Goal: Task Accomplishment & Management: Manage account settings

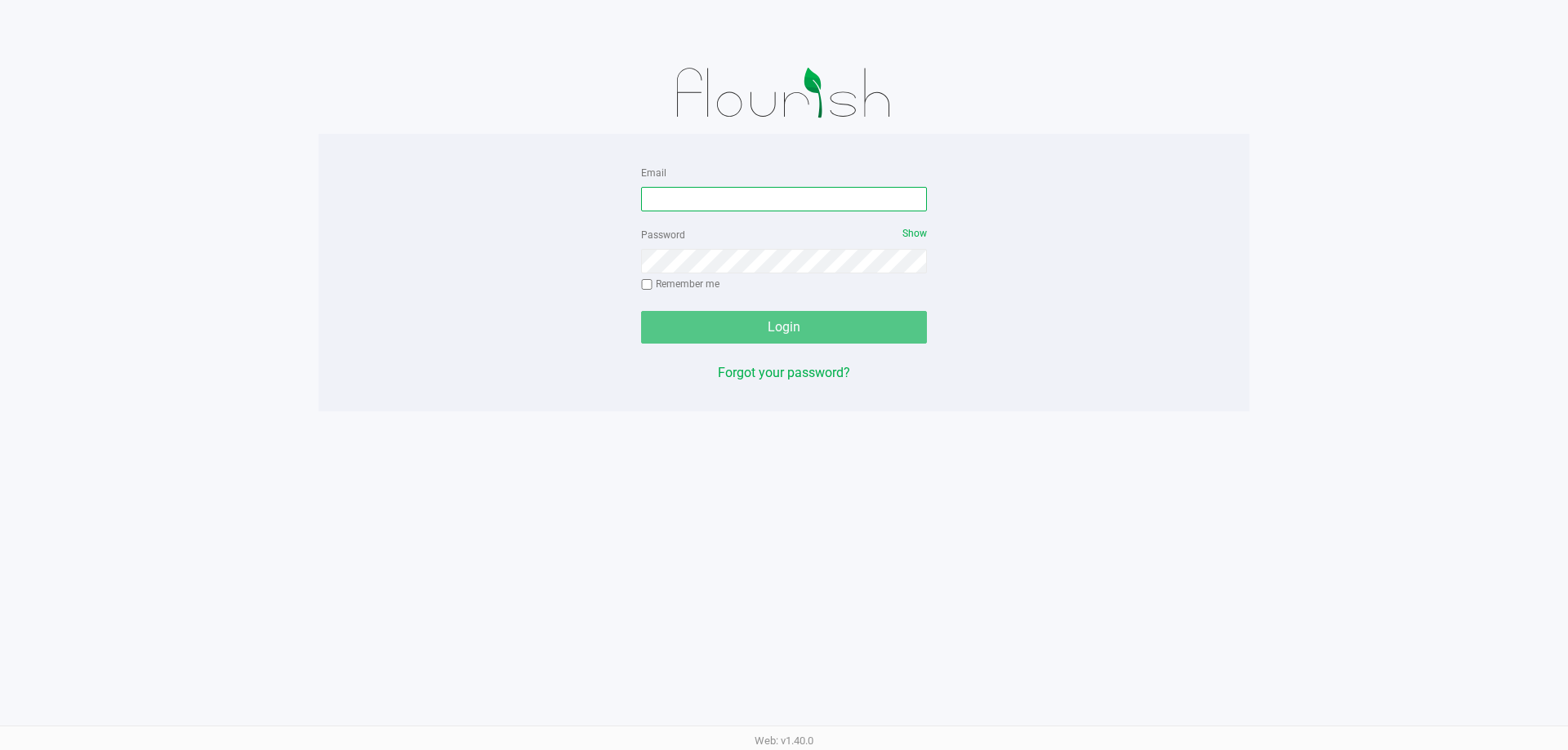
click at [770, 199] on input "Email" at bounding box center [784, 199] width 286 height 24
type input "[EMAIL_ADDRESS][DOMAIN_NAME]"
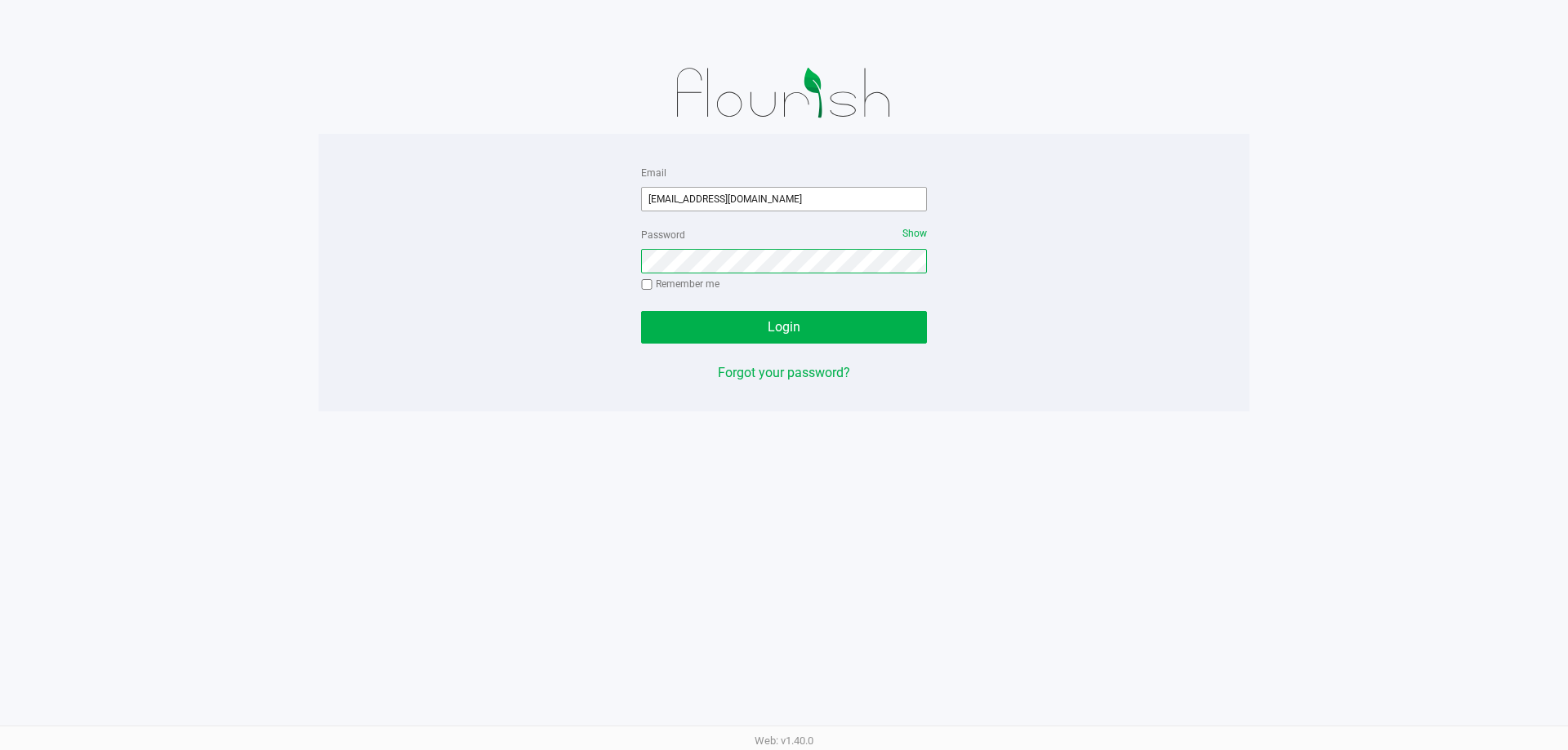
click at [641, 311] on button "Login" at bounding box center [784, 327] width 286 height 32
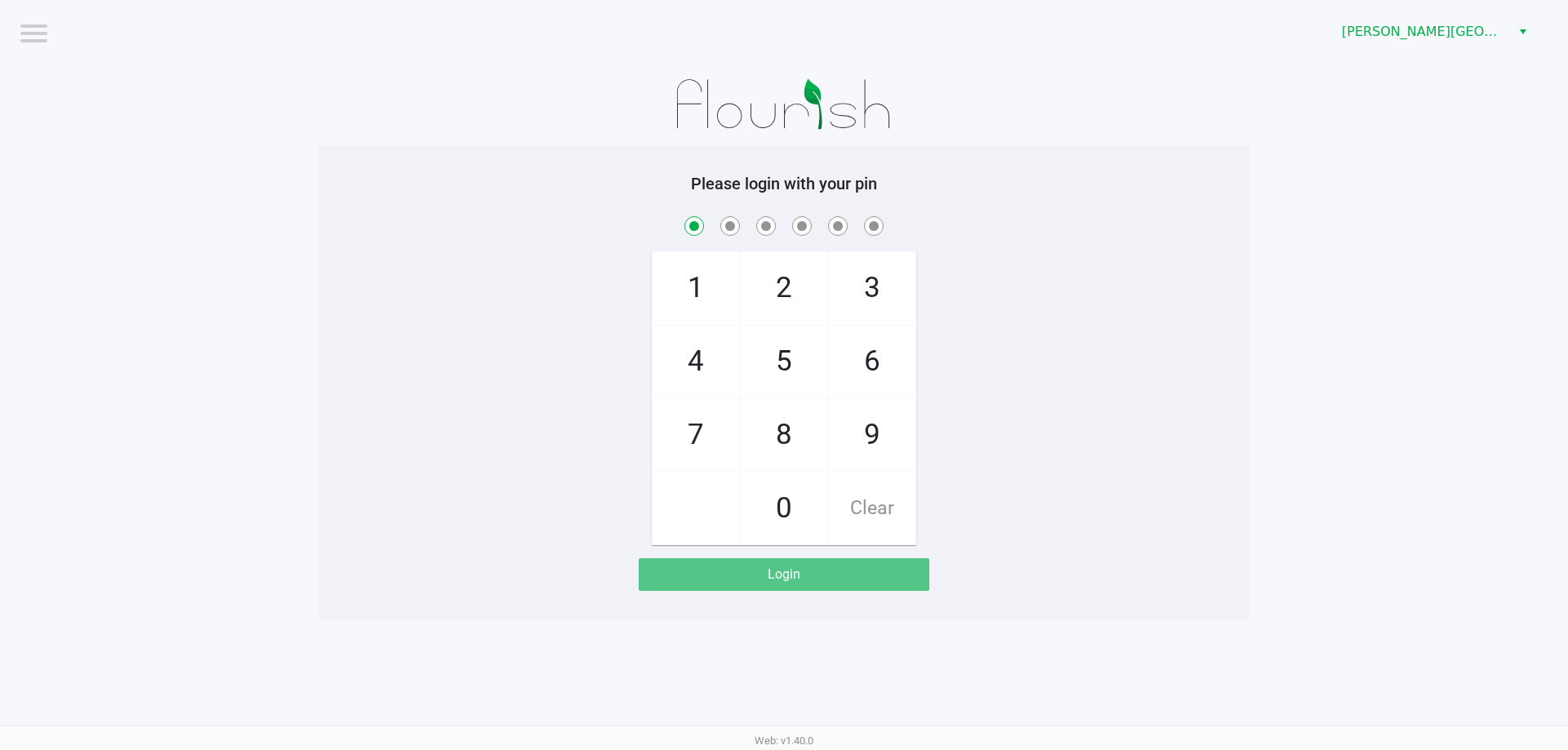
checkbox input "true"
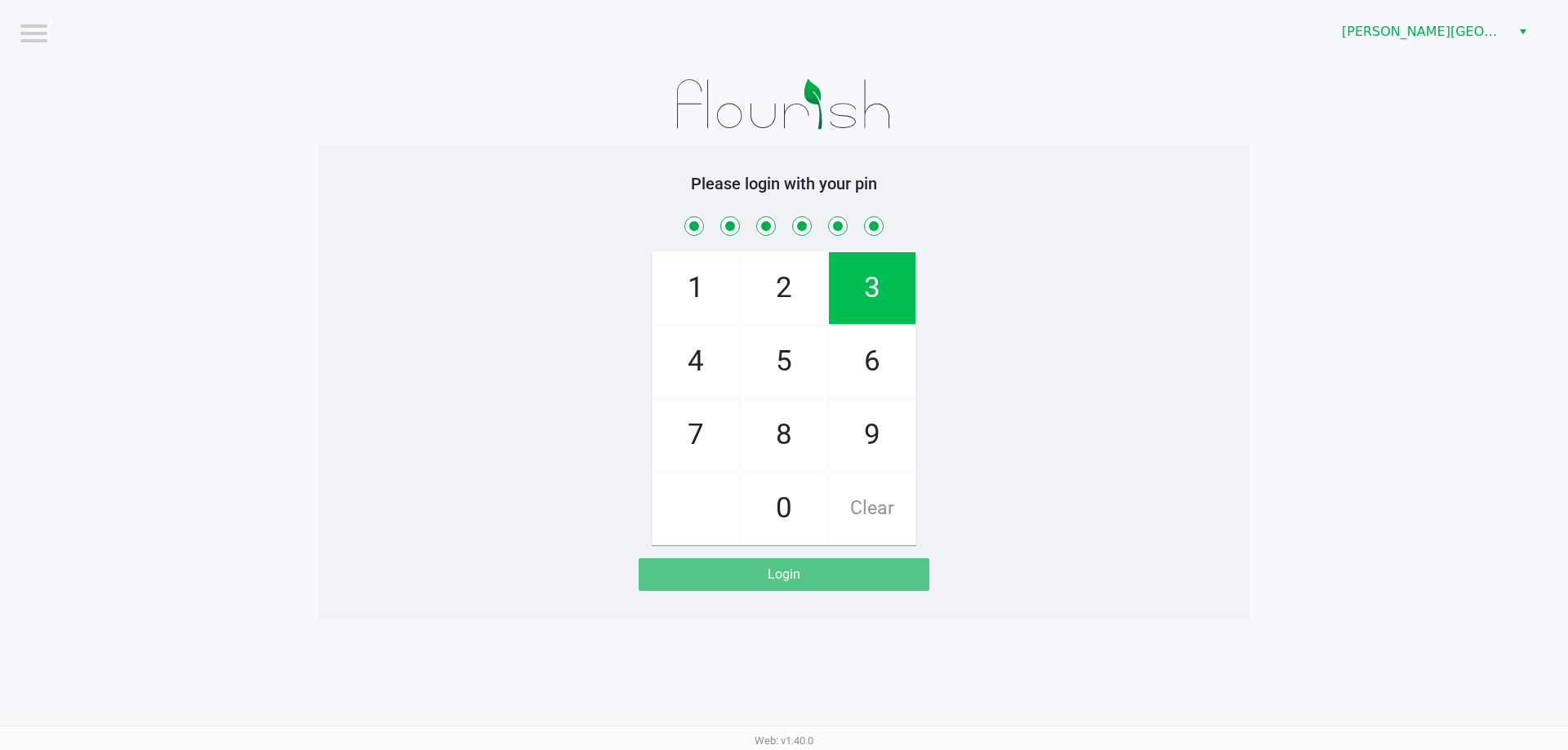
checkbox input "true"
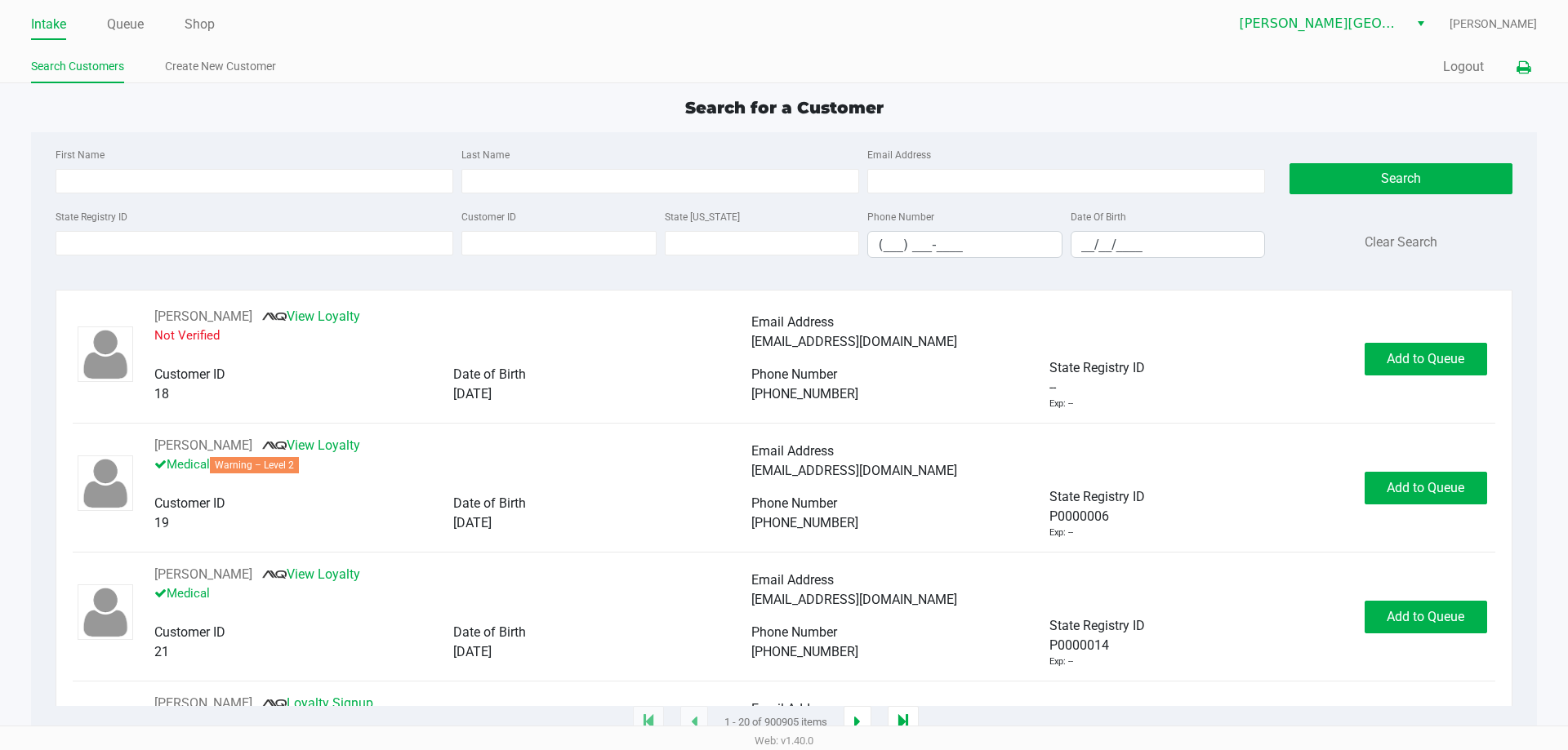
click at [1522, 73] on icon at bounding box center [1523, 68] width 14 height 12
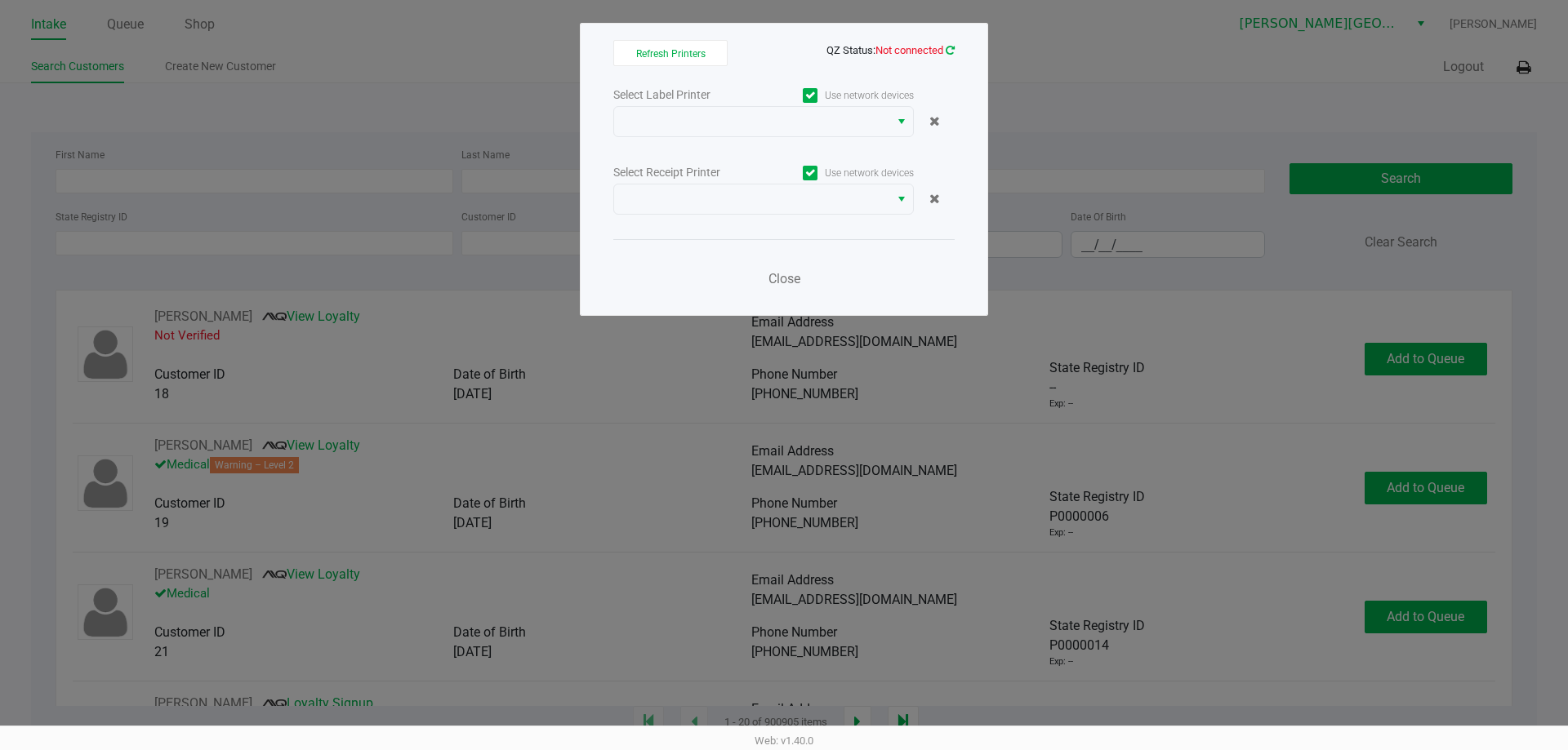
click at [946, 48] on icon at bounding box center [950, 50] width 9 height 11
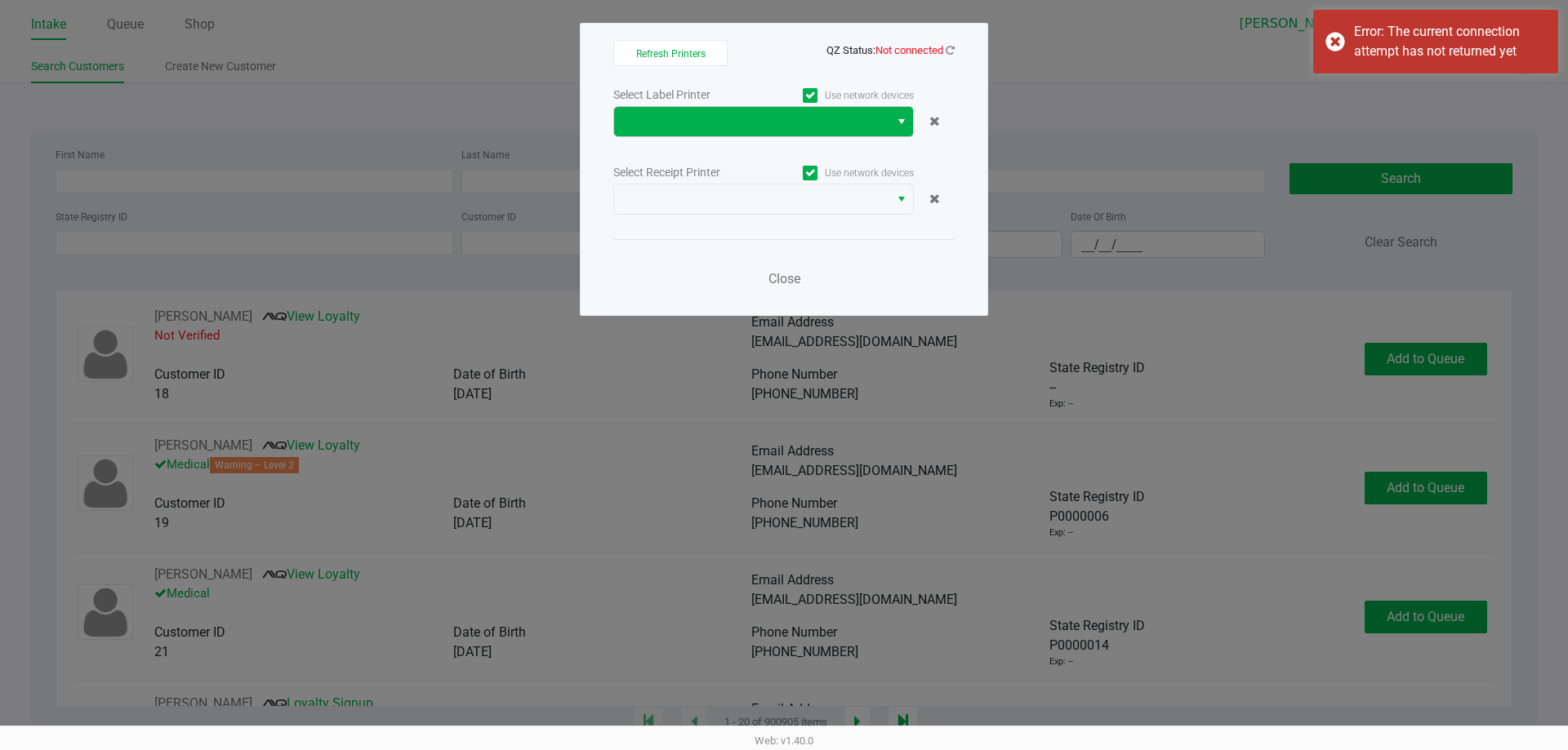
click at [896, 134] on button "Select" at bounding box center [901, 121] width 24 height 29
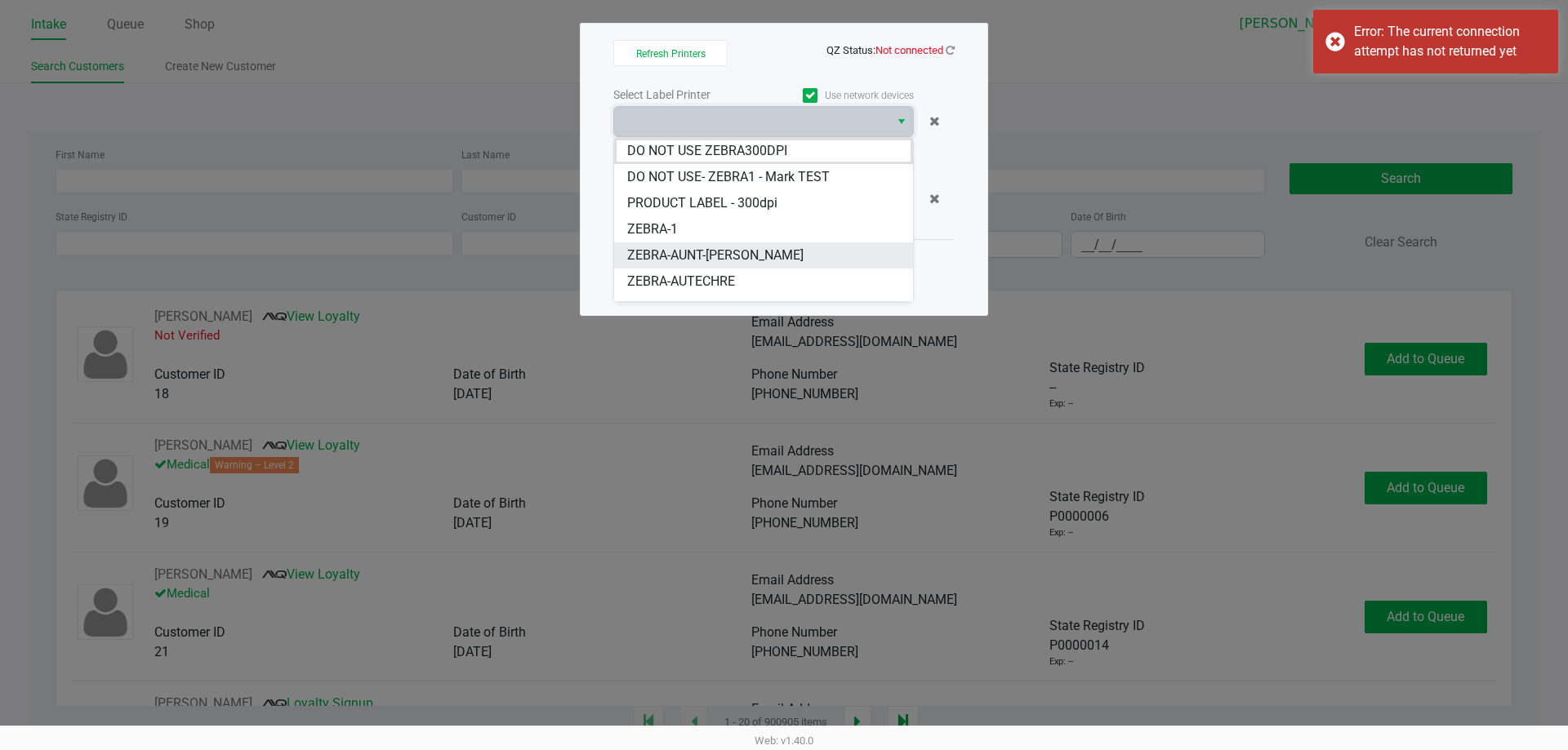
click at [745, 257] on span "ZEBRA-AUNT-[PERSON_NAME]" at bounding box center [715, 256] width 176 height 20
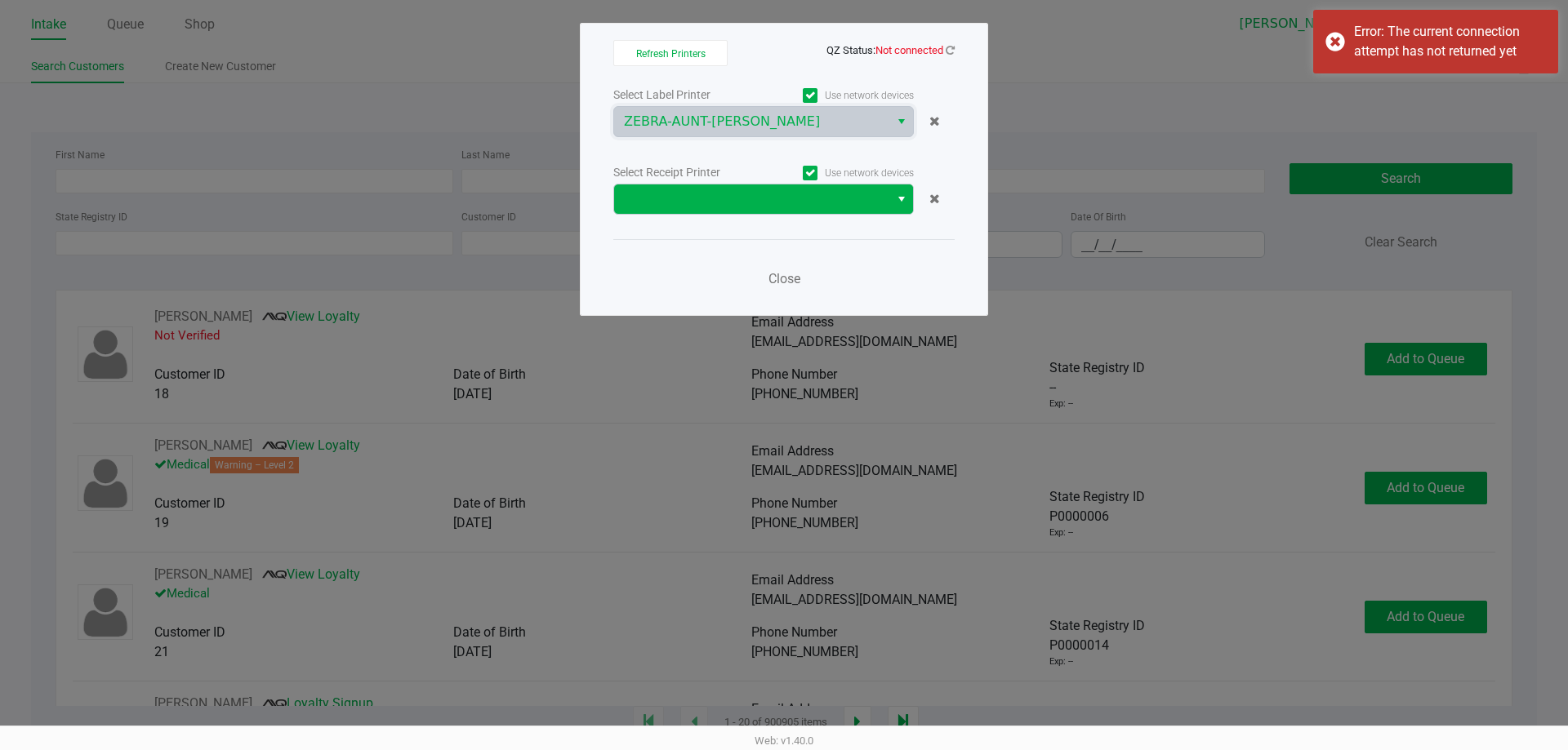
click at [911, 188] on button "Select" at bounding box center [901, 199] width 24 height 29
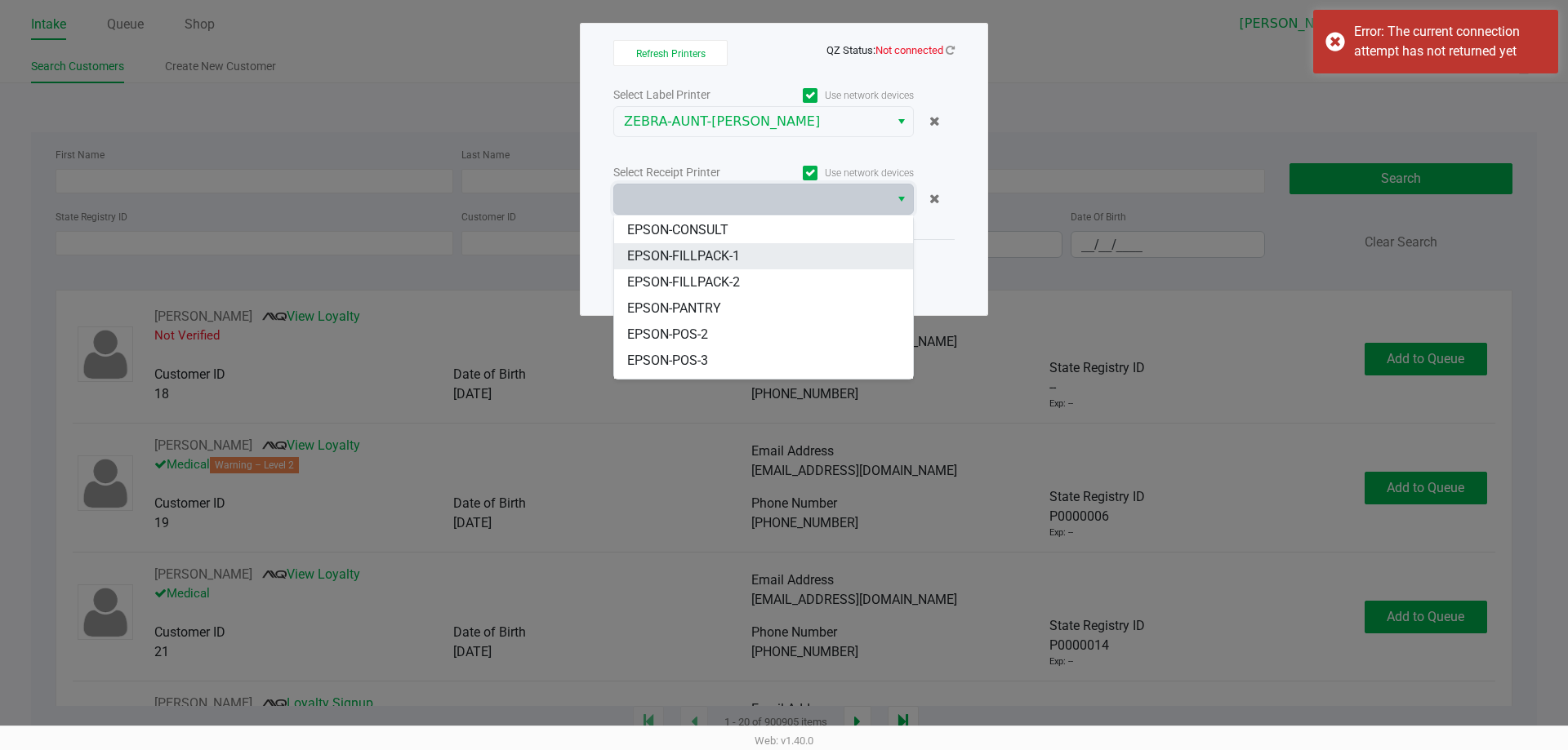
scroll to position [150, 0]
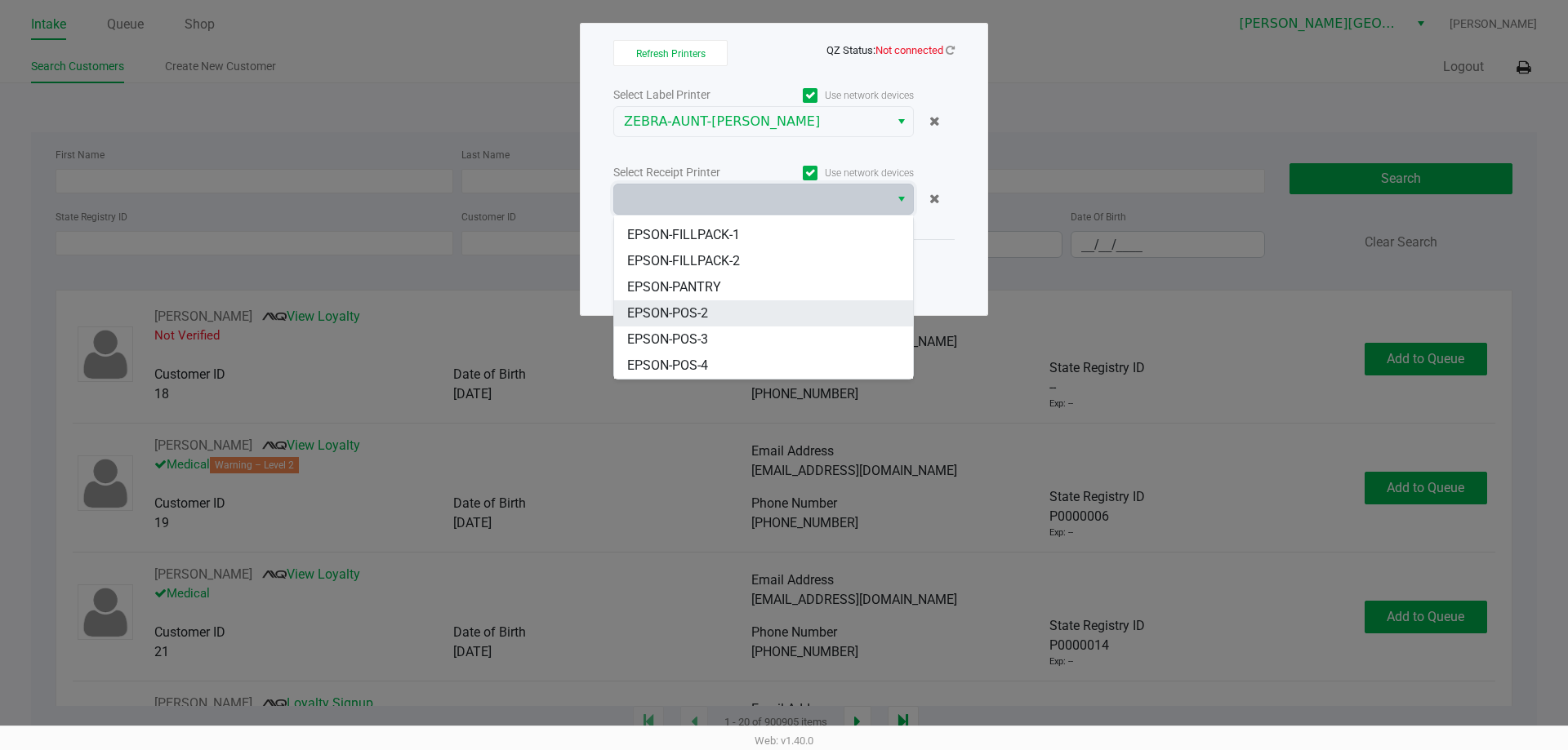
click at [691, 319] on span "EPSON-POS-2" at bounding box center [667, 314] width 81 height 20
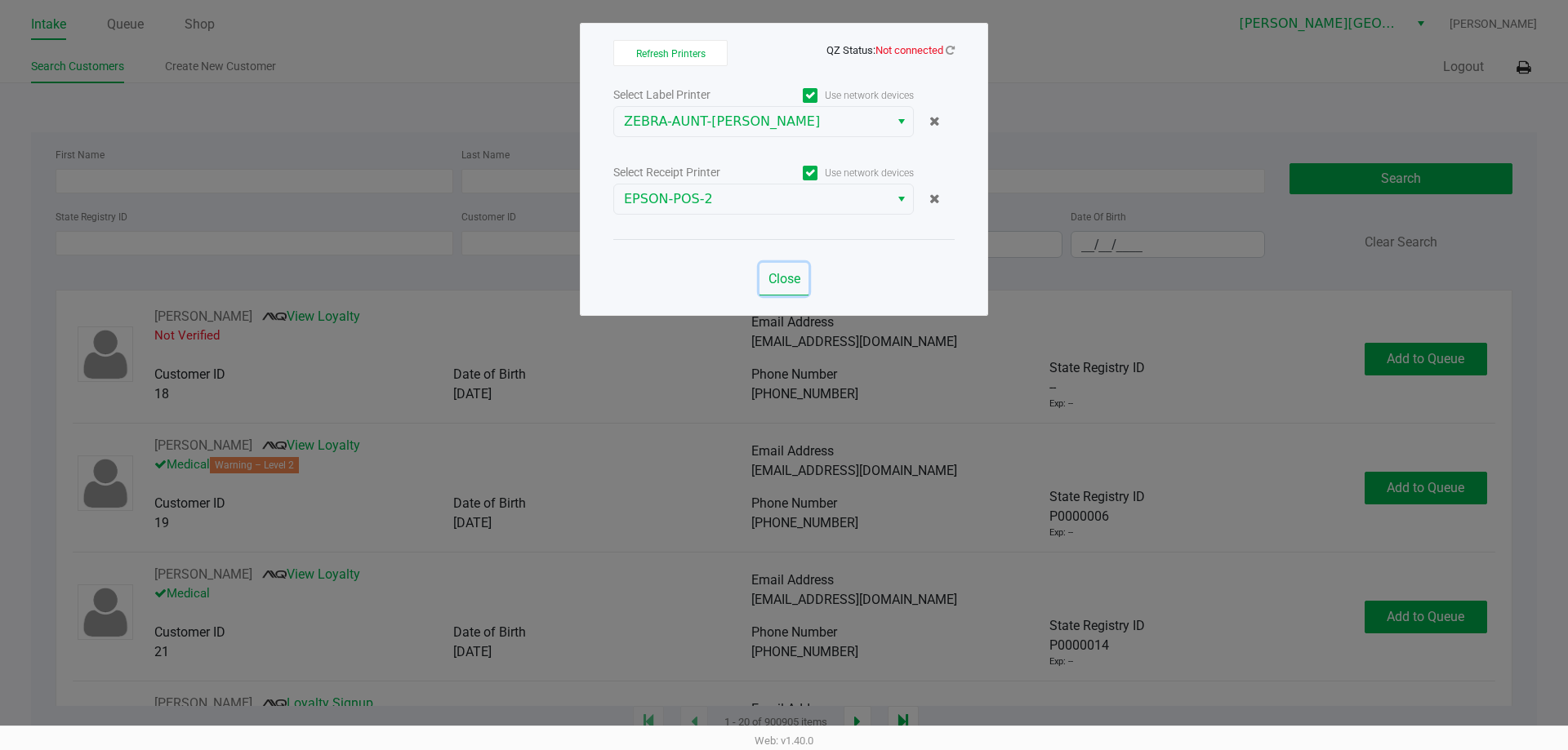
click at [792, 274] on span "Close" at bounding box center [784, 278] width 32 height 16
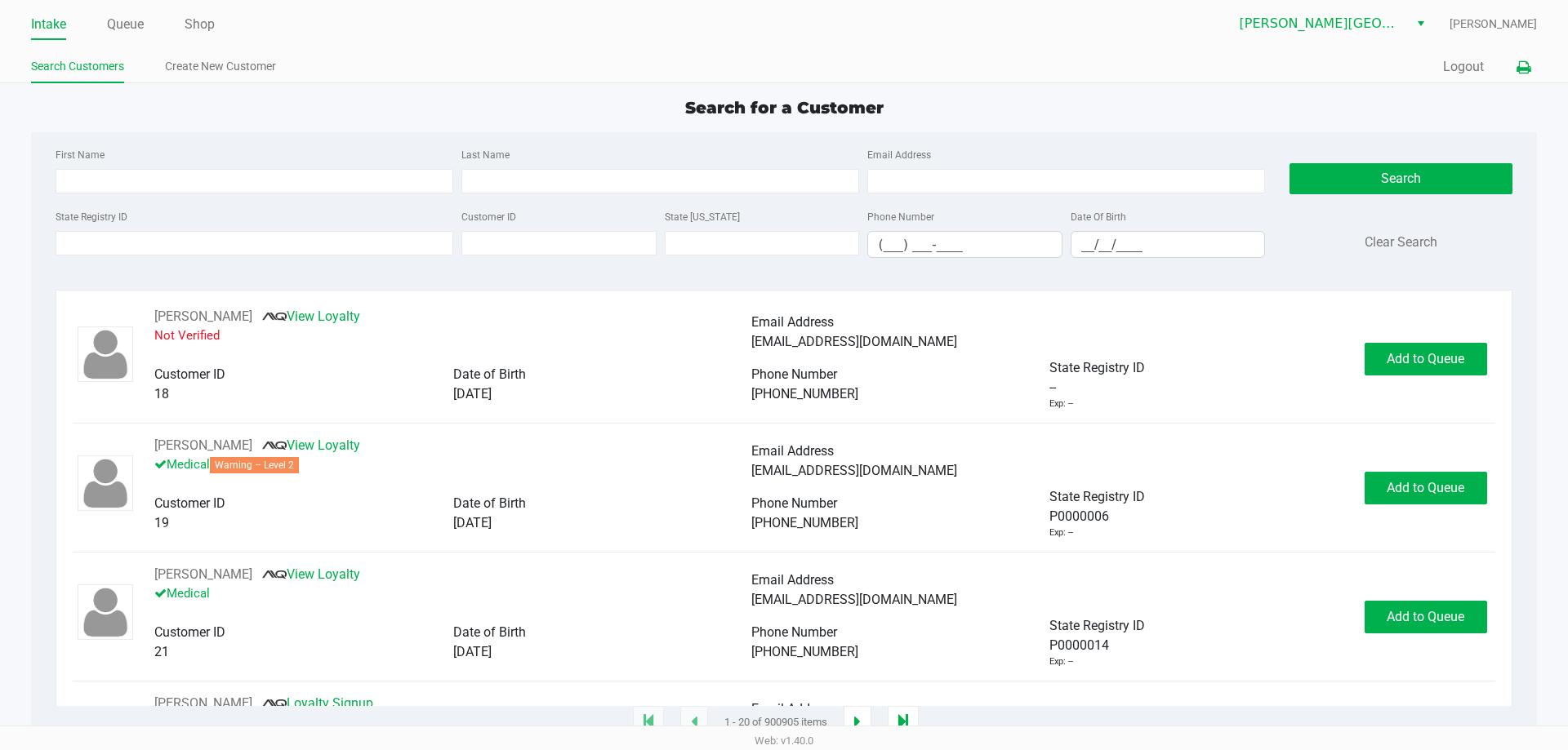
click at [1521, 68] on icon at bounding box center [1523, 68] width 14 height 12
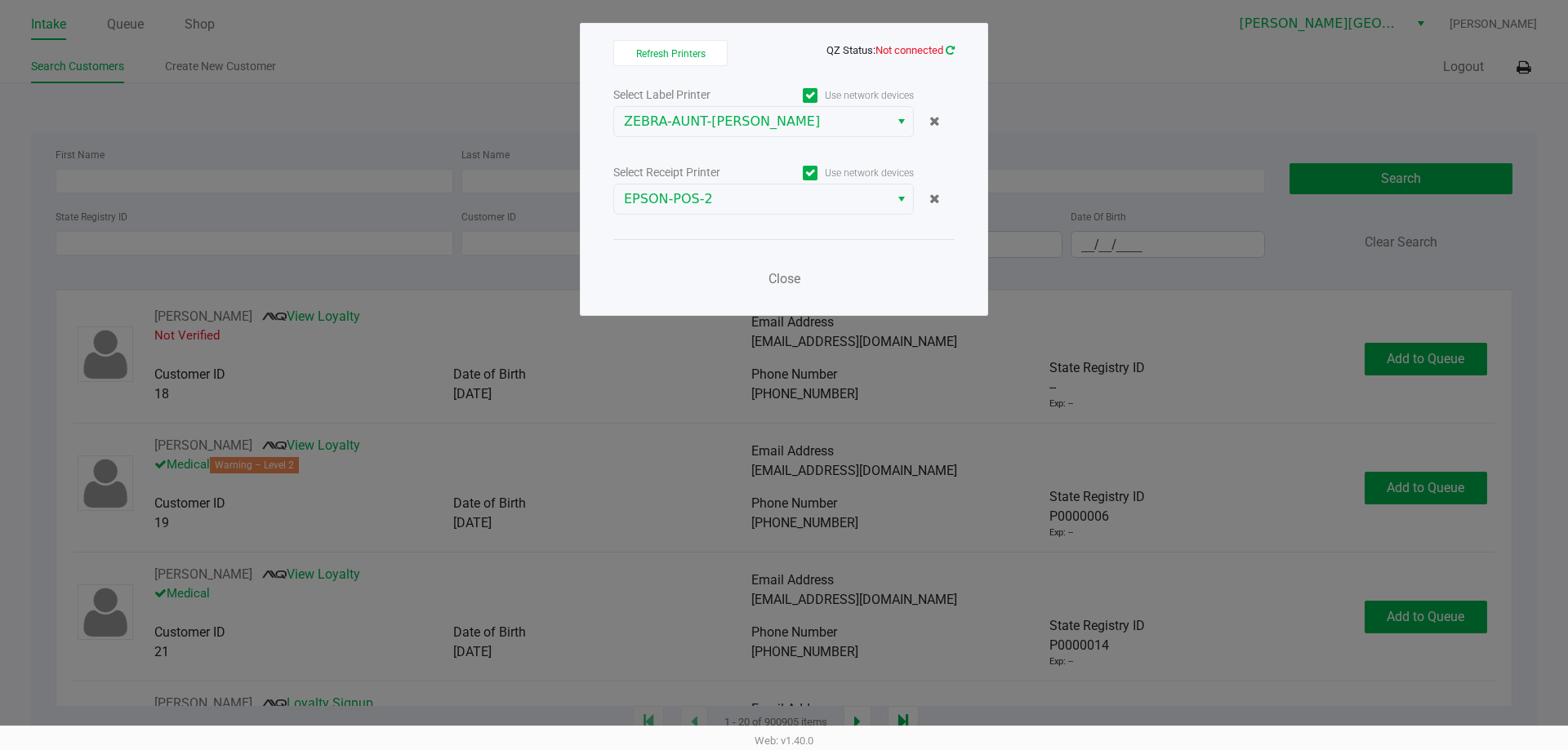
click at [951, 51] on icon at bounding box center [950, 50] width 9 height 11
click at [795, 279] on span "Close" at bounding box center [784, 278] width 32 height 16
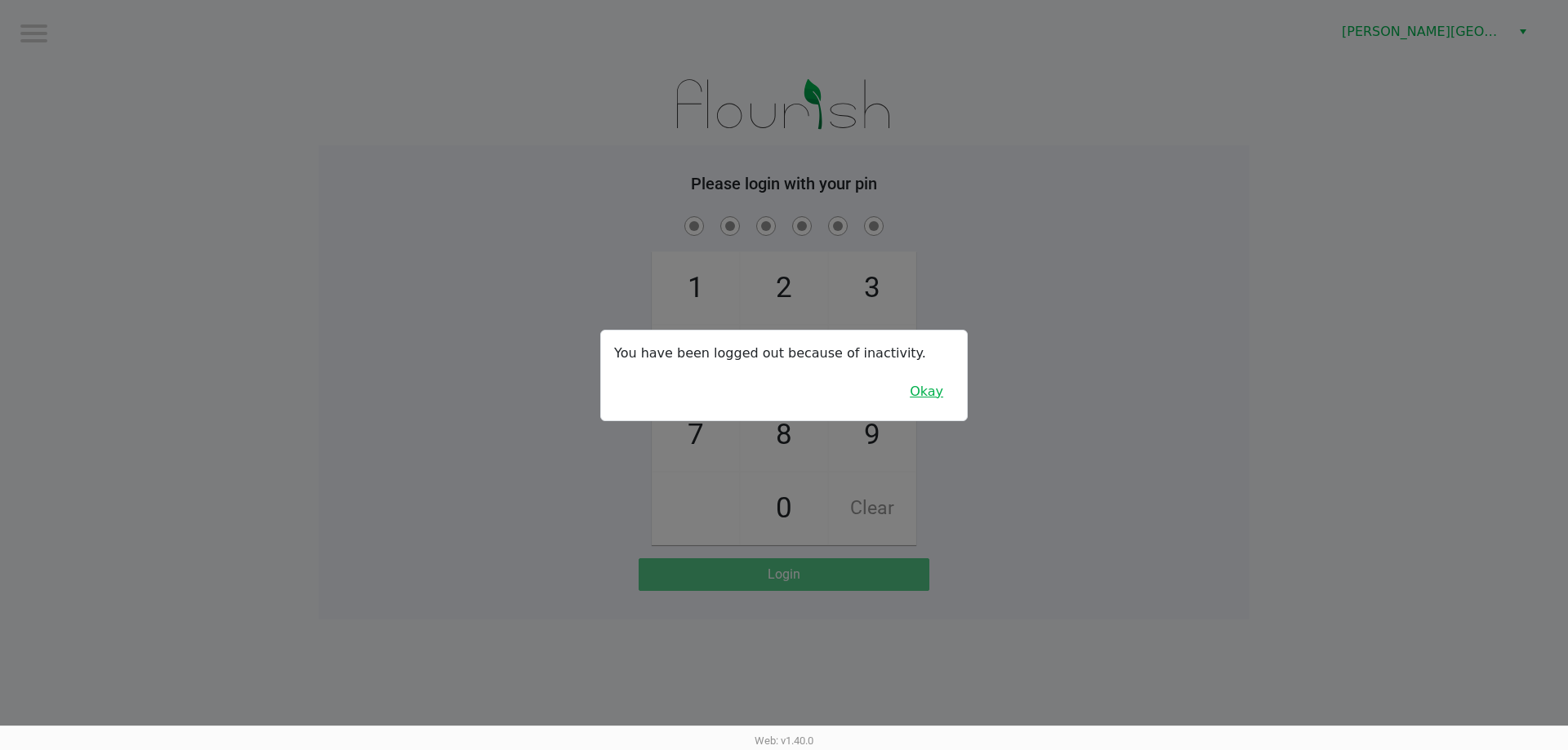
click at [918, 390] on button "Okay" at bounding box center [927, 391] width 55 height 31
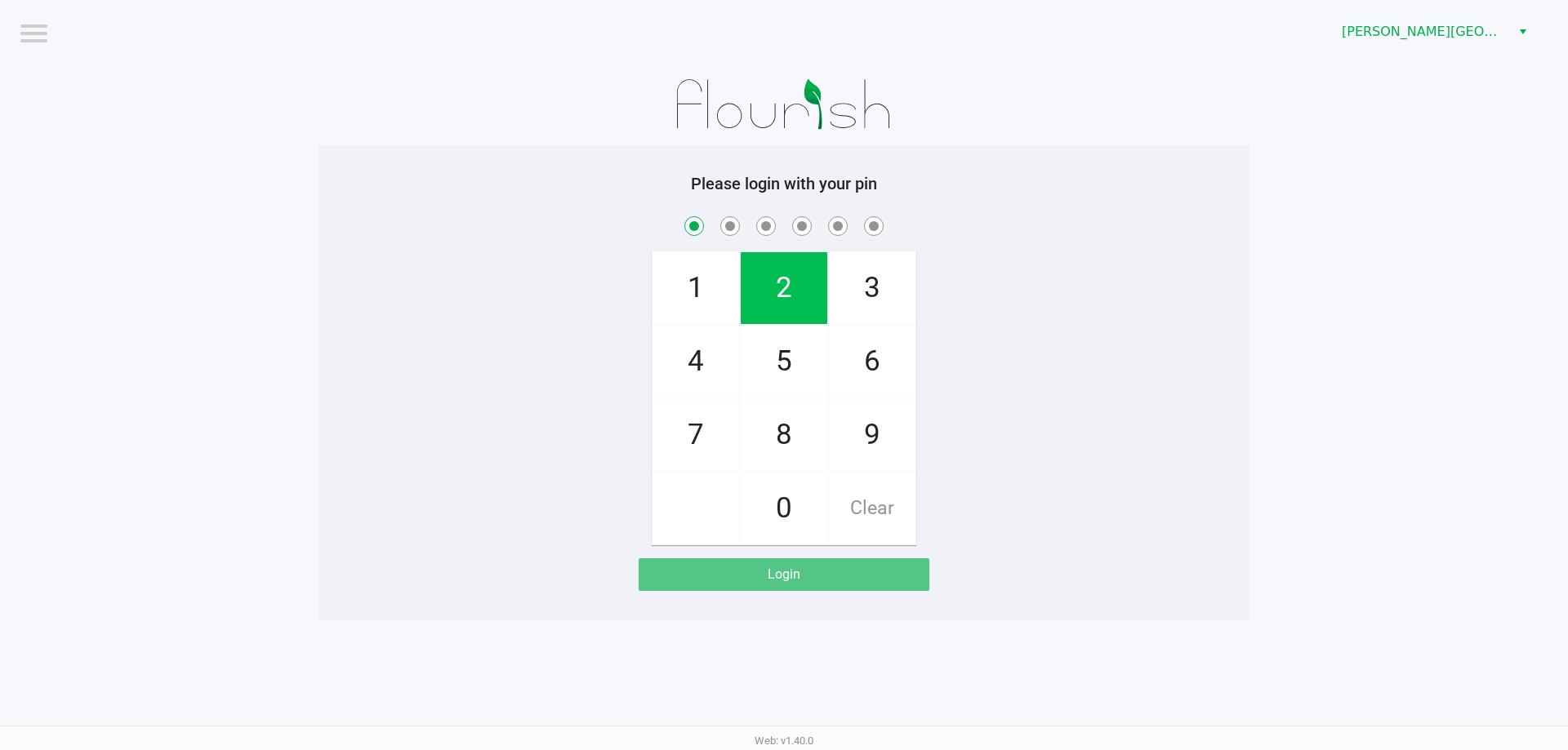
checkbox input "true"
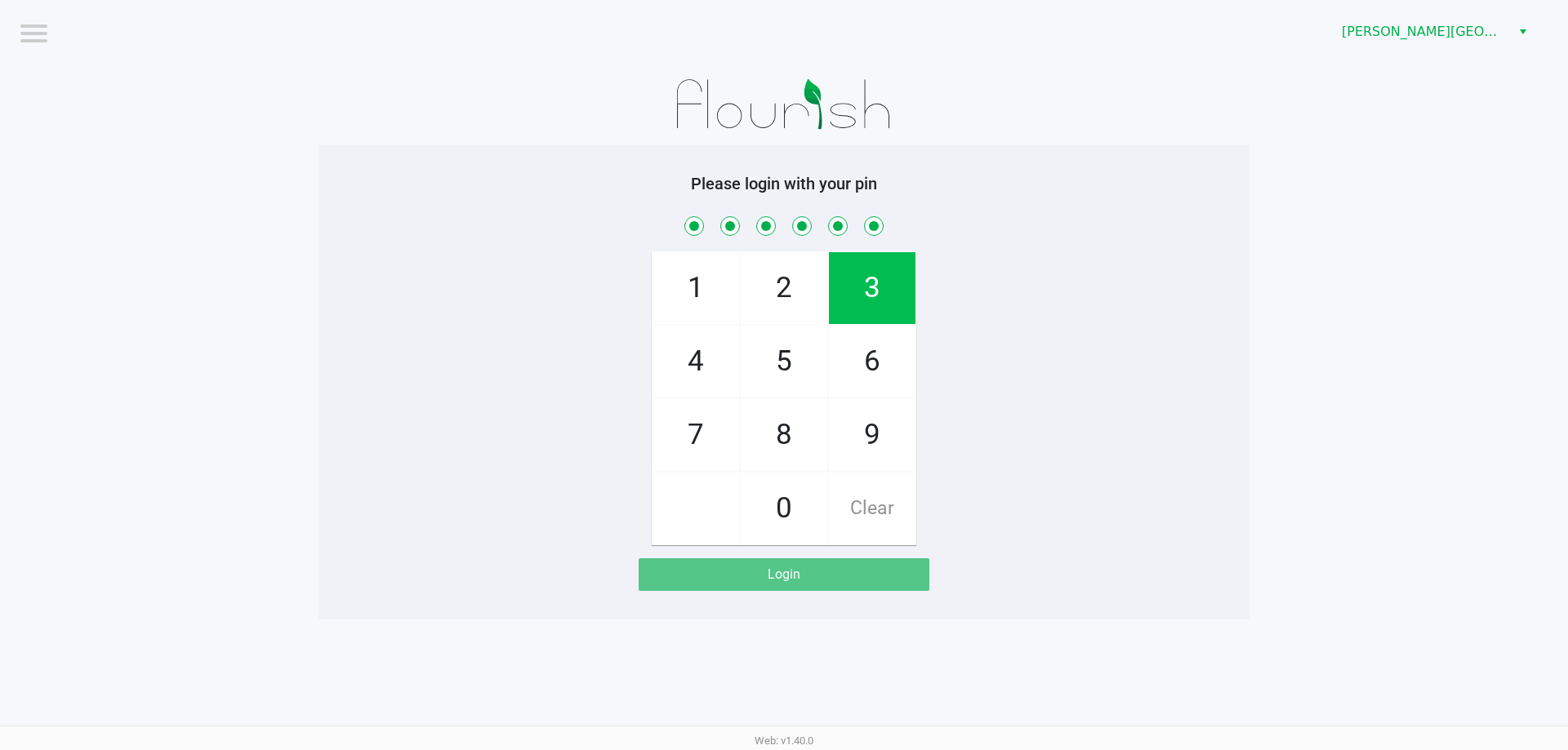
checkbox input "true"
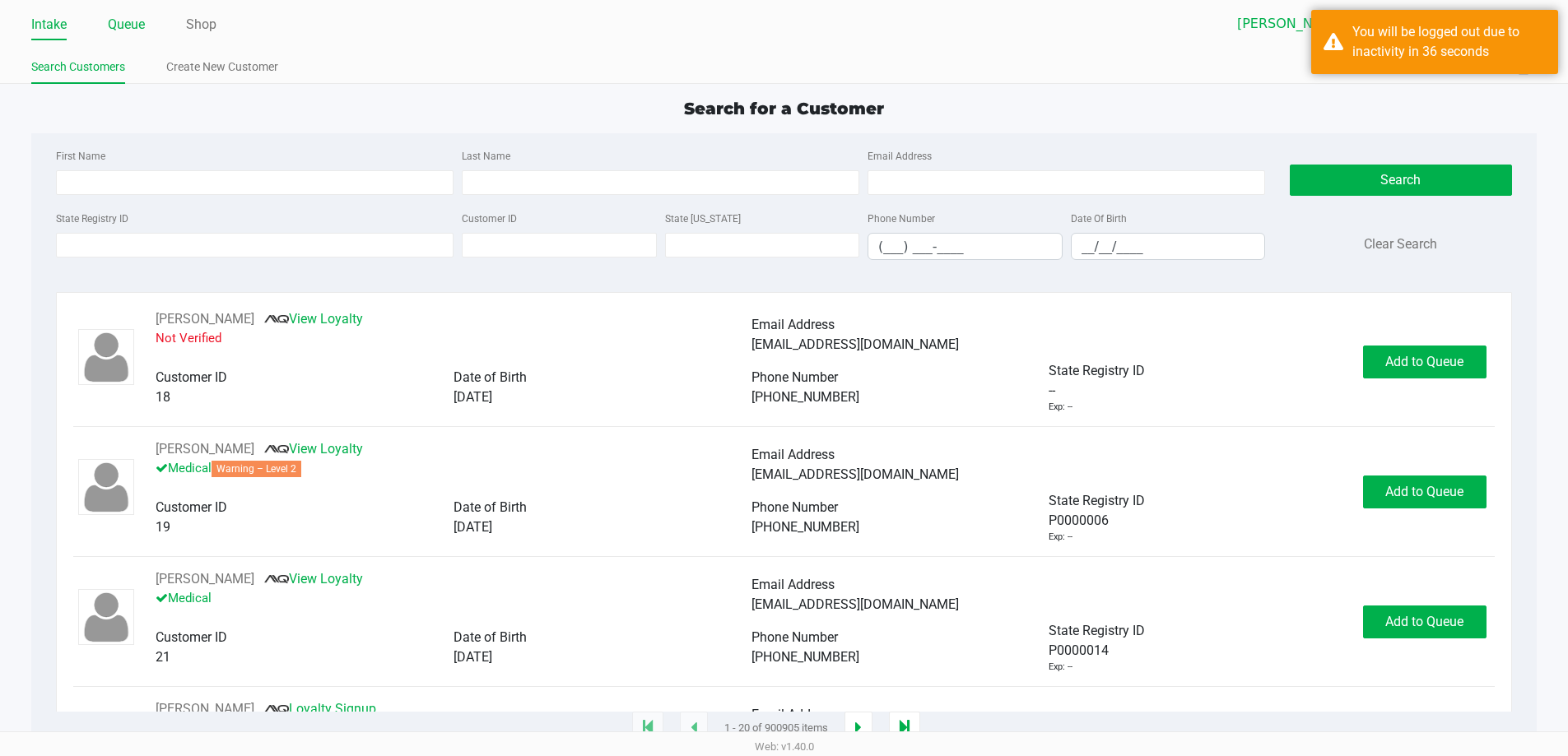
click at [137, 25] on link "Queue" at bounding box center [126, 25] width 37 height 23
click at [132, 24] on link "Queue" at bounding box center [126, 25] width 37 height 23
click at [133, 23] on link "Queue" at bounding box center [126, 25] width 37 height 23
click at [126, 23] on link "Queue" at bounding box center [126, 25] width 37 height 23
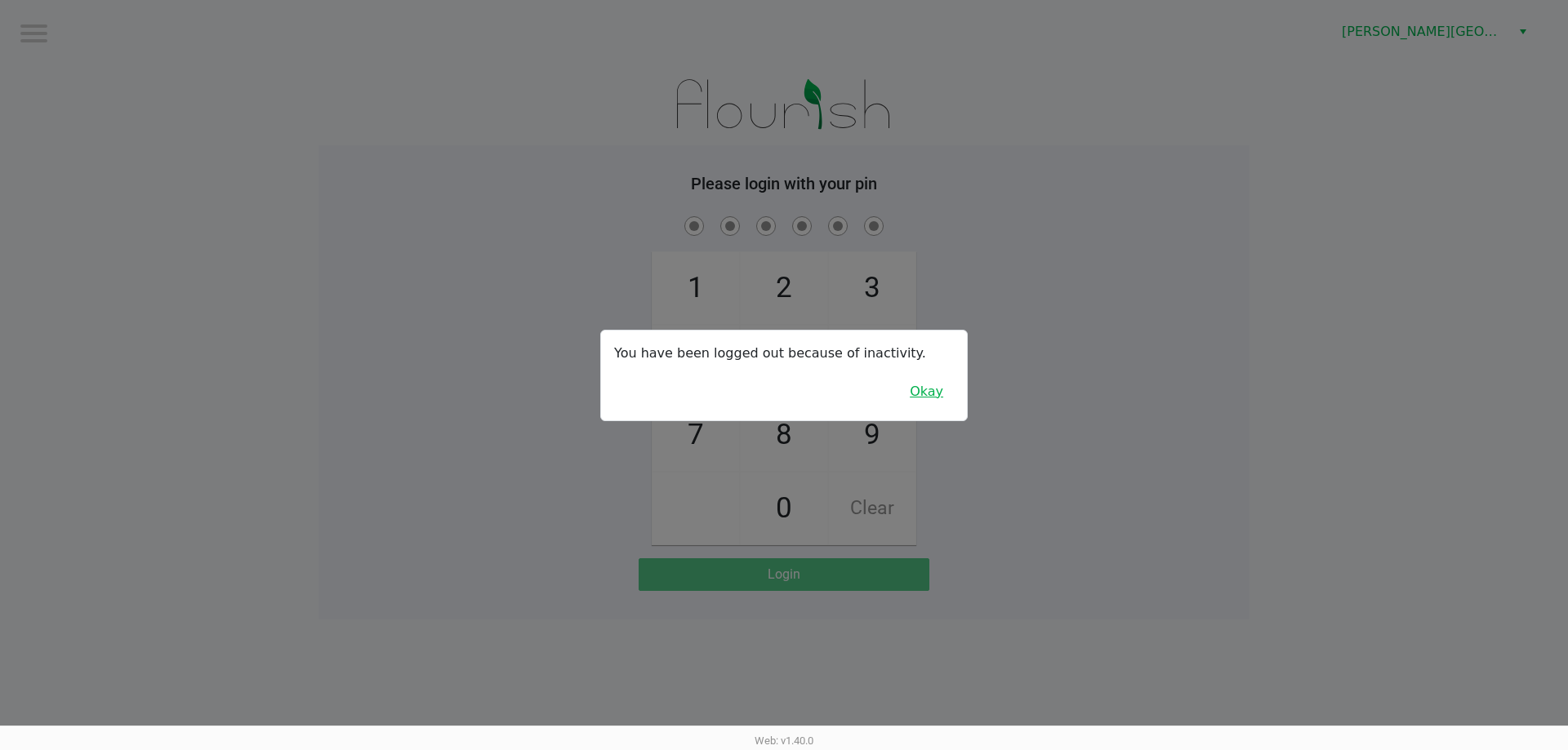
click at [931, 386] on button "Okay" at bounding box center [927, 391] width 55 height 31
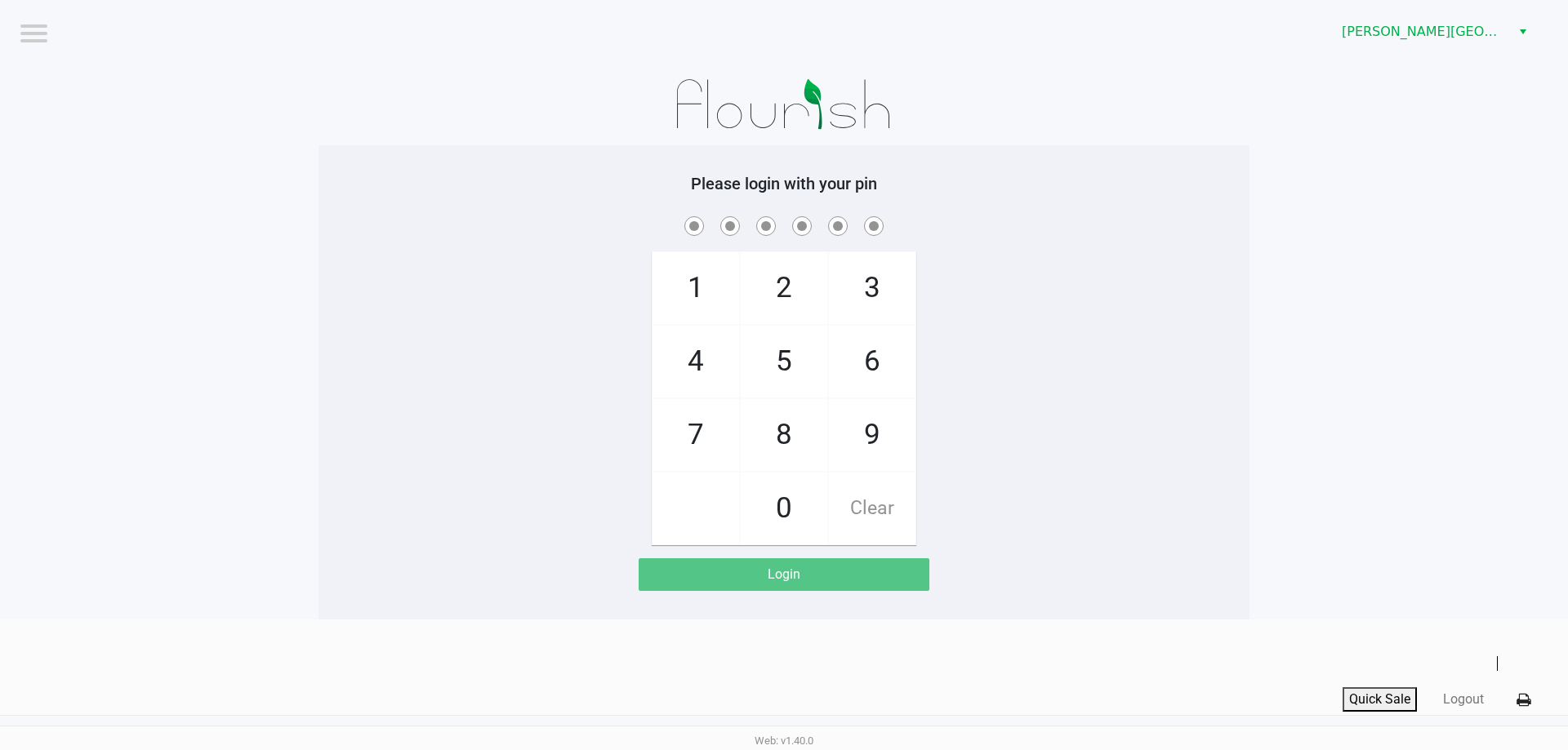
click at [1102, 223] on span at bounding box center [784, 226] width 907 height 25
click at [775, 282] on span "2" at bounding box center [784, 288] width 86 height 71
click at [775, 473] on span "0" at bounding box center [784, 508] width 86 height 71
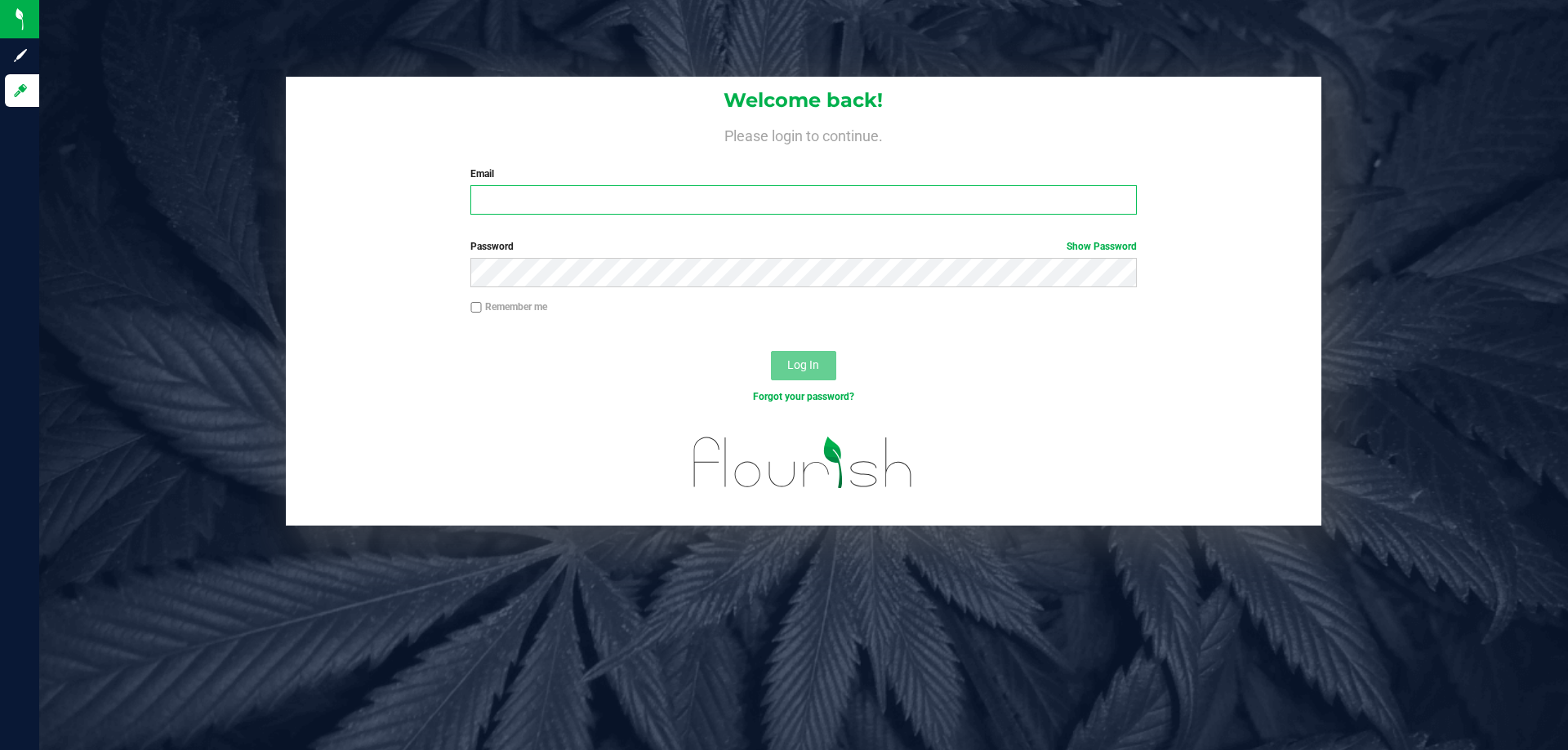
click at [592, 205] on input "Email" at bounding box center [803, 199] width 666 height 29
type input "[EMAIL_ADDRESS][DOMAIN_NAME]"
click at [771, 351] on button "Log In" at bounding box center [804, 365] width 66 height 29
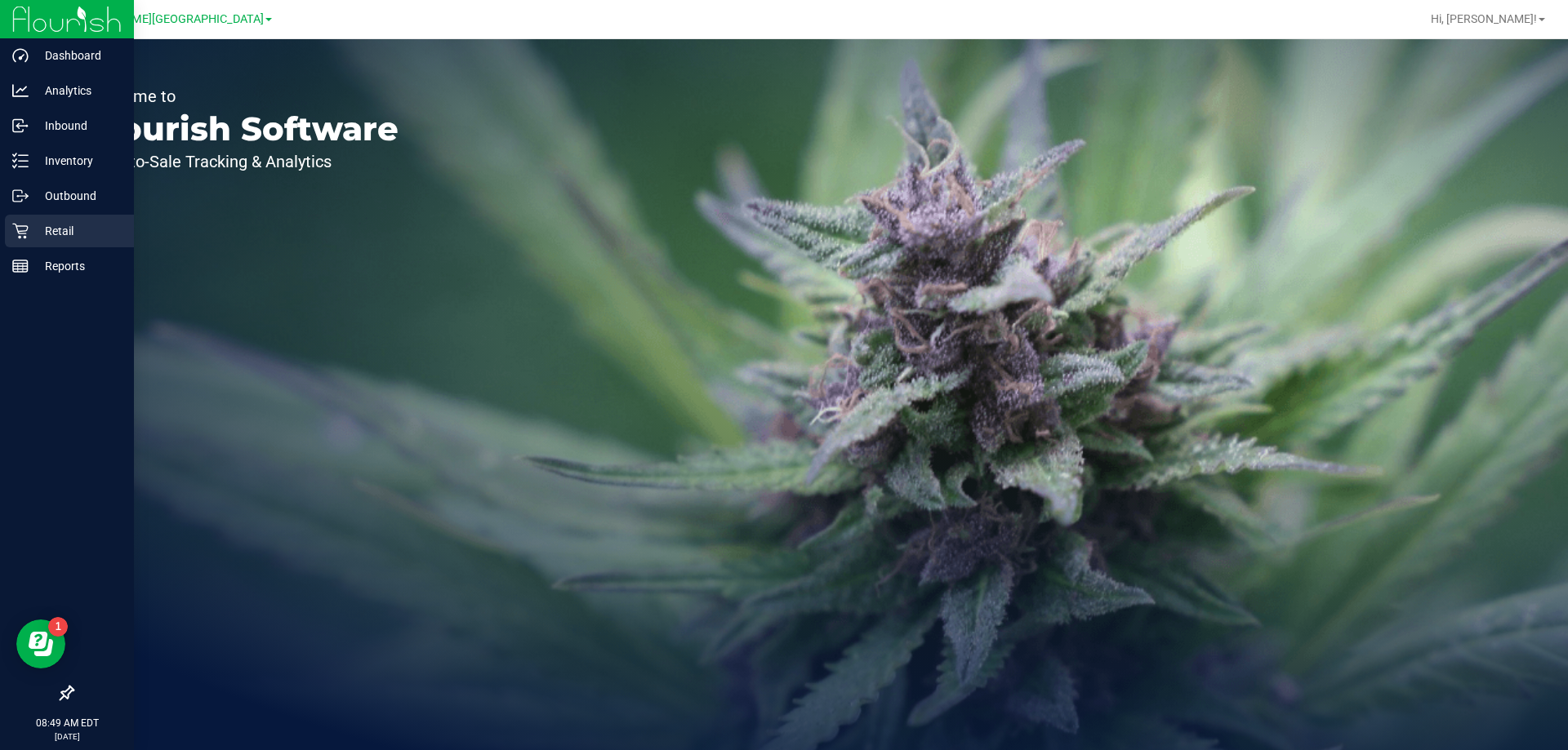
click at [50, 224] on p "Retail" at bounding box center [77, 231] width 98 height 20
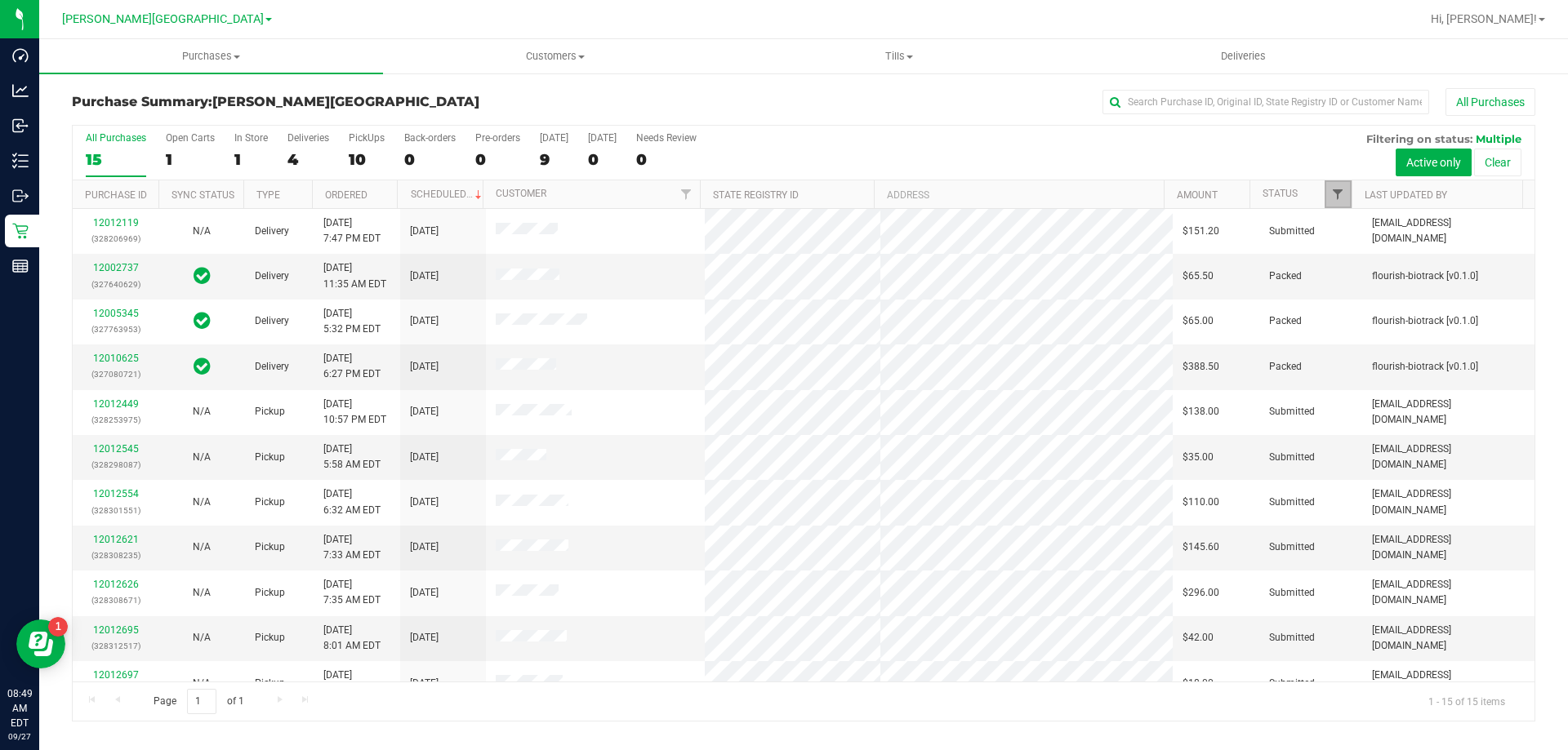
click at [1344, 194] on span "Filter" at bounding box center [1338, 194] width 13 height 13
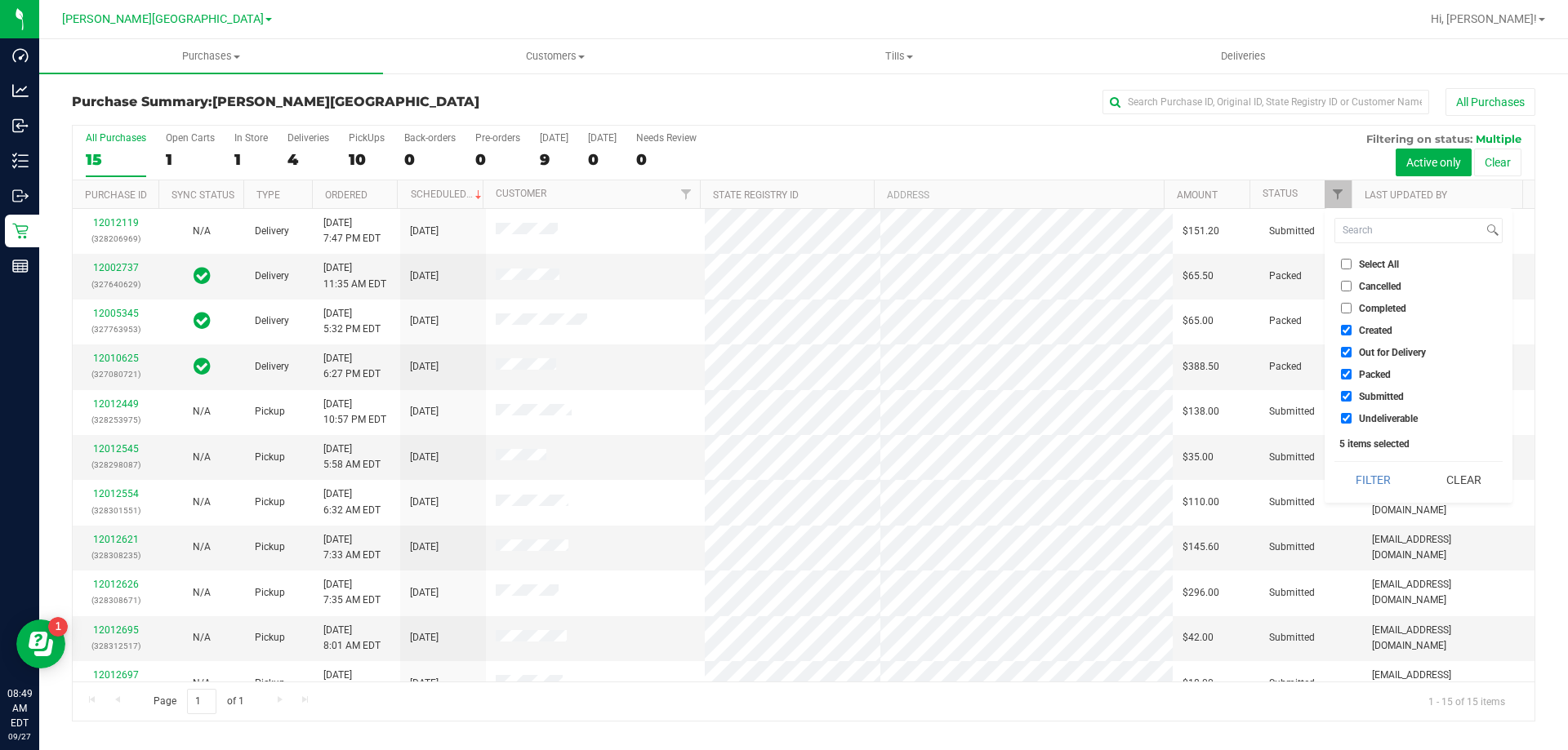
click at [1346, 323] on li "Created" at bounding box center [1418, 330] width 168 height 17
click at [1344, 335] on input "Created" at bounding box center [1346, 330] width 11 height 11
checkbox input "false"
click at [1348, 354] on input "Out for Delivery" at bounding box center [1346, 352] width 11 height 11
checkbox input "false"
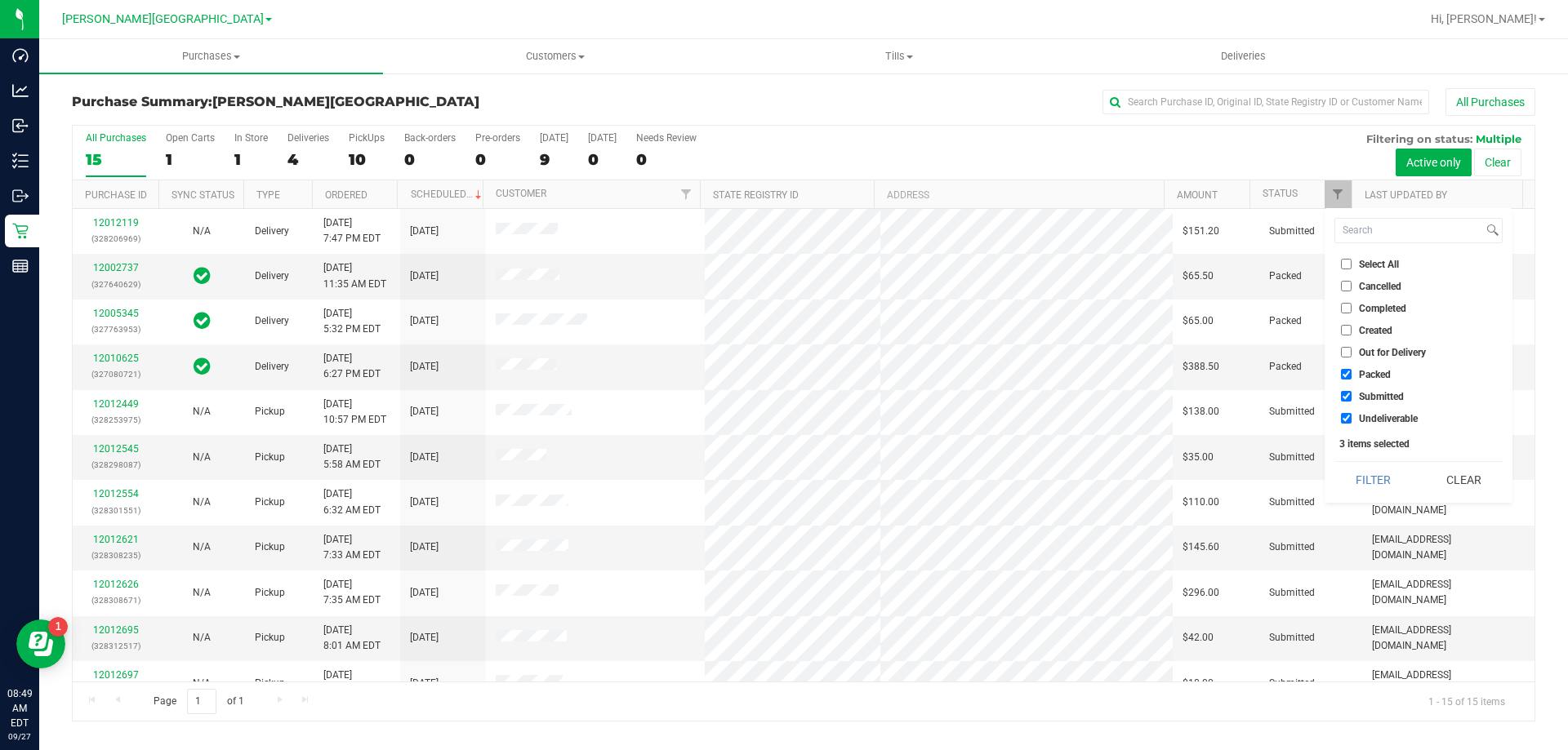
click at [1348, 371] on input "Packed" at bounding box center [1346, 374] width 11 height 11
checkbox input "false"
click at [1344, 419] on input "Undeliverable" at bounding box center [1346, 418] width 11 height 11
checkbox input "false"
click at [1368, 491] on button "Filter" at bounding box center [1374, 479] width 78 height 36
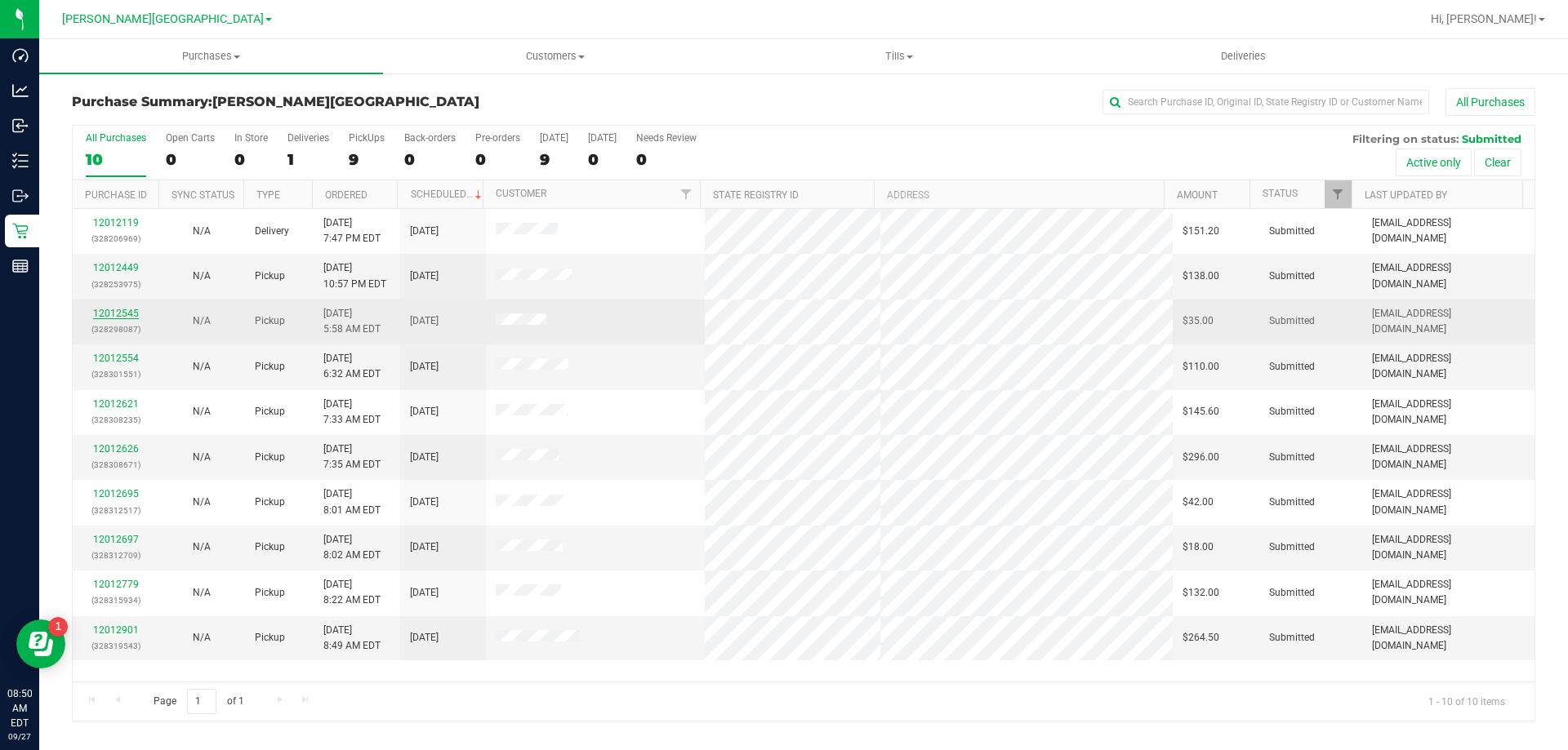
click at [106, 311] on link "12012545" at bounding box center [116, 314] width 46 height 12
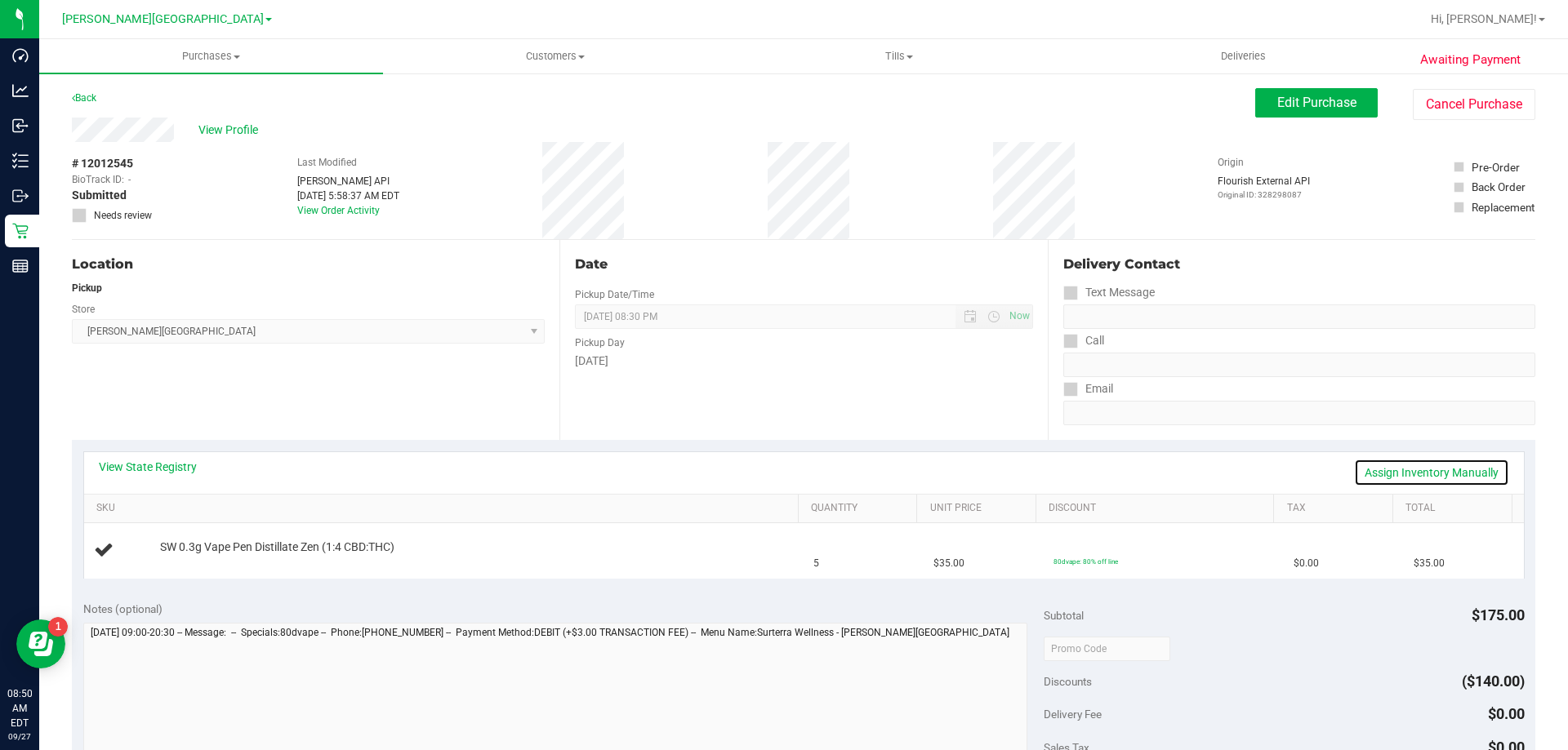
click at [1371, 473] on link "Assign Inventory Manually" at bounding box center [1432, 472] width 155 height 27
click at [194, 555] on link "Add Package" at bounding box center [189, 558] width 59 height 12
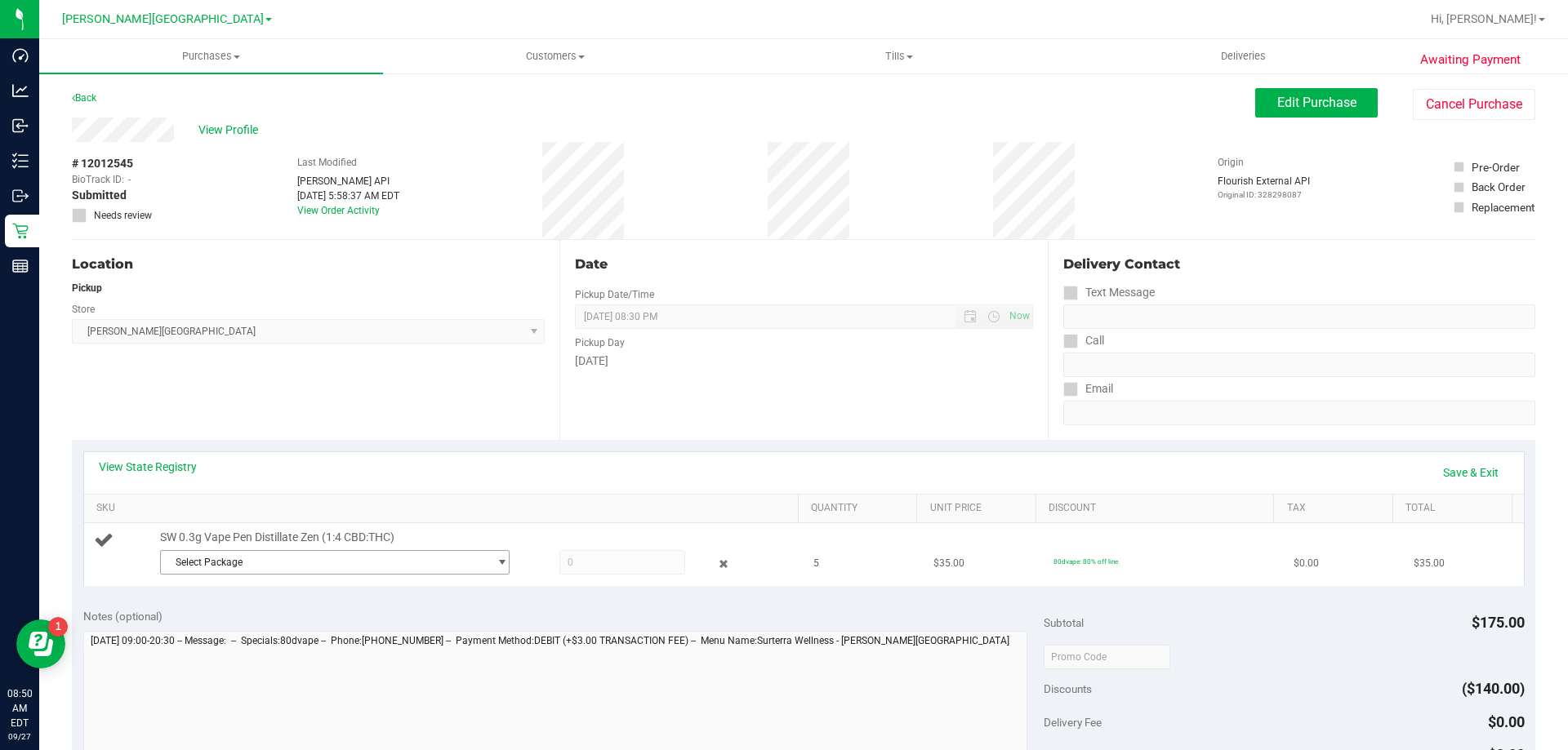
click at [326, 571] on span "Select Package" at bounding box center [325, 562] width 327 height 23
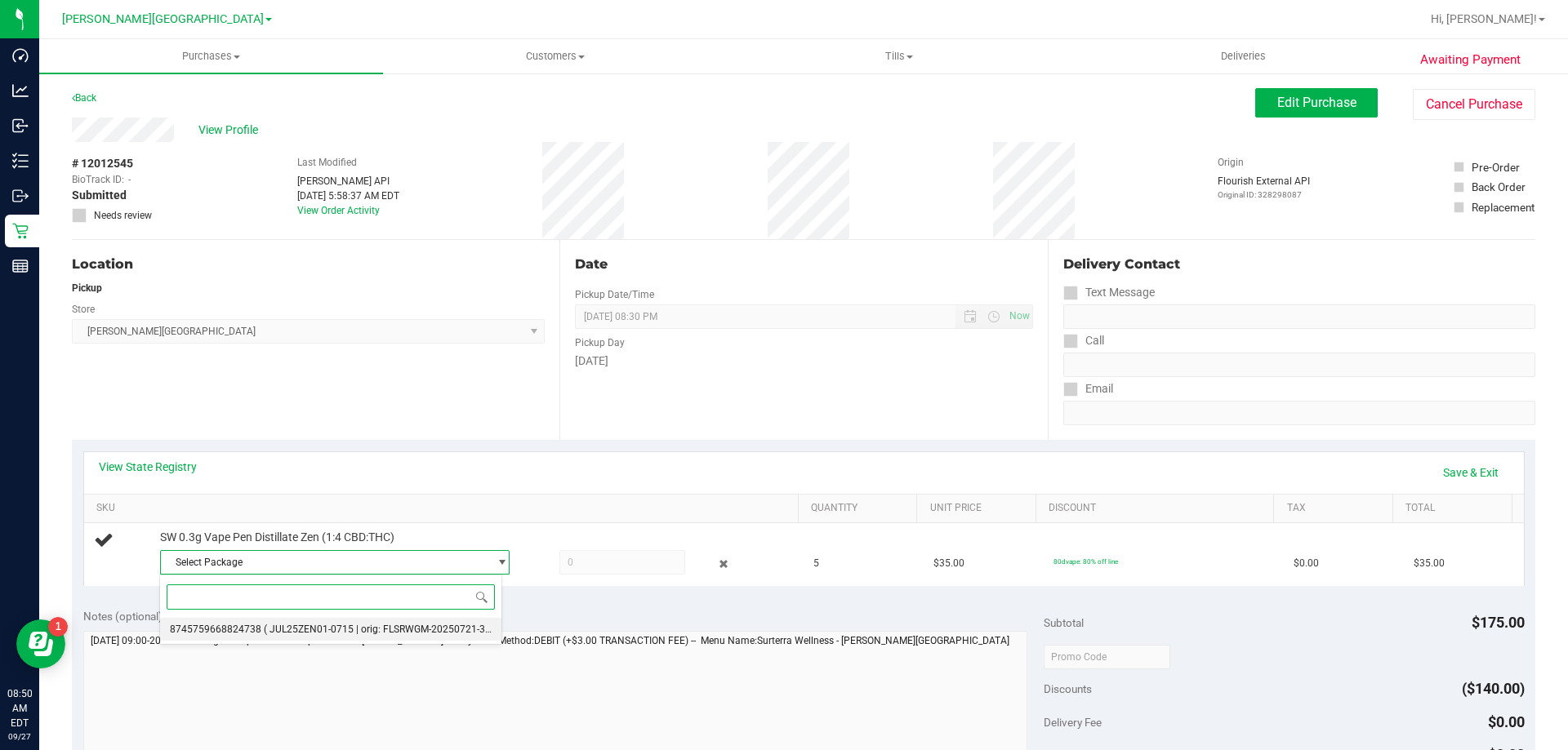
drag, startPoint x: 312, startPoint y: 633, endPoint x: 311, endPoint y: 606, distance: 27.0
click at [312, 633] on span "( JUL25ZEN01-0715 | orig: FLSRWGM-20250721-3475 )" at bounding box center [386, 630] width 244 height 12
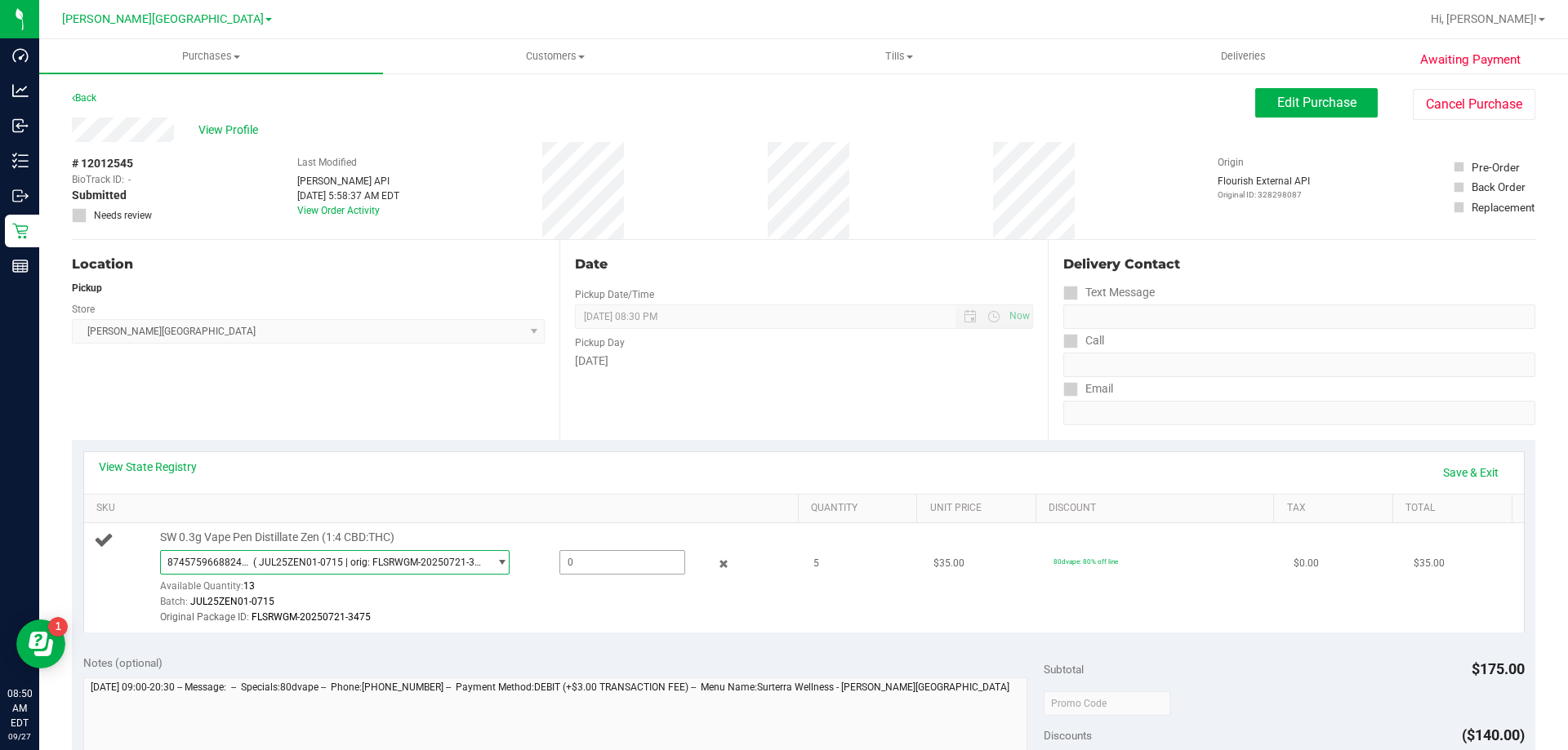
click at [562, 562] on span at bounding box center [622, 562] width 125 height 24
type input "5"
type input "5.0000"
click at [607, 637] on div "View State Registry Save & Exit SKU Quantity Unit Price Discount Tax Total SW 0…" at bounding box center [803, 542] width 1463 height 204
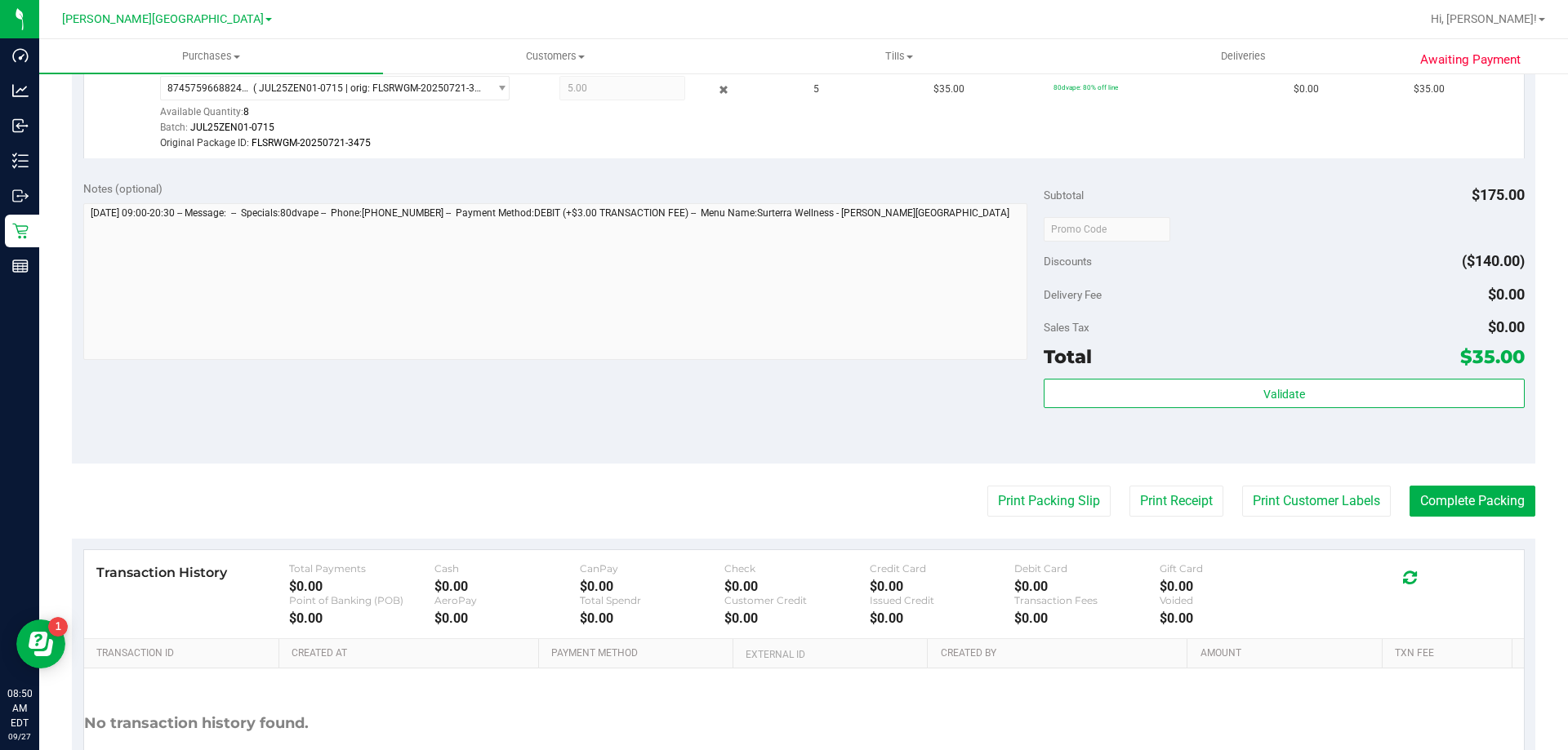
scroll to position [490, 0]
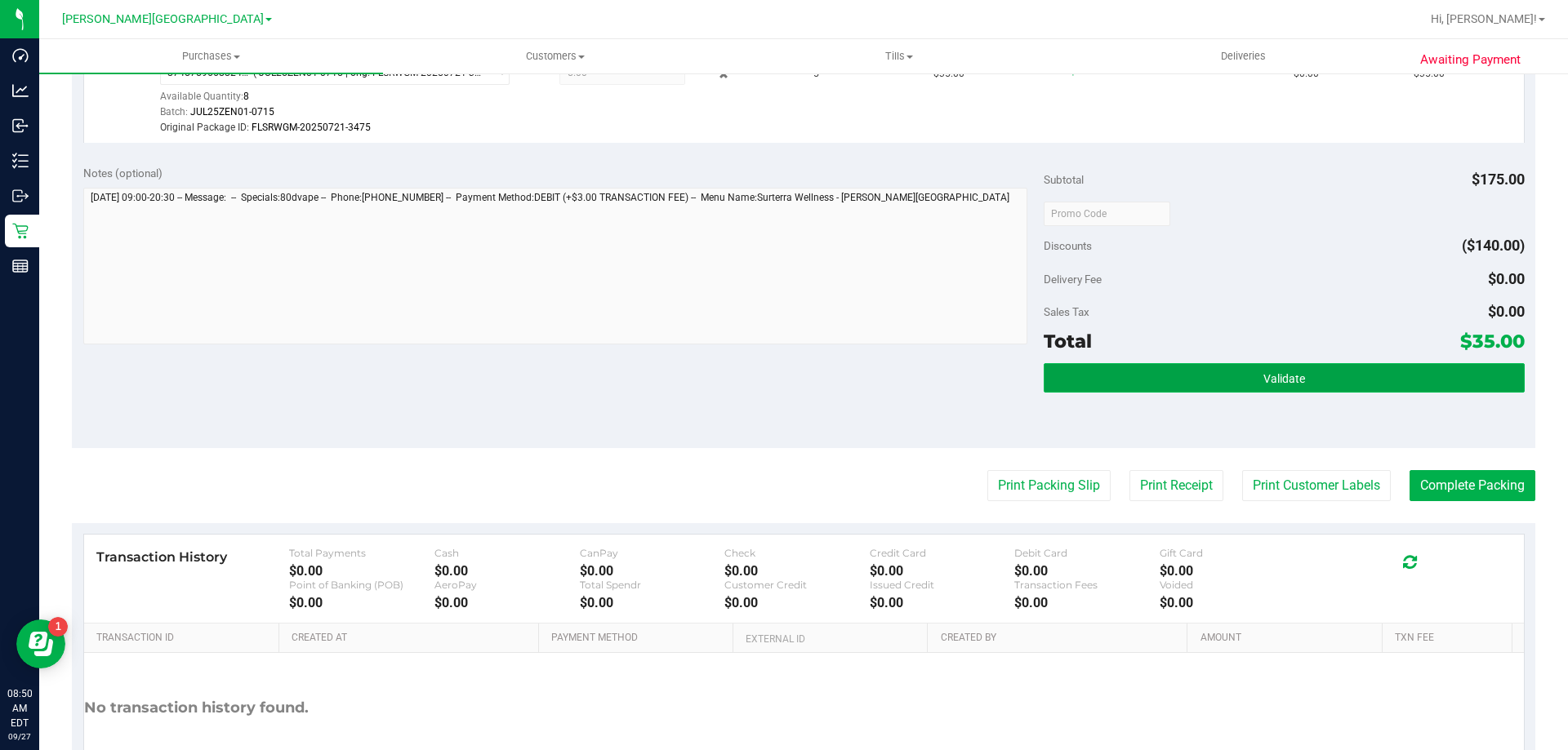
click at [1268, 375] on span "Validate" at bounding box center [1285, 379] width 42 height 13
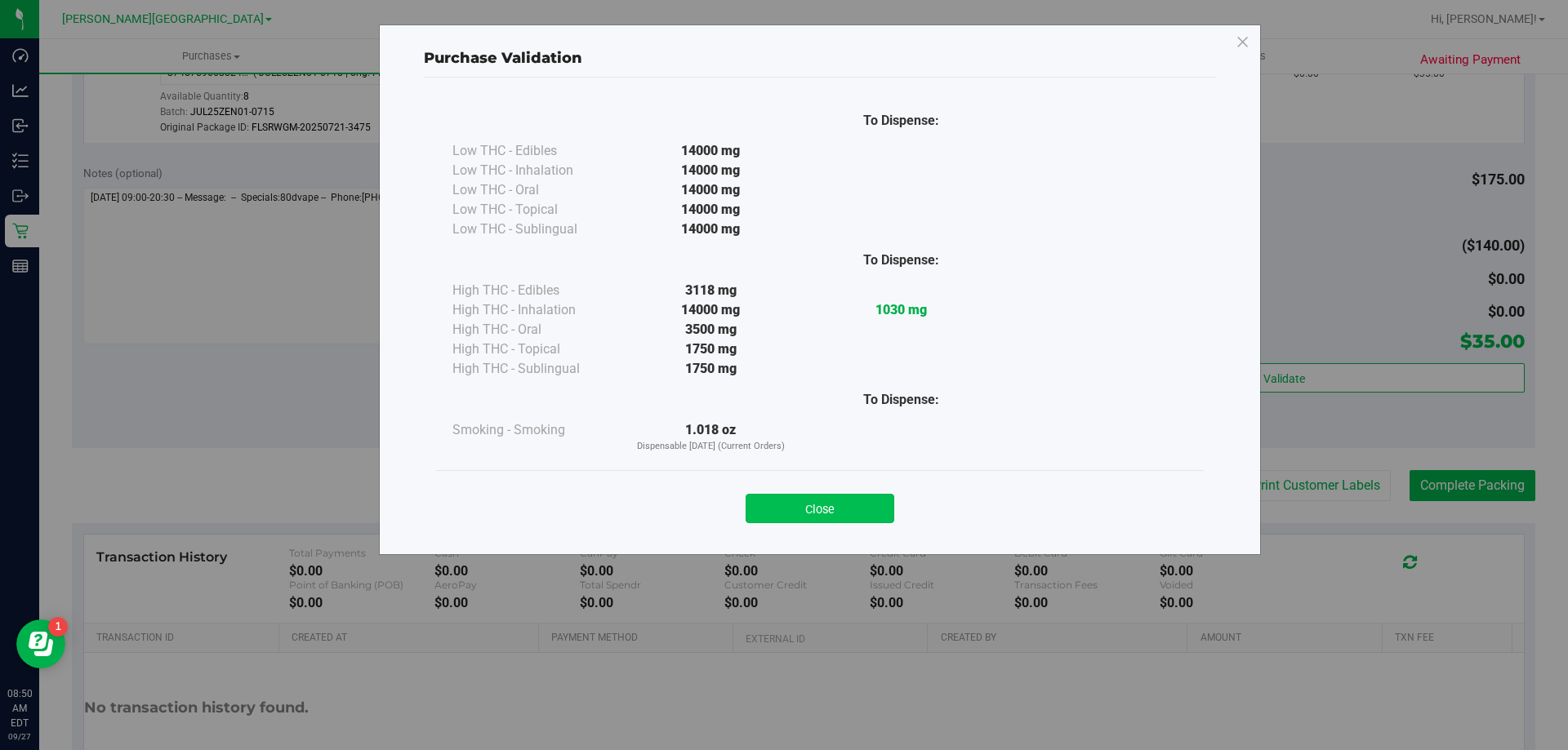
click at [785, 514] on button "Close" at bounding box center [819, 508] width 149 height 29
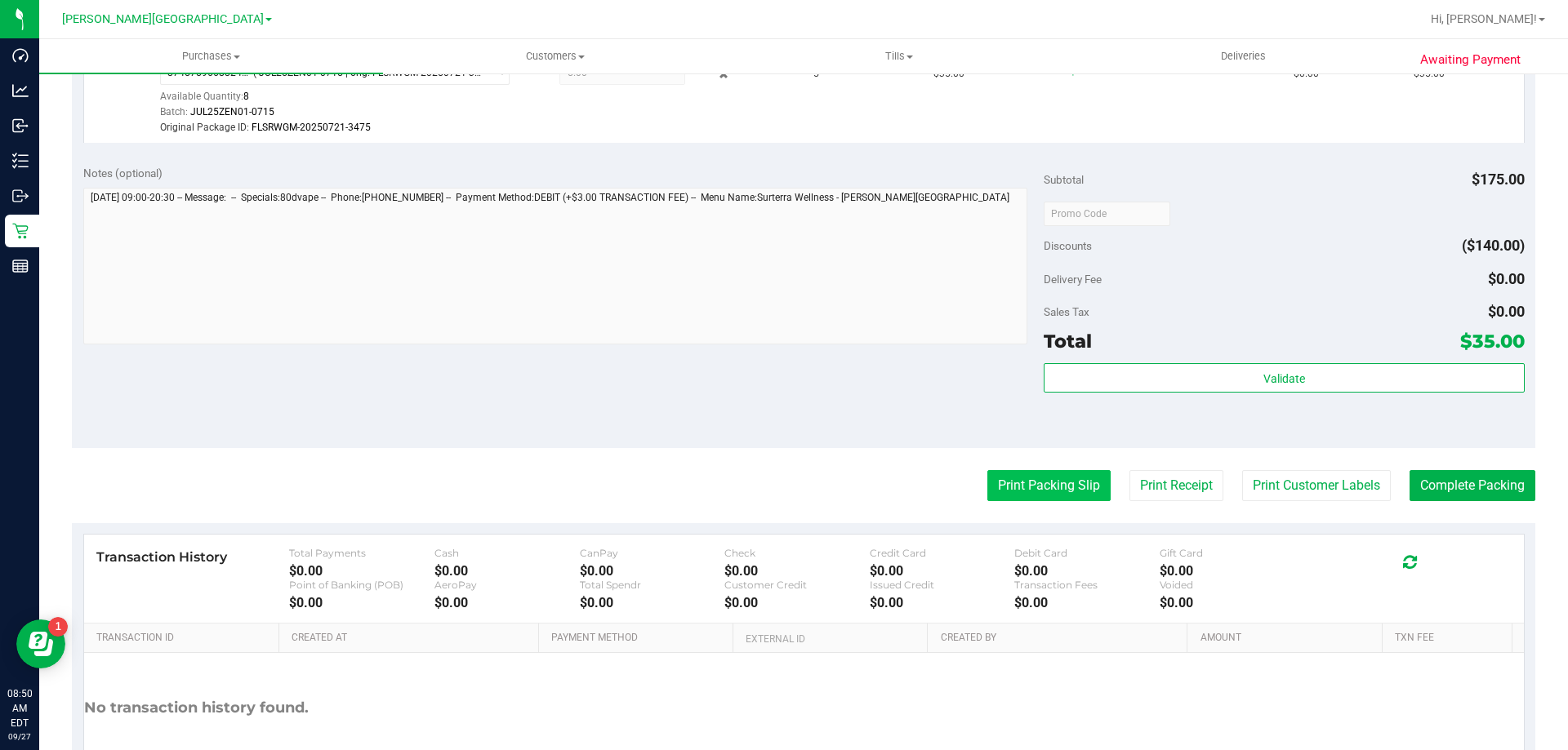
click at [1046, 477] on button "Print Packing Slip" at bounding box center [1049, 485] width 123 height 31
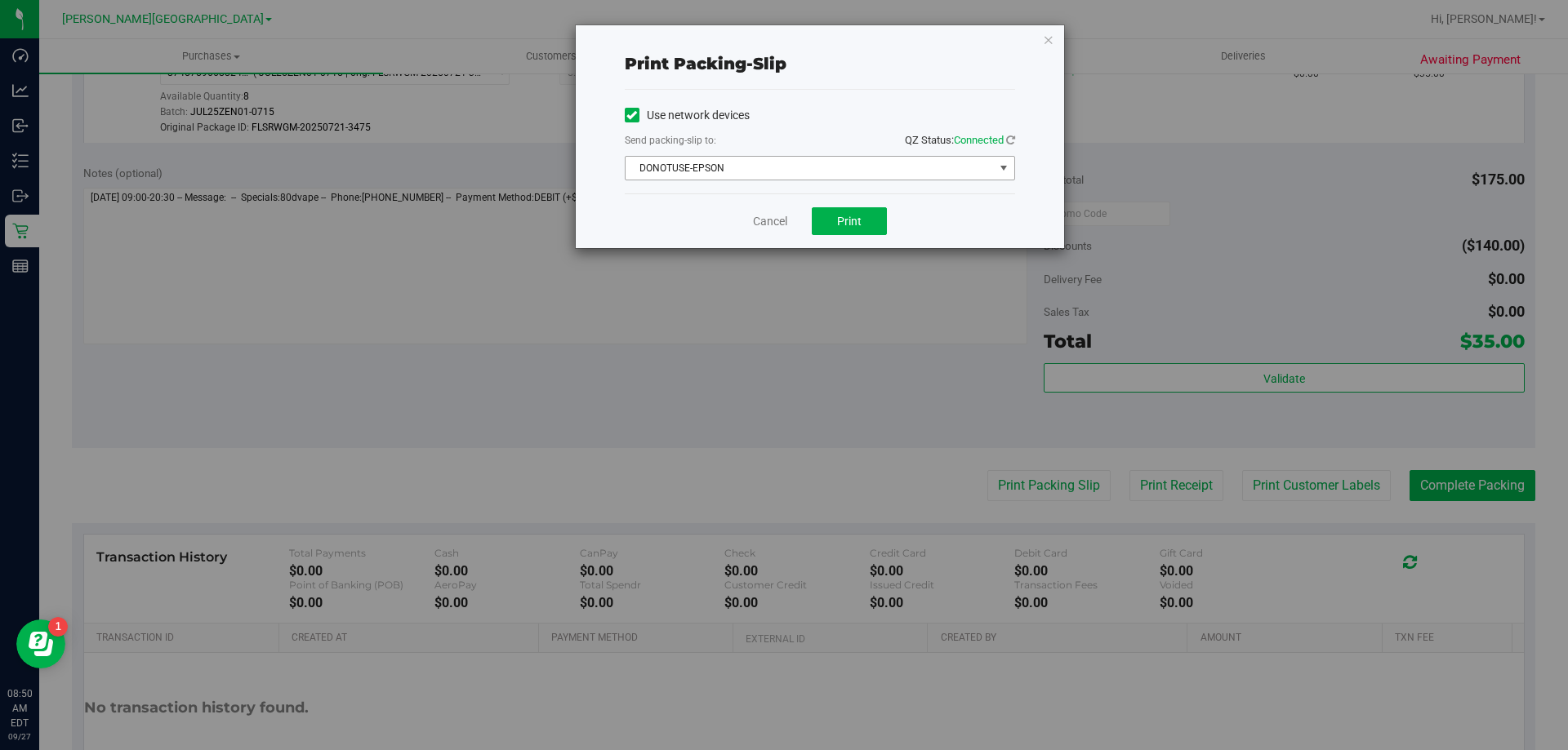
click at [852, 166] on span "DONOTUSE-EPSON" at bounding box center [809, 169] width 368 height 23
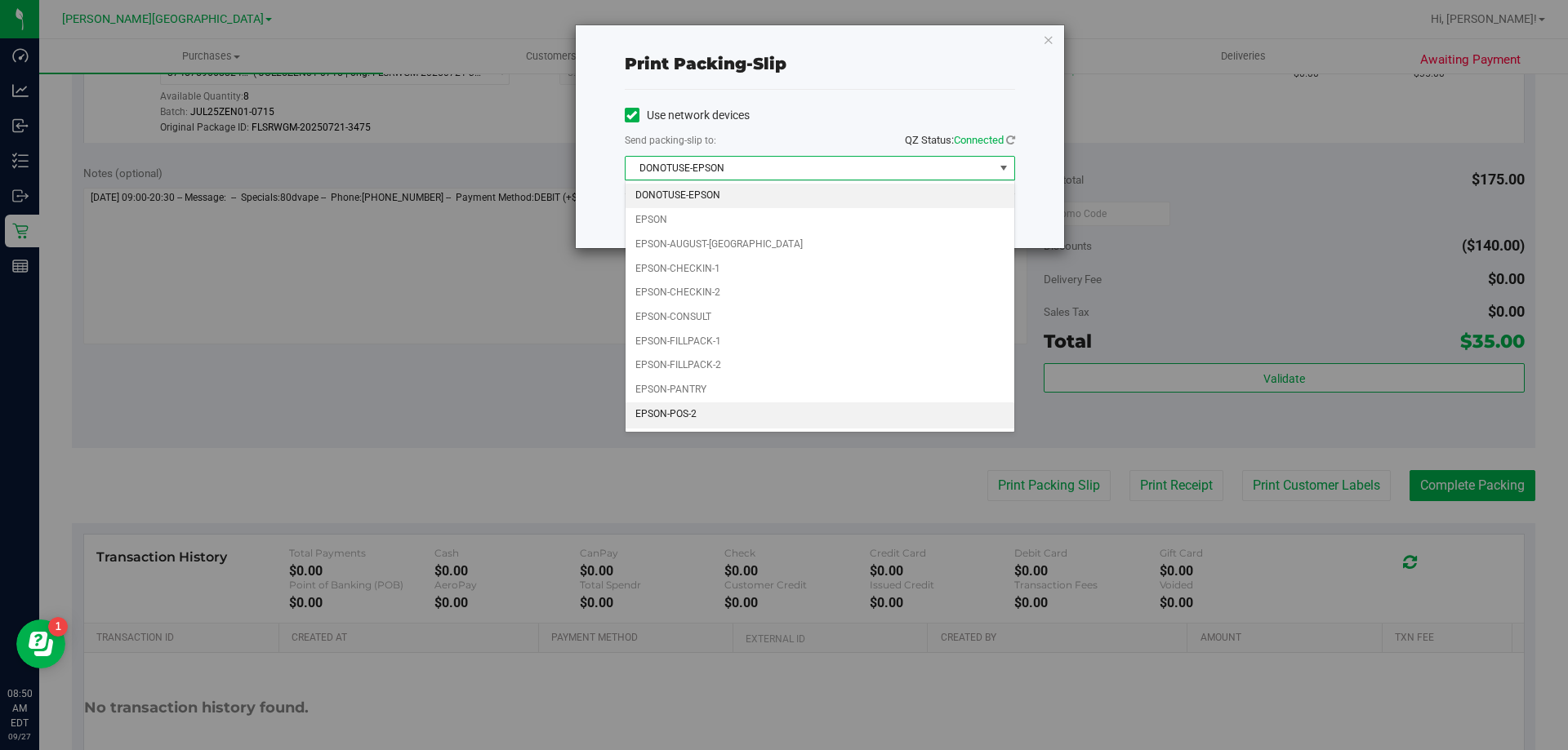
scroll to position [47, 0]
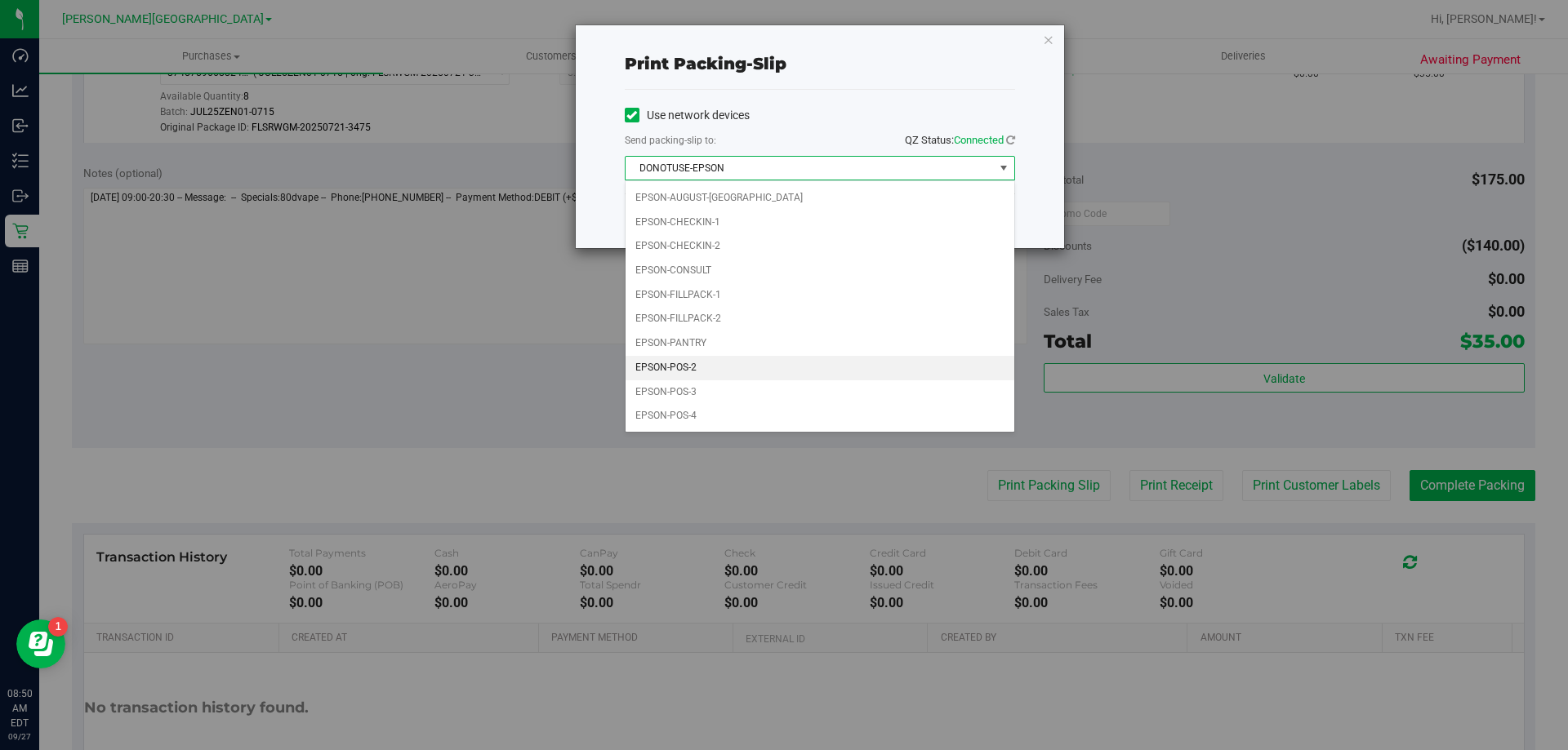
click at [751, 367] on li "EPSON-POS-2" at bounding box center [820, 368] width 389 height 24
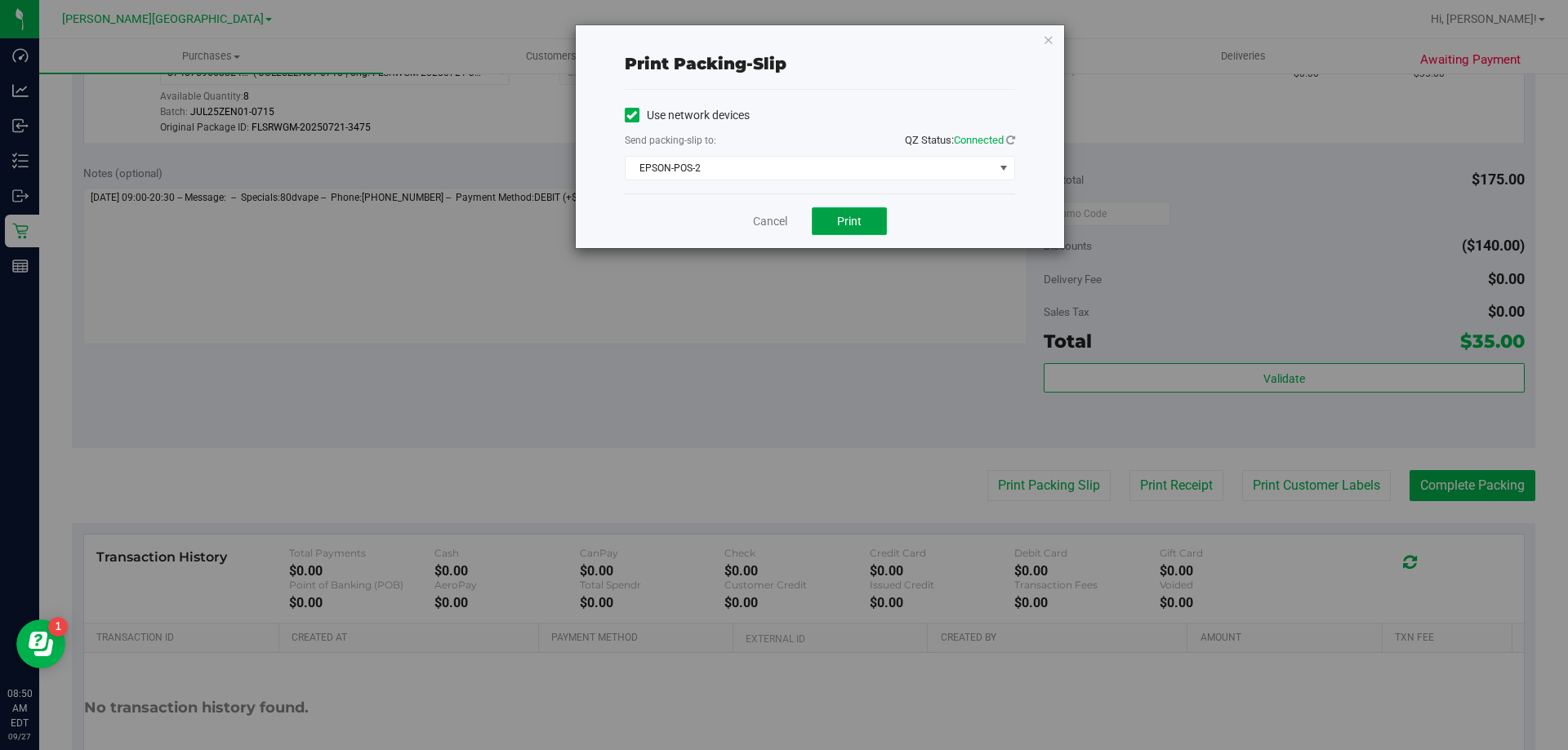
click at [845, 227] on span "Print" at bounding box center [849, 222] width 24 height 13
click at [765, 215] on link "Cancel" at bounding box center [769, 222] width 34 height 17
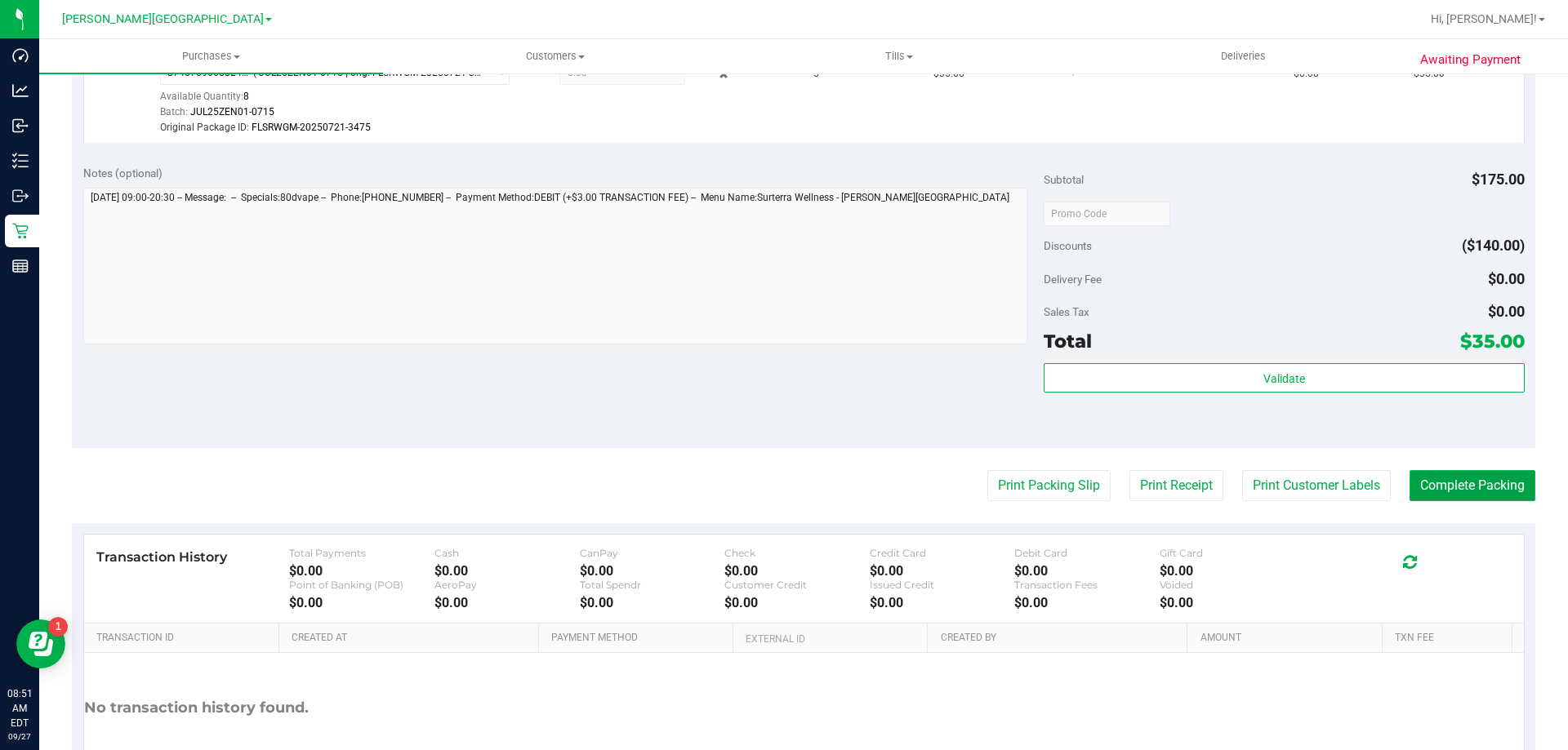
click at [1438, 483] on button "Complete Packing" at bounding box center [1472, 485] width 125 height 31
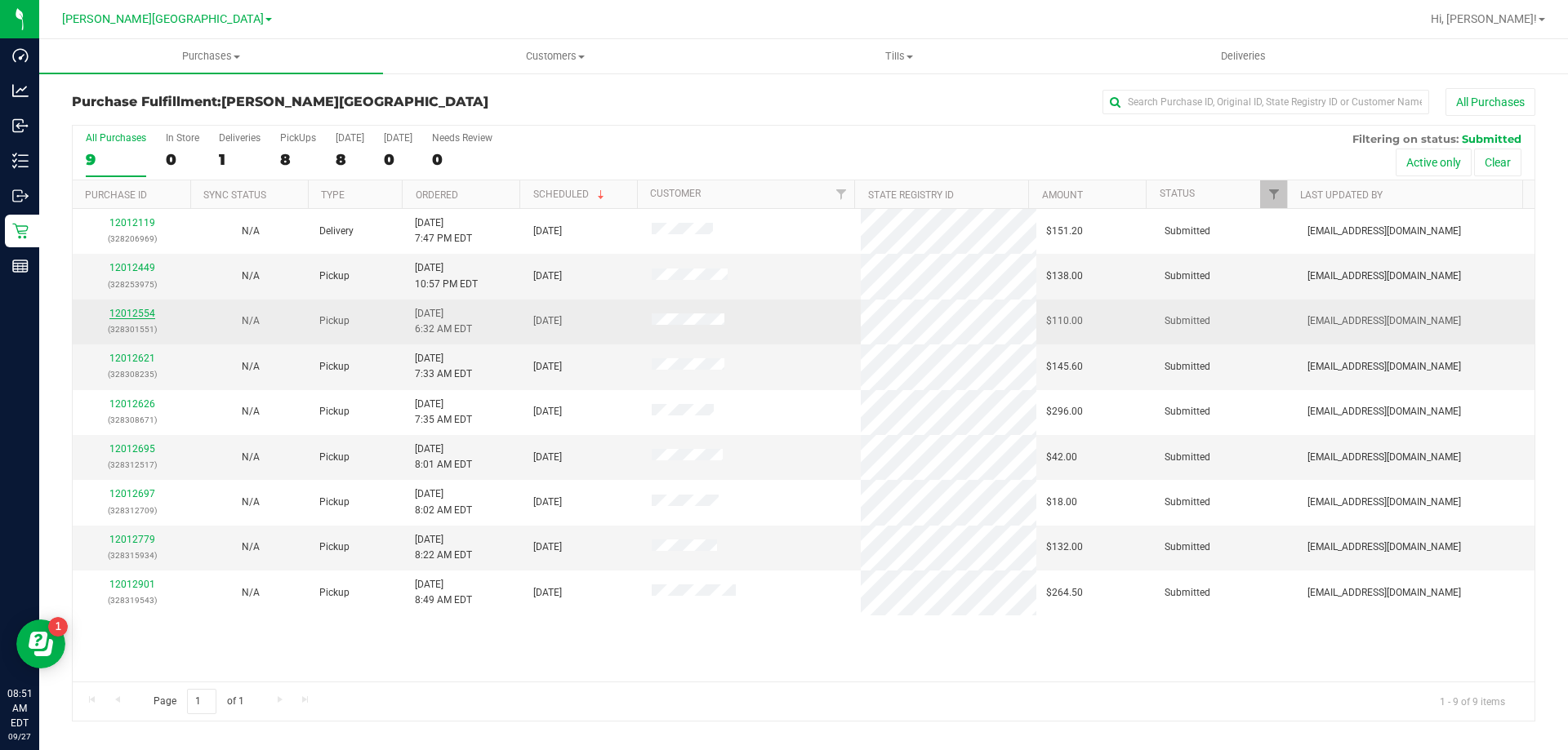
click at [117, 316] on link "12012554" at bounding box center [132, 314] width 46 height 12
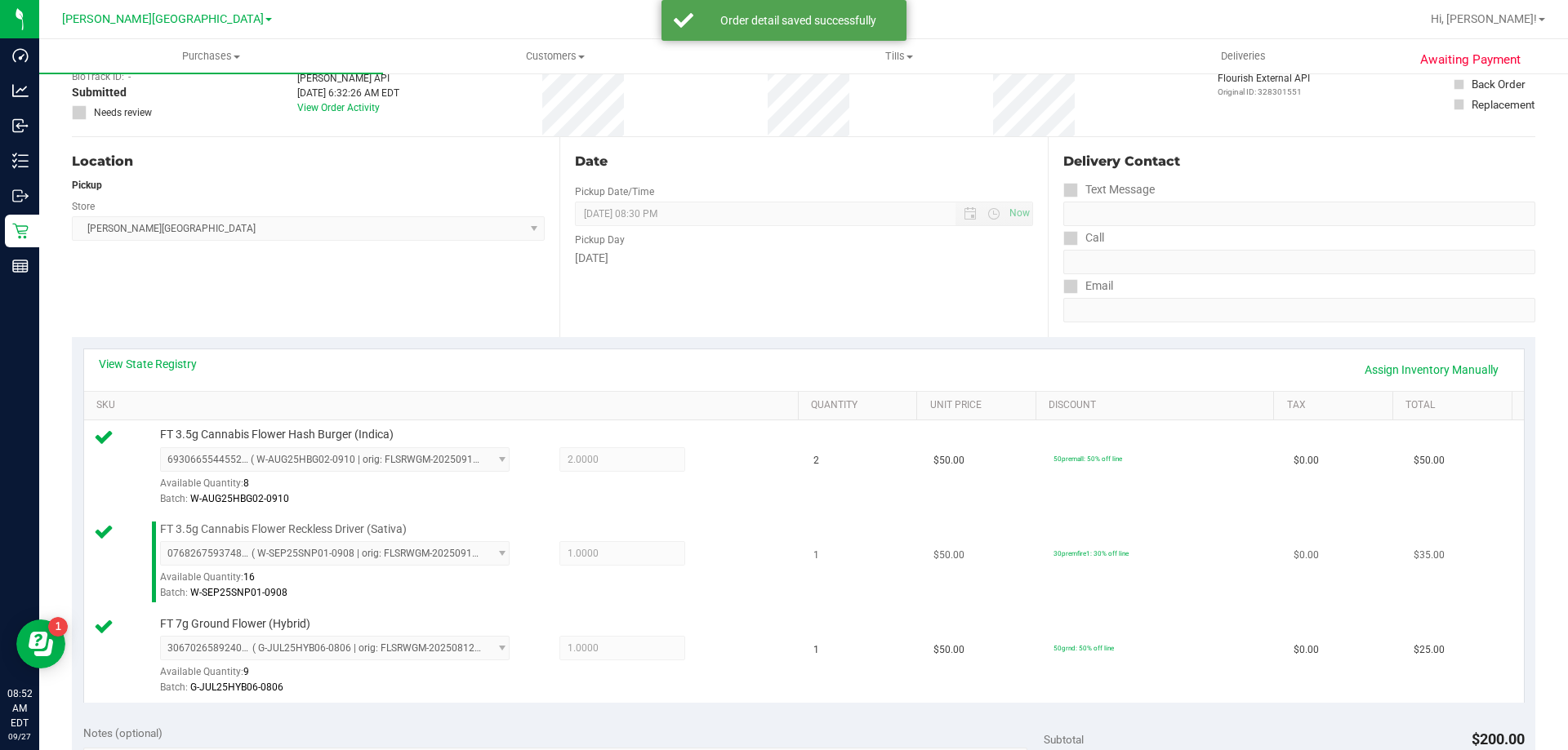
scroll to position [326, 0]
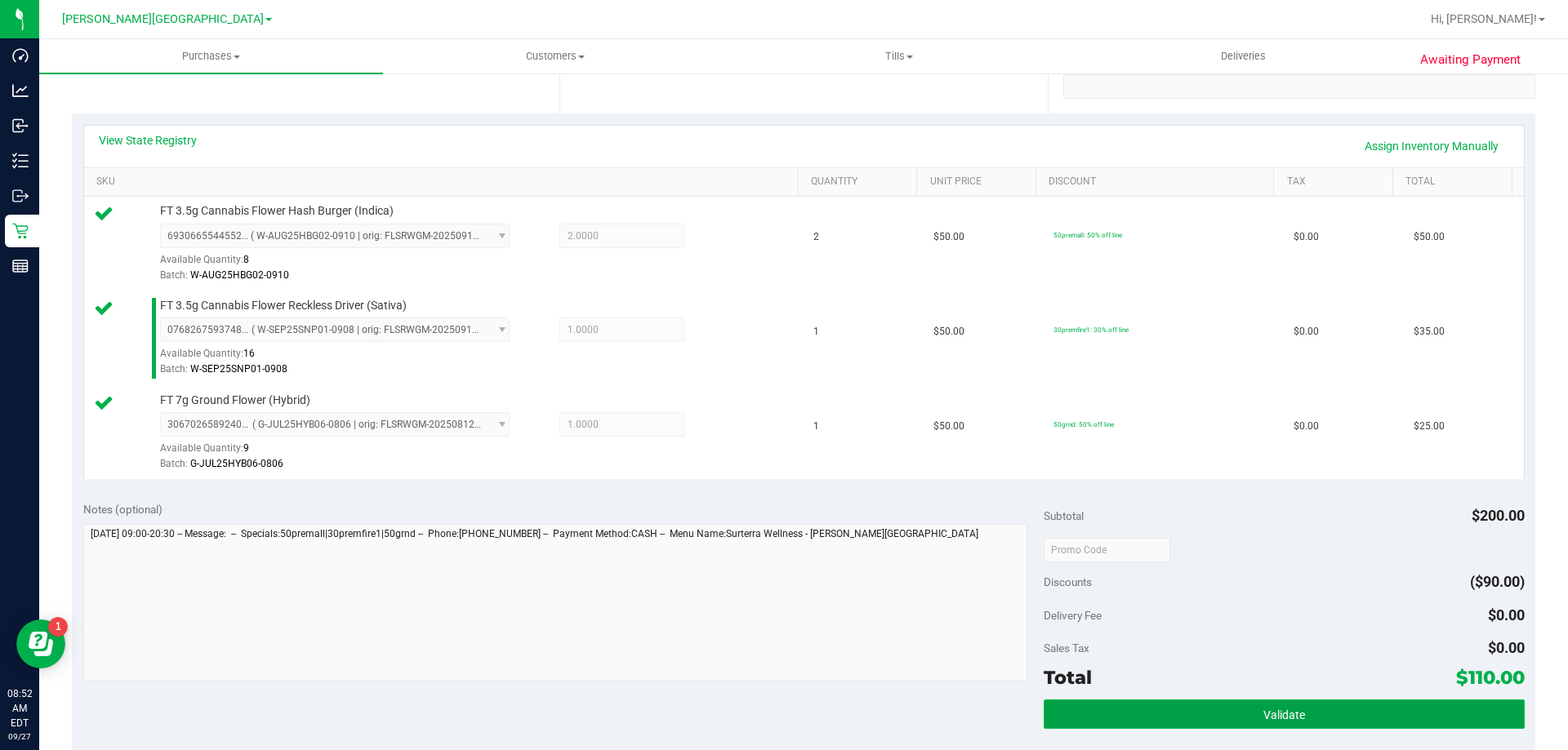
click at [1213, 716] on button "Validate" at bounding box center [1284, 713] width 480 height 29
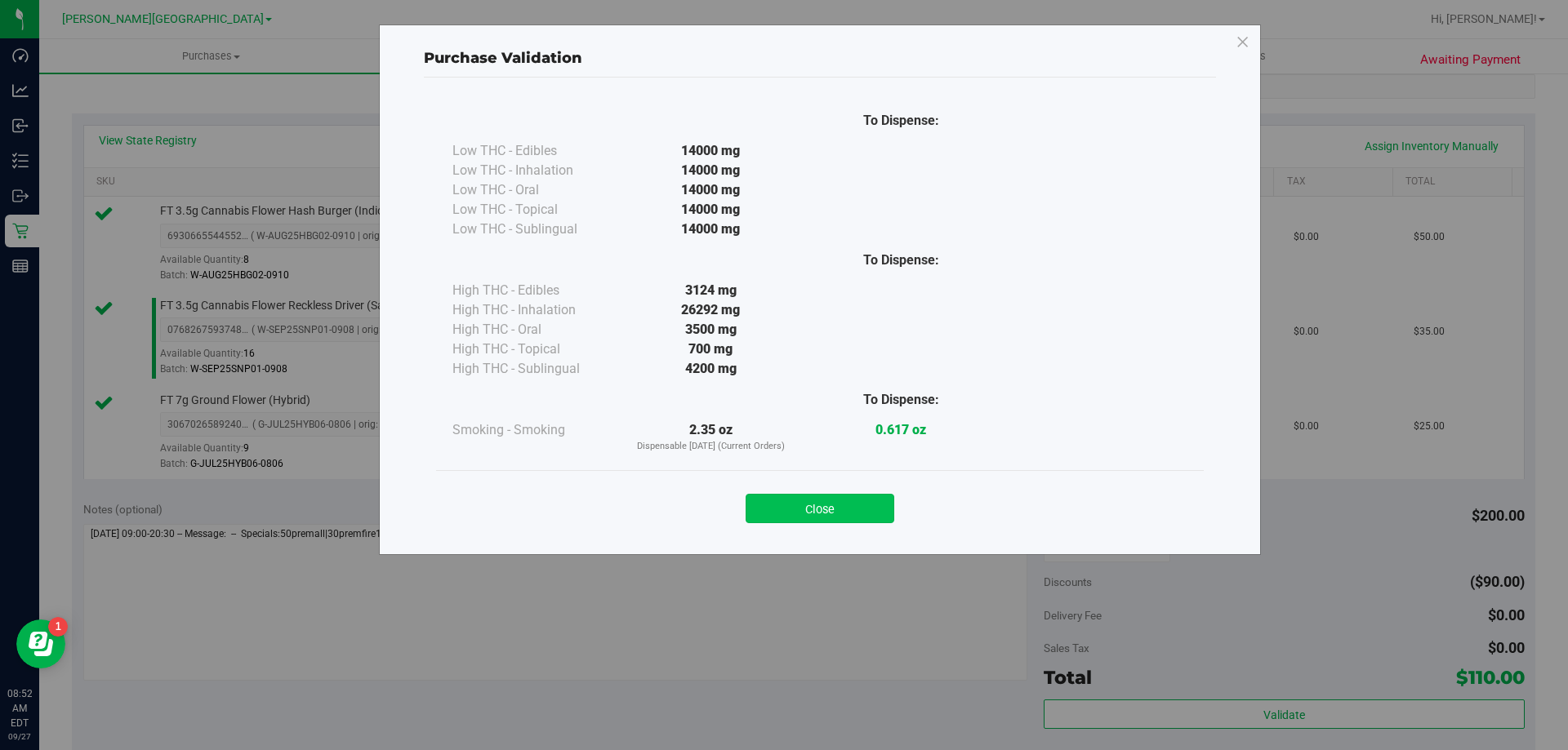
click at [783, 496] on button "Close" at bounding box center [819, 508] width 149 height 29
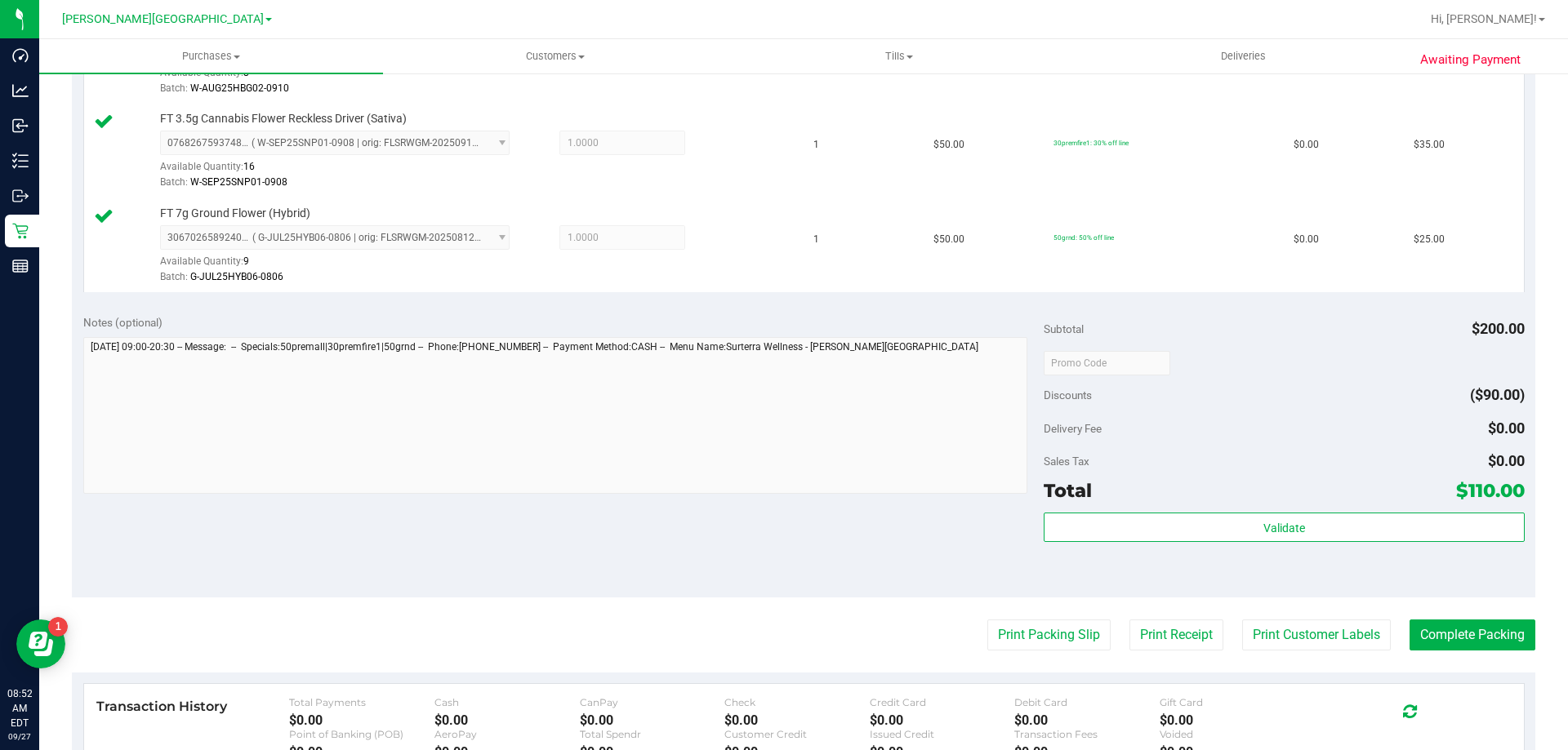
scroll to position [735, 0]
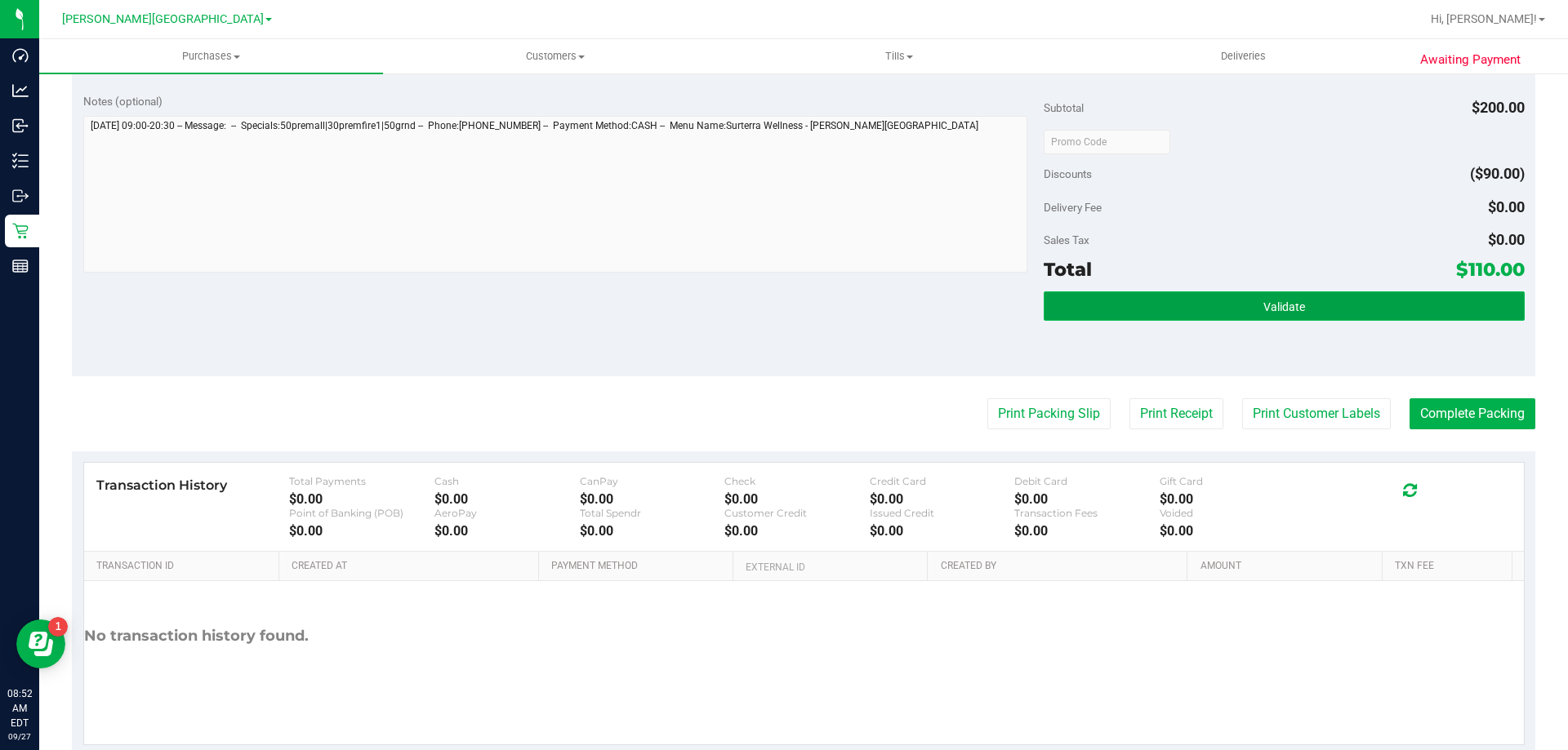
click at [1276, 307] on span "Validate" at bounding box center [1285, 307] width 42 height 13
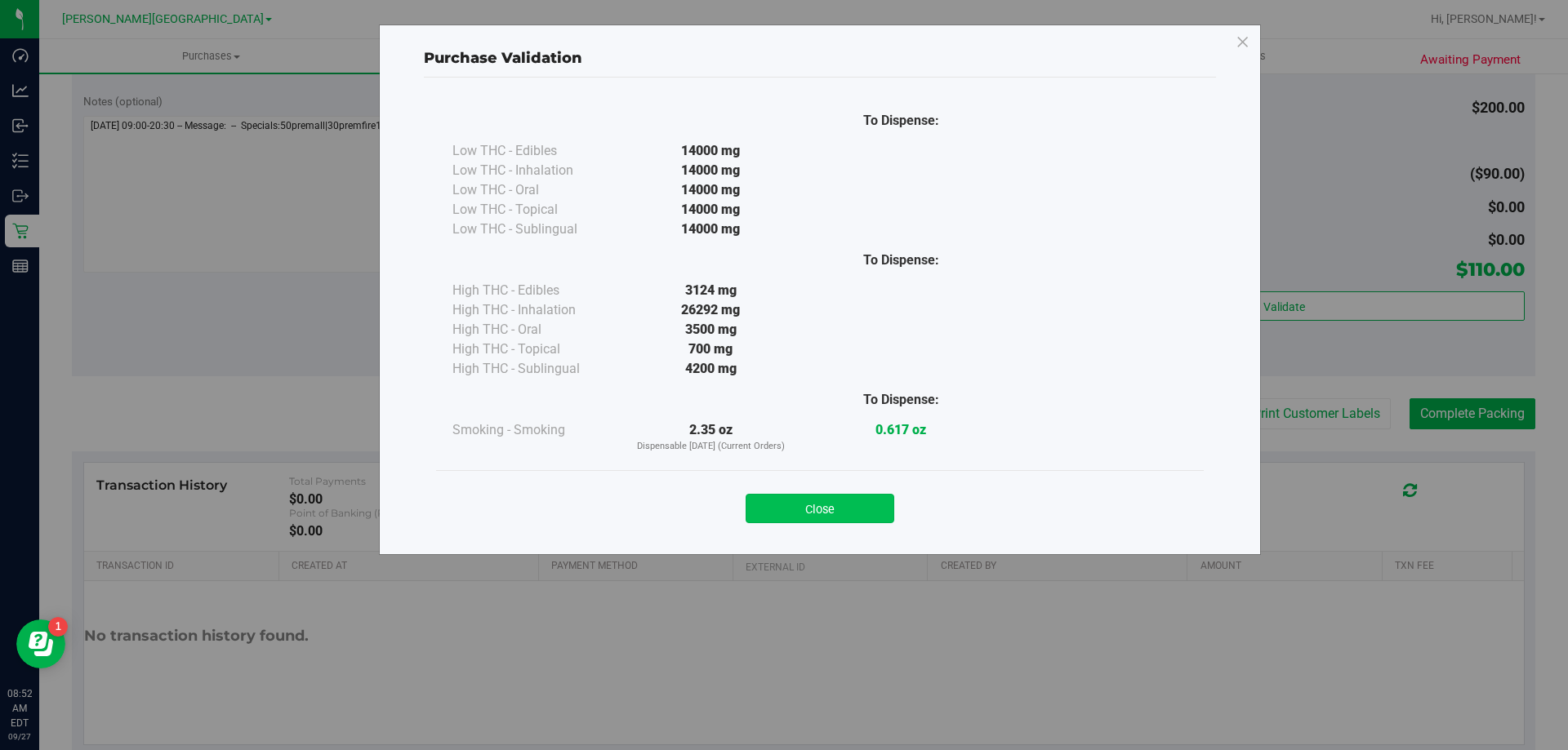
click at [785, 505] on button "Close" at bounding box center [819, 508] width 149 height 29
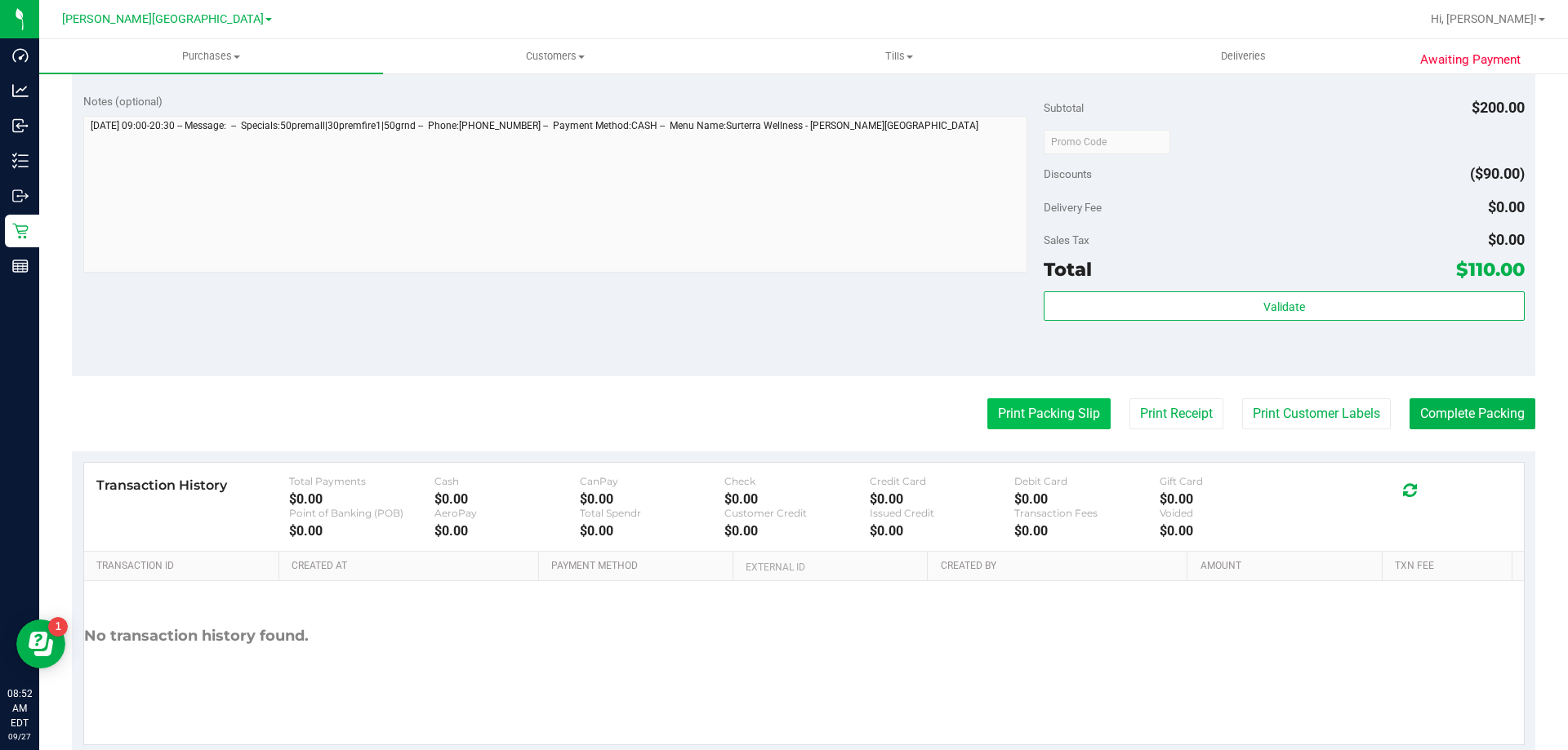
click at [1030, 422] on button "Print Packing Slip" at bounding box center [1049, 414] width 123 height 31
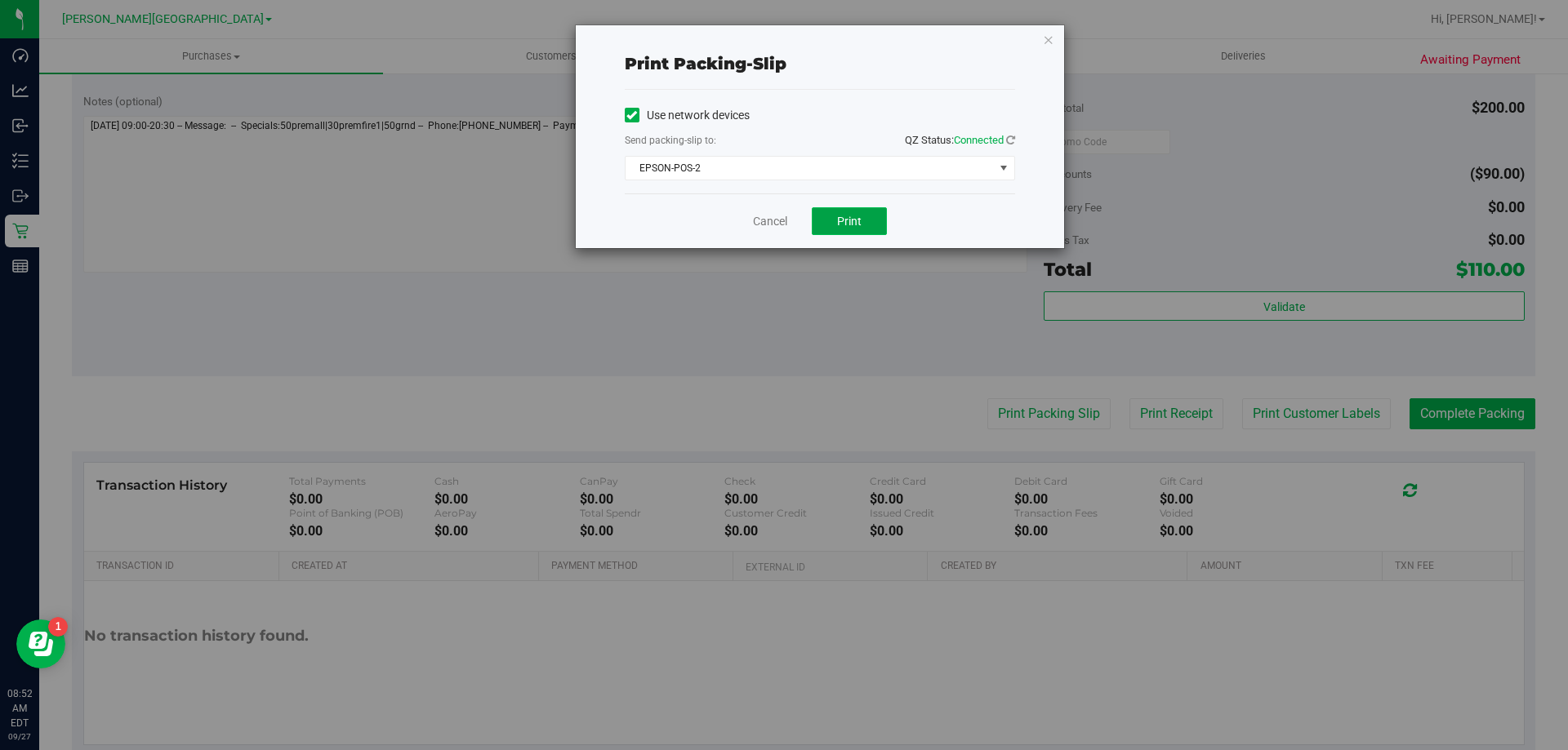
click at [845, 223] on span "Print" at bounding box center [849, 222] width 24 height 13
click at [784, 217] on link "Cancel" at bounding box center [769, 222] width 34 height 17
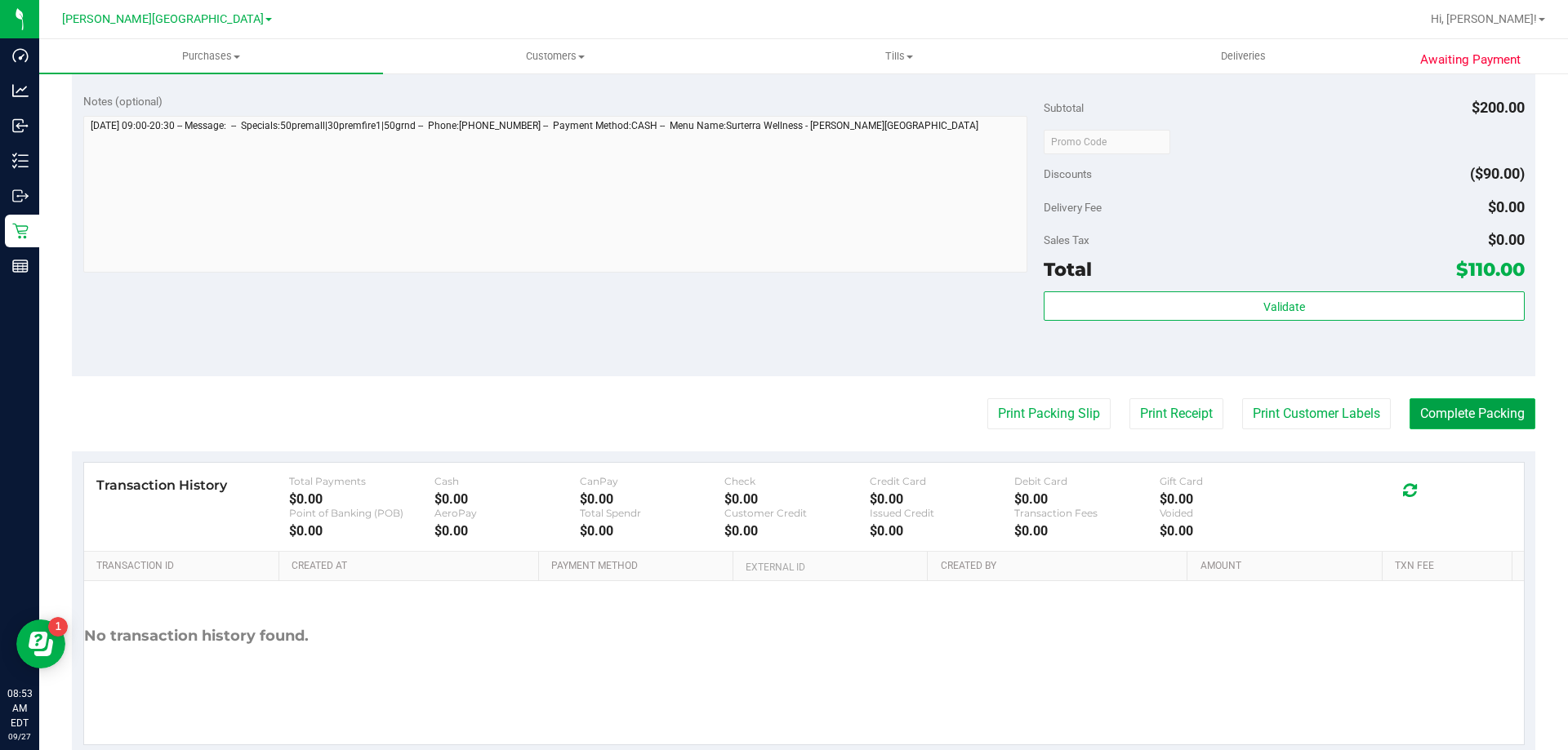
click at [1472, 415] on button "Complete Packing" at bounding box center [1472, 414] width 125 height 31
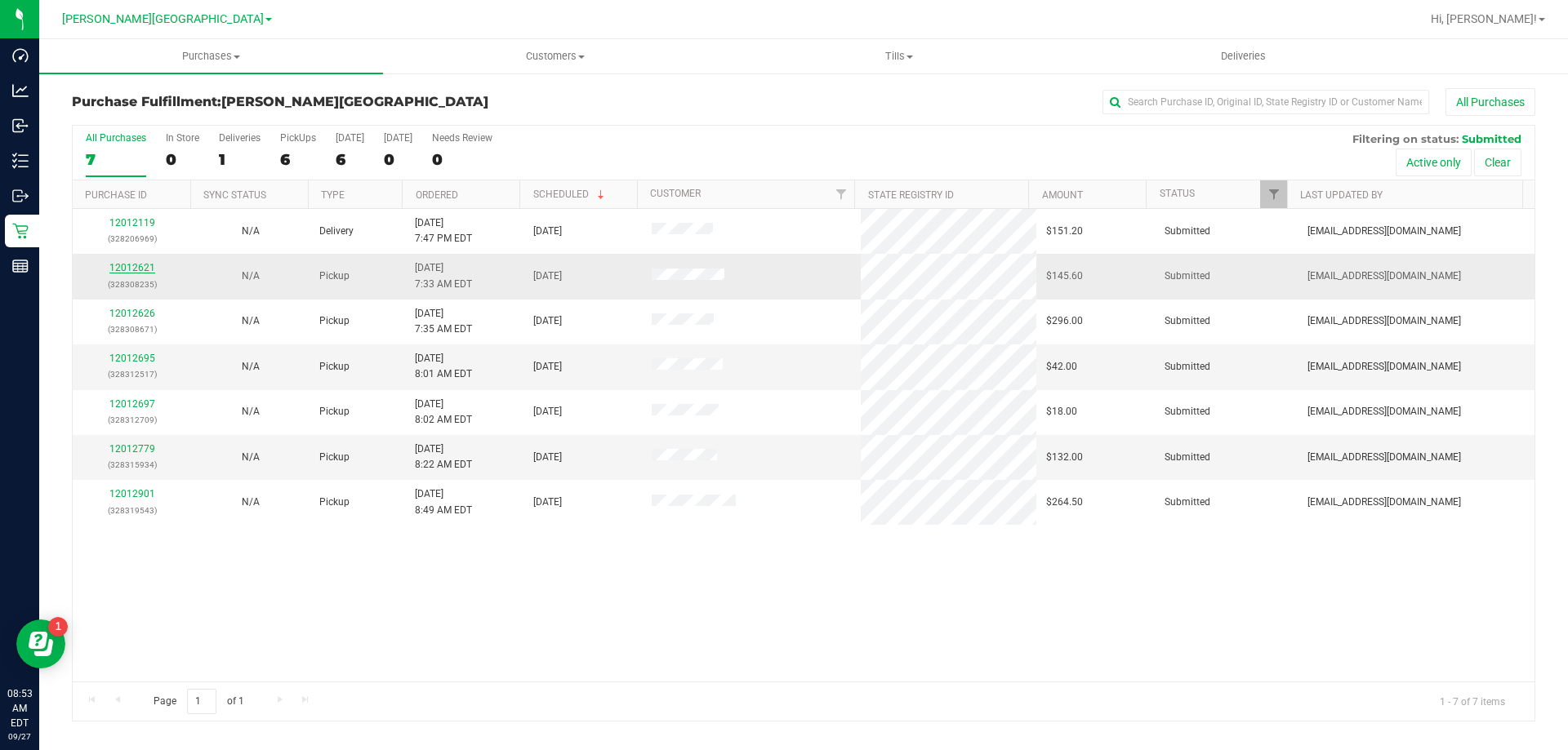
click at [144, 270] on link "12012621" at bounding box center [132, 268] width 46 height 12
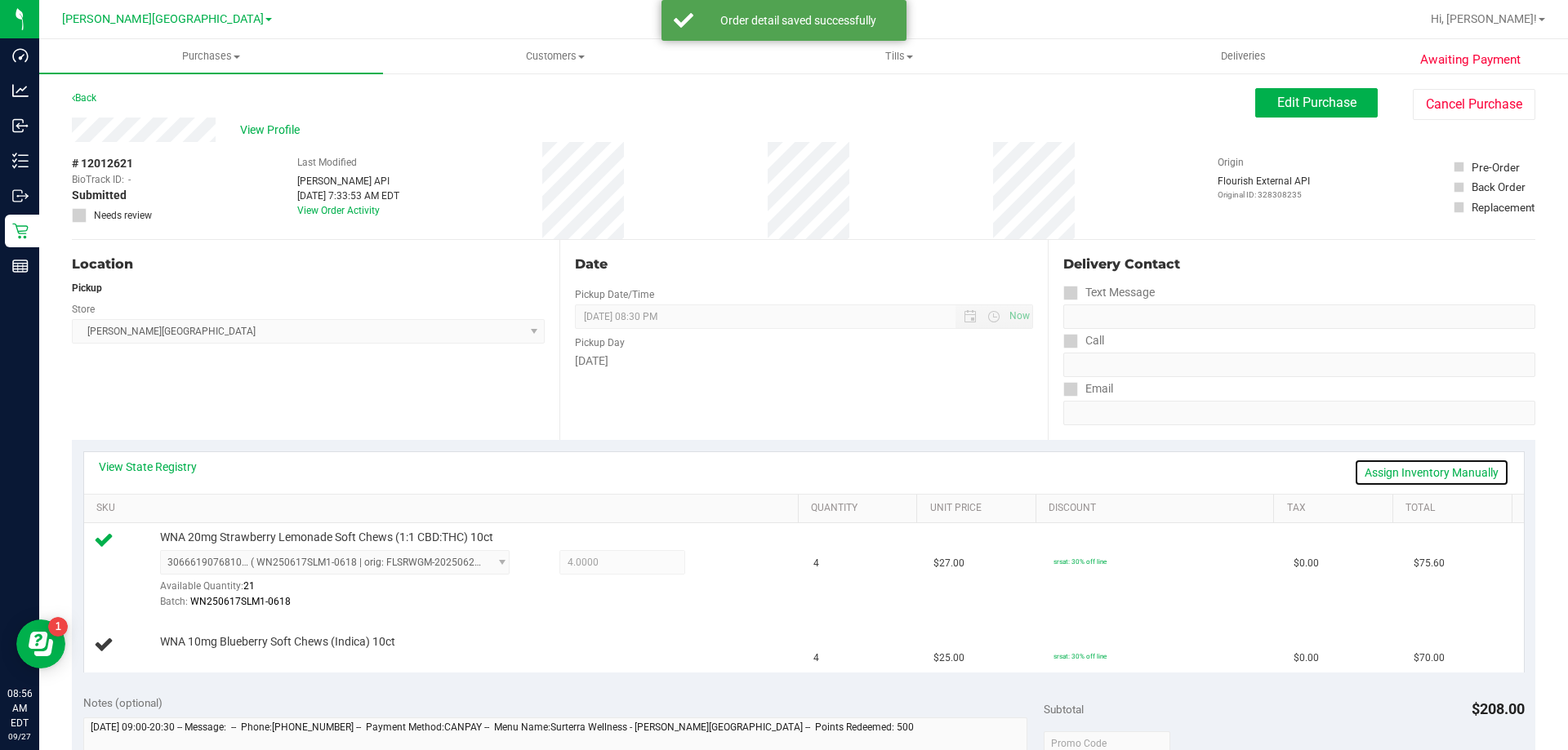
click at [1414, 473] on link "Assign Inventory Manually" at bounding box center [1432, 472] width 155 height 27
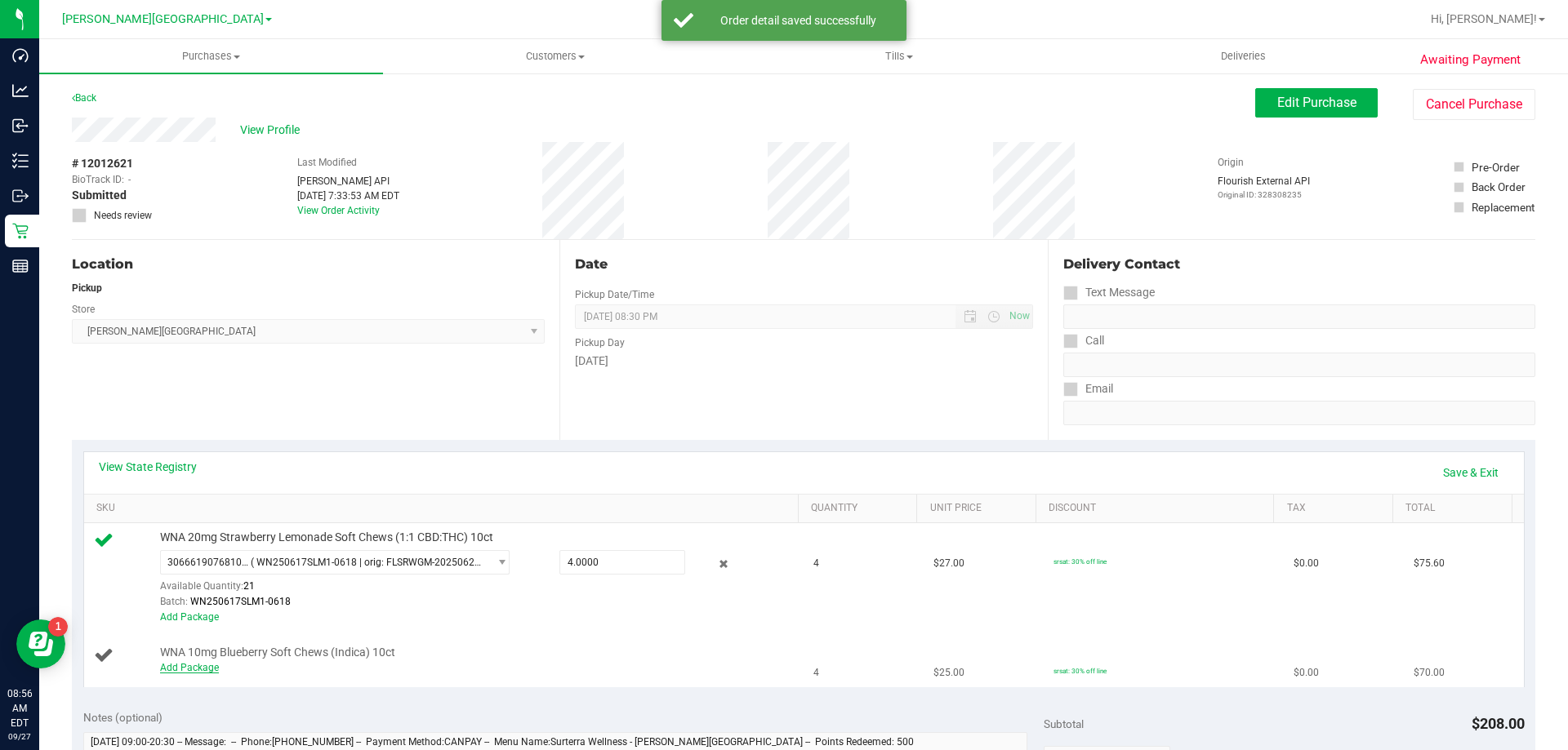
click at [179, 667] on link "Add Package" at bounding box center [189, 668] width 59 height 12
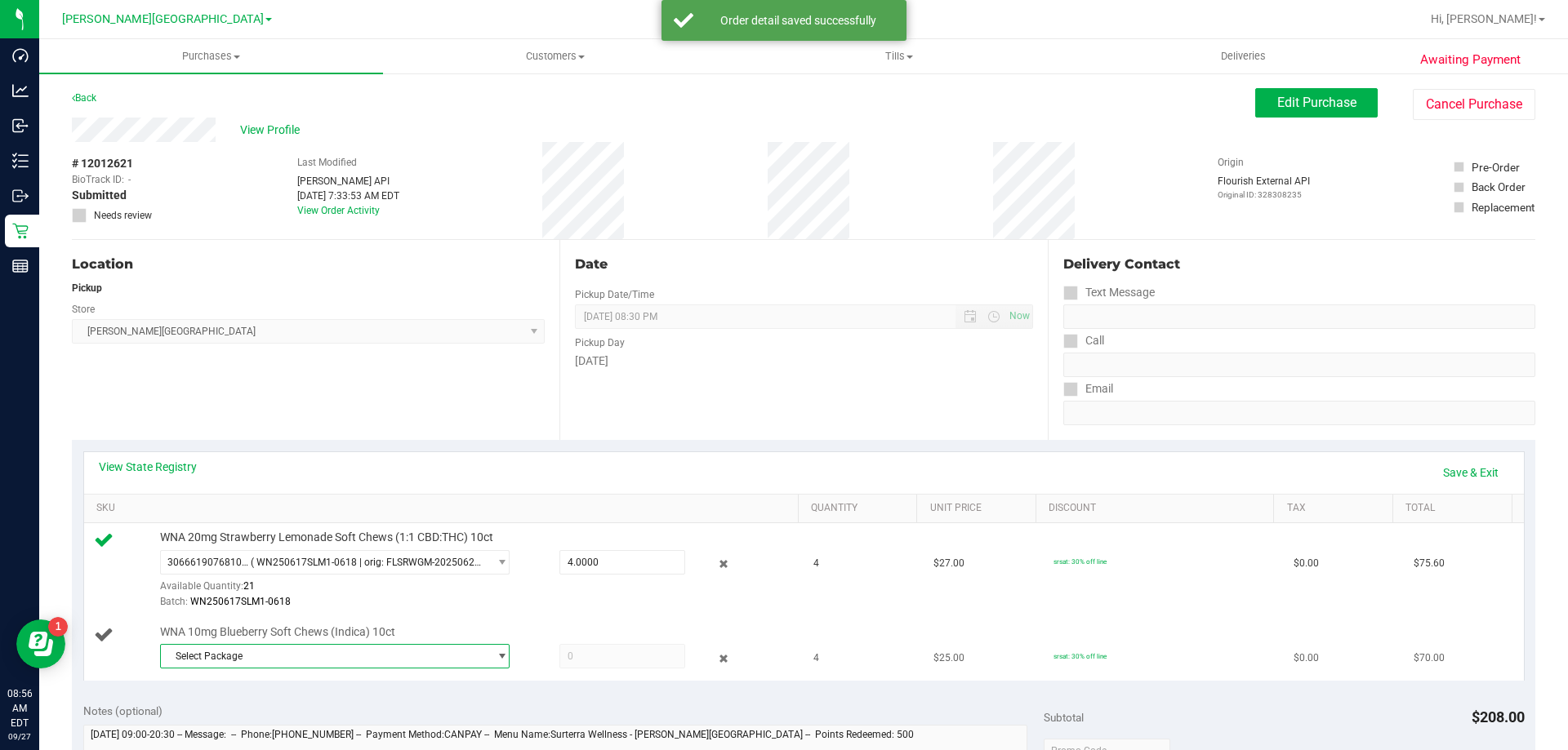
click at [256, 650] on span "Select Package" at bounding box center [325, 657] width 327 height 23
click at [306, 723] on span "( WN250703BLU1-0707 | orig: FLSRWGM-20250714-616 )" at bounding box center [390, 724] width 253 height 12
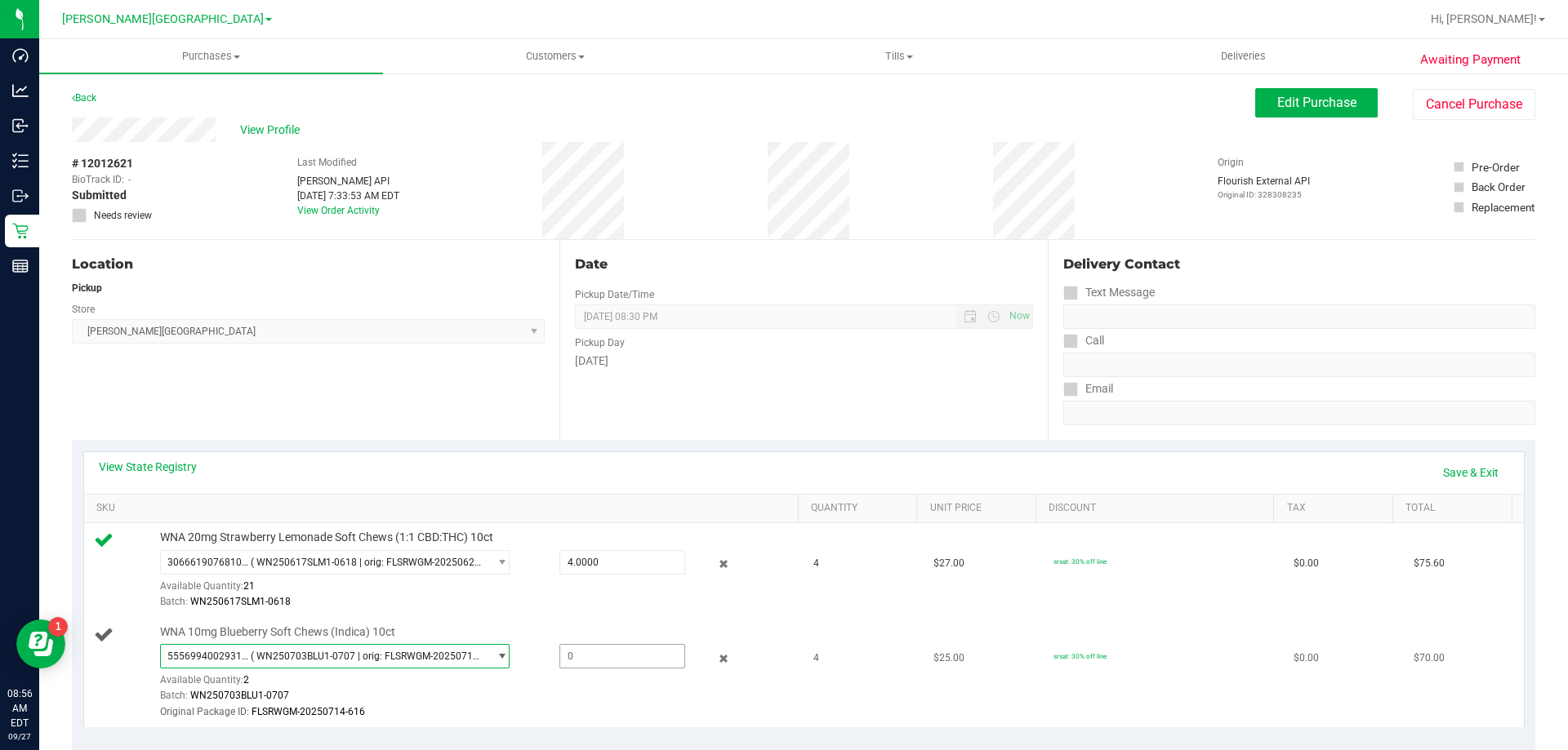
click at [602, 656] on span at bounding box center [622, 656] width 125 height 24
type input "2"
type input "2.0000"
click at [496, 671] on div "Available Quantity: 2" at bounding box center [344, 684] width 367 height 32
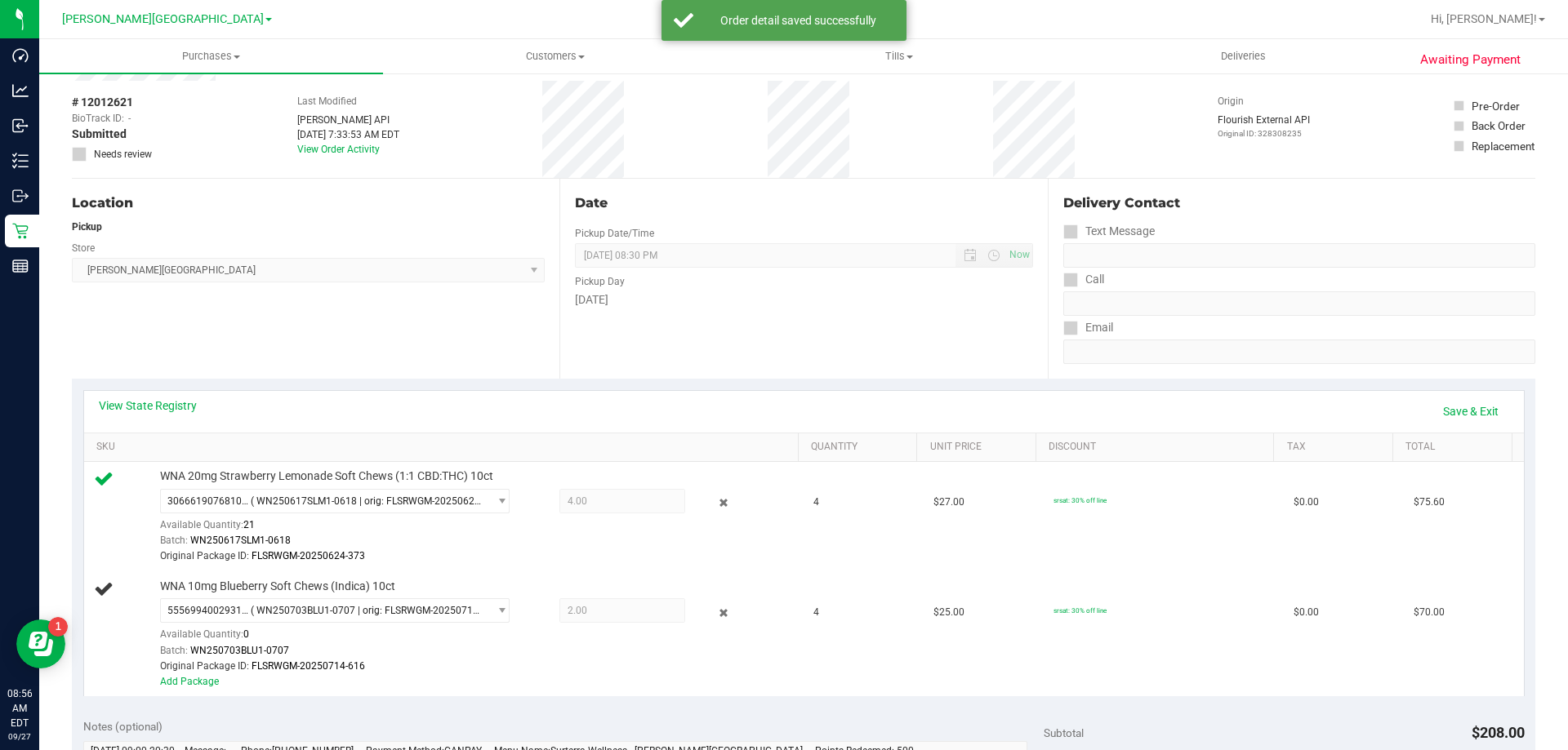
scroll to position [164, 0]
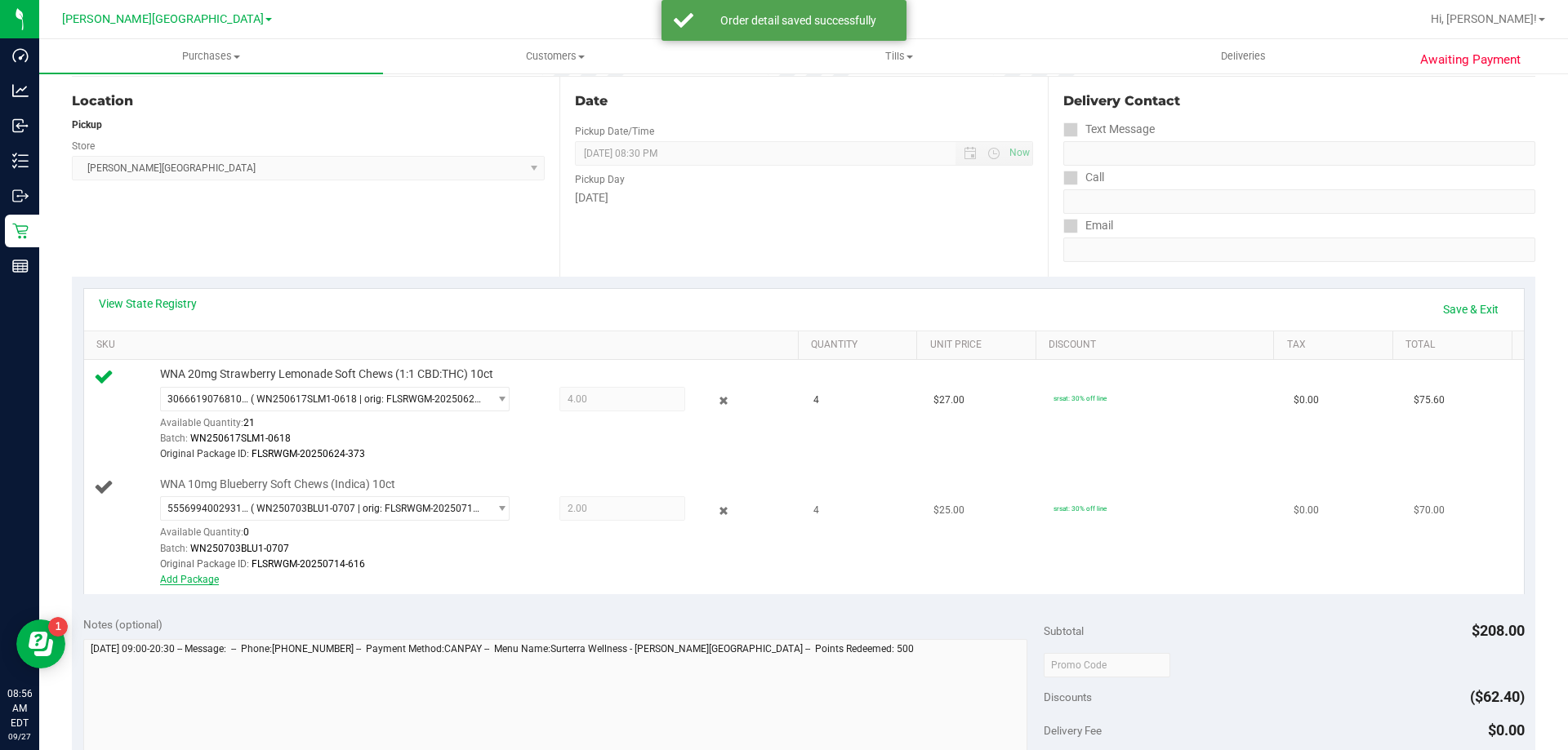
click at [177, 574] on link "Add Package" at bounding box center [189, 580] width 59 height 12
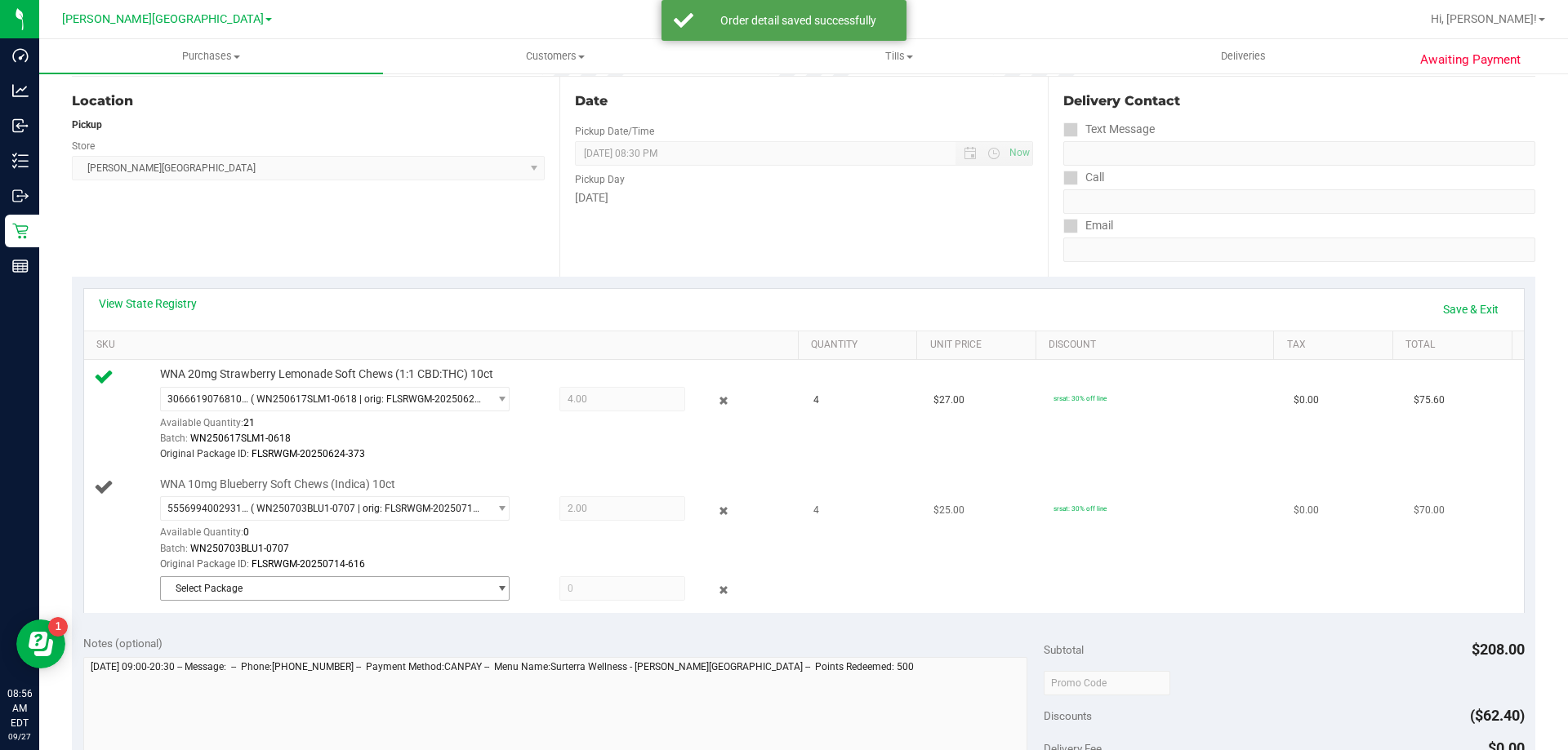
click at [253, 588] on span "Select Package" at bounding box center [325, 589] width 327 height 23
click at [258, 655] on li "0619274798386810 ( WN250728BLU1-0729 | orig: FLSRWGM-20250804-1777 )" at bounding box center [331, 657] width 342 height 23
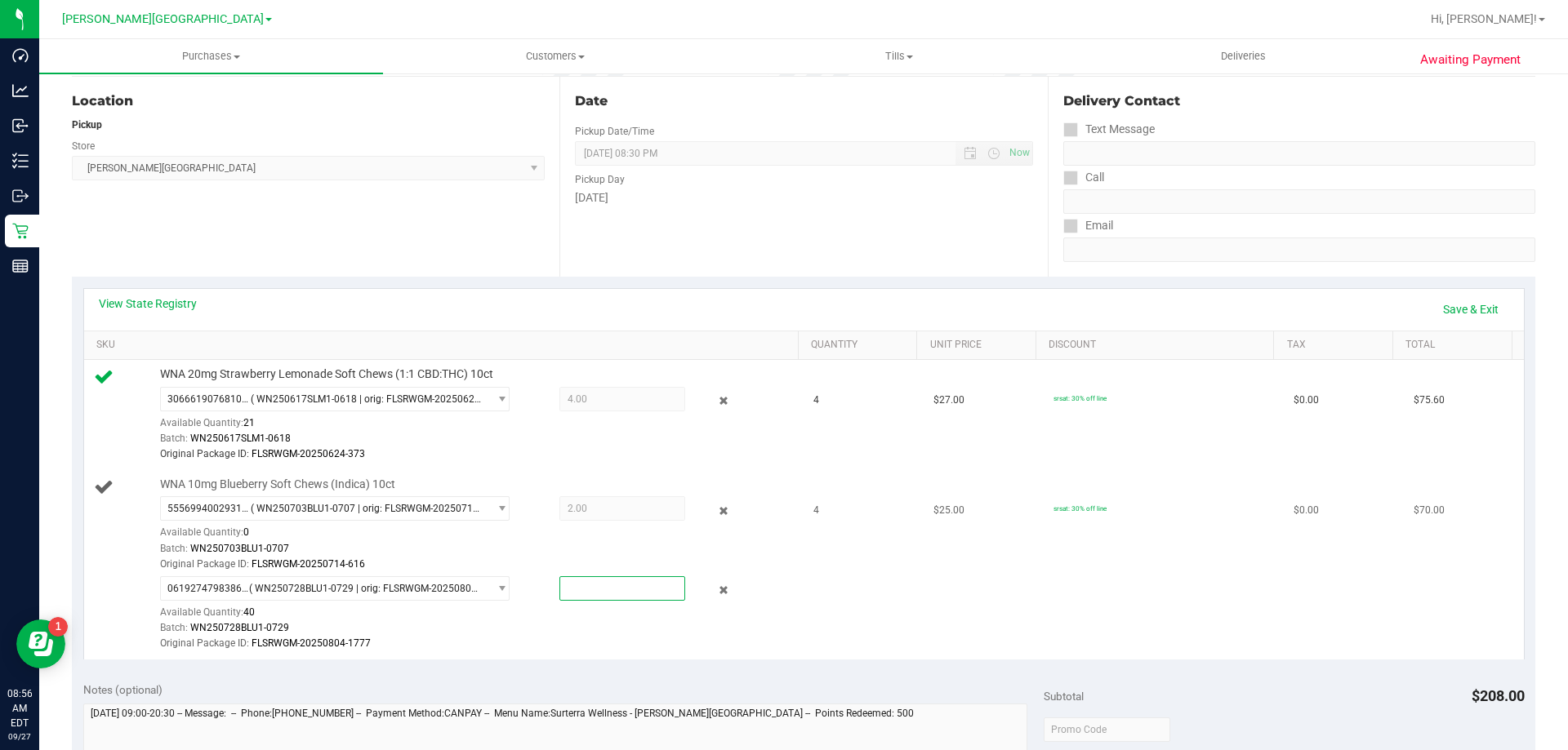
click at [587, 585] on span at bounding box center [622, 588] width 125 height 24
type input "2"
type input "2.0000"
click at [467, 606] on div "Available Quantity: 40" at bounding box center [344, 616] width 367 height 32
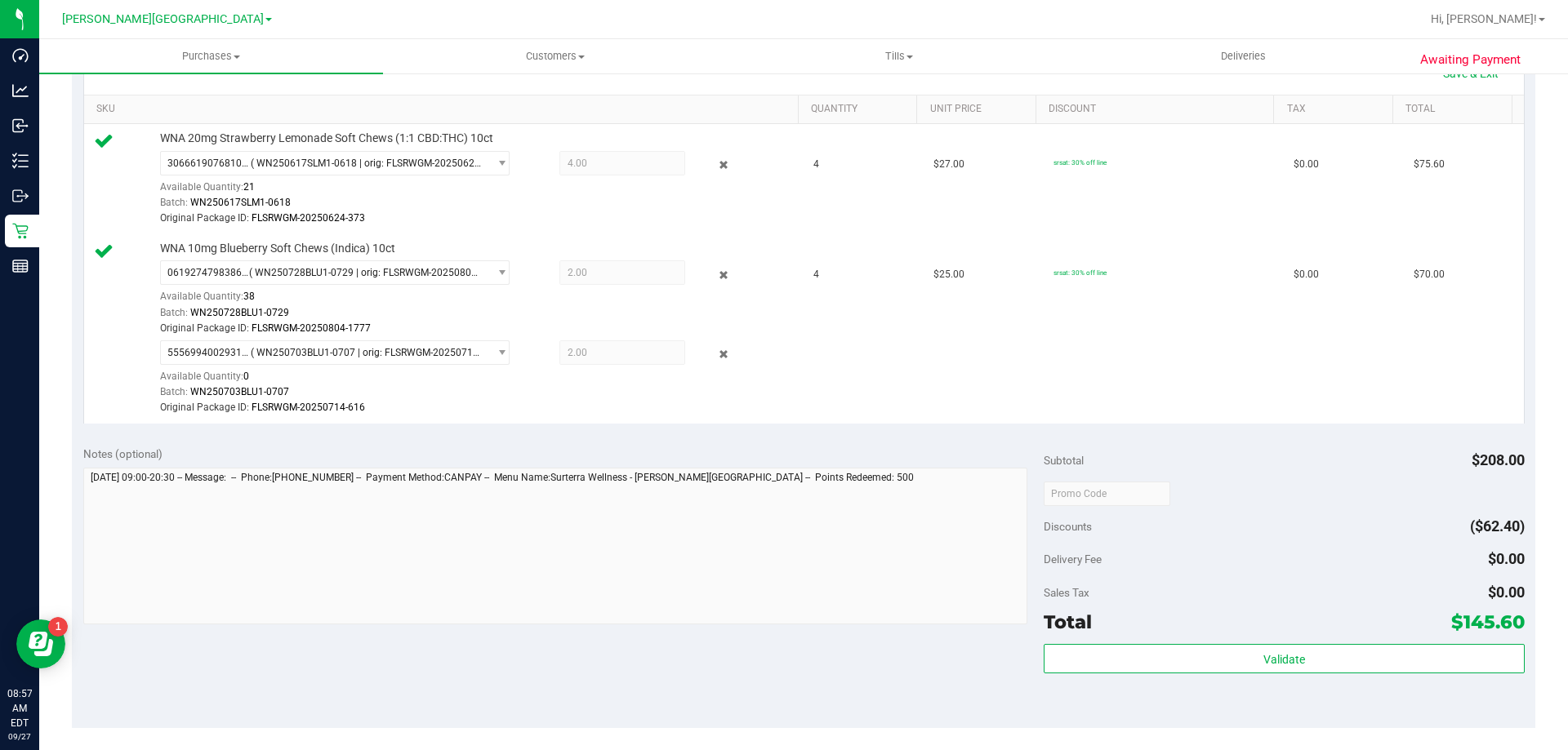
scroll to position [571, 0]
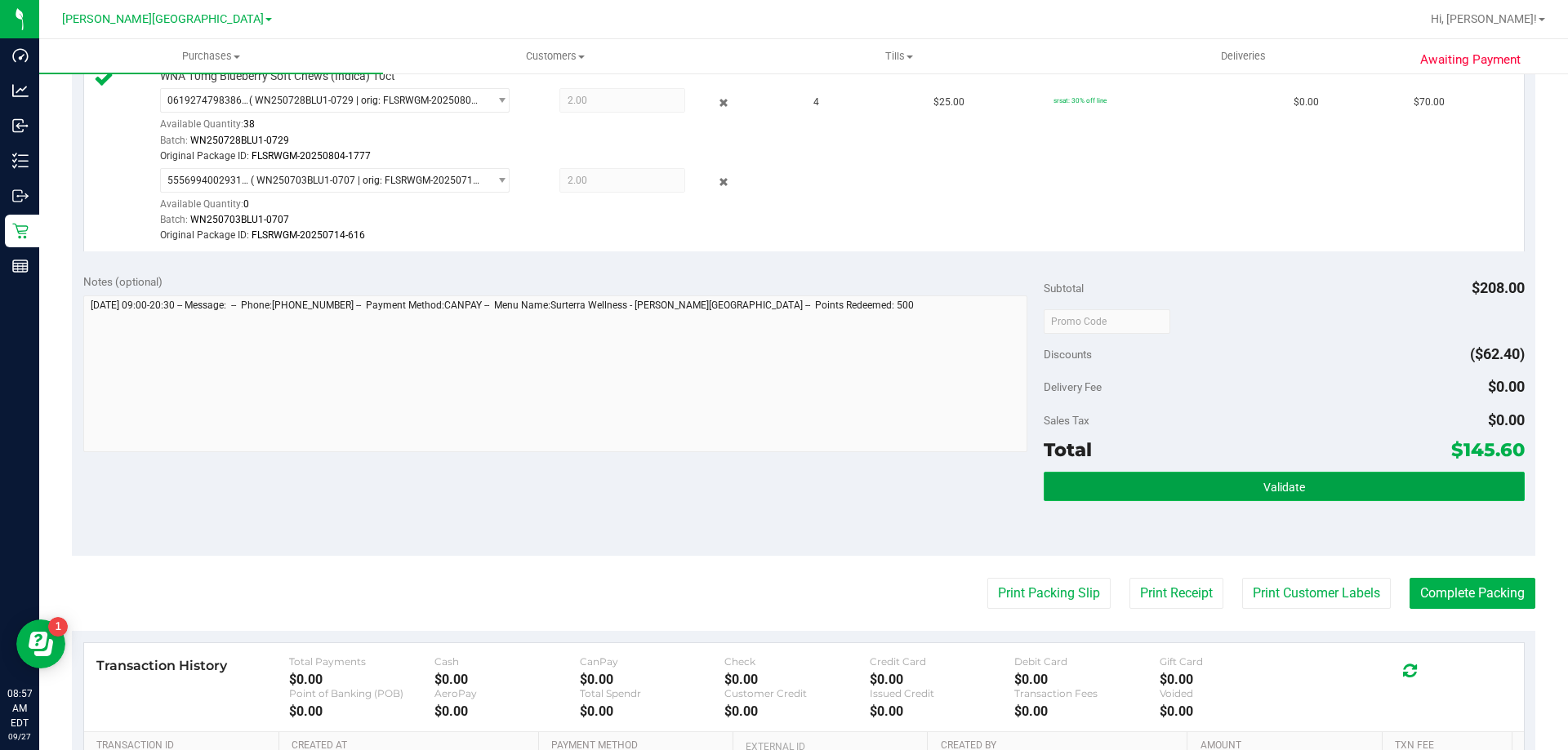
click at [1293, 478] on button "Validate" at bounding box center [1284, 486] width 480 height 29
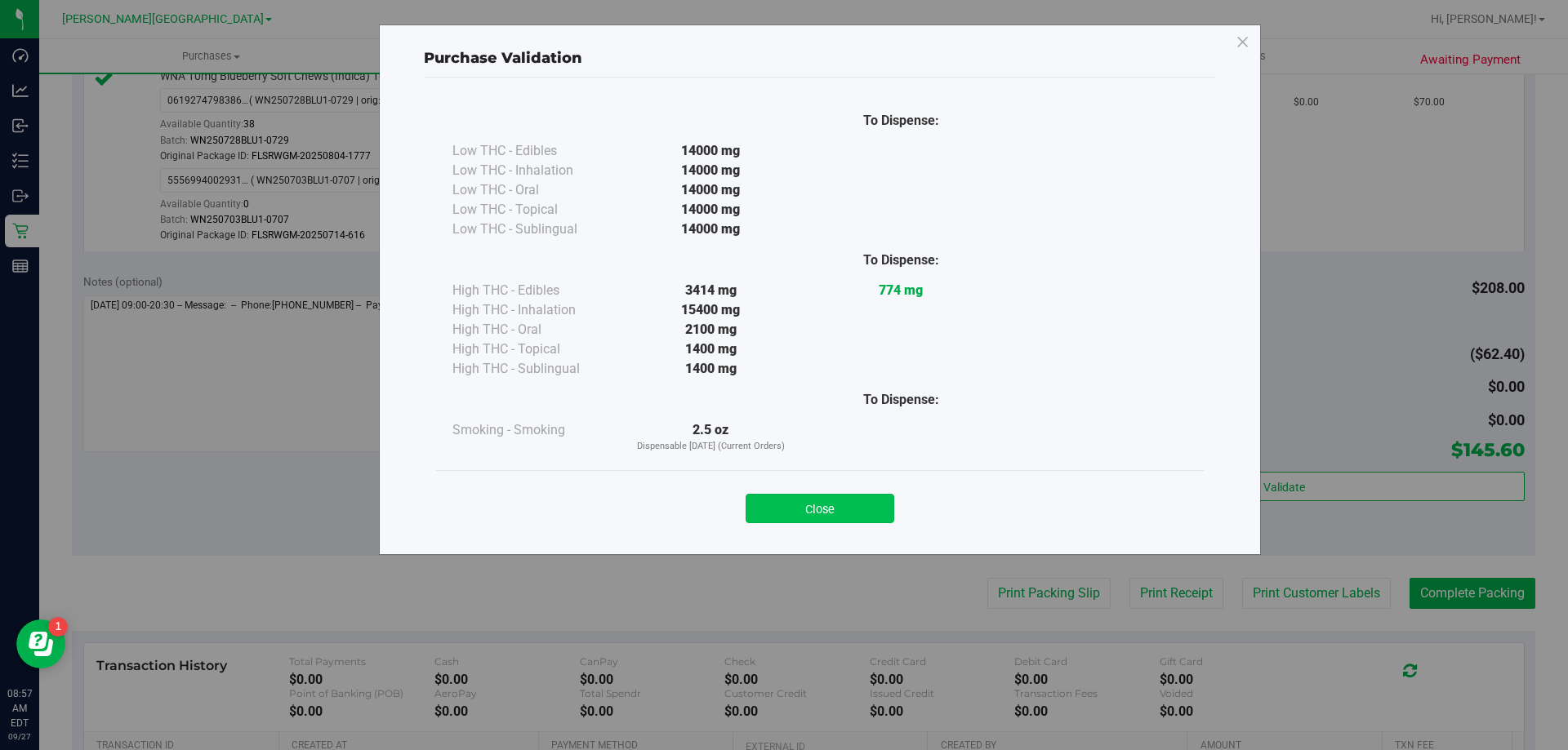
click at [853, 505] on button "Close" at bounding box center [819, 508] width 149 height 29
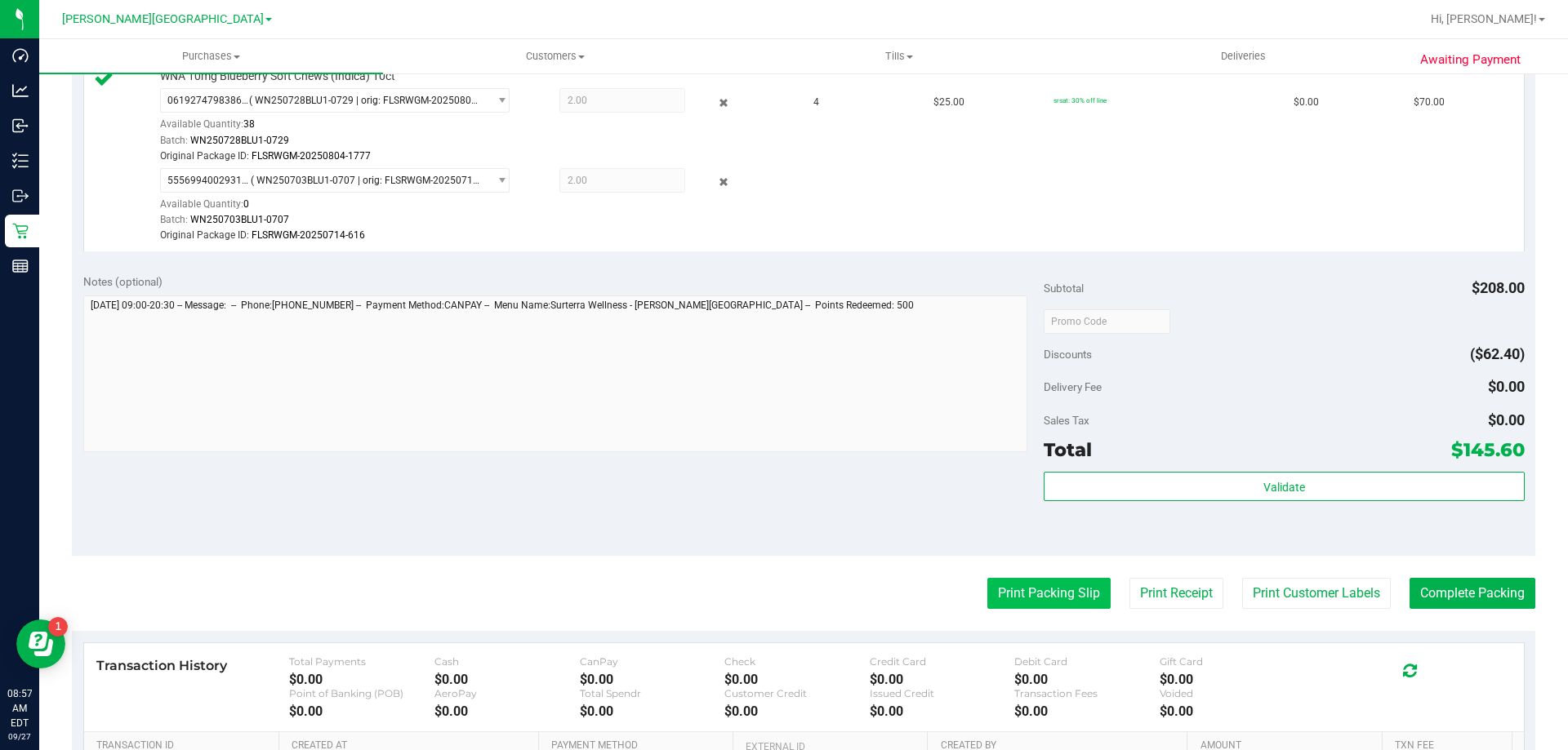
click at [1029, 597] on button "Print Packing Slip" at bounding box center [1049, 593] width 123 height 31
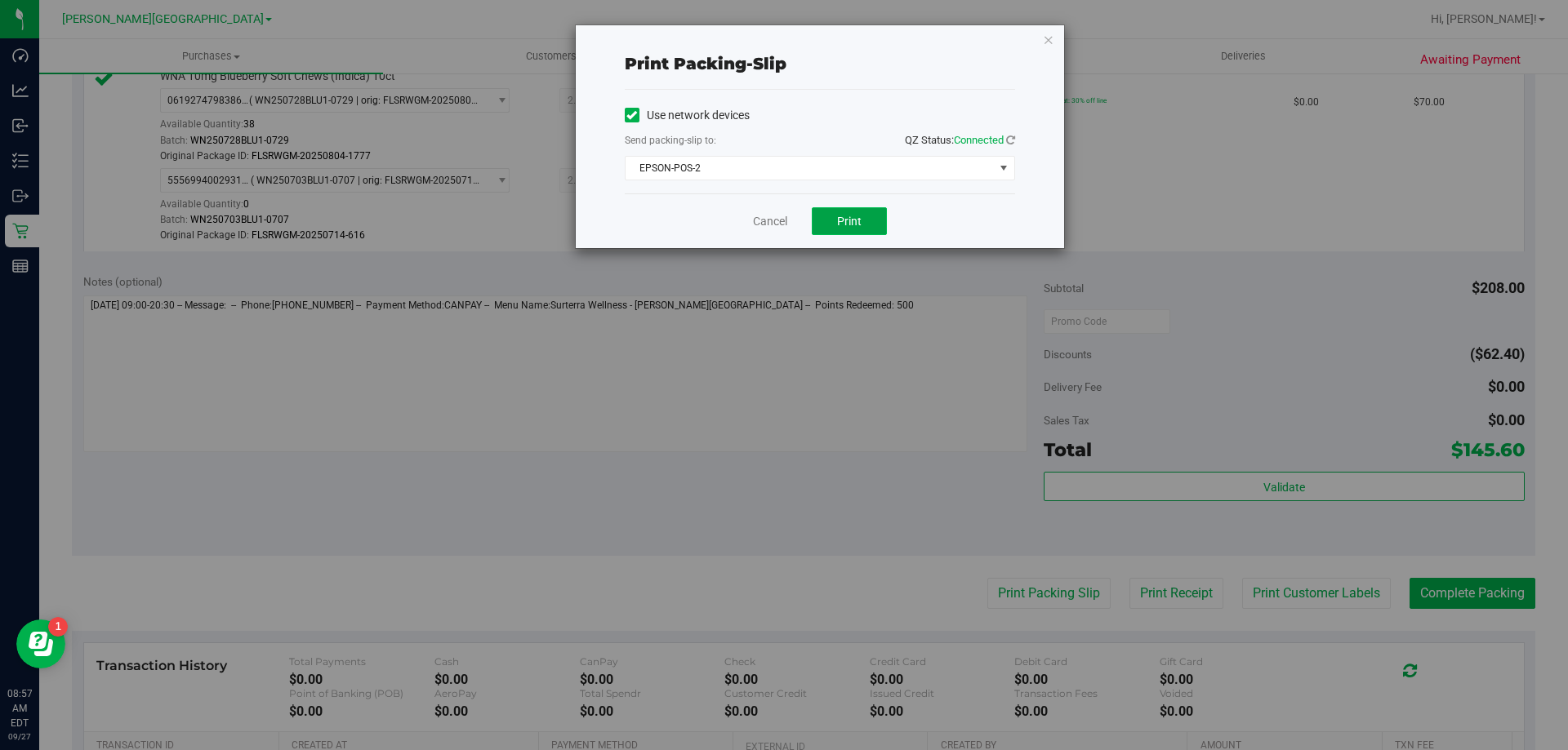
click at [843, 221] on span "Print" at bounding box center [849, 222] width 24 height 13
click at [776, 223] on link "Cancel" at bounding box center [769, 222] width 34 height 17
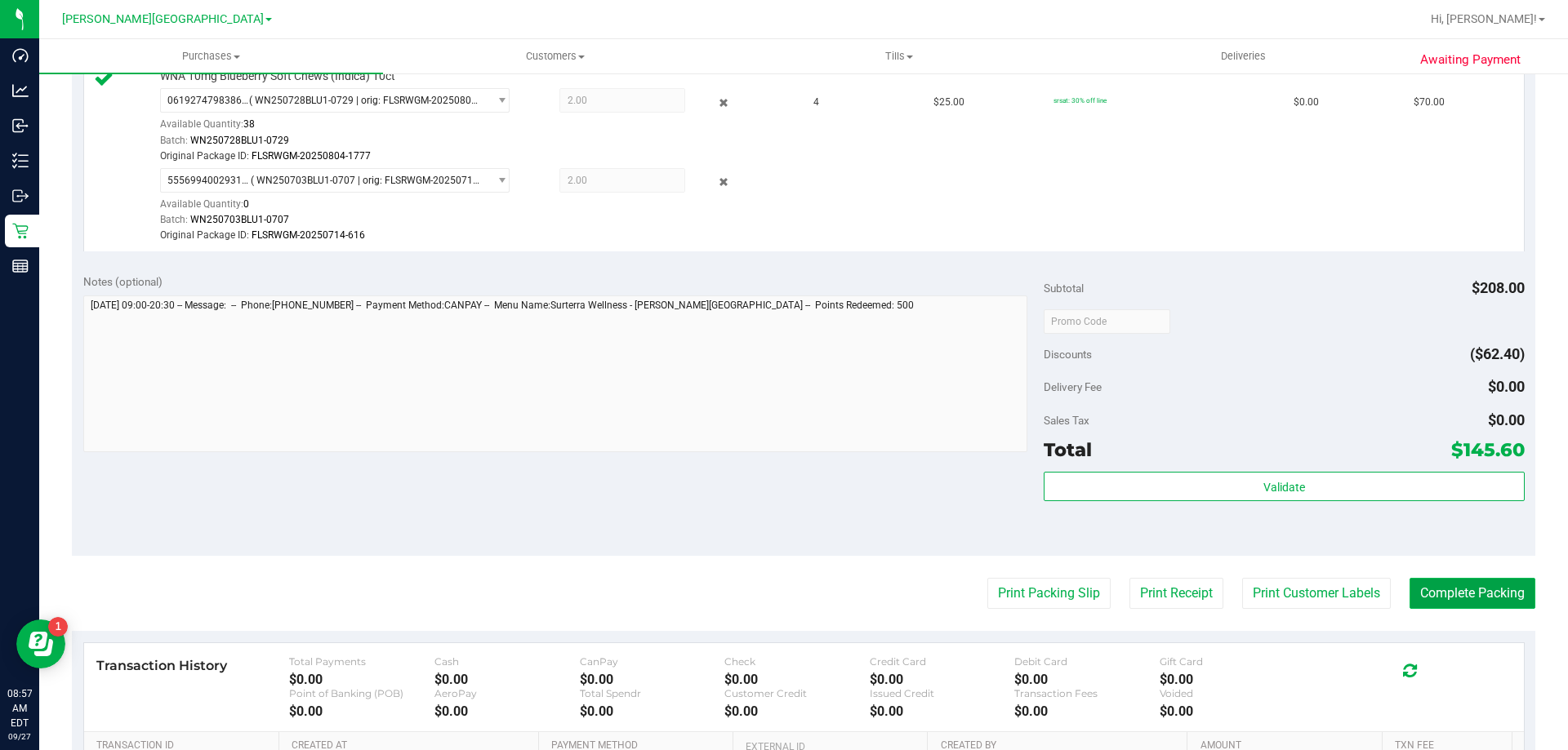
click at [1470, 591] on button "Complete Packing" at bounding box center [1472, 593] width 125 height 31
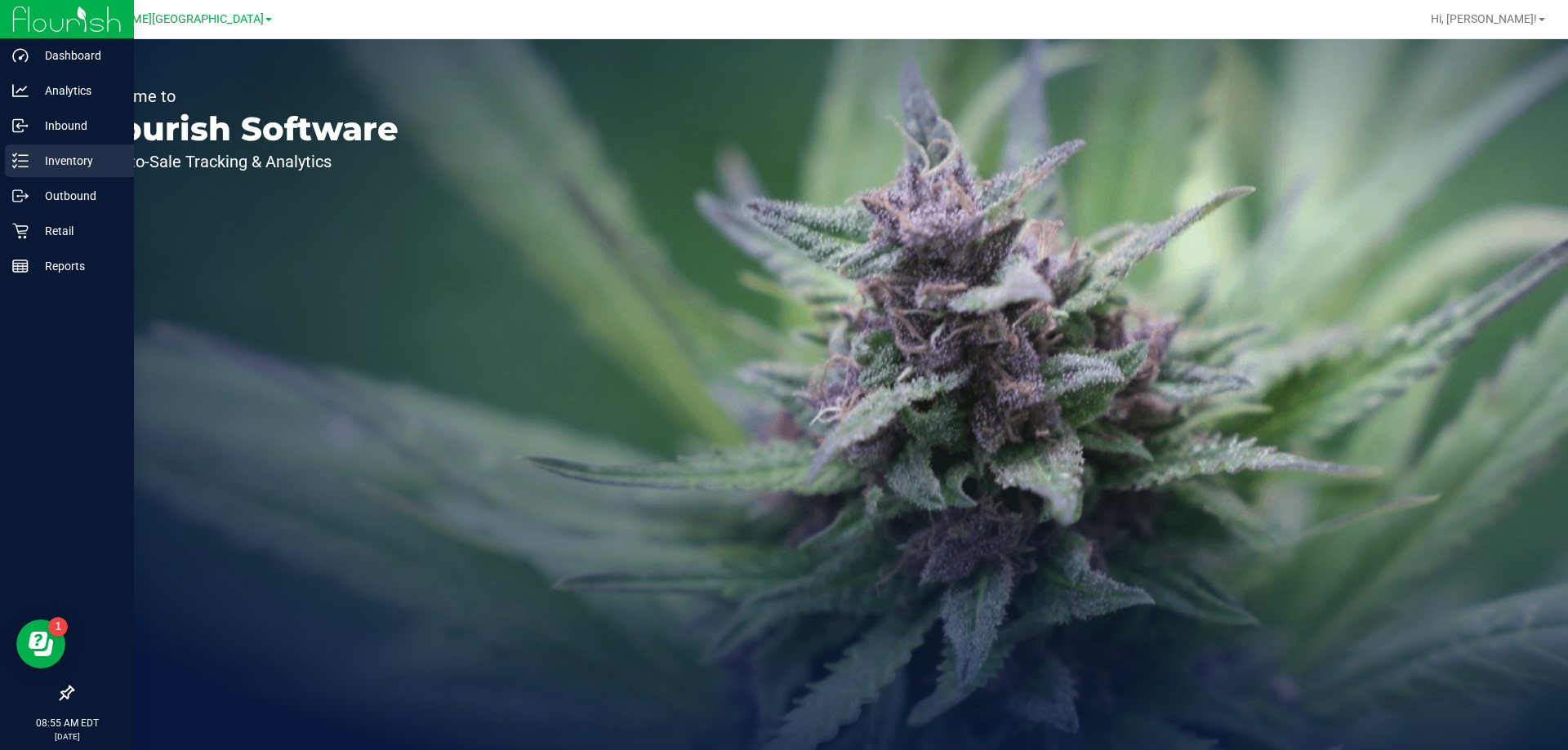
click at [79, 169] on p "Inventory" at bounding box center [77, 161] width 98 height 20
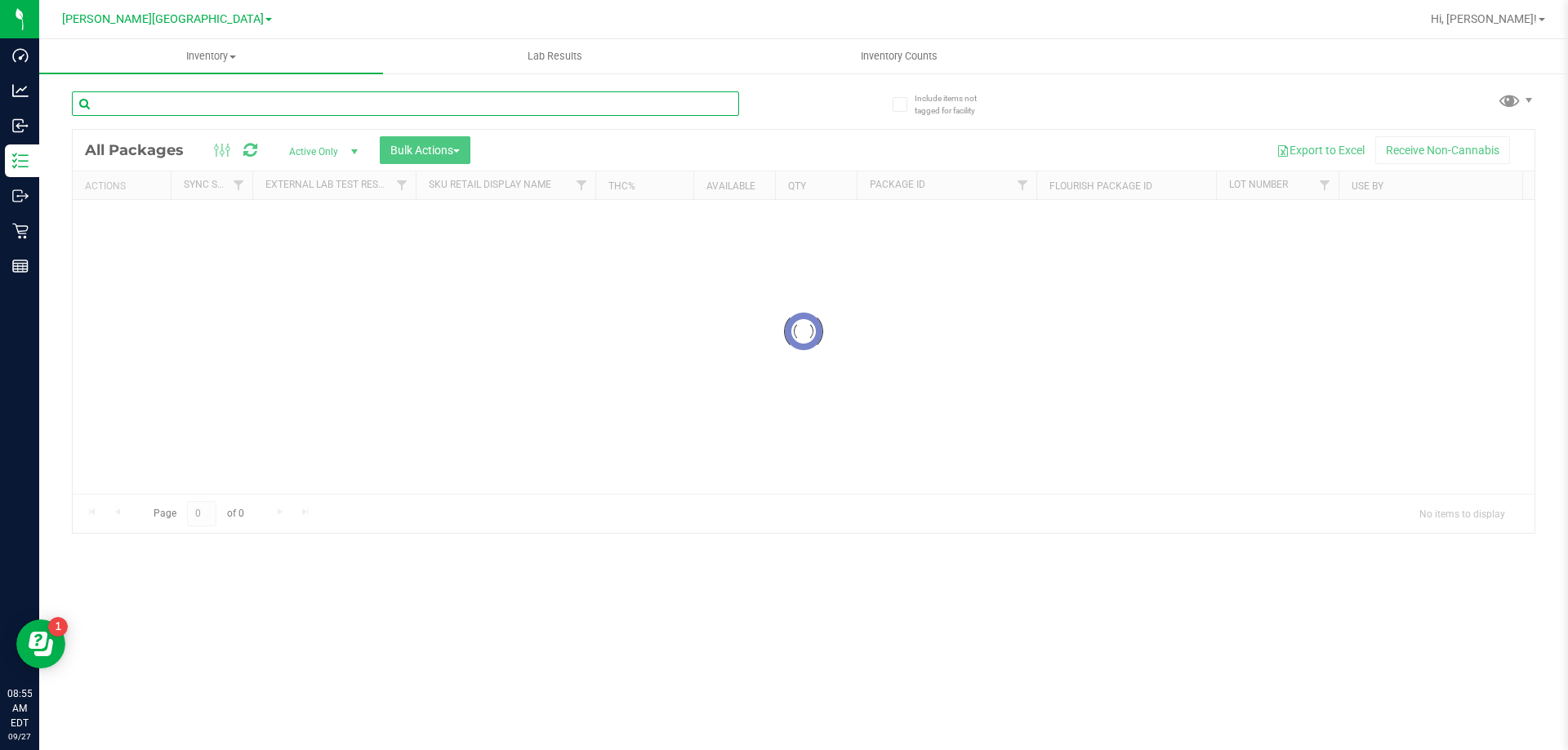
click at [479, 98] on input "text" at bounding box center [405, 103] width 667 height 24
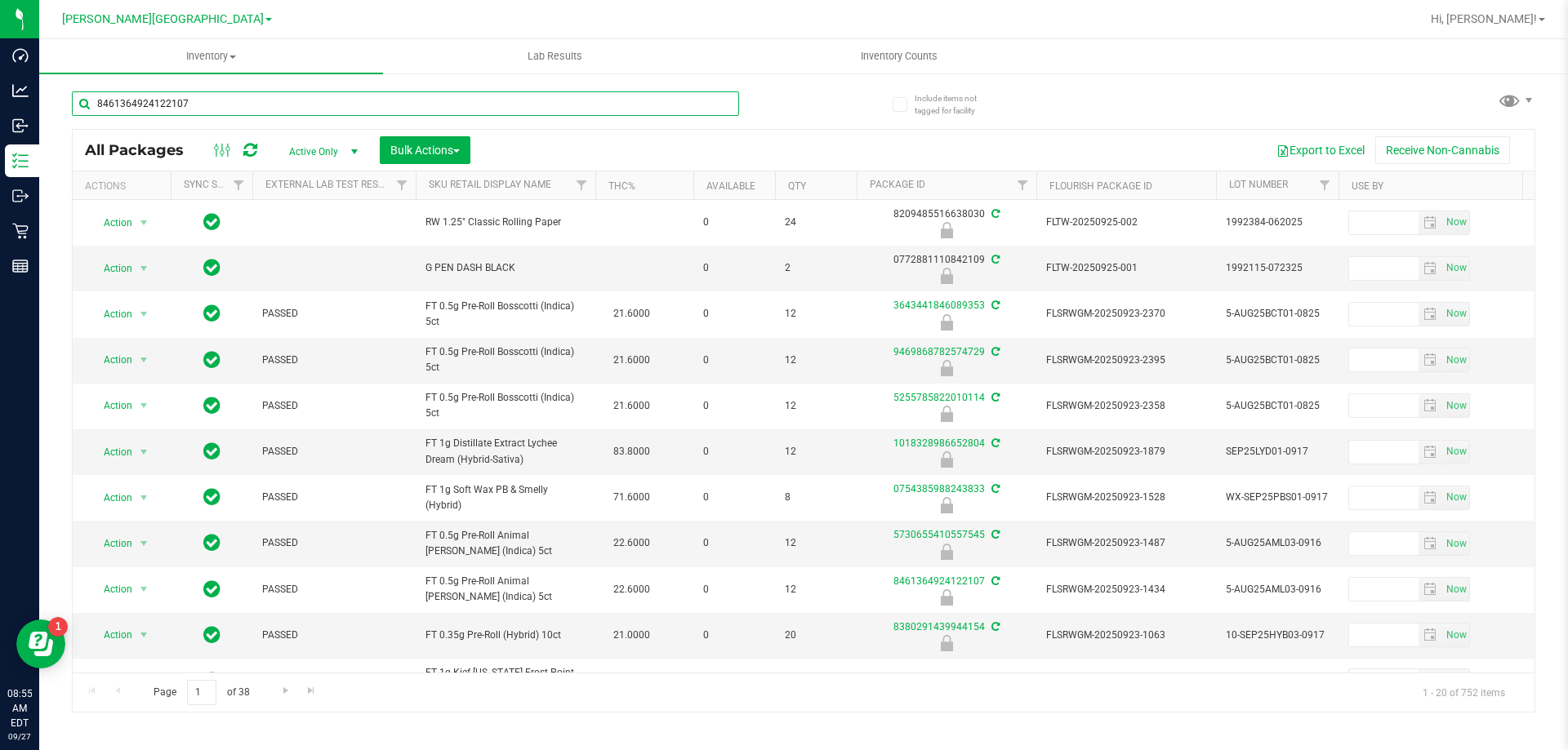
type input "8461364924122107"
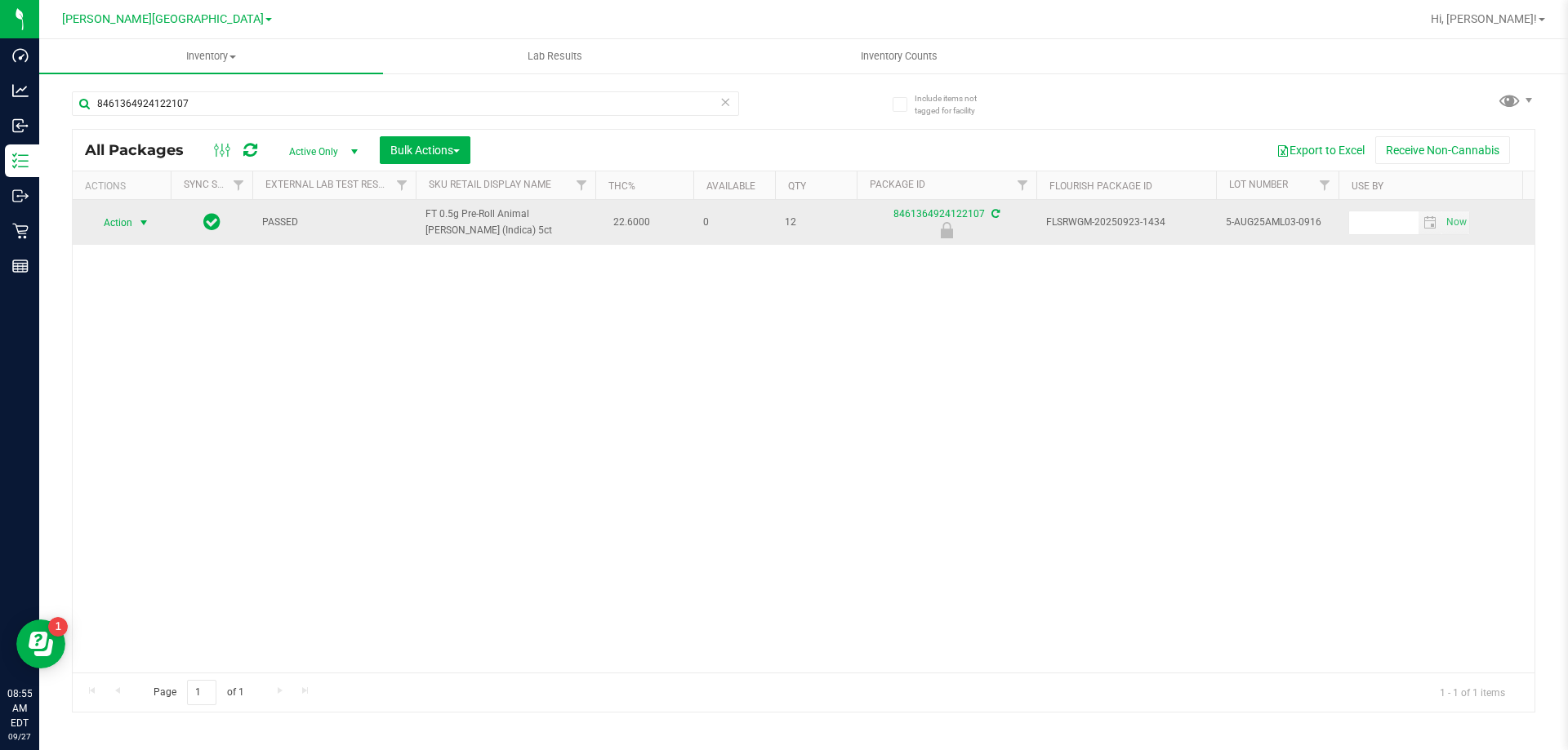
click at [145, 218] on span "select" at bounding box center [144, 223] width 13 height 13
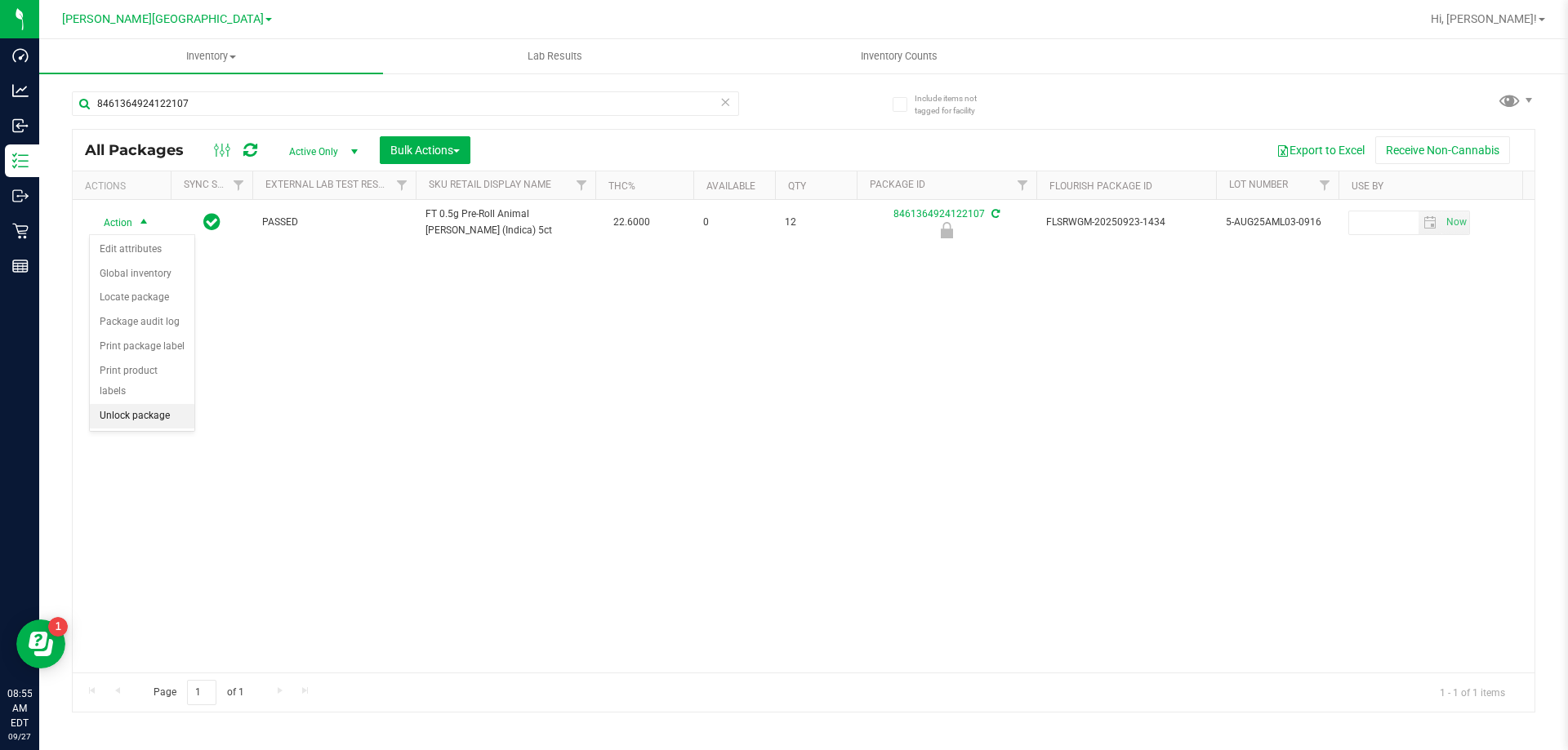
click at [153, 404] on li "Unlock package" at bounding box center [142, 416] width 105 height 24
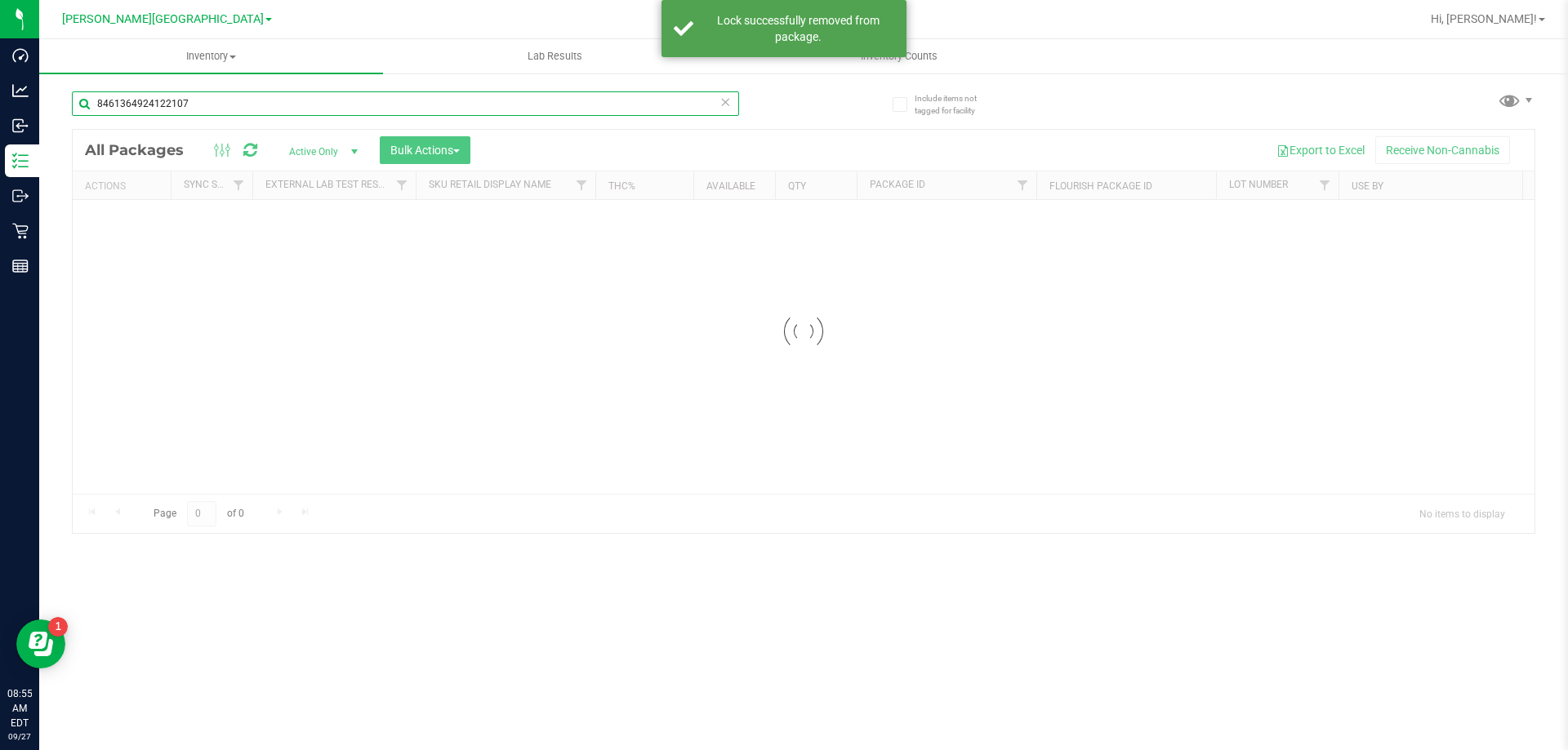
click at [189, 102] on div "Inventory All packages All inventory Waste log Create inventory Lab Results Inv…" at bounding box center [804, 395] width 1529 height 711
click at [189, 102] on input "8461364924122107" at bounding box center [405, 103] width 667 height 24
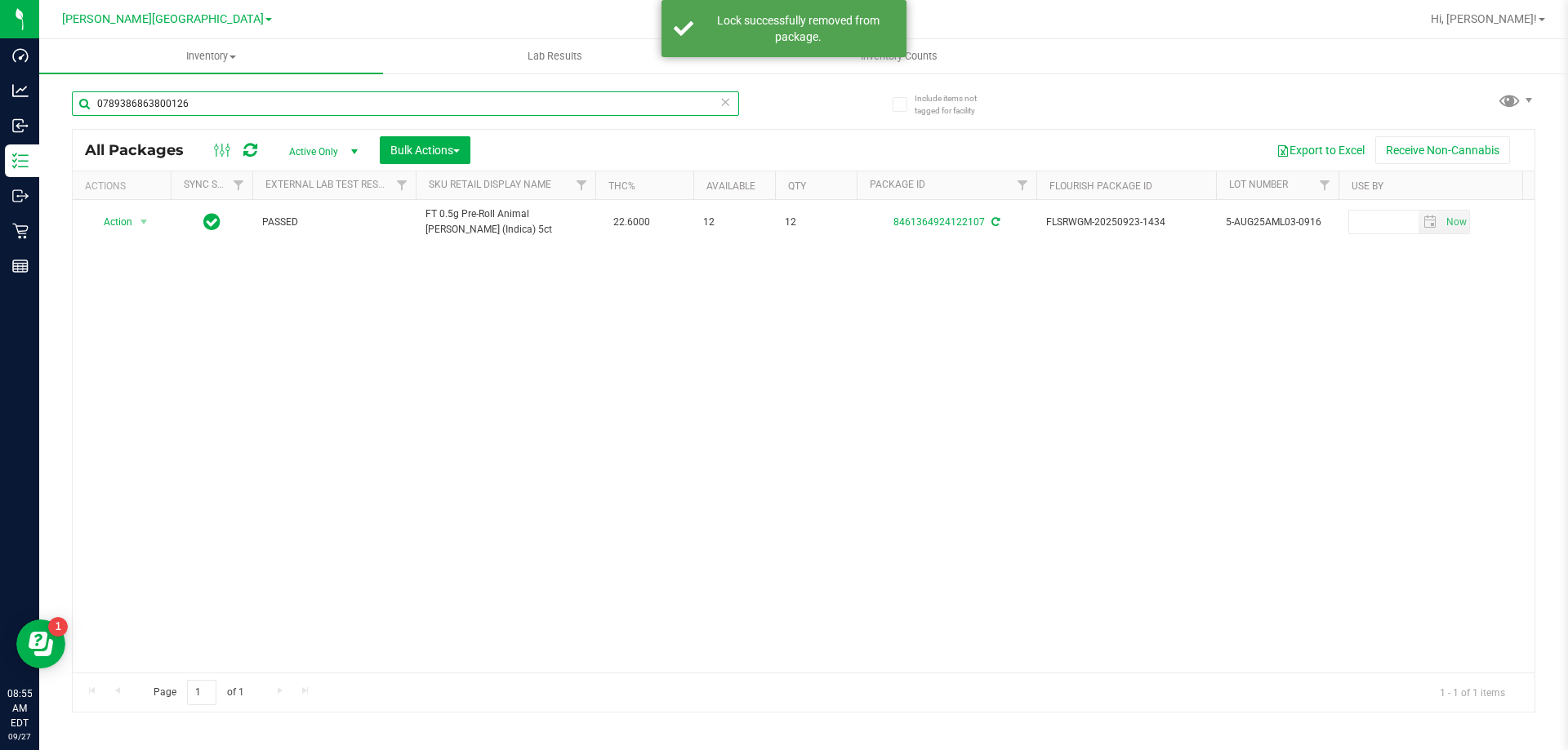
type input "0789386863800126"
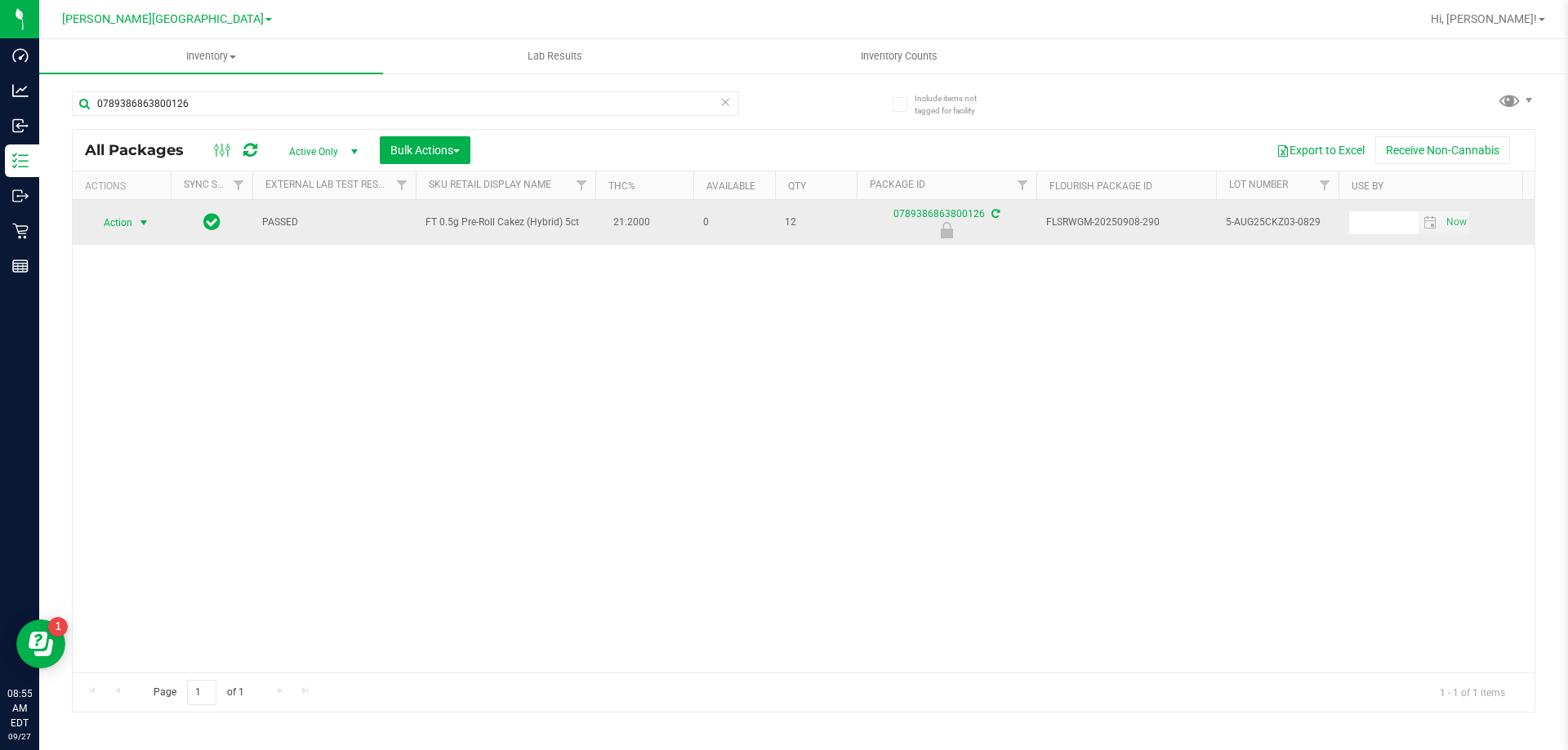
click at [138, 222] on span "select" at bounding box center [144, 223] width 13 height 13
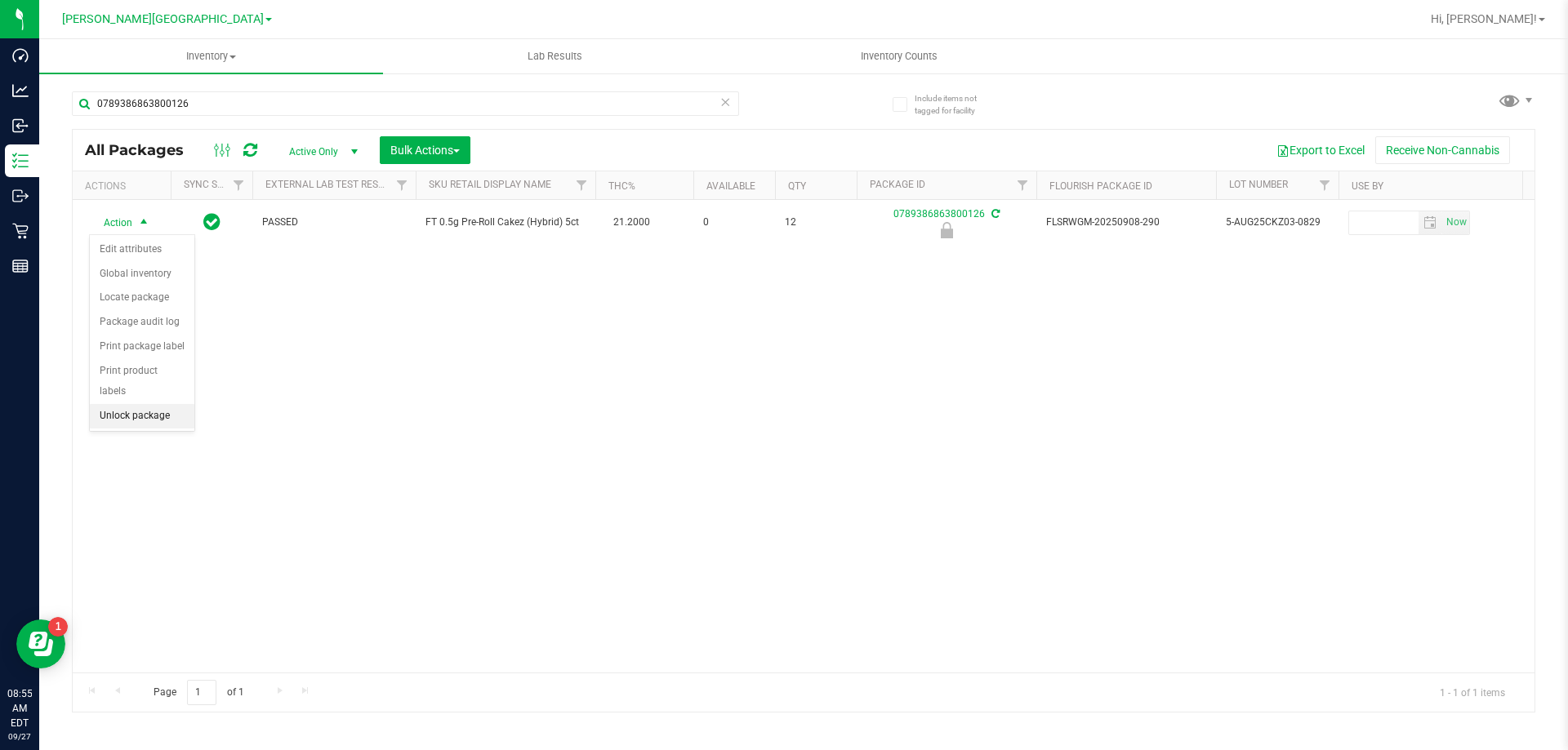
click at [167, 404] on li "Unlock package" at bounding box center [142, 416] width 105 height 24
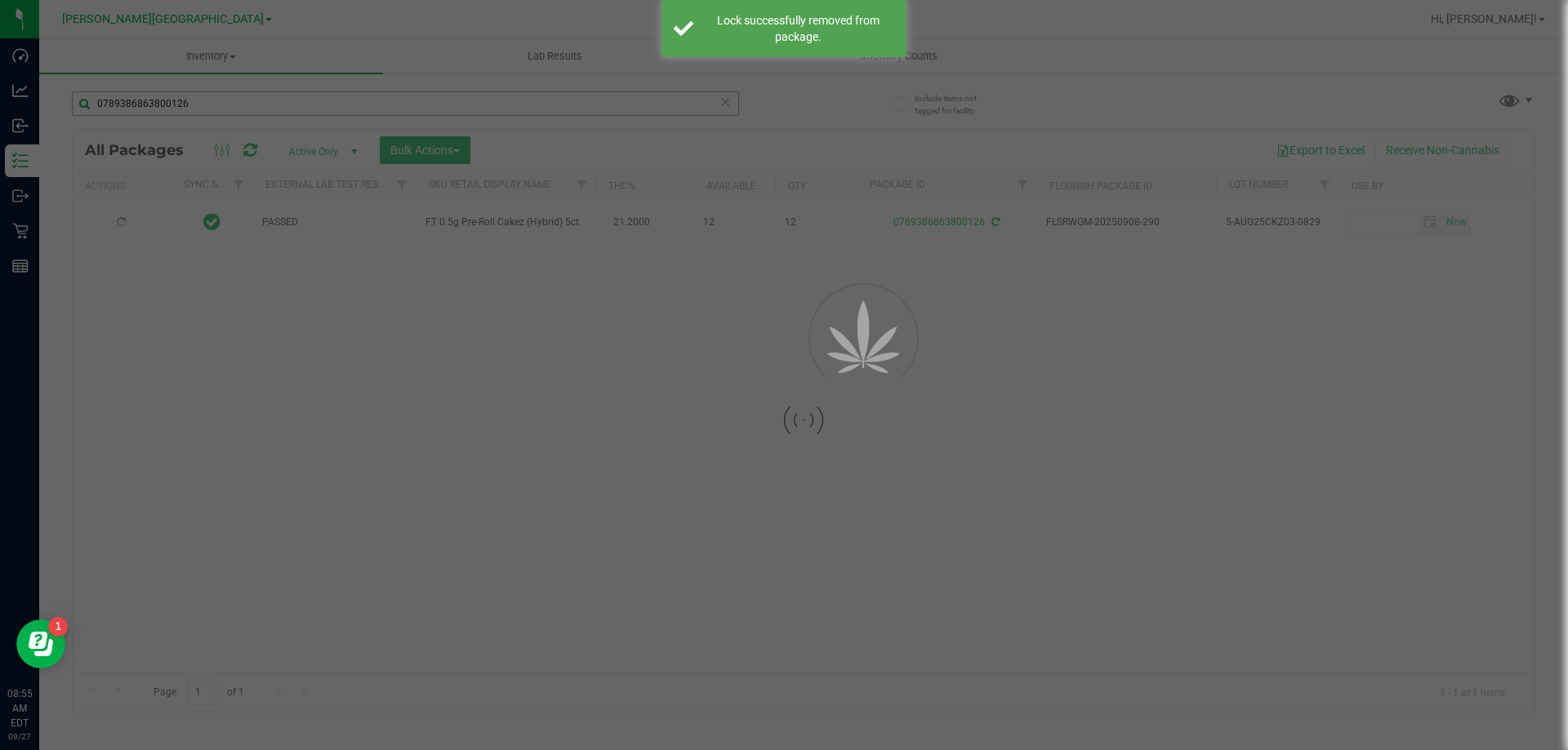
click at [209, 114] on div at bounding box center [784, 375] width 1568 height 750
click at [209, 114] on input "0789386863800126" at bounding box center [405, 103] width 667 height 24
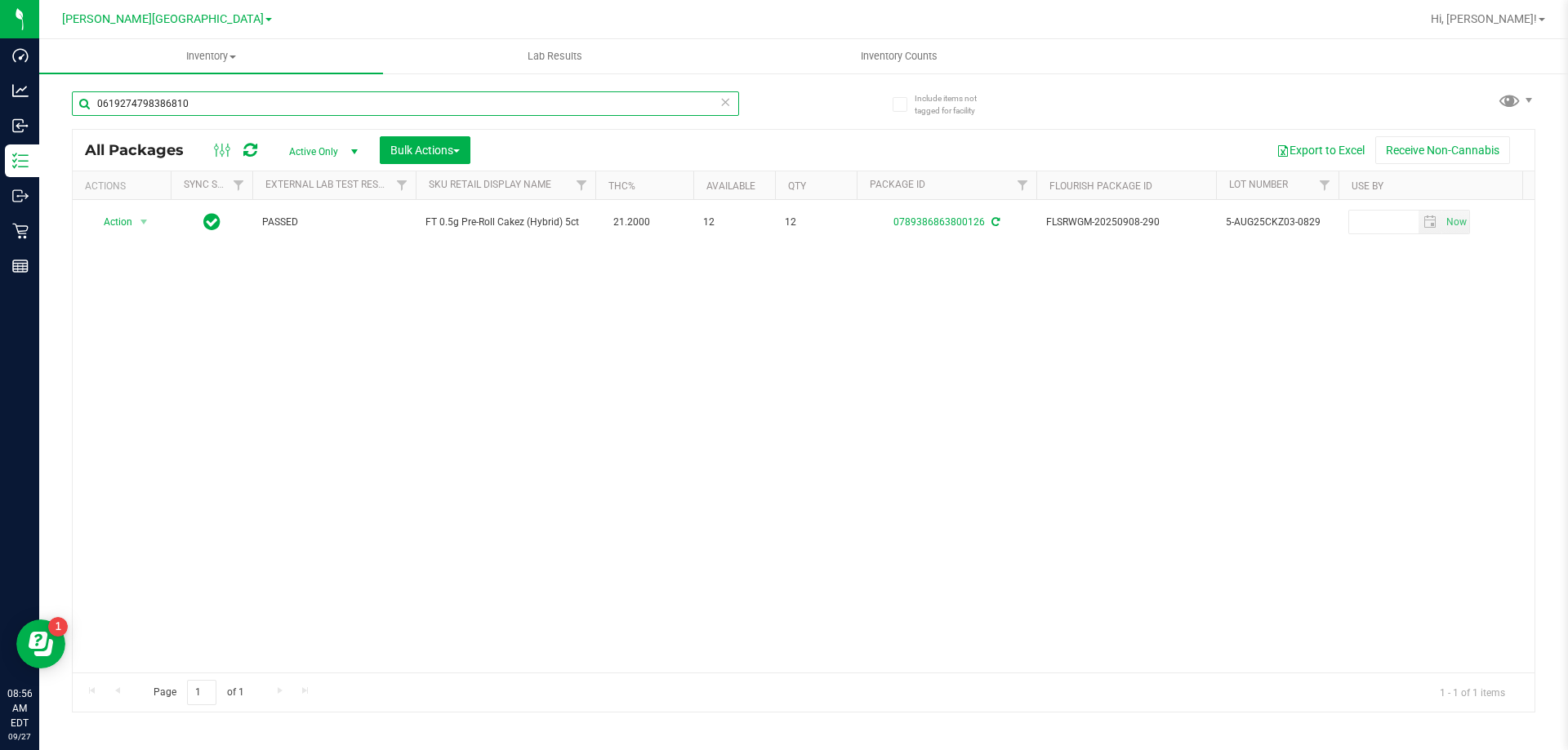
type input "0619274798386810"
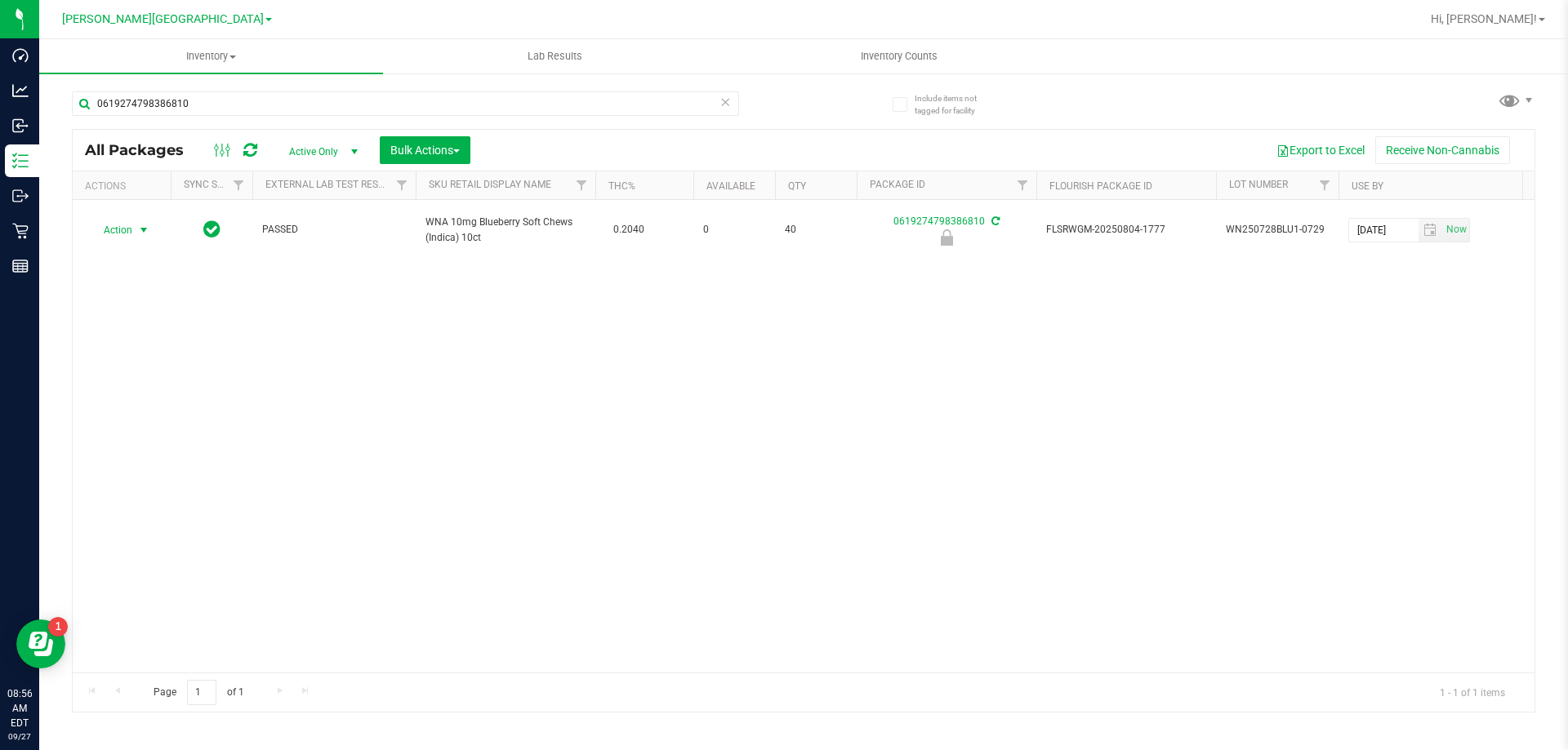
click at [138, 226] on span "select" at bounding box center [144, 230] width 13 height 13
click at [169, 404] on li "Unlock package" at bounding box center [142, 416] width 105 height 24
click at [290, 102] on input "0619274798386810" at bounding box center [405, 103] width 667 height 24
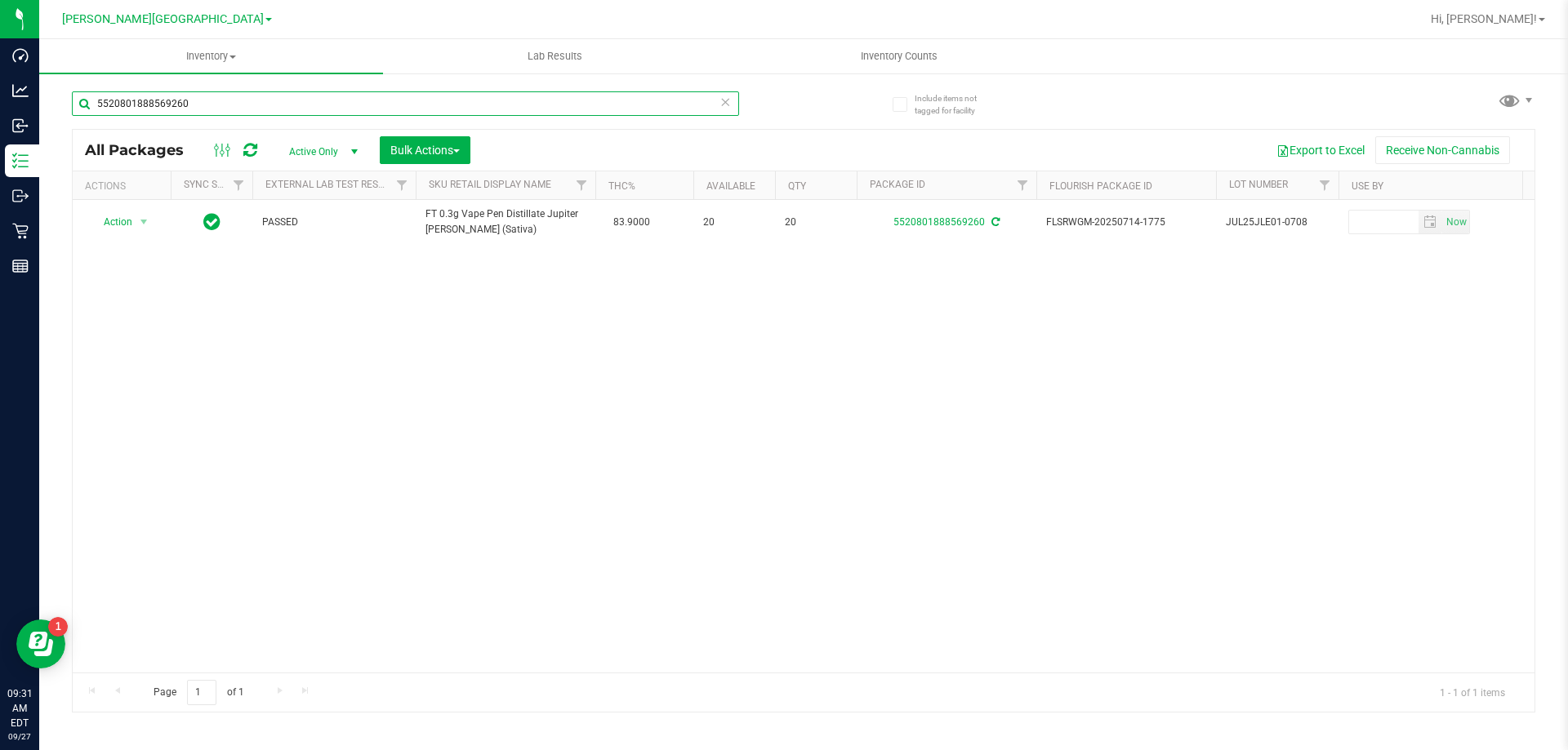
click at [392, 114] on input "5520801888569260" at bounding box center [405, 103] width 667 height 24
click at [391, 115] on input "5520801888569260" at bounding box center [405, 103] width 667 height 24
type input "6276981734182134"
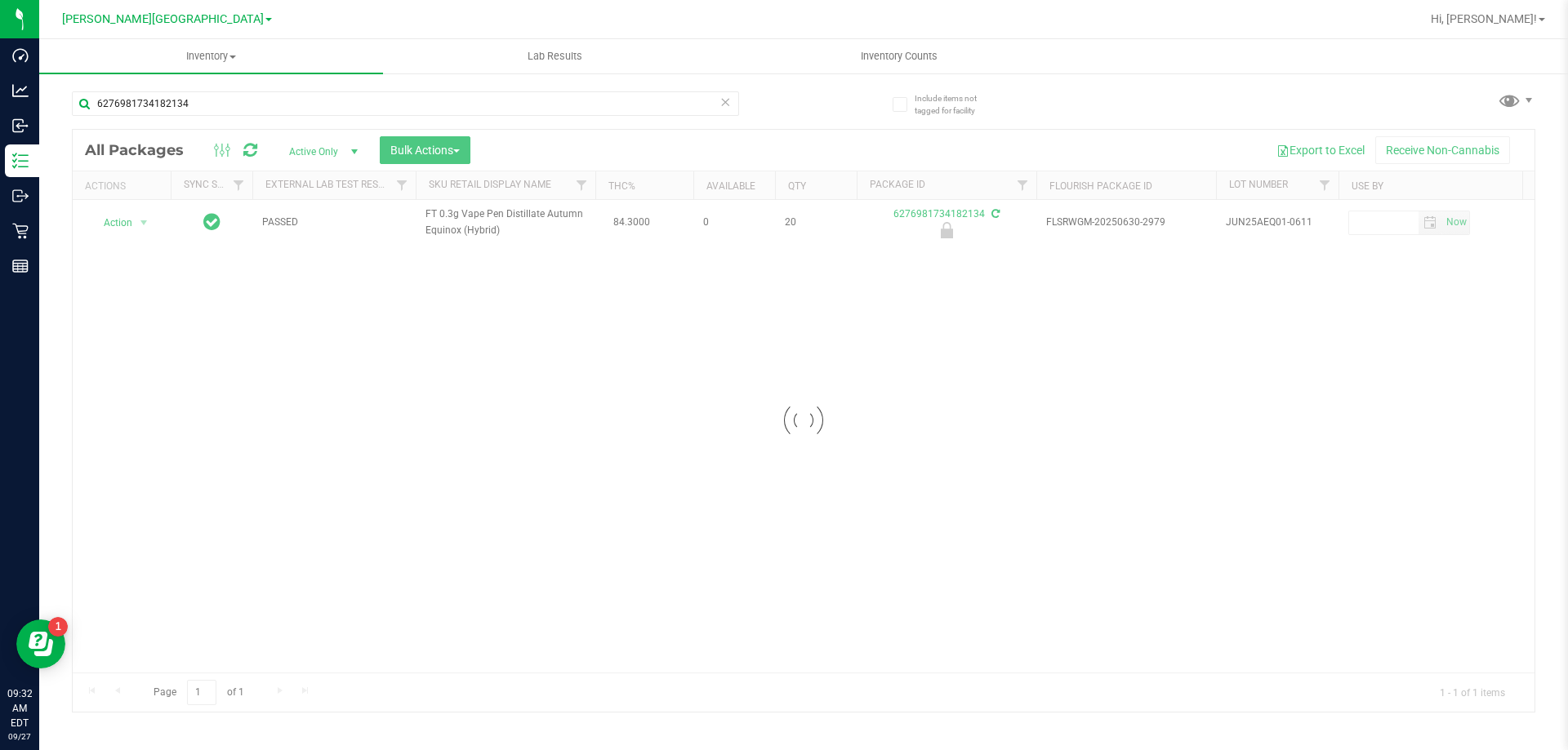
click at [121, 222] on div at bounding box center [803, 420] width 1462 height 582
click at [121, 222] on span "Action" at bounding box center [111, 223] width 44 height 23
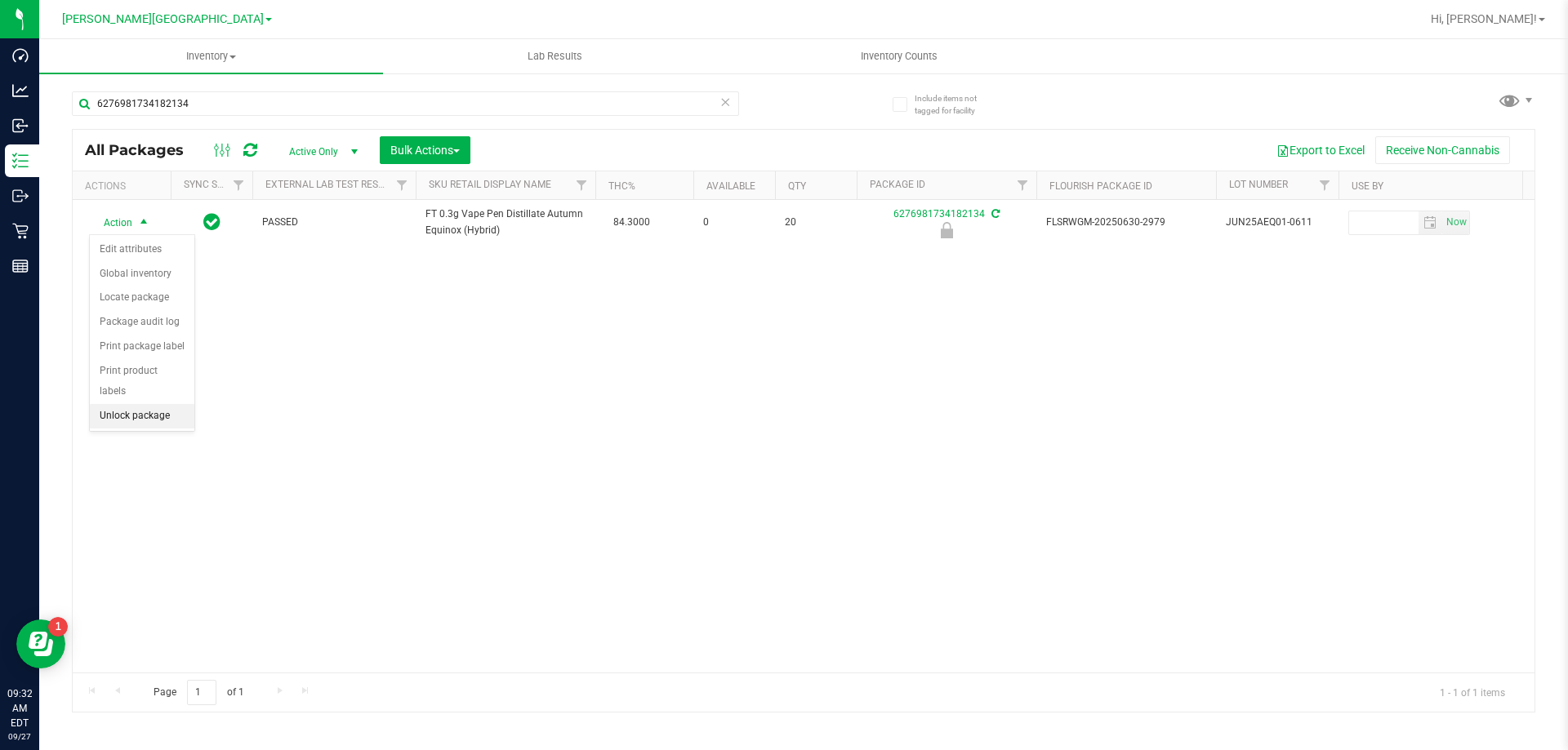
click at [153, 404] on li "Unlock package" at bounding box center [142, 416] width 105 height 24
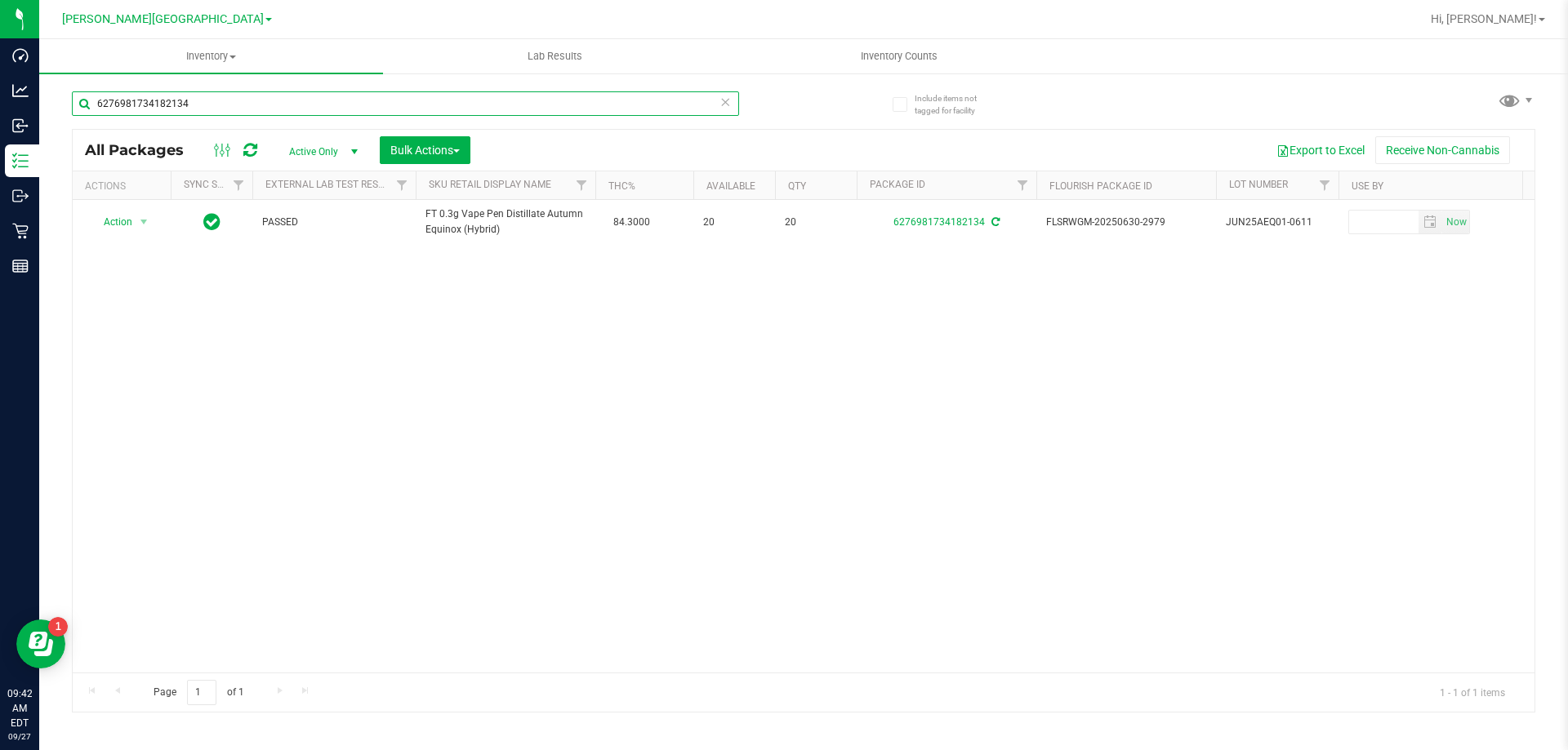
click at [314, 110] on input "6276981734182134" at bounding box center [405, 103] width 667 height 24
type input "3177103963805744"
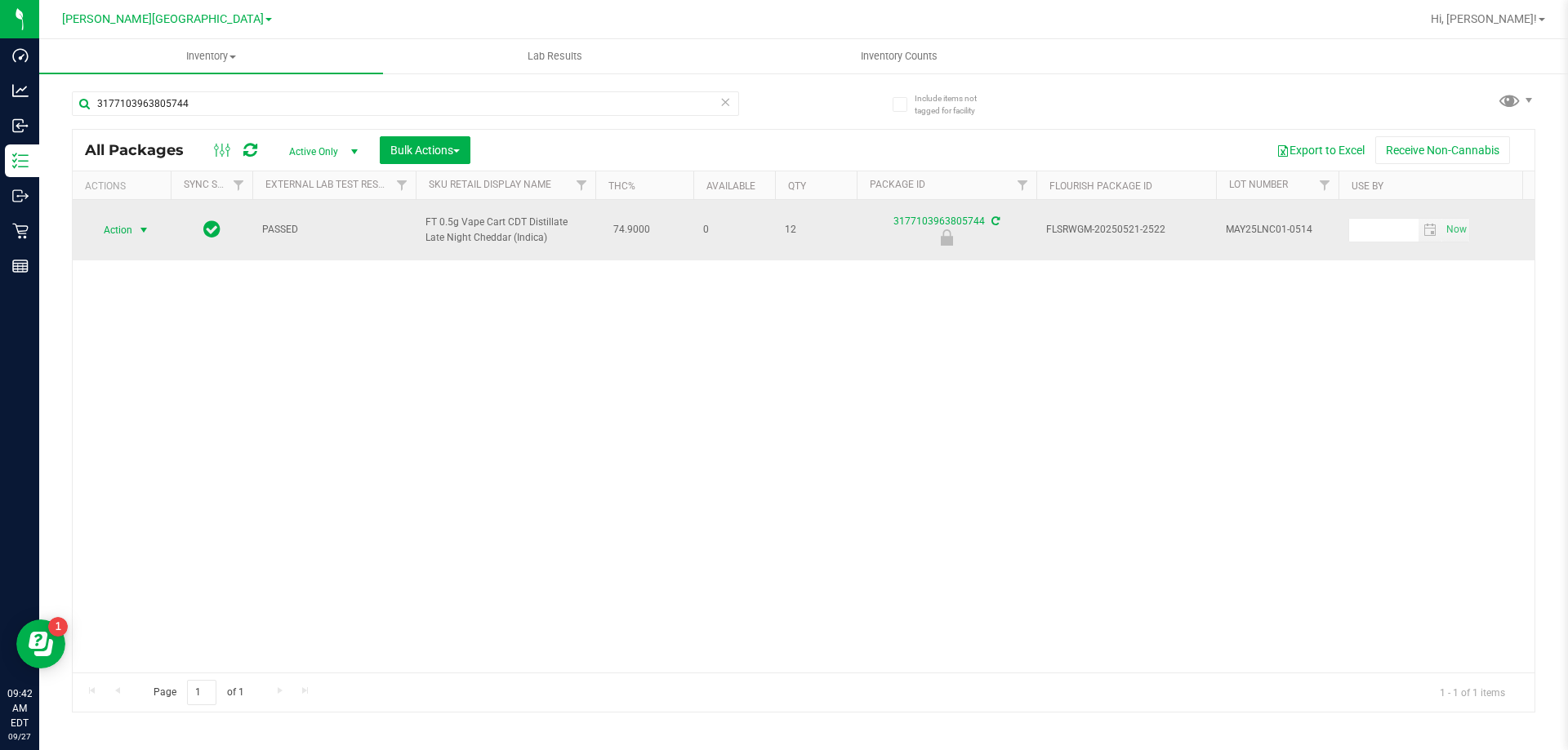
click at [136, 227] on span "select" at bounding box center [144, 230] width 21 height 23
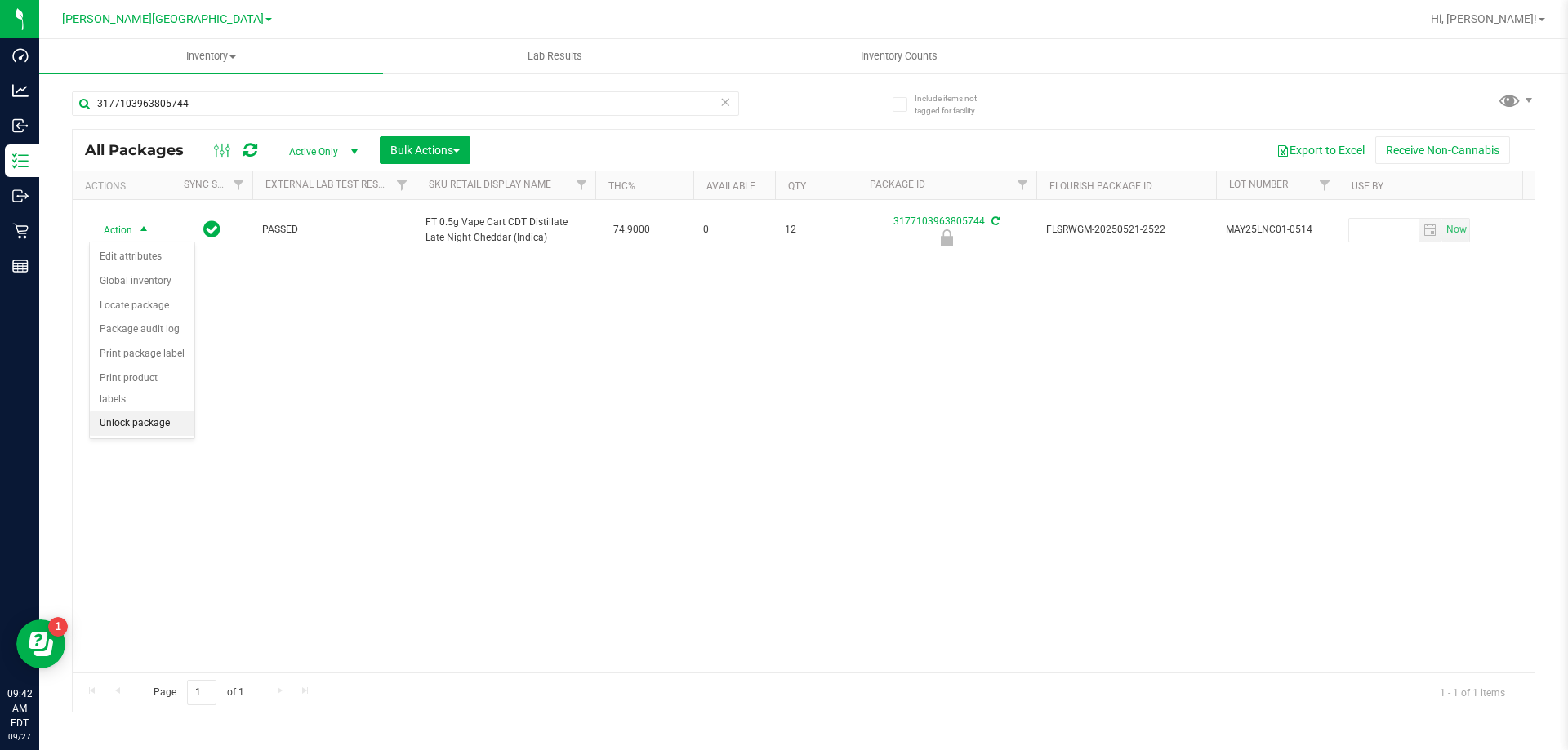
click at [148, 411] on li "Unlock package" at bounding box center [142, 423] width 105 height 24
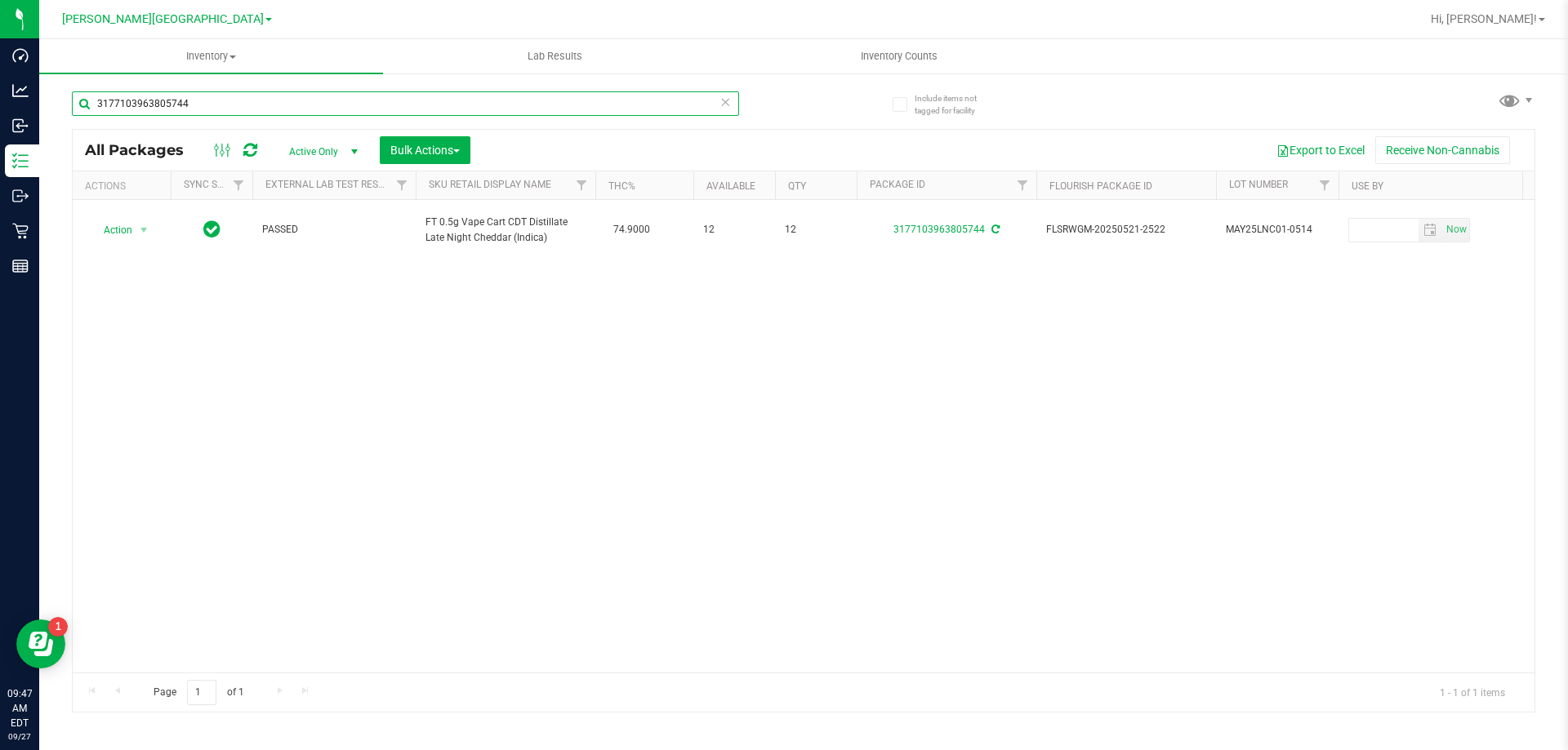
click at [361, 112] on input "3177103963805744" at bounding box center [405, 103] width 667 height 24
type input "1437569624780865"
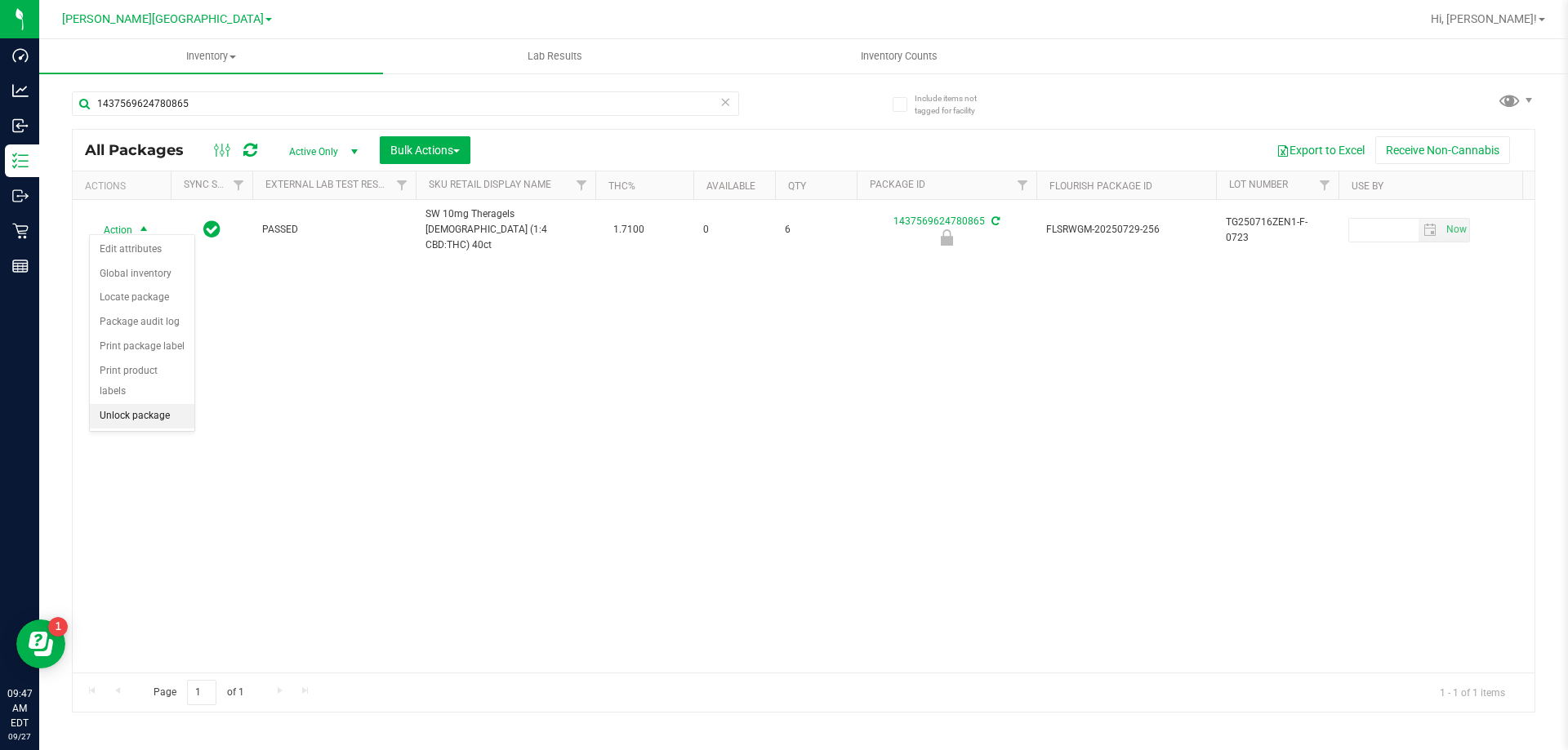
click at [160, 404] on li "Unlock package" at bounding box center [142, 416] width 105 height 24
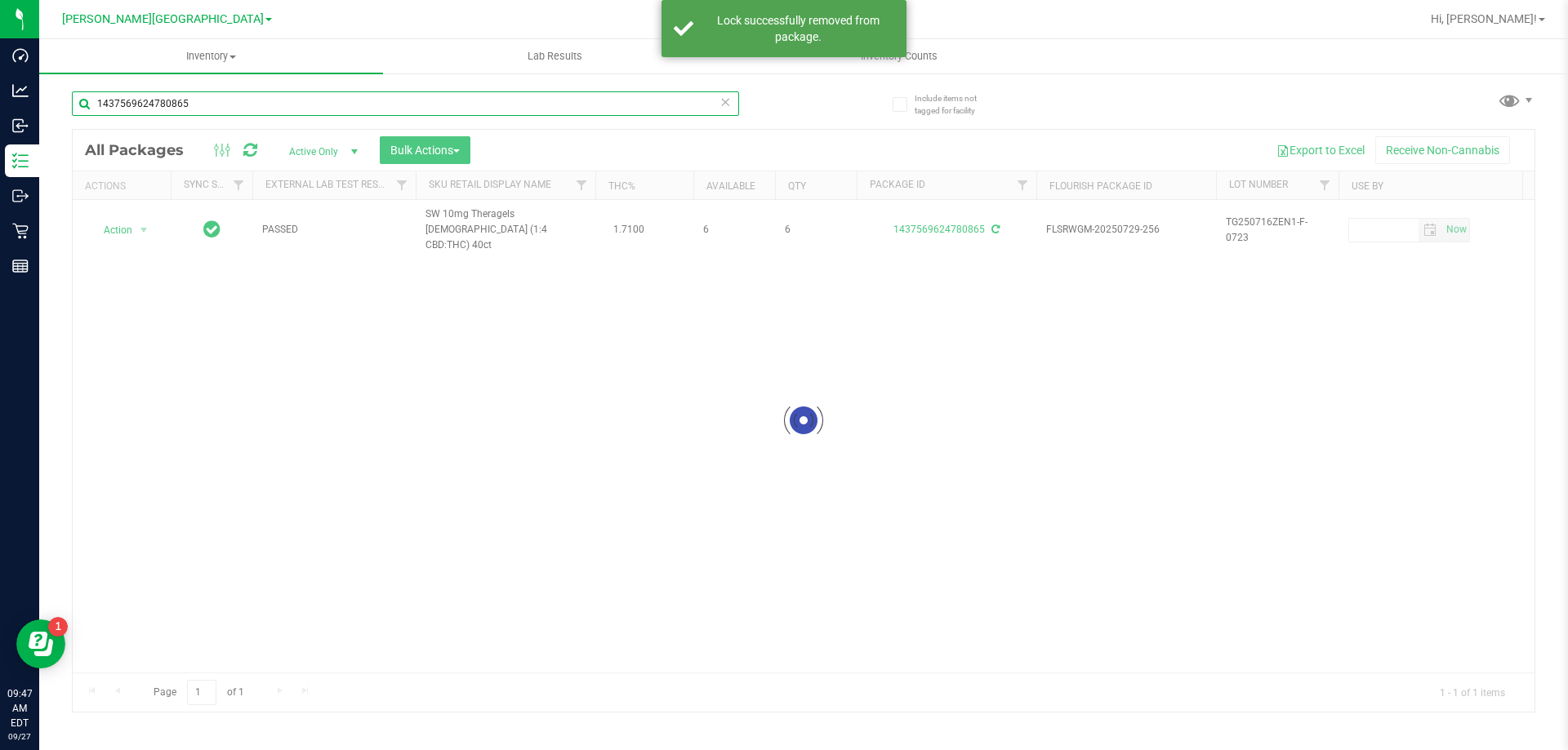
click at [229, 105] on input "1437569624780865" at bounding box center [405, 103] width 667 height 24
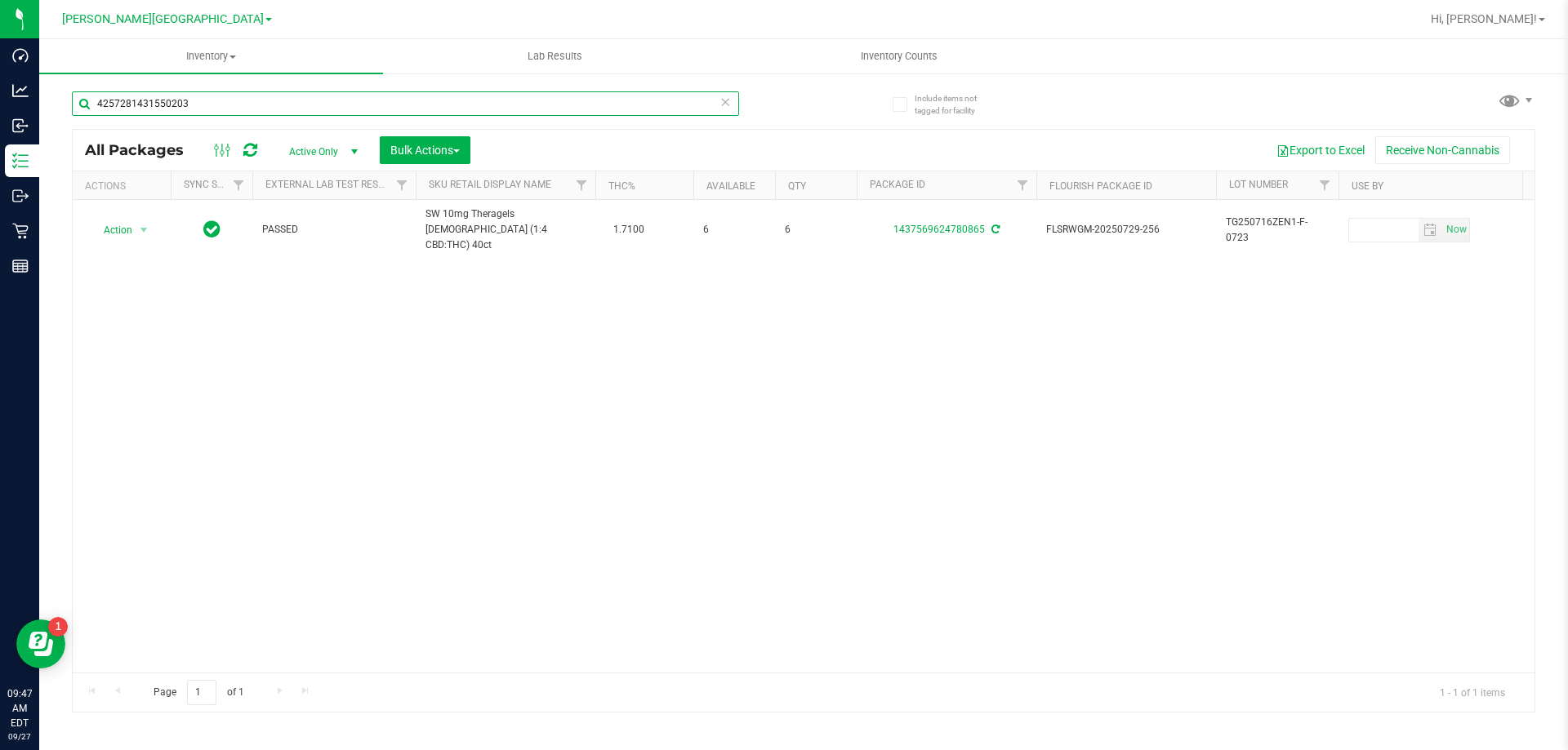
type input "4257281431550203"
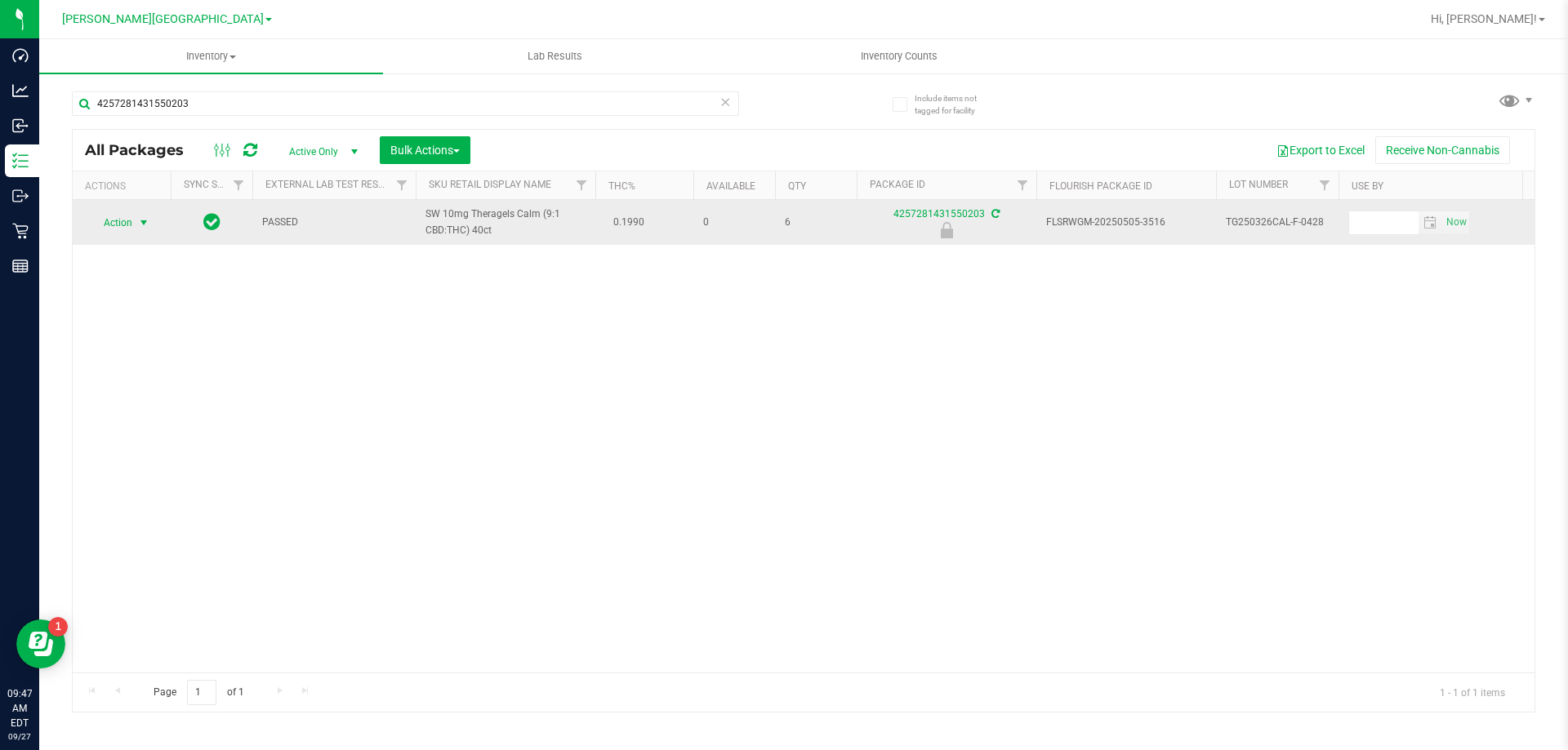
click at [127, 224] on span "Action" at bounding box center [111, 223] width 44 height 23
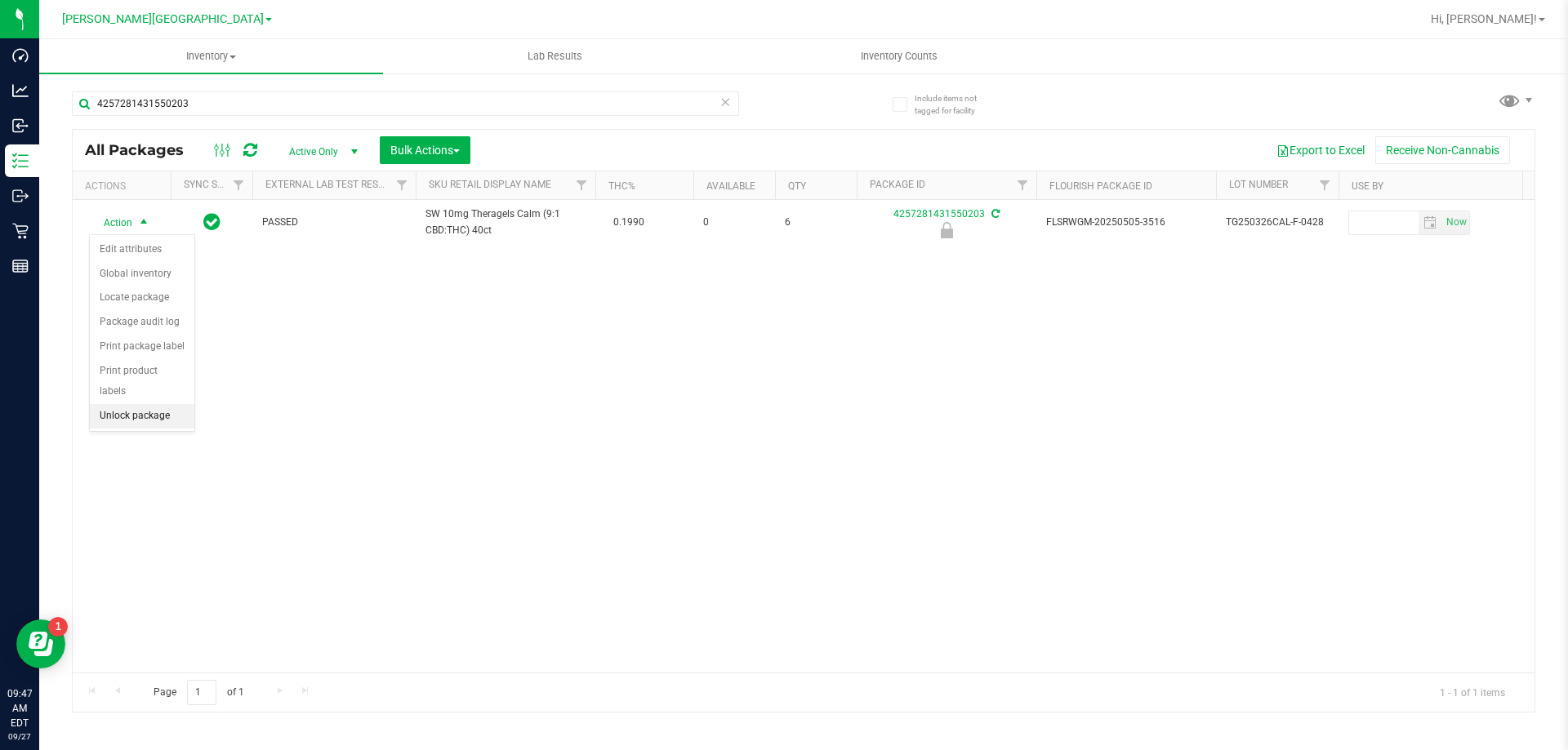
click at [151, 404] on li "Unlock package" at bounding box center [142, 416] width 105 height 24
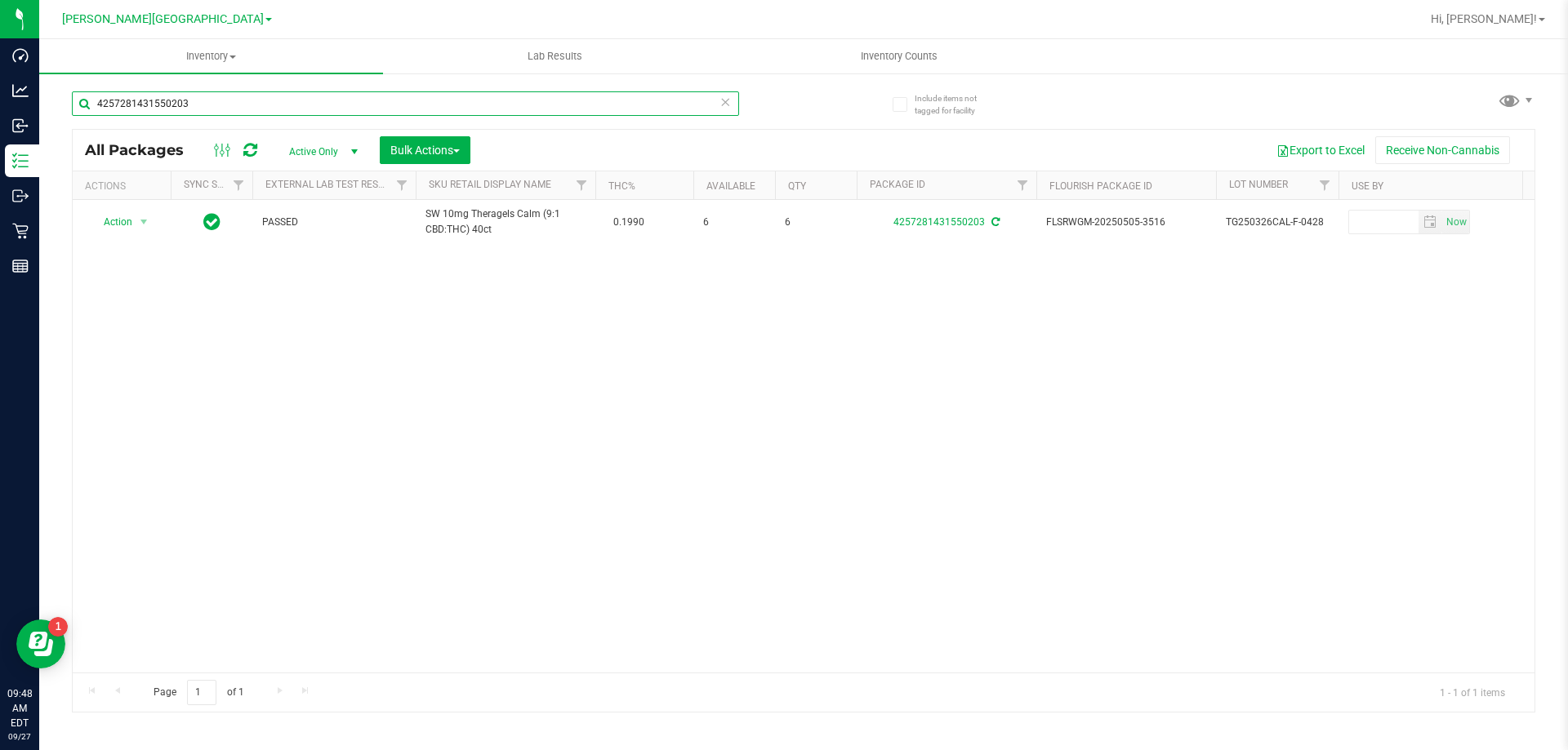
click at [333, 110] on input "4257281431550203" at bounding box center [405, 103] width 667 height 24
type input "1437569624780865"
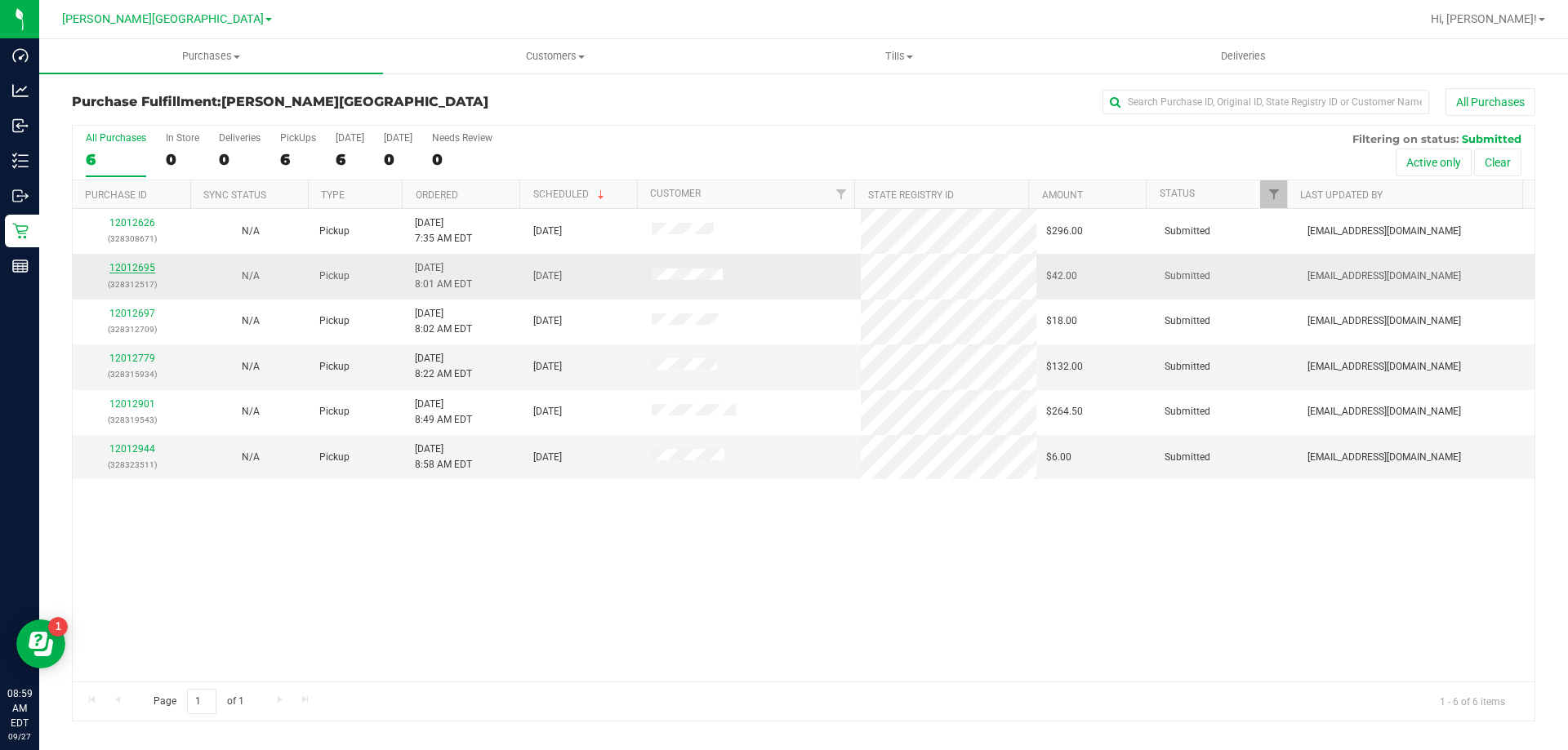
click at [142, 265] on link "12012695" at bounding box center [132, 268] width 46 height 12
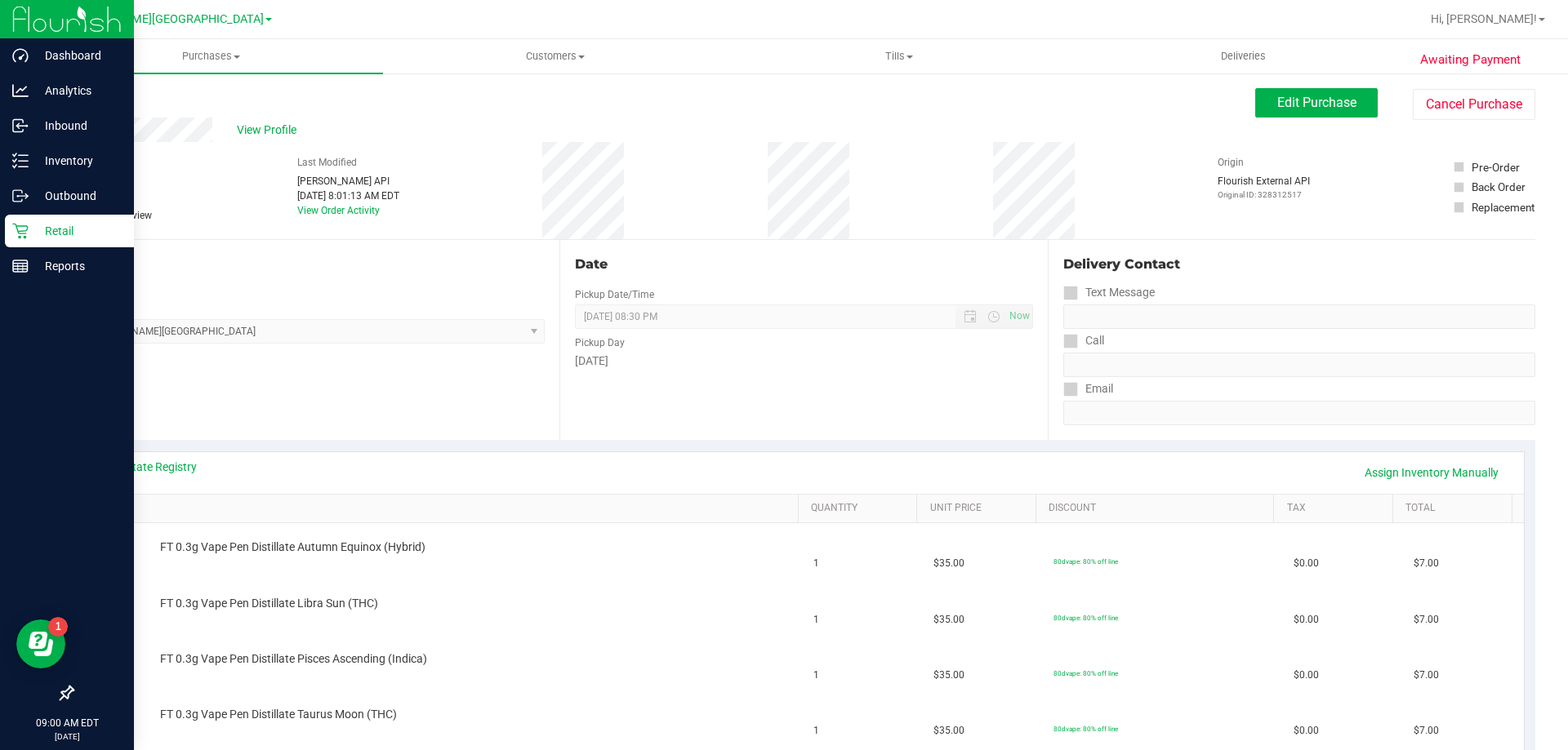
click at [32, 228] on p "Retail" at bounding box center [77, 231] width 98 height 20
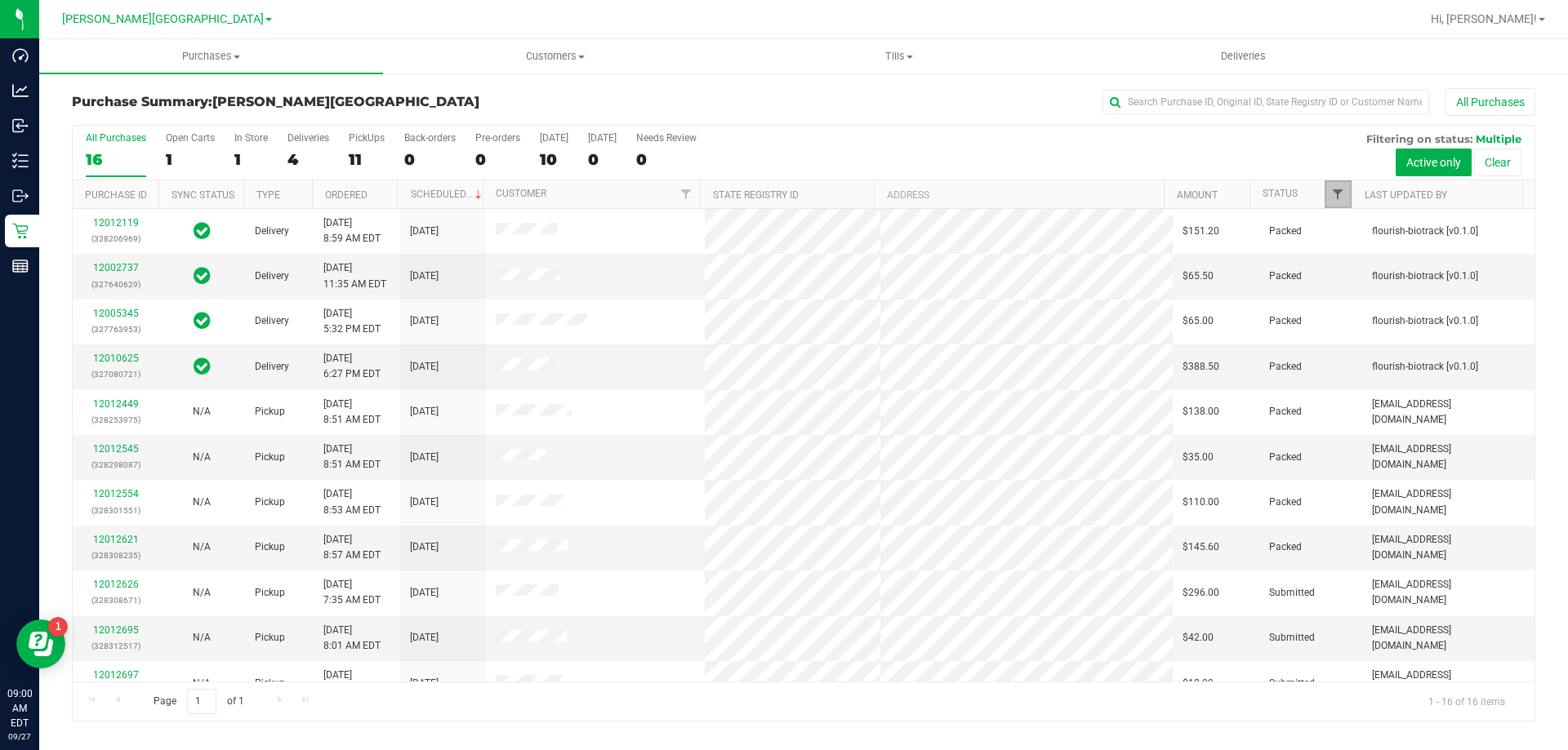
click at [1339, 195] on span "Filter" at bounding box center [1338, 194] width 13 height 13
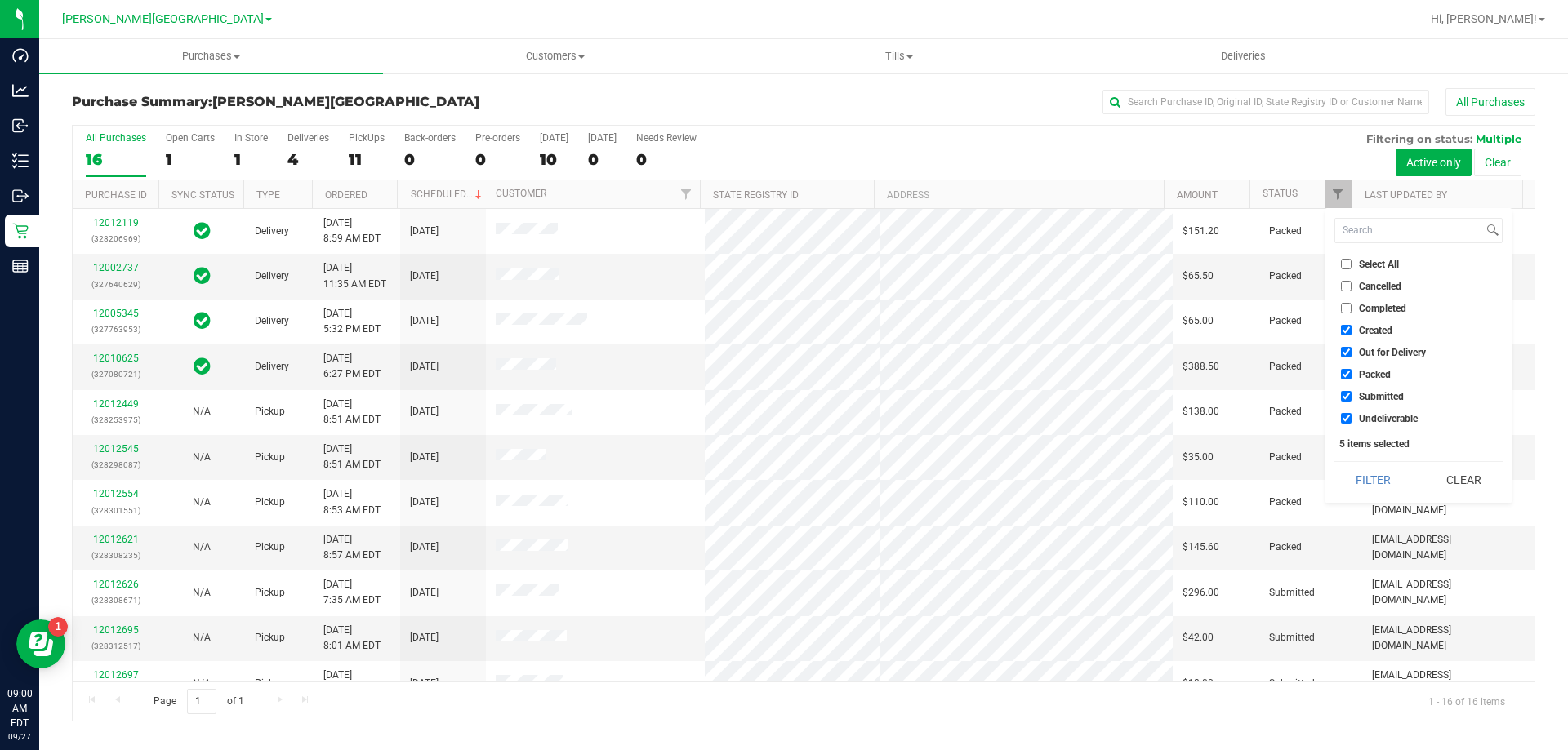
click at [1349, 329] on input "Created" at bounding box center [1346, 330] width 11 height 11
checkbox input "false"
click at [1347, 349] on input "Out for Delivery" at bounding box center [1346, 352] width 11 height 11
checkbox input "false"
click at [1349, 370] on input "Packed" at bounding box center [1346, 374] width 11 height 11
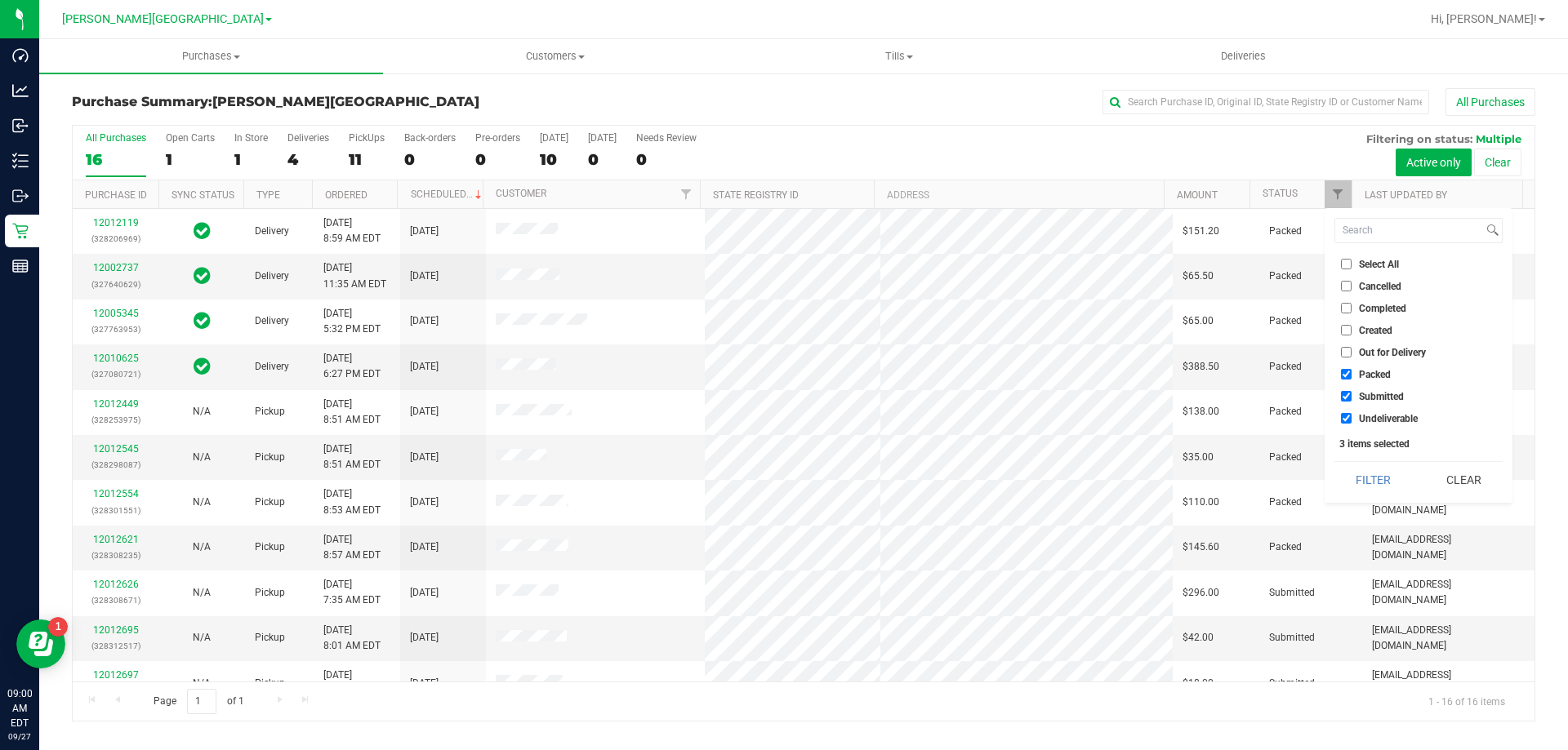
checkbox input "false"
click at [1349, 416] on input "Undeliverable" at bounding box center [1346, 418] width 11 height 11
checkbox input "false"
click at [1372, 473] on button "Filter" at bounding box center [1374, 479] width 78 height 36
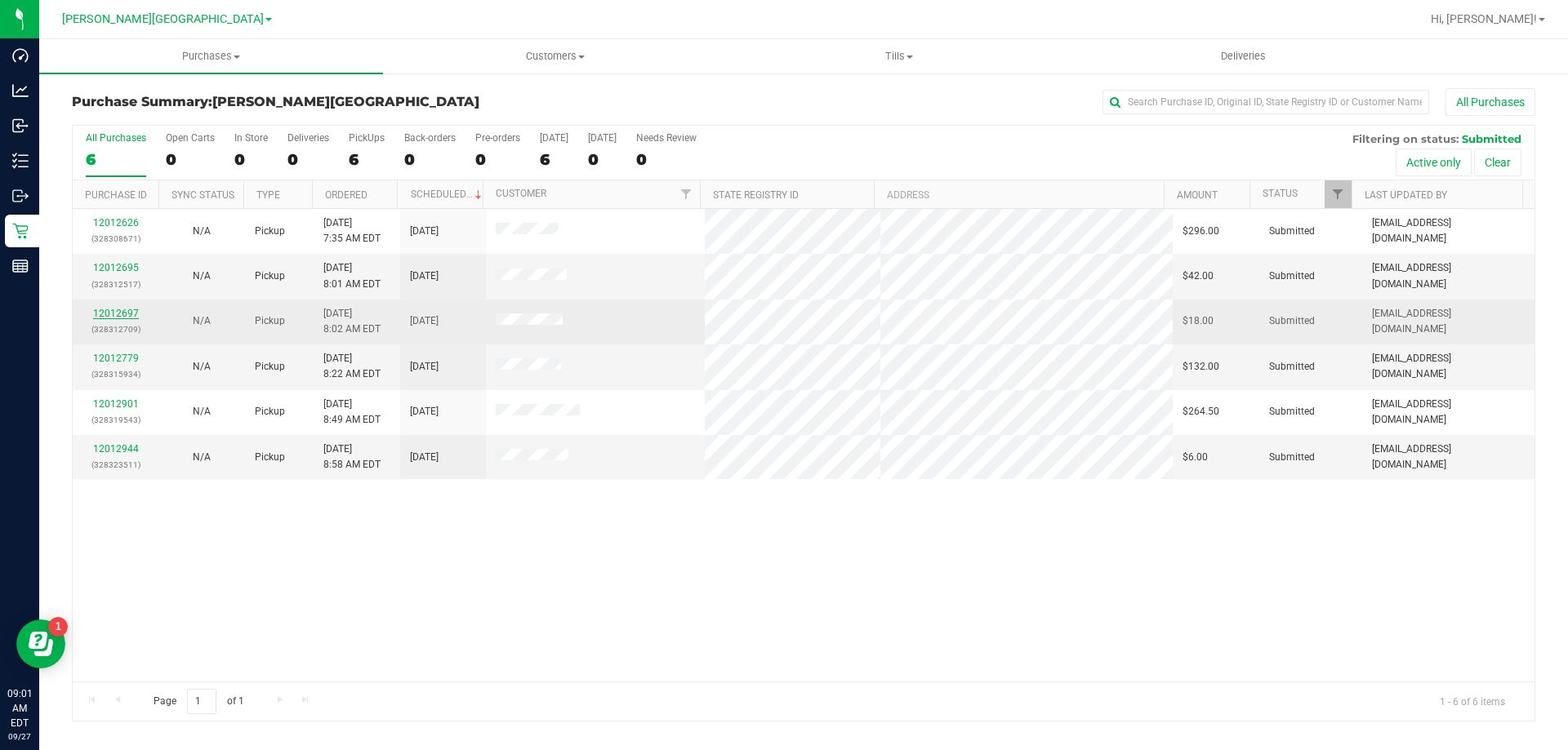
click at [124, 312] on link "12012697" at bounding box center [116, 314] width 46 height 12
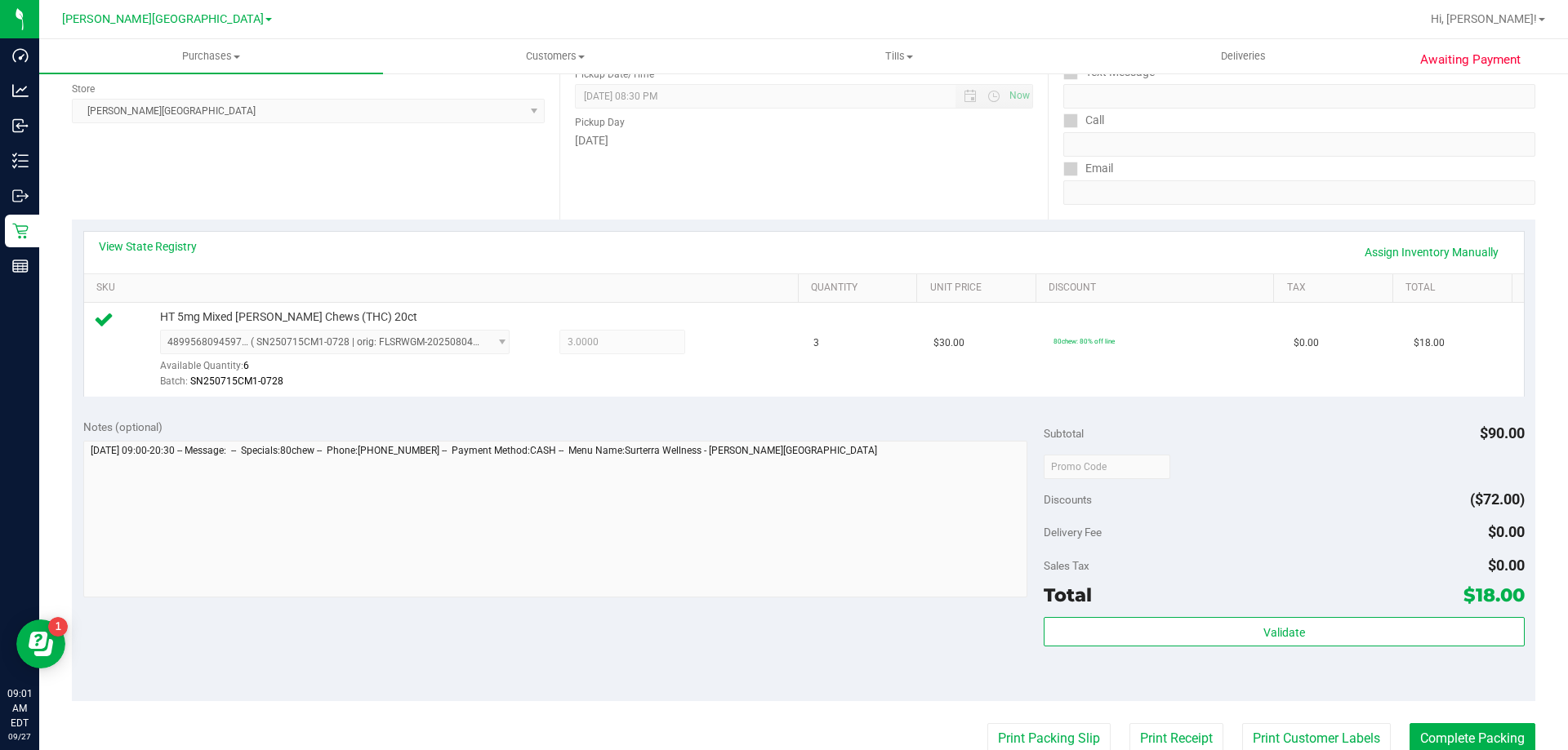
scroll to position [490, 0]
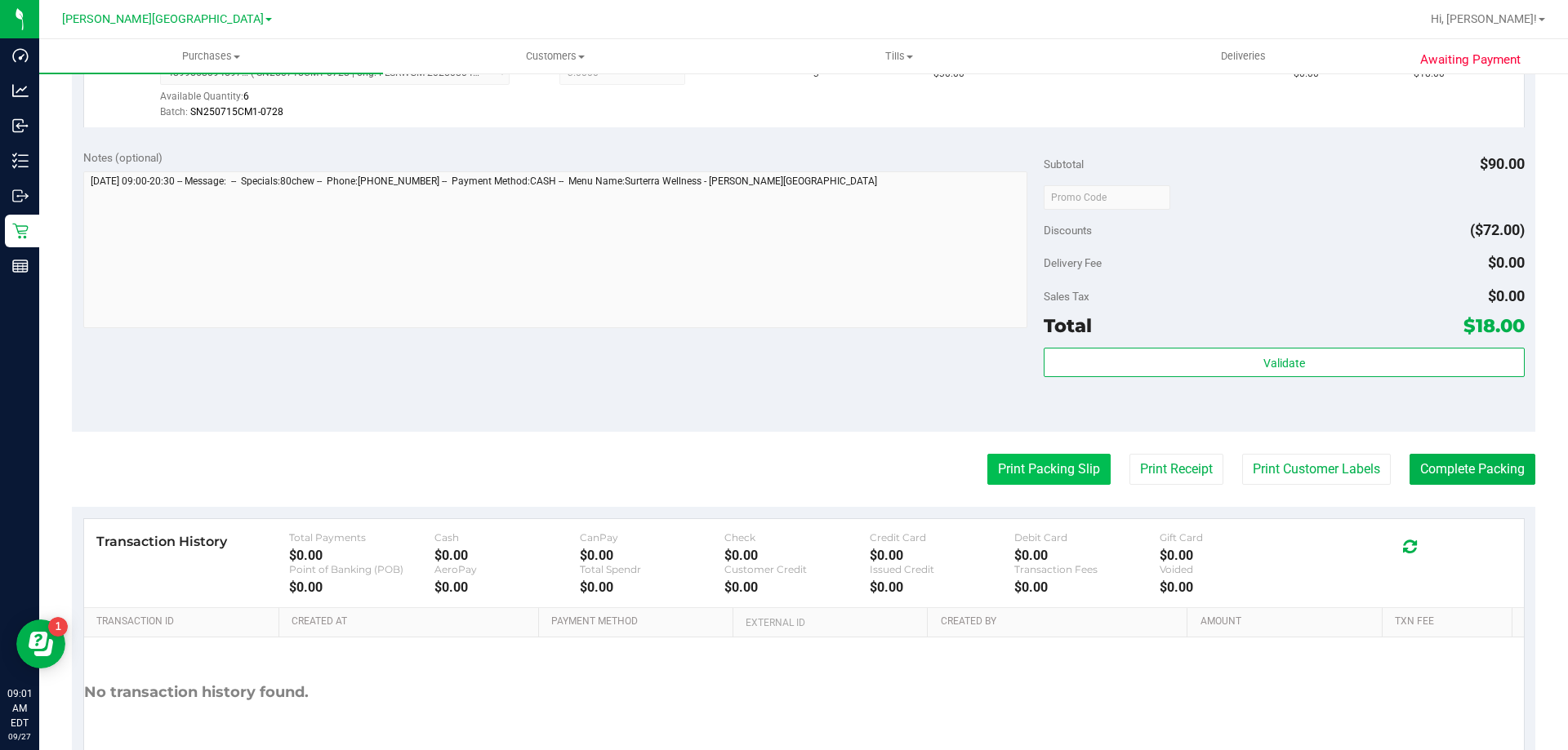
click at [1068, 470] on button "Print Packing Slip" at bounding box center [1049, 469] width 123 height 31
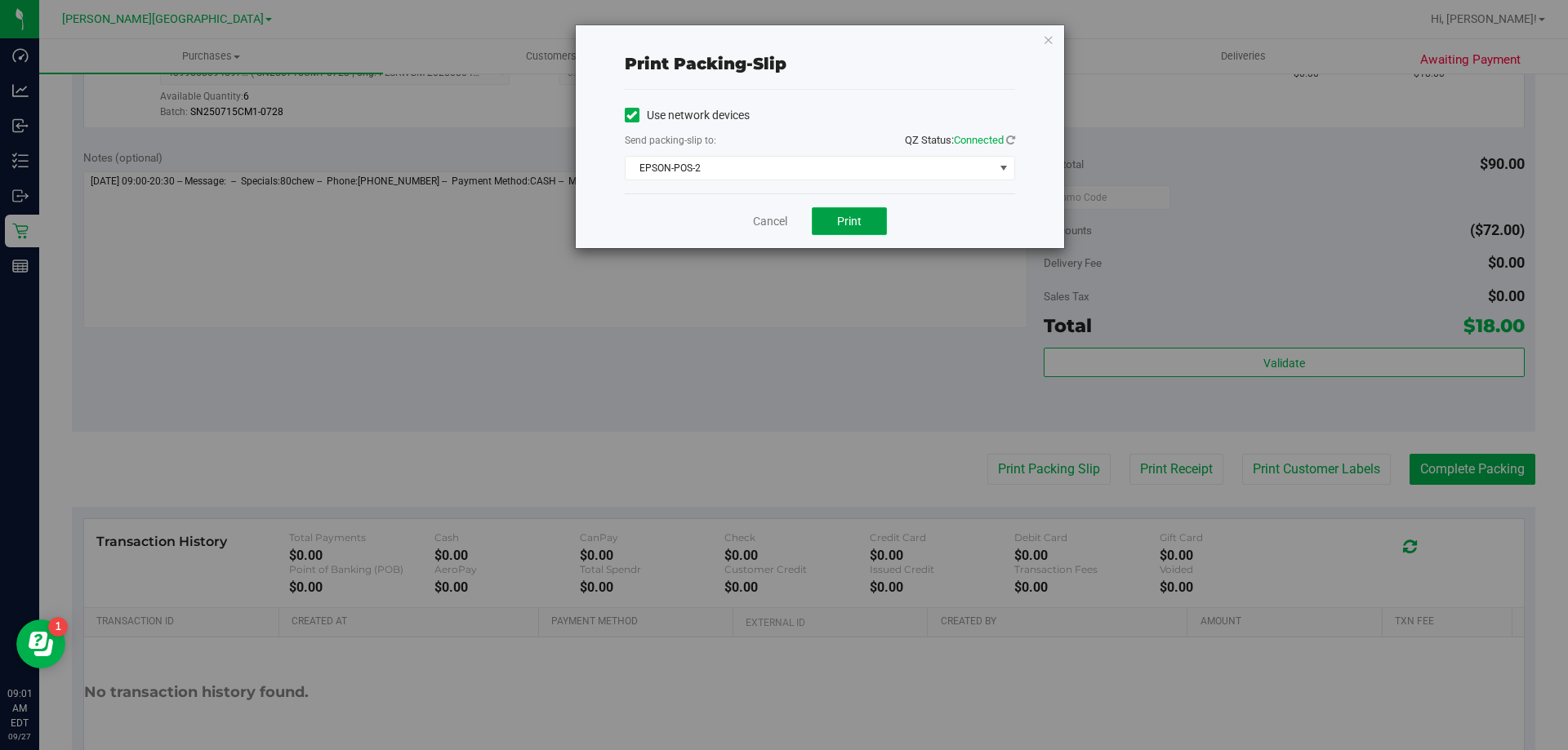
click at [870, 225] on button "Print" at bounding box center [849, 221] width 75 height 27
click at [772, 227] on link "Cancel" at bounding box center [769, 222] width 34 height 17
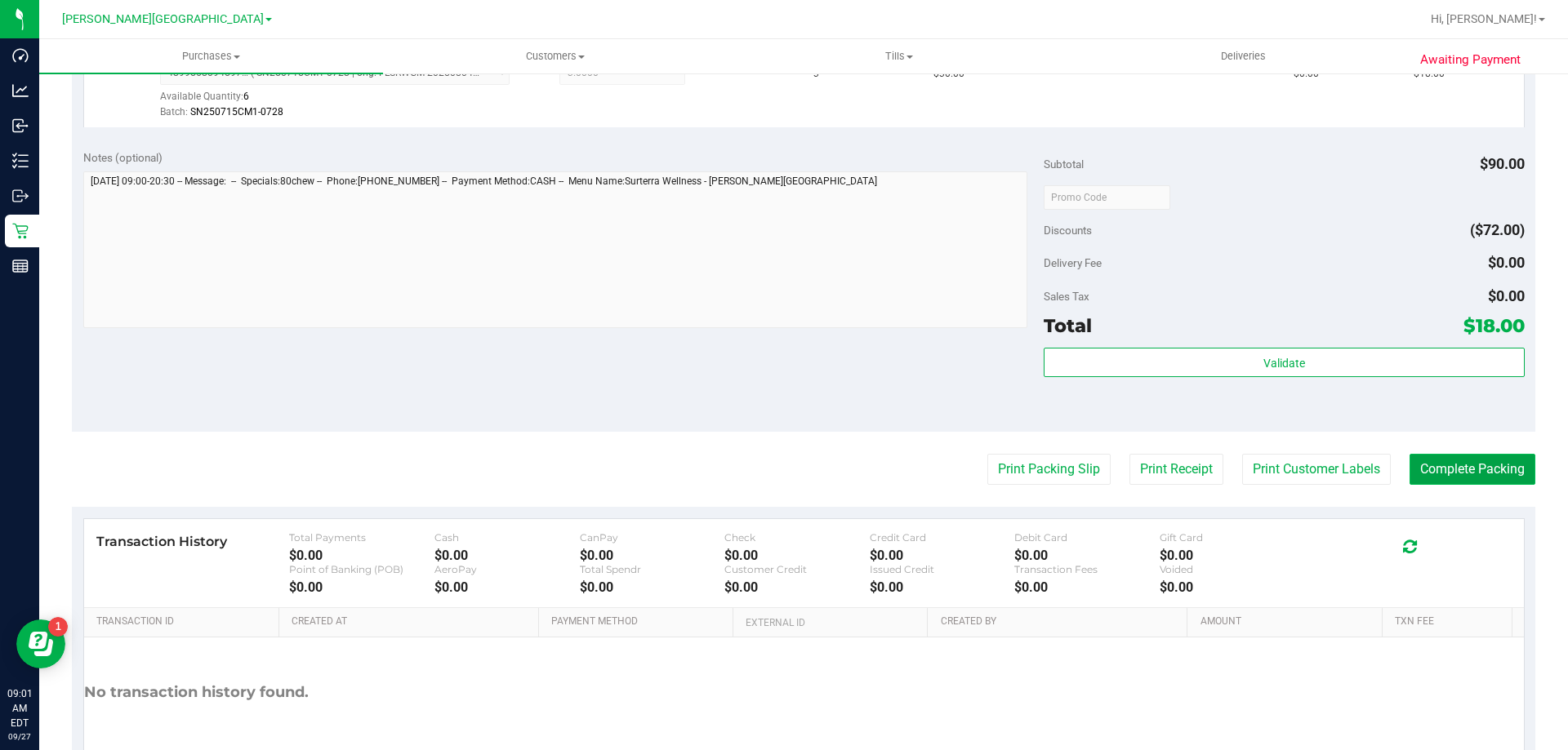
click at [1501, 457] on button "Complete Packing" at bounding box center [1472, 469] width 125 height 31
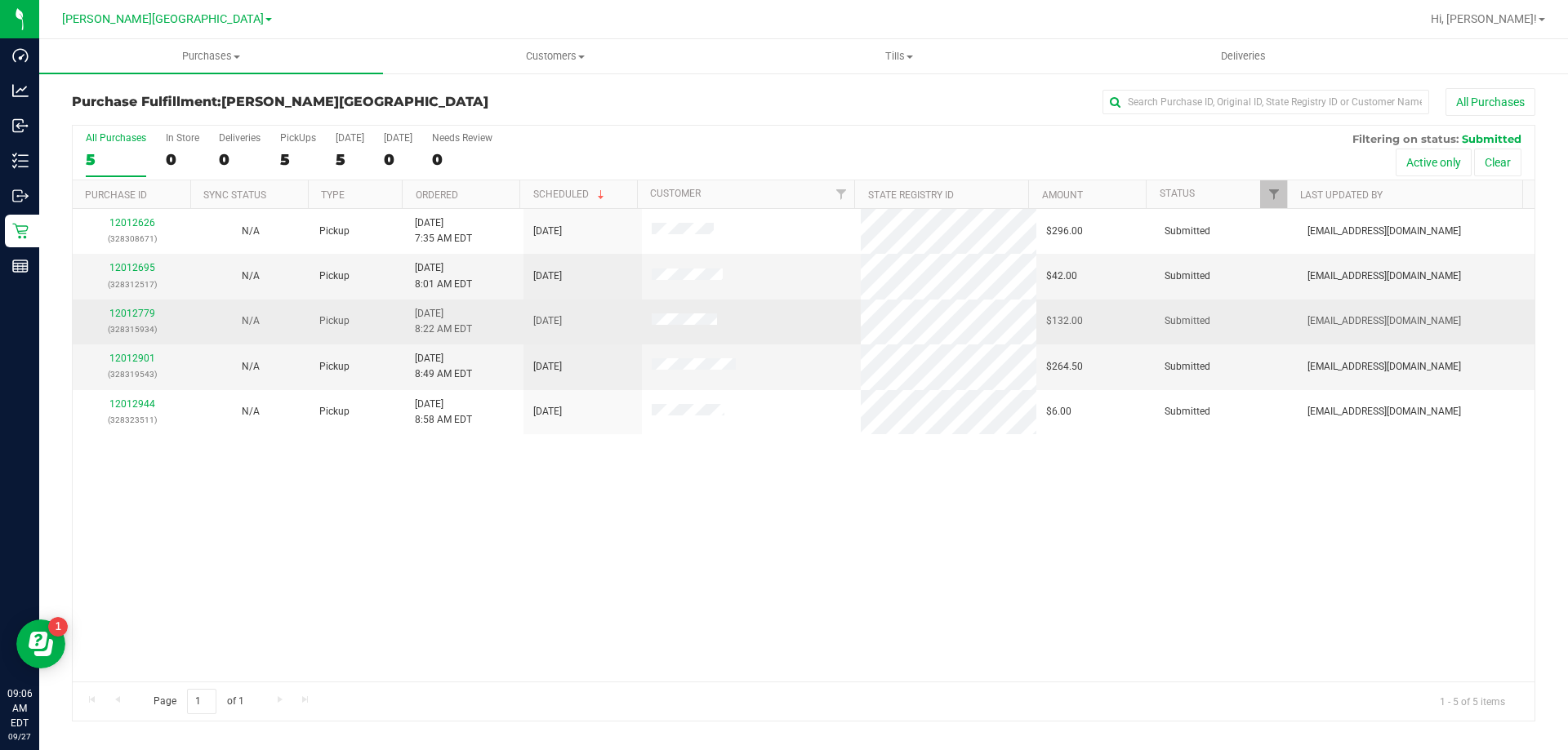
click at [135, 319] on div "12012779 (328315934)" at bounding box center [131, 321] width 99 height 31
click at [129, 317] on link "12012779" at bounding box center [132, 314] width 46 height 12
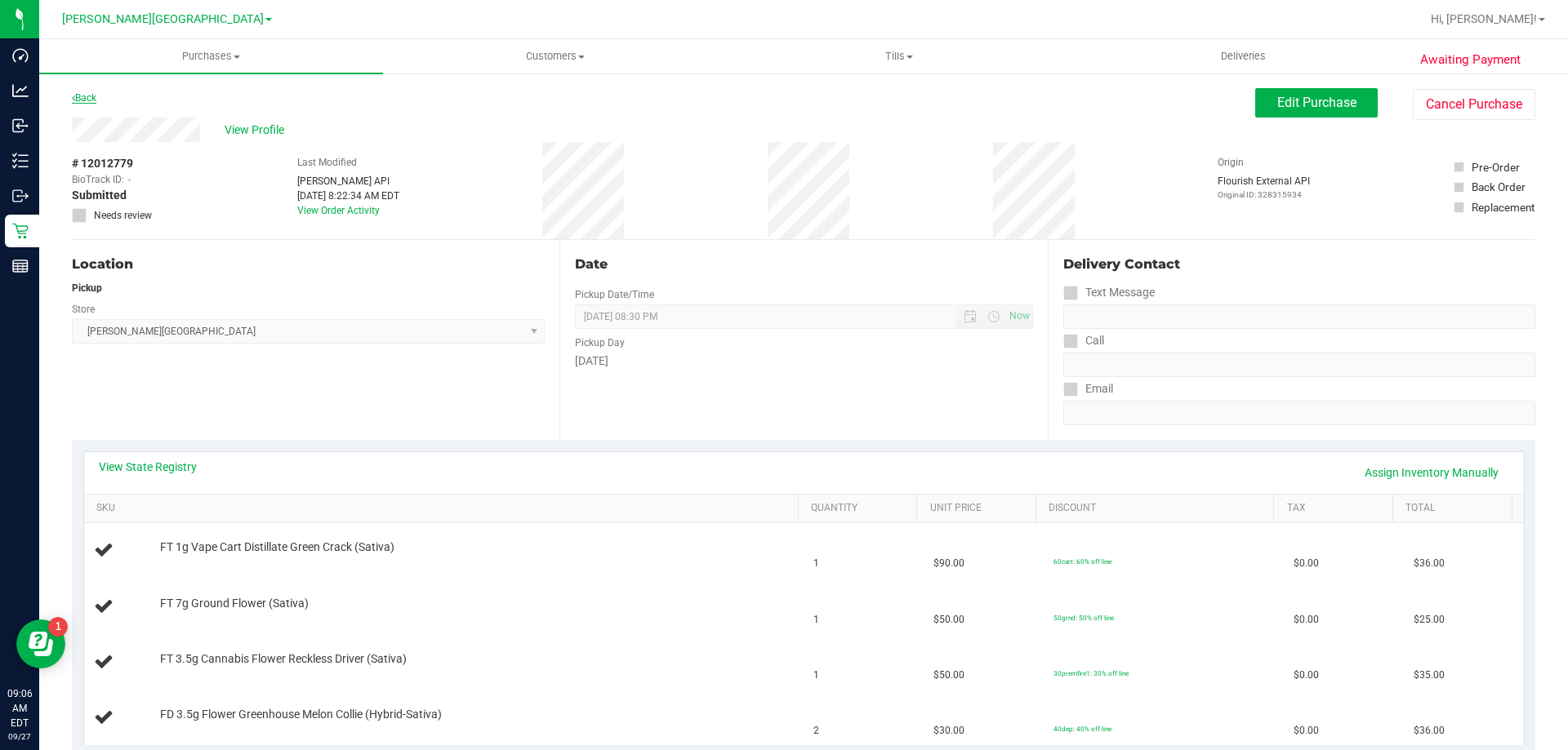
click at [90, 100] on link "Back" at bounding box center [83, 98] width 24 height 12
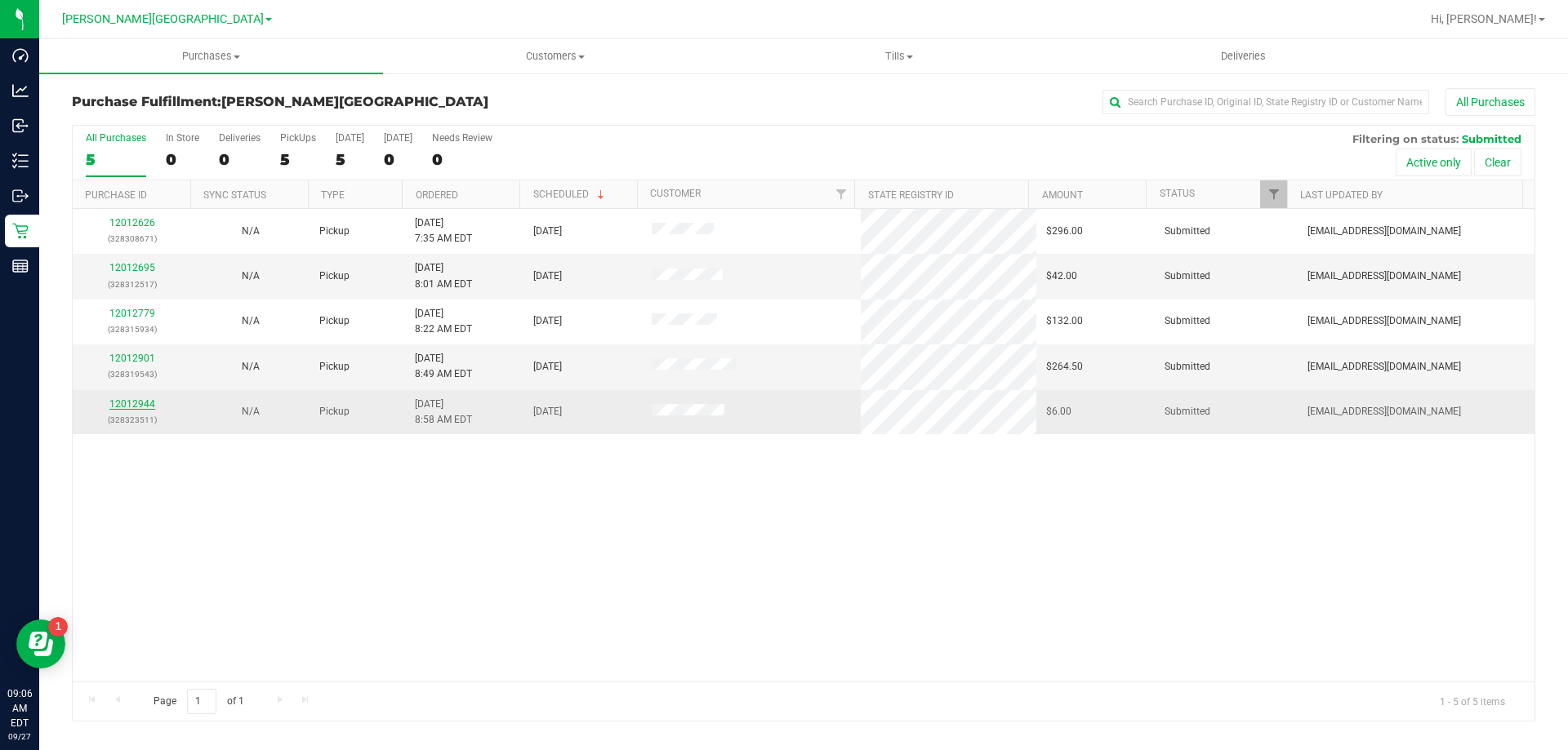
click at [132, 402] on link "12012944" at bounding box center [132, 404] width 46 height 12
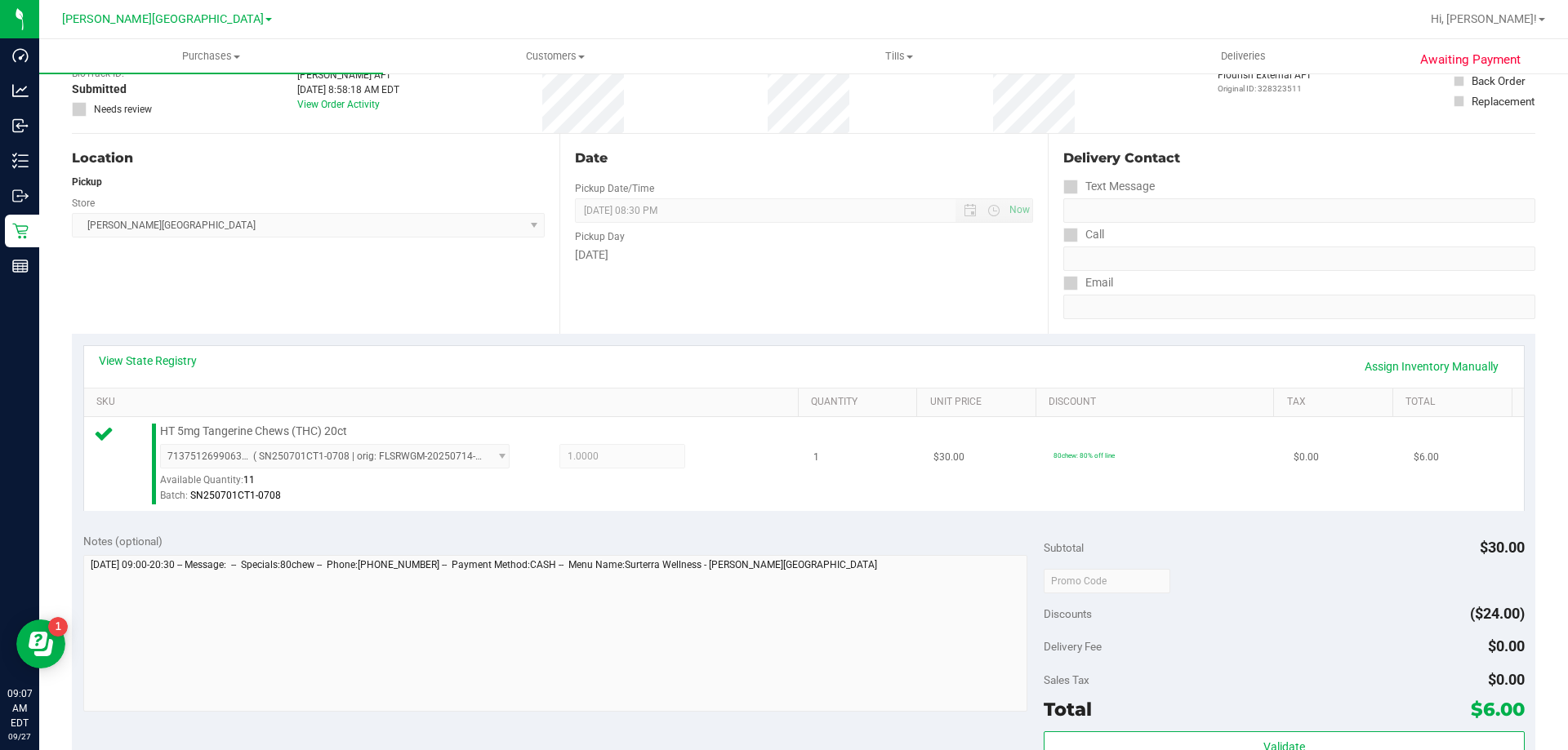
scroll to position [245, 0]
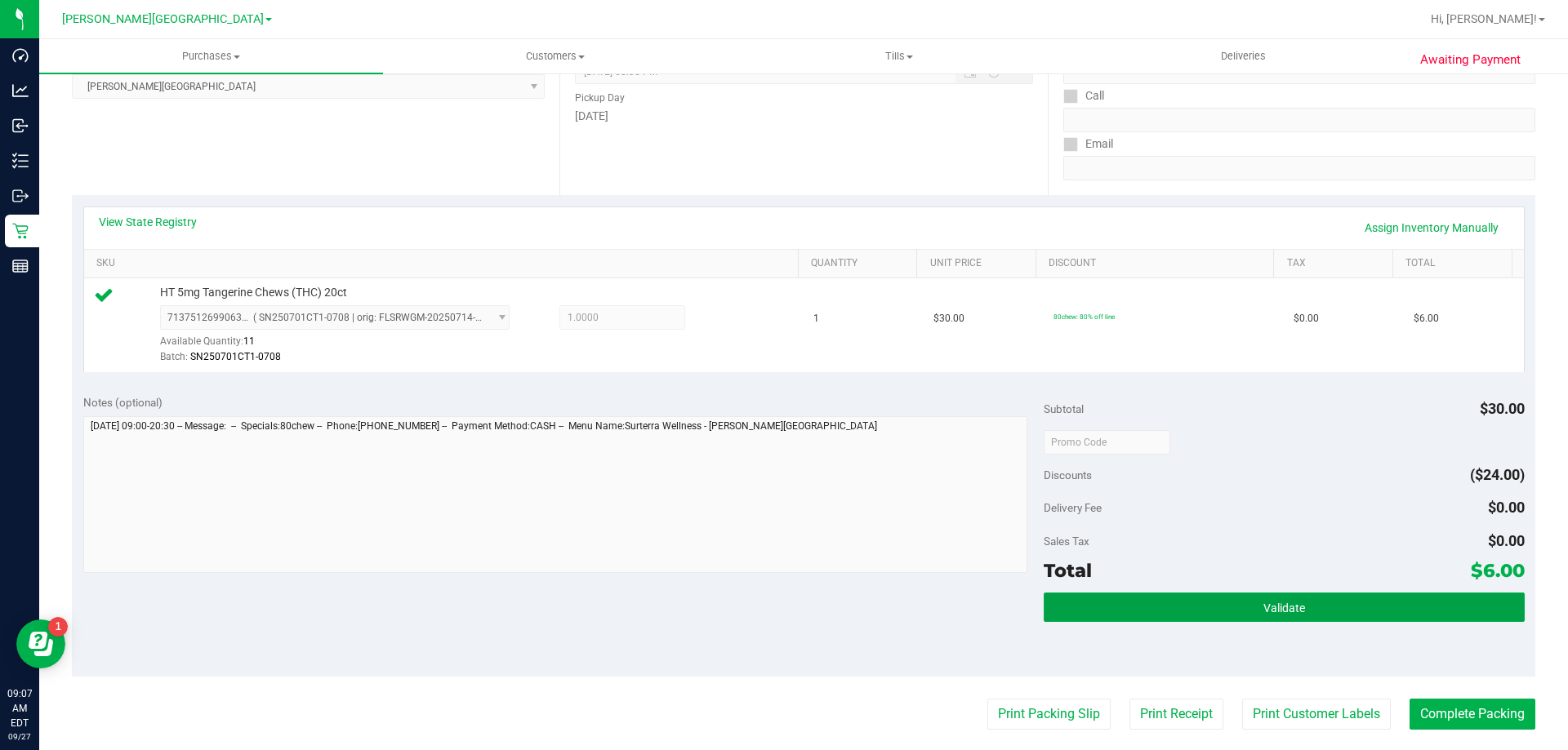
drag, startPoint x: 1200, startPoint y: 602, endPoint x: 1171, endPoint y: 589, distance: 31.8
click at [1200, 603] on button "Validate" at bounding box center [1284, 607] width 480 height 29
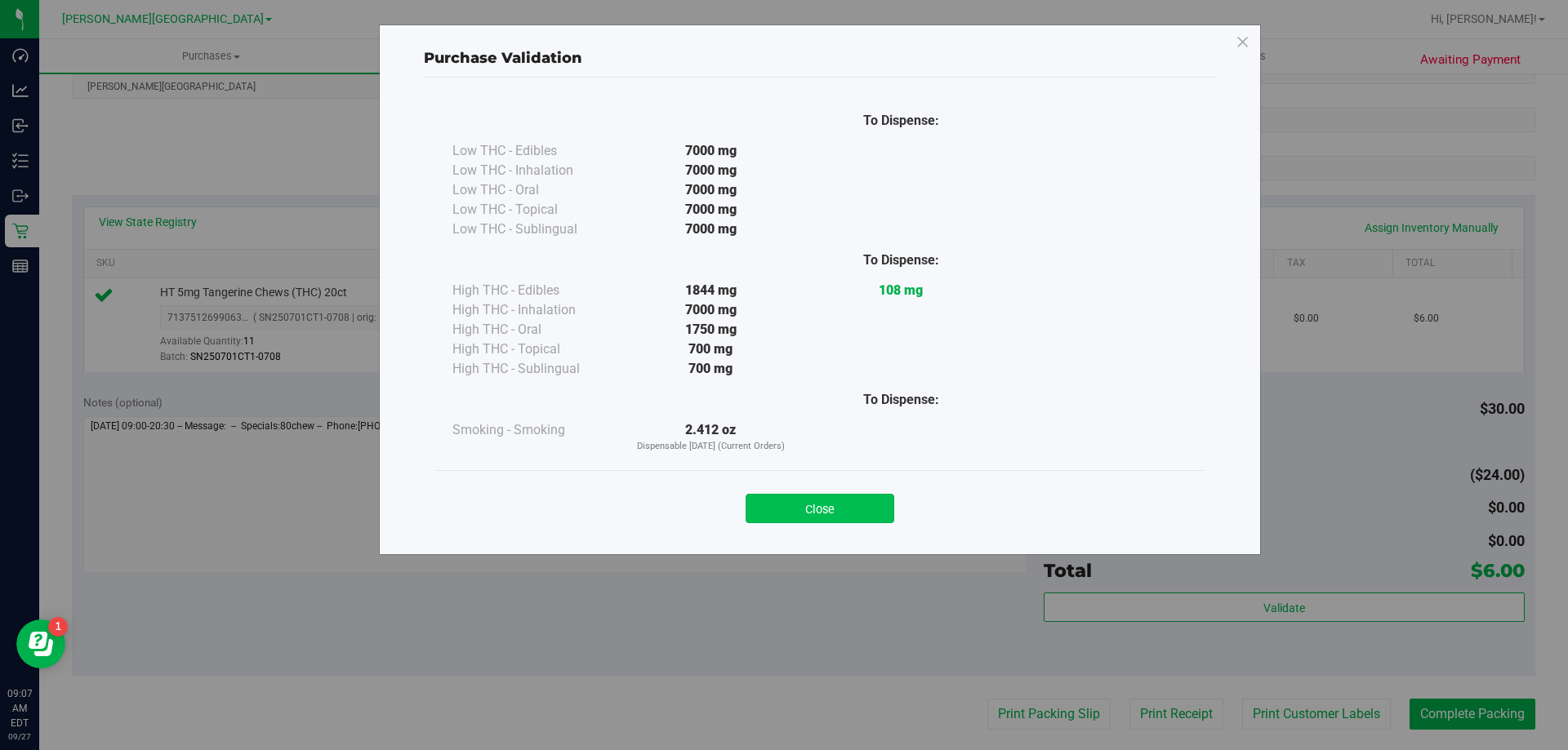
click at [848, 511] on button "Close" at bounding box center [819, 508] width 149 height 29
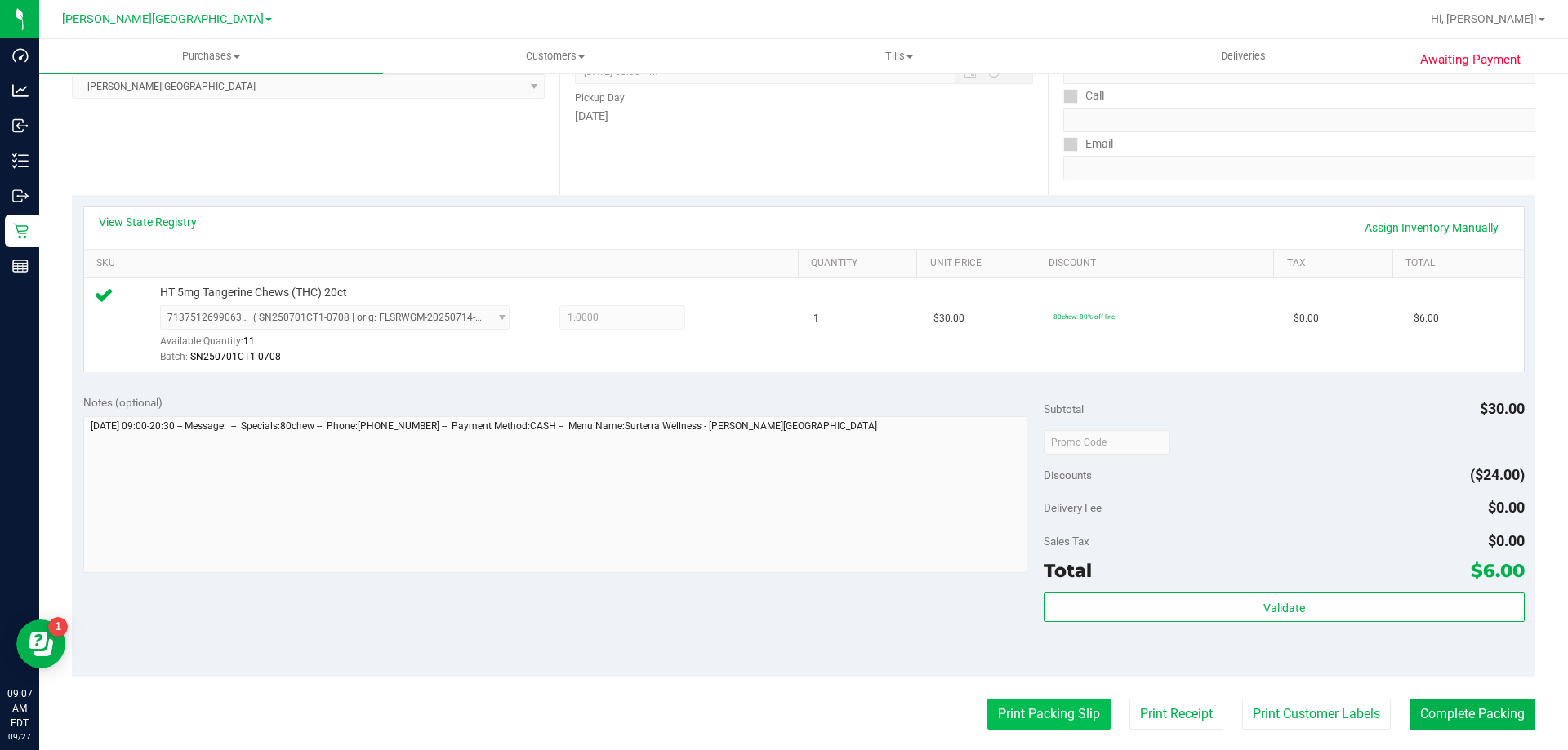
click at [1022, 725] on button "Print Packing Slip" at bounding box center [1049, 713] width 123 height 31
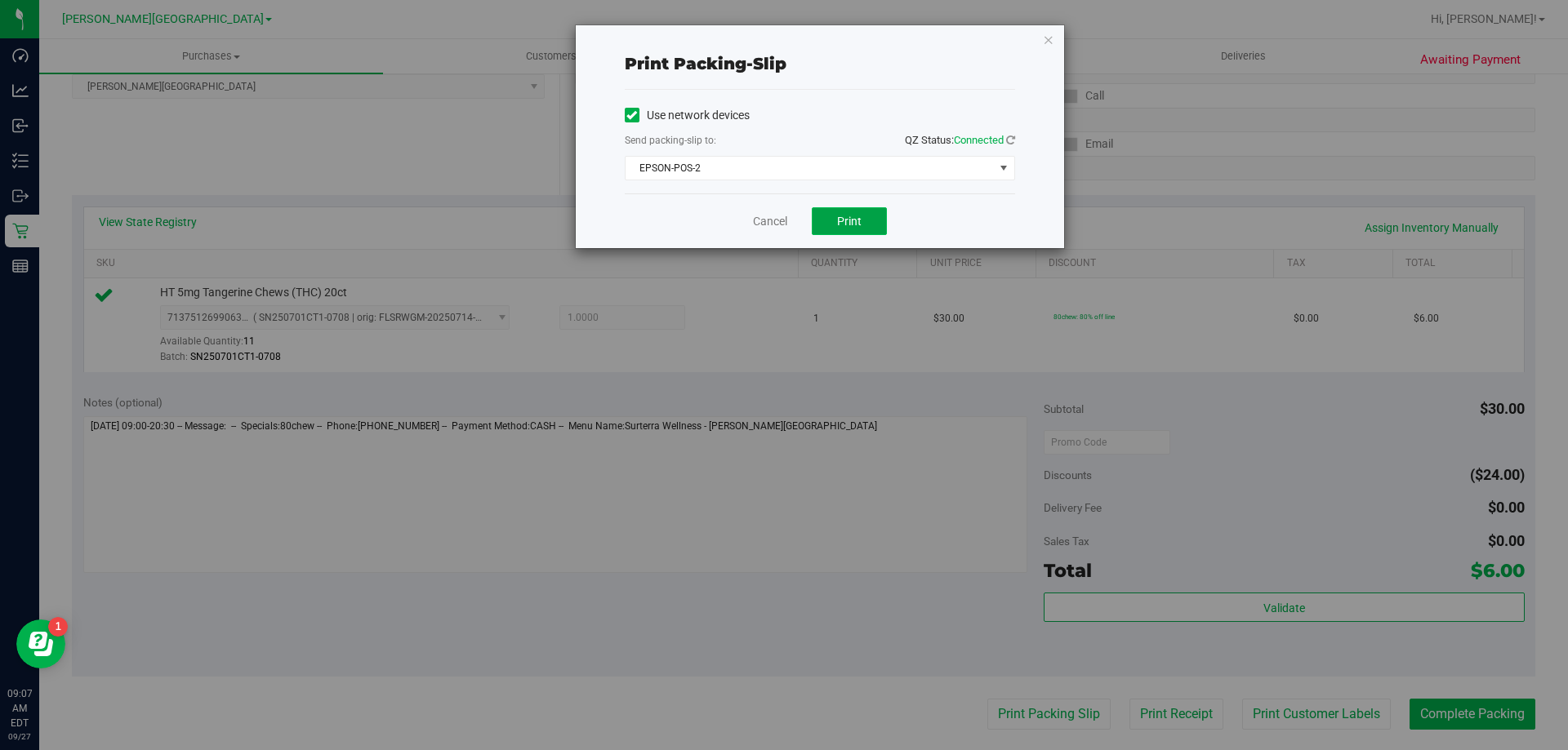
click at [840, 217] on span "Print" at bounding box center [849, 222] width 24 height 13
click at [784, 217] on link "Cancel" at bounding box center [769, 222] width 34 height 17
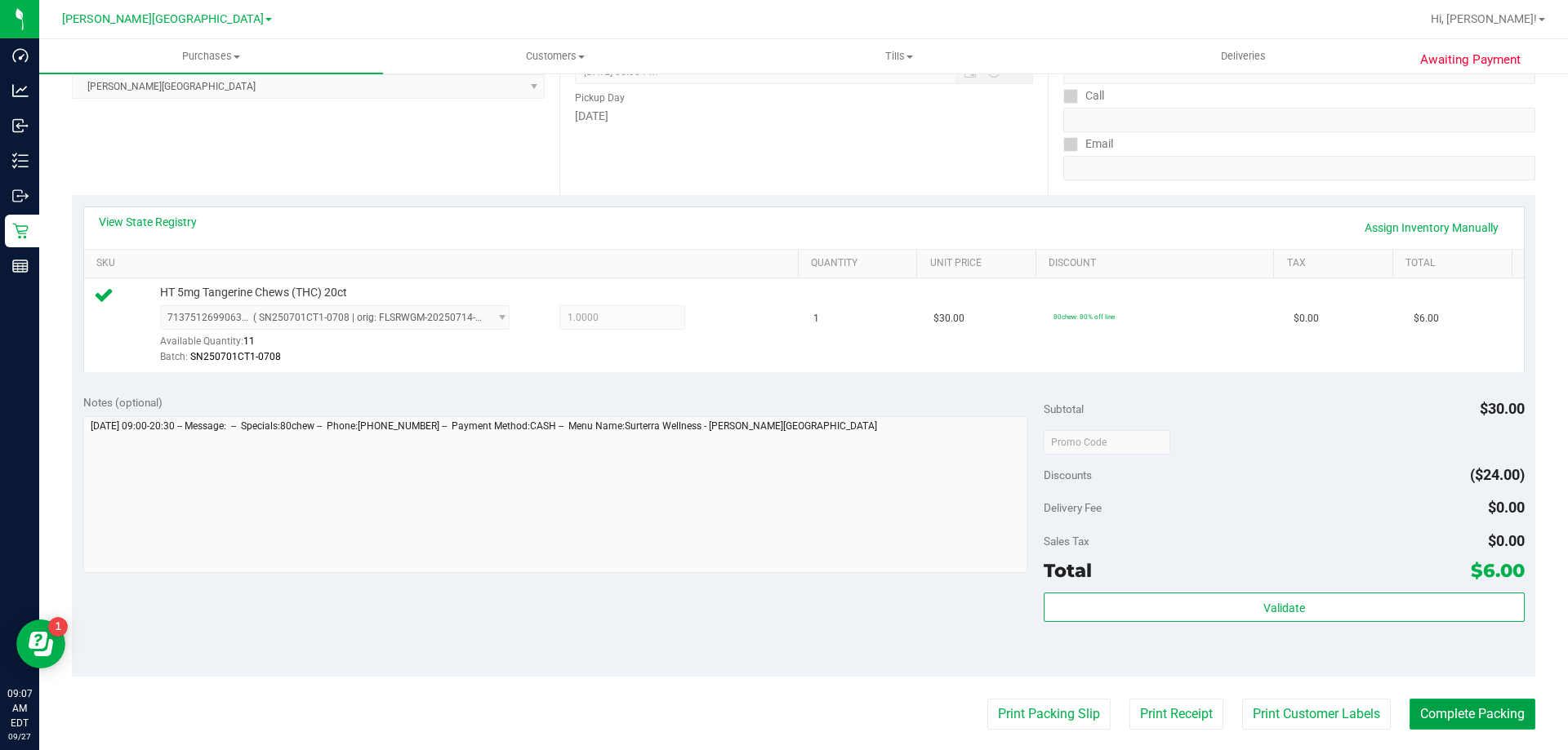
click at [1477, 713] on button "Complete Packing" at bounding box center [1472, 713] width 125 height 31
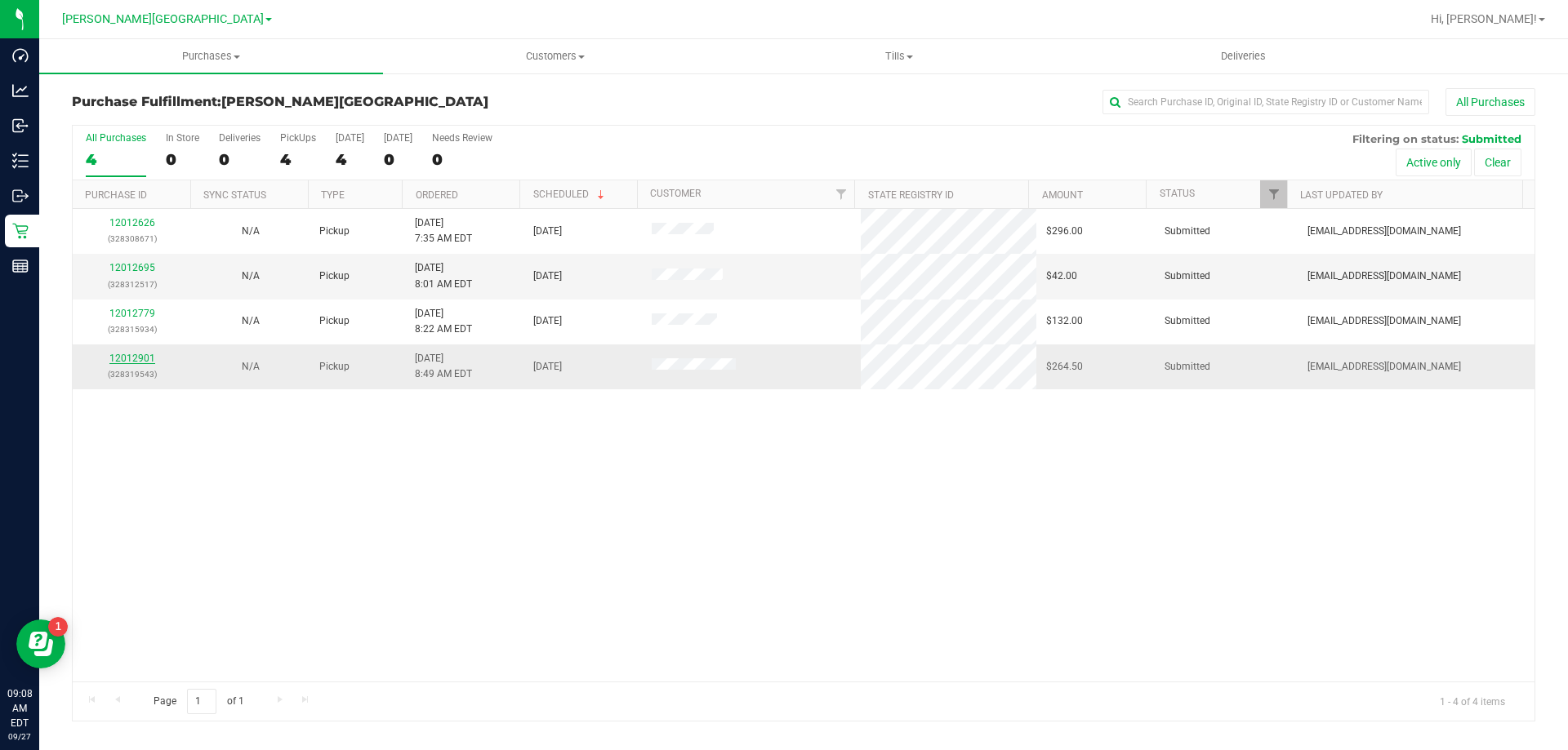
click at [126, 363] on link "12012901" at bounding box center [132, 359] width 46 height 12
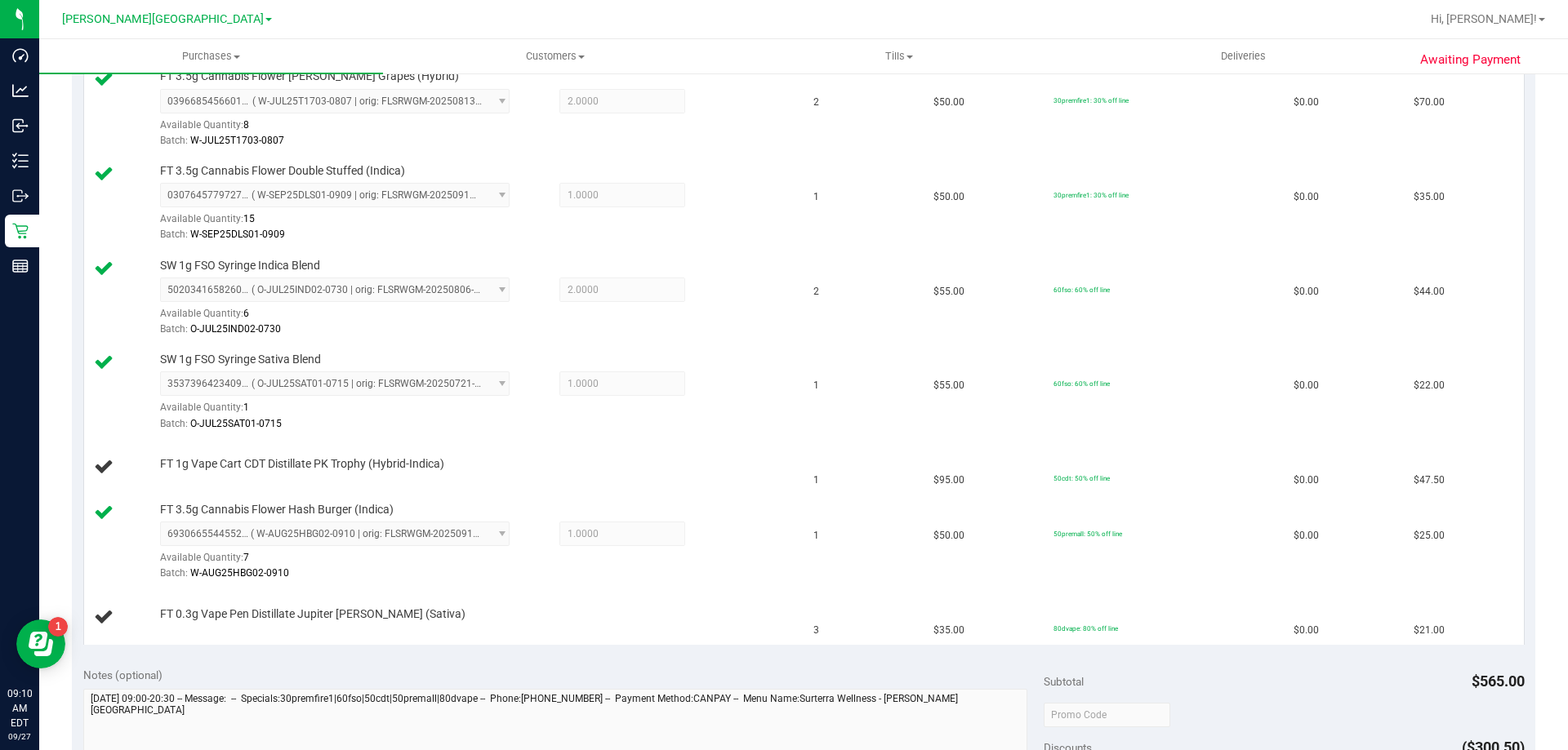
scroll to position [490, 0]
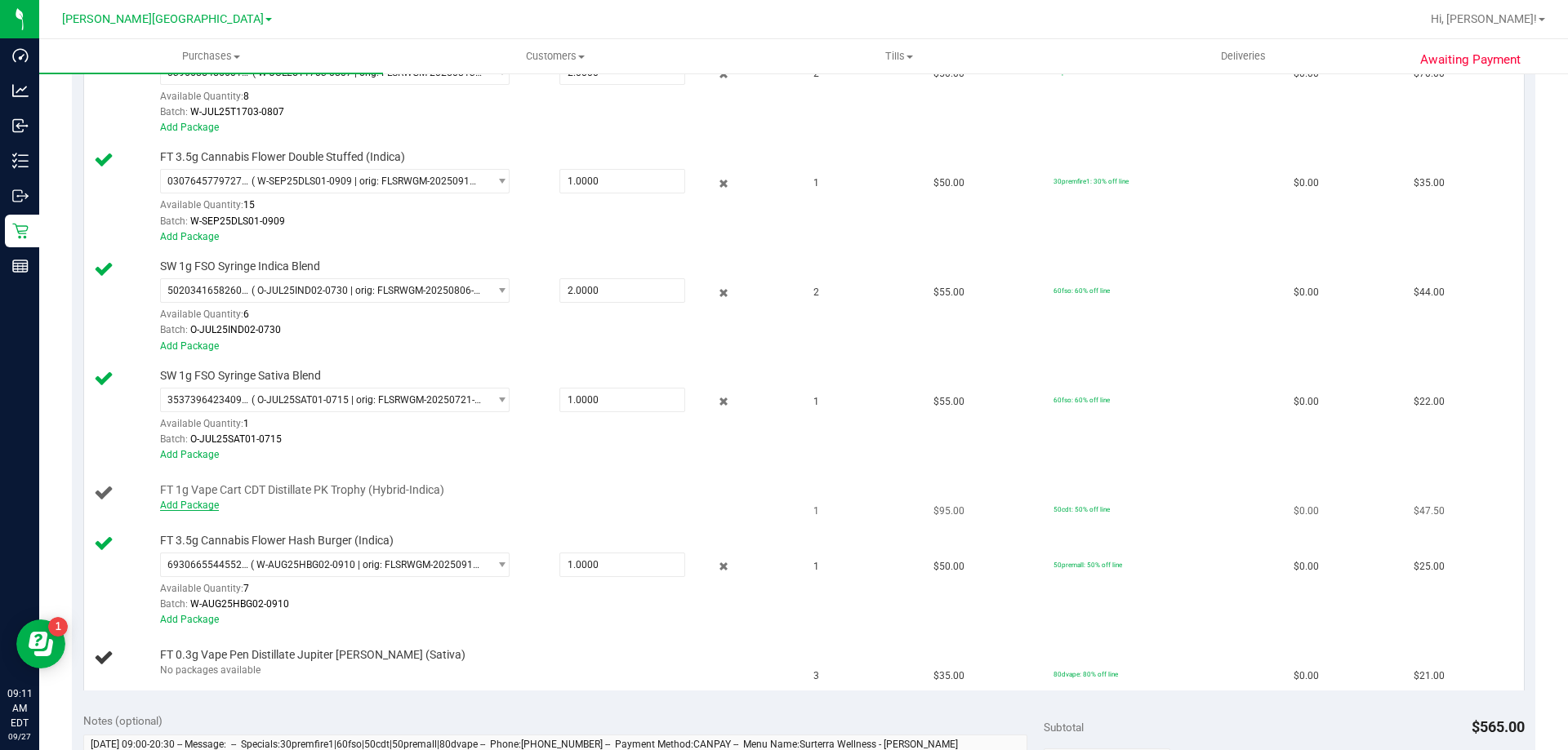
click at [188, 503] on link "Add Package" at bounding box center [189, 506] width 59 height 12
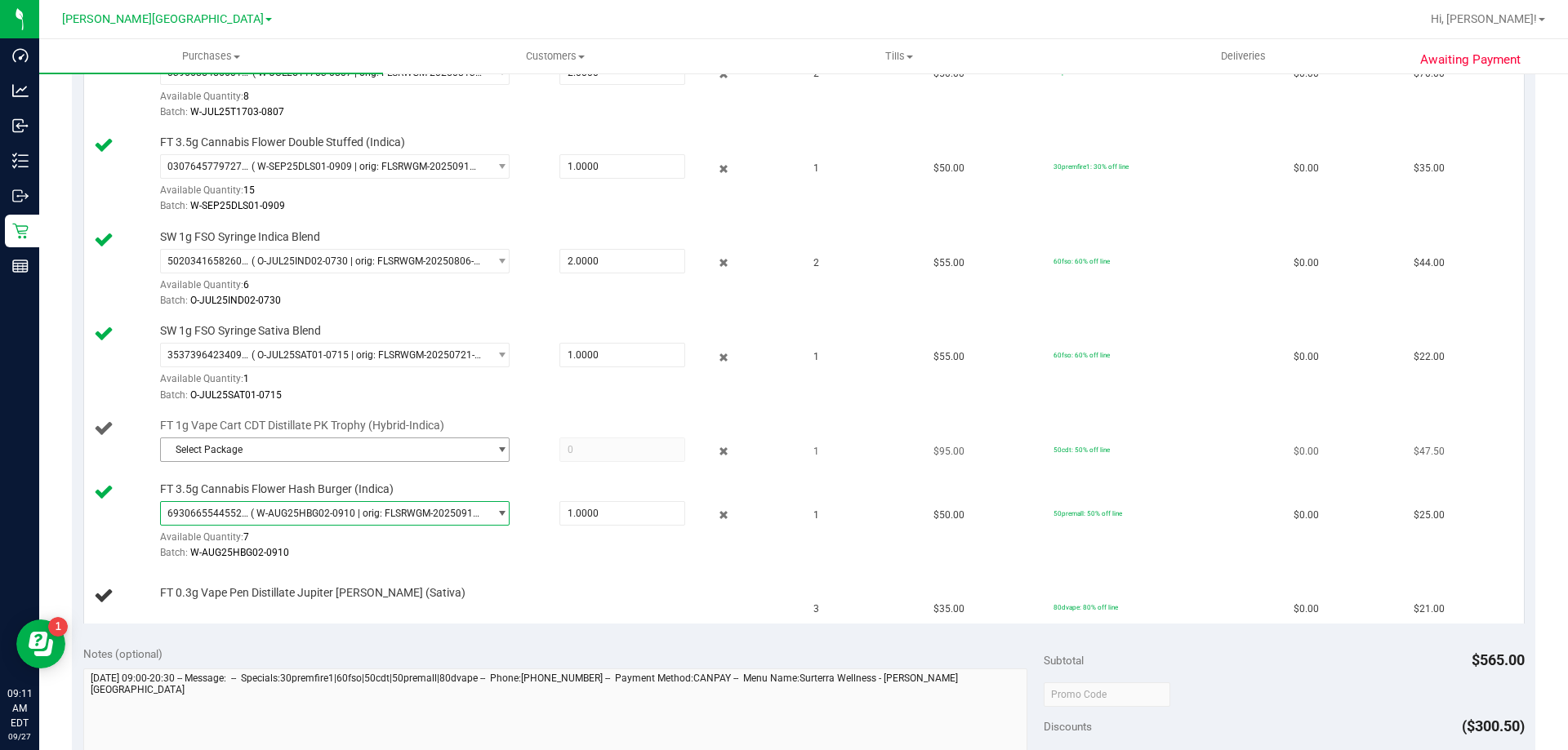
click at [488, 446] on span "select" at bounding box center [498, 450] width 21 height 23
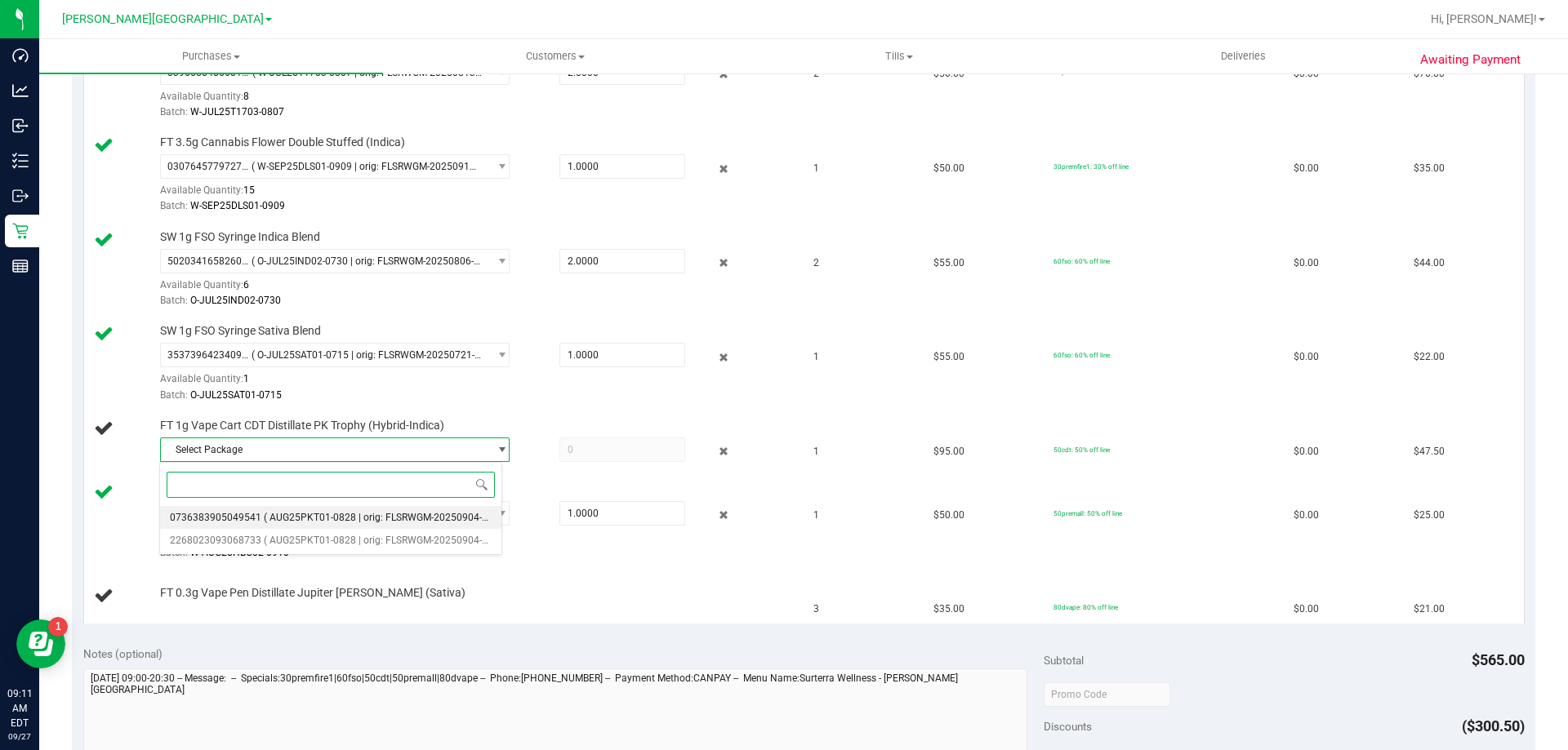
click at [355, 516] on span "( AUG25PKT01-0828 | orig: FLSRWGM-20250904-1164 )" at bounding box center [386, 517] width 247 height 12
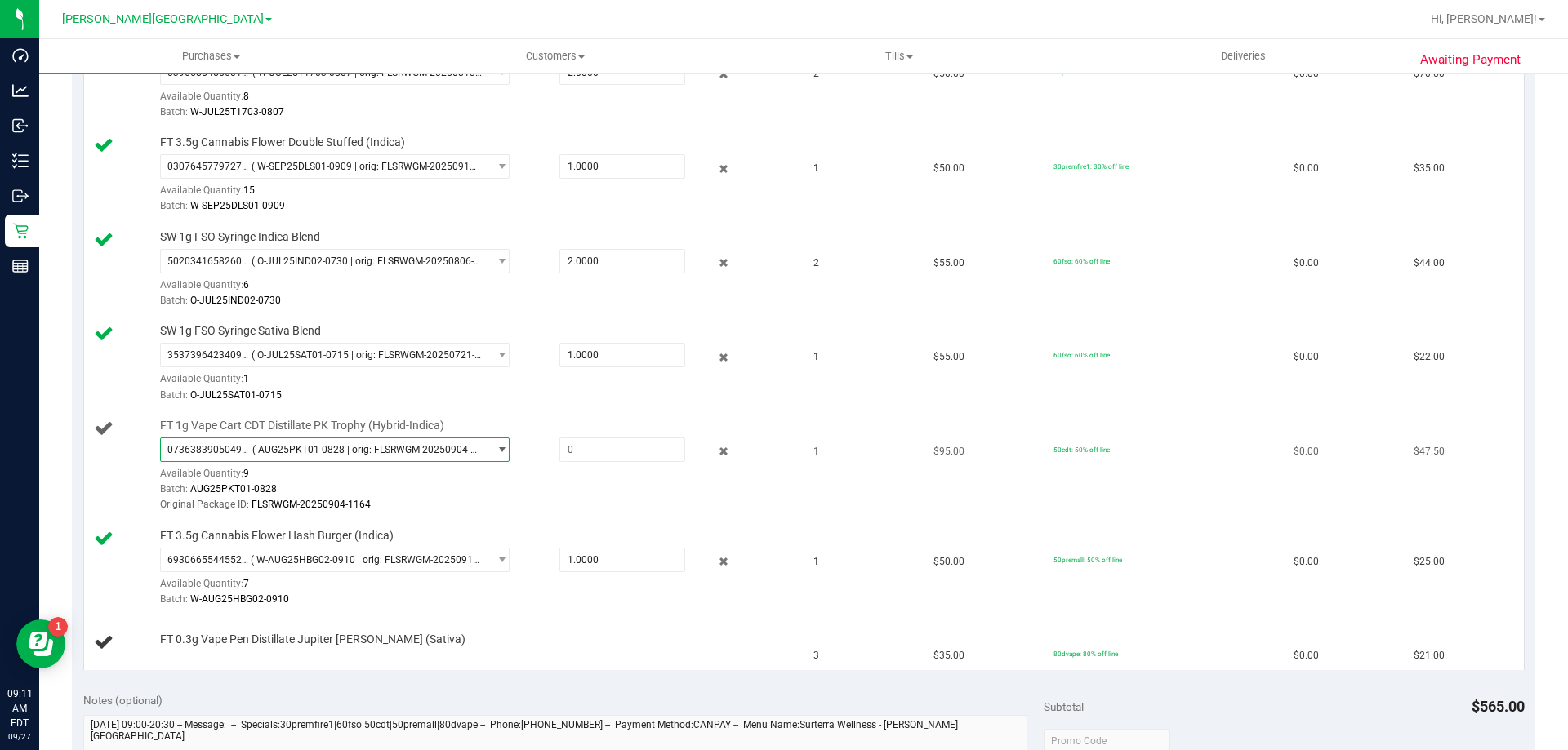
click at [475, 449] on span "0736383905049541 ( AUG25PKT01-0828 | orig: FLSRWGM-20250904-1164 )" at bounding box center [325, 450] width 327 height 23
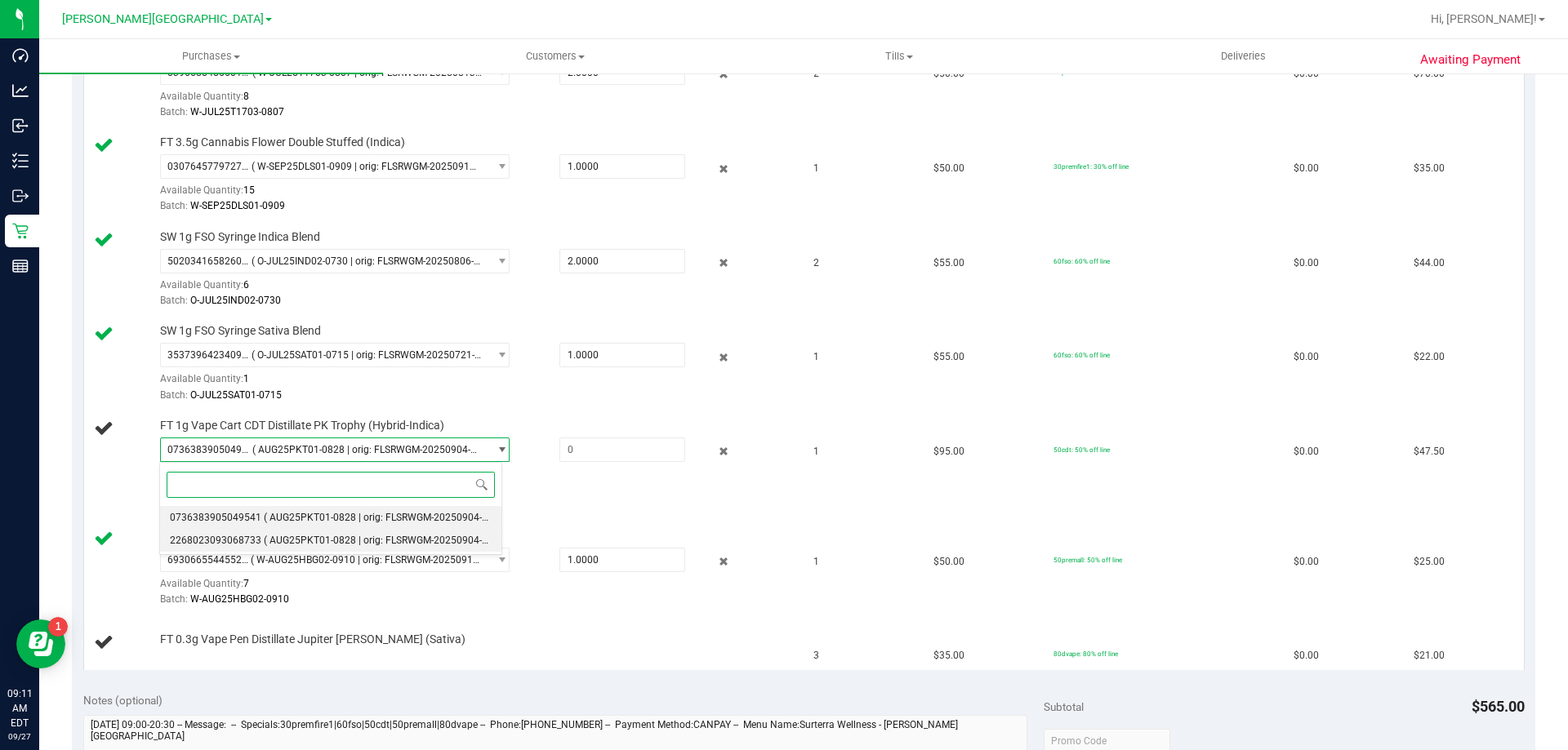
click at [399, 541] on span "( AUG25PKT01-0828 | orig: FLSRWGM-20250904-1140 )" at bounding box center [386, 541] width 247 height 12
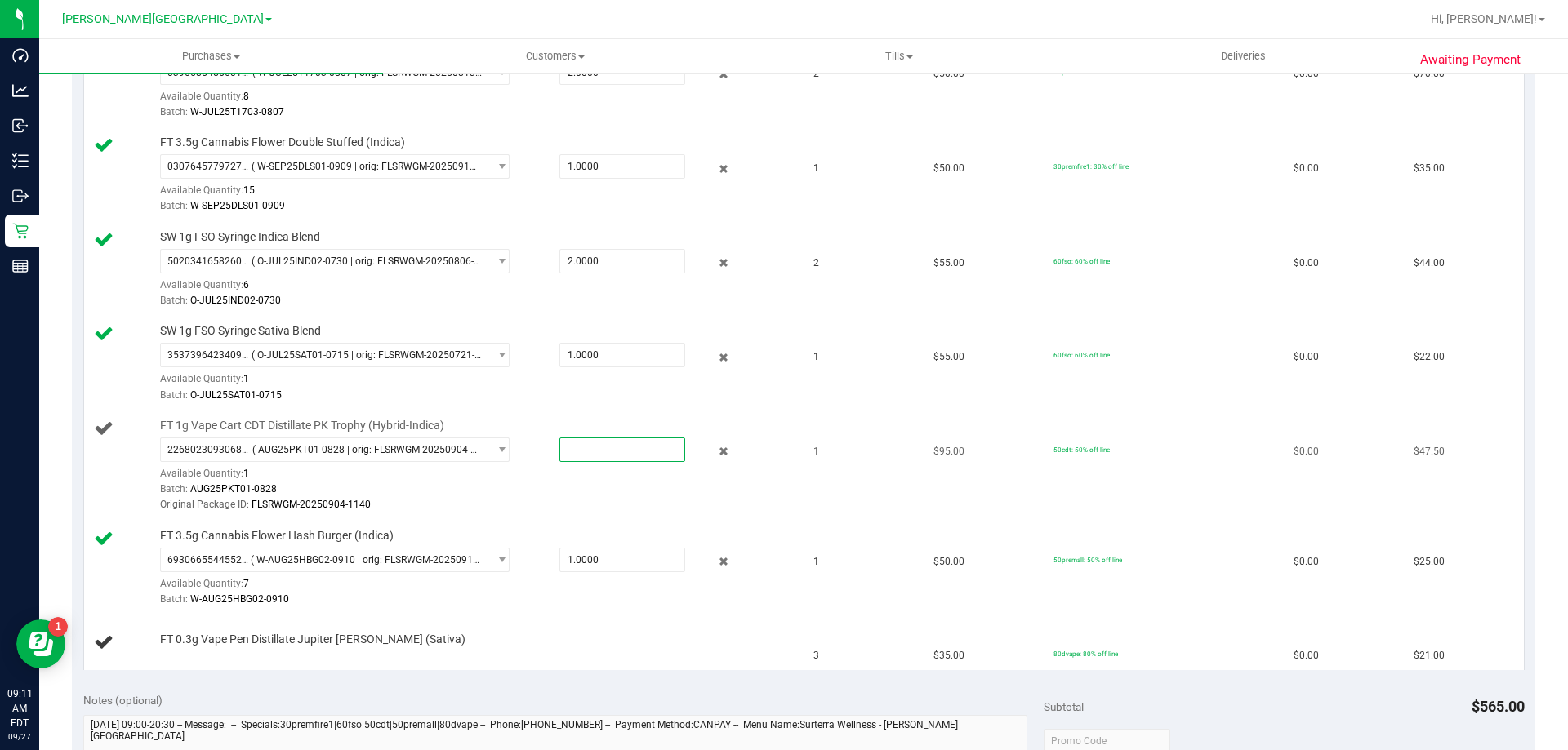
click at [563, 444] on span at bounding box center [622, 449] width 125 height 24
type input "1"
type input "1.0000"
click at [533, 496] on div "Batch: AUG25PKT01-0828" at bounding box center [475, 489] width 631 height 16
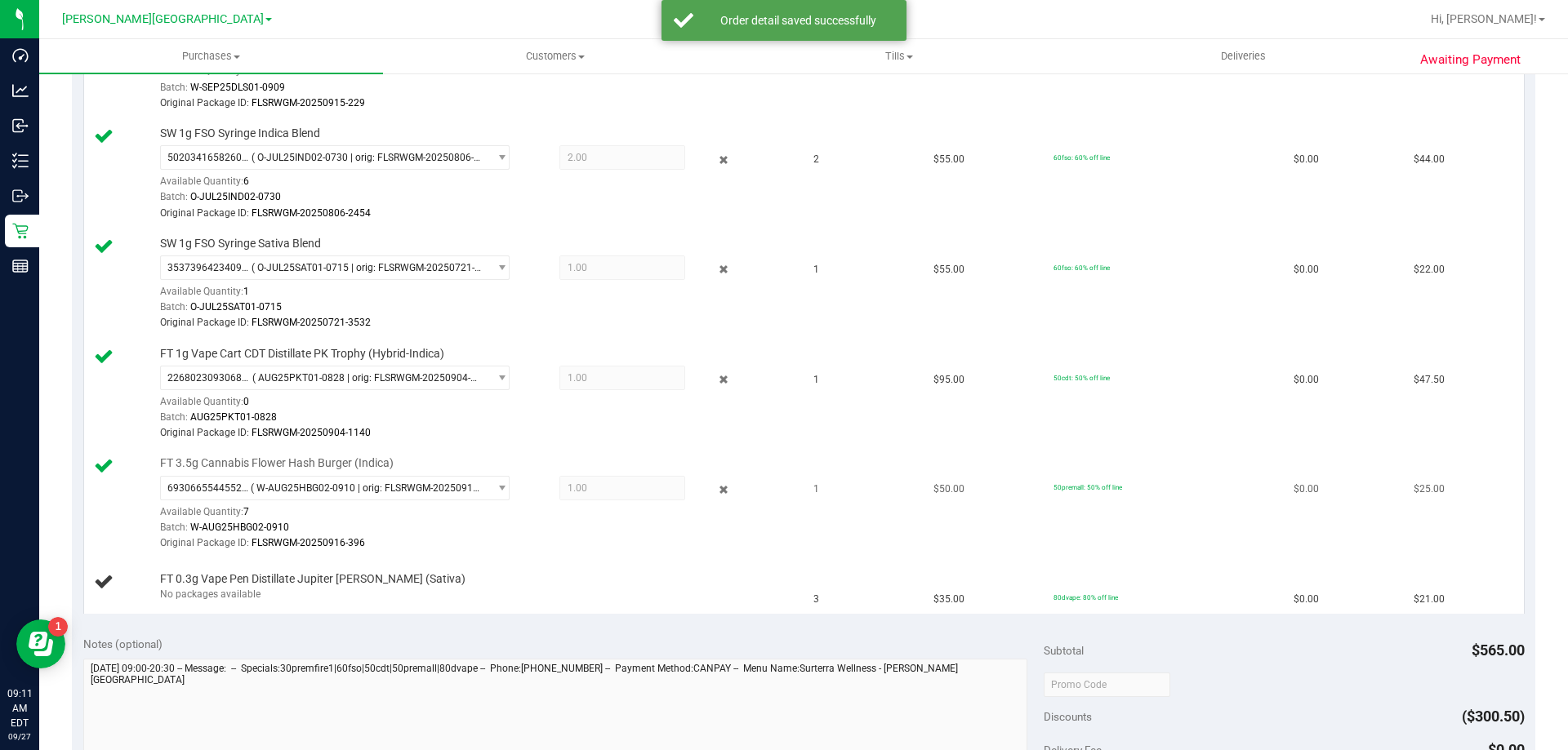
scroll to position [653, 0]
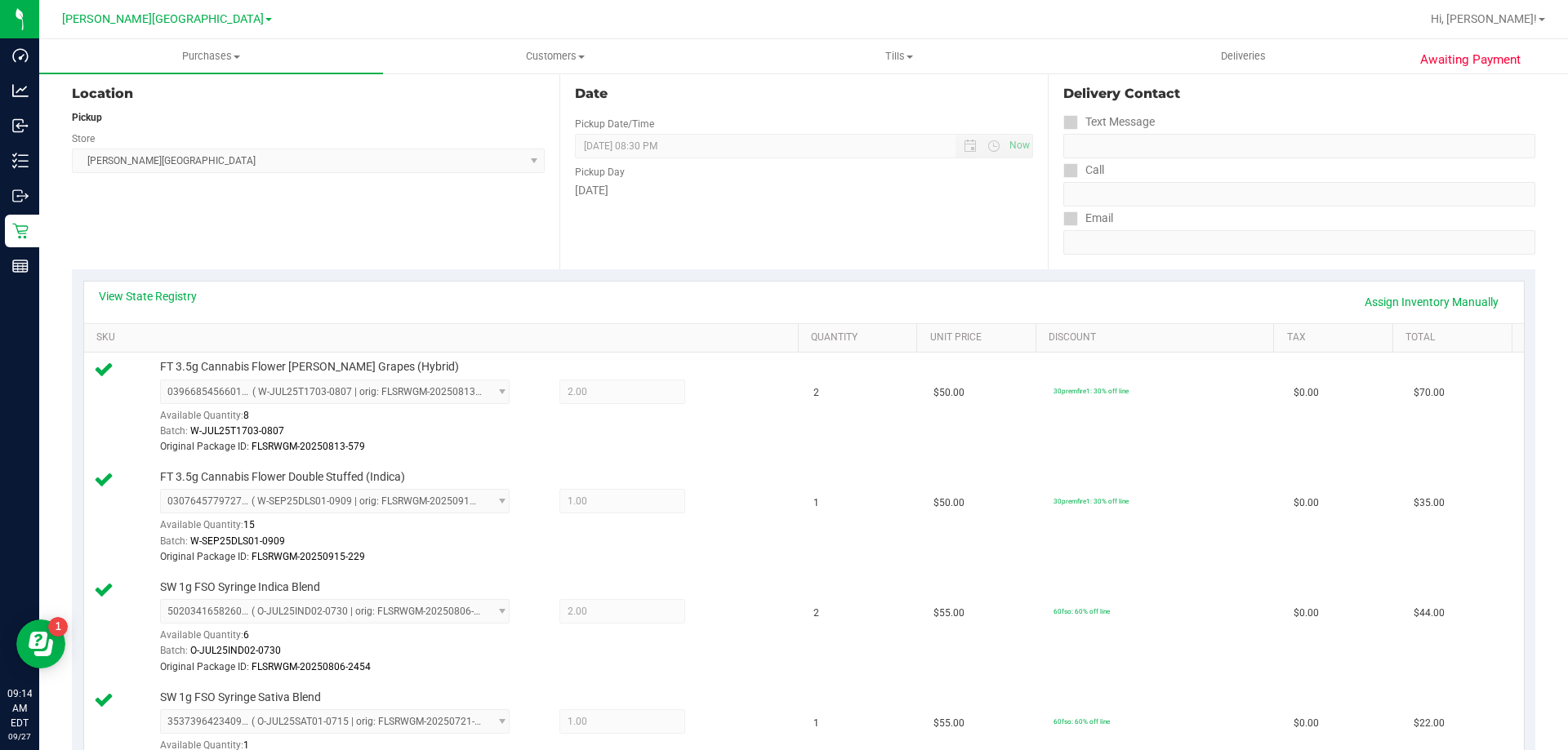
scroll to position [164, 0]
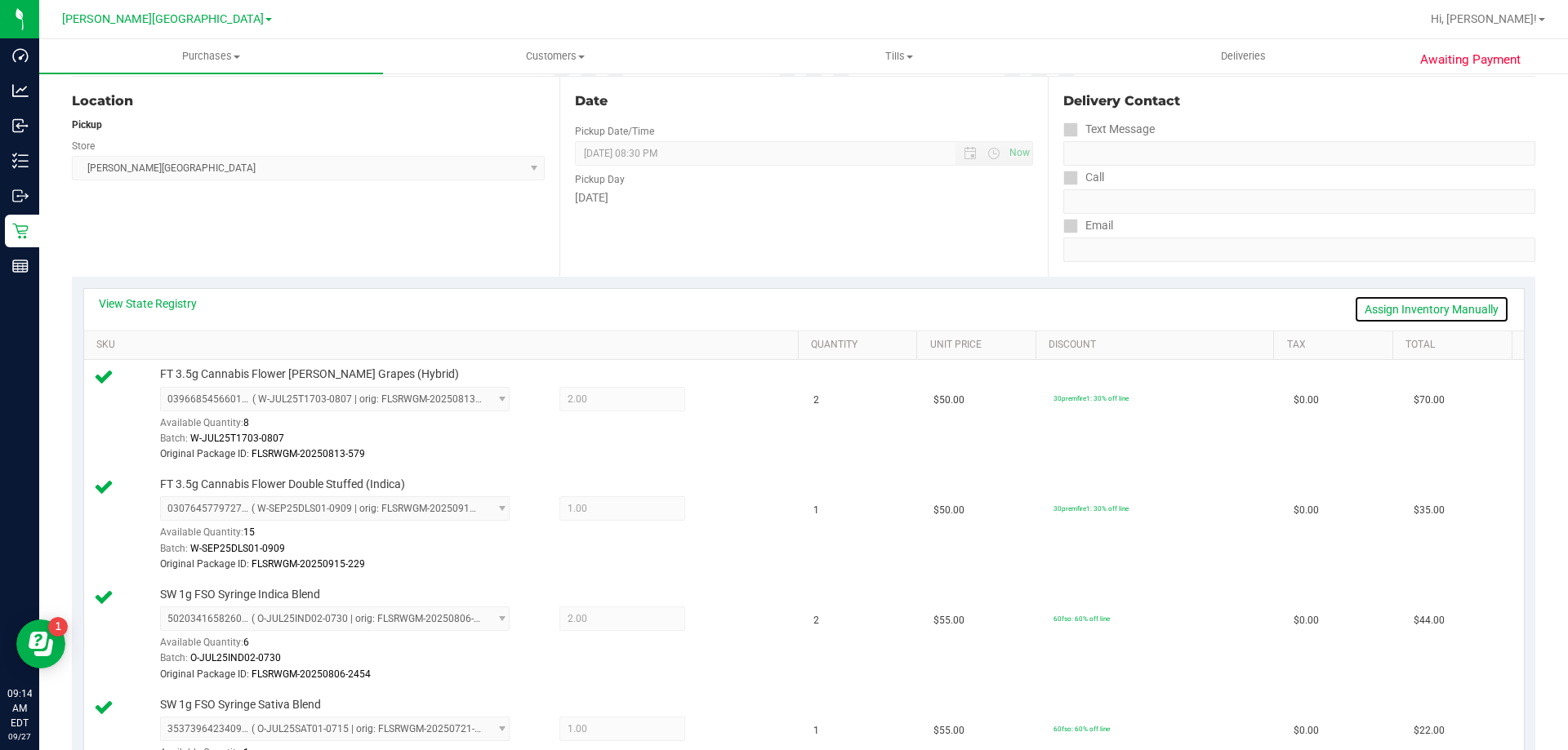
click at [1412, 306] on link "Assign Inventory Manually" at bounding box center [1432, 309] width 155 height 27
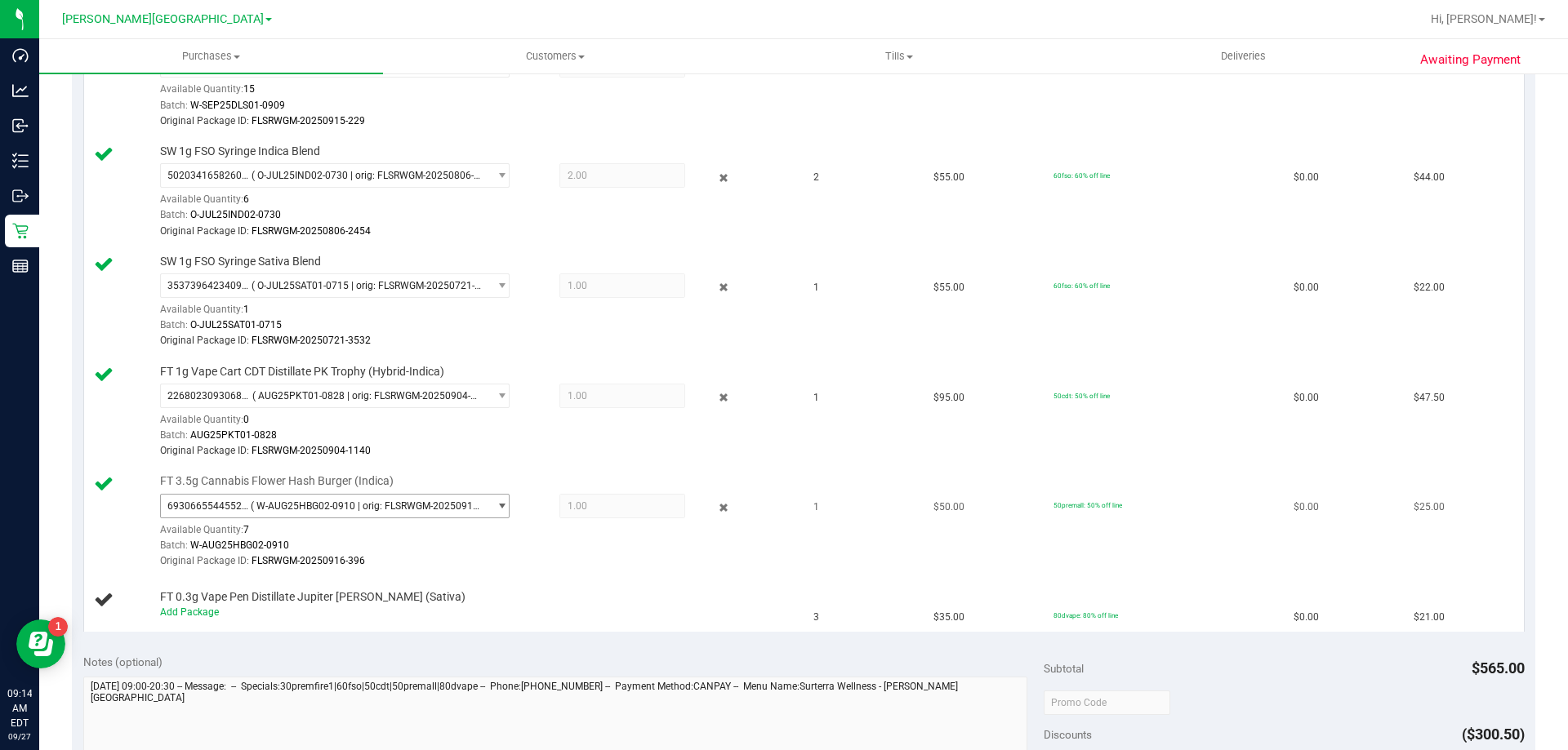
scroll to position [653, 0]
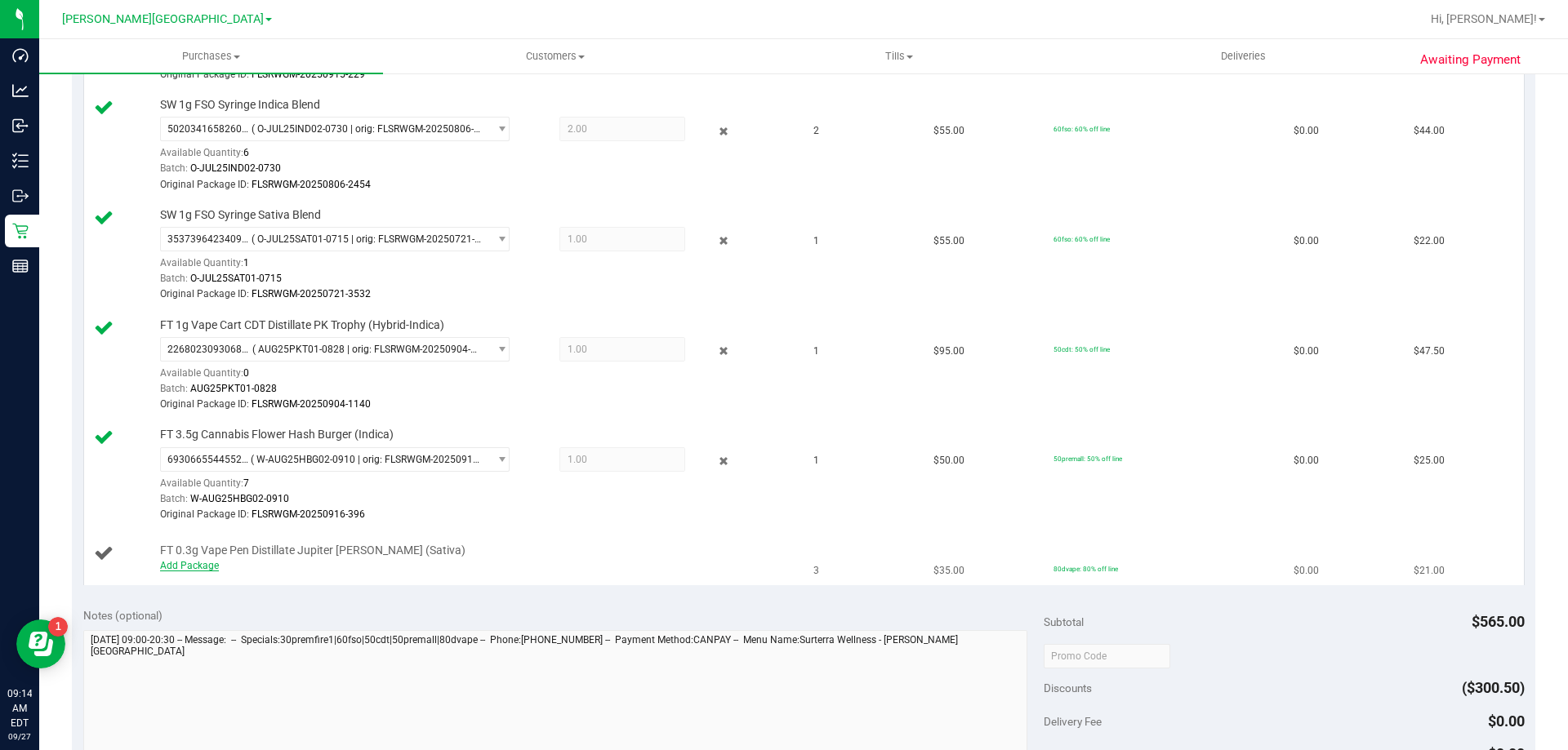
click at [174, 569] on link "Add Package" at bounding box center [189, 566] width 59 height 12
click at [277, 580] on span "Select Package" at bounding box center [325, 569] width 327 height 23
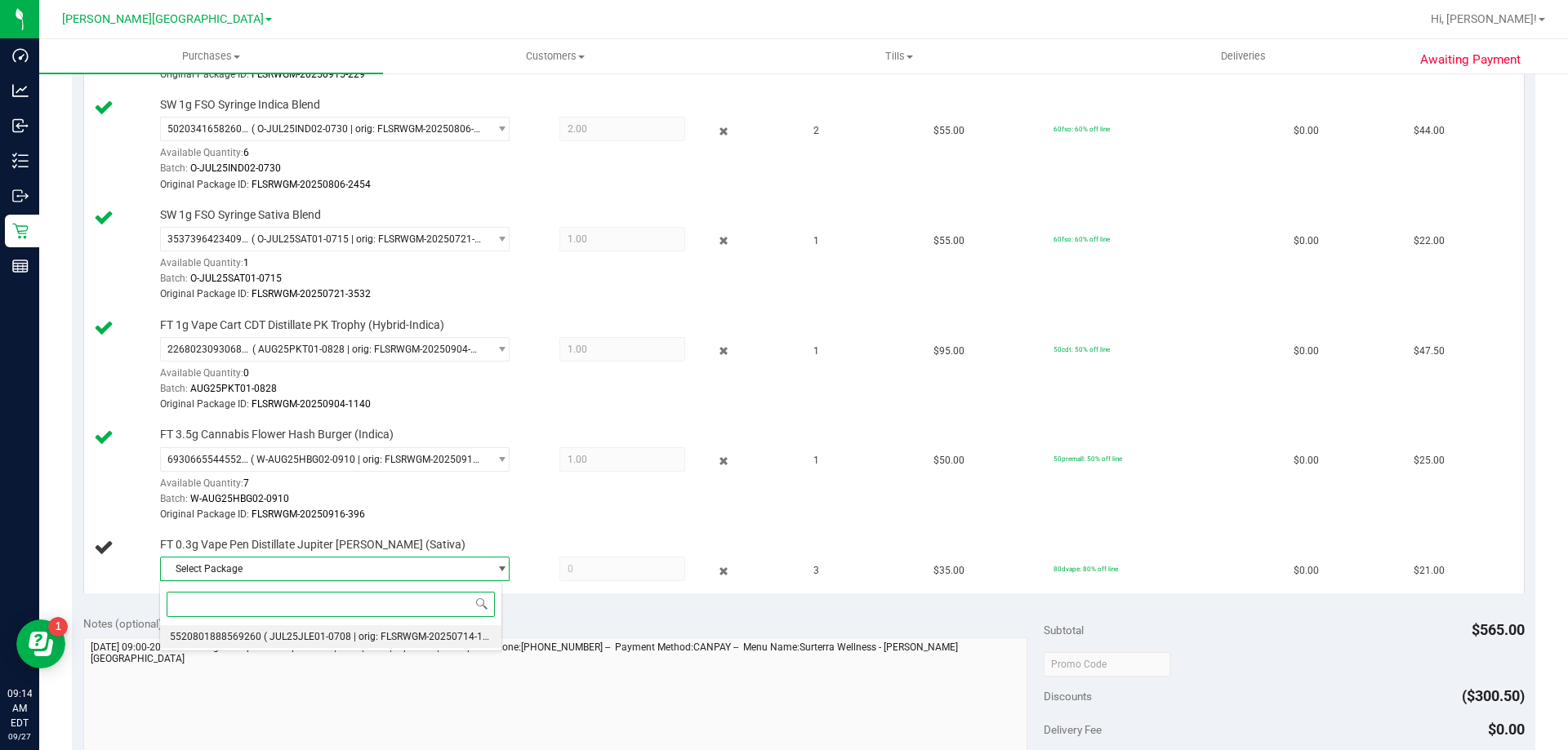
click at [276, 643] on li "5520801888569260 ( JUL25JLE01-0708 | orig: FLSRWGM-20250714-1775 )" at bounding box center [331, 637] width 342 height 23
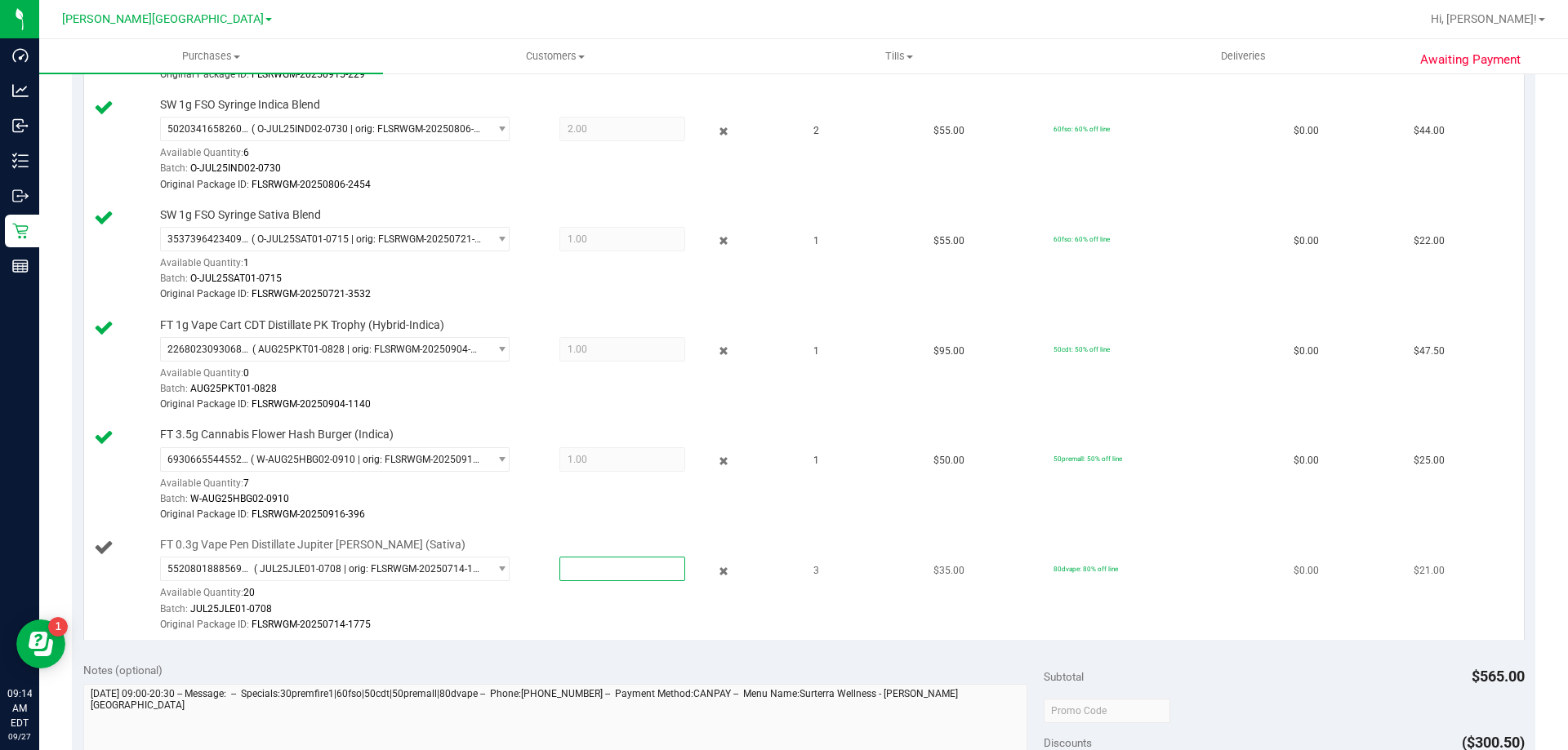
click at [586, 563] on span at bounding box center [622, 568] width 125 height 24
type input "3"
type input "3.0000"
click at [472, 642] on div "View State Registry Save & Exit SKU Quantity Unit Price Discount Tax Total FT 3…" at bounding box center [803, 218] width 1463 height 865
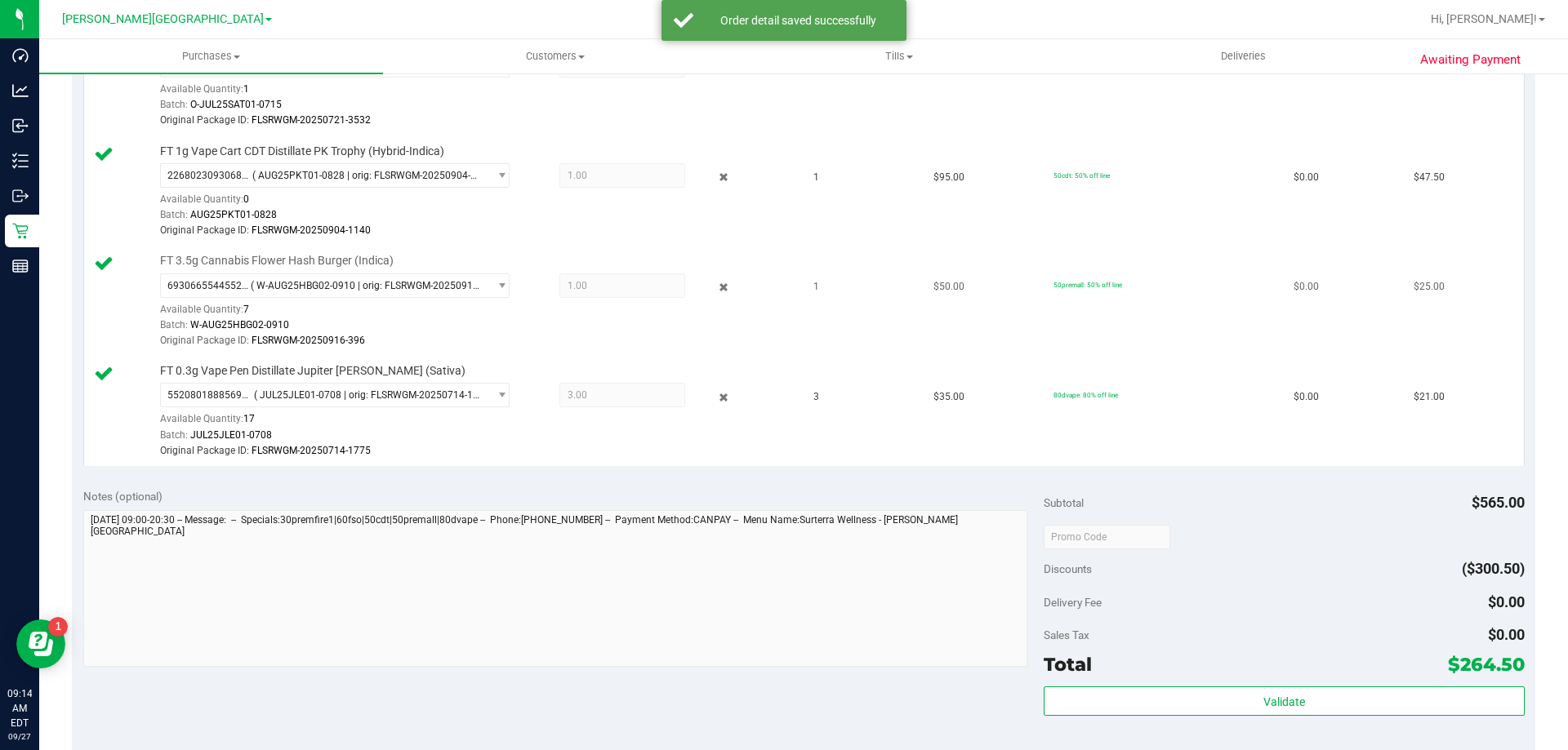
scroll to position [980, 0]
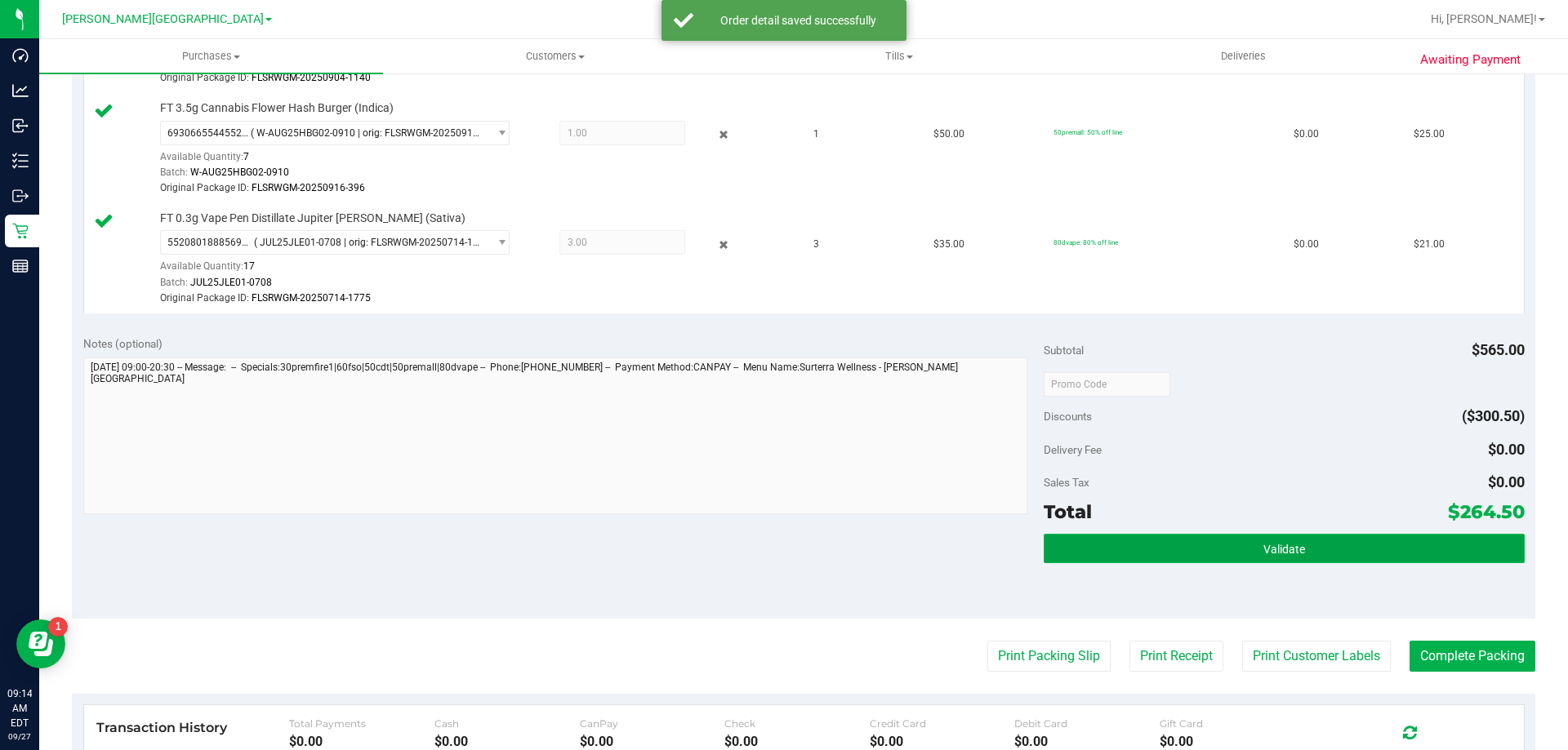
click at [1325, 556] on button "Validate" at bounding box center [1284, 548] width 480 height 29
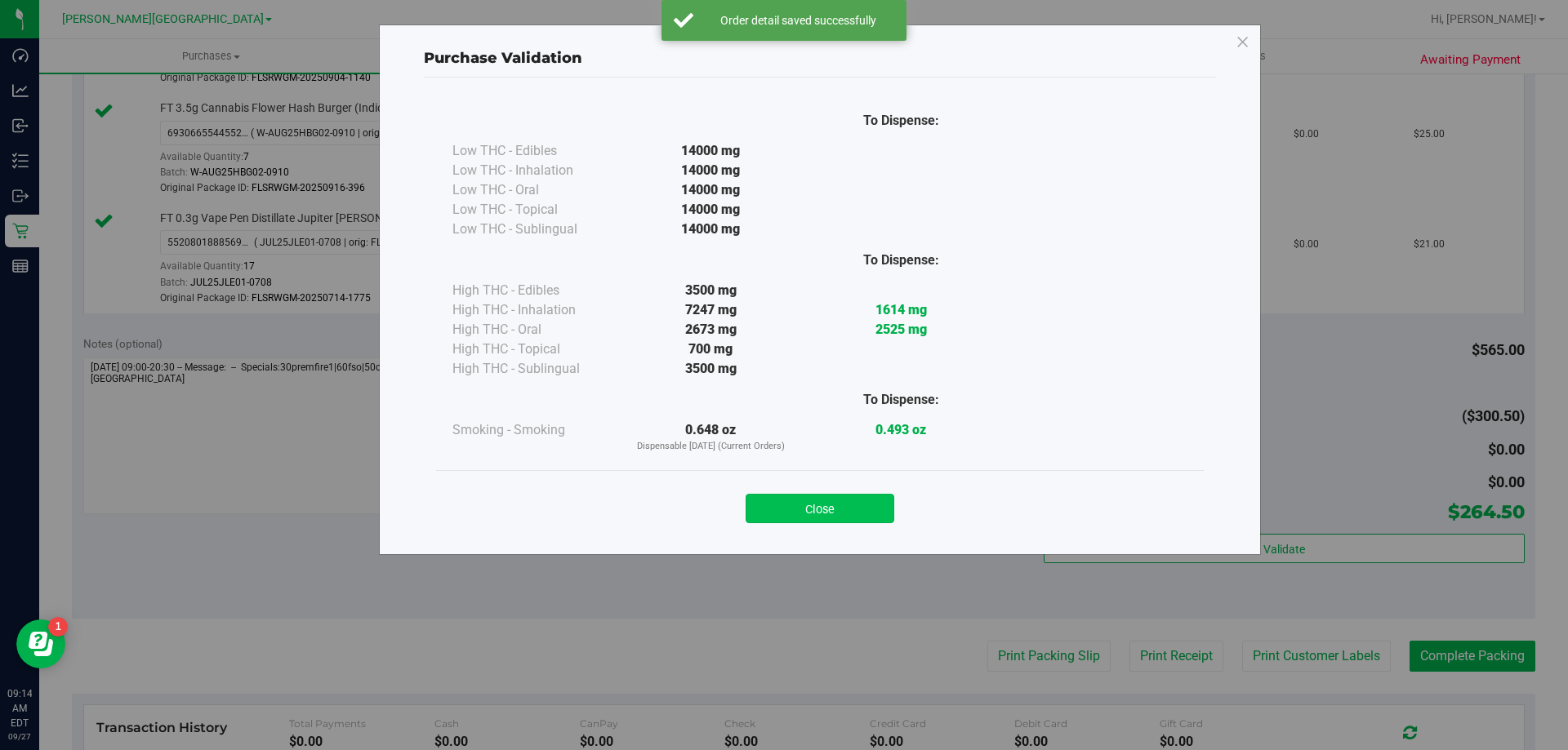
click at [809, 504] on button "Close" at bounding box center [819, 508] width 149 height 29
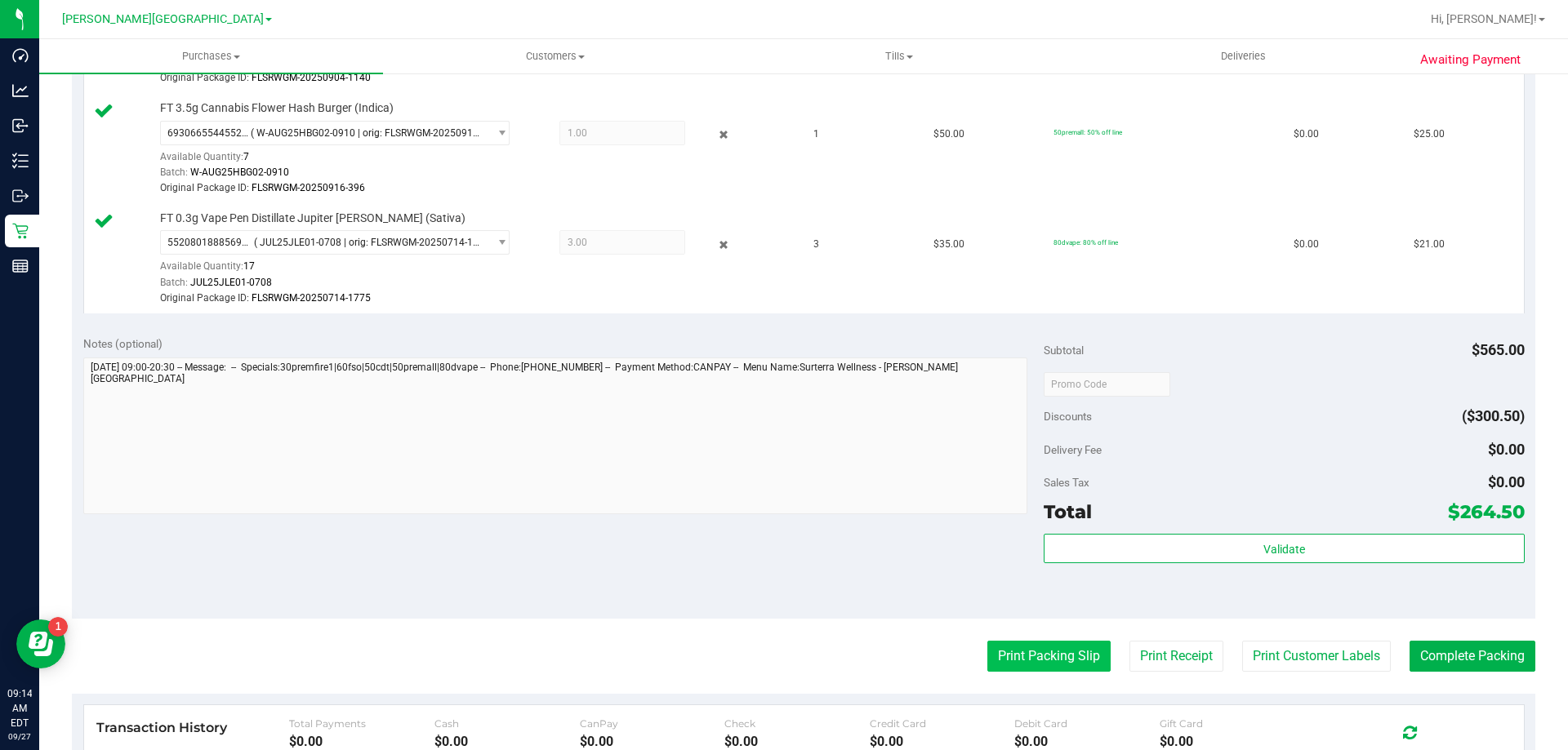
click at [1031, 662] on button "Print Packing Slip" at bounding box center [1049, 656] width 123 height 31
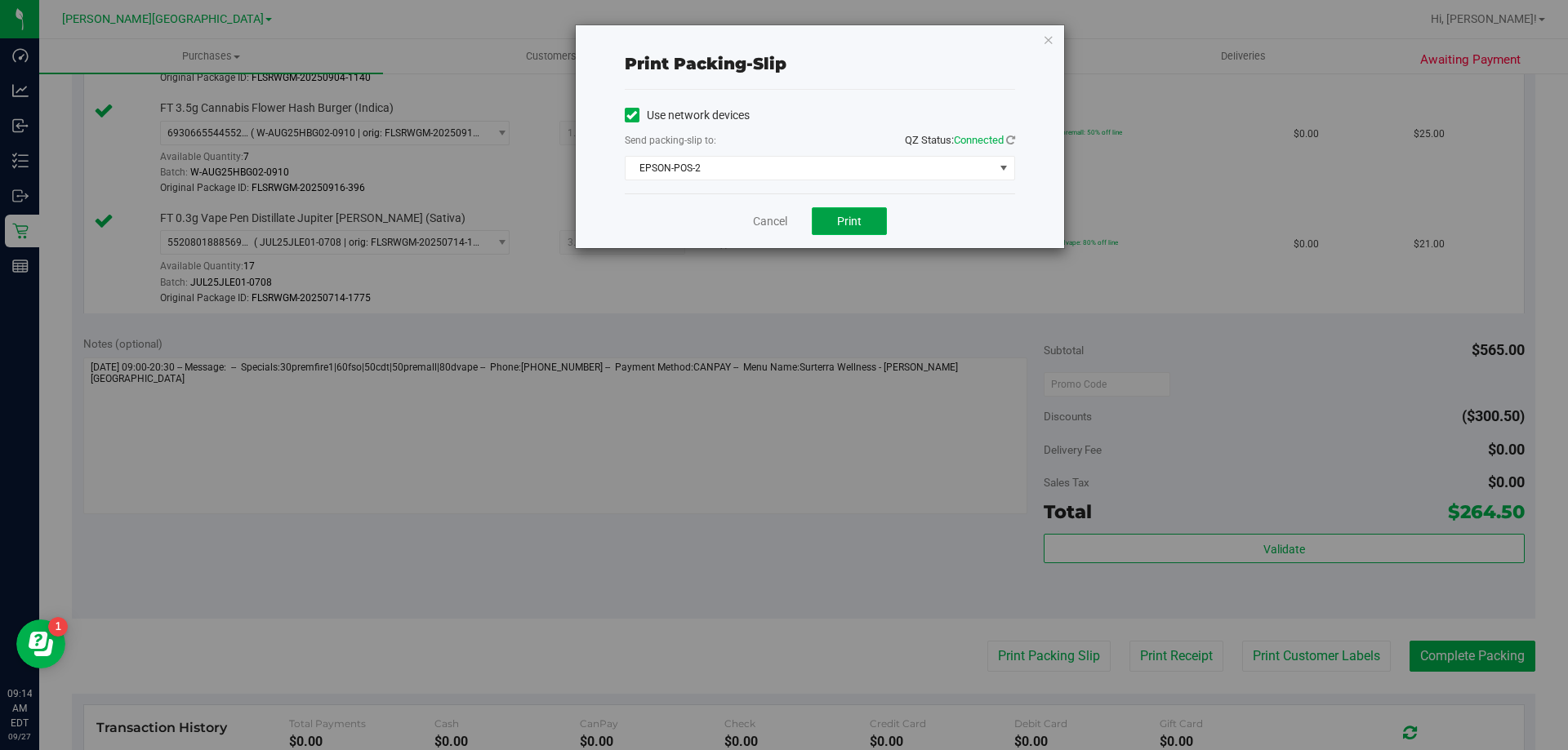
click at [867, 215] on button "Print" at bounding box center [849, 221] width 75 height 27
click at [767, 218] on link "Cancel" at bounding box center [769, 222] width 34 height 17
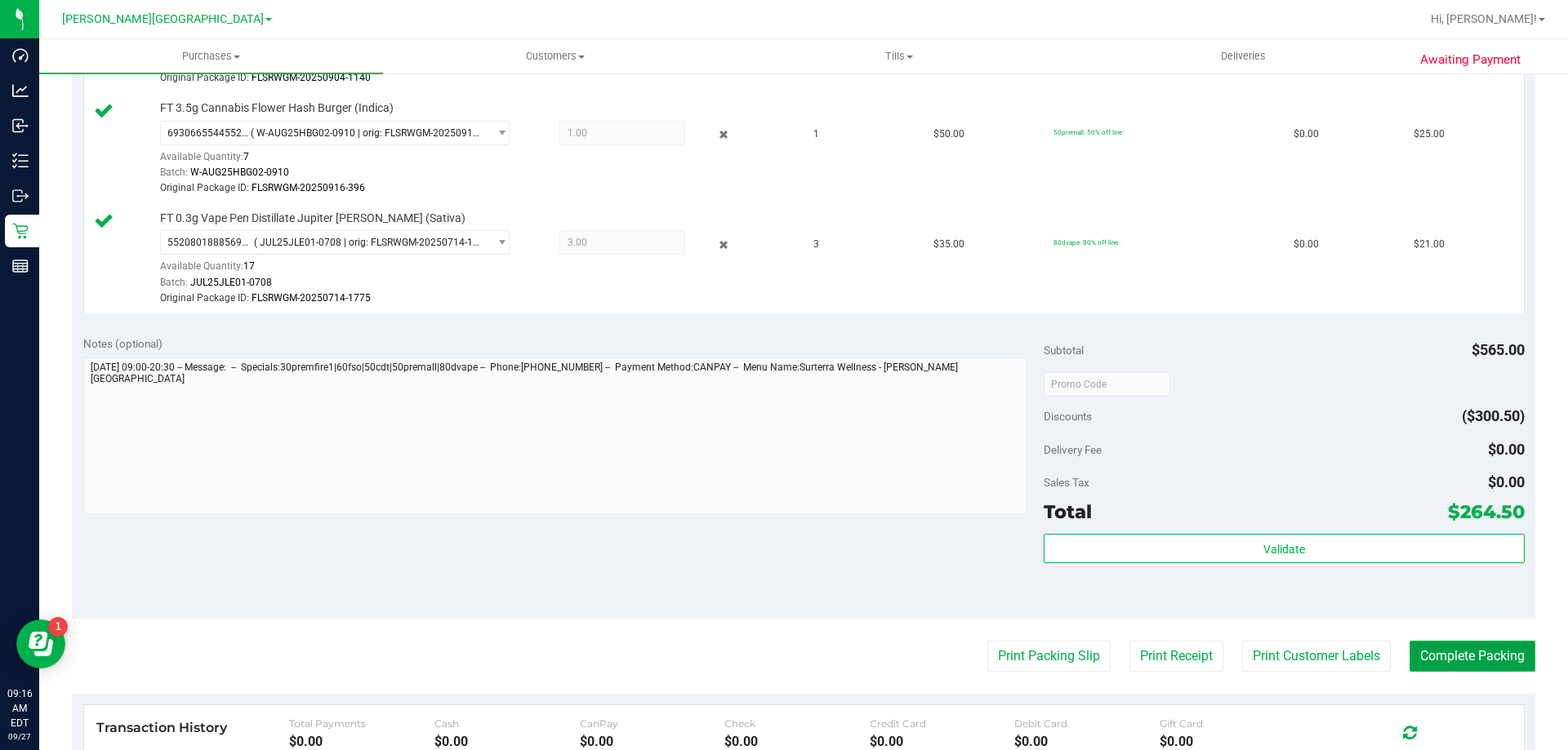
click at [1470, 652] on button "Complete Packing" at bounding box center [1472, 656] width 125 height 31
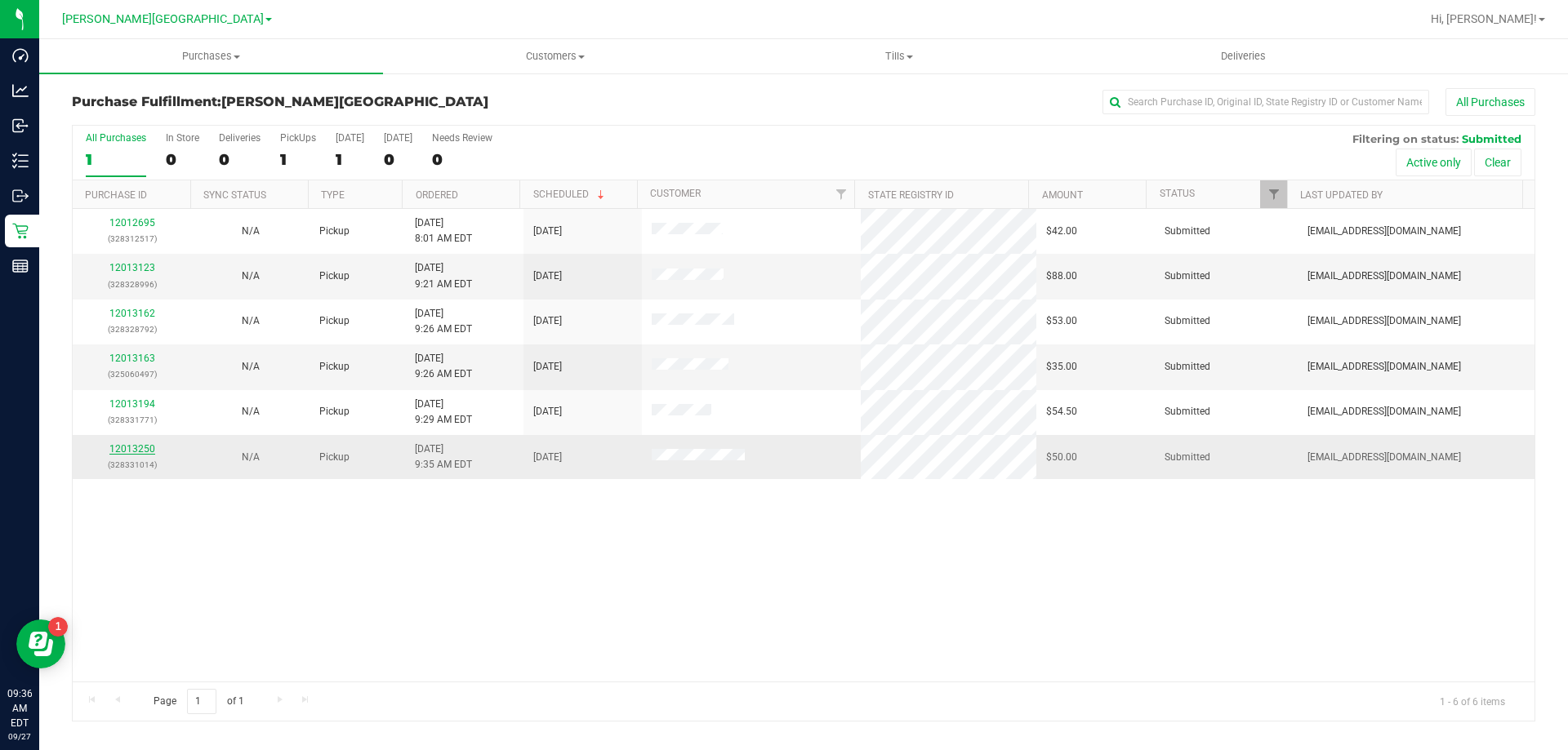
click at [123, 448] on link "12013250" at bounding box center [132, 449] width 46 height 12
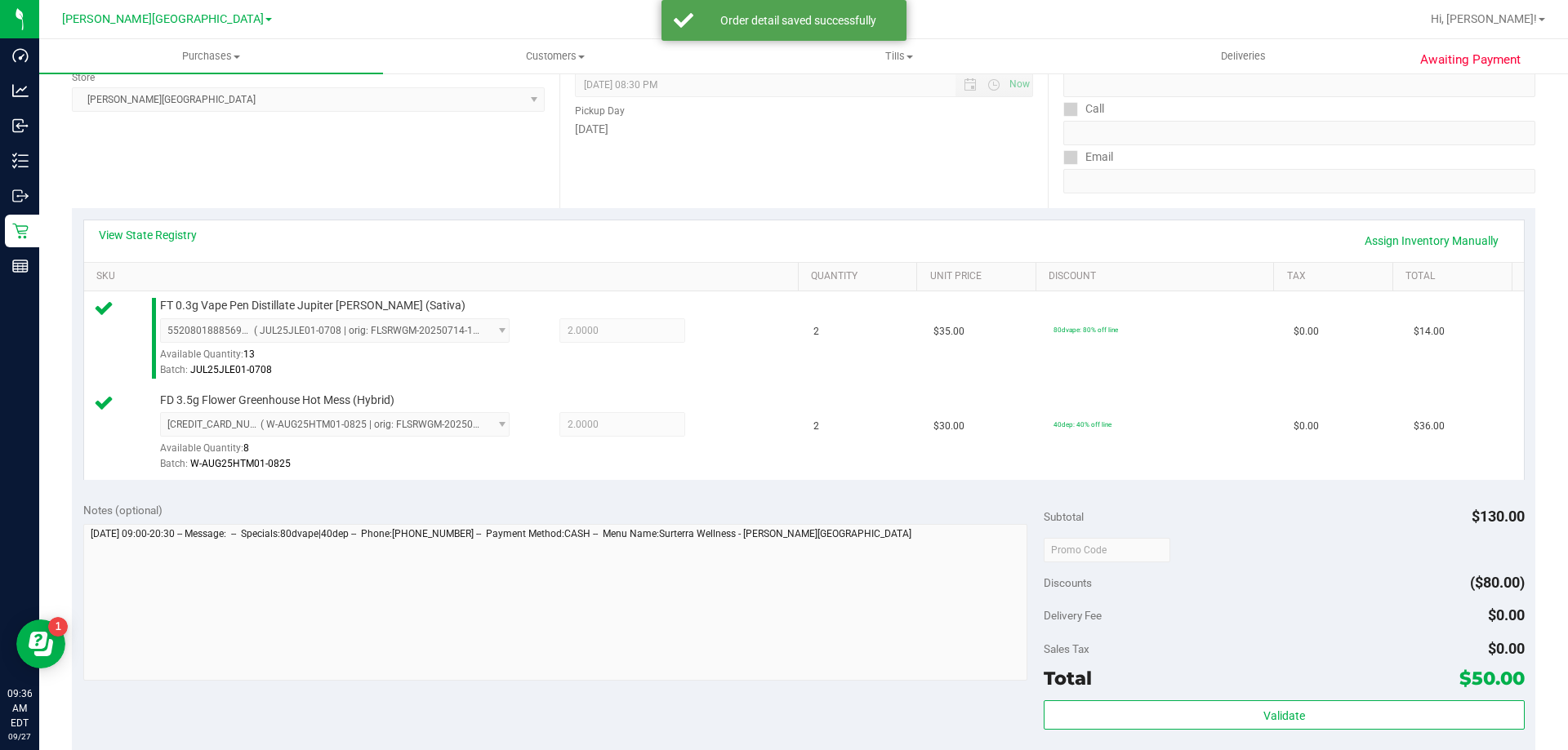
scroll to position [490, 0]
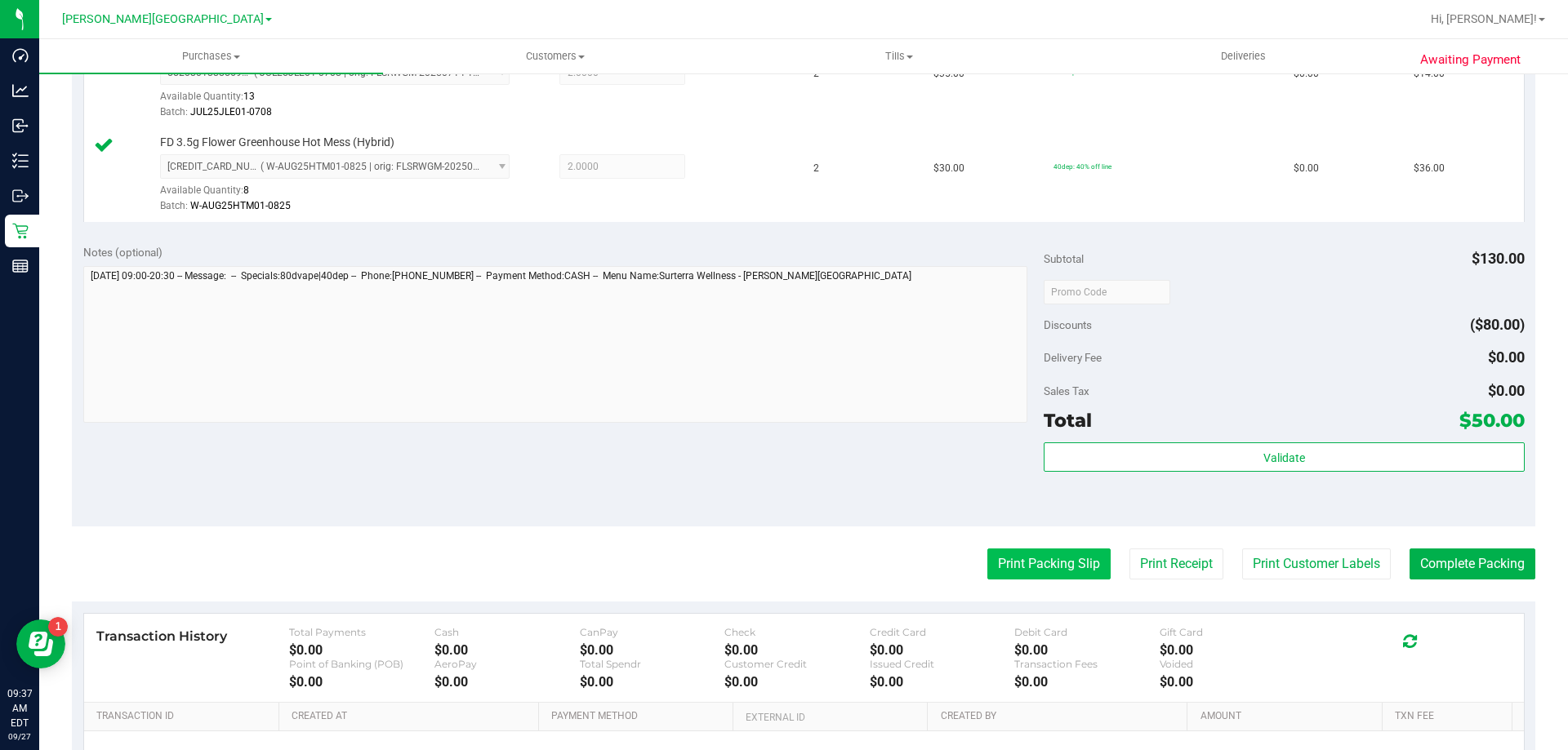
click at [1075, 569] on button "Print Packing Slip" at bounding box center [1049, 564] width 123 height 31
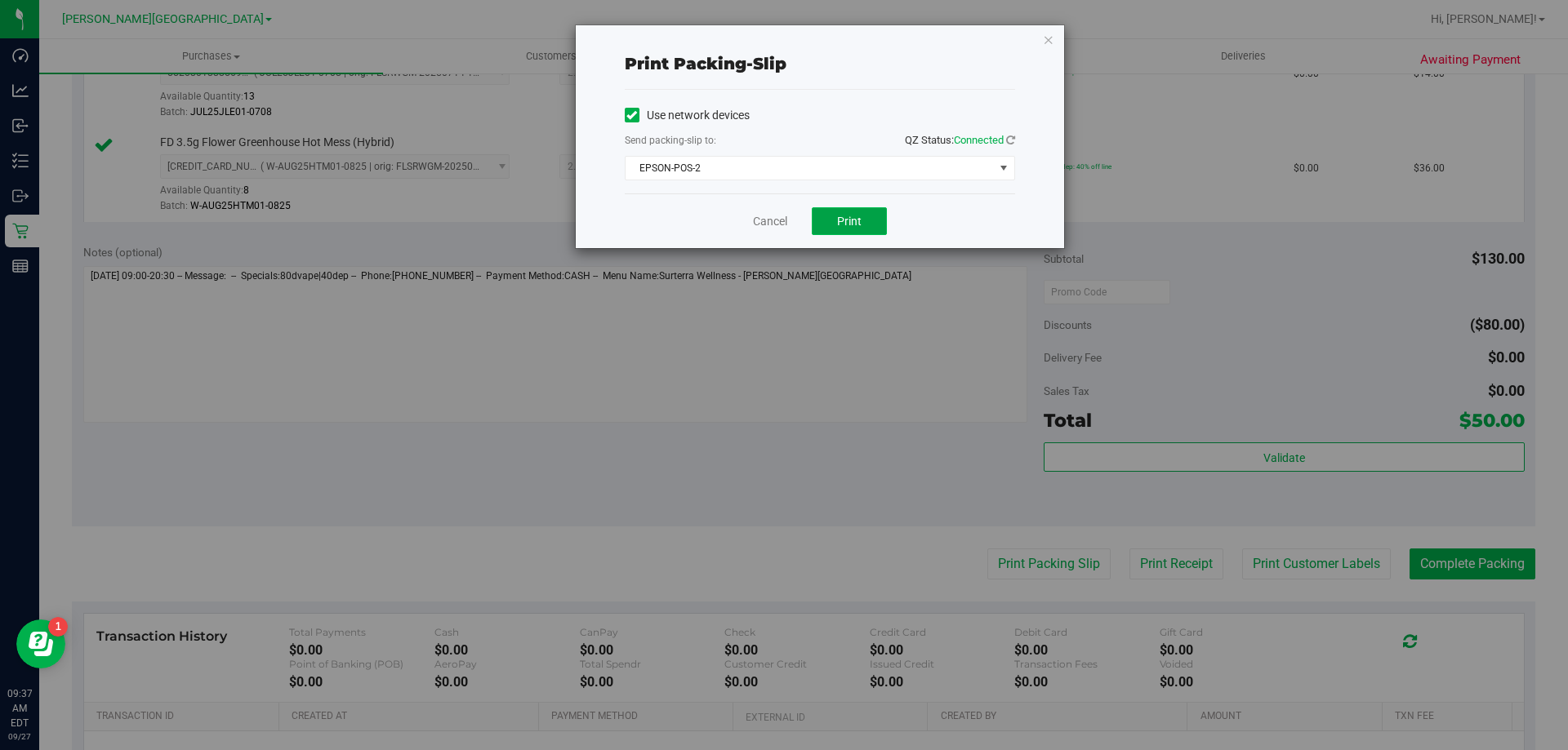
click at [845, 224] on span "Print" at bounding box center [849, 222] width 24 height 13
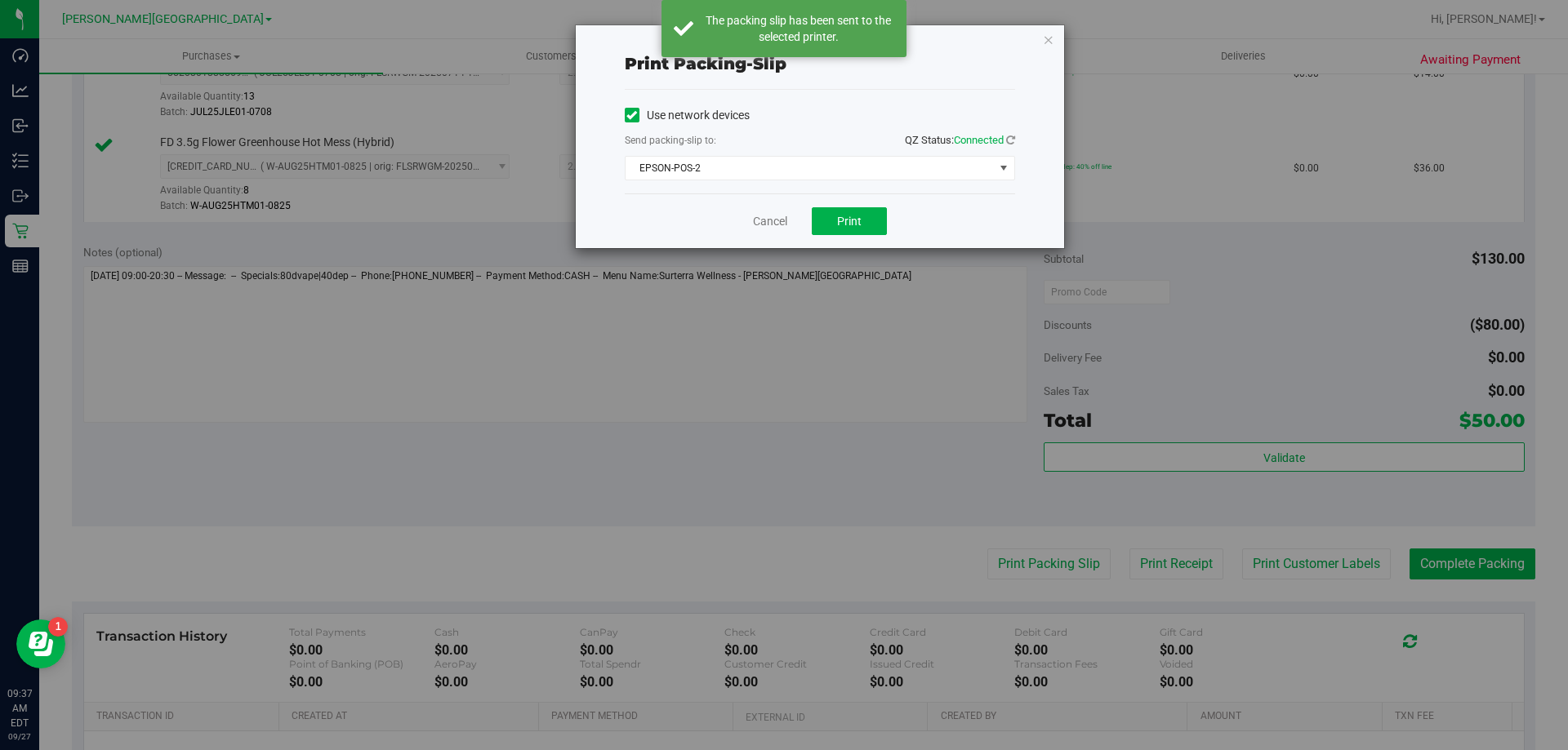
click at [750, 224] on div "Cancel Print" at bounding box center [820, 221] width 391 height 55
click at [770, 221] on link "Cancel" at bounding box center [769, 222] width 34 height 17
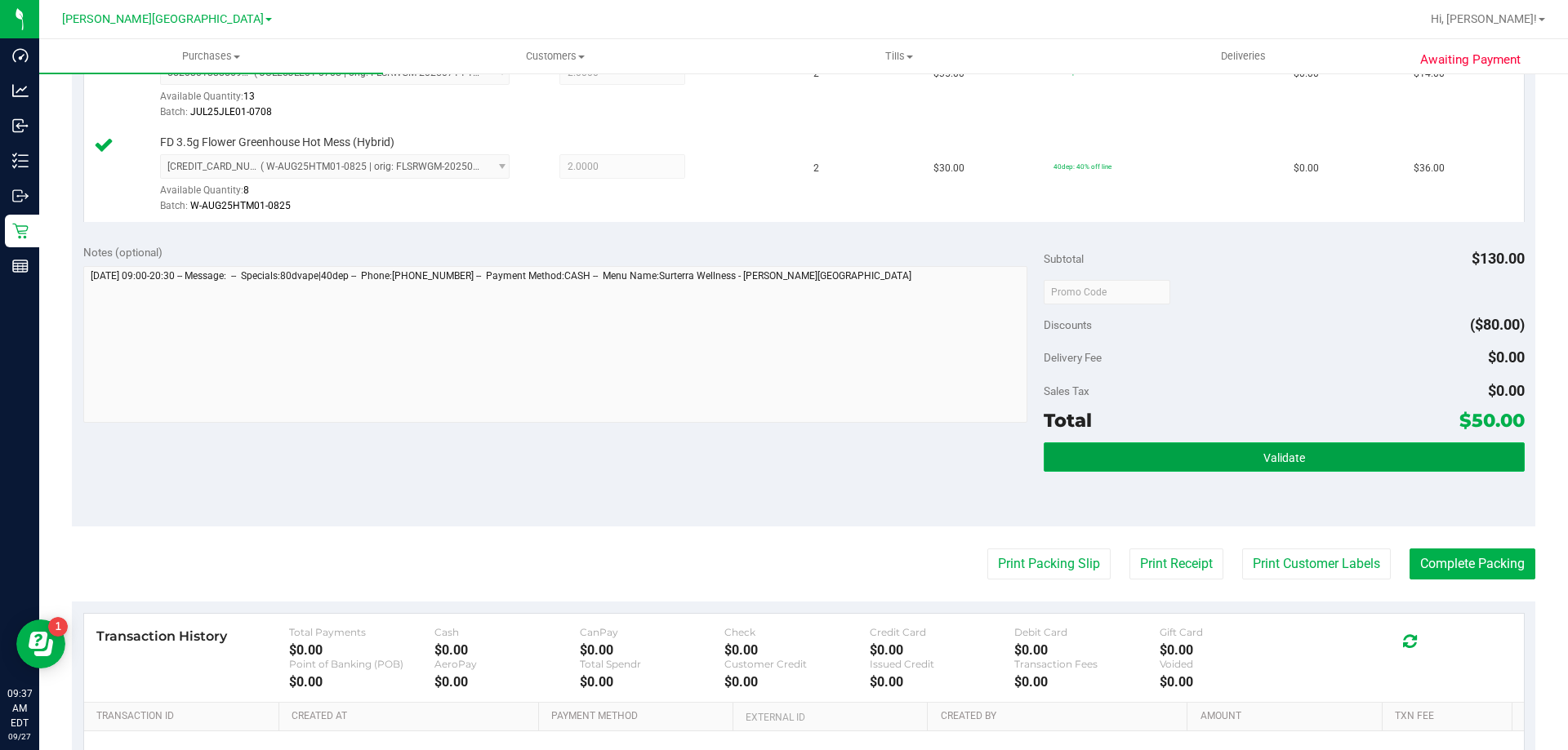
click at [1148, 463] on button "Validate" at bounding box center [1284, 457] width 480 height 29
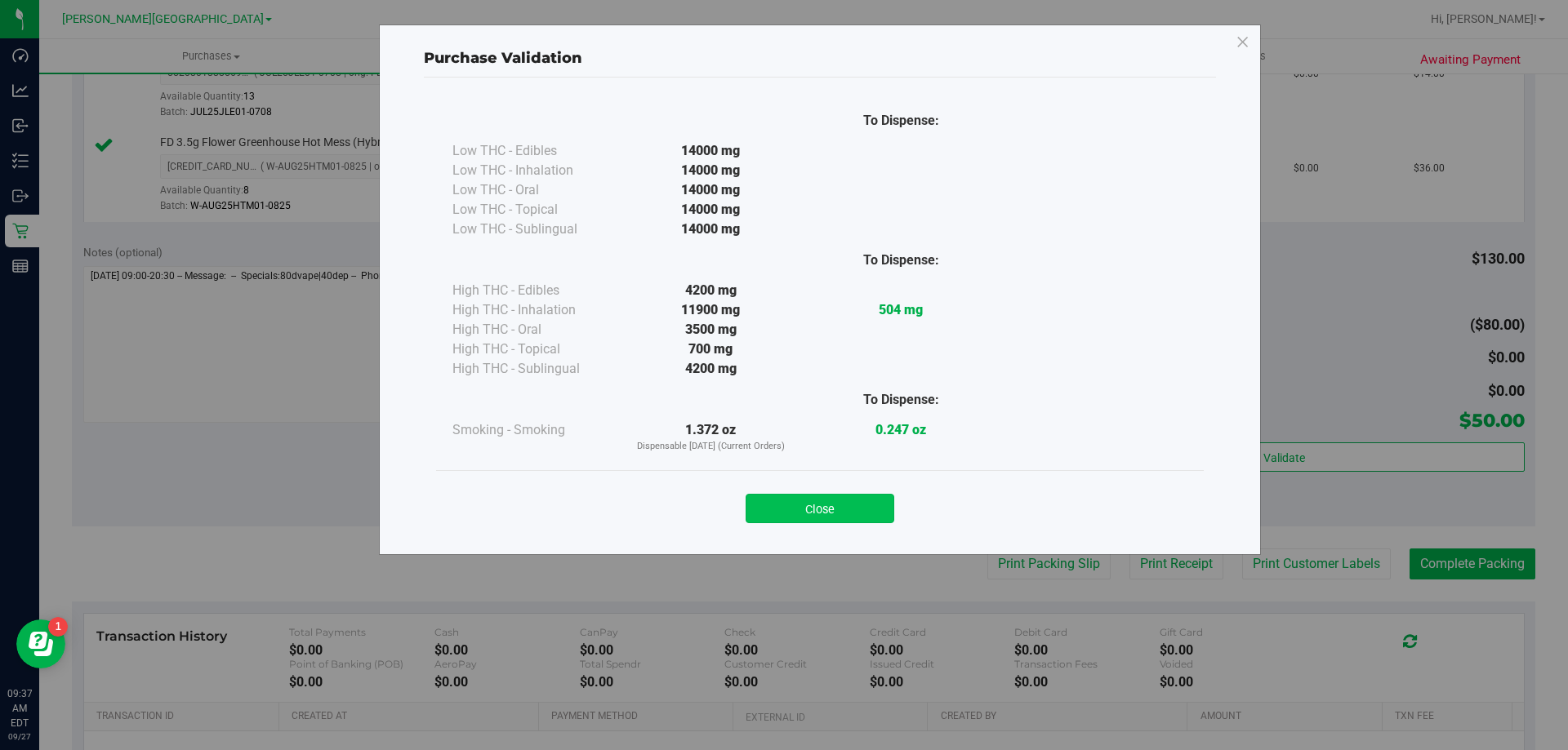
click at [866, 507] on button "Close" at bounding box center [819, 508] width 149 height 29
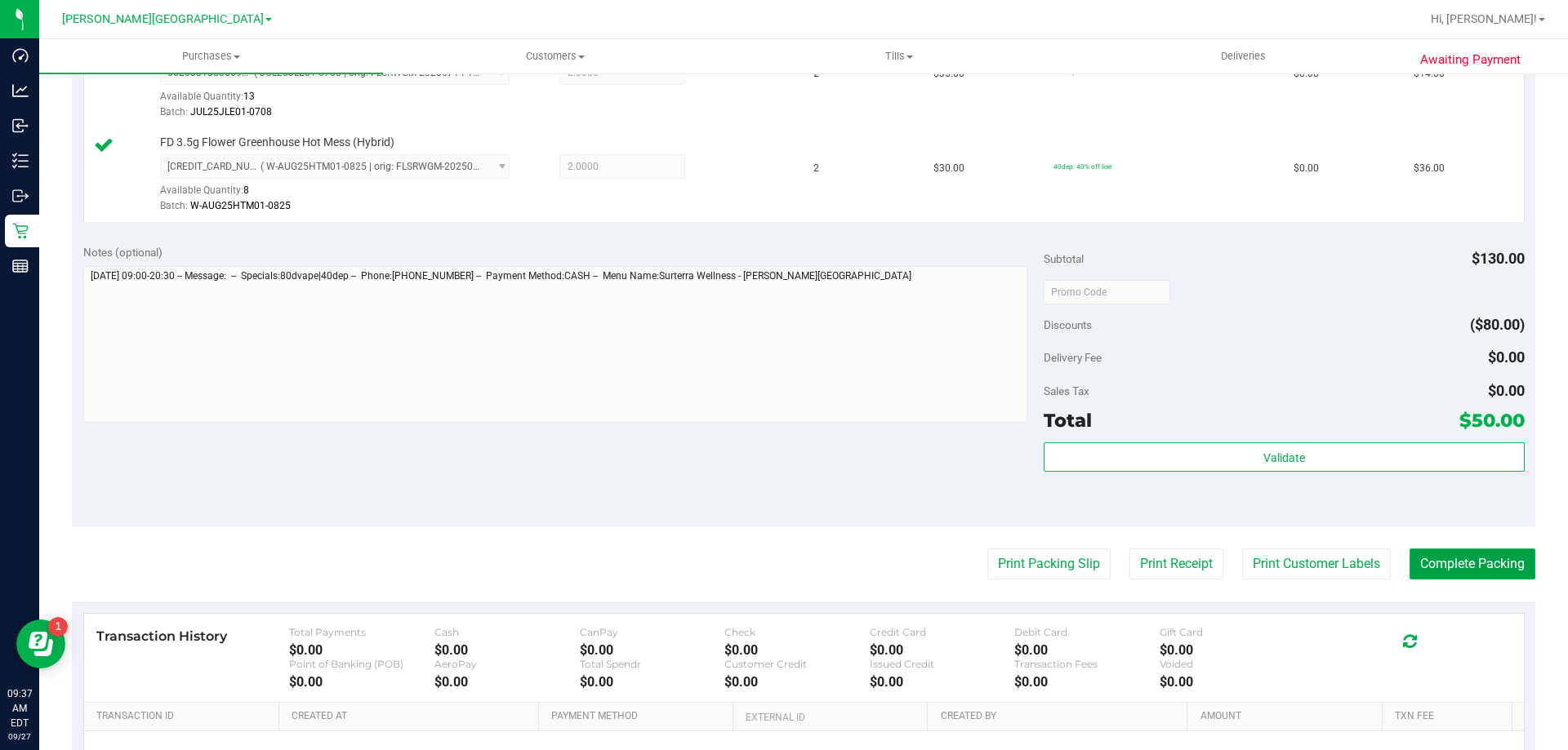
click at [1472, 559] on button "Complete Packing" at bounding box center [1472, 564] width 125 height 31
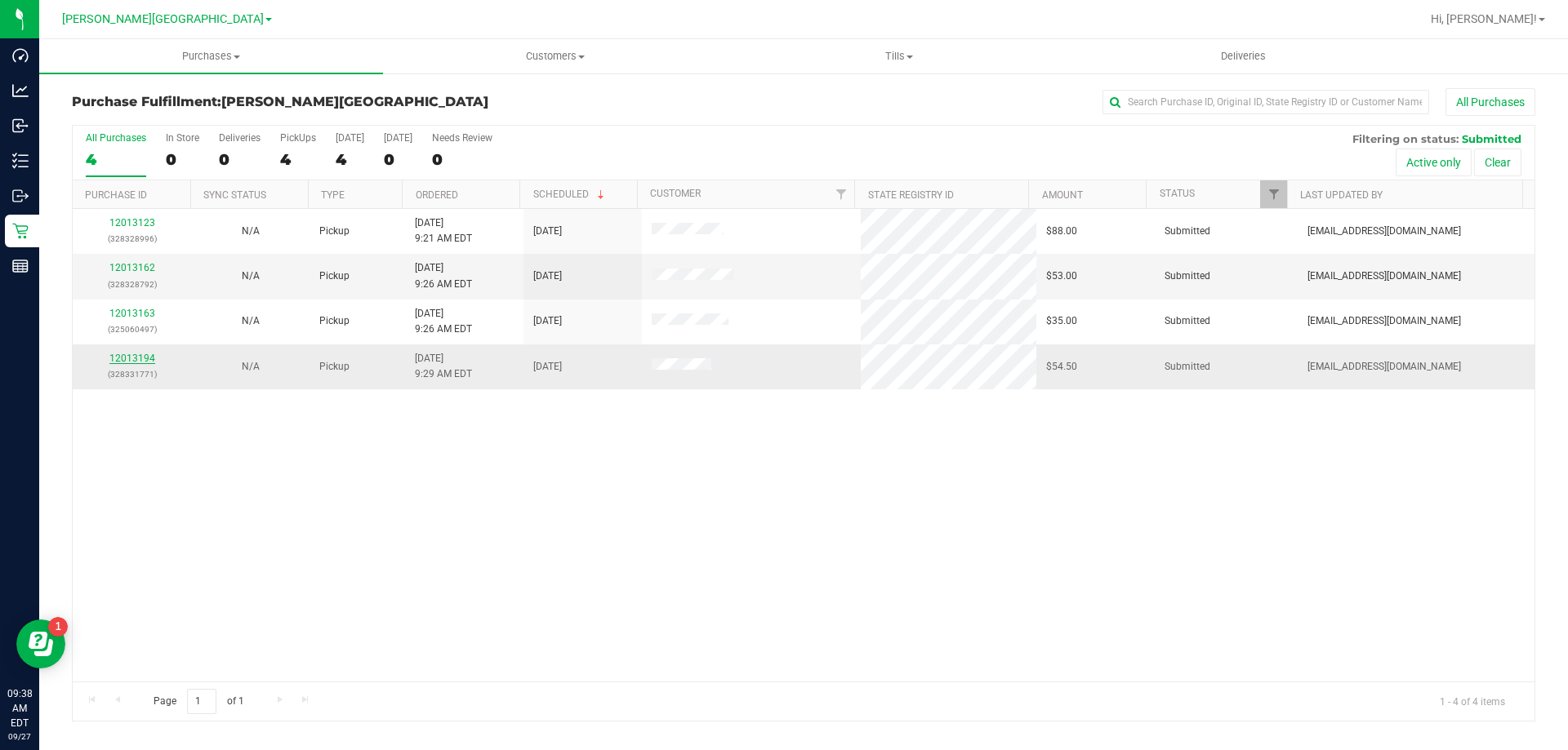
click at [130, 360] on link "12013194" at bounding box center [132, 359] width 46 height 12
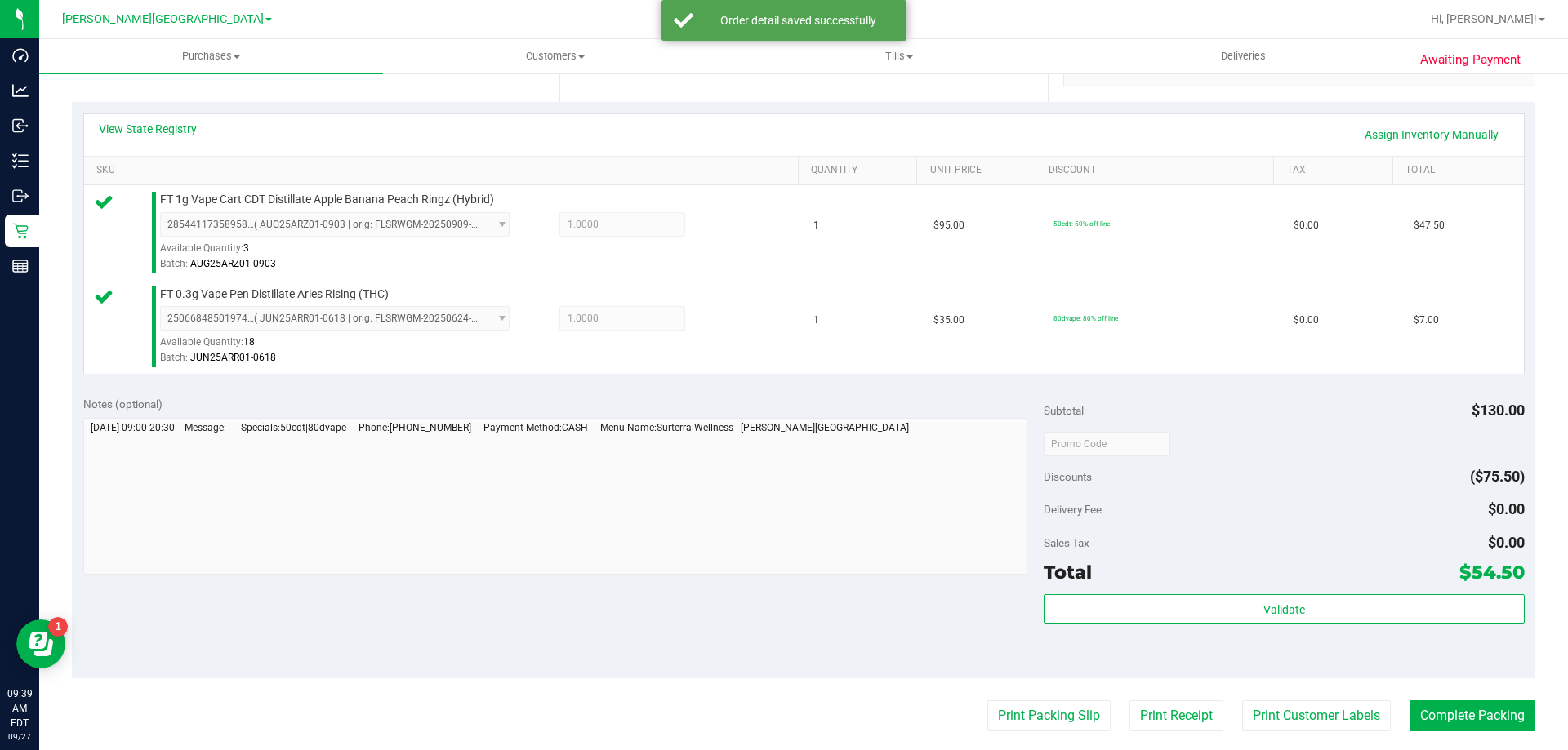
scroll to position [653, 0]
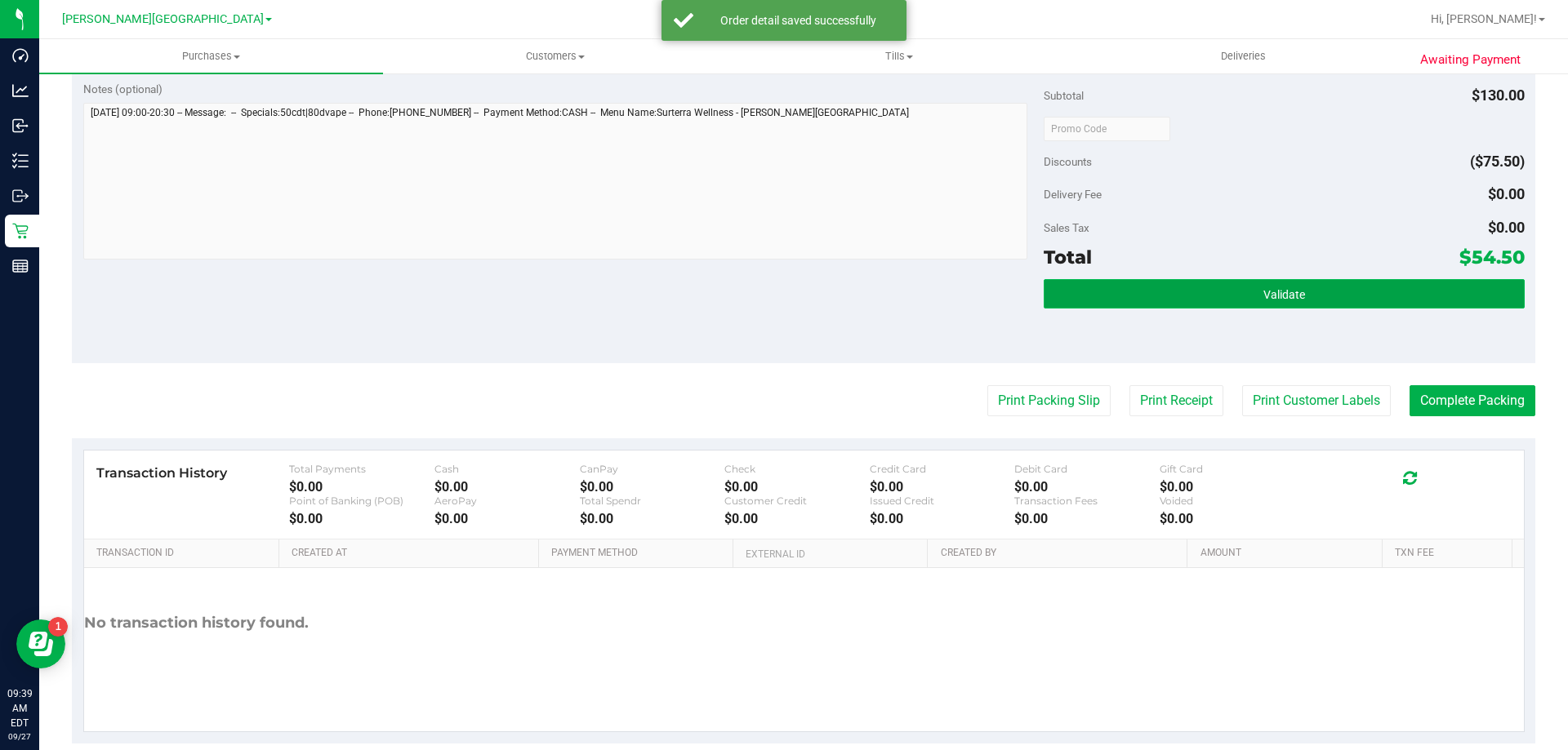
click at [1108, 285] on button "Validate" at bounding box center [1284, 293] width 480 height 29
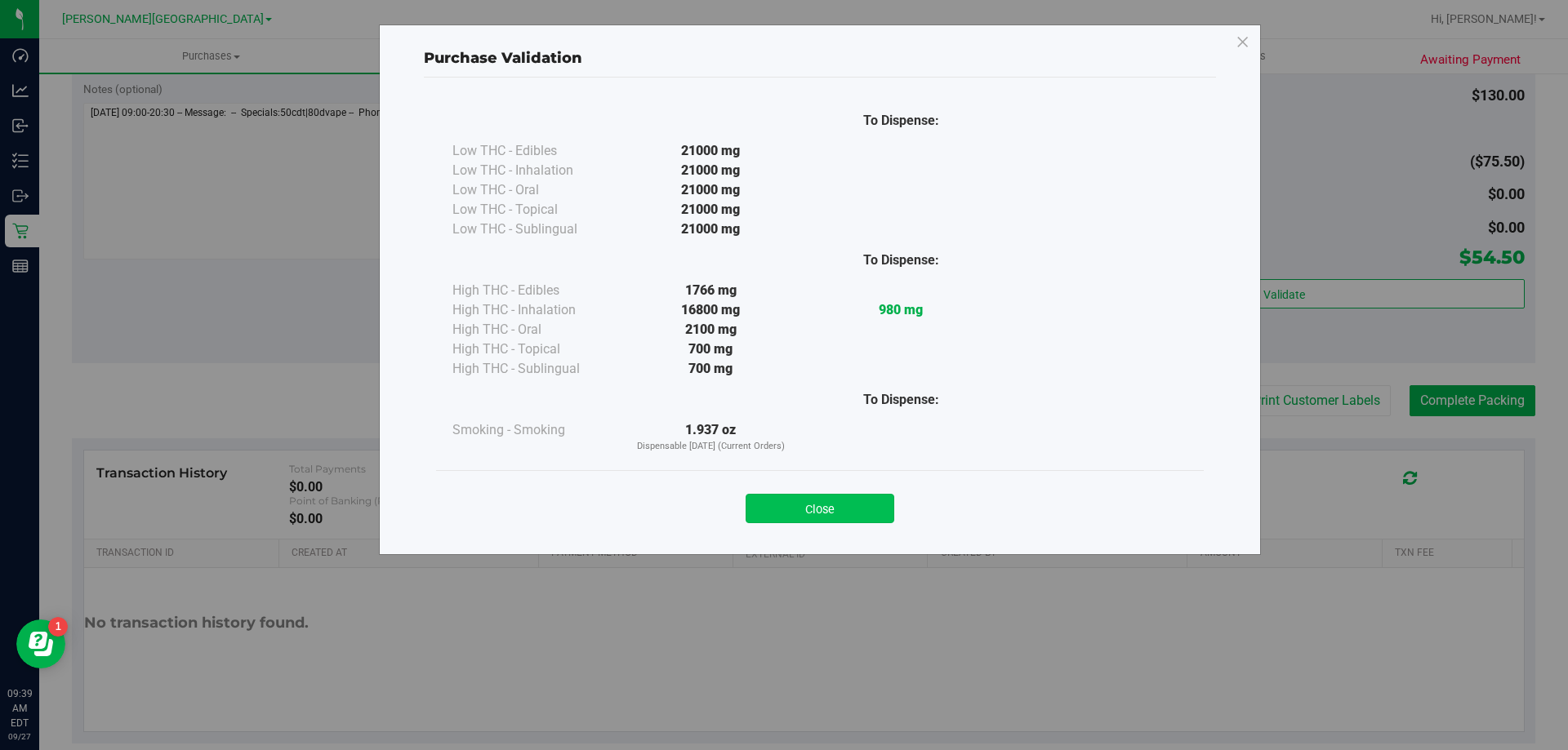
click at [836, 495] on button "Close" at bounding box center [819, 508] width 149 height 29
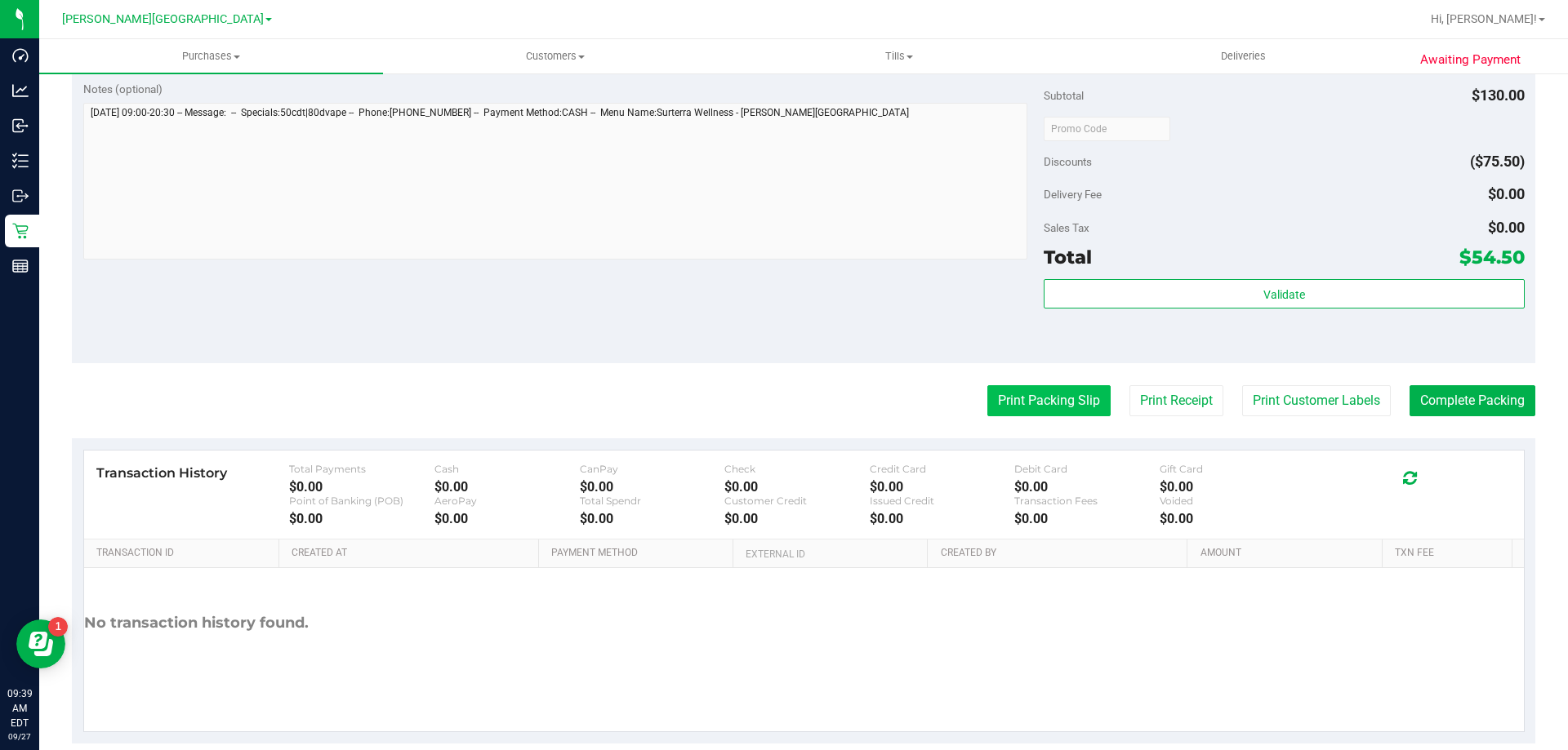
click at [987, 401] on button "Print Packing Slip" at bounding box center [1049, 400] width 123 height 31
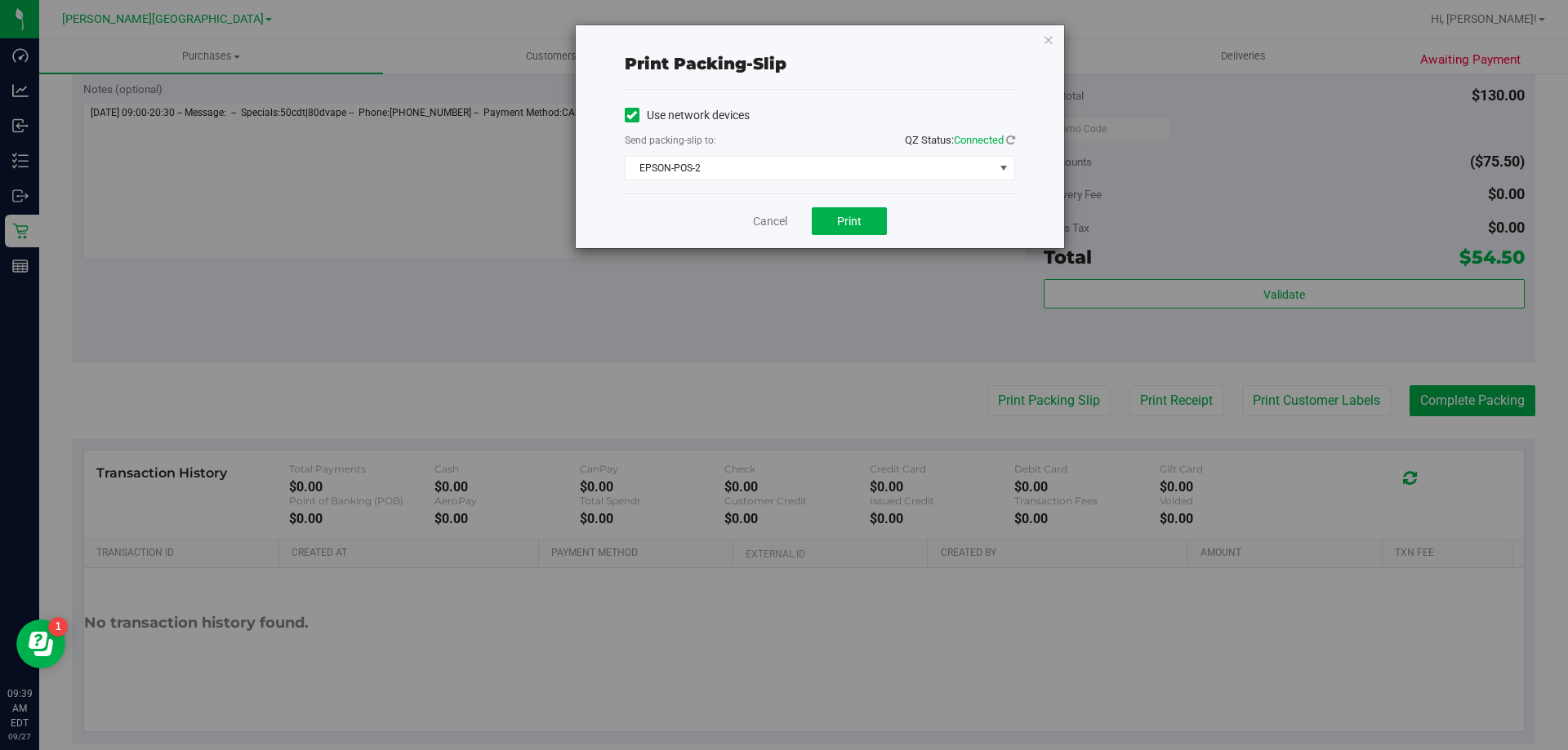
click at [833, 199] on div "Cancel Print" at bounding box center [820, 221] width 391 height 55
click at [844, 223] on span "Print" at bounding box center [849, 222] width 24 height 13
click at [772, 218] on link "Cancel" at bounding box center [769, 222] width 34 height 17
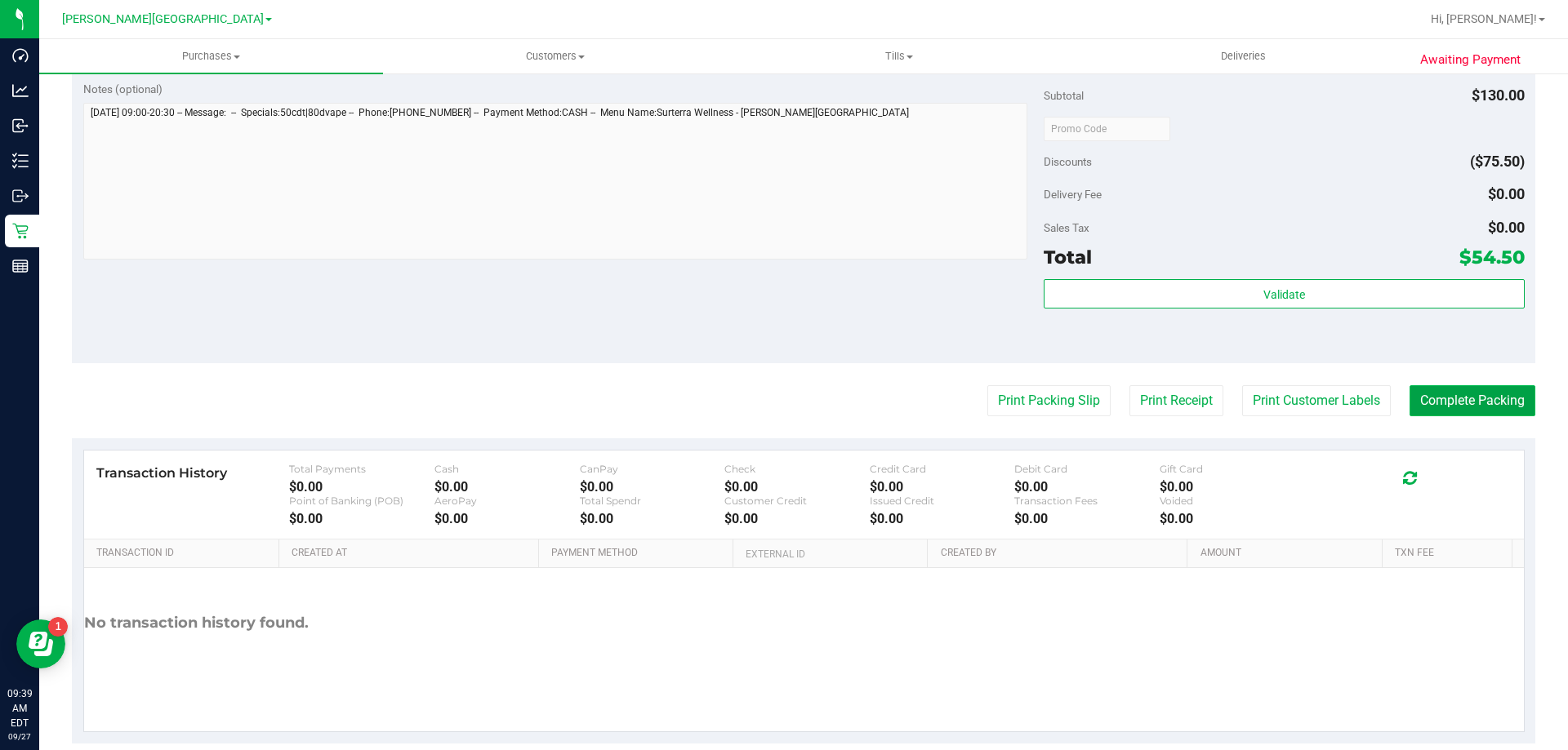
click at [1418, 403] on button "Complete Packing" at bounding box center [1472, 400] width 125 height 31
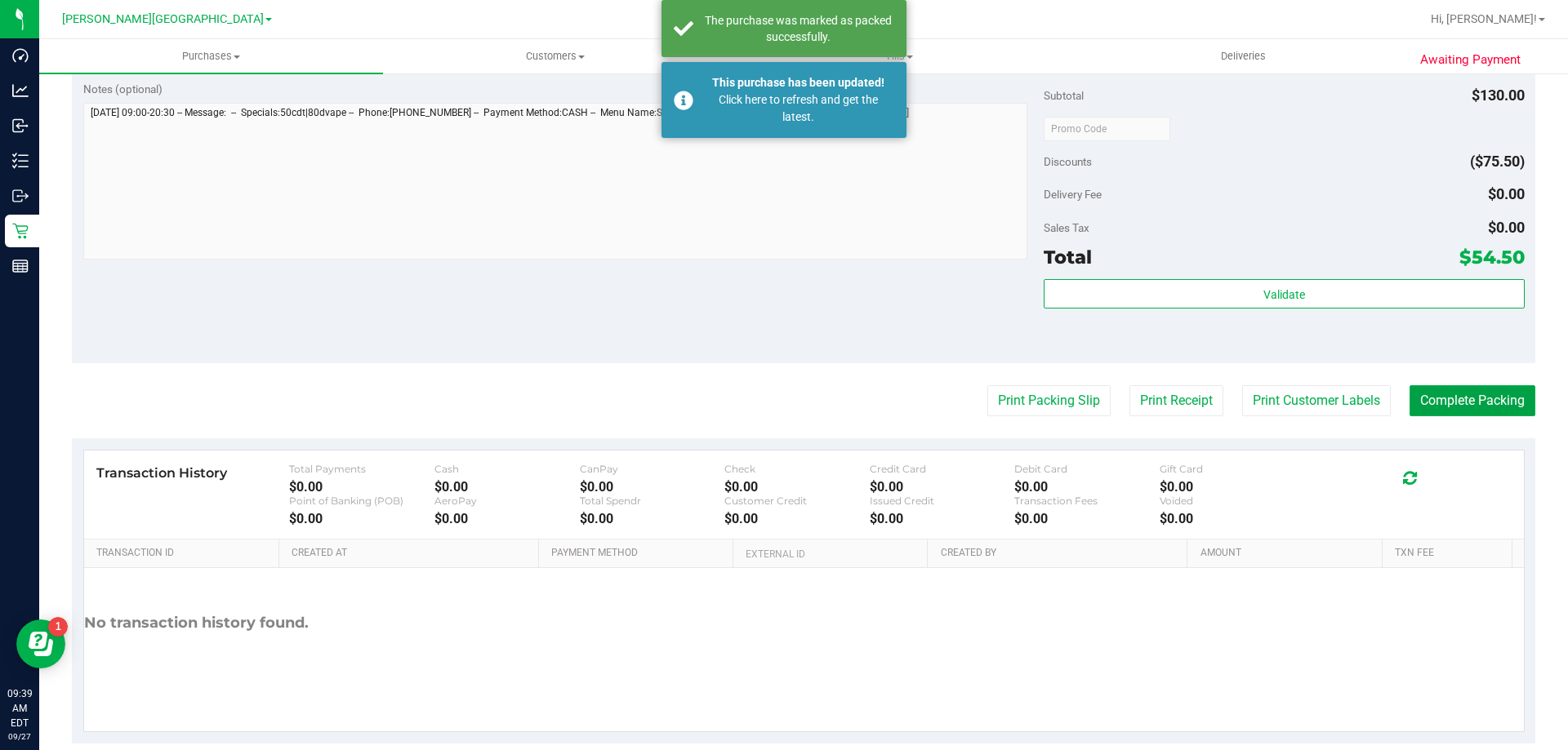
scroll to position [0, 0]
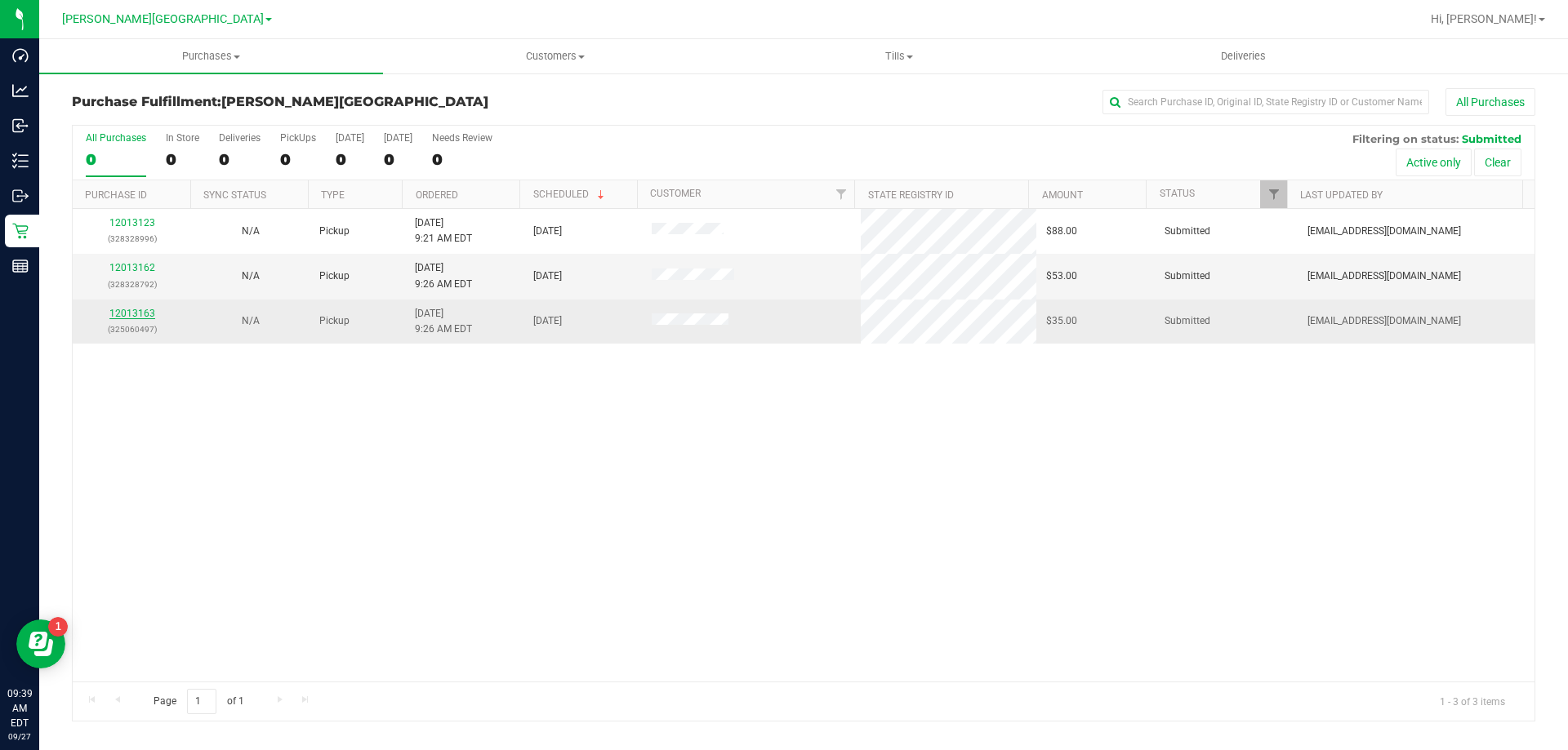
click at [140, 311] on link "12013163" at bounding box center [132, 314] width 46 height 12
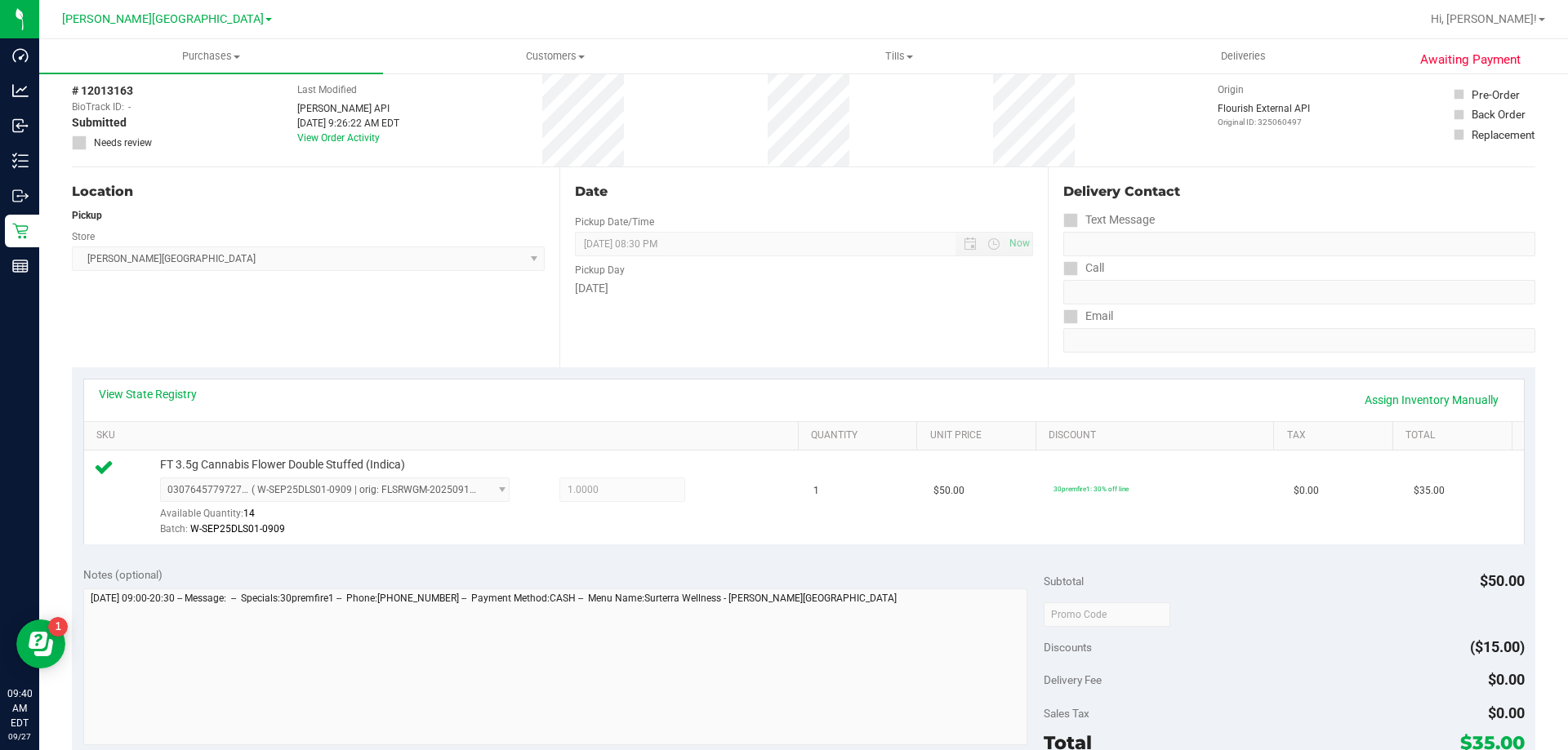
scroll to position [408, 0]
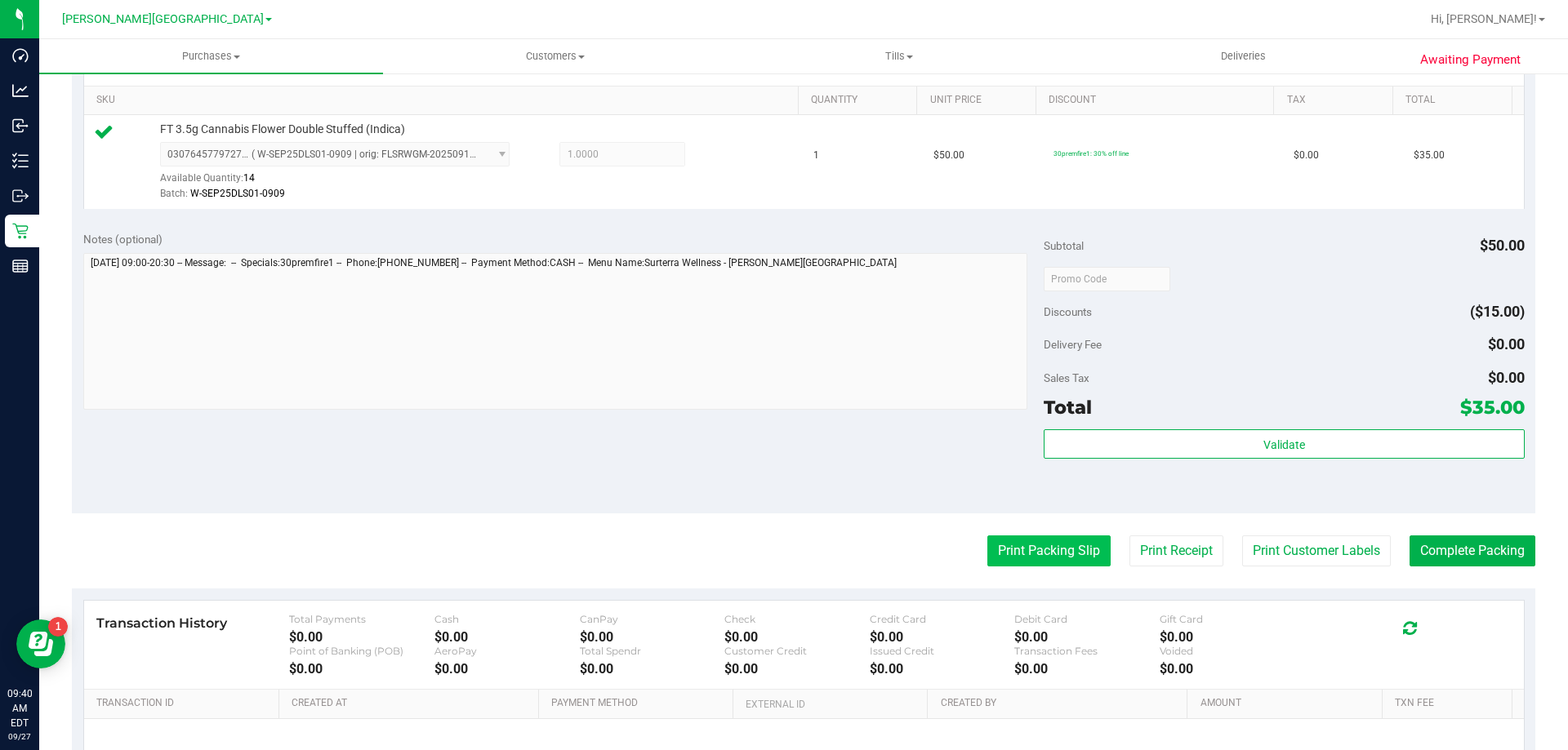
click at [1040, 557] on button "Print Packing Slip" at bounding box center [1049, 551] width 123 height 31
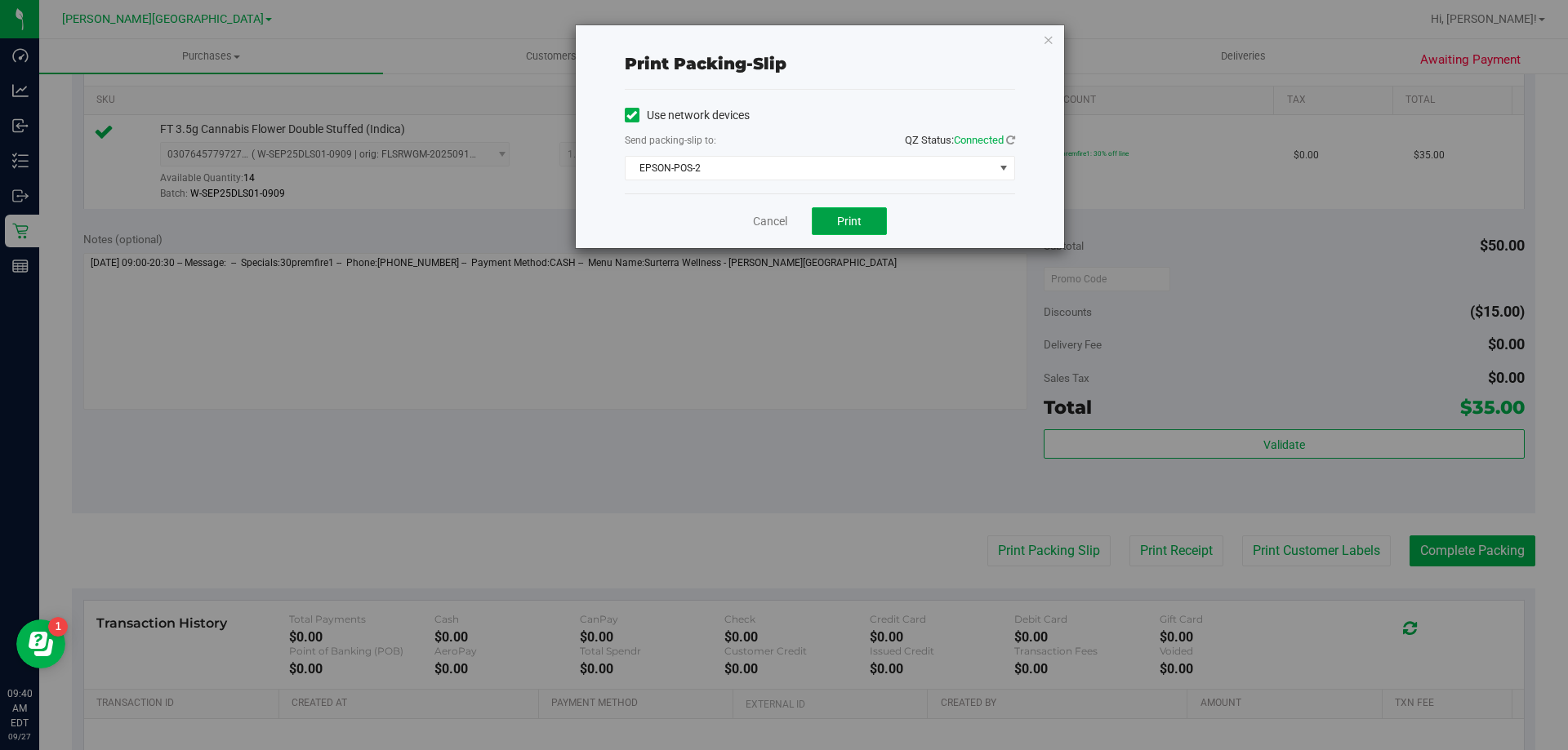
click at [863, 228] on button "Print" at bounding box center [849, 221] width 75 height 27
click at [778, 218] on link "Cancel" at bounding box center [769, 222] width 34 height 17
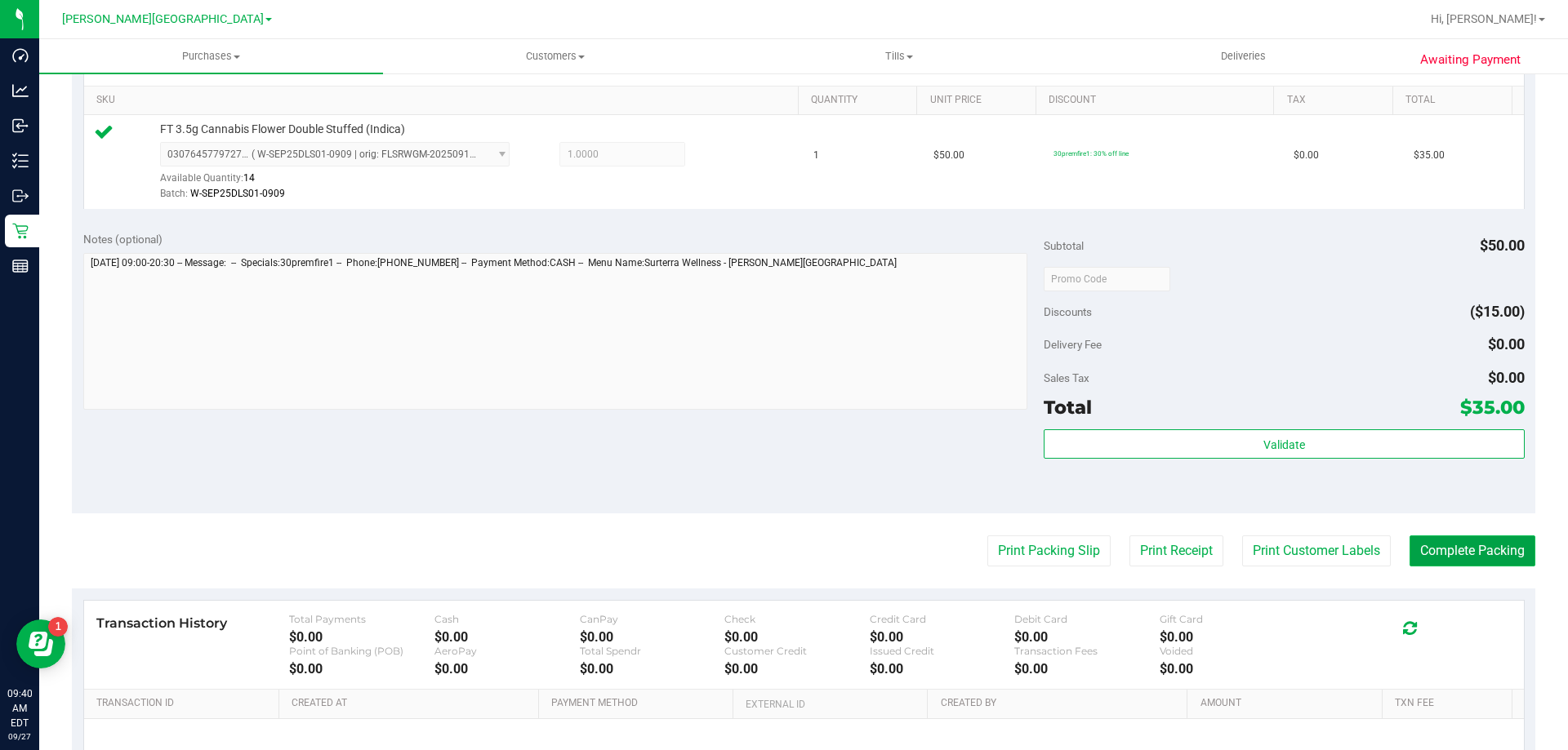
click at [1480, 553] on button "Complete Packing" at bounding box center [1472, 551] width 125 height 31
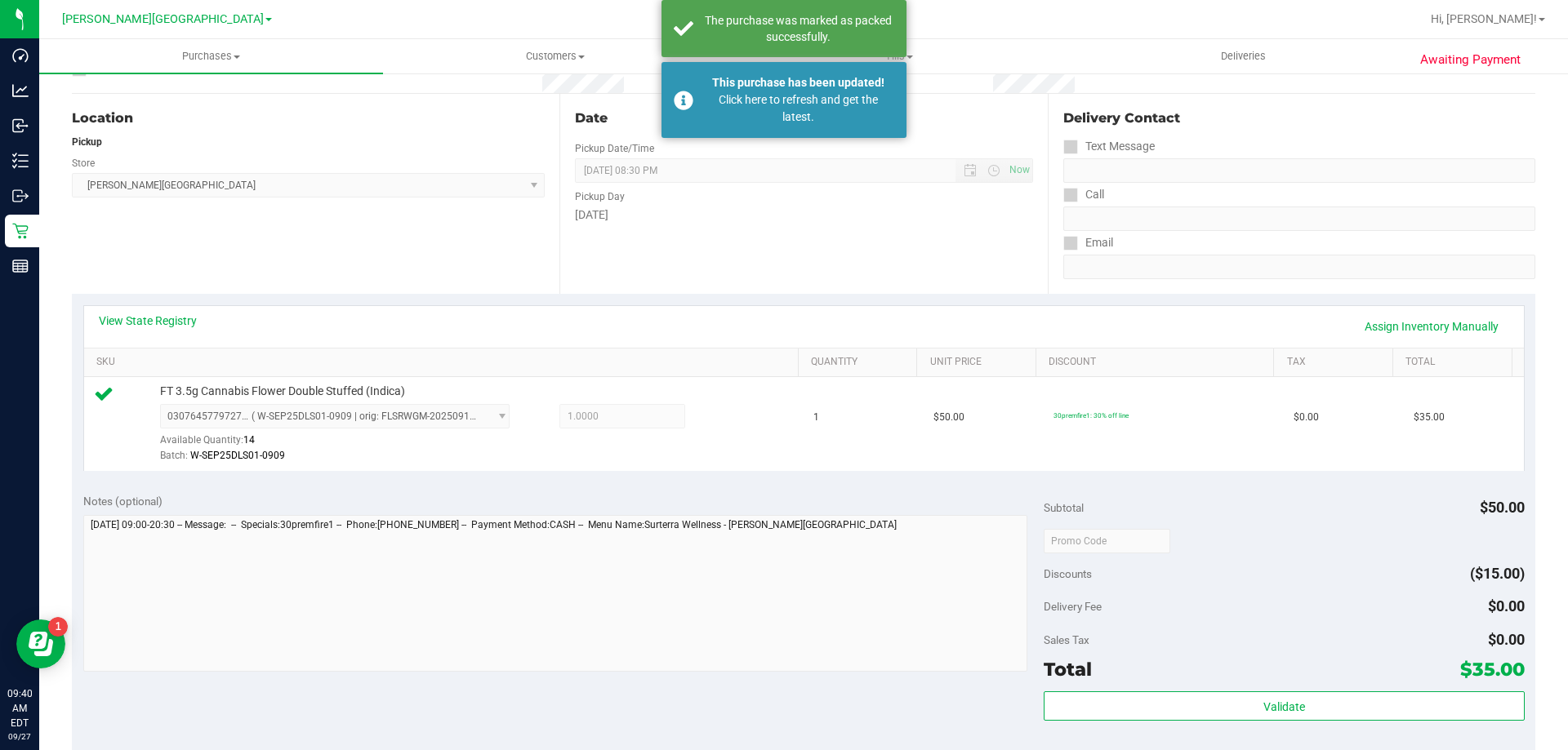
scroll to position [0, 0]
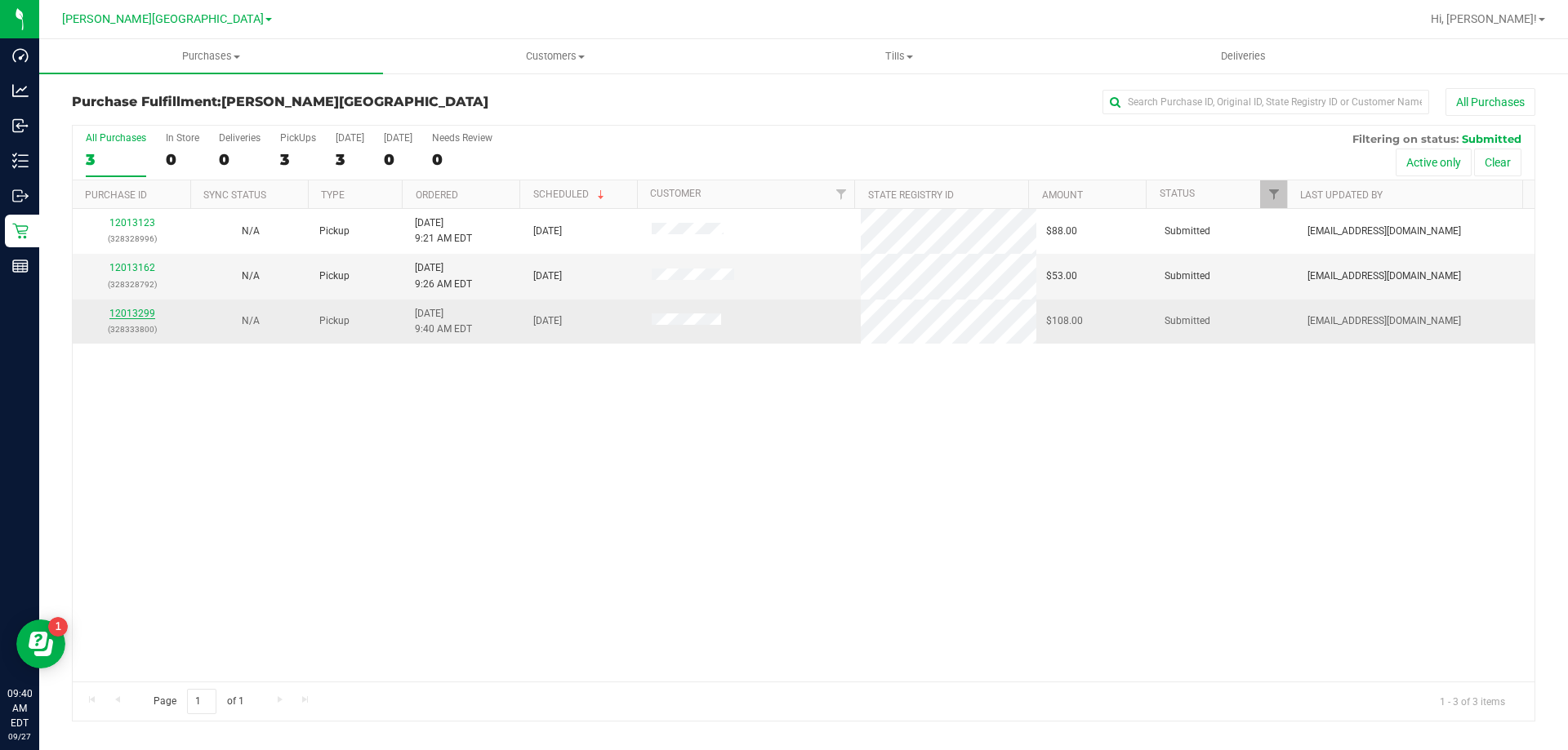
click at [127, 310] on link "12013299" at bounding box center [132, 314] width 46 height 12
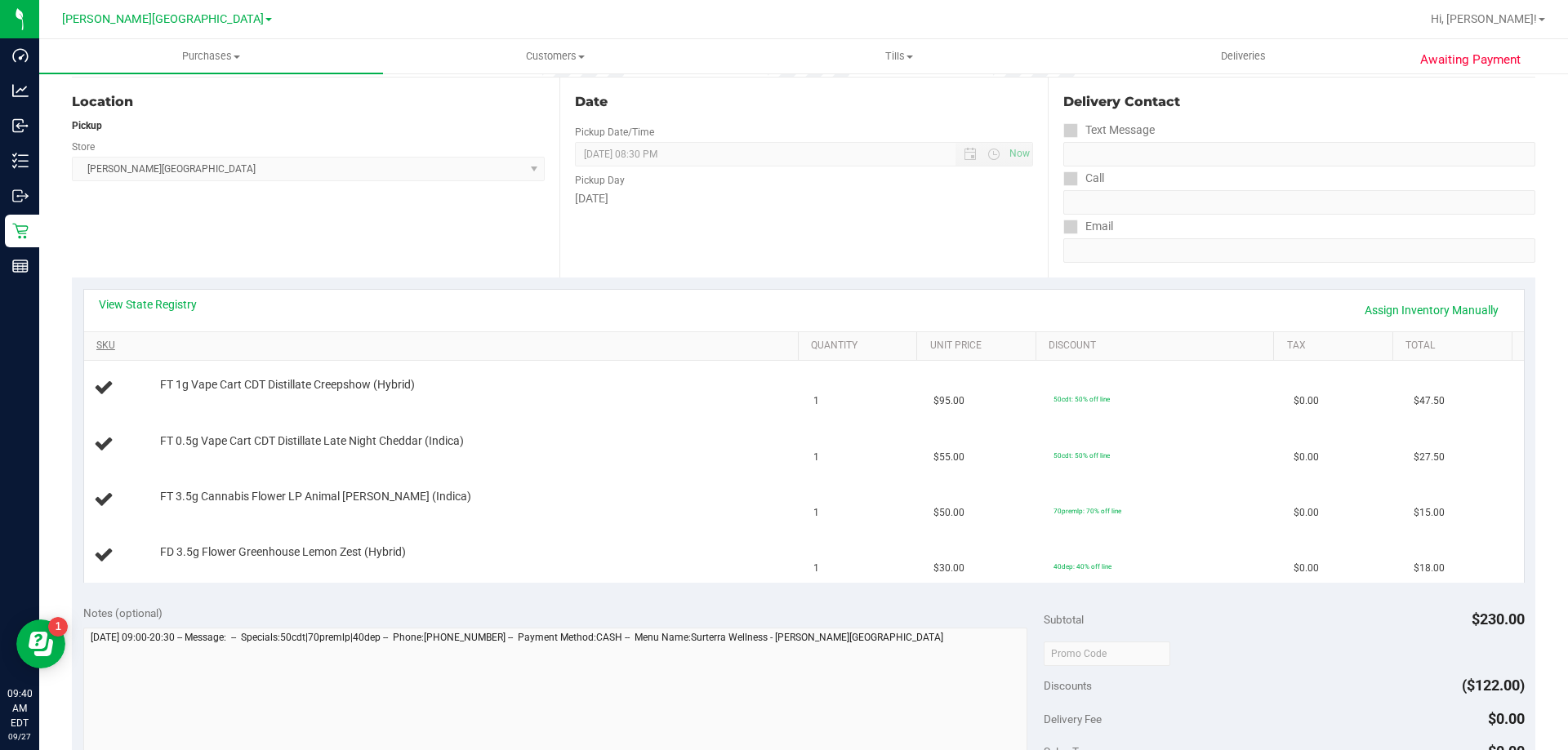
scroll to position [164, 0]
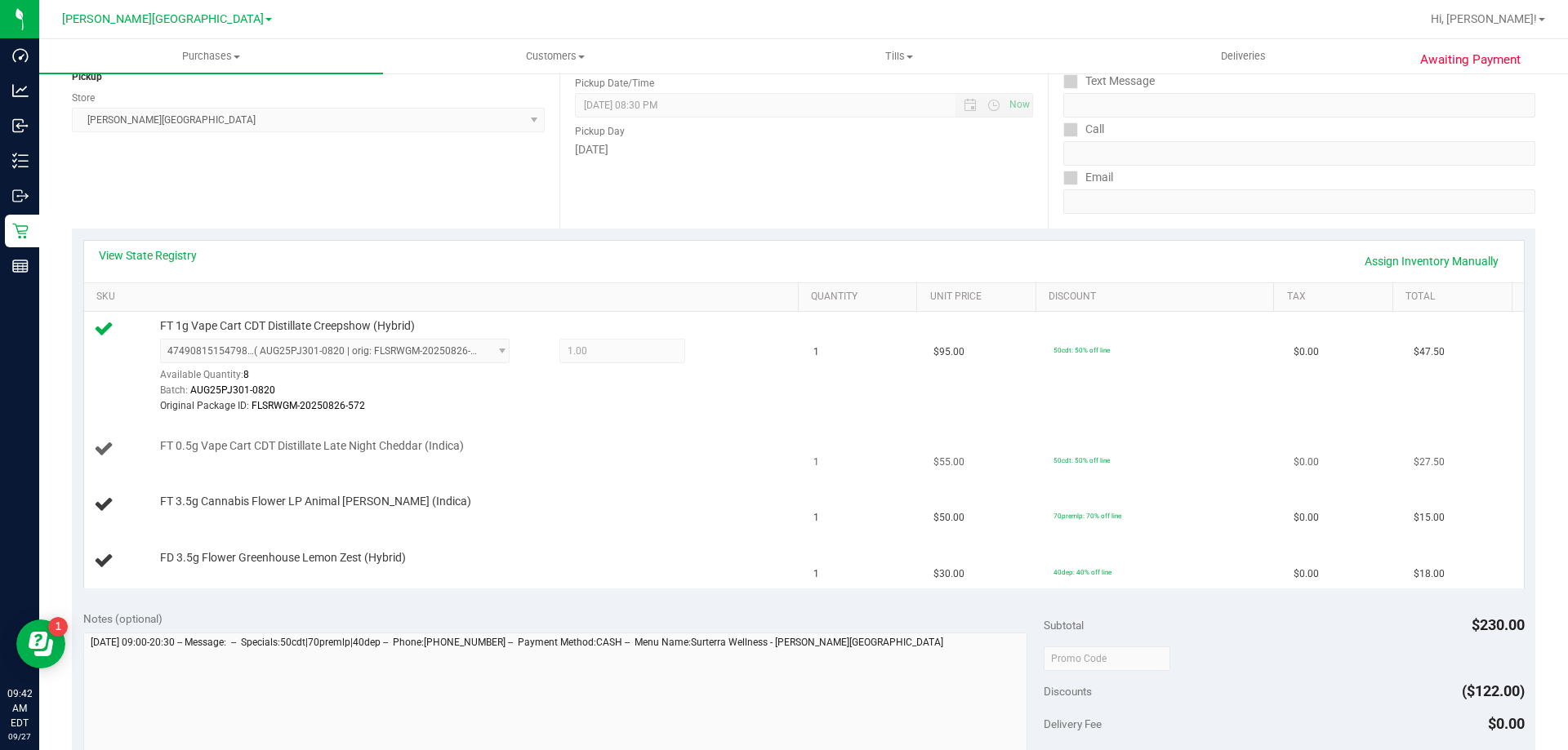
scroll to position [326, 0]
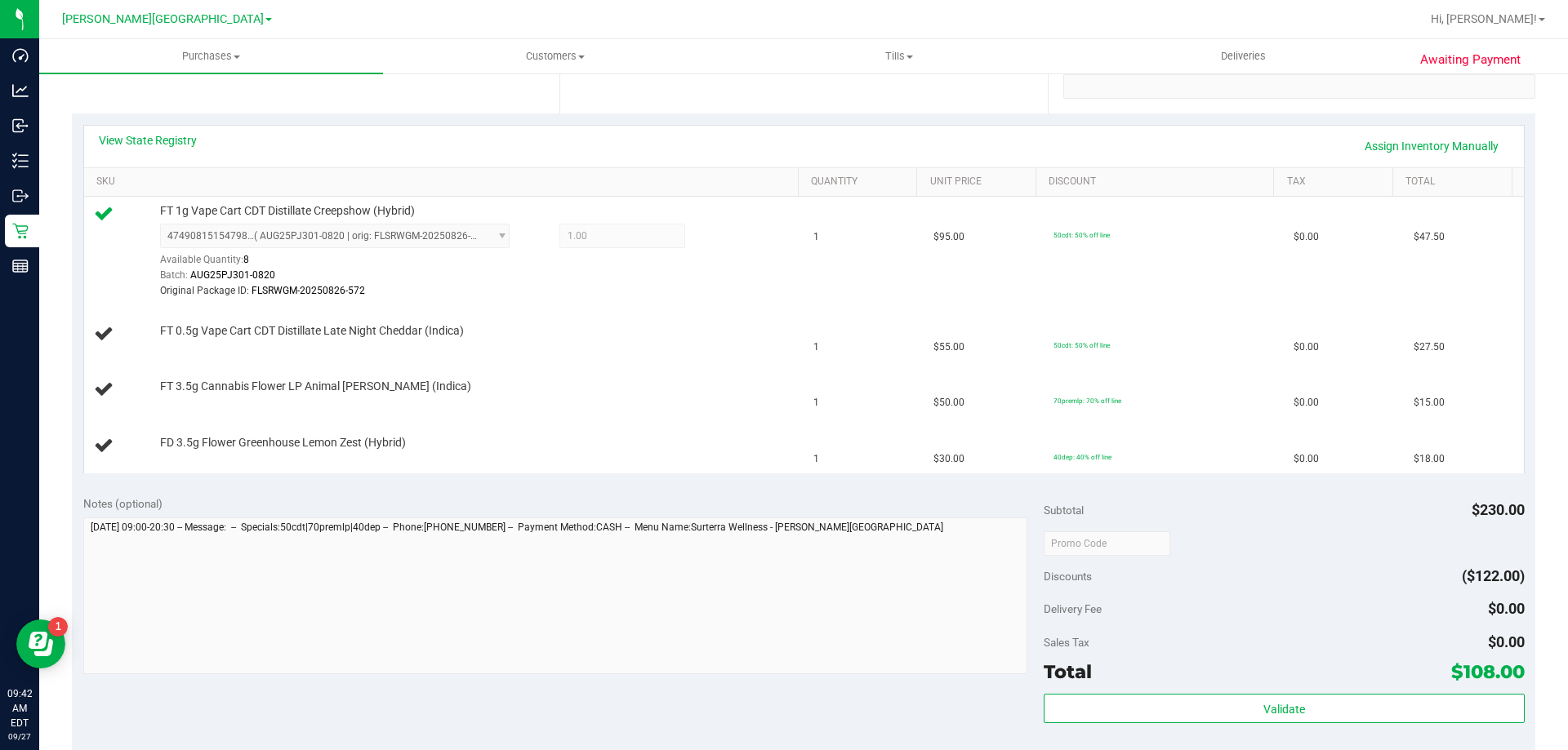
click at [711, 482] on div "View State Registry Assign Inventory Manually SKU Quantity Unit Price Discount …" at bounding box center [803, 299] width 1463 height 370
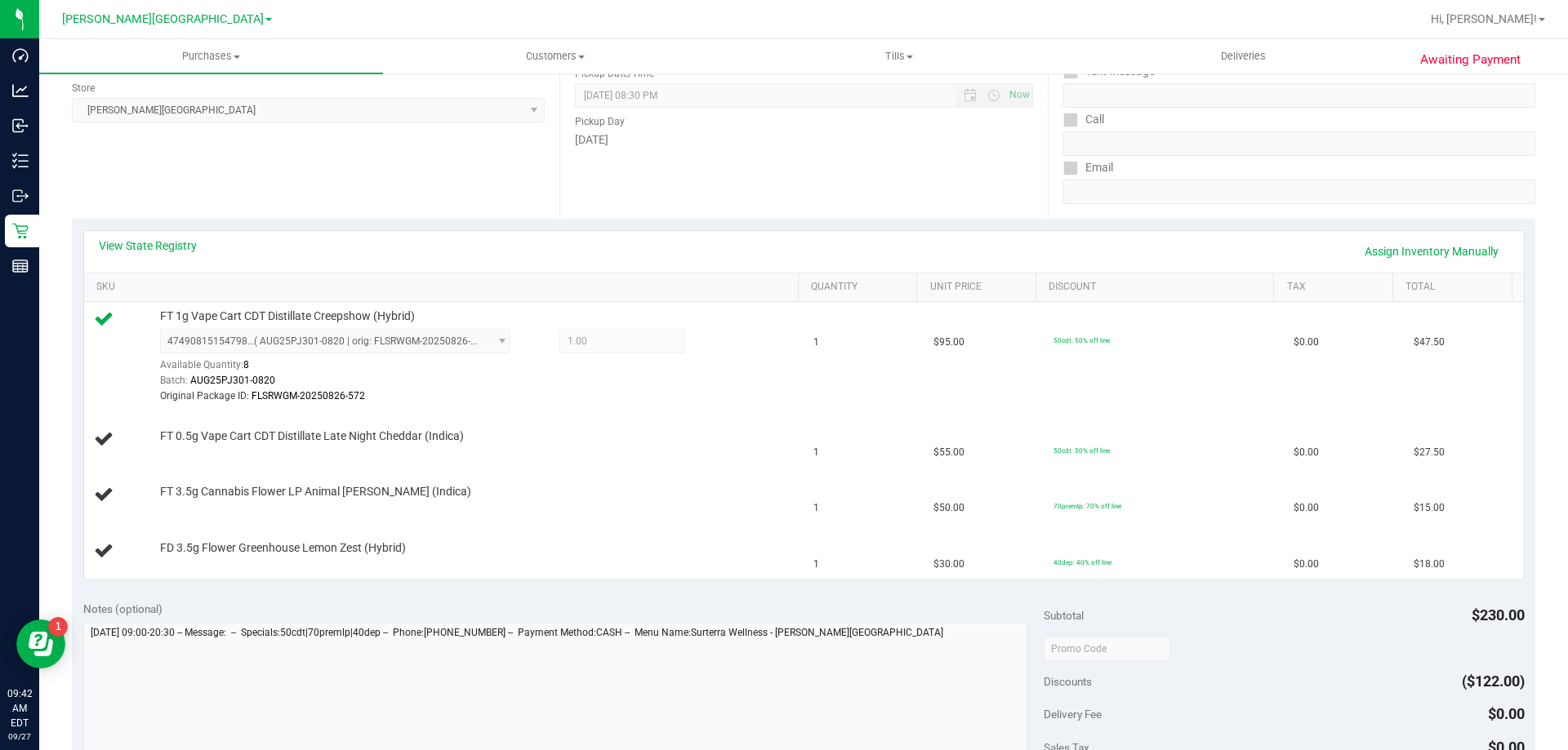
scroll to position [81, 0]
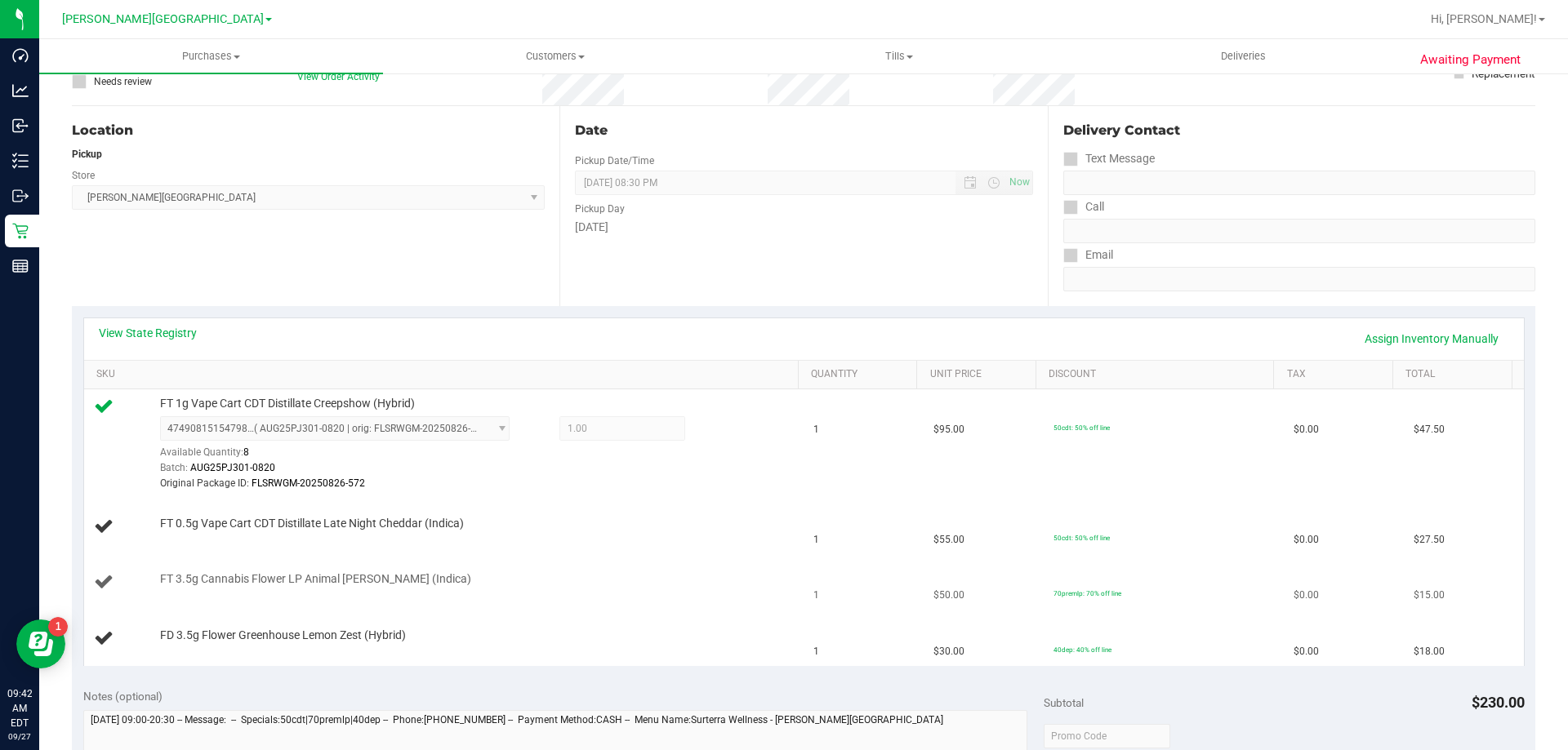
scroll to position [164, 0]
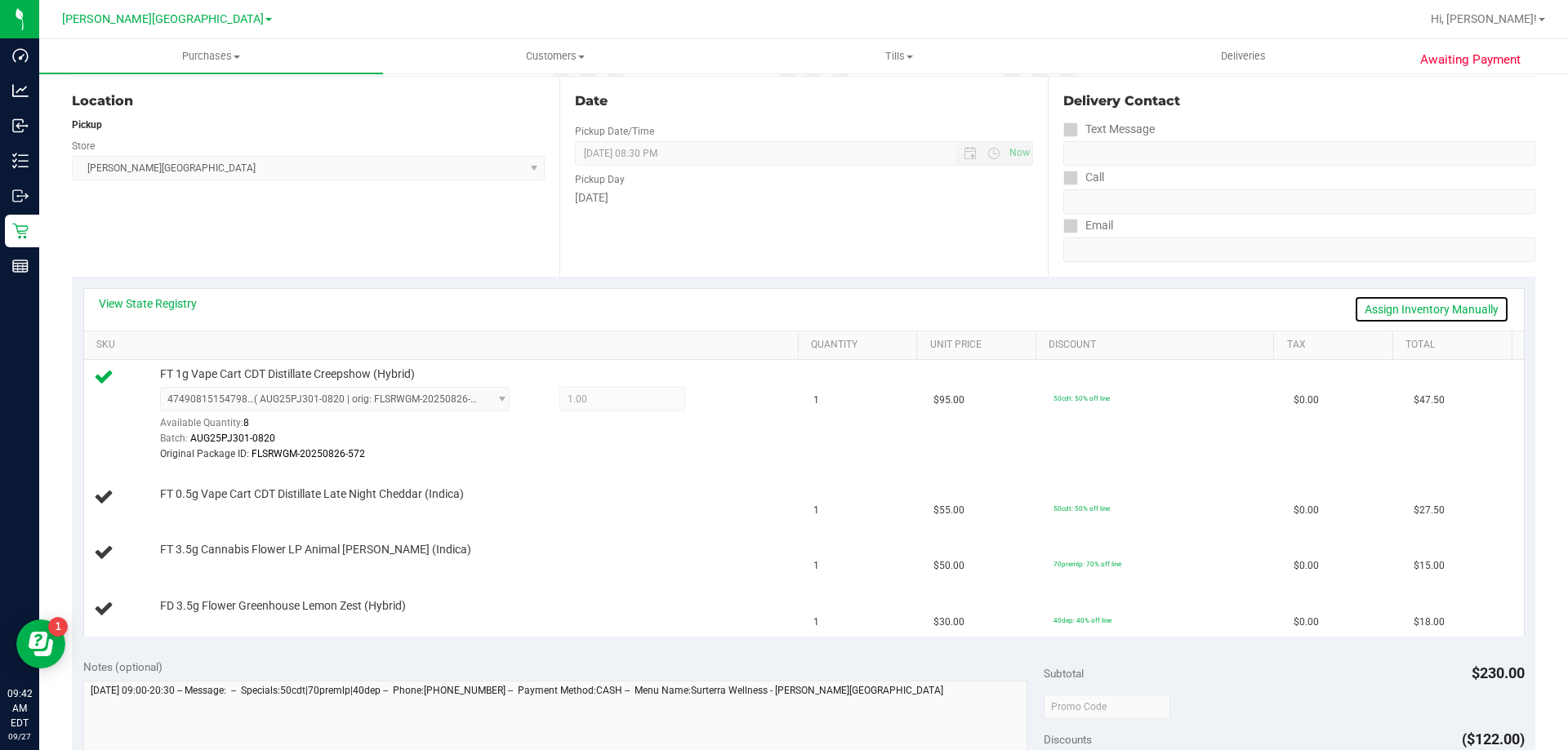
click at [1389, 306] on link "Assign Inventory Manually" at bounding box center [1432, 309] width 155 height 27
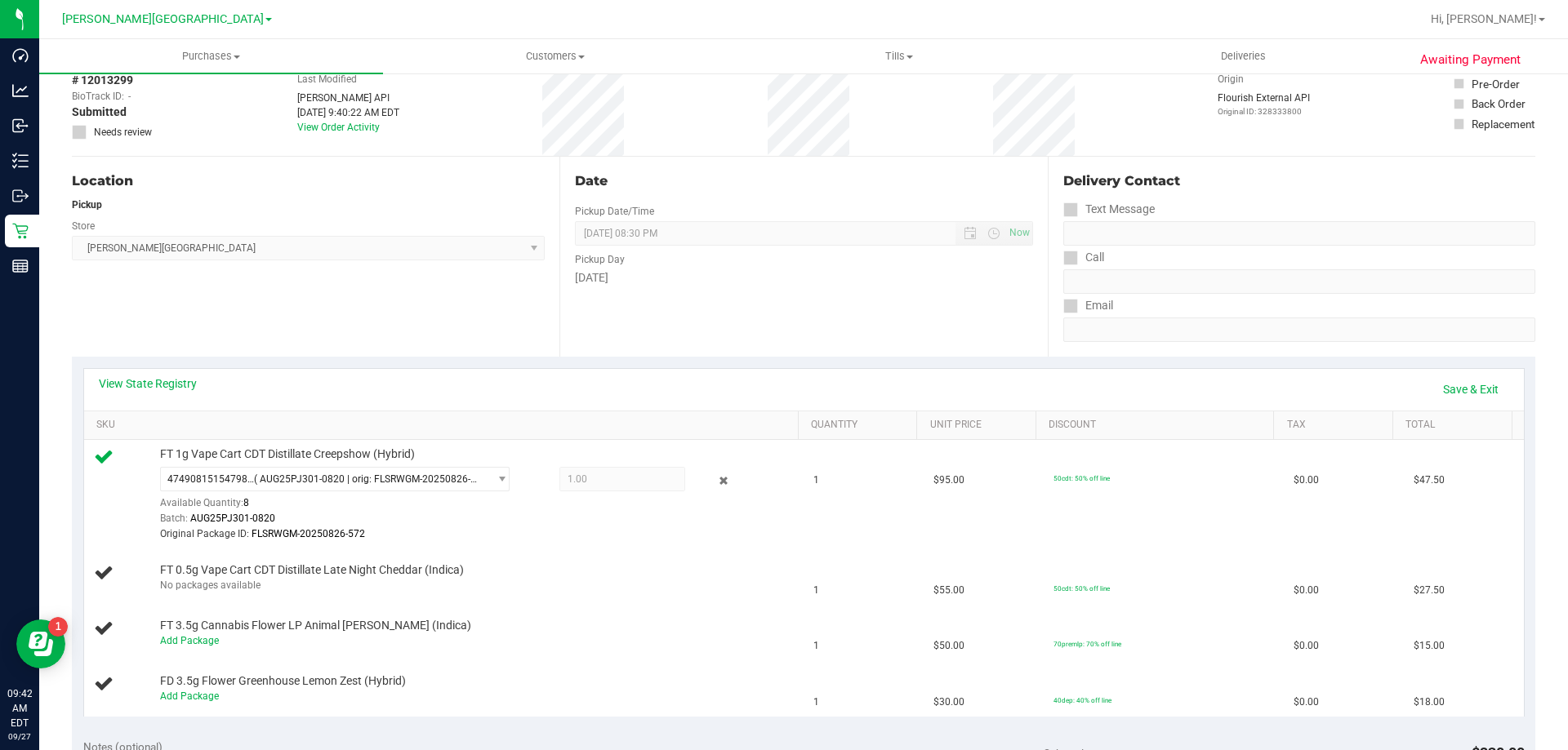
scroll to position [81, 0]
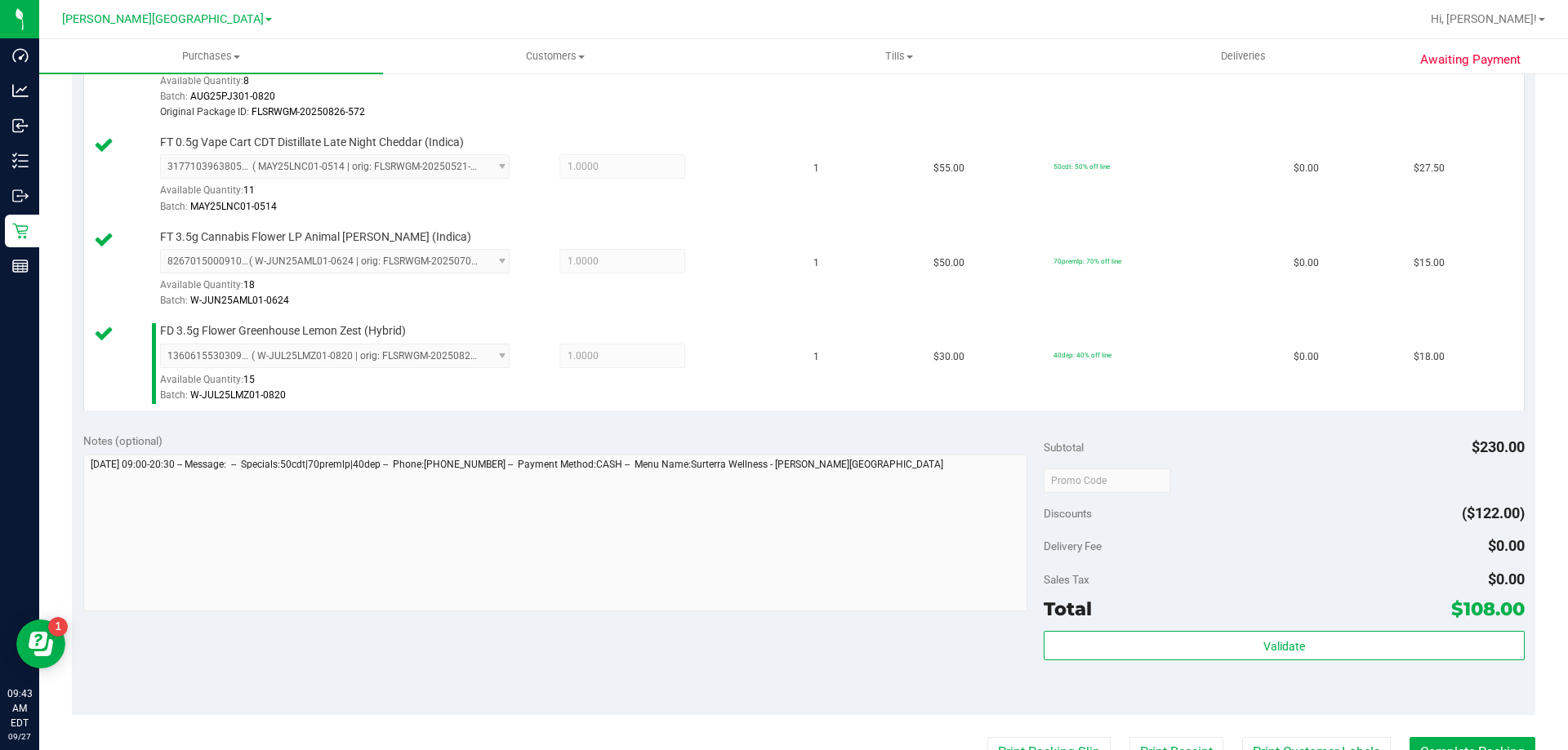
scroll to position [571, 0]
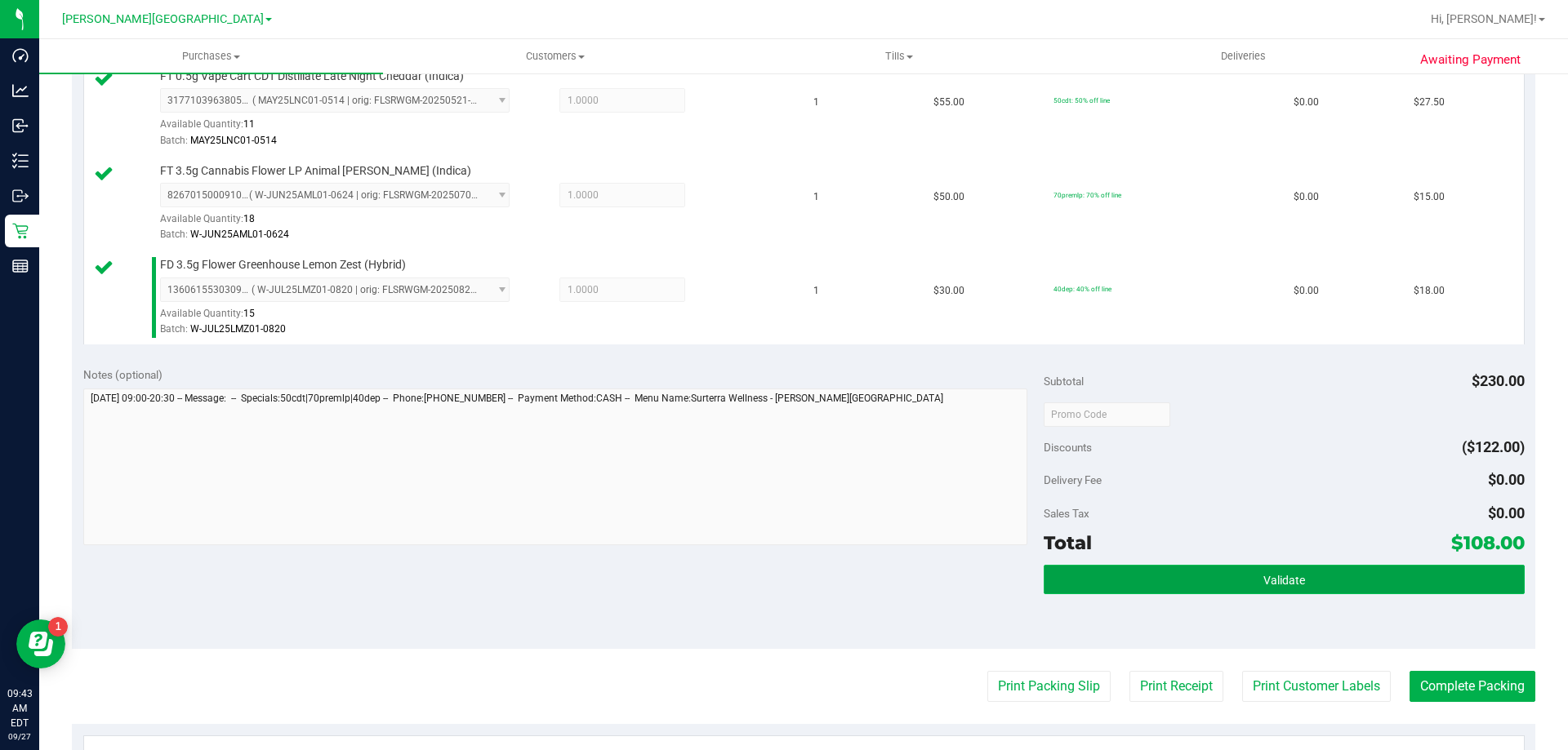
click at [1229, 584] on button "Validate" at bounding box center [1284, 579] width 480 height 29
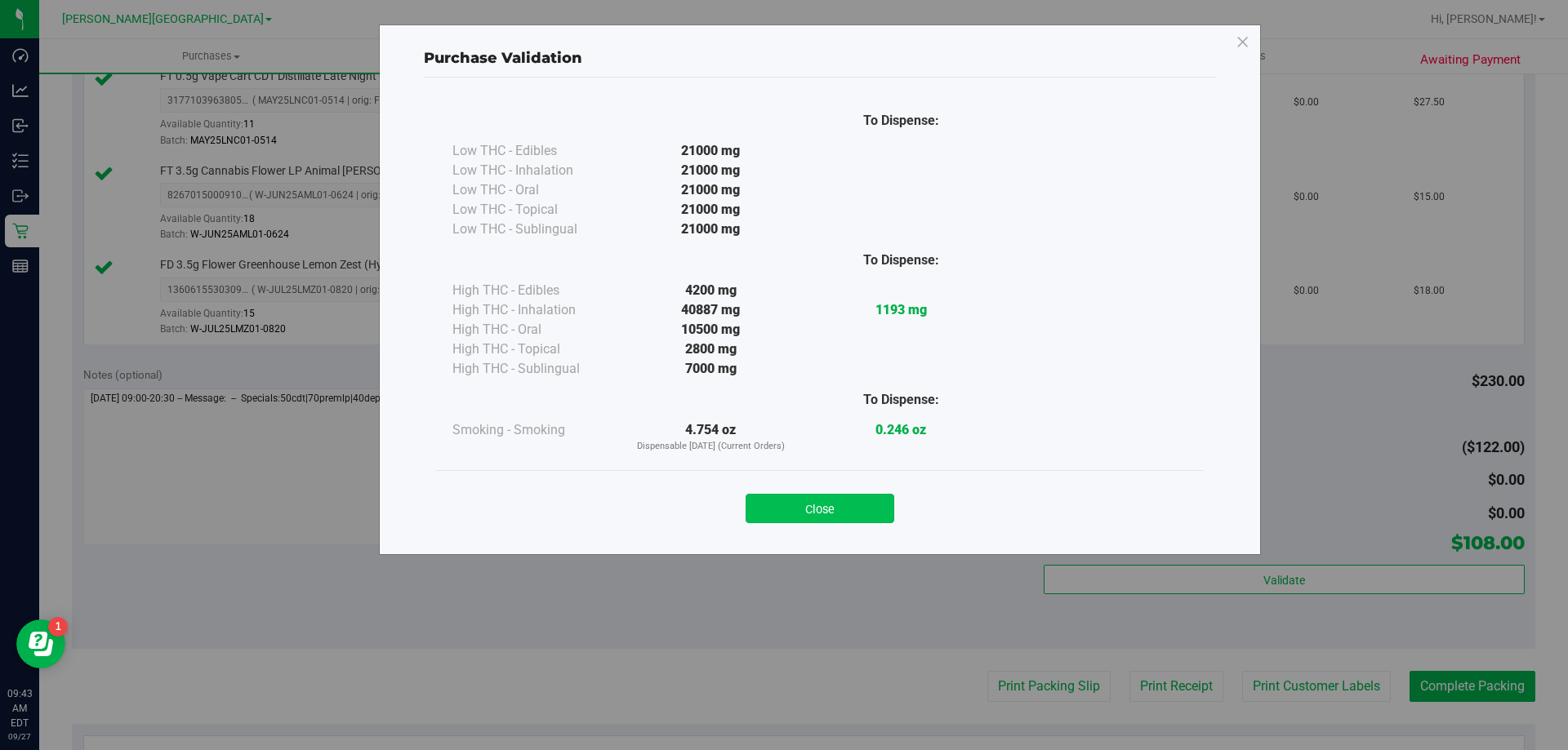
click at [877, 495] on button "Close" at bounding box center [819, 508] width 149 height 29
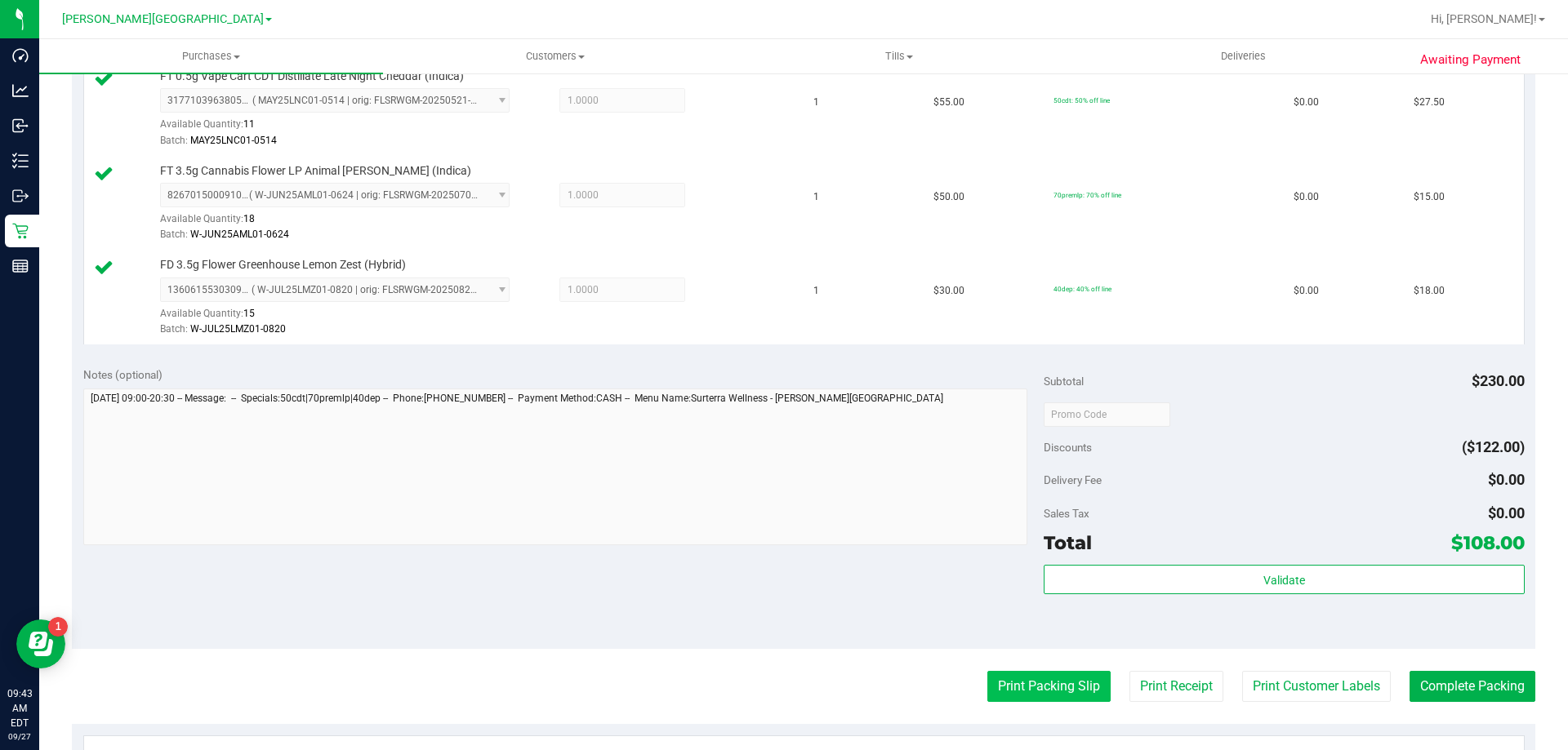
click at [996, 679] on button "Print Packing Slip" at bounding box center [1049, 686] width 123 height 31
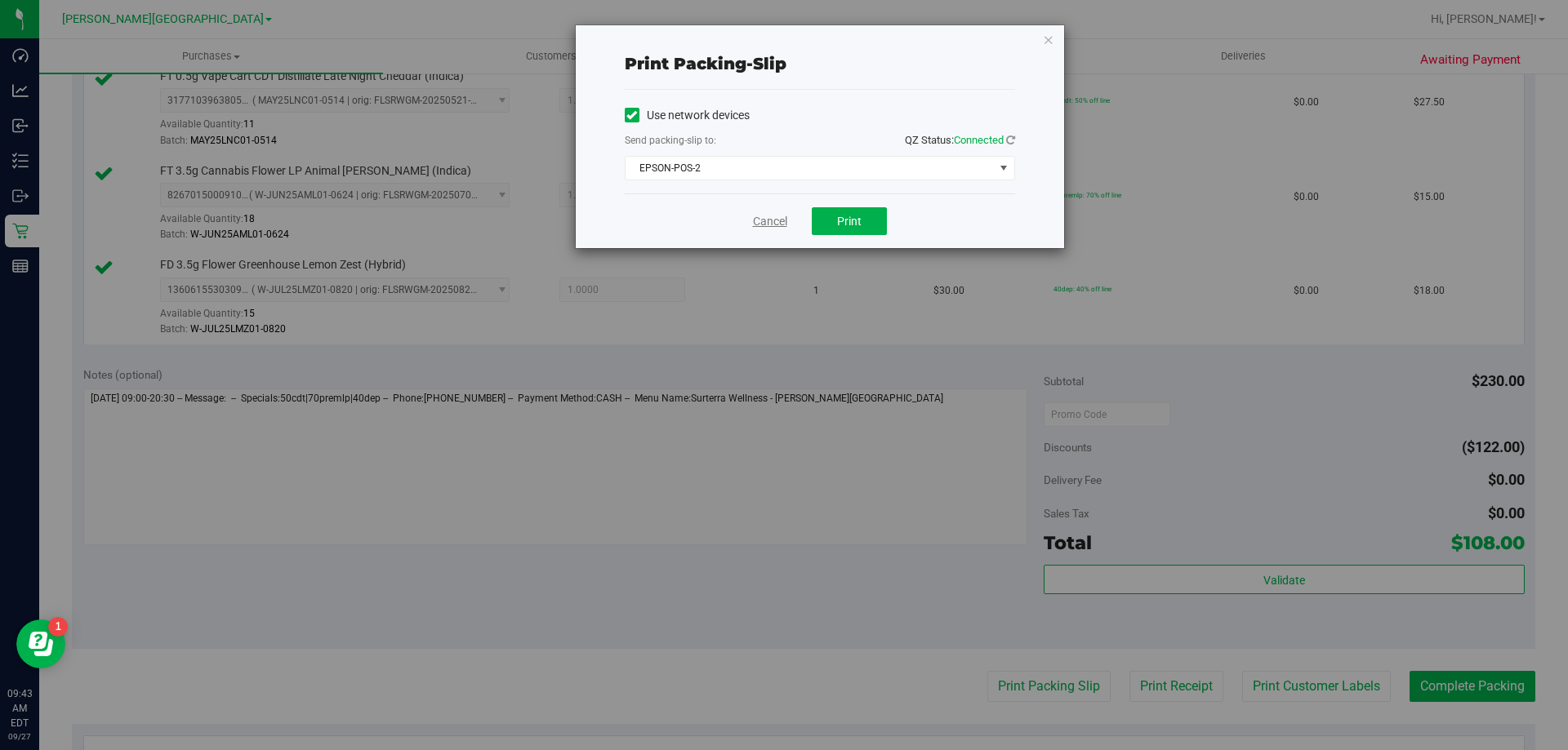
click at [772, 218] on link "Cancel" at bounding box center [769, 222] width 34 height 17
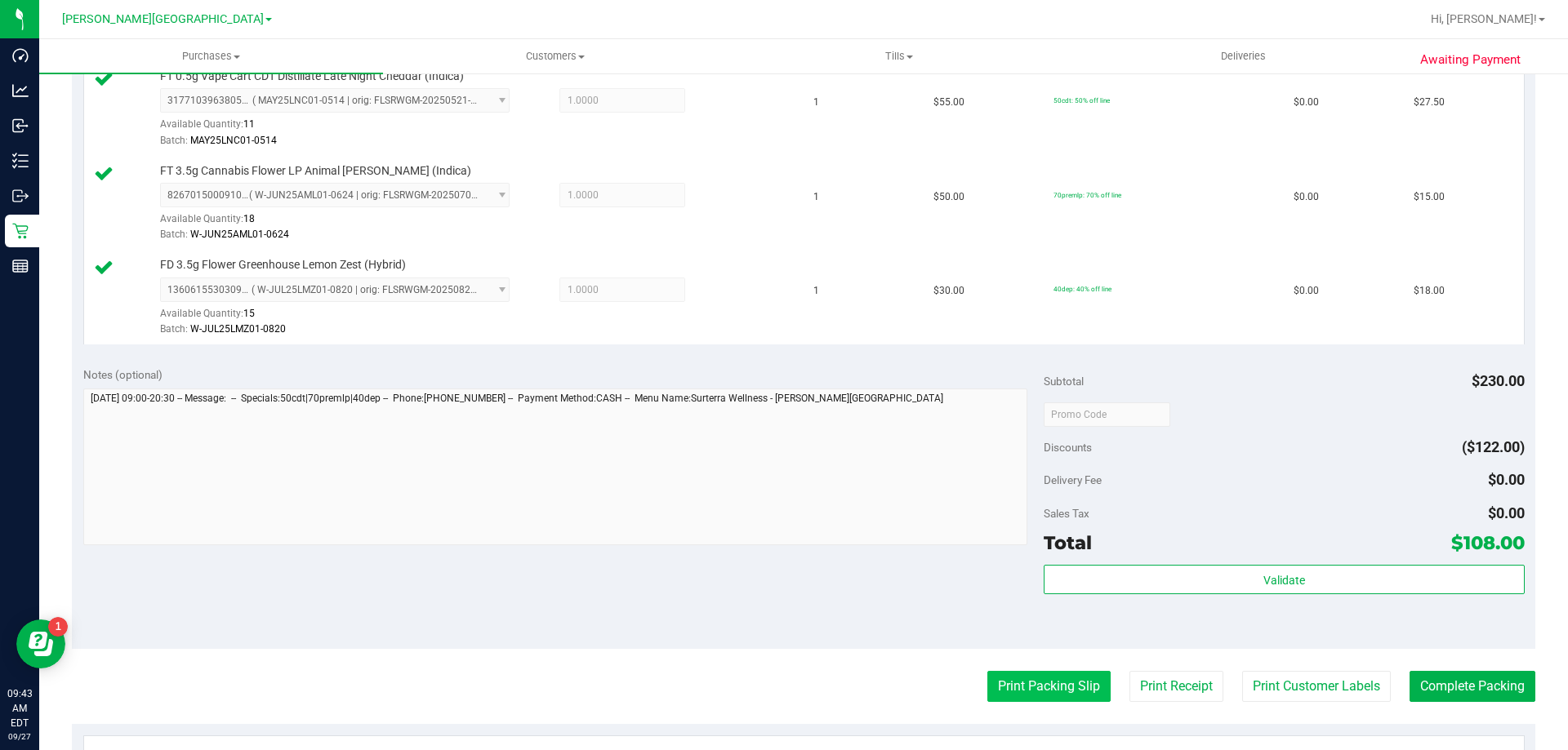
click at [1037, 692] on button "Print Packing Slip" at bounding box center [1049, 686] width 123 height 31
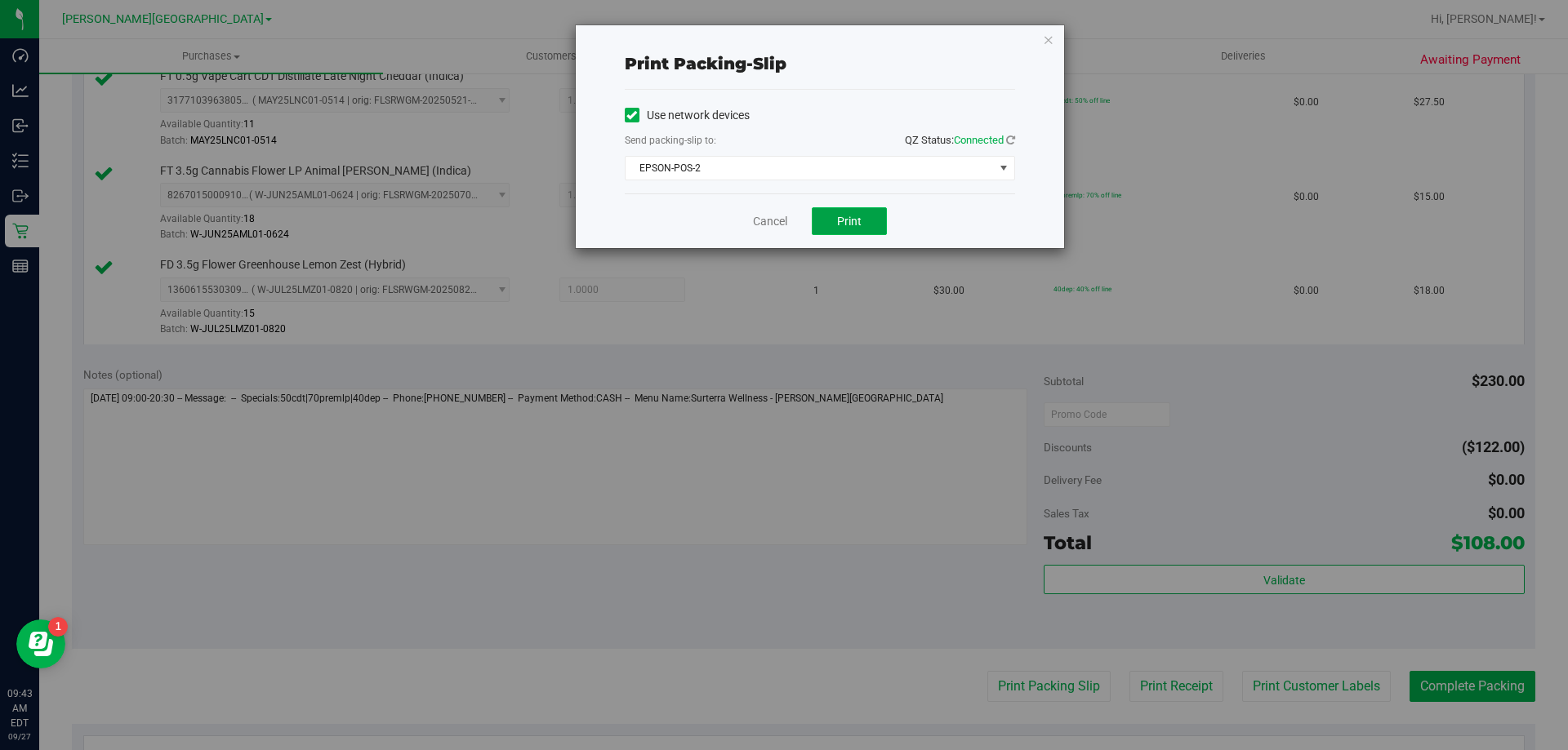
click at [843, 222] on span "Print" at bounding box center [849, 222] width 24 height 13
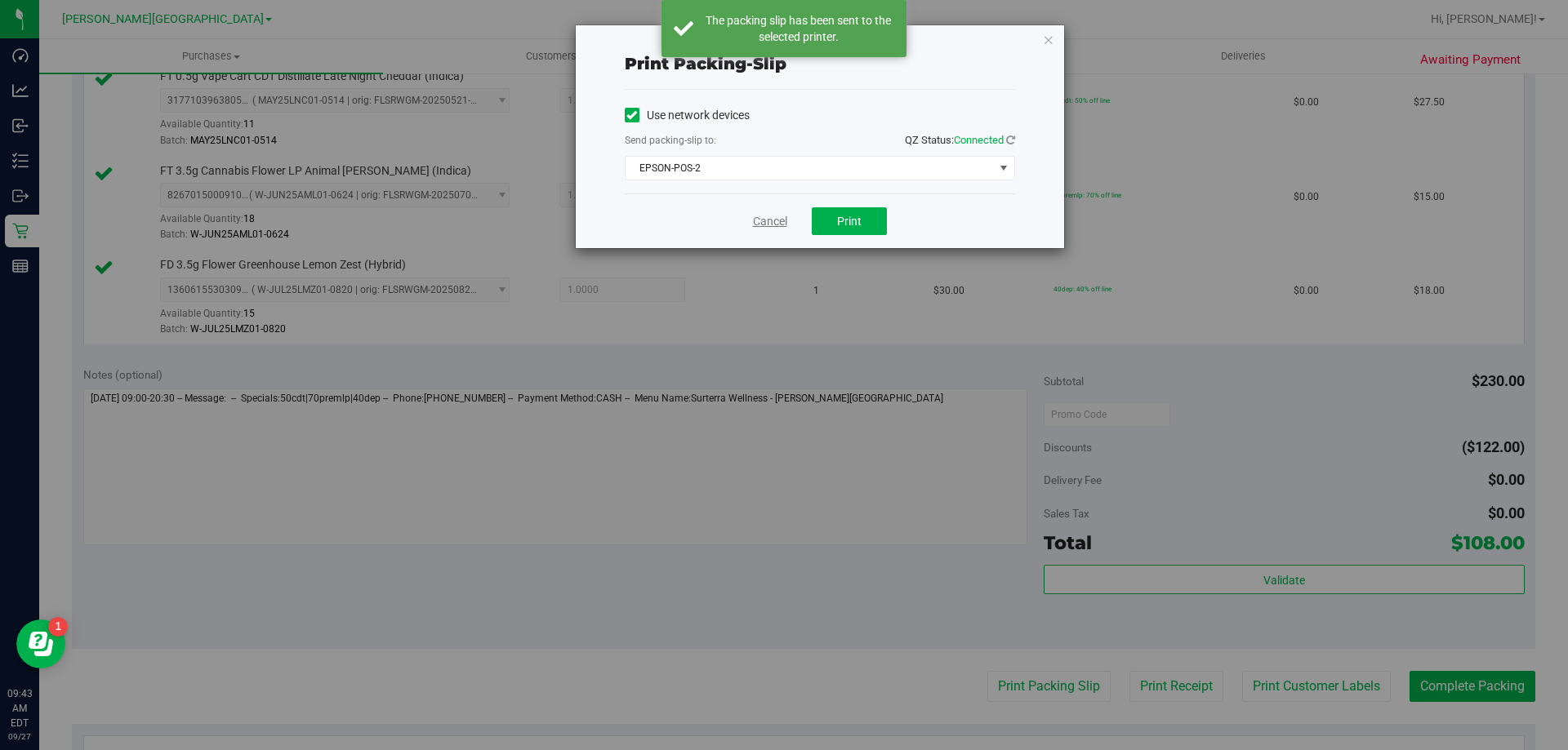
click at [782, 223] on link "Cancel" at bounding box center [769, 222] width 34 height 17
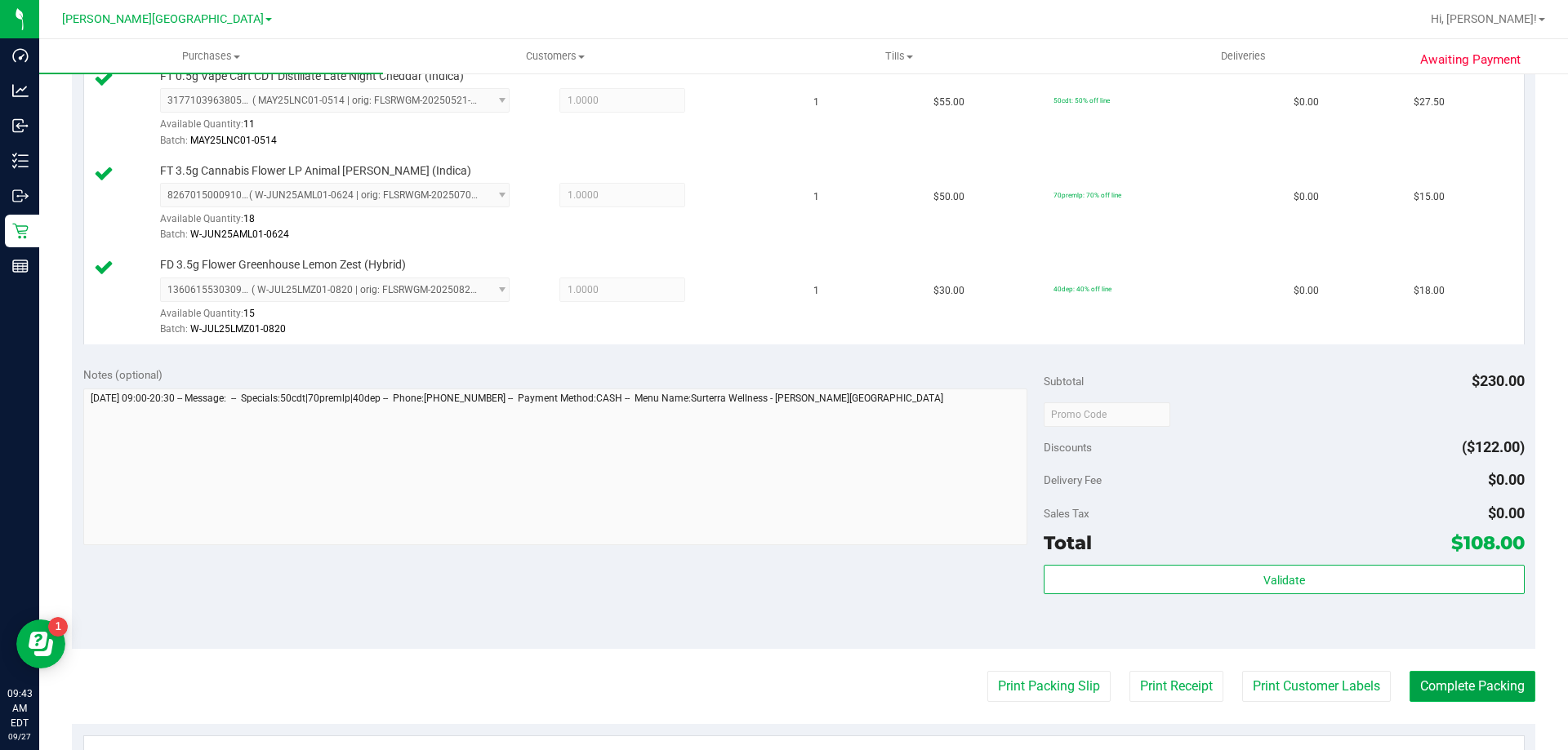
click at [1475, 681] on button "Complete Packing" at bounding box center [1472, 686] width 125 height 31
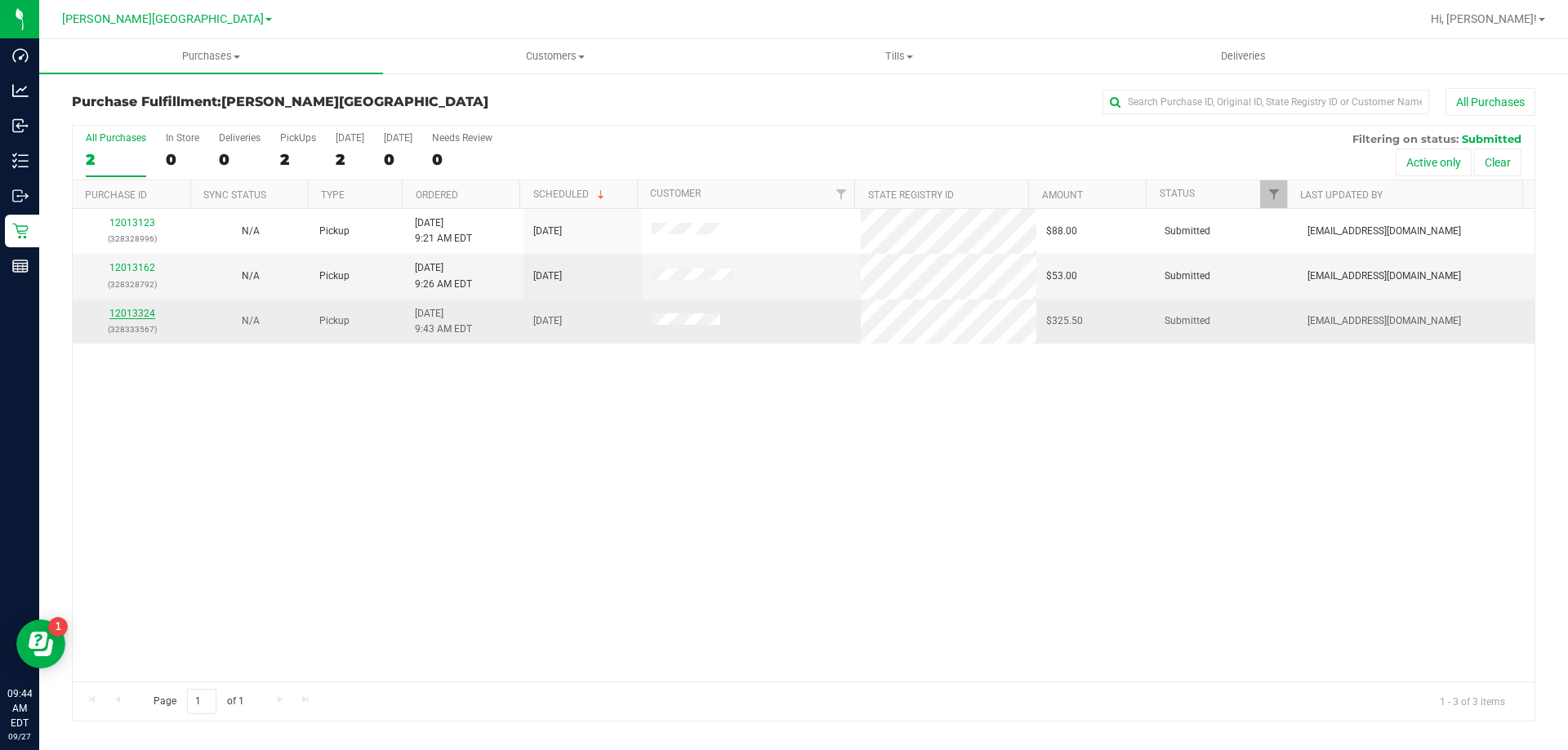
click at [135, 311] on link "12013324" at bounding box center [132, 314] width 46 height 12
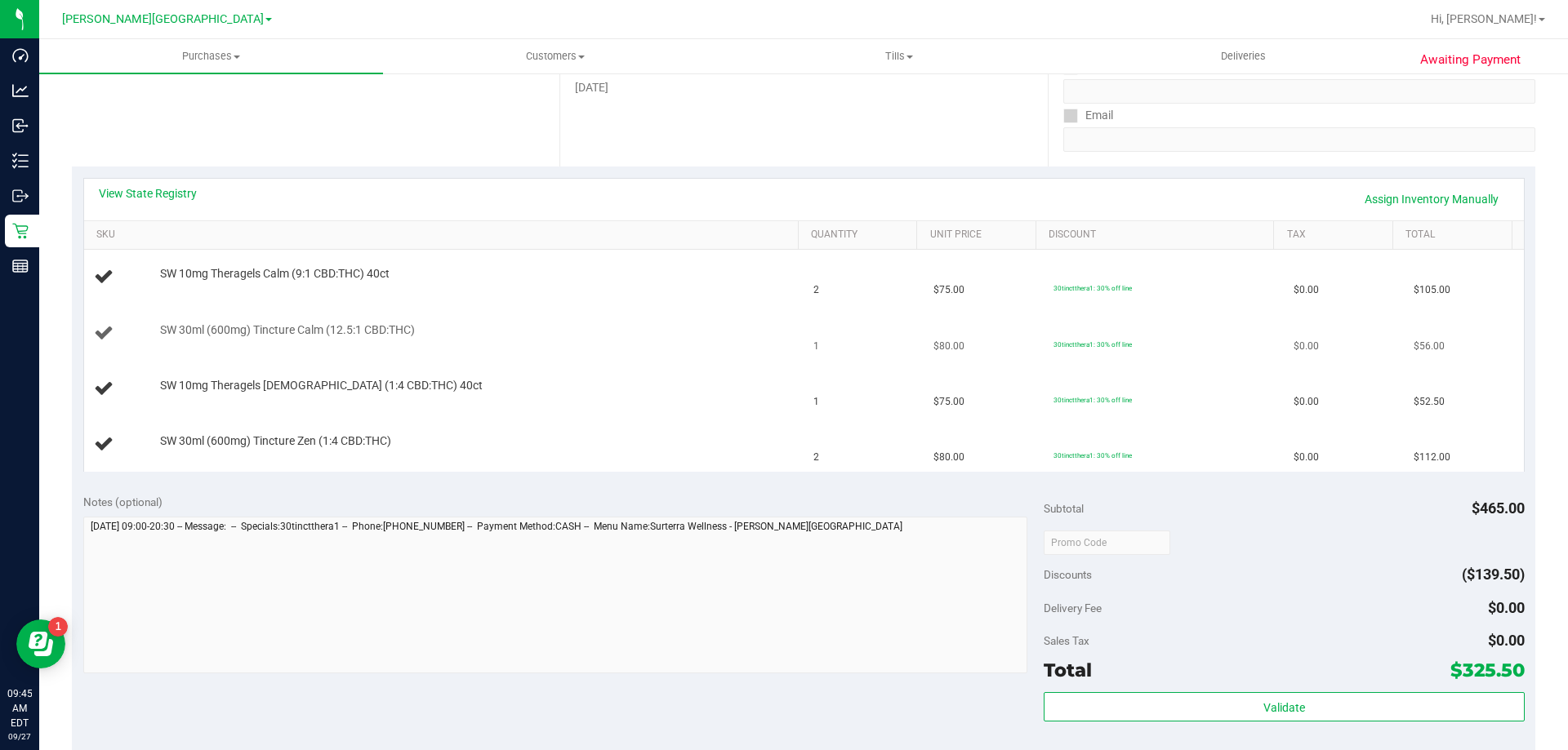
scroll to position [245, 0]
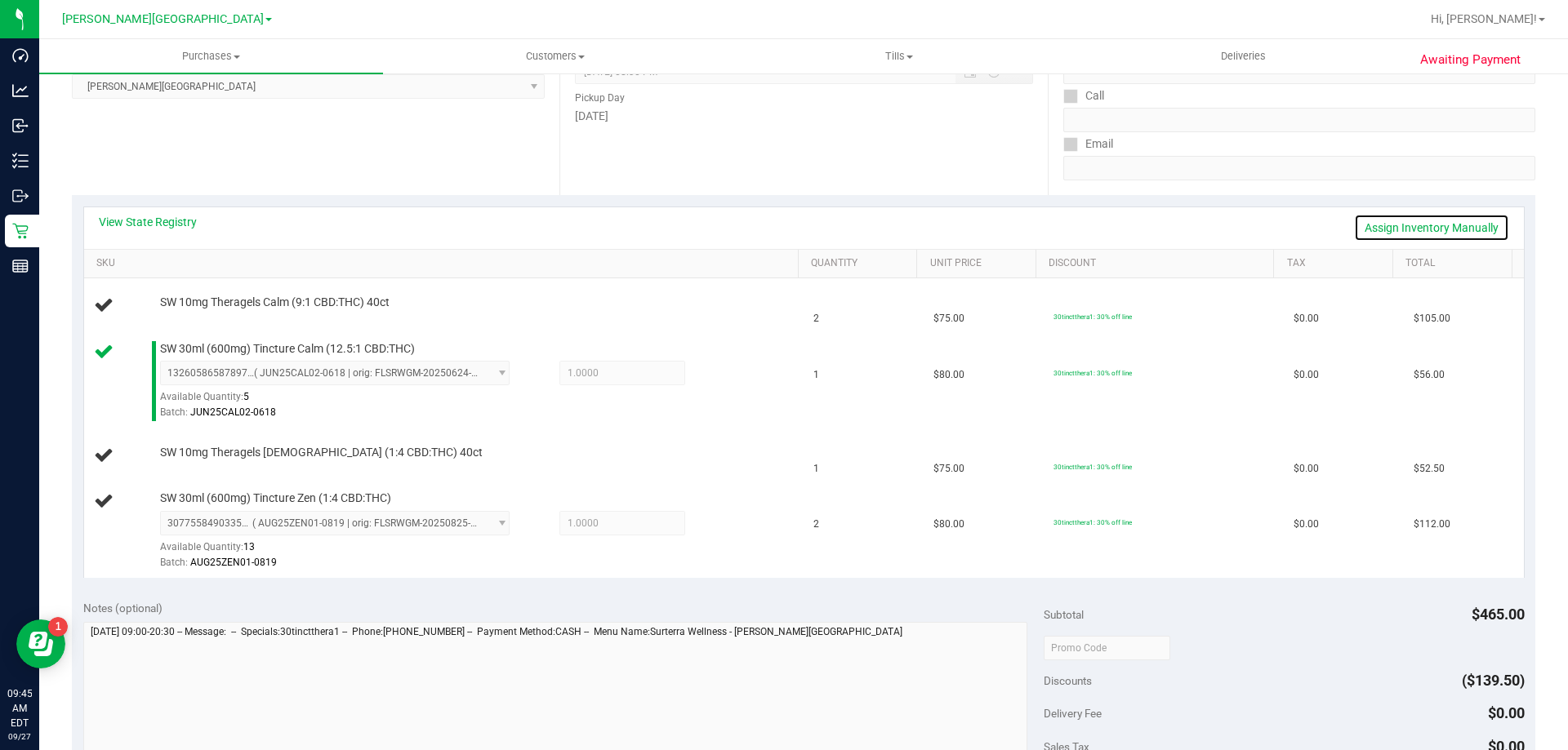
click at [1433, 225] on link "Assign Inventory Manually" at bounding box center [1432, 228] width 155 height 27
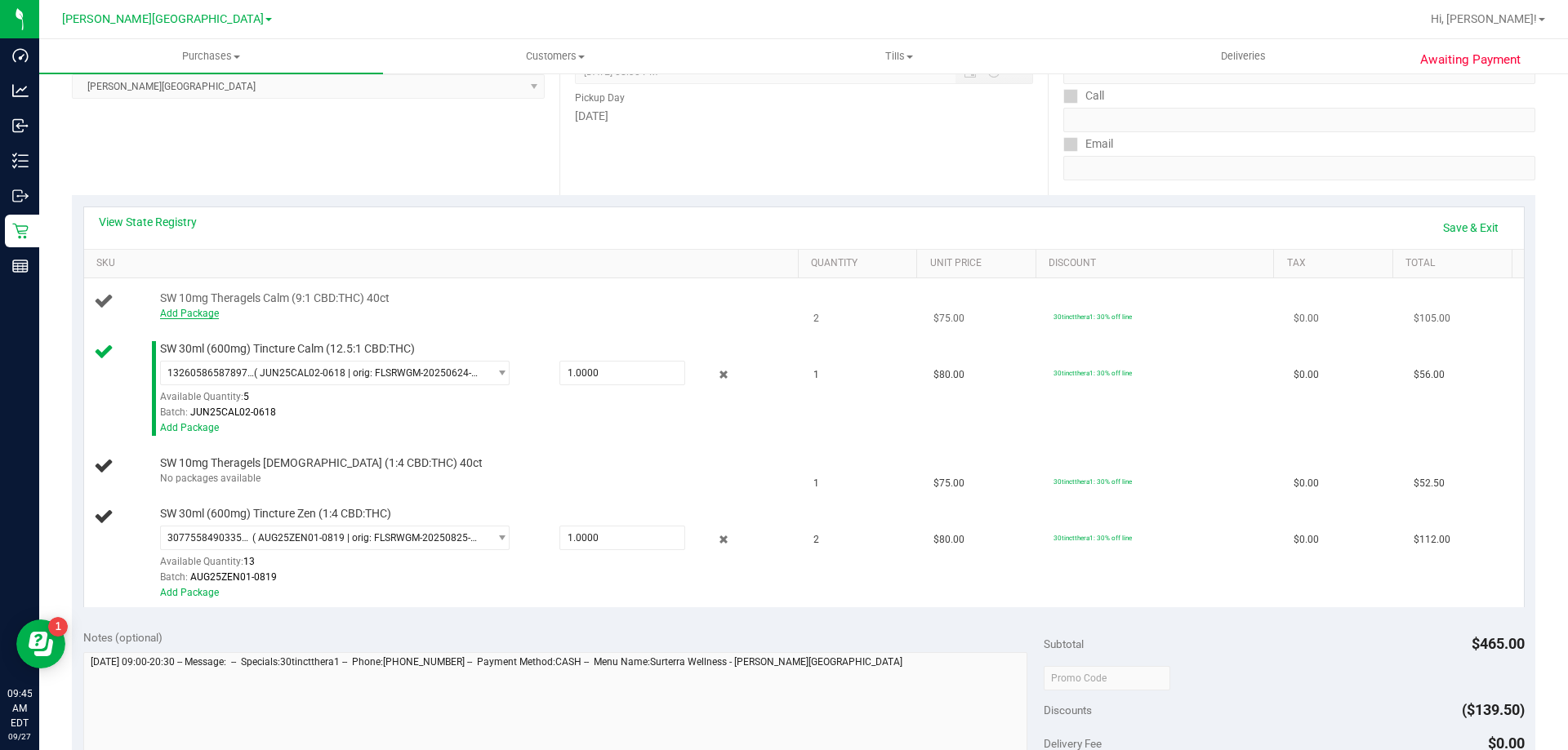
click at [188, 316] on link "Add Package" at bounding box center [189, 314] width 59 height 12
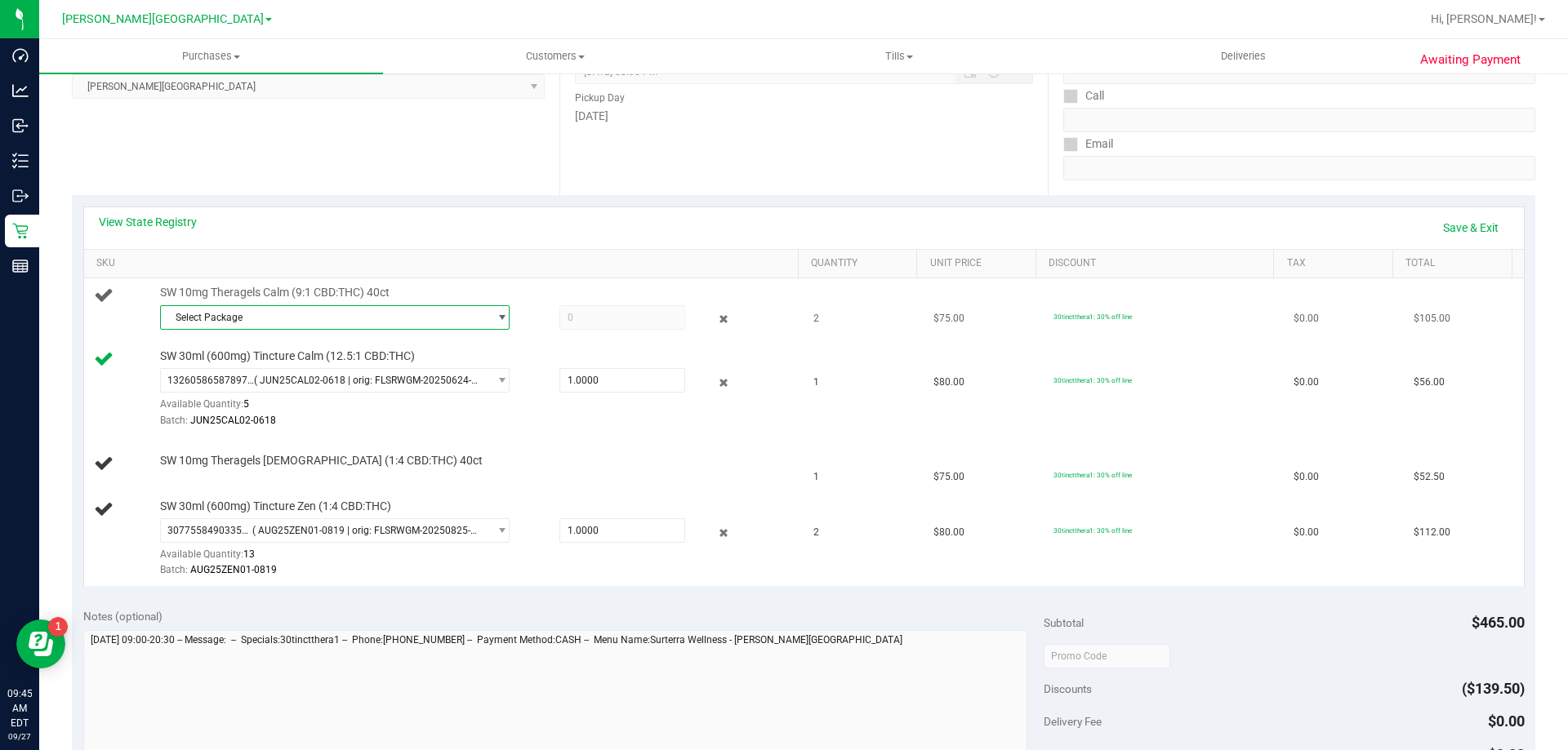
click at [371, 322] on span "Select Package" at bounding box center [325, 318] width 327 height 23
click at [322, 385] on span "( TG250326CAL1-F-0506 | orig: FLSRWGM-20250512-1621 )" at bounding box center [395, 385] width 263 height 12
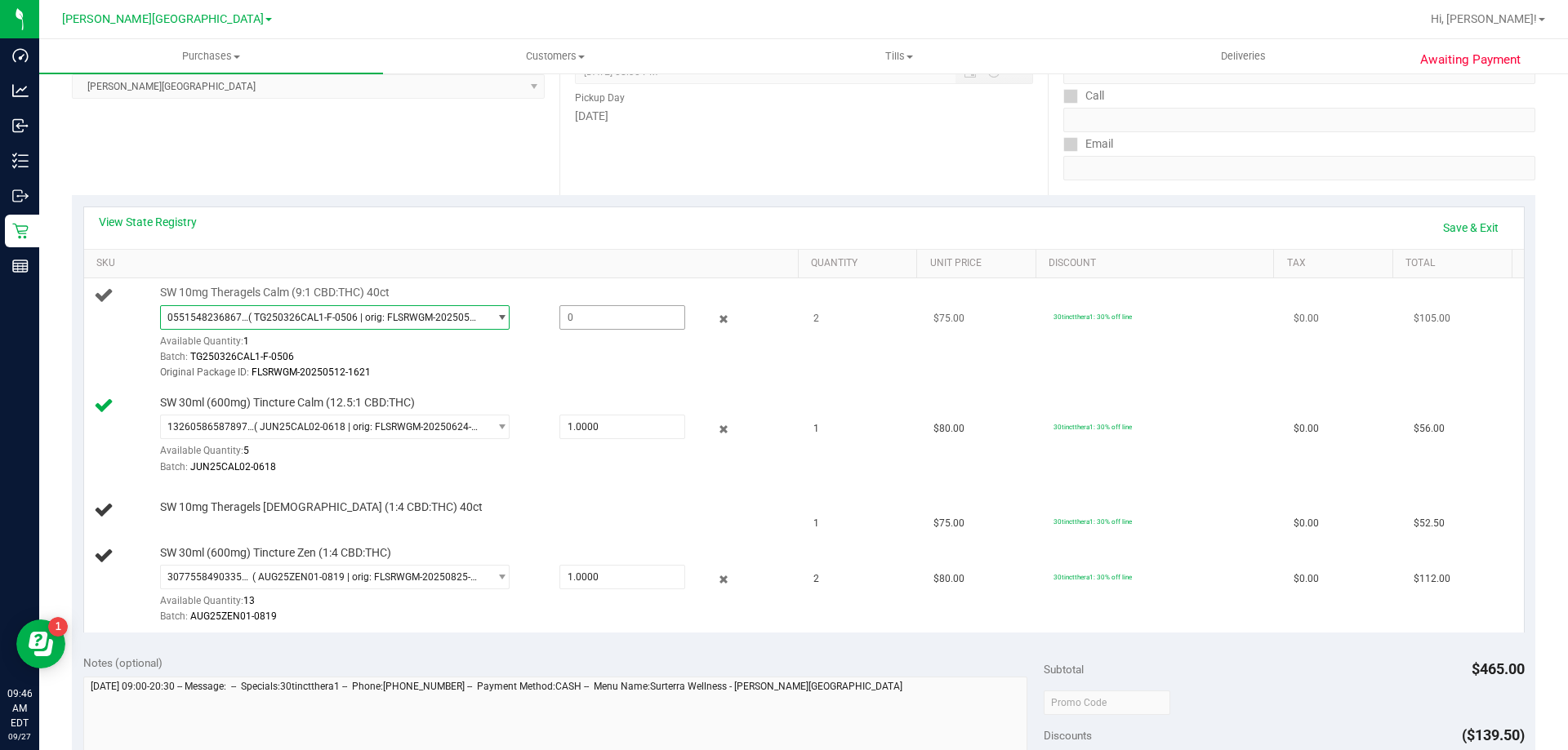
click at [582, 310] on span at bounding box center [622, 317] width 125 height 24
type input "125010819"
click at [461, 485] on td "SW 10mg Theragels Zen (1:4 CBD:THC) 40ct" at bounding box center [444, 511] width 720 height 56
click at [562, 576] on span "1.0000 1" at bounding box center [622, 576] width 125 height 24
type input "2"
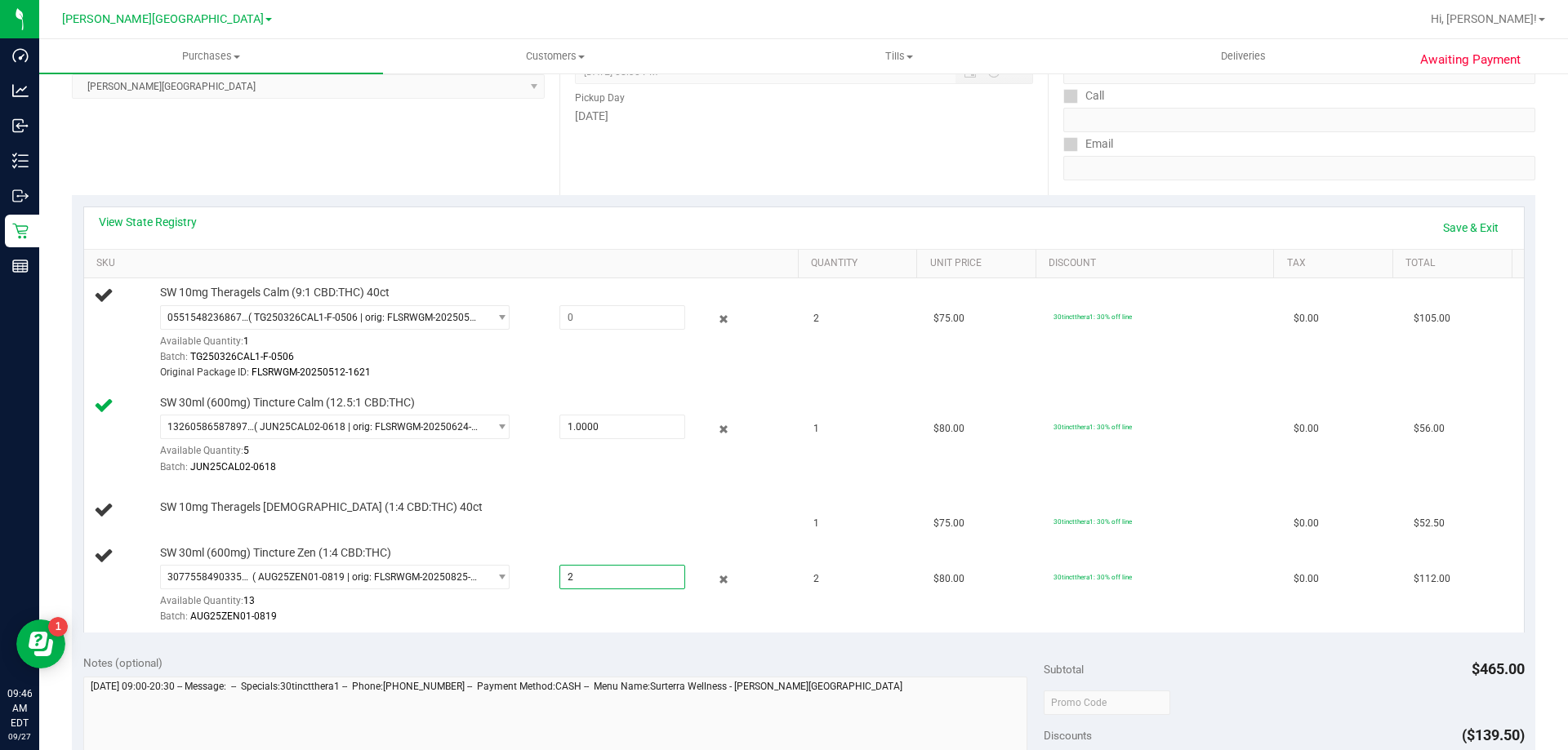
type input "2.0000"
click at [928, 656] on div "Notes (optional)" at bounding box center [563, 663] width 961 height 17
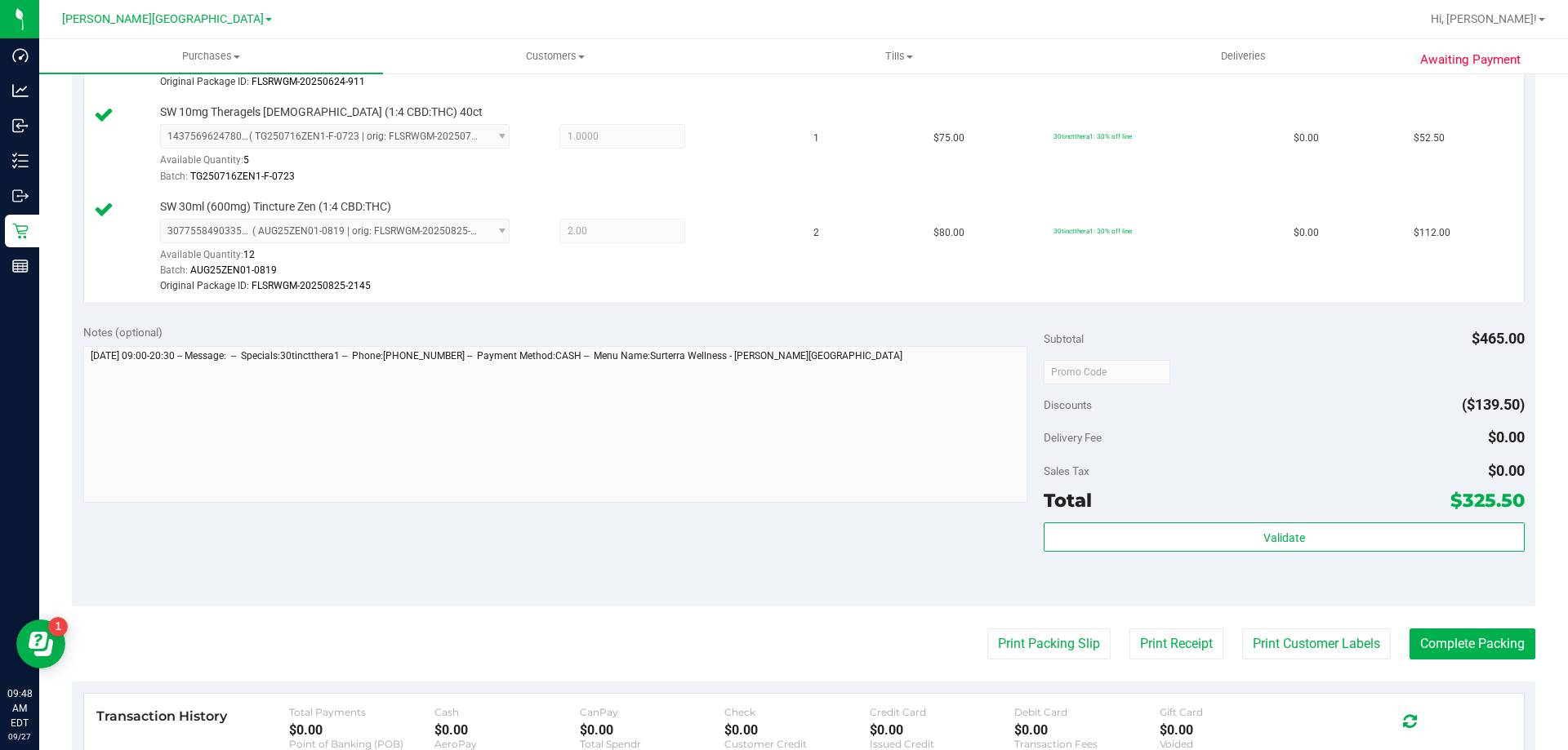
scroll to position [816, 0]
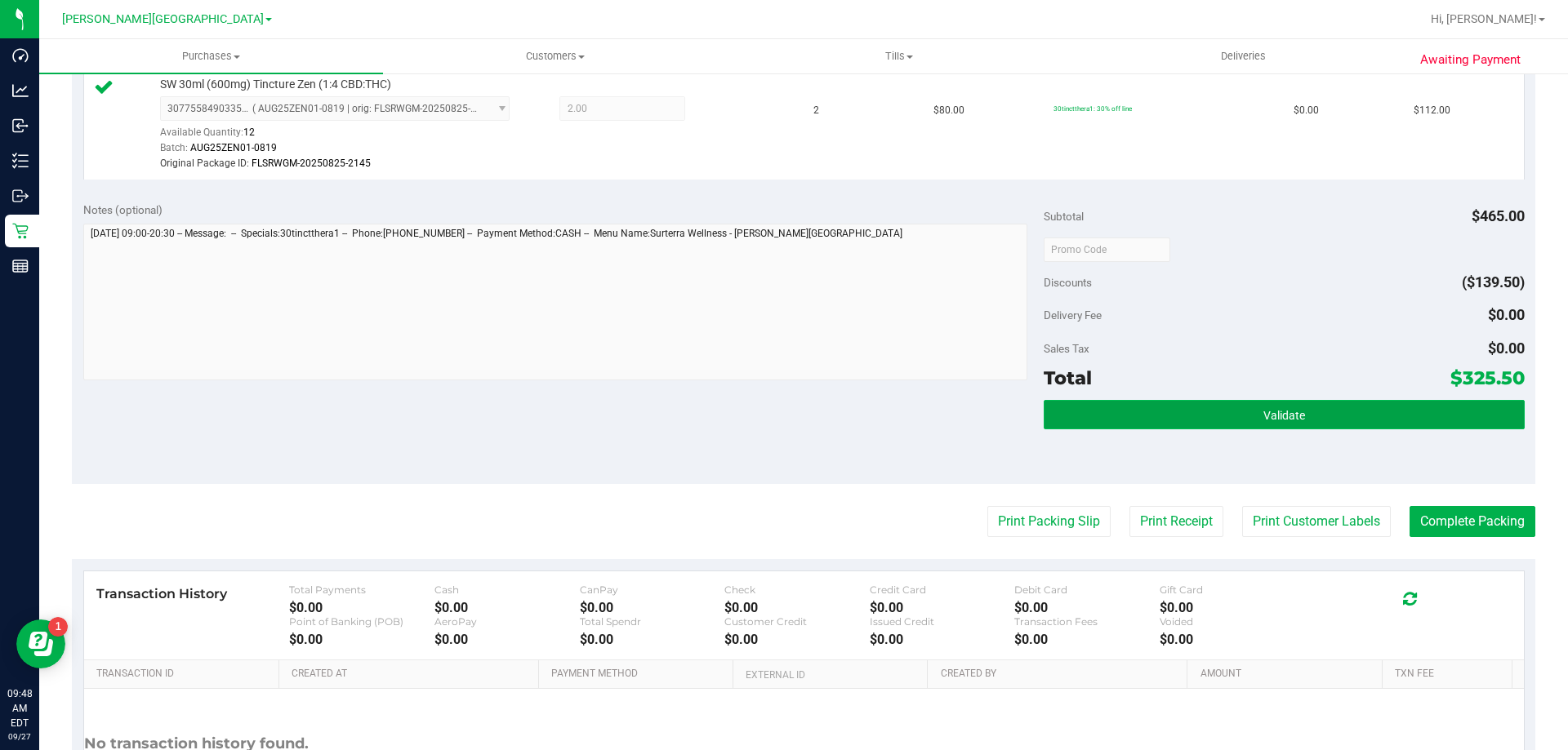
click at [1264, 415] on span "Validate" at bounding box center [1285, 415] width 42 height 13
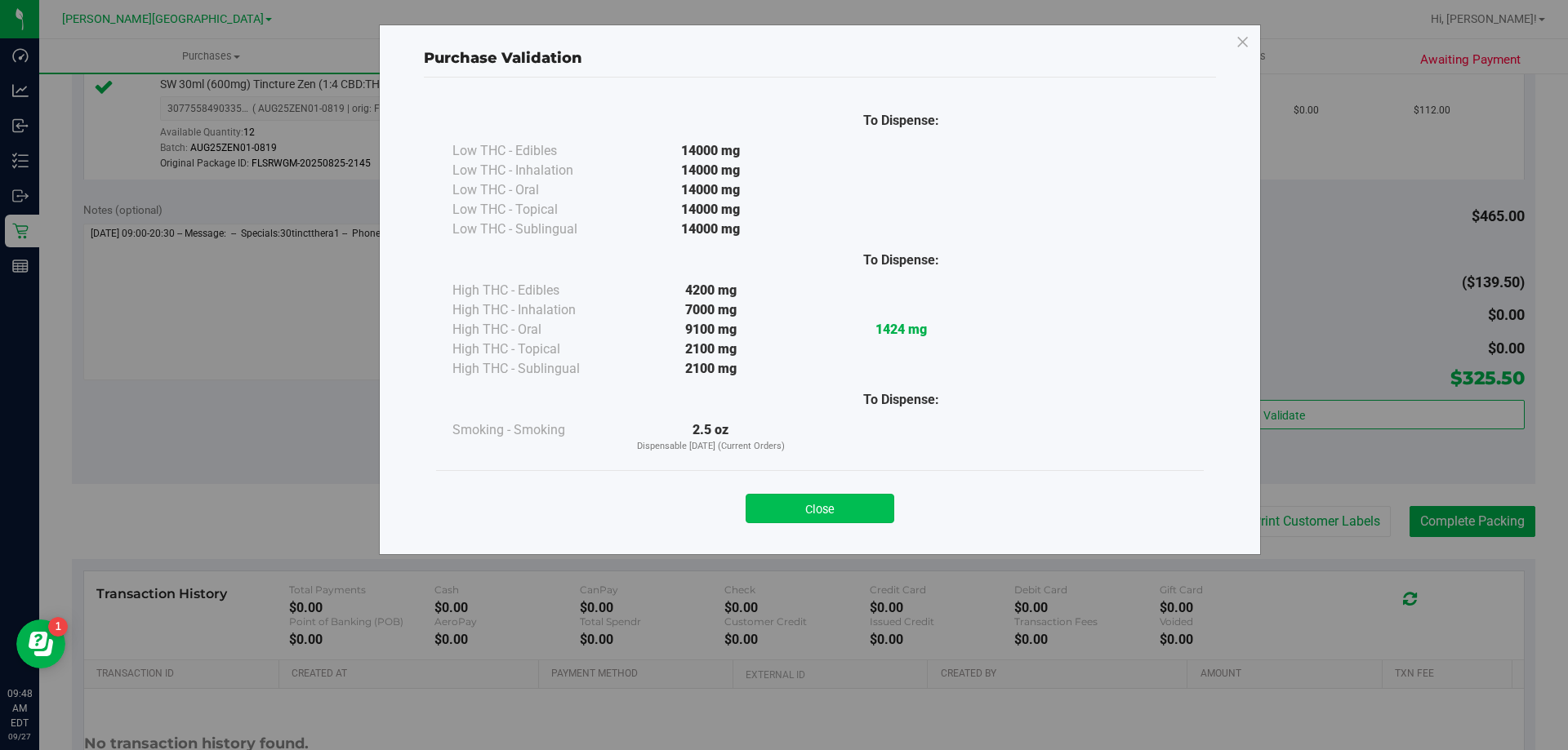
click at [838, 495] on button "Close" at bounding box center [819, 508] width 149 height 29
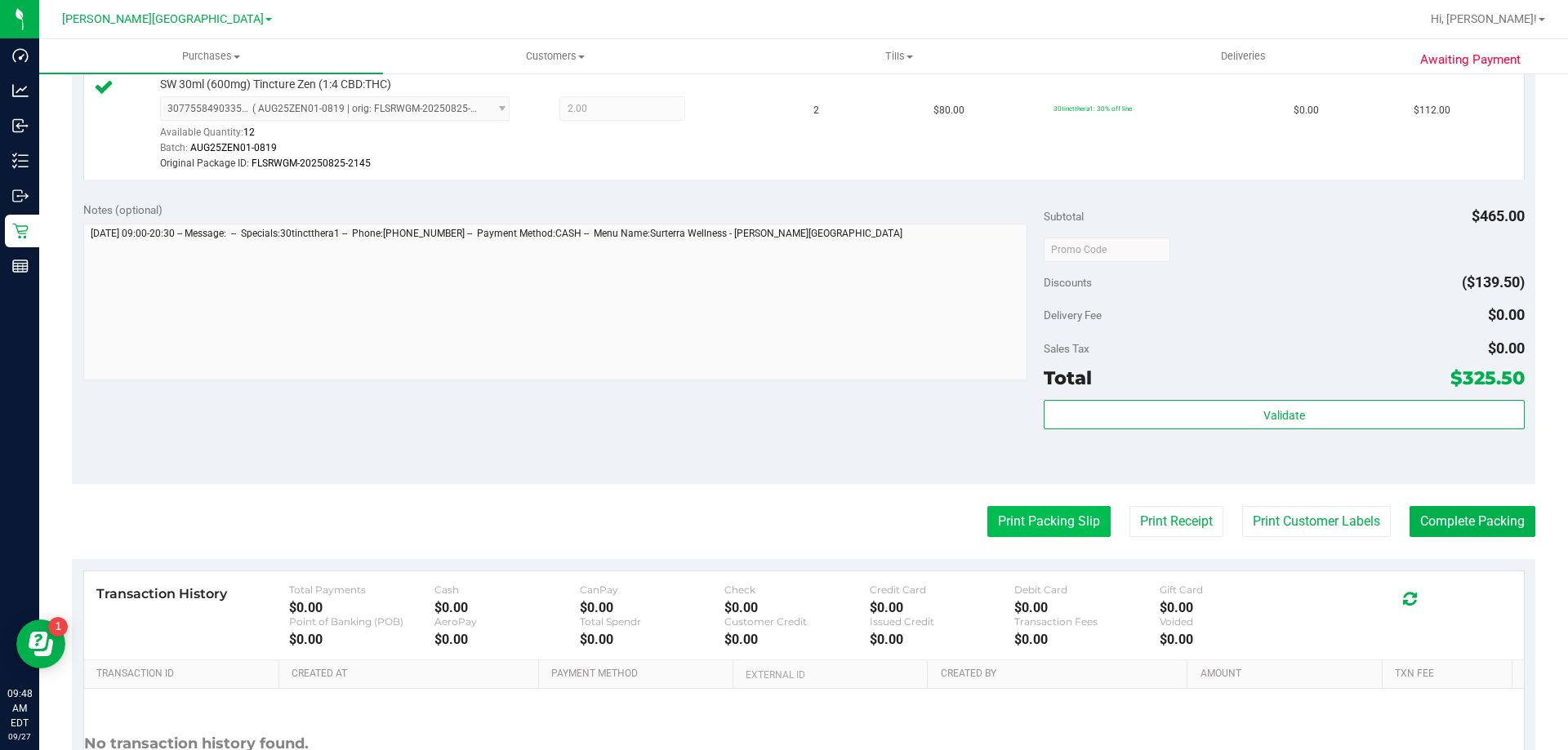
click at [990, 515] on button "Print Packing Slip" at bounding box center [1049, 521] width 123 height 31
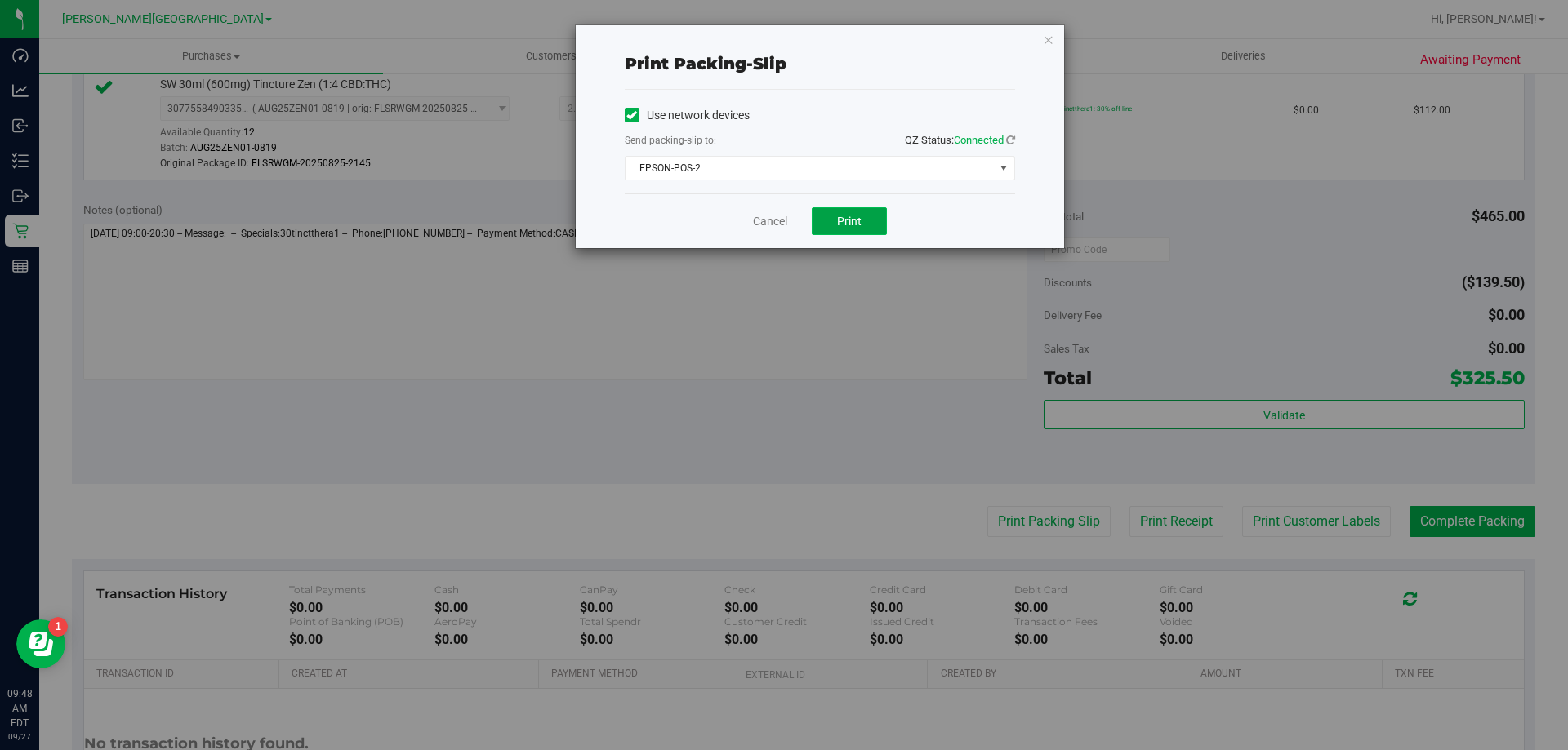
click at [853, 219] on span "Print" at bounding box center [849, 222] width 24 height 13
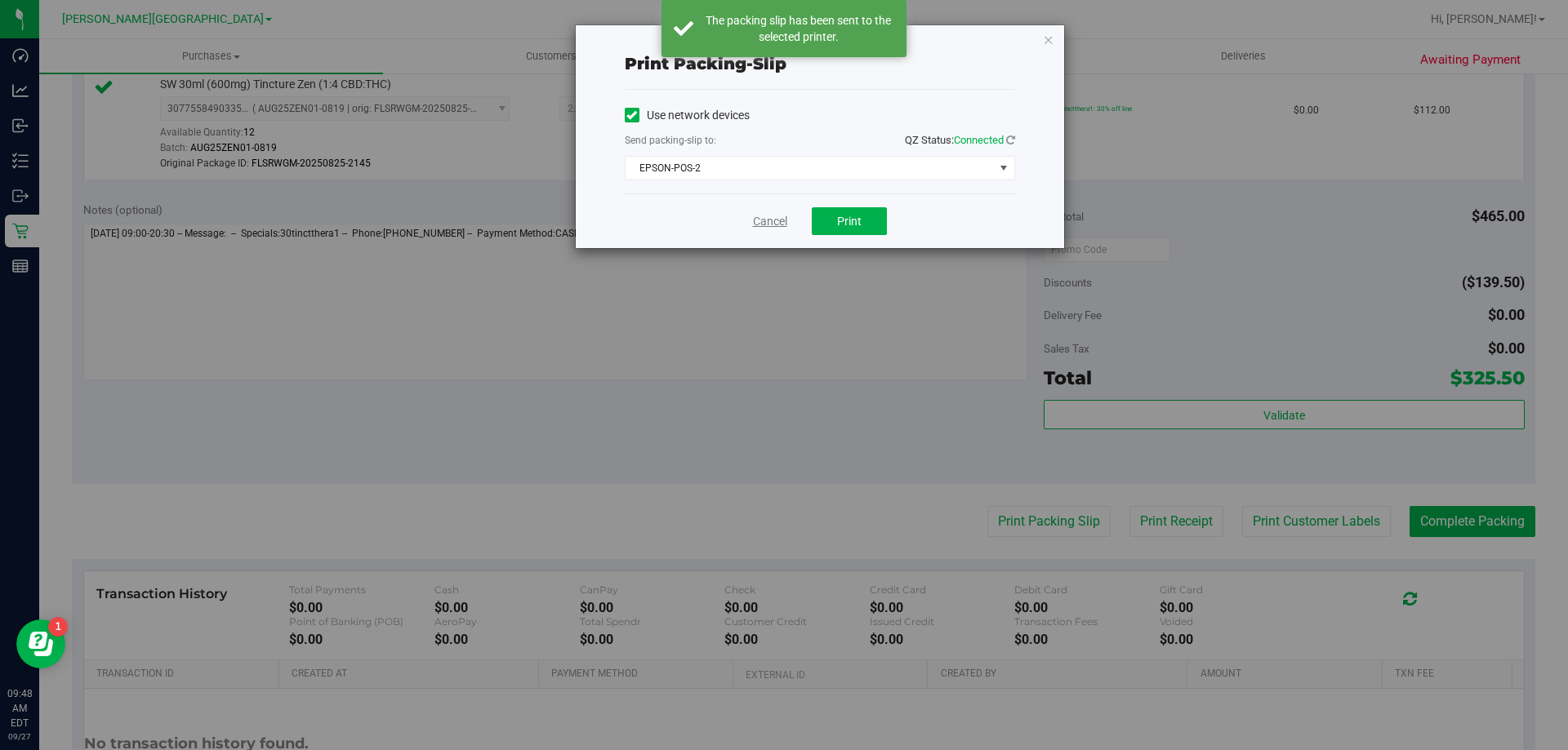
click at [758, 220] on link "Cancel" at bounding box center [769, 222] width 34 height 17
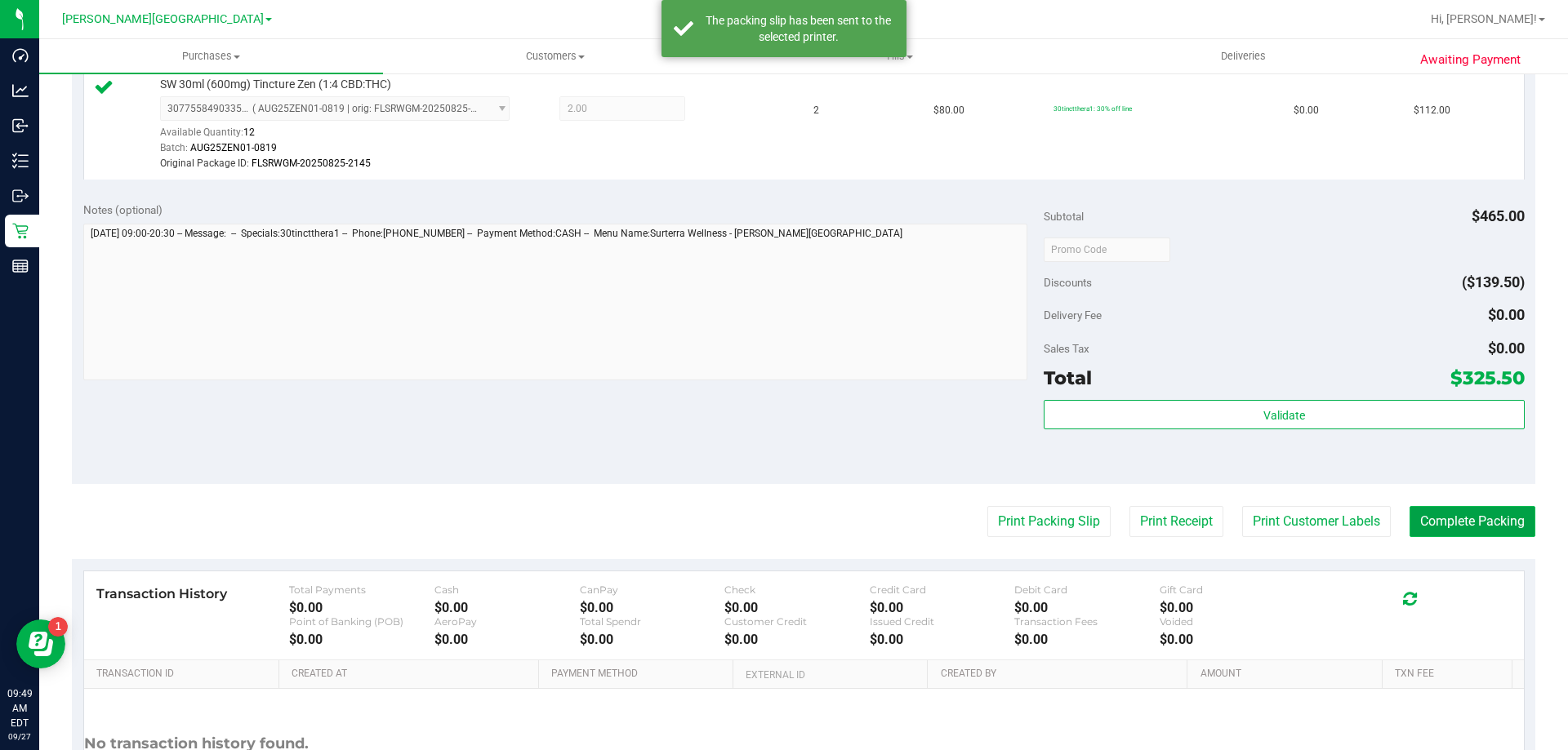
click at [1435, 516] on button "Complete Packing" at bounding box center [1472, 521] width 125 height 31
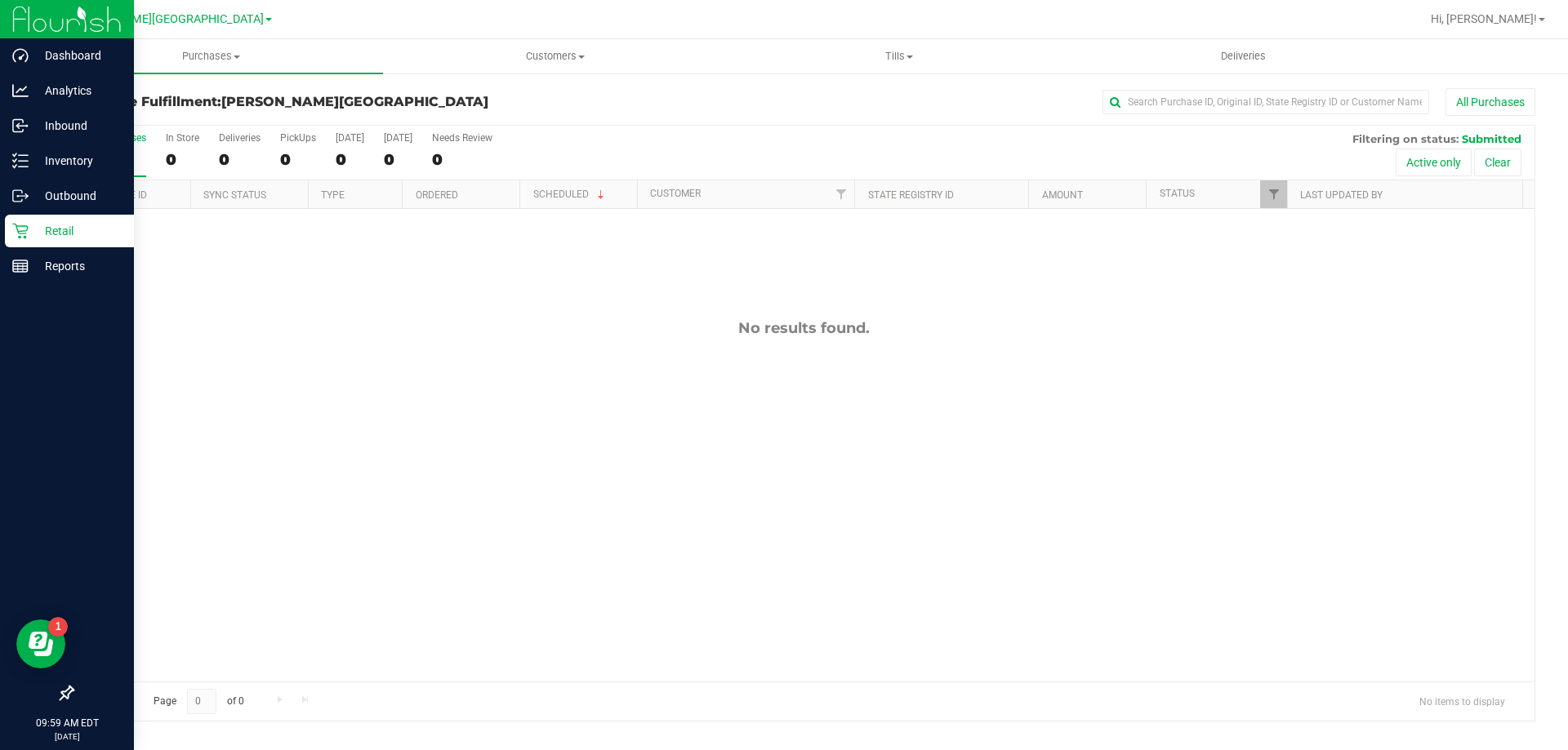
click at [0, 381] on div at bounding box center [66, 481] width 134 height 393
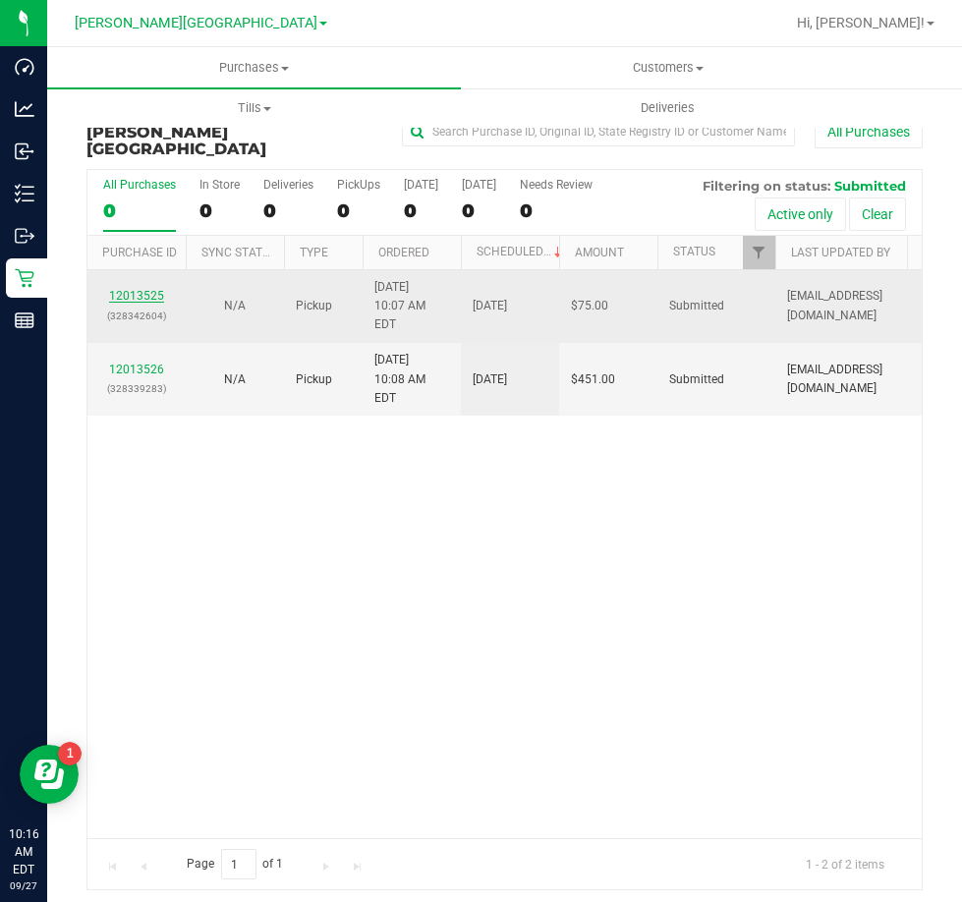
click at [142, 289] on link "12013525" at bounding box center [136, 296] width 55 height 14
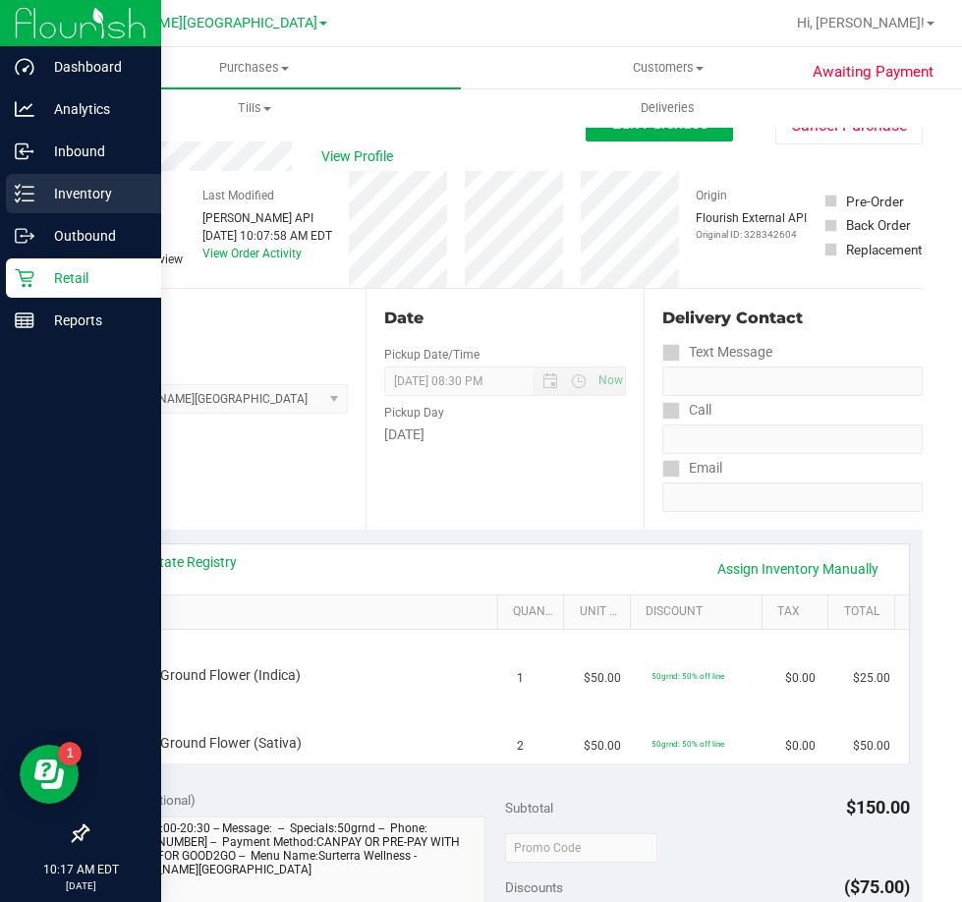
click at [86, 185] on p "Inventory" at bounding box center [93, 194] width 118 height 24
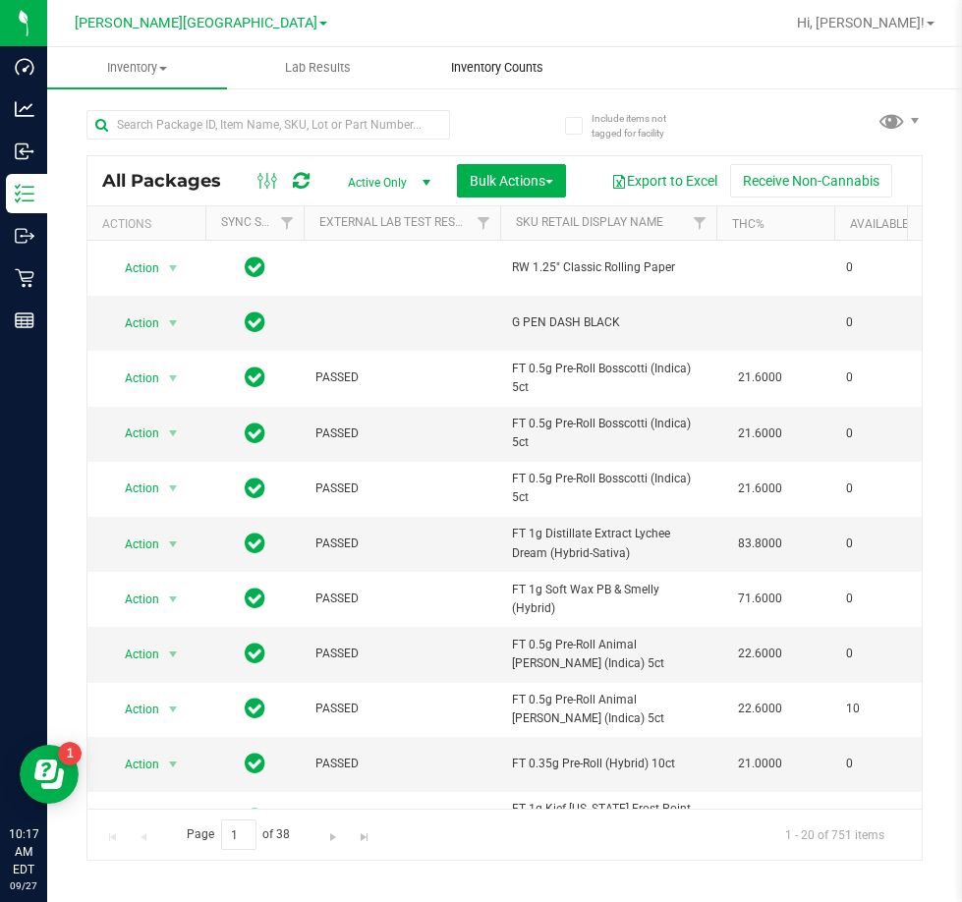
click at [520, 66] on span "Inventory Counts" at bounding box center [497, 68] width 145 height 18
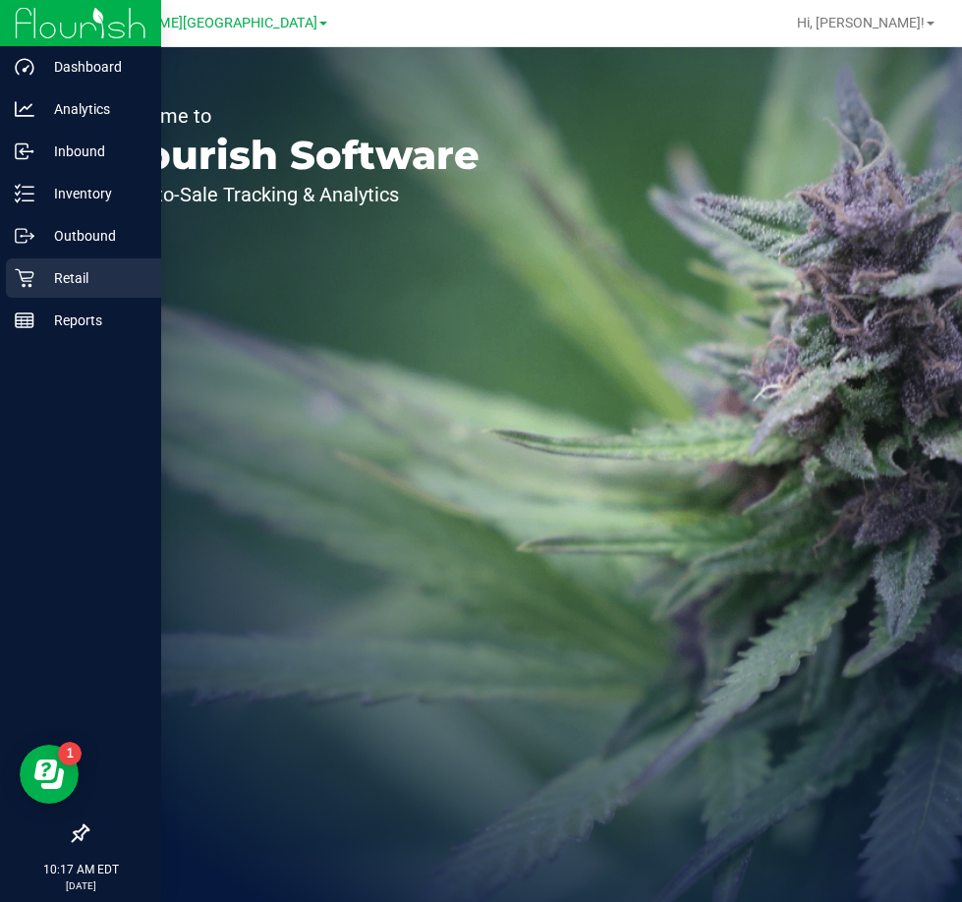
click at [72, 275] on p "Retail" at bounding box center [93, 278] width 118 height 24
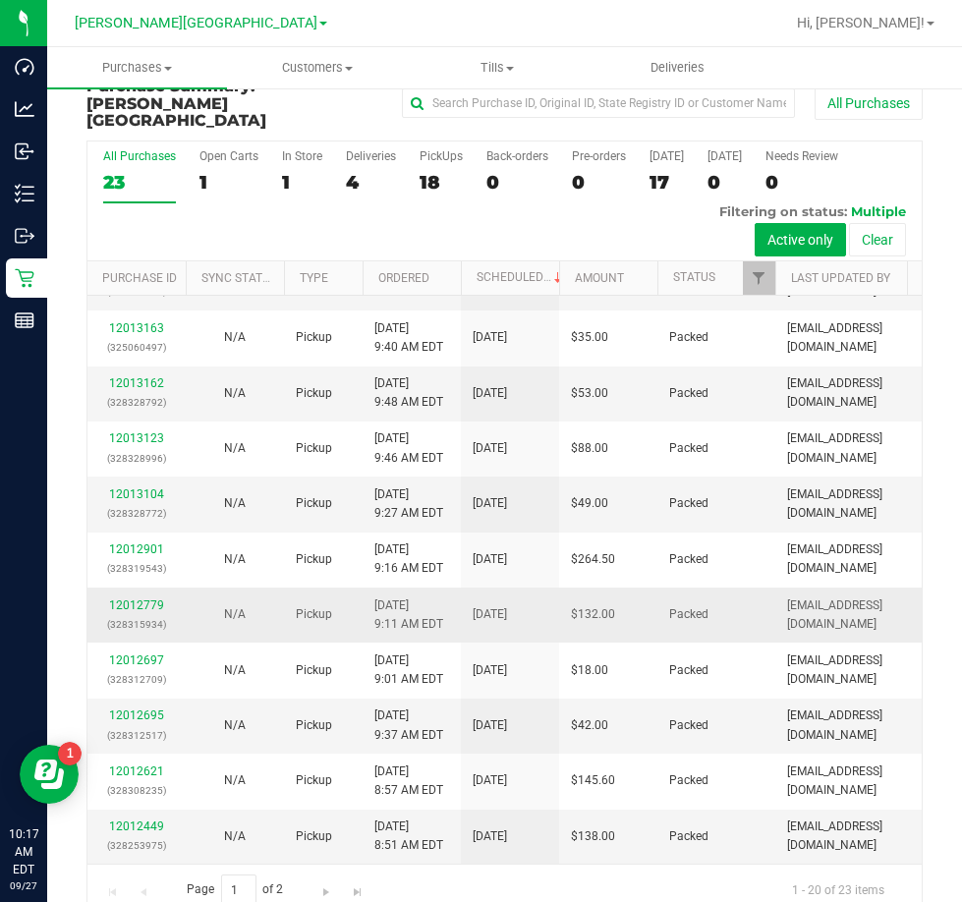
scroll to position [44, 0]
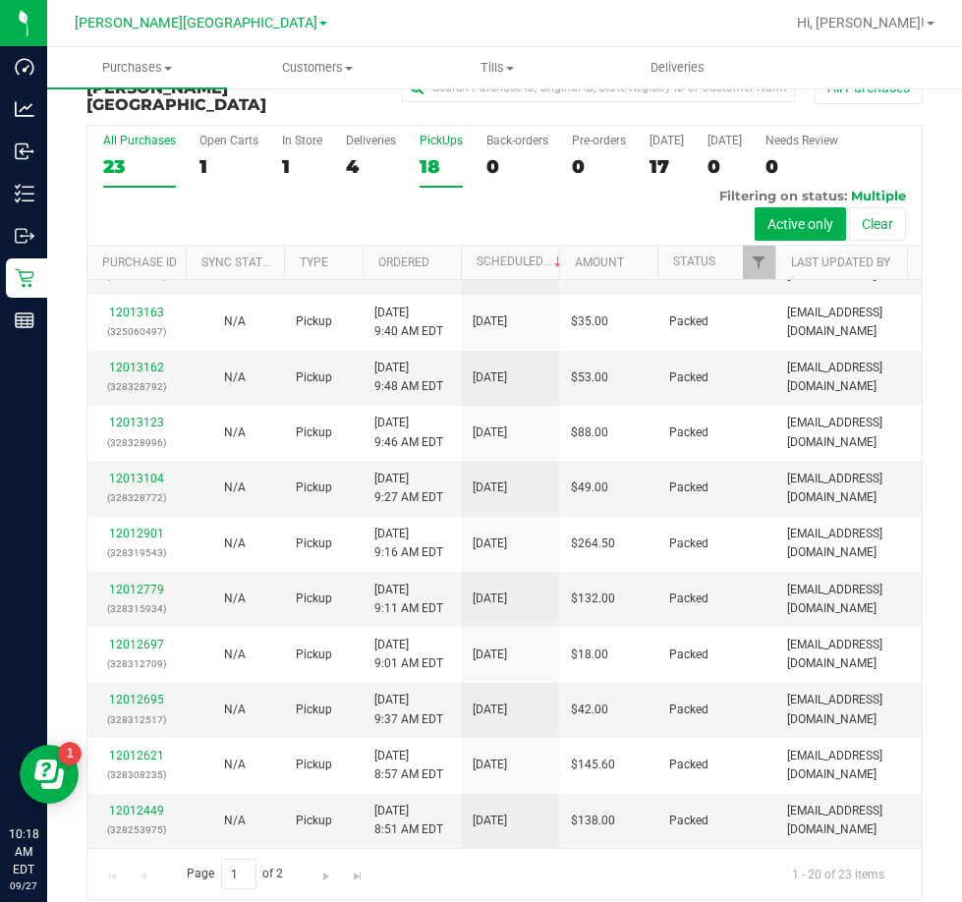
click at [437, 134] on div "PickUps" at bounding box center [441, 141] width 43 height 14
click at [0, 0] on input "PickUps 18" at bounding box center [0, 0] width 0 height 0
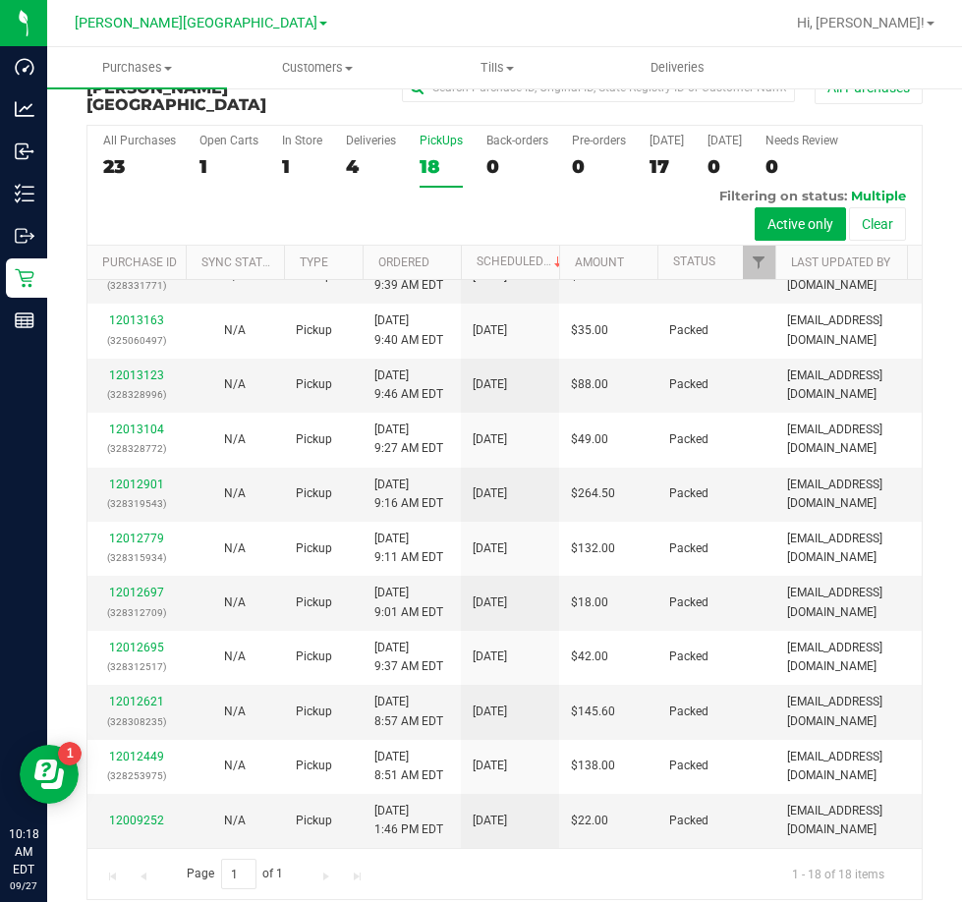
scroll to position [0, 0]
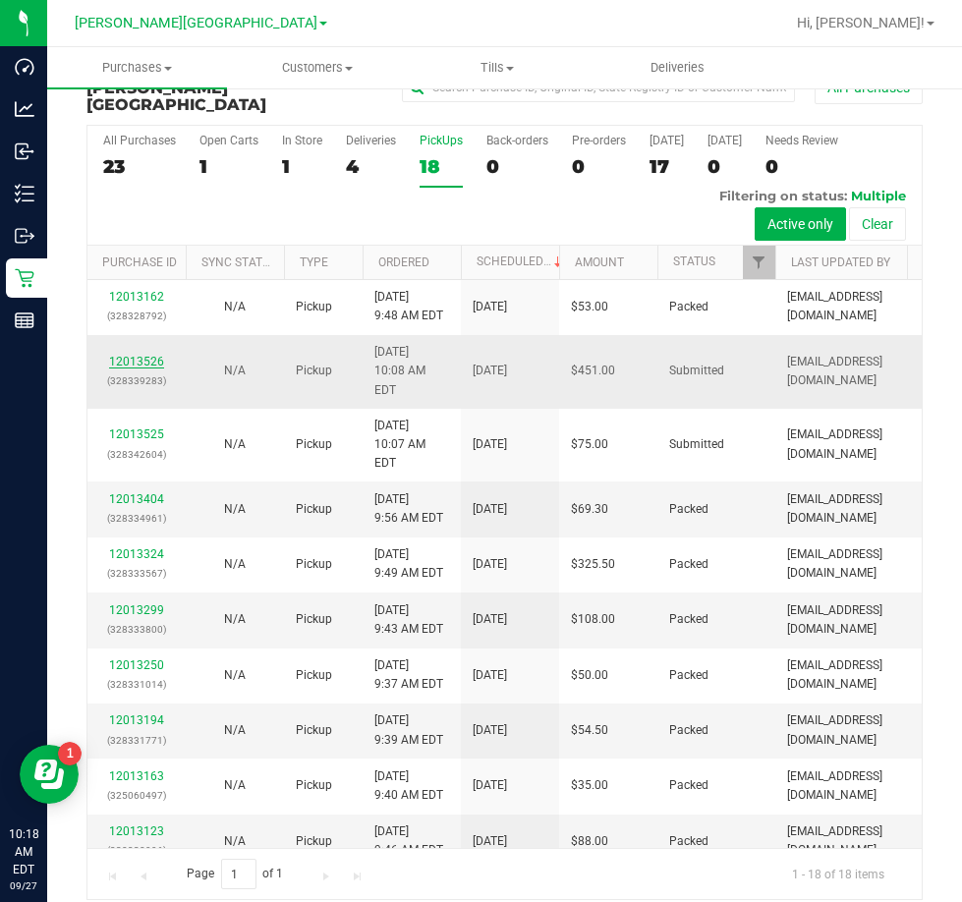
click at [135, 369] on link "12013526" at bounding box center [136, 362] width 55 height 14
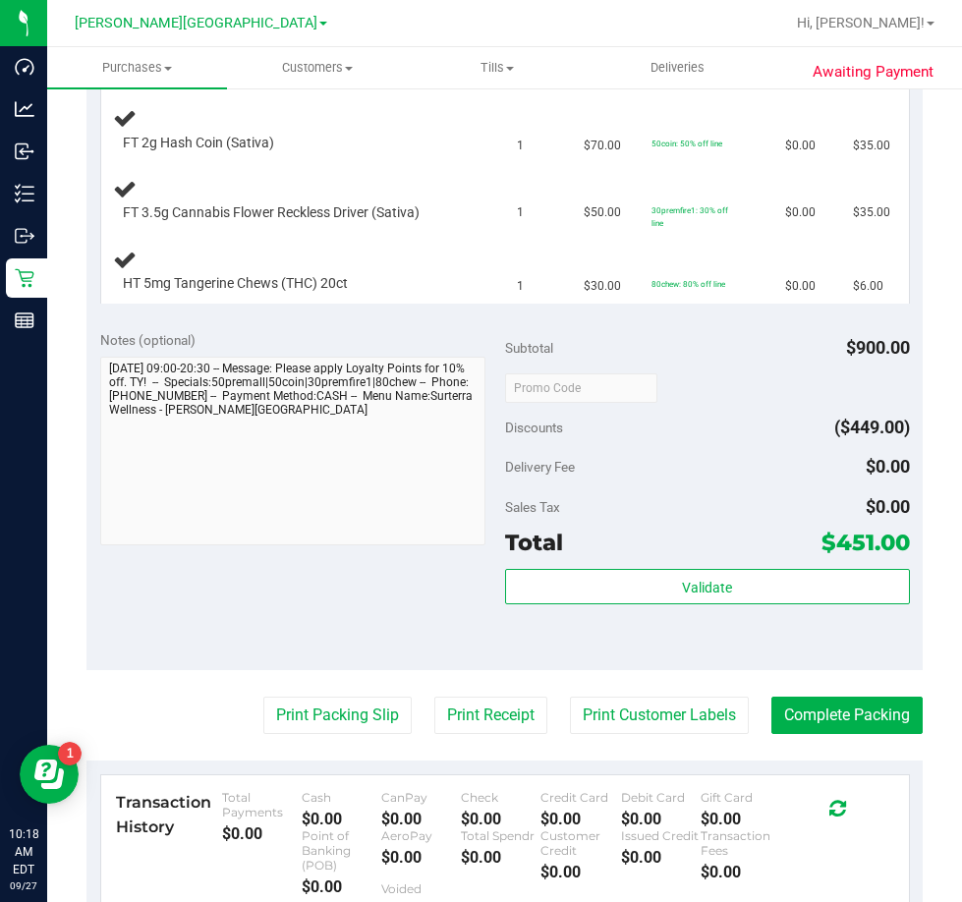
scroll to position [732, 0]
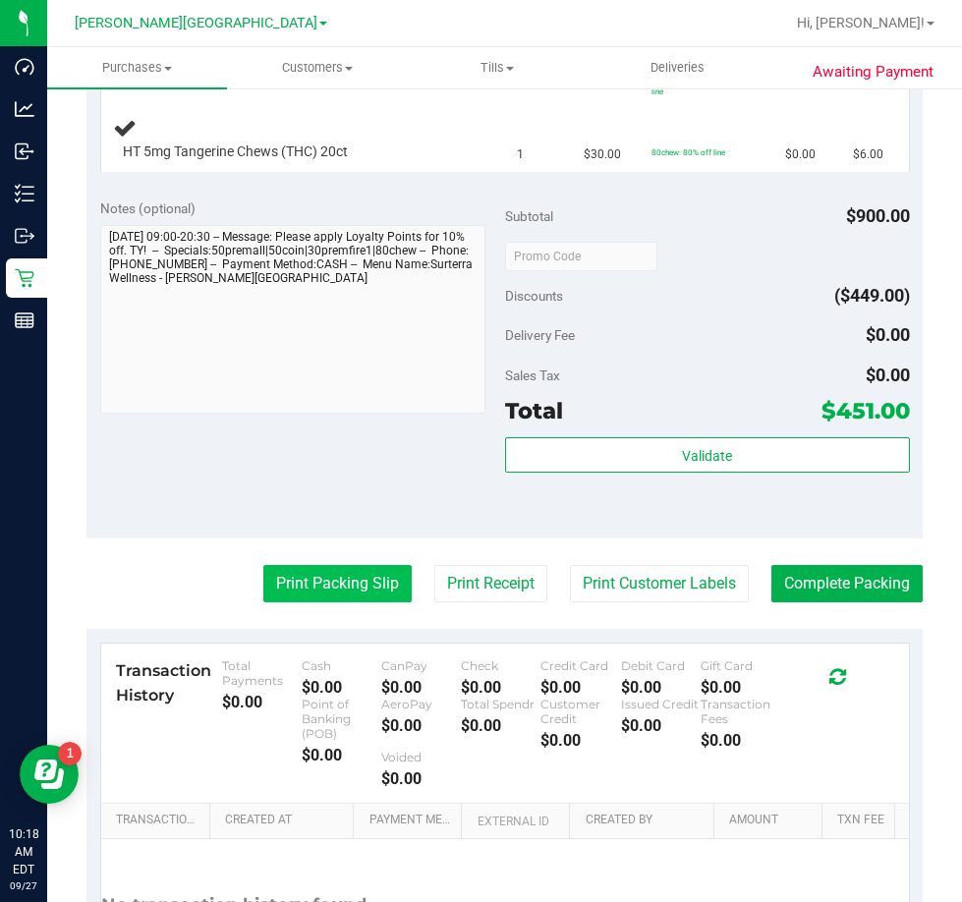
click at [329, 594] on button "Print Packing Slip" at bounding box center [337, 583] width 148 height 37
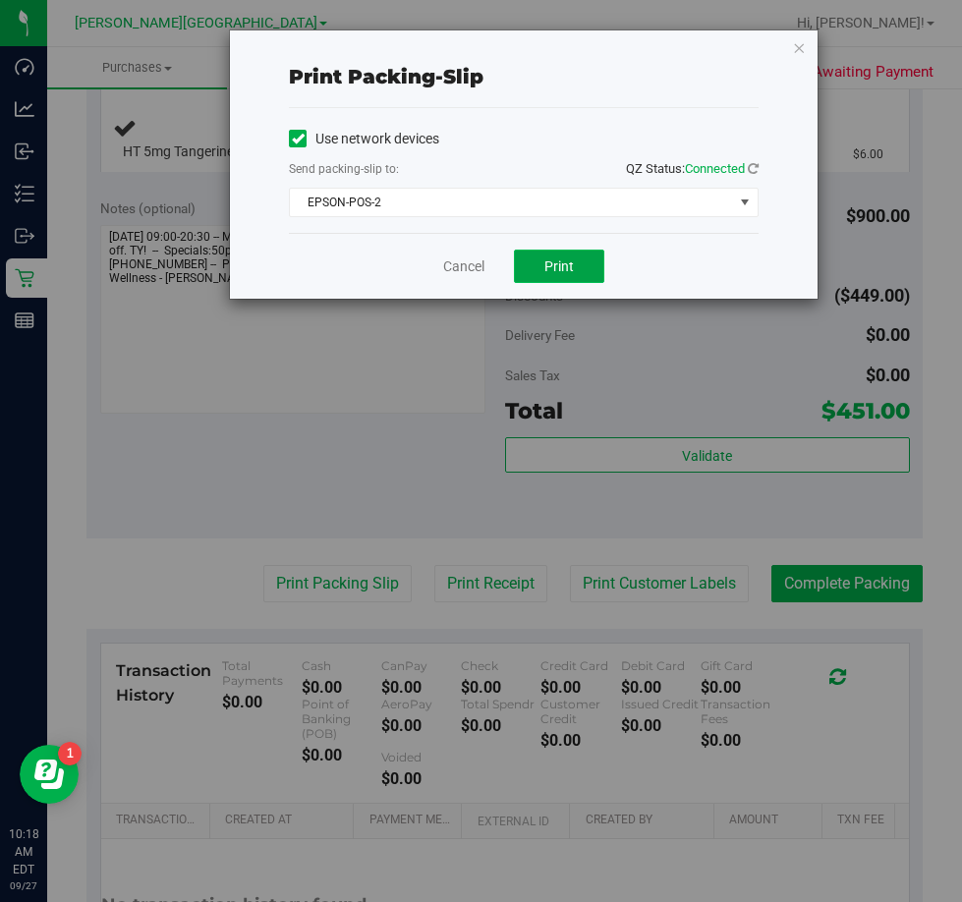
click at [569, 269] on span "Print" at bounding box center [559, 267] width 29 height 16
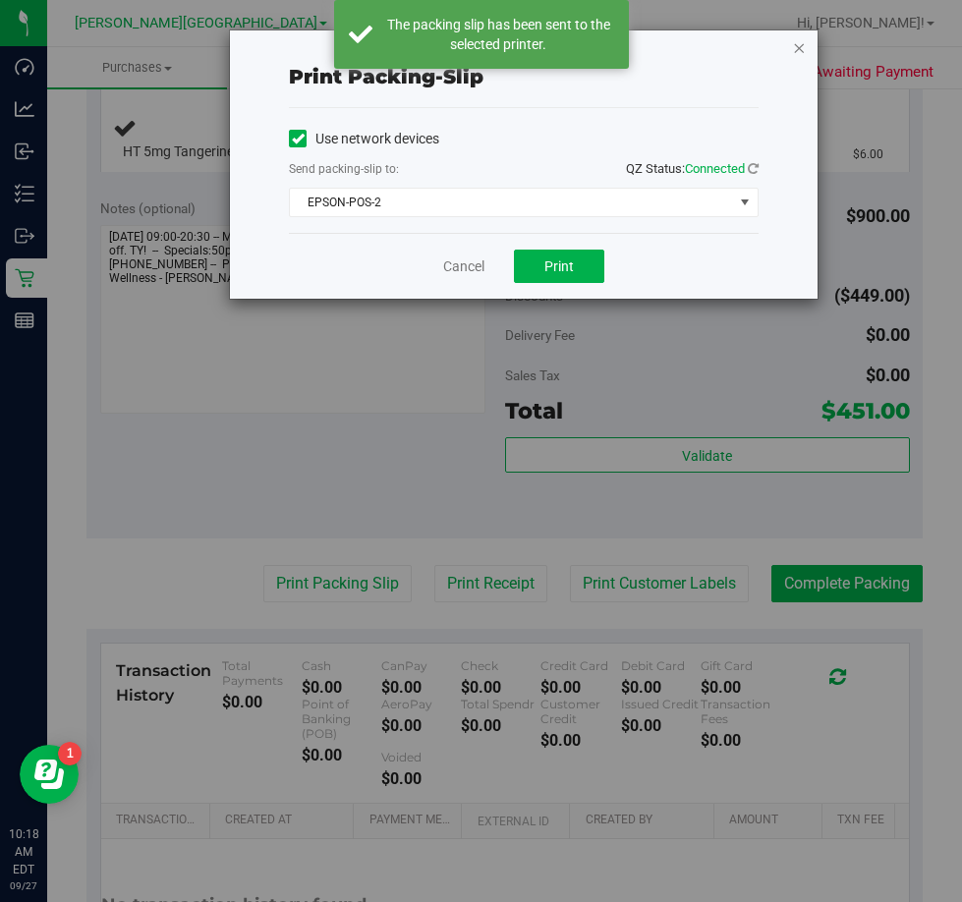
click at [800, 45] on icon "button" at bounding box center [799, 47] width 14 height 24
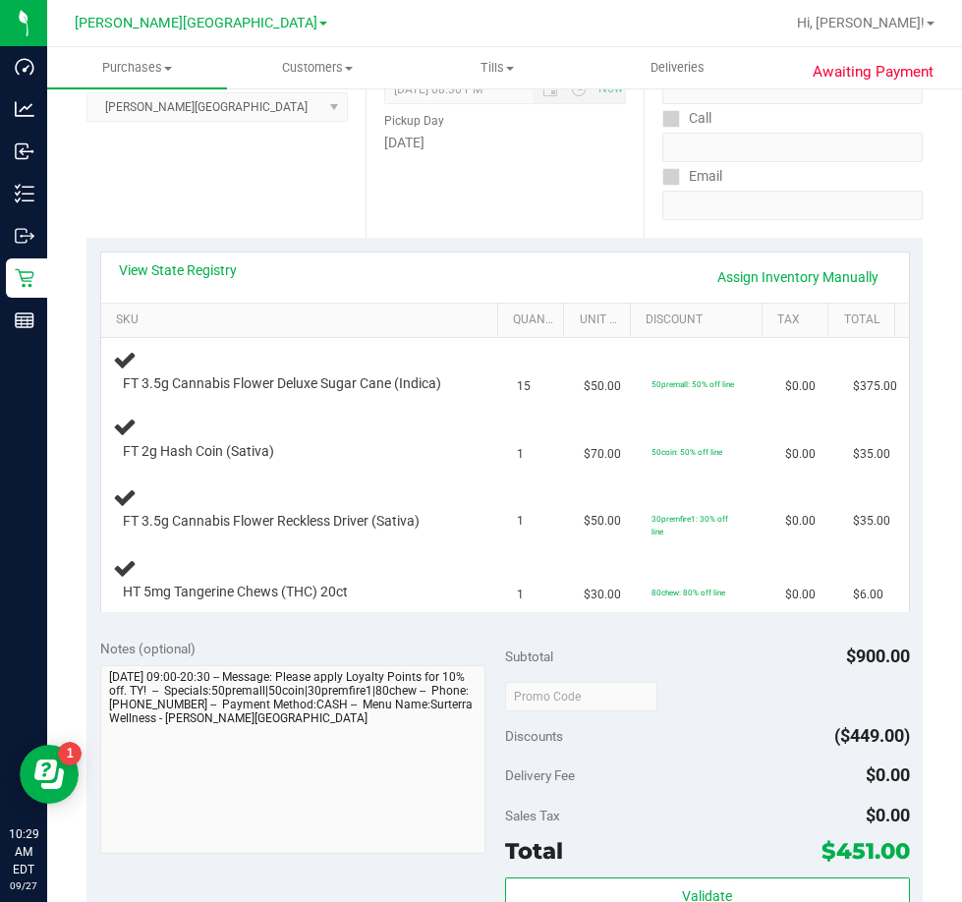
scroll to position [339, 0]
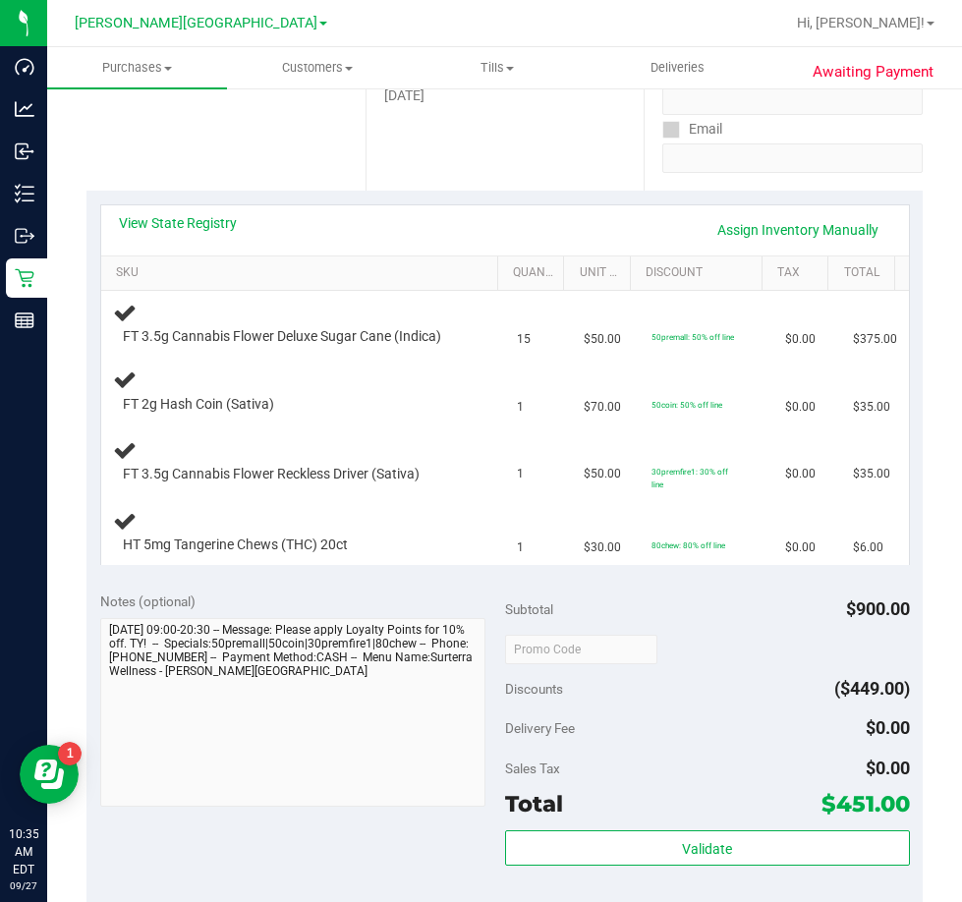
drag, startPoint x: 314, startPoint y: 212, endPoint x: 329, endPoint y: 201, distance: 19.7
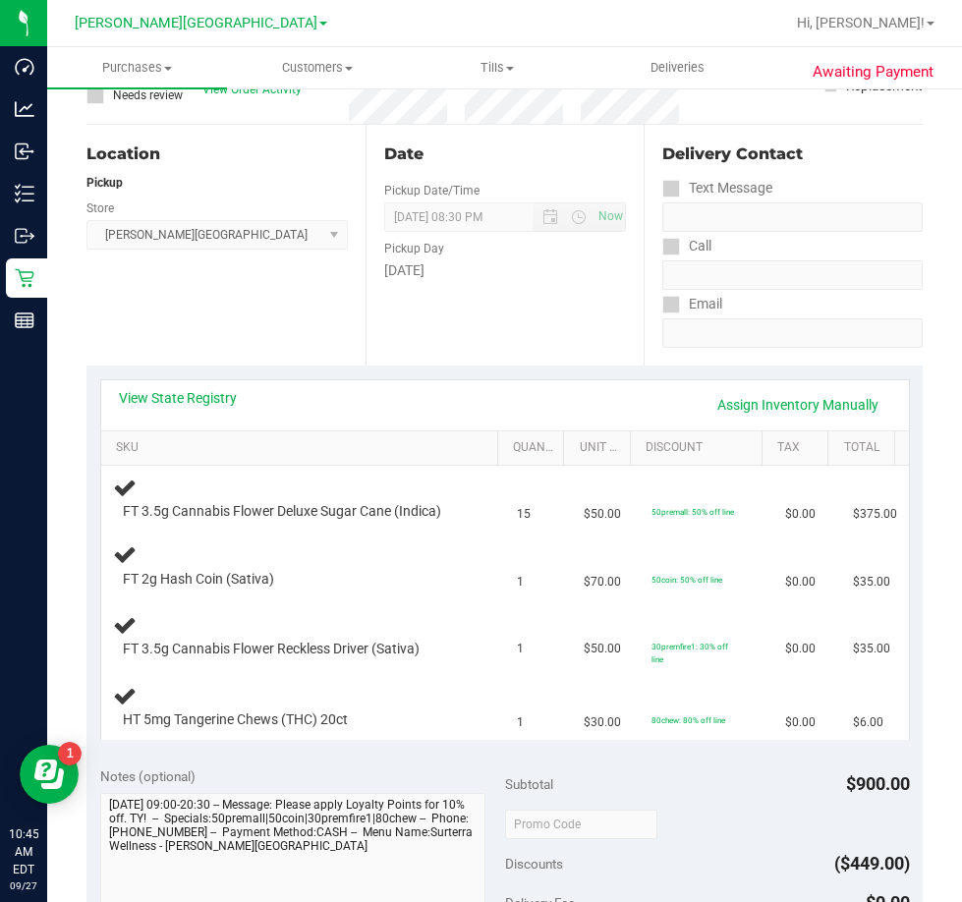
scroll to position [0, 0]
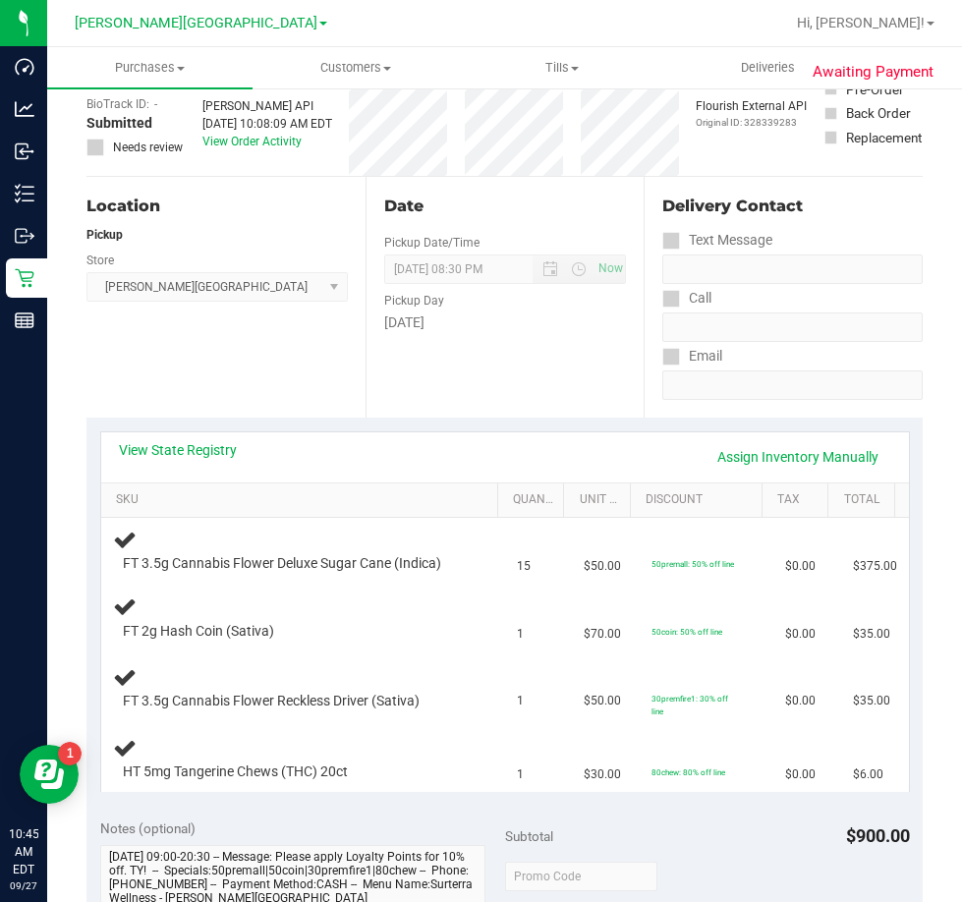
scroll to position [111, 0]
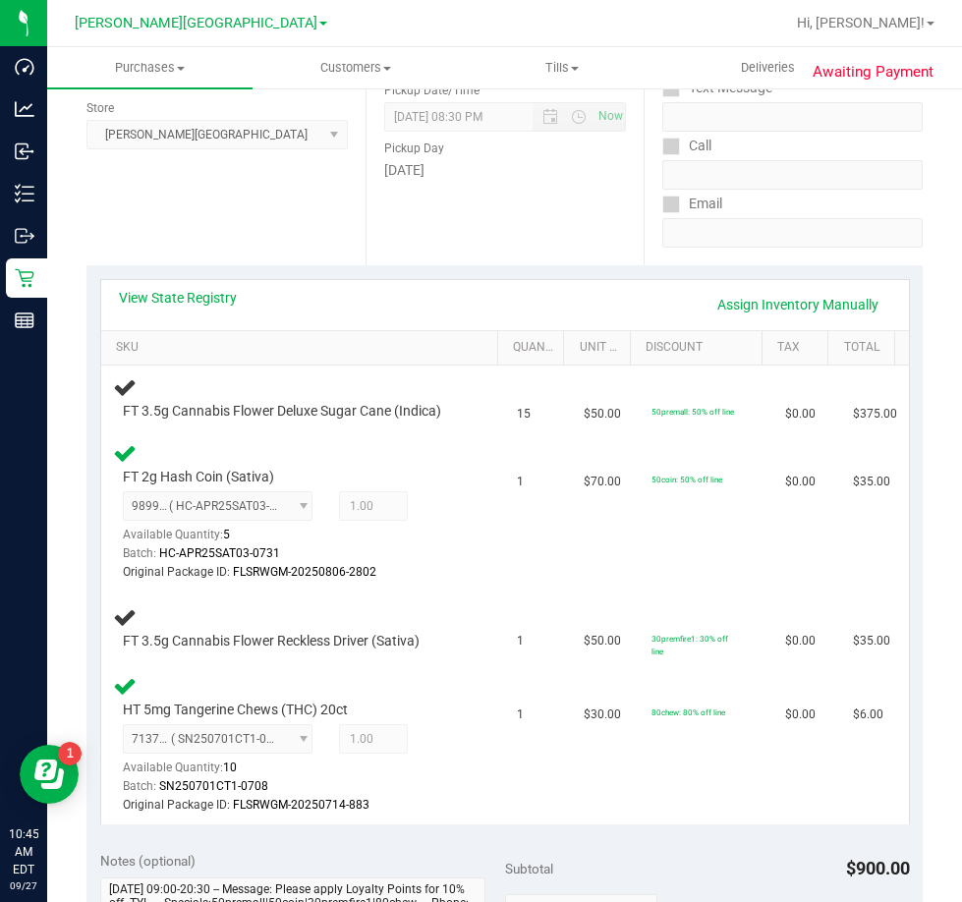
scroll to position [259, 0]
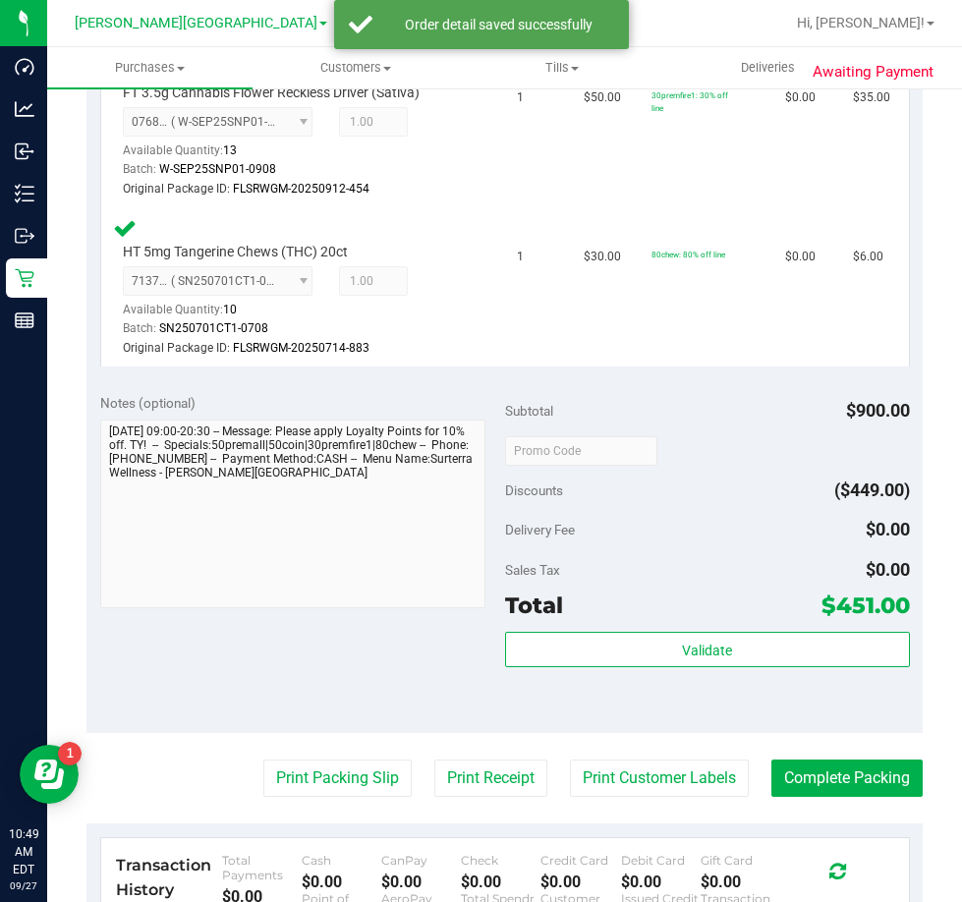
scroll to position [1090, 0]
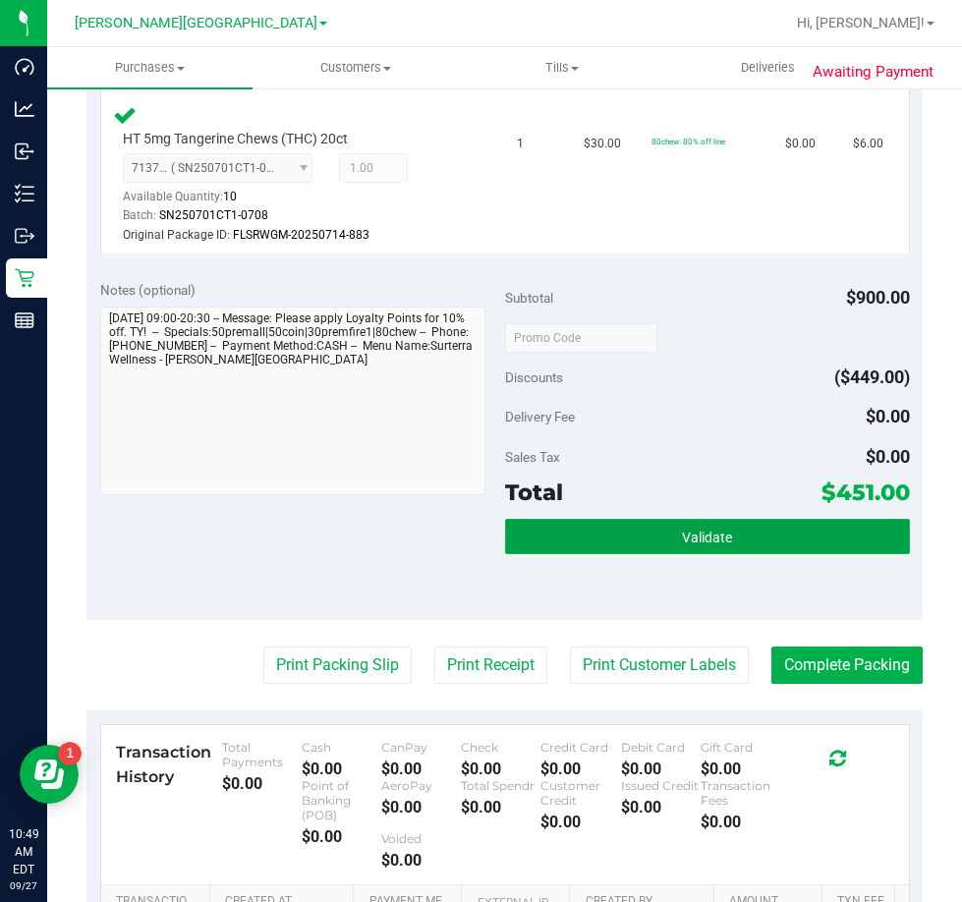
click at [669, 538] on button "Validate" at bounding box center [707, 536] width 405 height 35
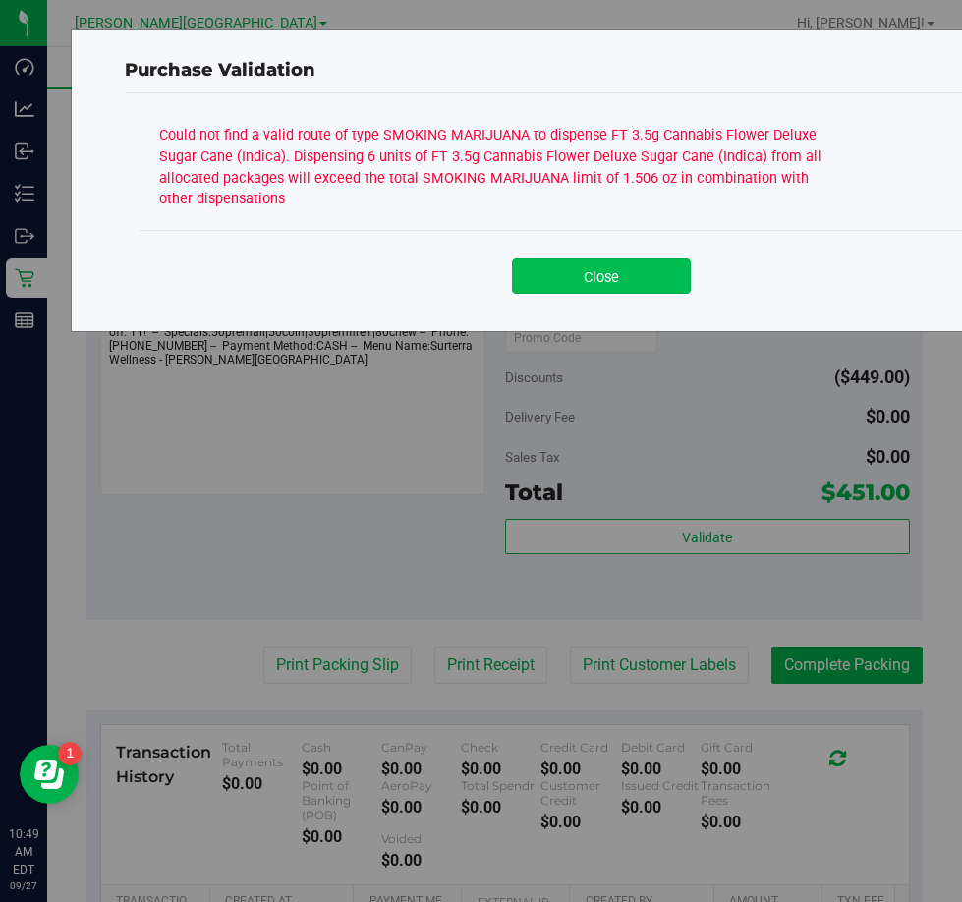
click at [605, 273] on button "Close" at bounding box center [601, 276] width 179 height 35
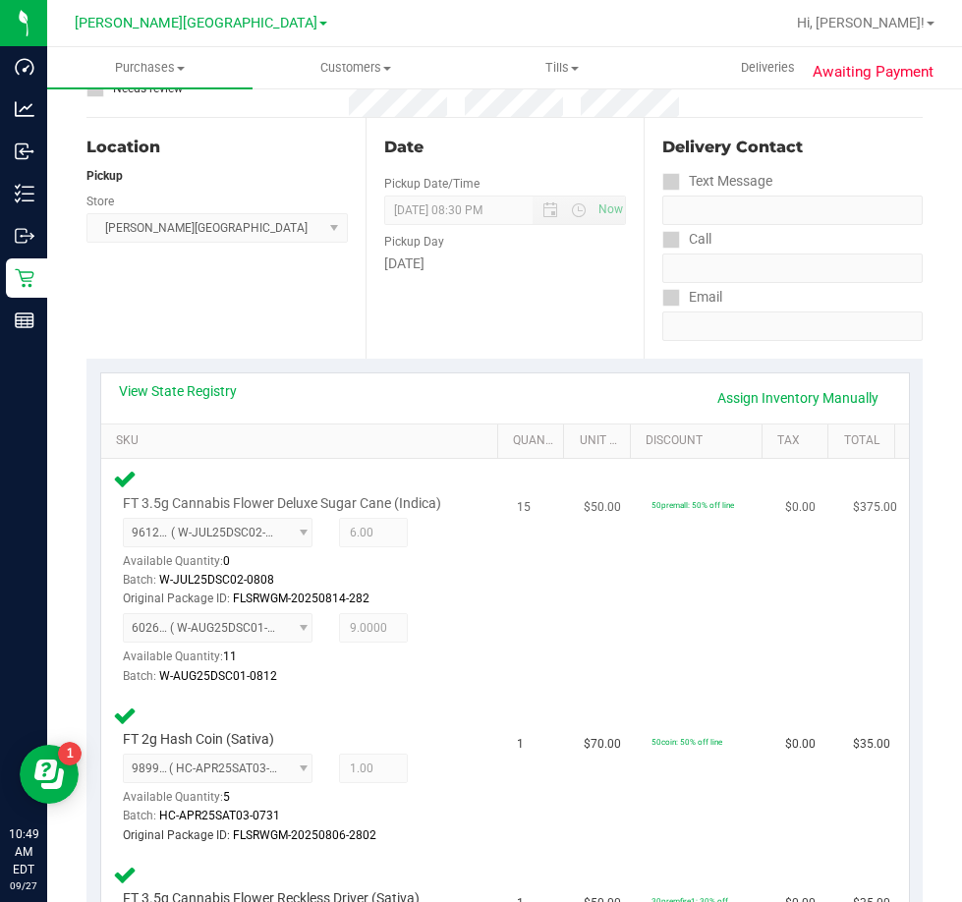
scroll to position [9, 0]
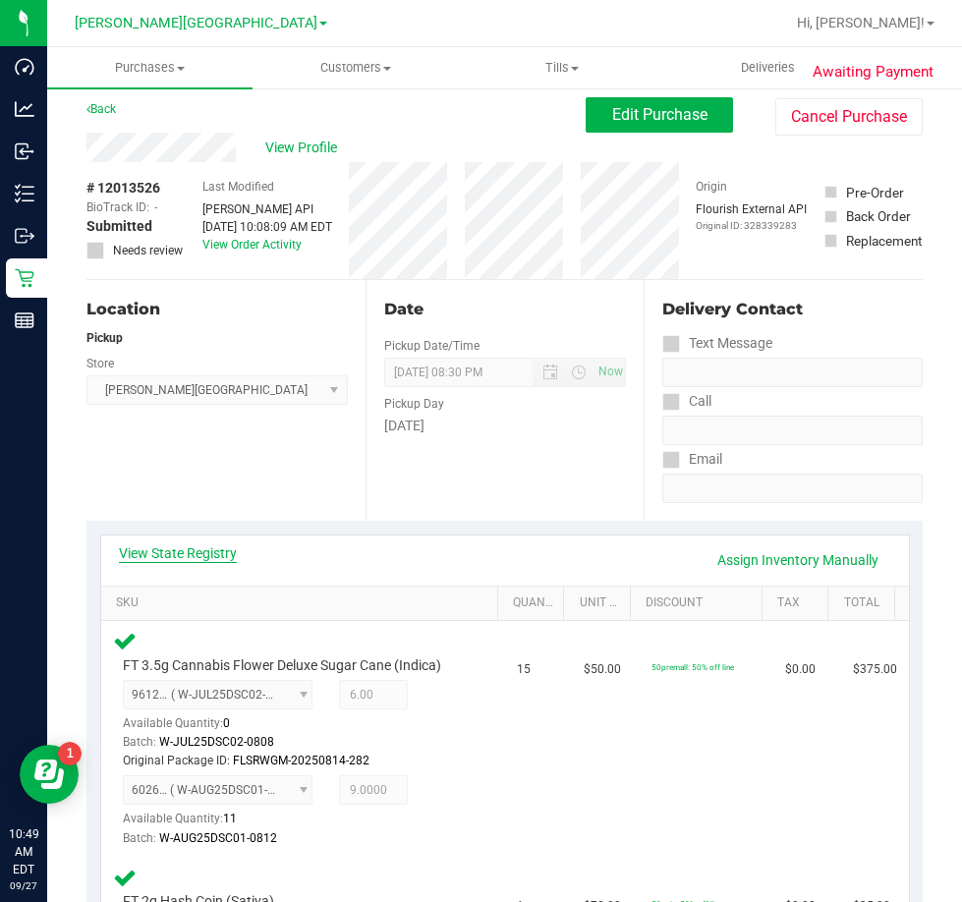
click at [202, 554] on link "View State Registry" at bounding box center [178, 554] width 118 height 20
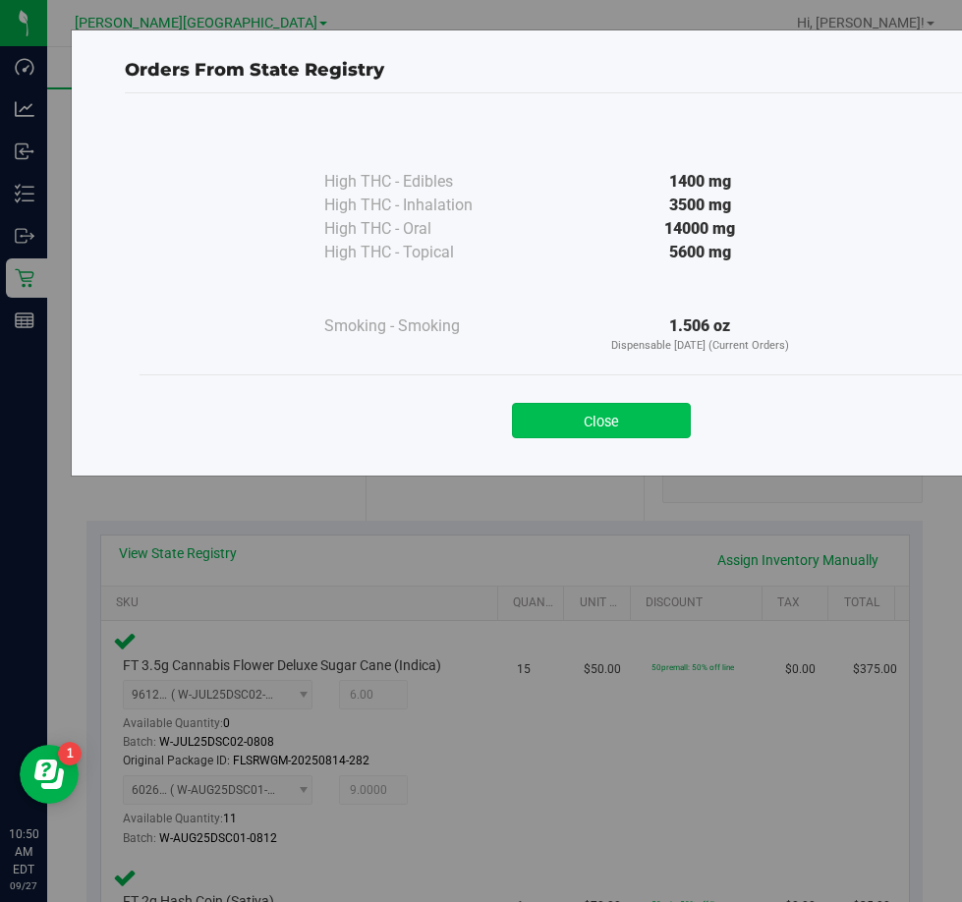
click at [629, 425] on button "Close" at bounding box center [601, 420] width 179 height 35
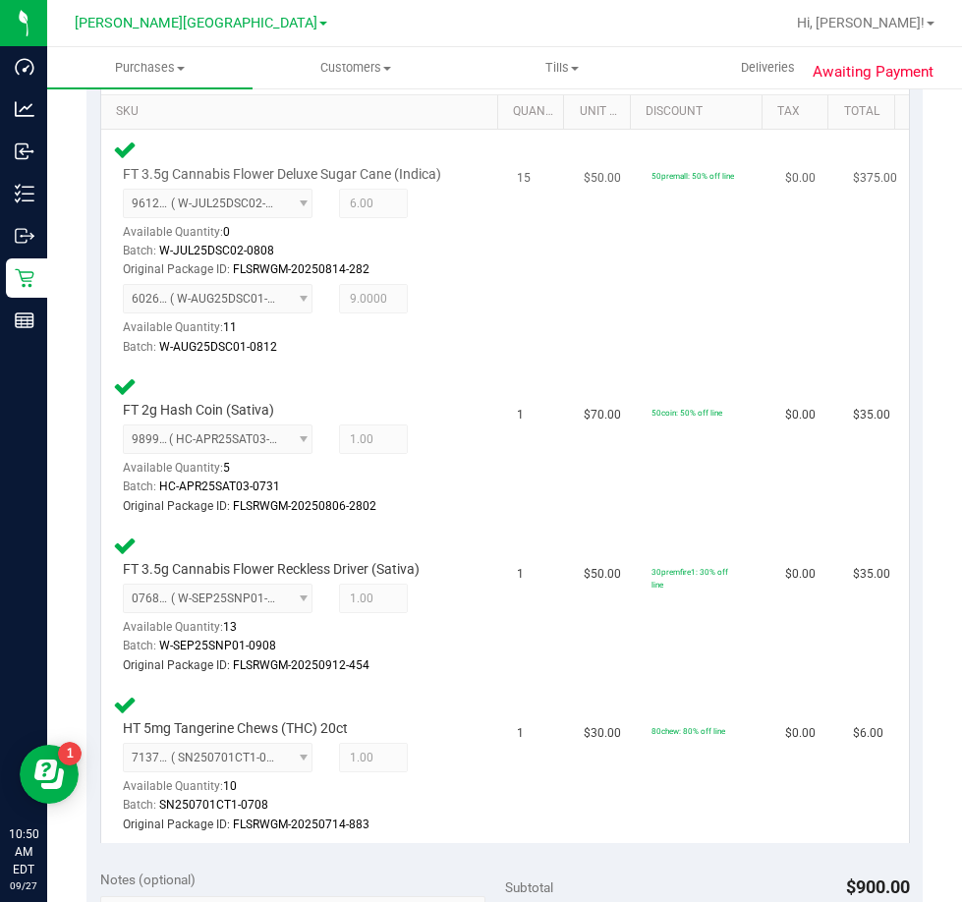
scroll to position [0, 0]
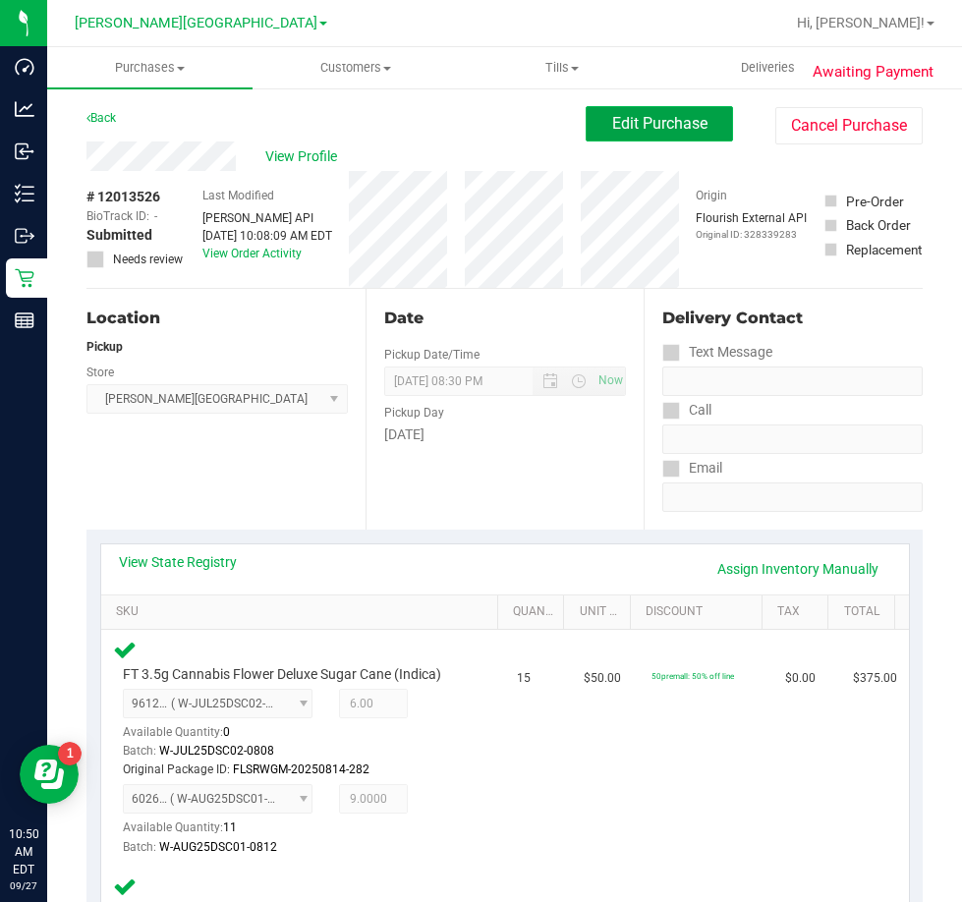
click at [646, 126] on span "Edit Purchase" at bounding box center [659, 123] width 95 height 19
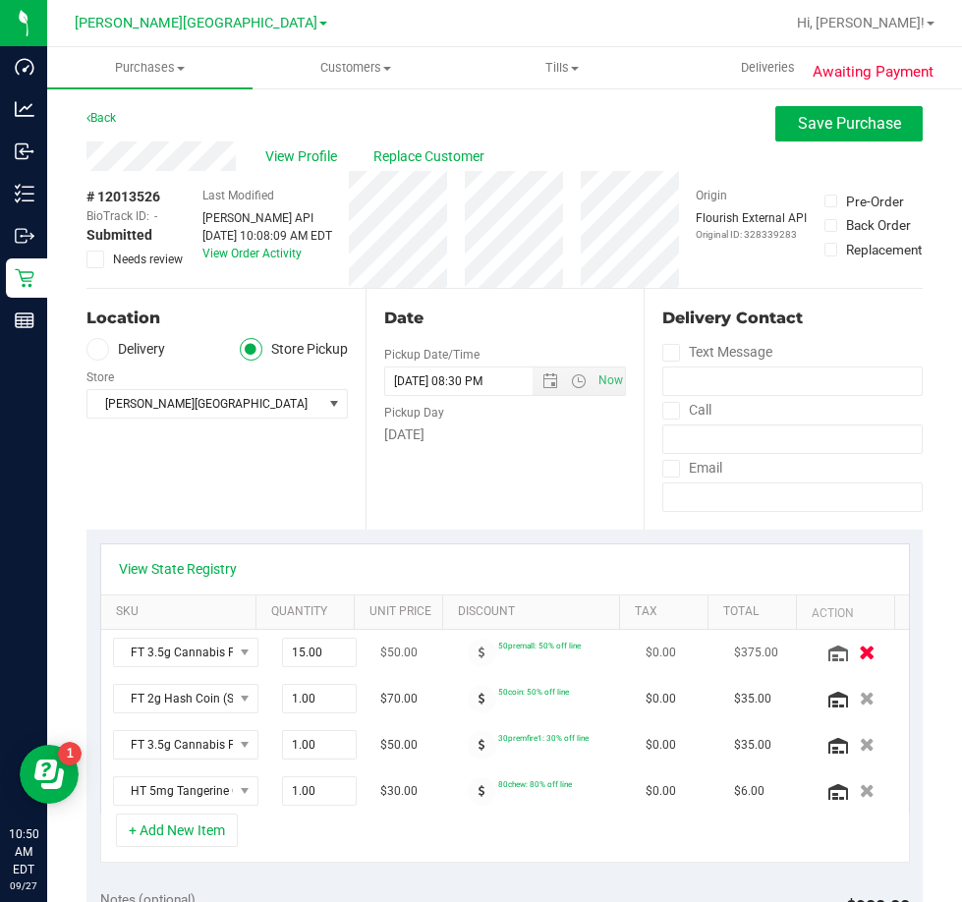
click at [859, 652] on icon "button" at bounding box center [867, 653] width 17 height 15
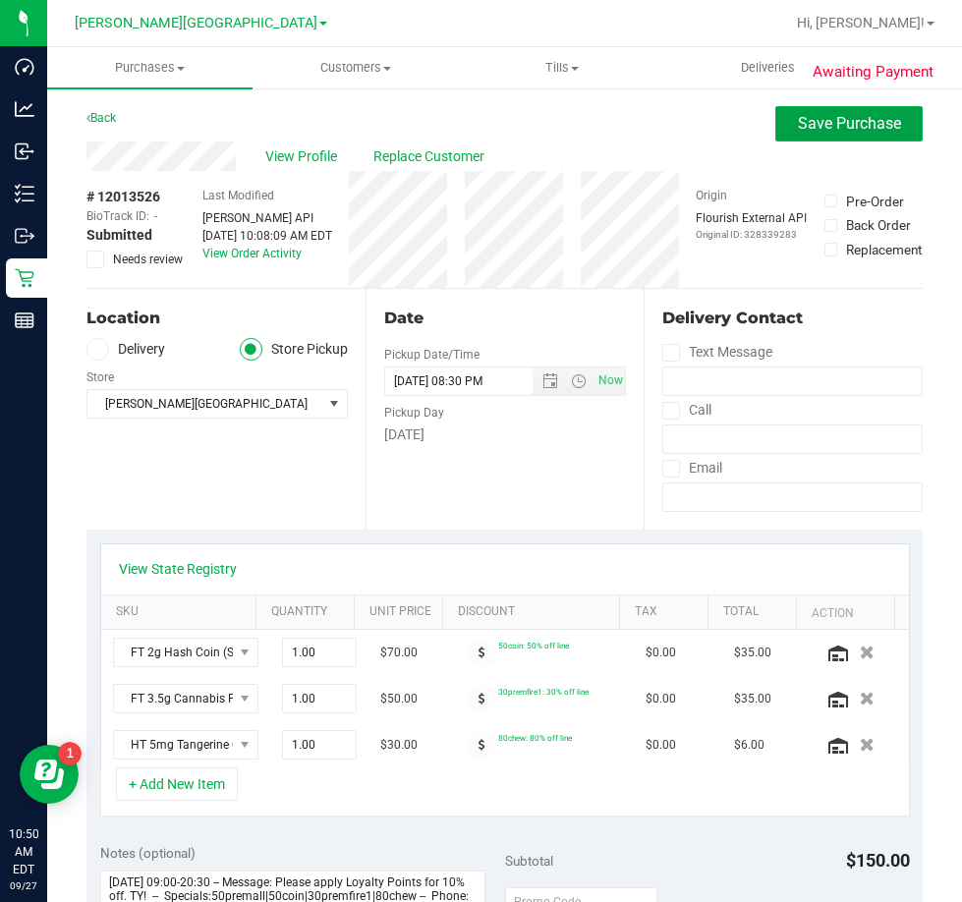
click at [852, 122] on span "Save Purchase" at bounding box center [849, 123] width 103 height 19
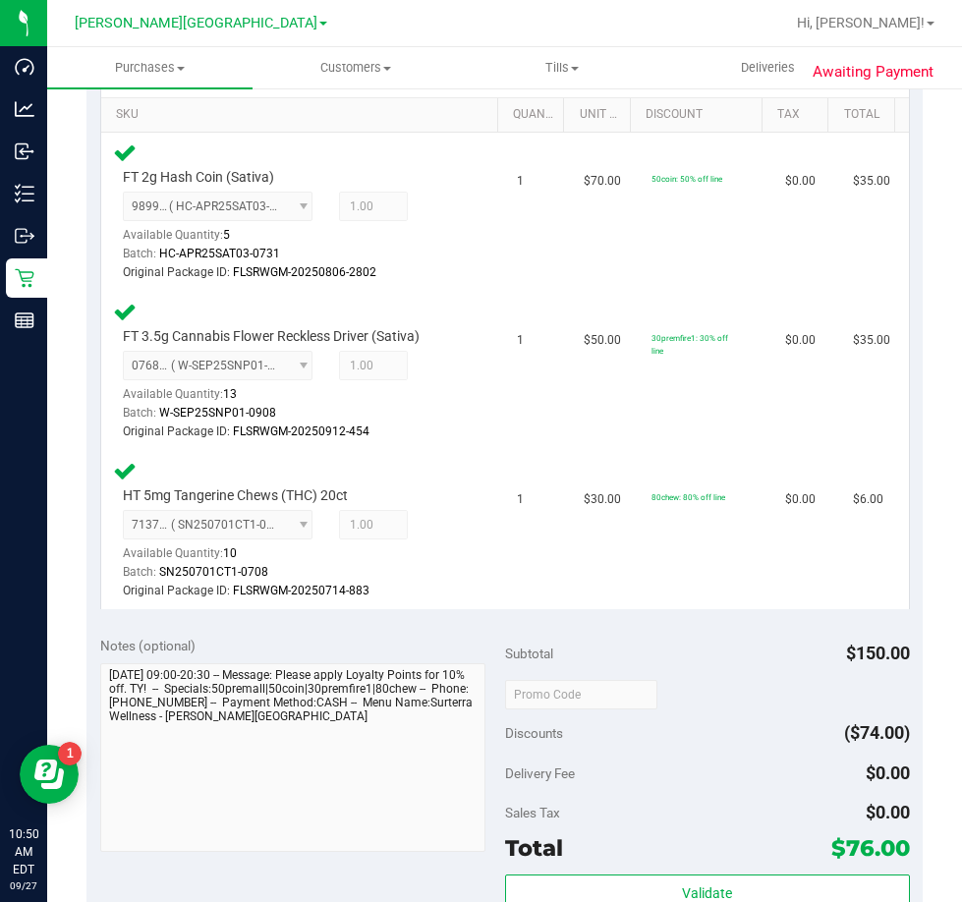
scroll to position [688, 0]
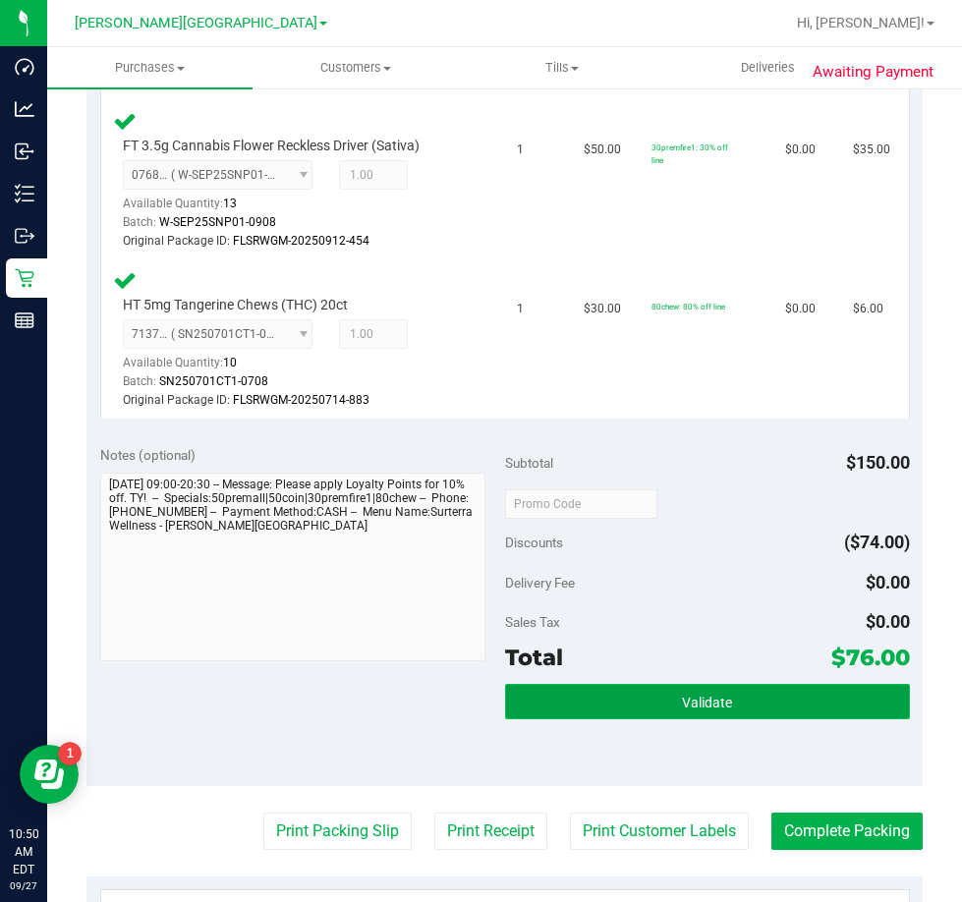
click at [682, 702] on span "Validate" at bounding box center [707, 703] width 50 height 16
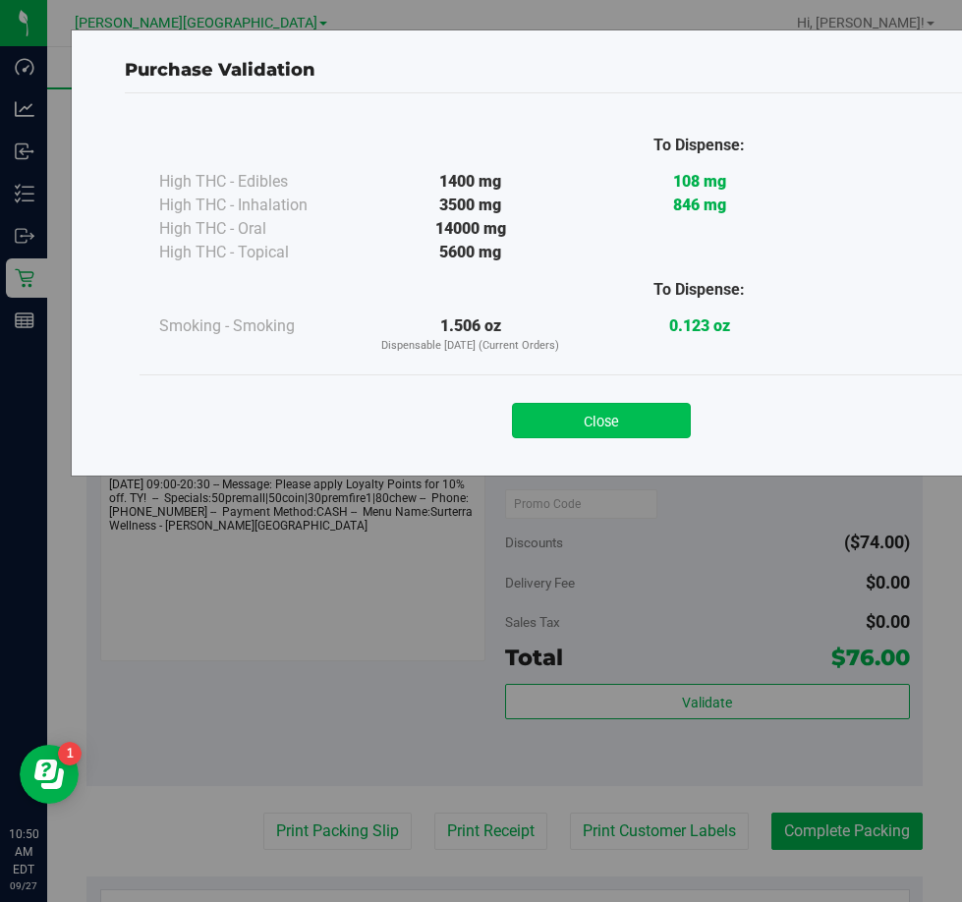
click at [642, 422] on button "Close" at bounding box center [601, 420] width 179 height 35
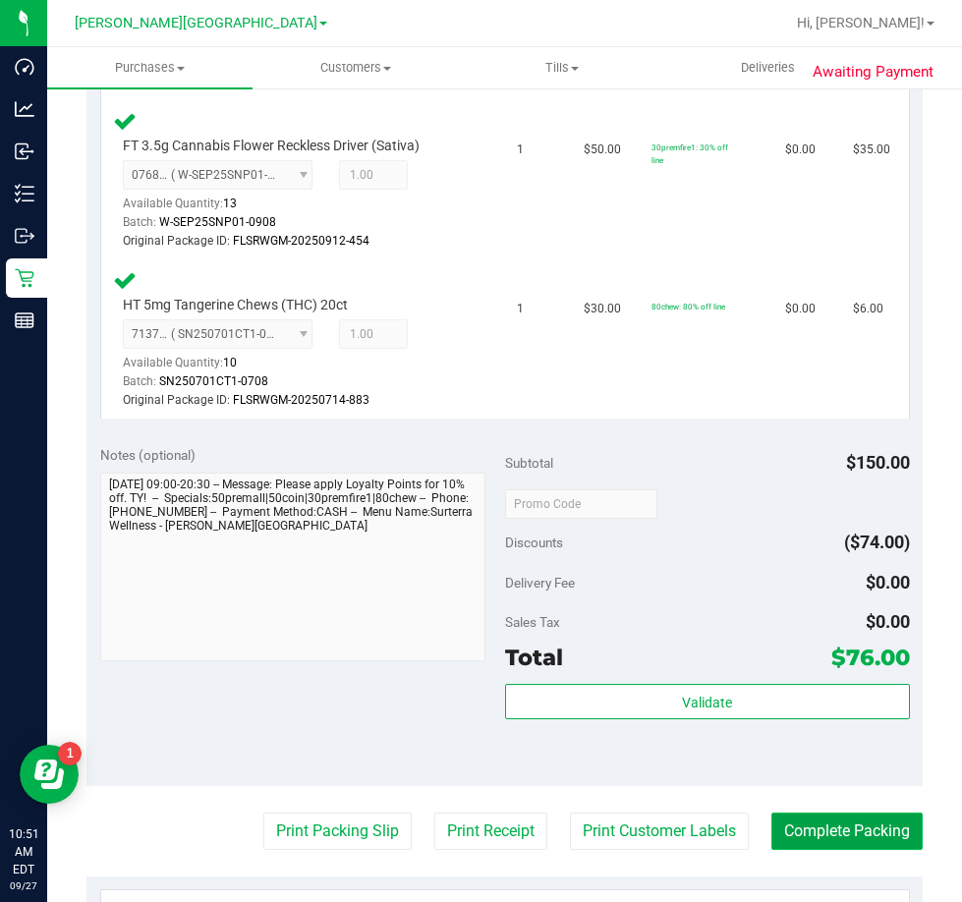
click at [824, 829] on button "Complete Packing" at bounding box center [847, 831] width 151 height 37
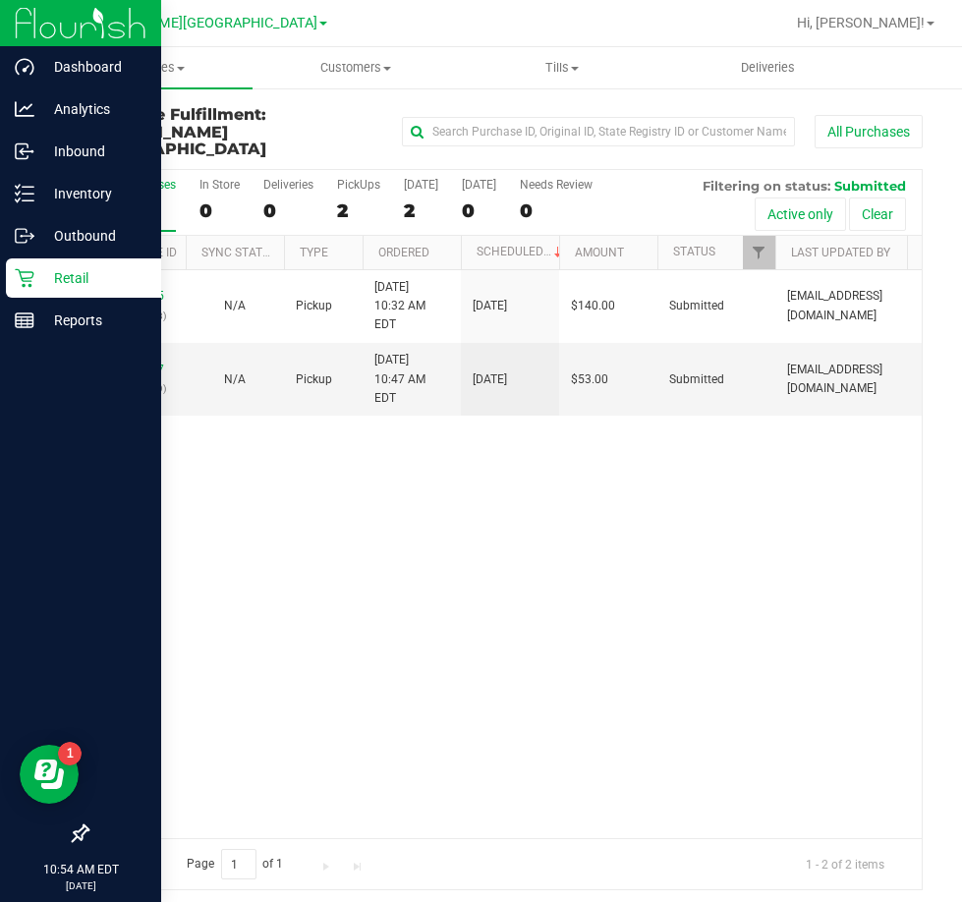
click at [69, 278] on p "Retail" at bounding box center [93, 278] width 118 height 24
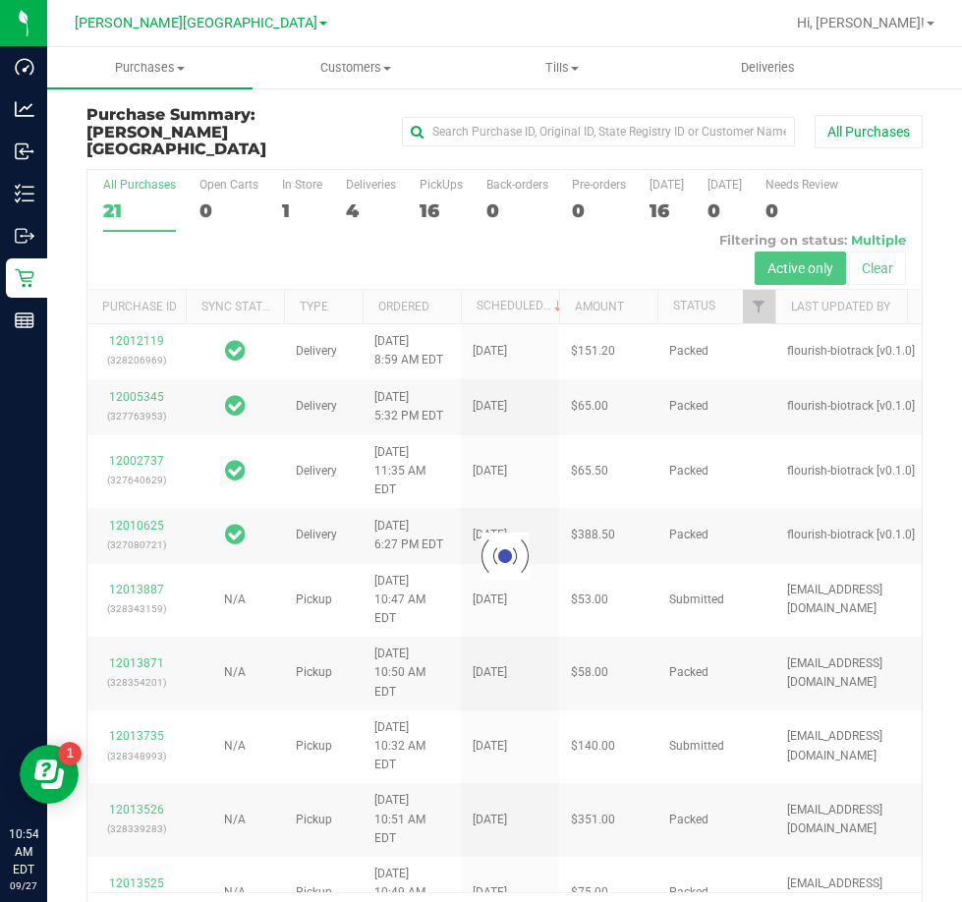
click at [142, 170] on div at bounding box center [504, 557] width 835 height 774
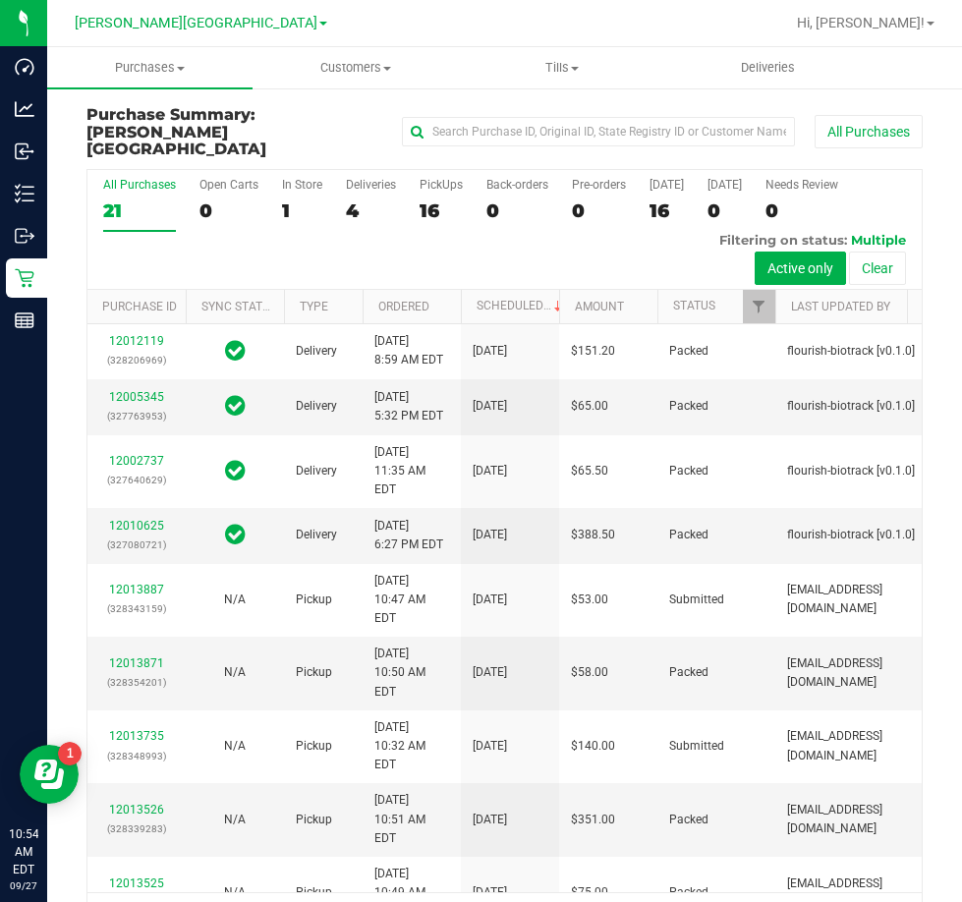
click at [142, 178] on div "All Purchases" at bounding box center [139, 185] width 73 height 14
click at [0, 0] on input "All Purchases 21" at bounding box center [0, 0] width 0 height 0
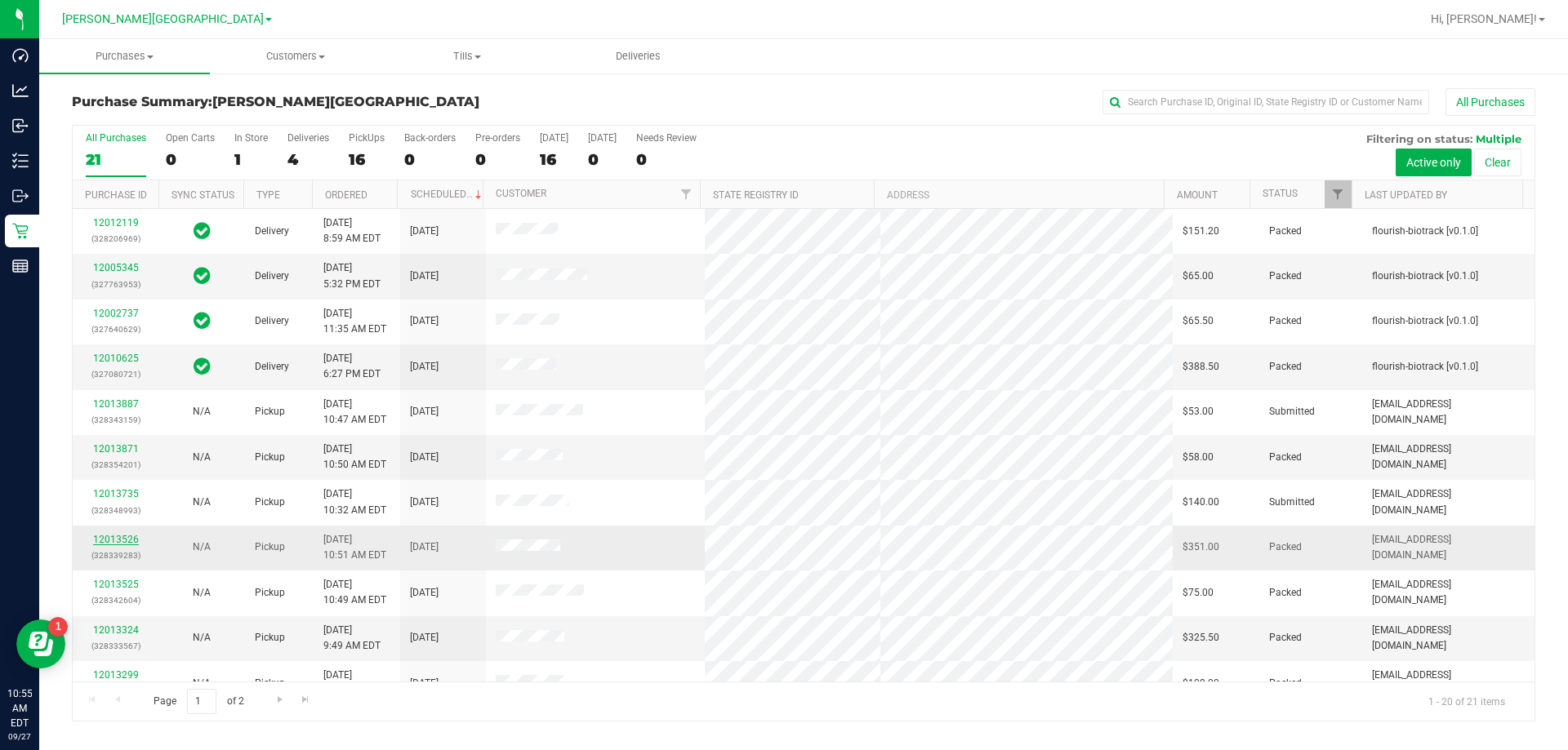
click at [107, 541] on link "12013526" at bounding box center [116, 540] width 46 height 12
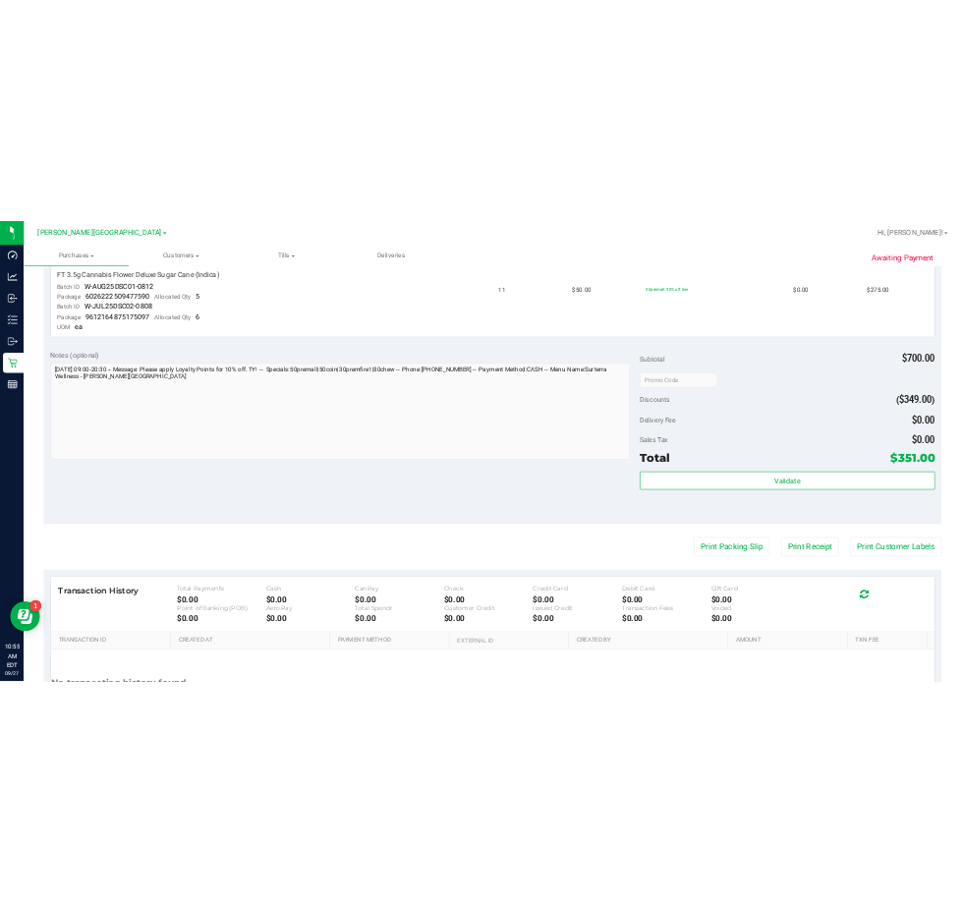
scroll to position [885, 0]
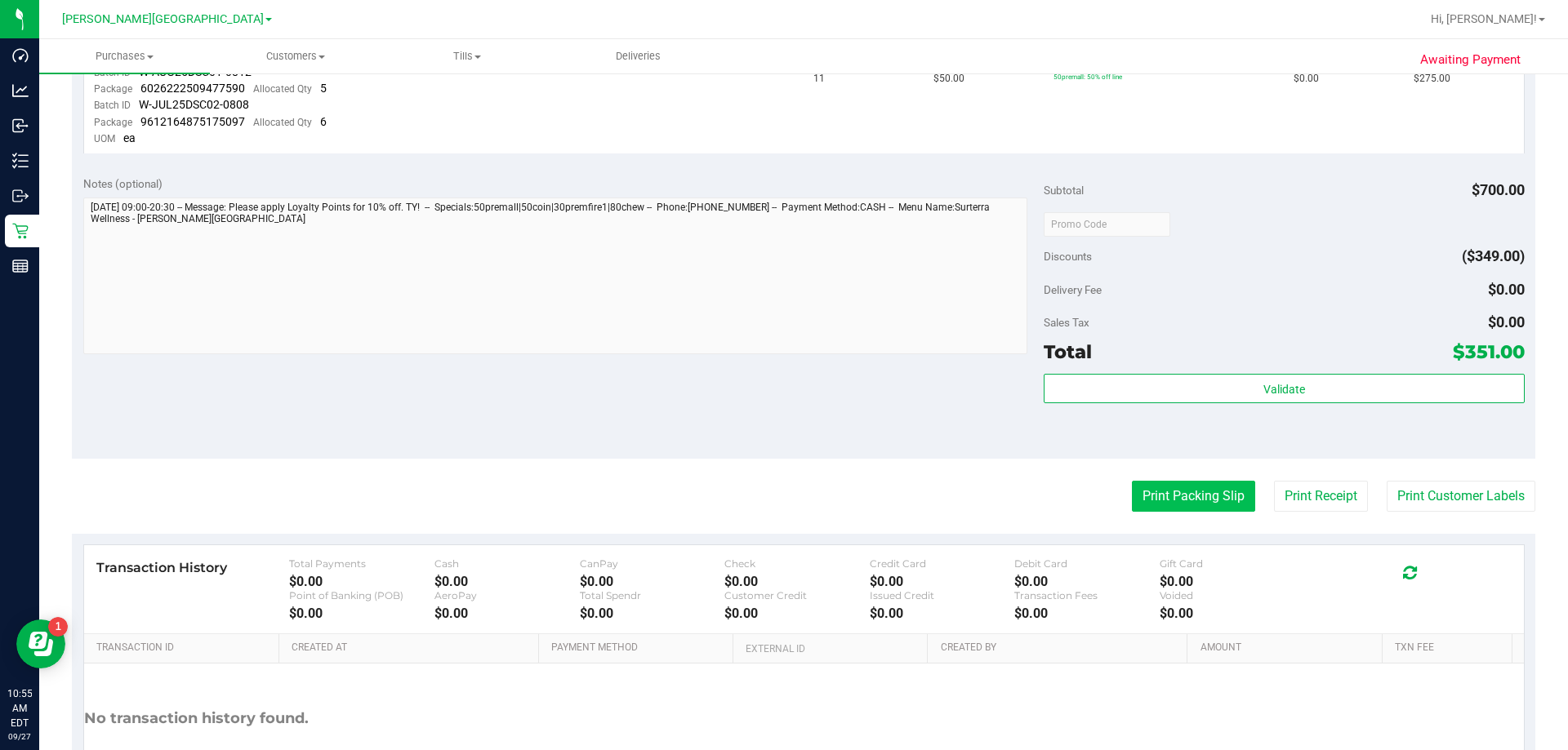
click at [799, 500] on button "Print Packing Slip" at bounding box center [1193, 496] width 123 height 31
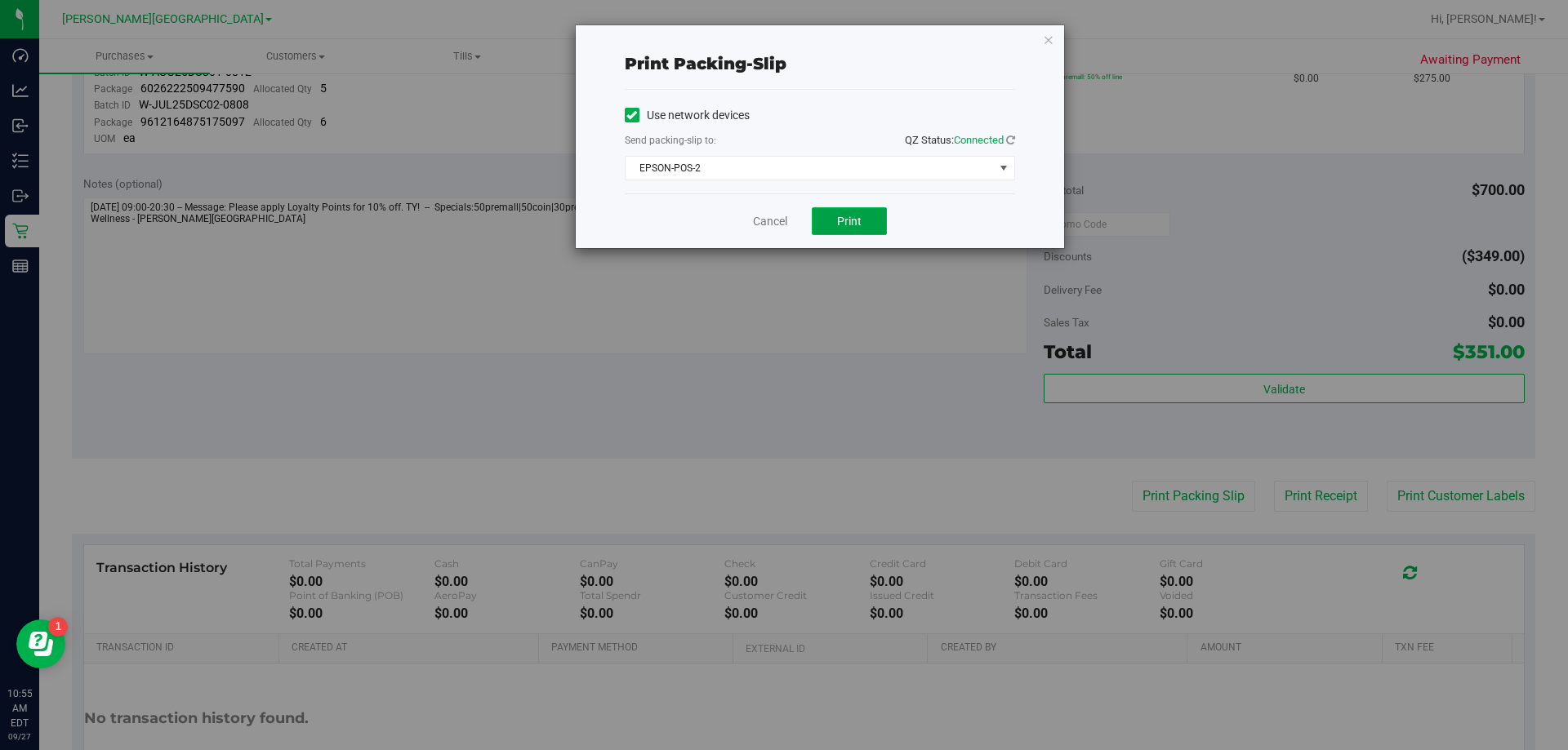
click at [799, 227] on button "Print" at bounding box center [849, 221] width 75 height 27
click at [763, 219] on link "Cancel" at bounding box center [769, 222] width 34 height 17
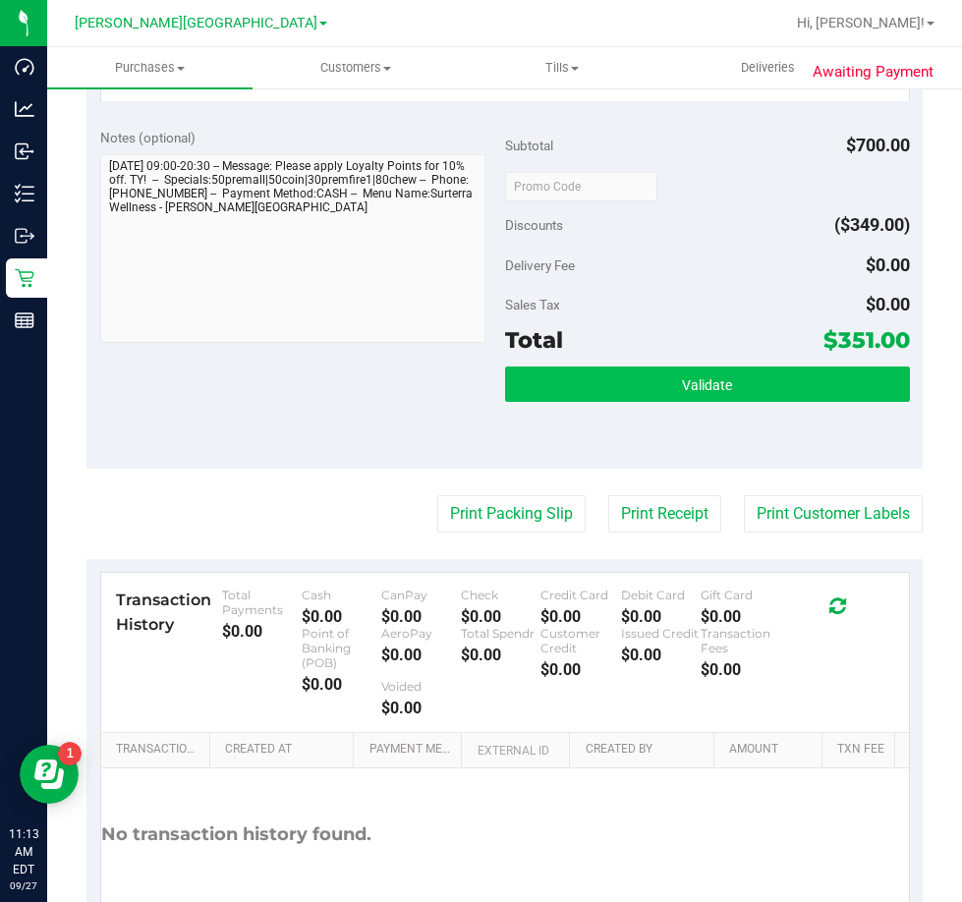
scroll to position [986, 0]
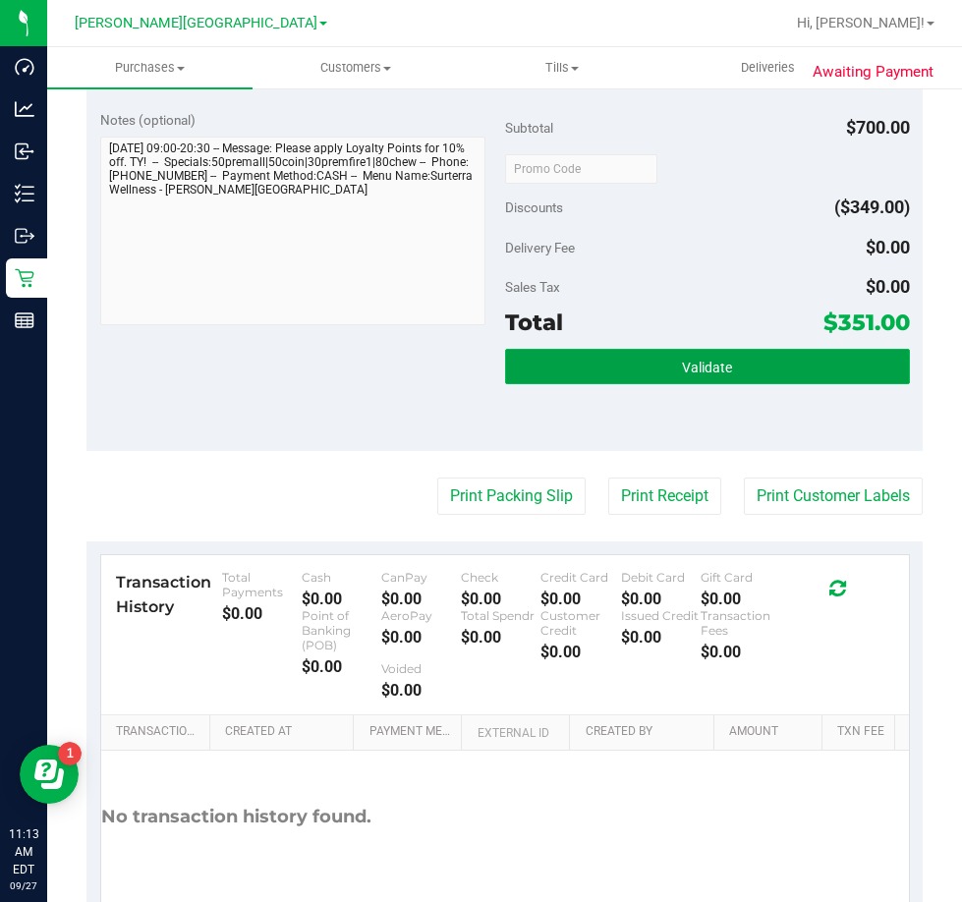
click at [693, 367] on span "Validate" at bounding box center [707, 368] width 50 height 16
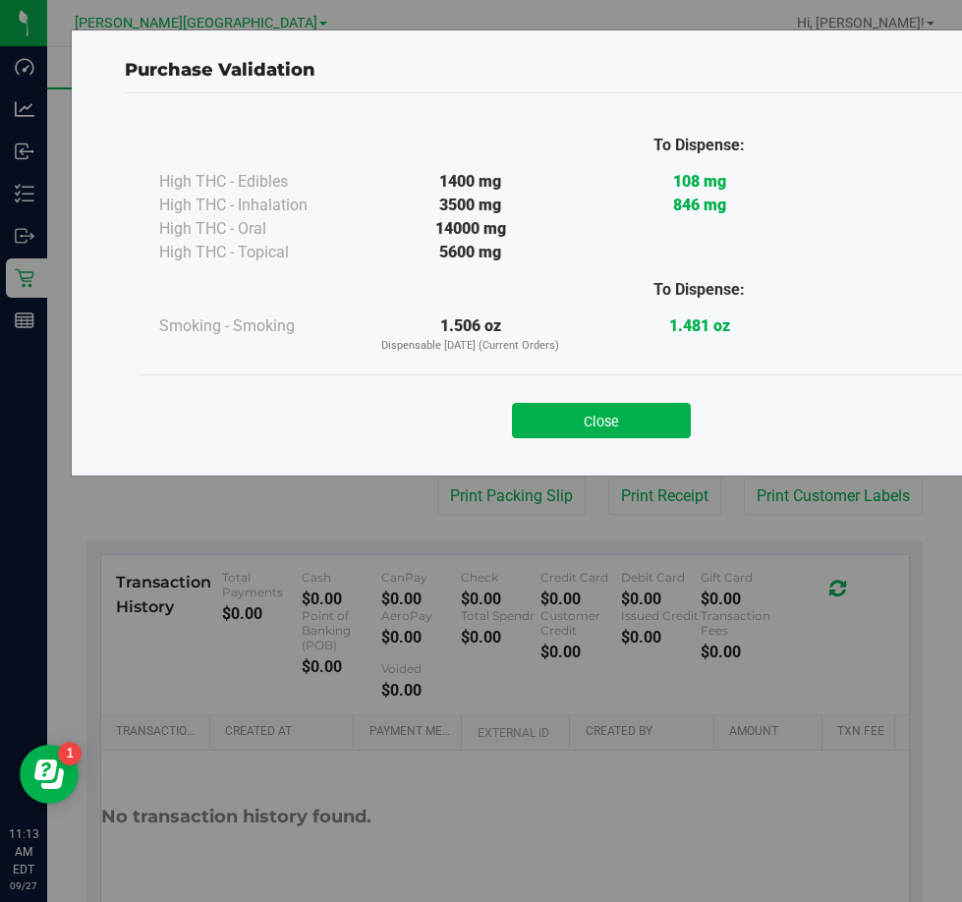
drag, startPoint x: 579, startPoint y: 417, endPoint x: 592, endPoint y: 404, distance: 18.1
click at [582, 417] on button "Close" at bounding box center [601, 420] width 179 height 35
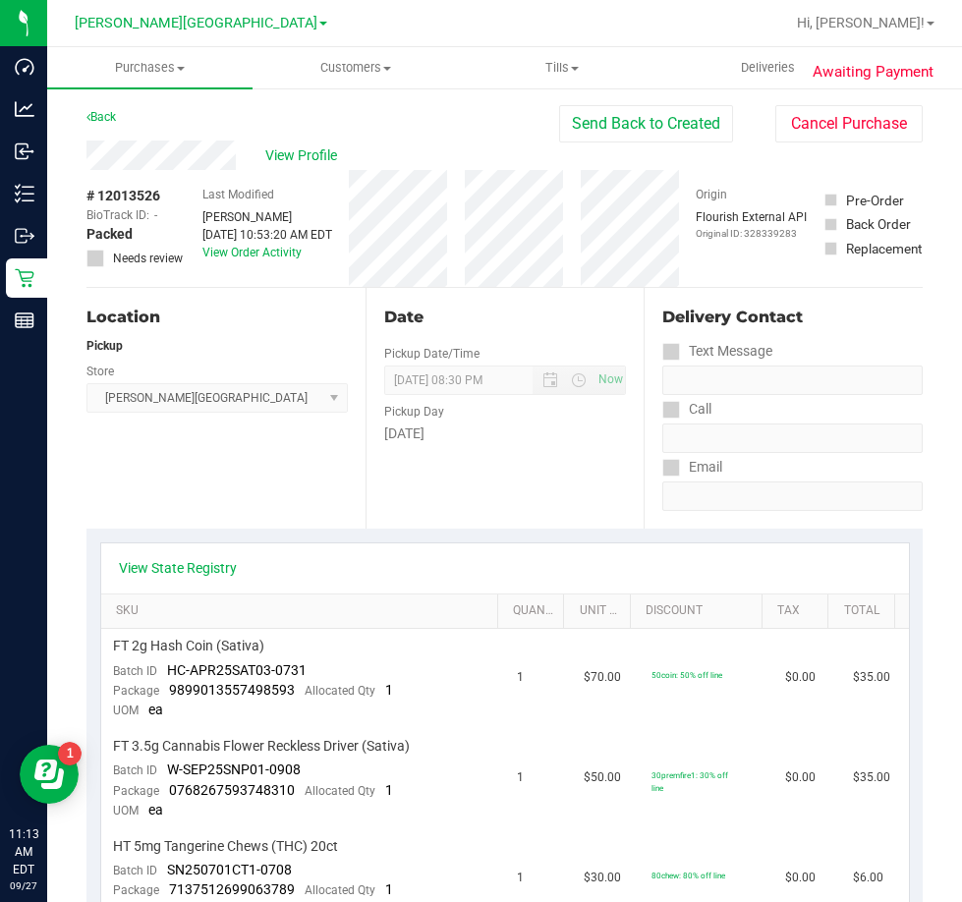
scroll to position [0, 0]
click at [650, 125] on button "Send Back to Created" at bounding box center [646, 124] width 174 height 37
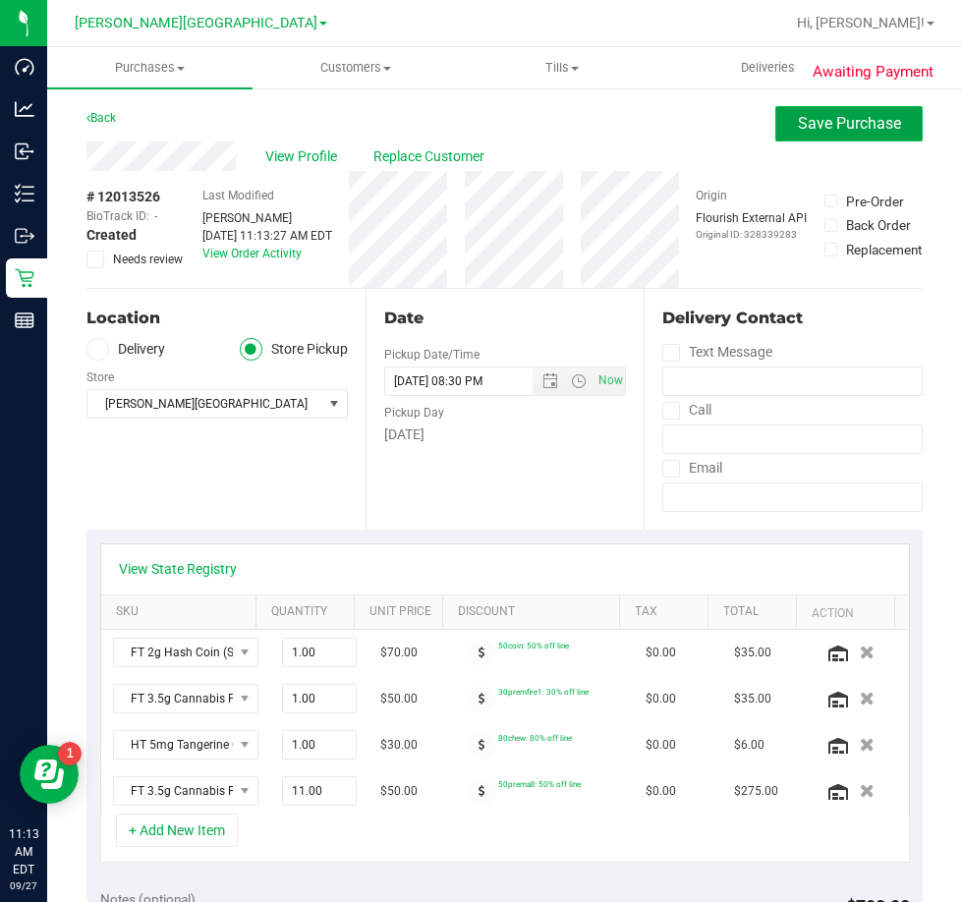
click at [822, 128] on span "Save Purchase" at bounding box center [849, 123] width 103 height 19
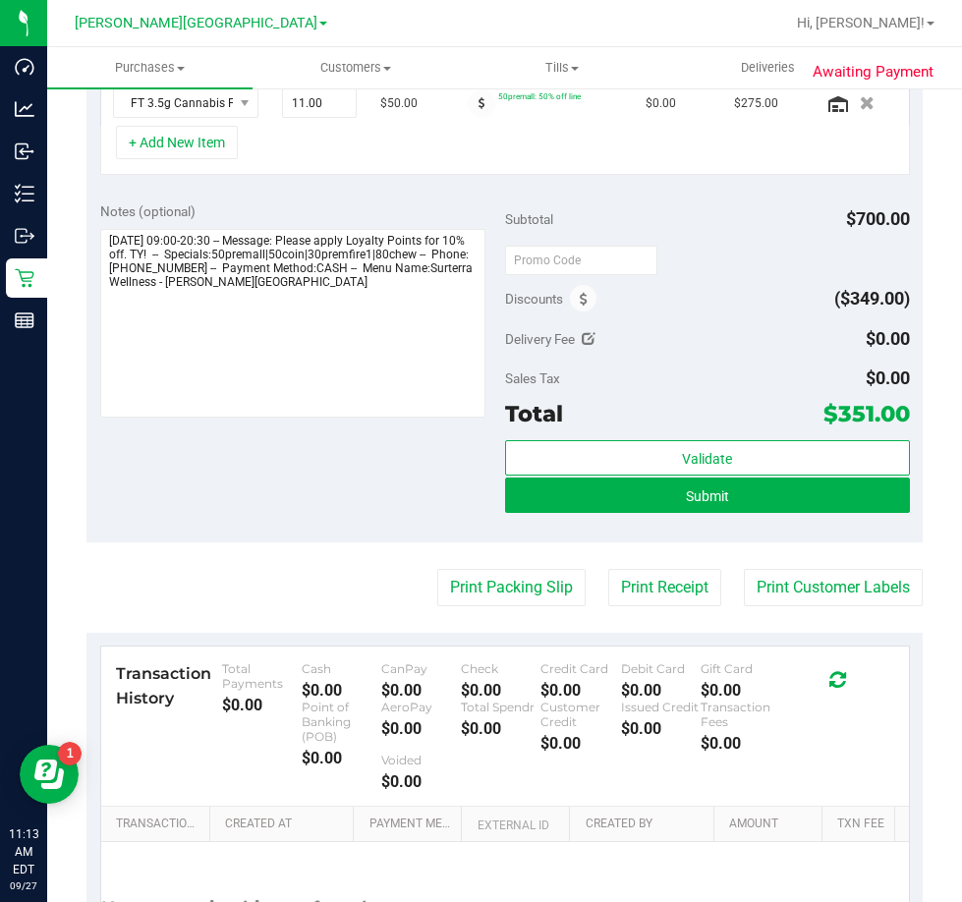
scroll to position [658, 0]
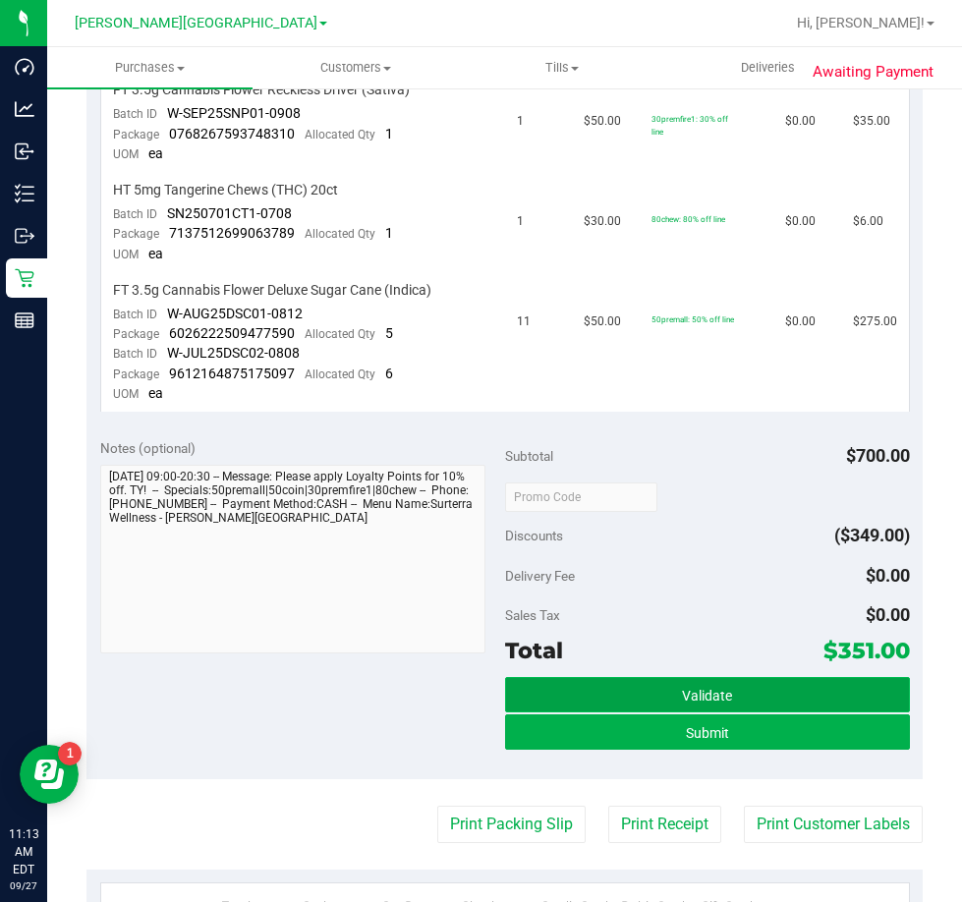
click at [639, 699] on button "Validate" at bounding box center [707, 694] width 405 height 35
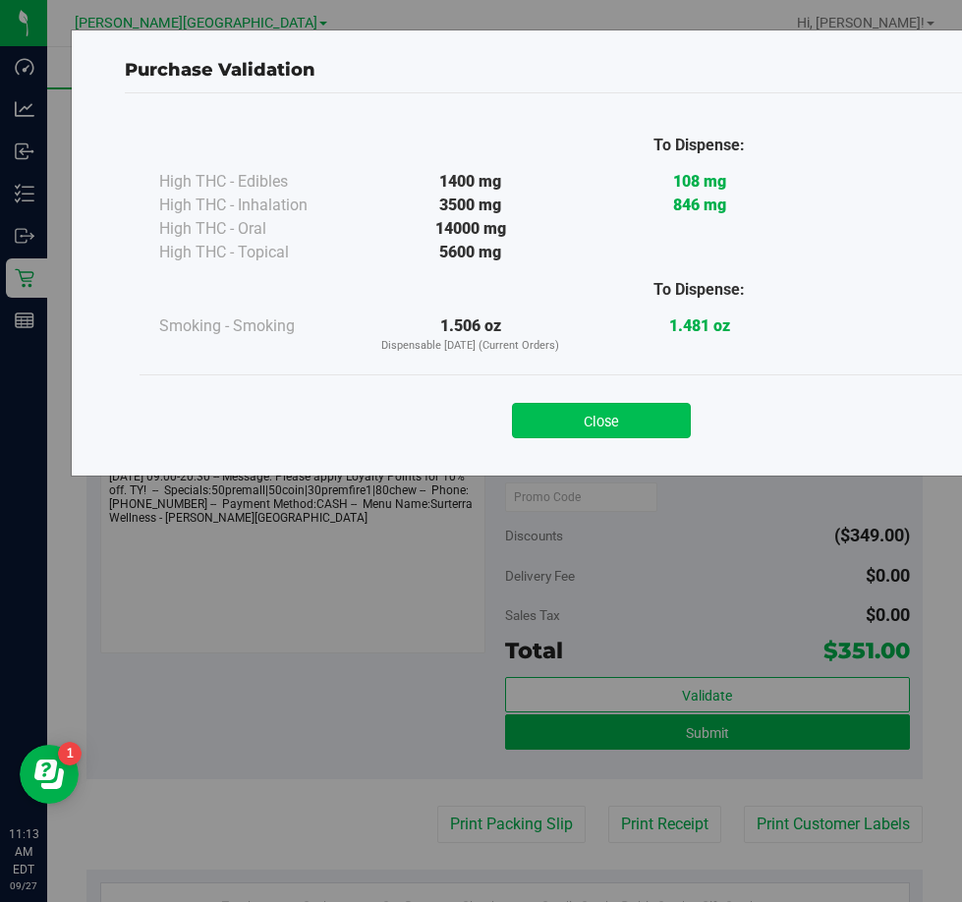
click at [639, 425] on button "Close" at bounding box center [601, 420] width 179 height 35
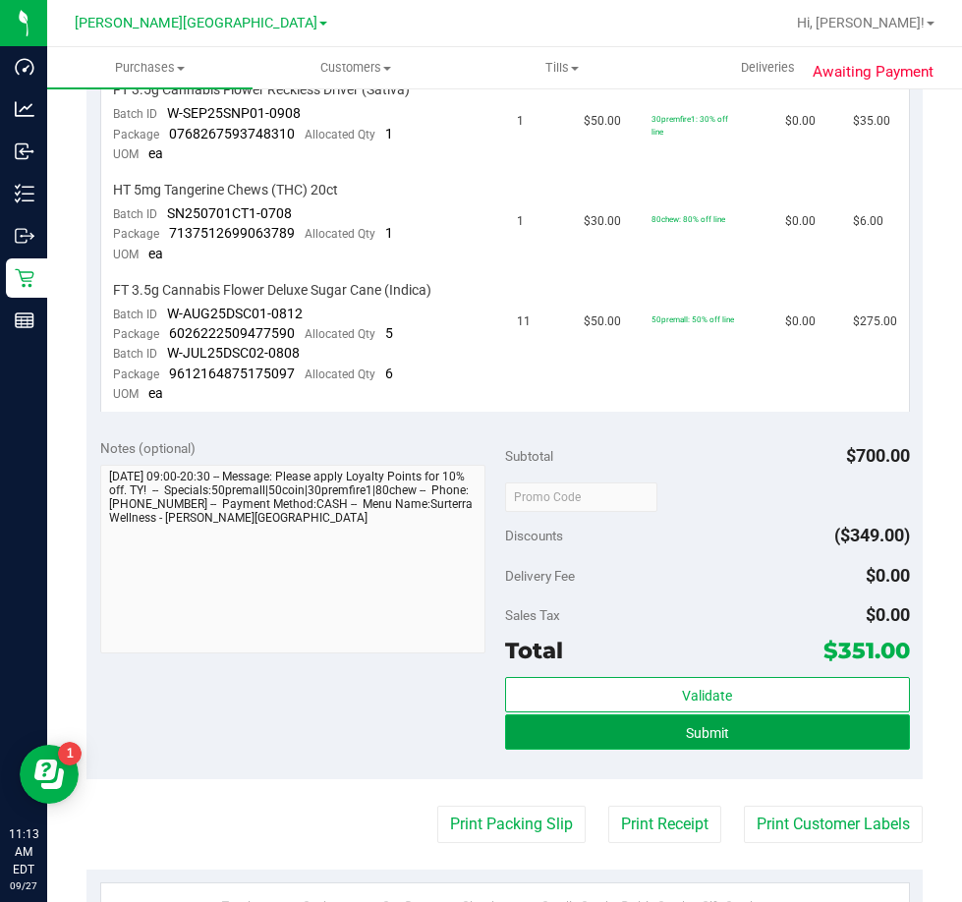
click at [701, 729] on span "Submit" at bounding box center [707, 733] width 43 height 16
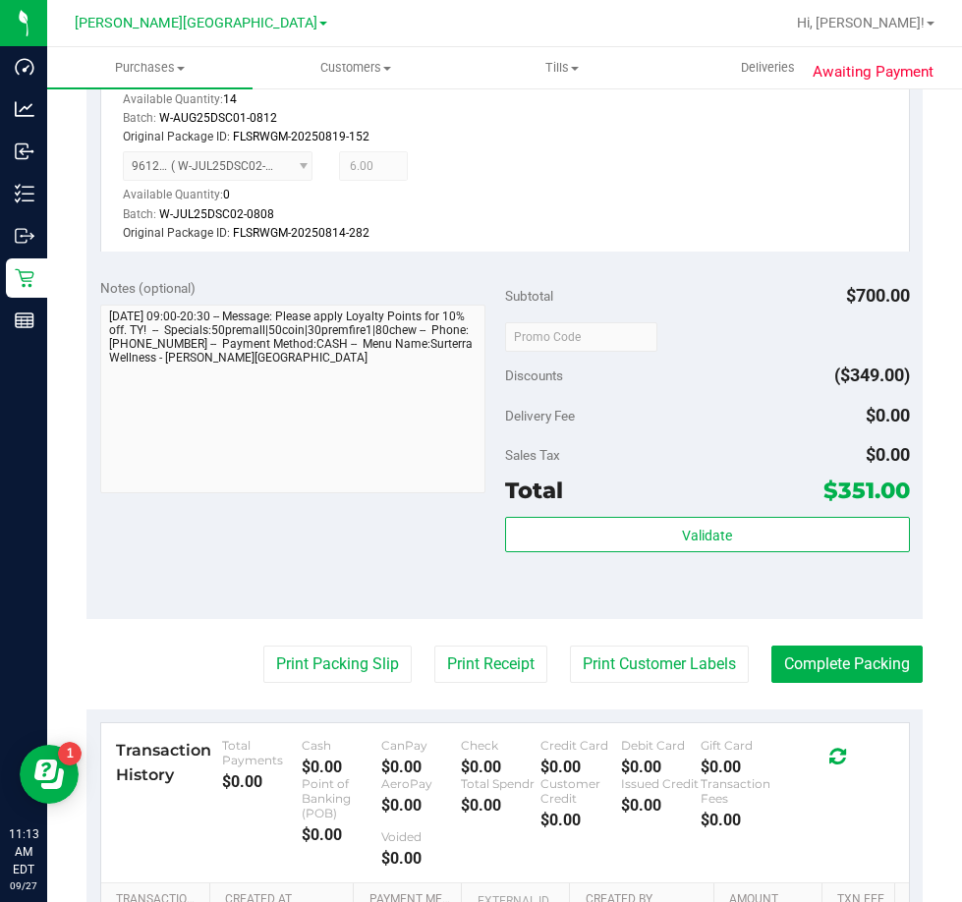
scroll to position [1377, 0]
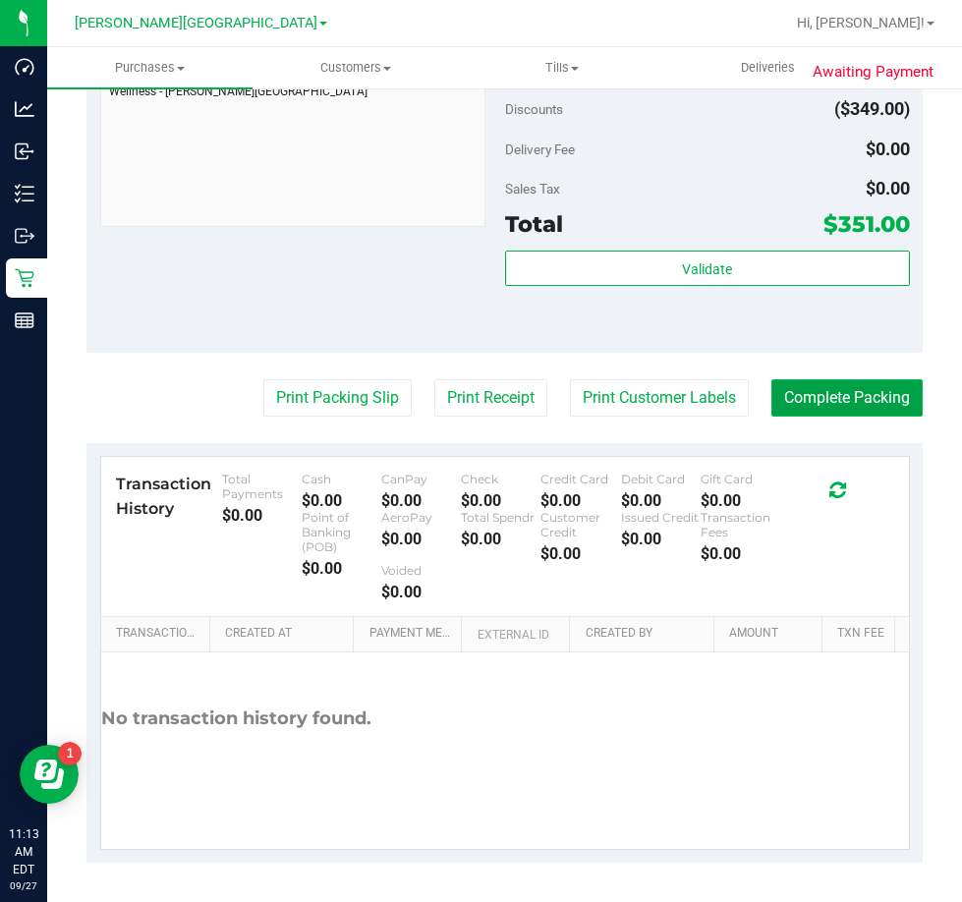
click at [858, 397] on button "Complete Packing" at bounding box center [847, 397] width 151 height 37
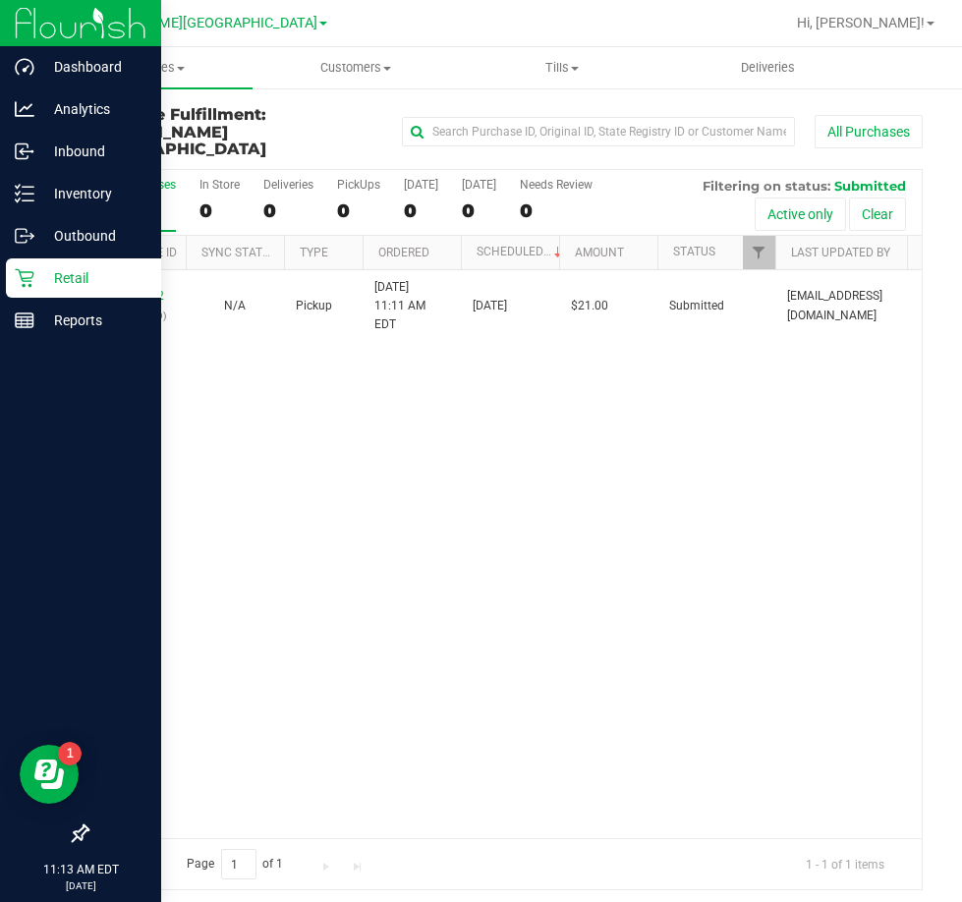
click at [71, 276] on p "Retail" at bounding box center [93, 278] width 118 height 24
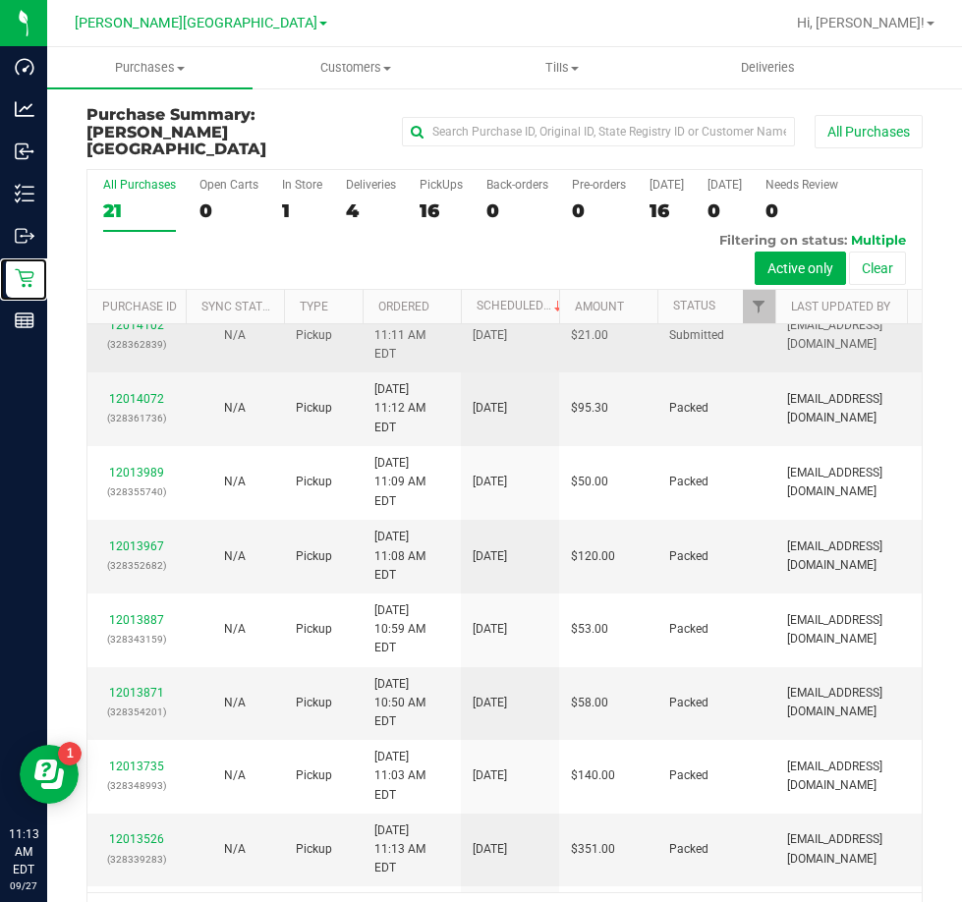
scroll to position [295, 0]
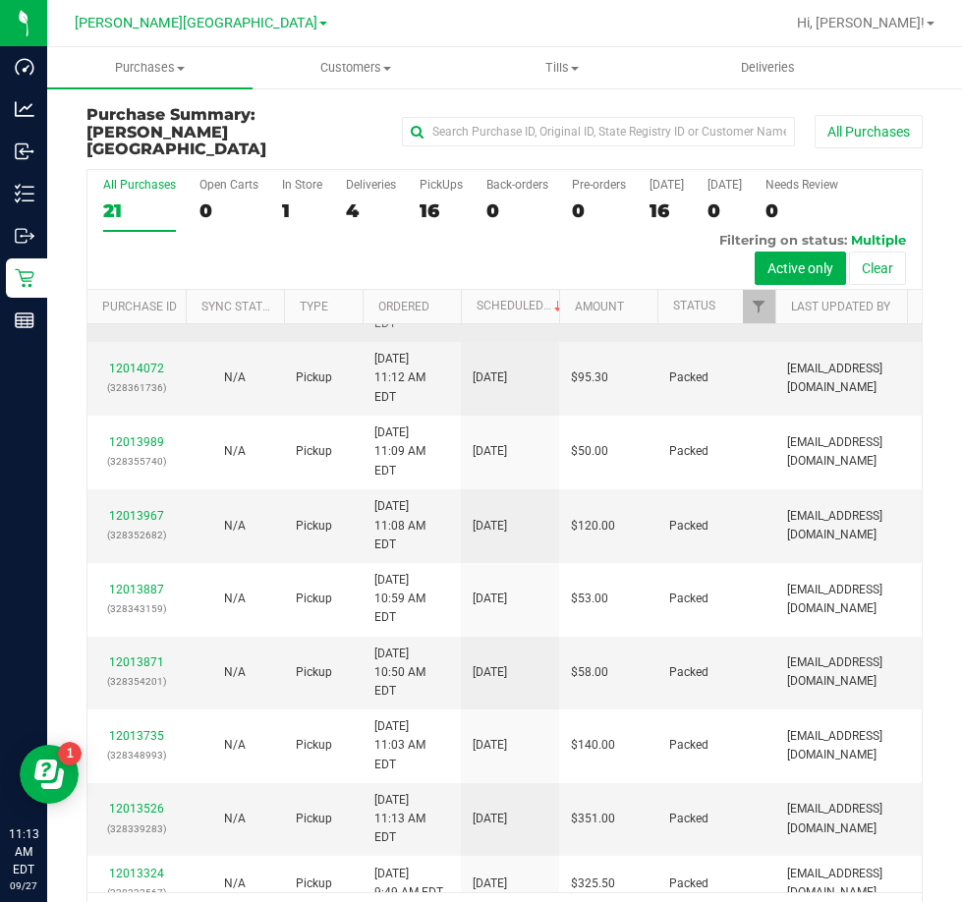
click at [128, 302] on link "12014102" at bounding box center [136, 295] width 55 height 14
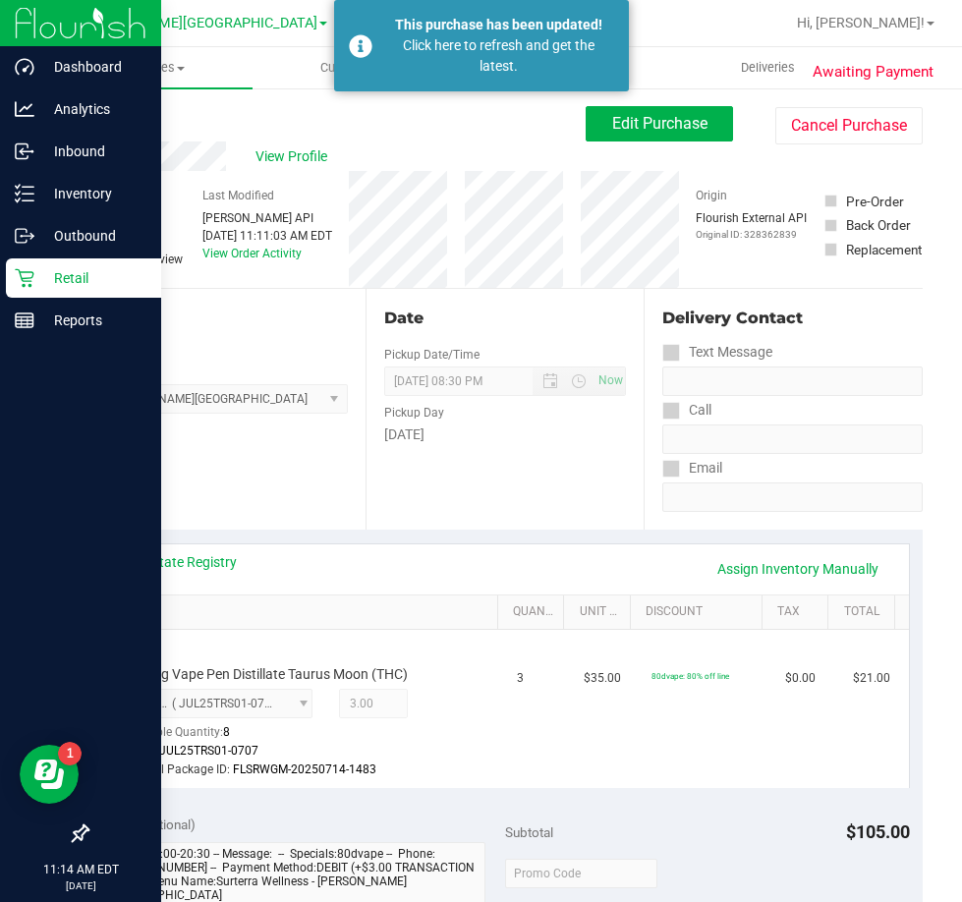
click at [74, 275] on p "Retail" at bounding box center [93, 278] width 118 height 24
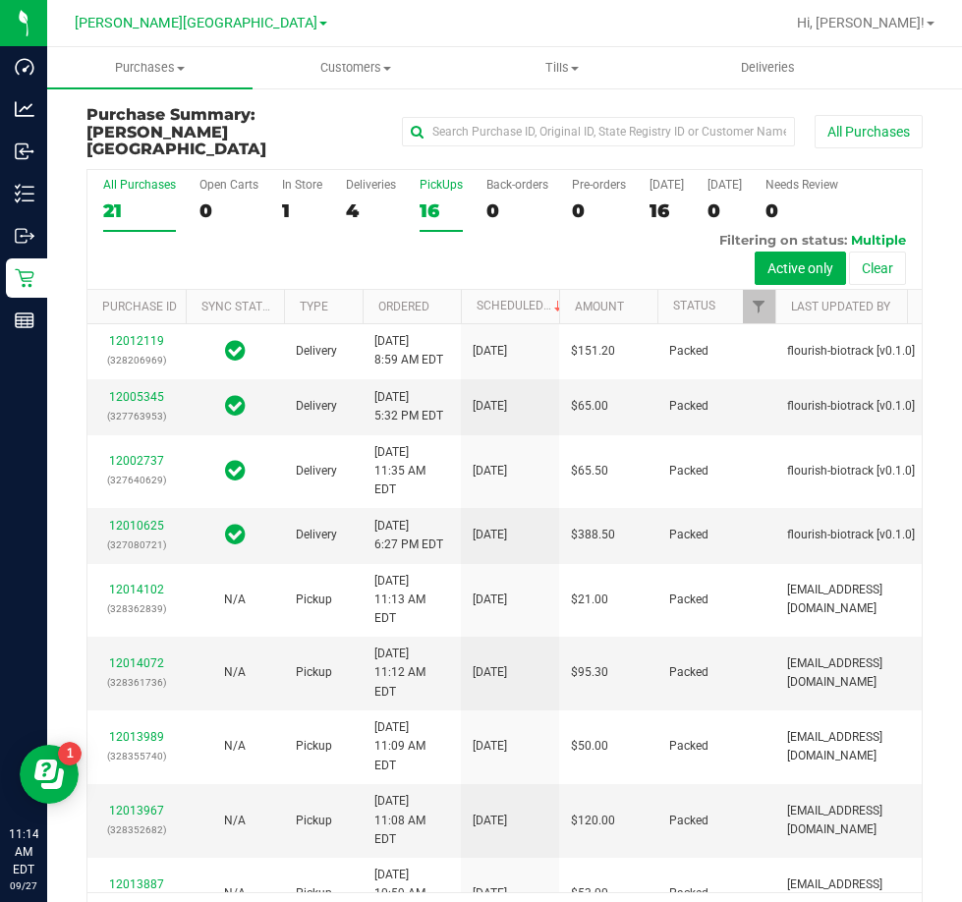
click at [441, 178] on div "PickUps" at bounding box center [441, 185] width 43 height 14
click at [0, 0] on input "PickUps 16" at bounding box center [0, 0] width 0 height 0
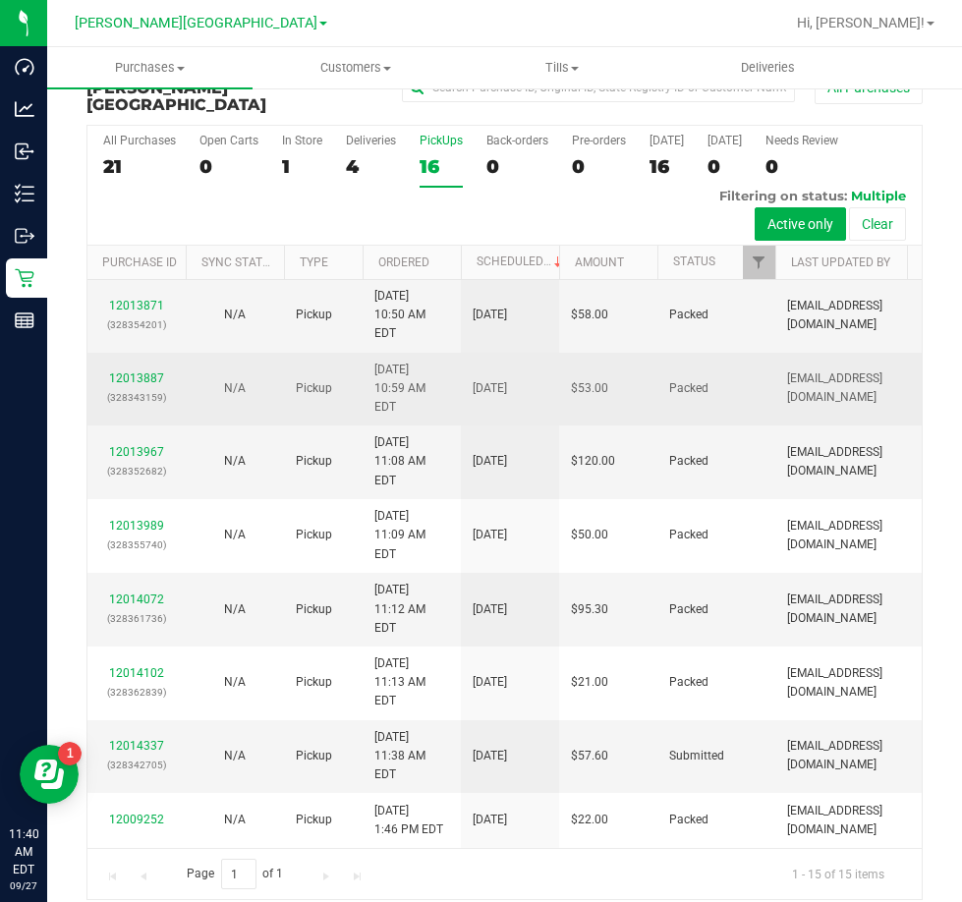
scroll to position [583, 0]
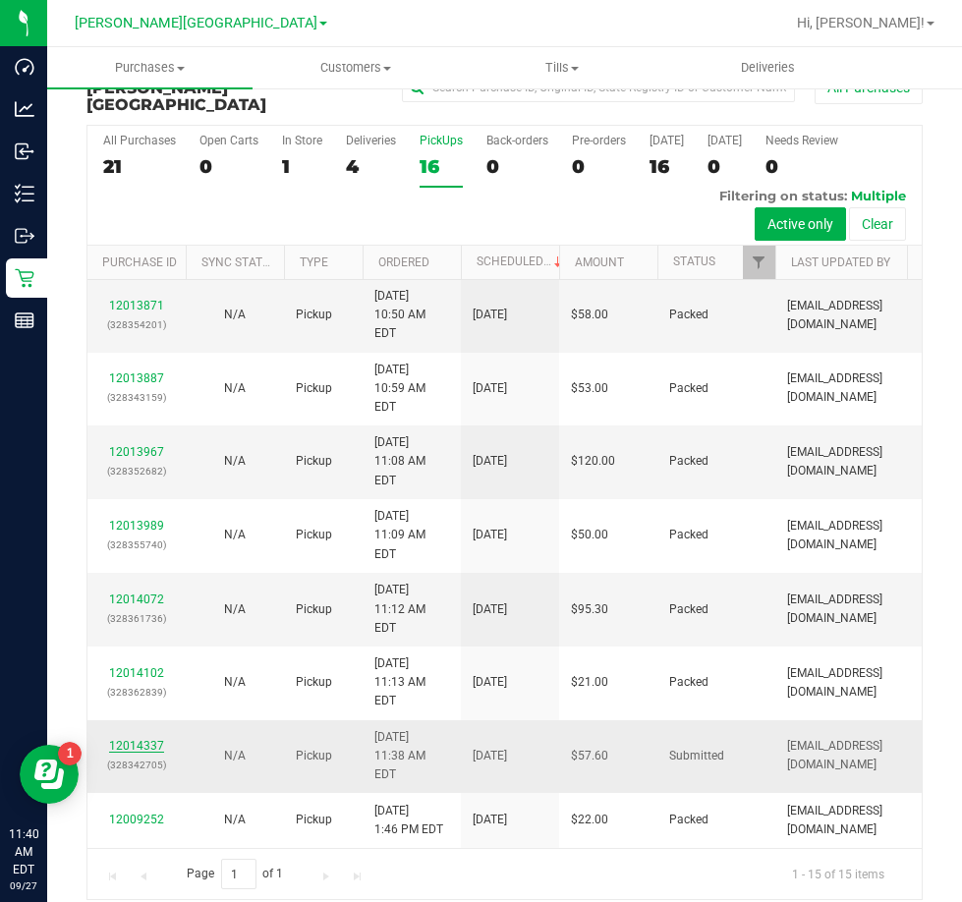
click at [137, 739] on link "12014337" at bounding box center [136, 746] width 55 height 14
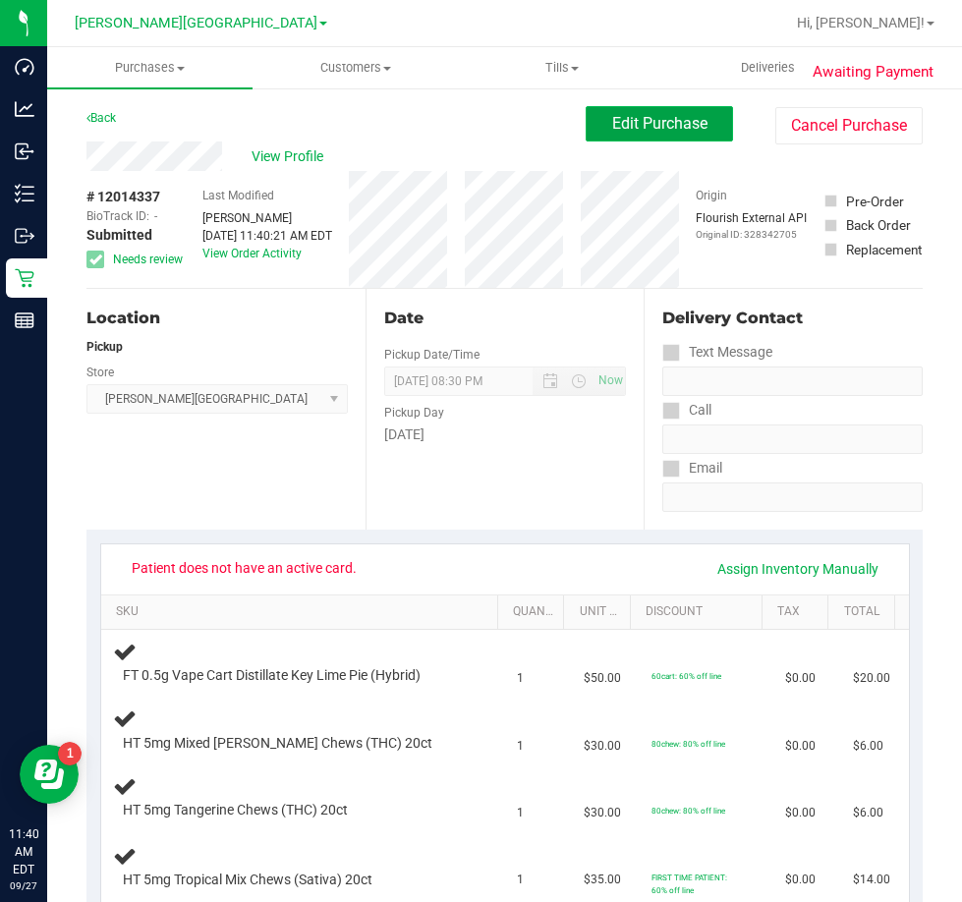
click at [640, 124] on span "Edit Purchase" at bounding box center [659, 123] width 95 height 19
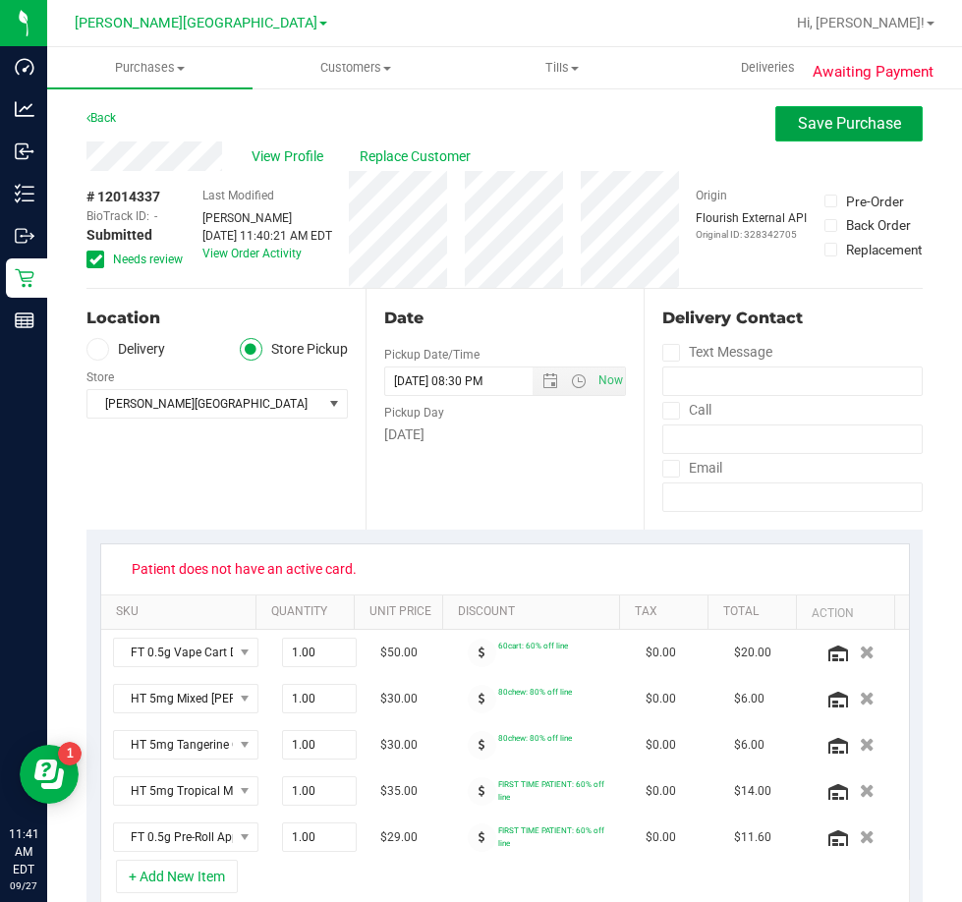
click at [821, 121] on span "Save Purchase" at bounding box center [849, 123] width 103 height 19
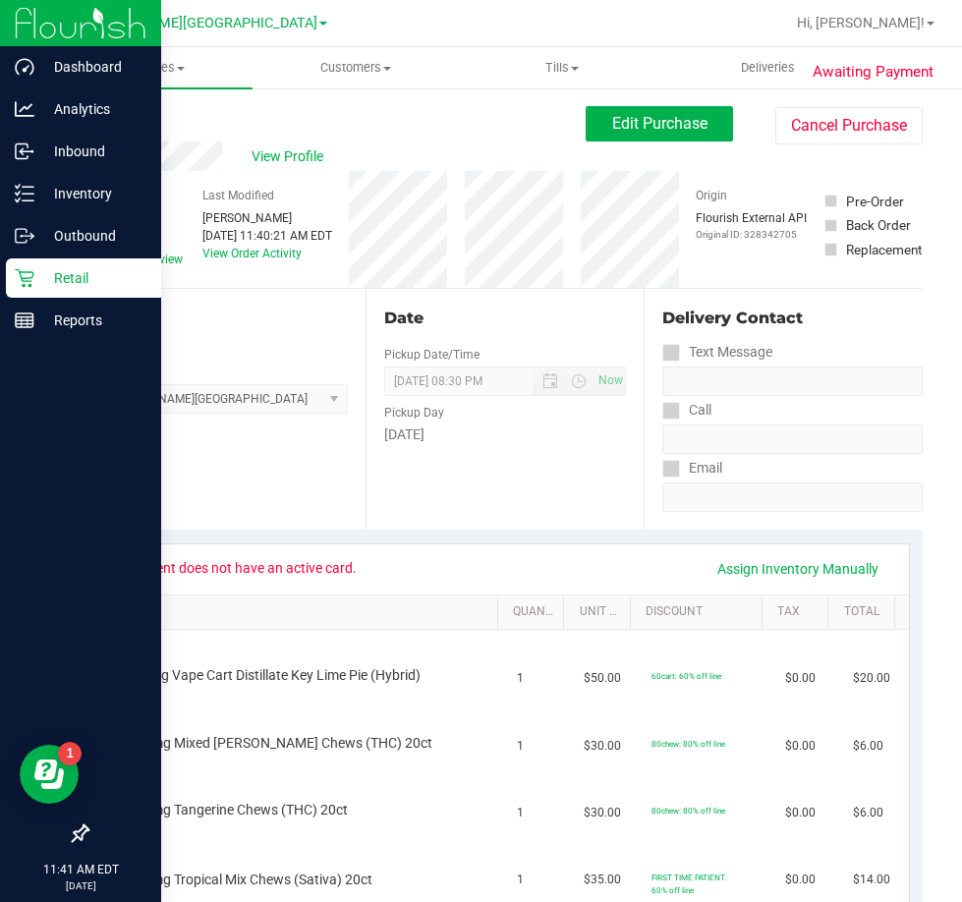
click at [66, 274] on p "Retail" at bounding box center [93, 278] width 118 height 24
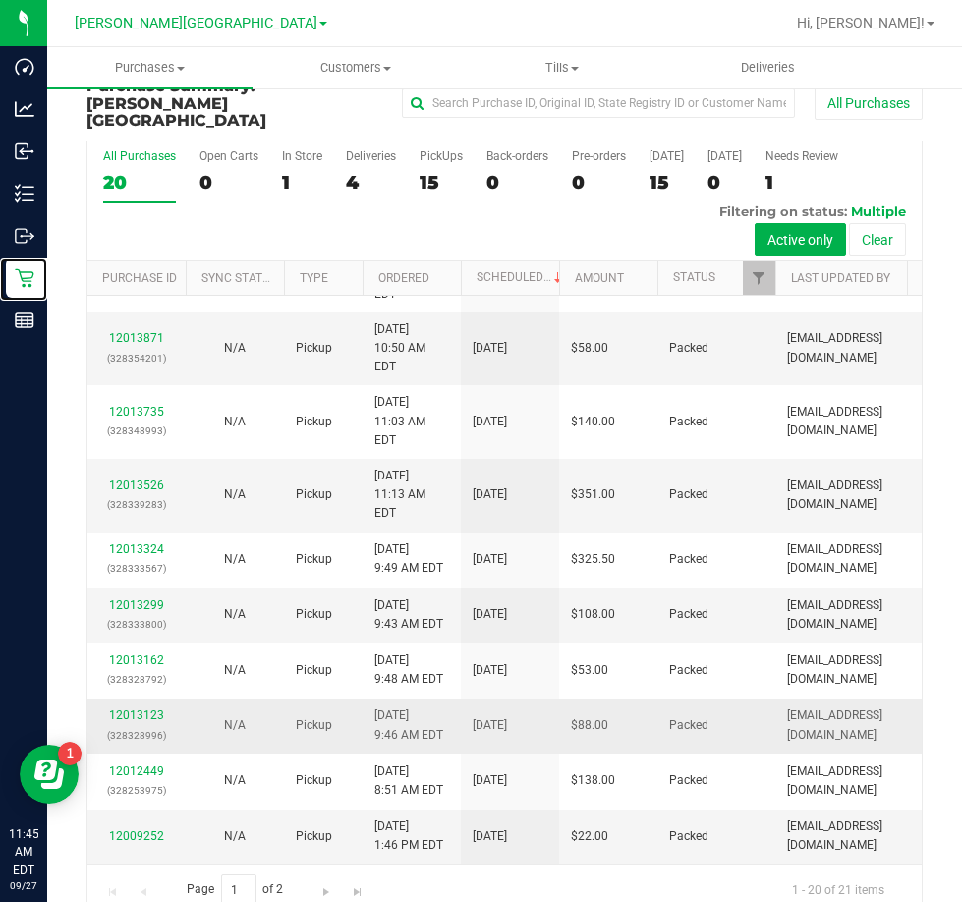
scroll to position [44, 0]
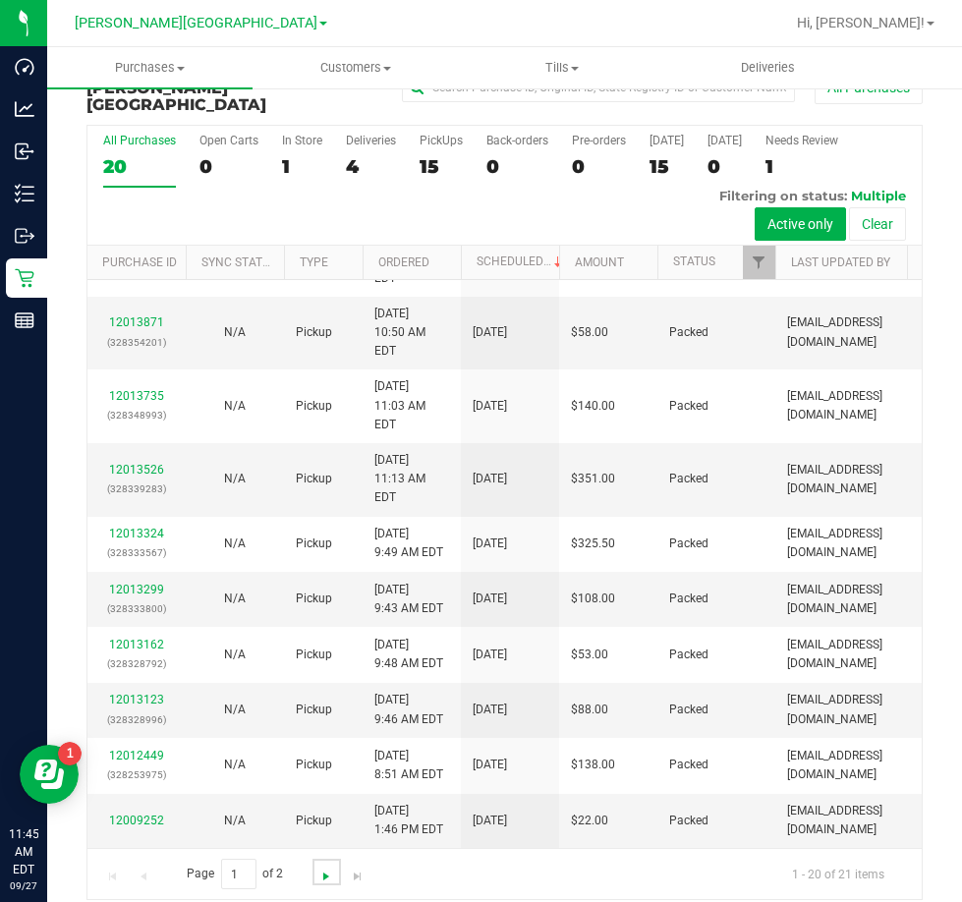
click at [321, 869] on span "Go to the next page" at bounding box center [326, 877] width 16 height 16
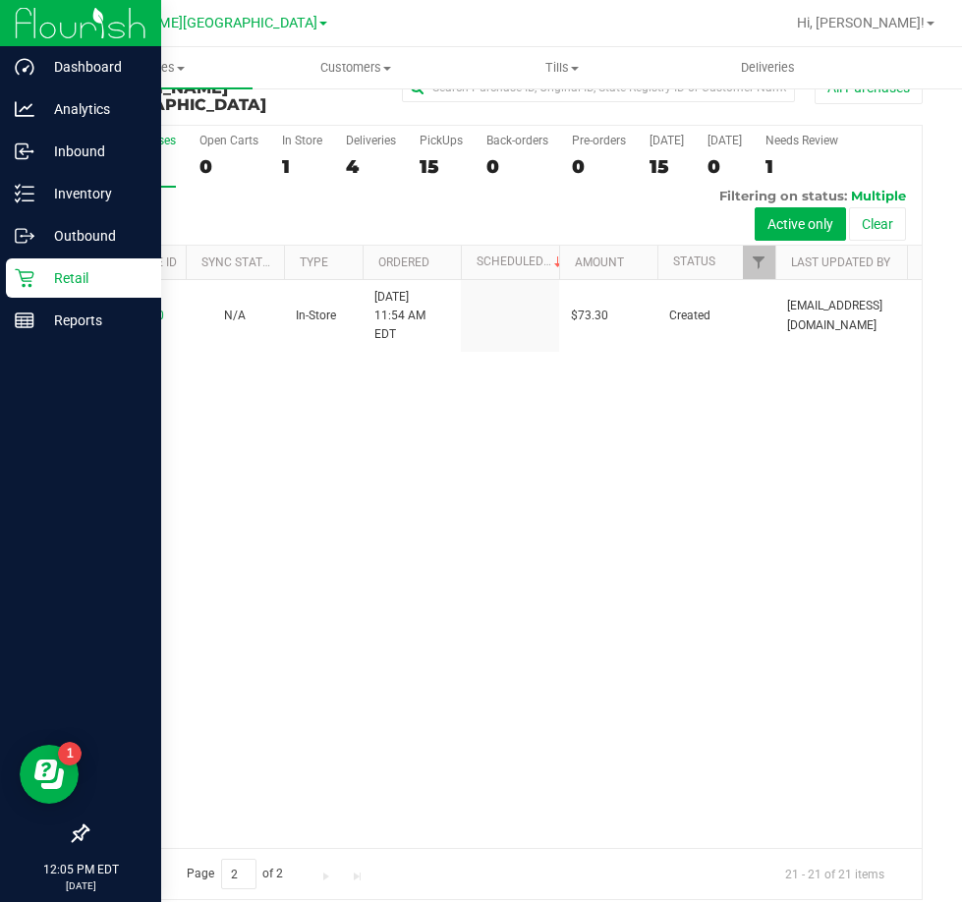
click at [67, 284] on p "Retail" at bounding box center [93, 278] width 118 height 24
click at [70, 277] on p "Retail" at bounding box center [93, 278] width 118 height 24
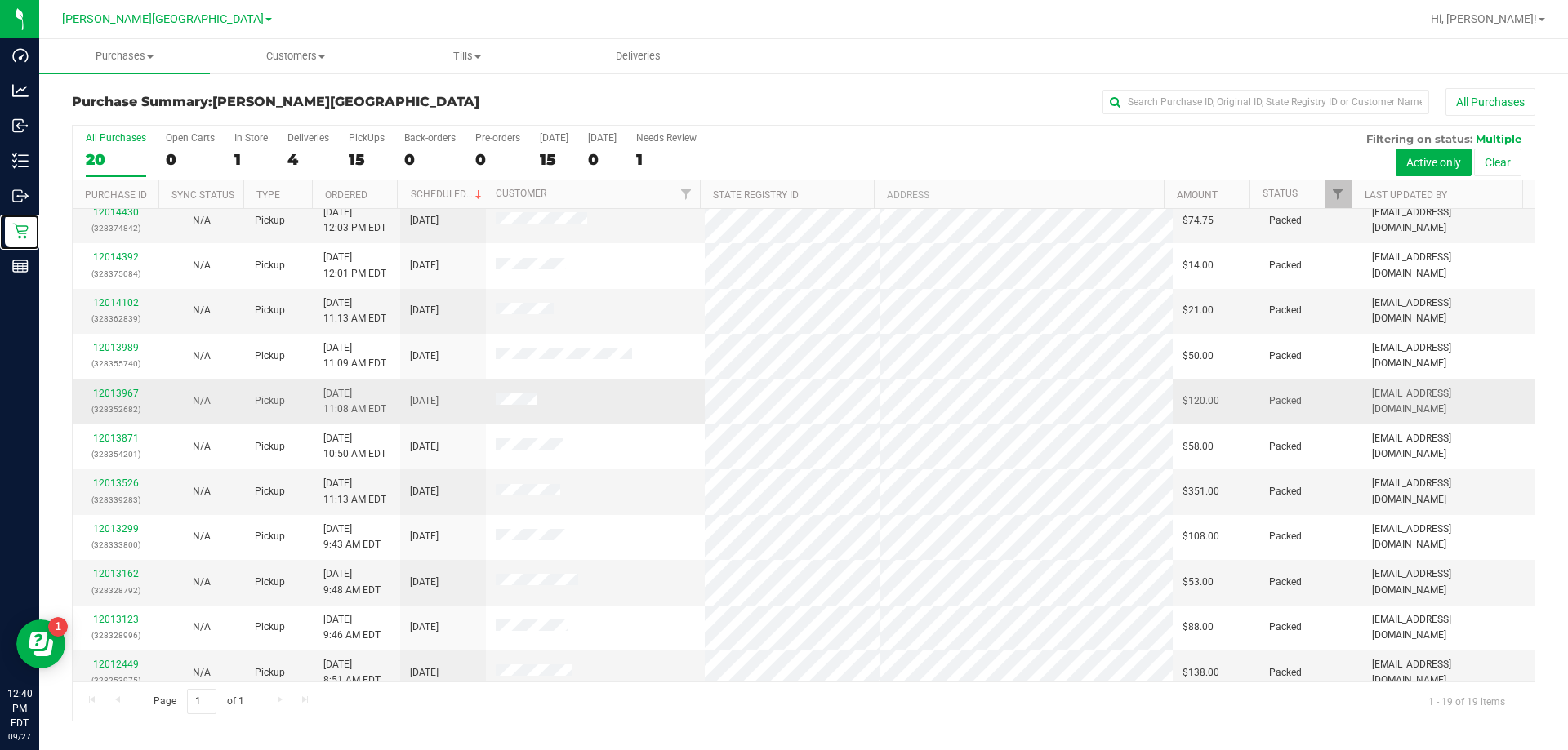
scroll to position [0, 0]
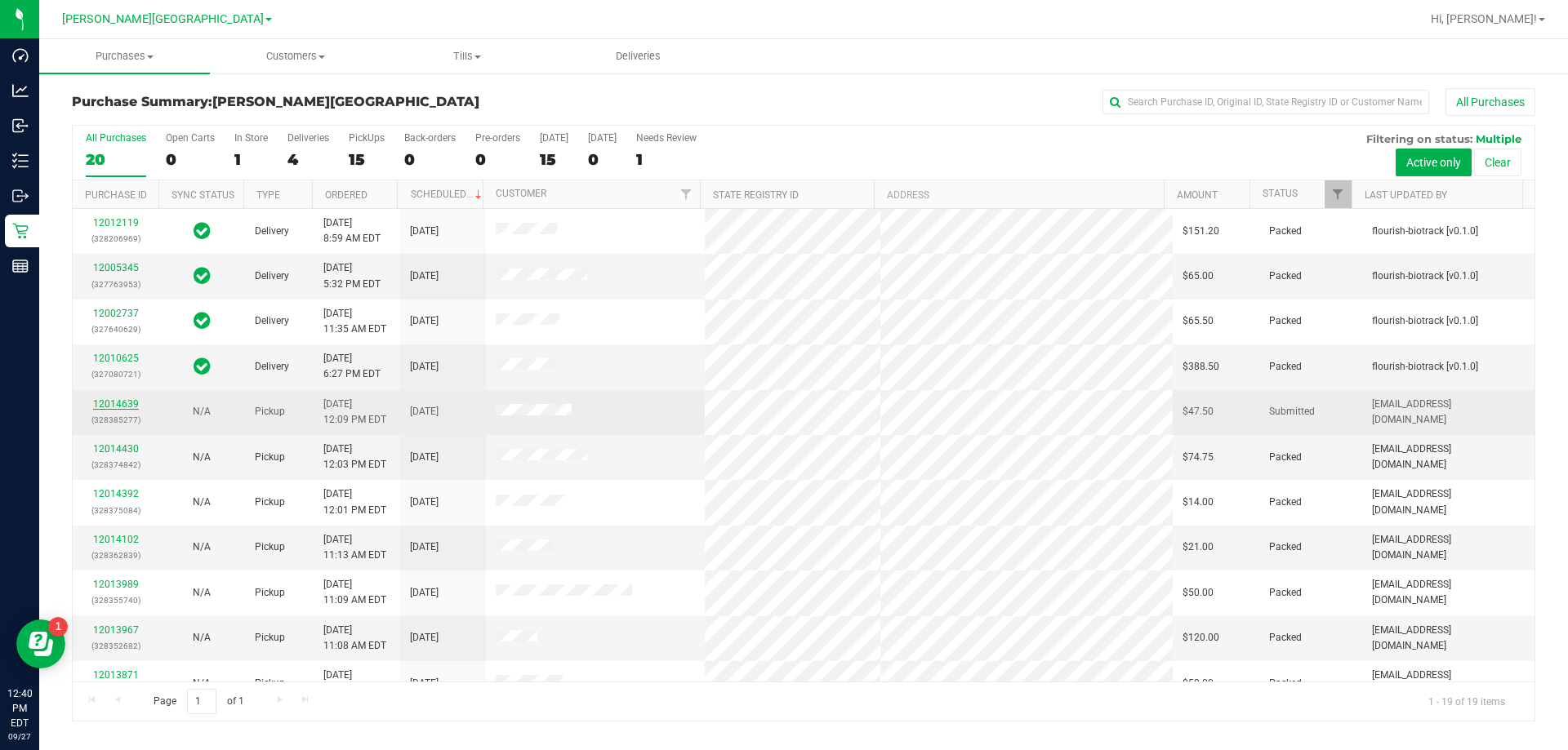
click at [111, 400] on link "12014639" at bounding box center [116, 404] width 46 height 12
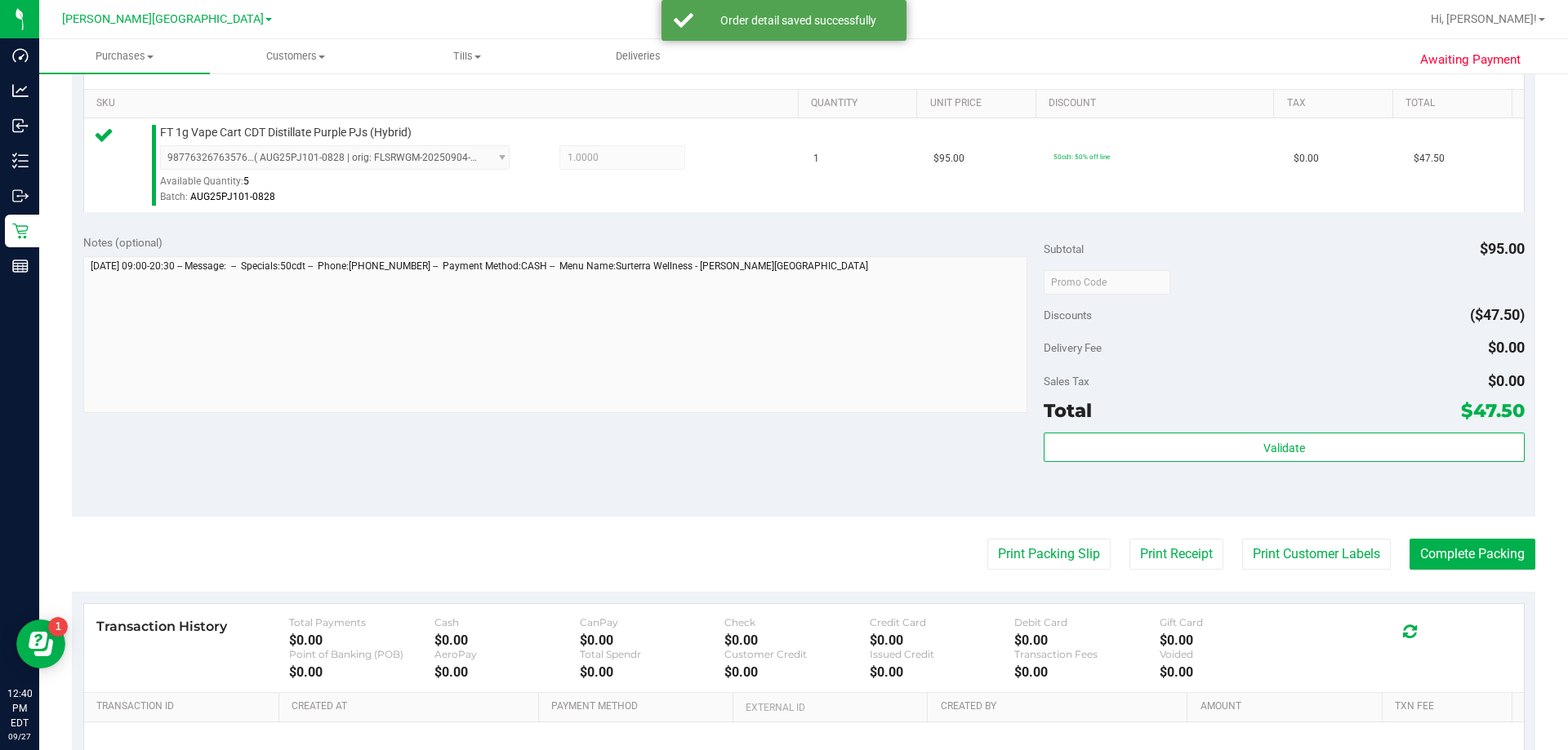
scroll to position [408, 0]
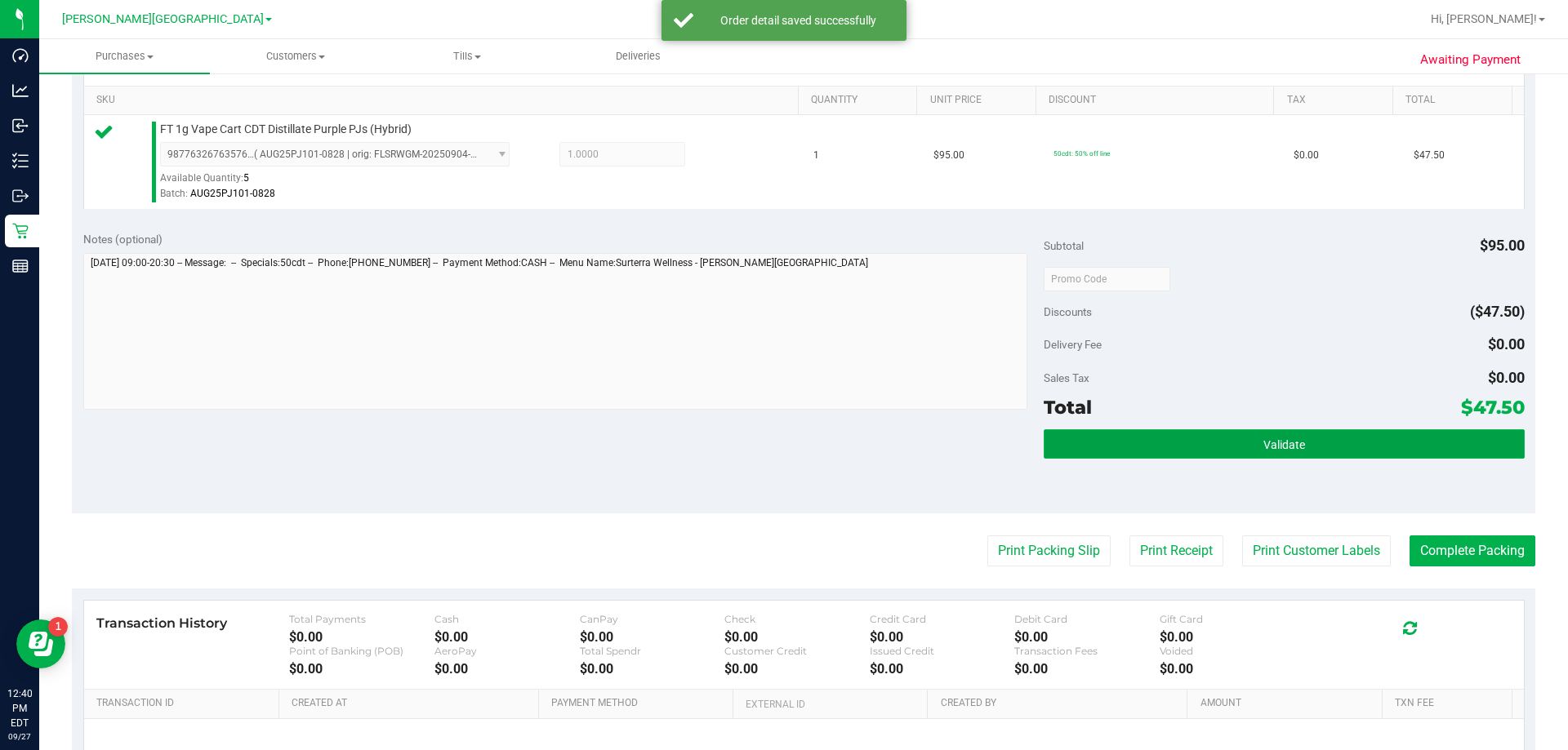
click at [799, 447] on button "Validate" at bounding box center [1284, 444] width 480 height 29
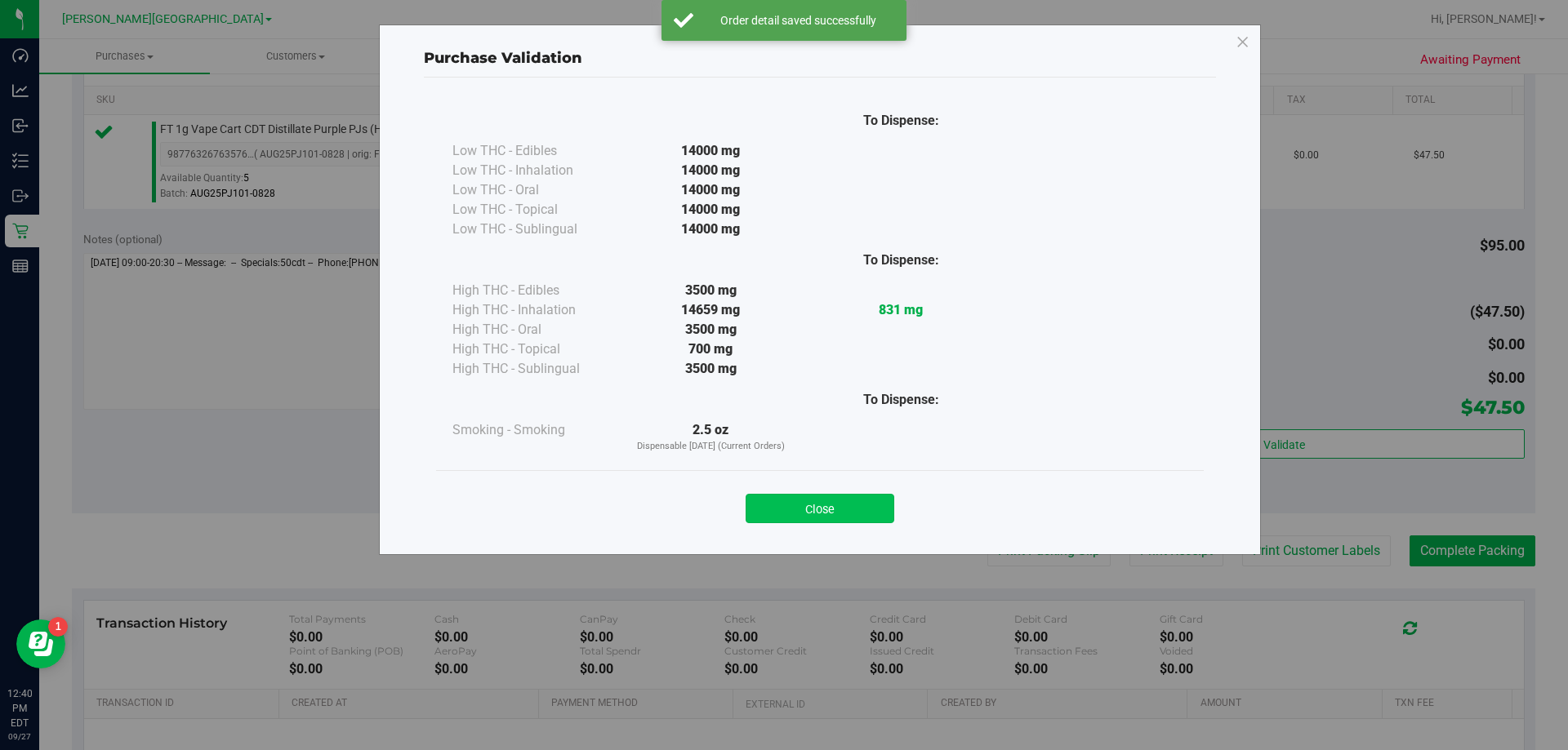
click at [794, 504] on button "Close" at bounding box center [819, 508] width 149 height 29
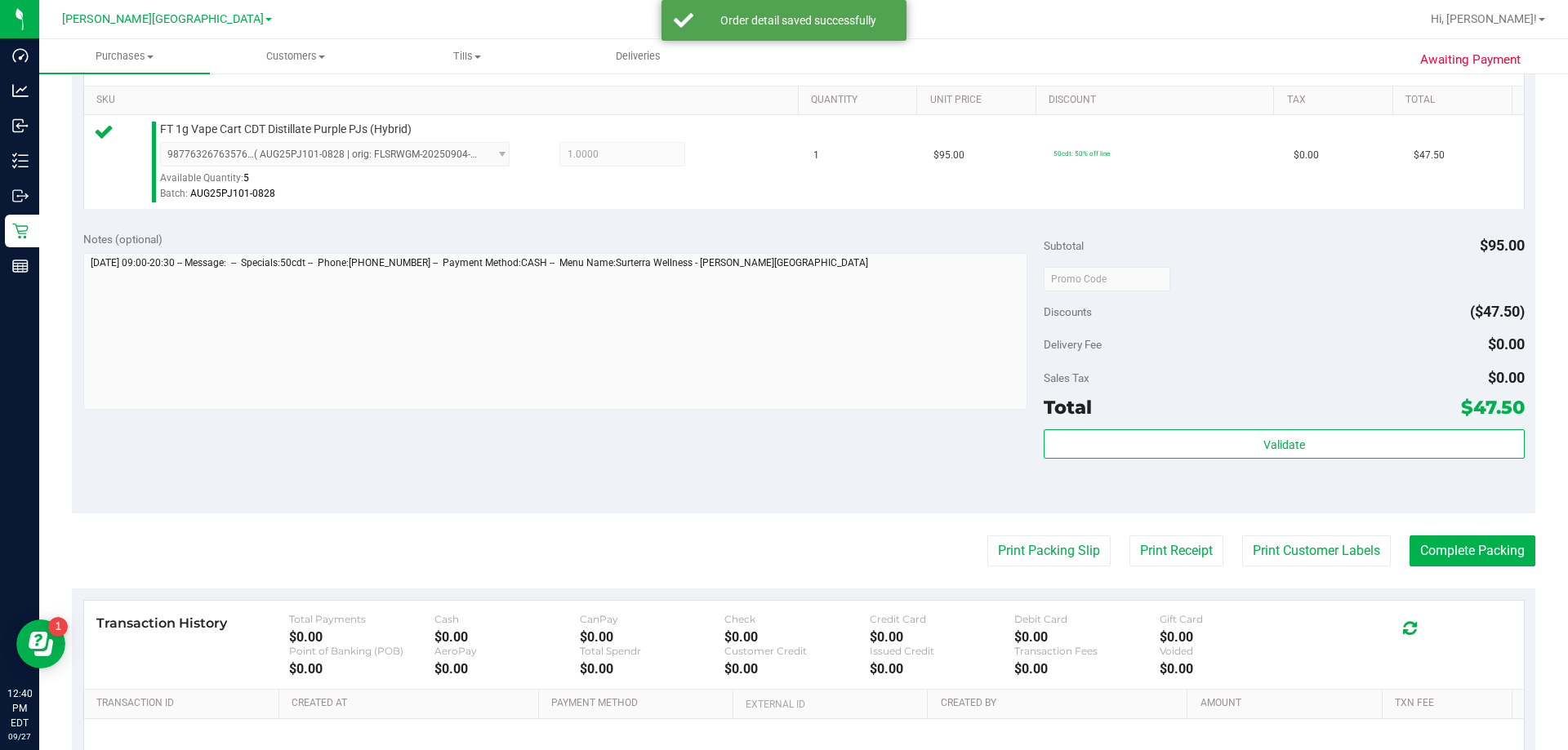
click at [799, 577] on purchase-details "Back Edit Purchase Cancel Purchase View Profile # 12014639 BioTrack ID: - Submi…" at bounding box center [803, 287] width 1463 height 1214
click at [799, 556] on button "Print Packing Slip" at bounding box center [1049, 551] width 123 height 31
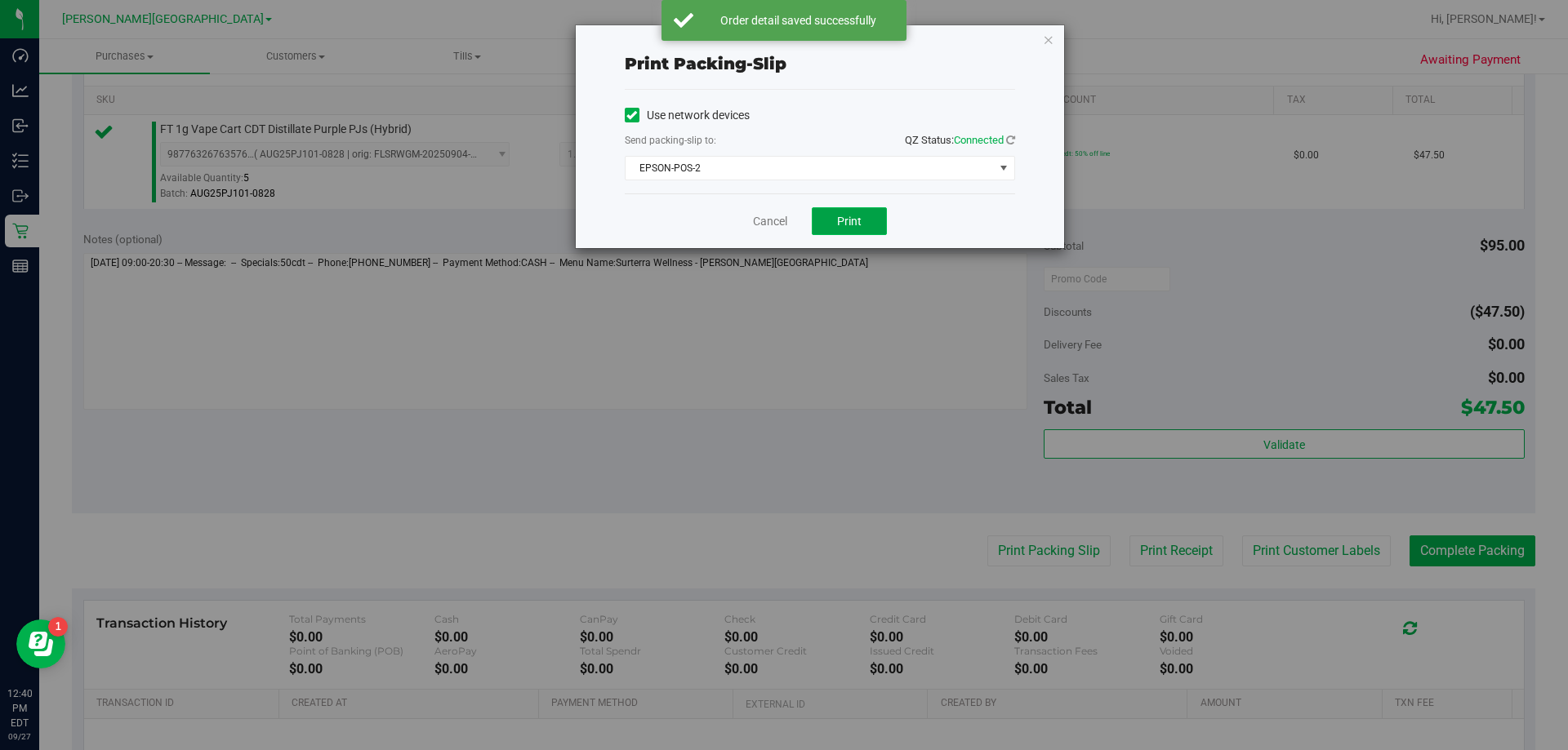
click at [799, 215] on span "Print" at bounding box center [849, 222] width 24 height 13
click at [764, 216] on link "Cancel" at bounding box center [769, 222] width 34 height 17
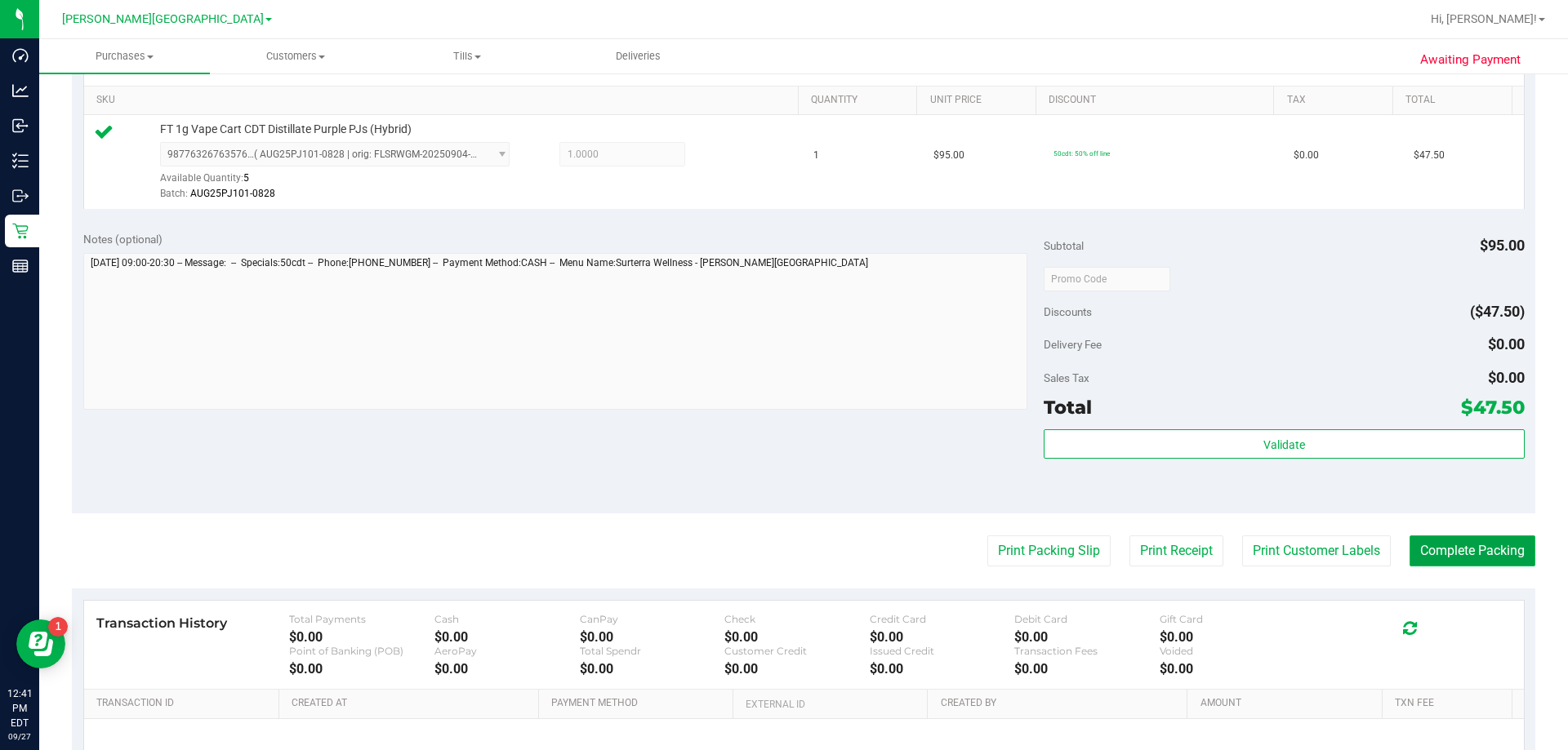
click at [799, 542] on button "Complete Packing" at bounding box center [1472, 551] width 125 height 31
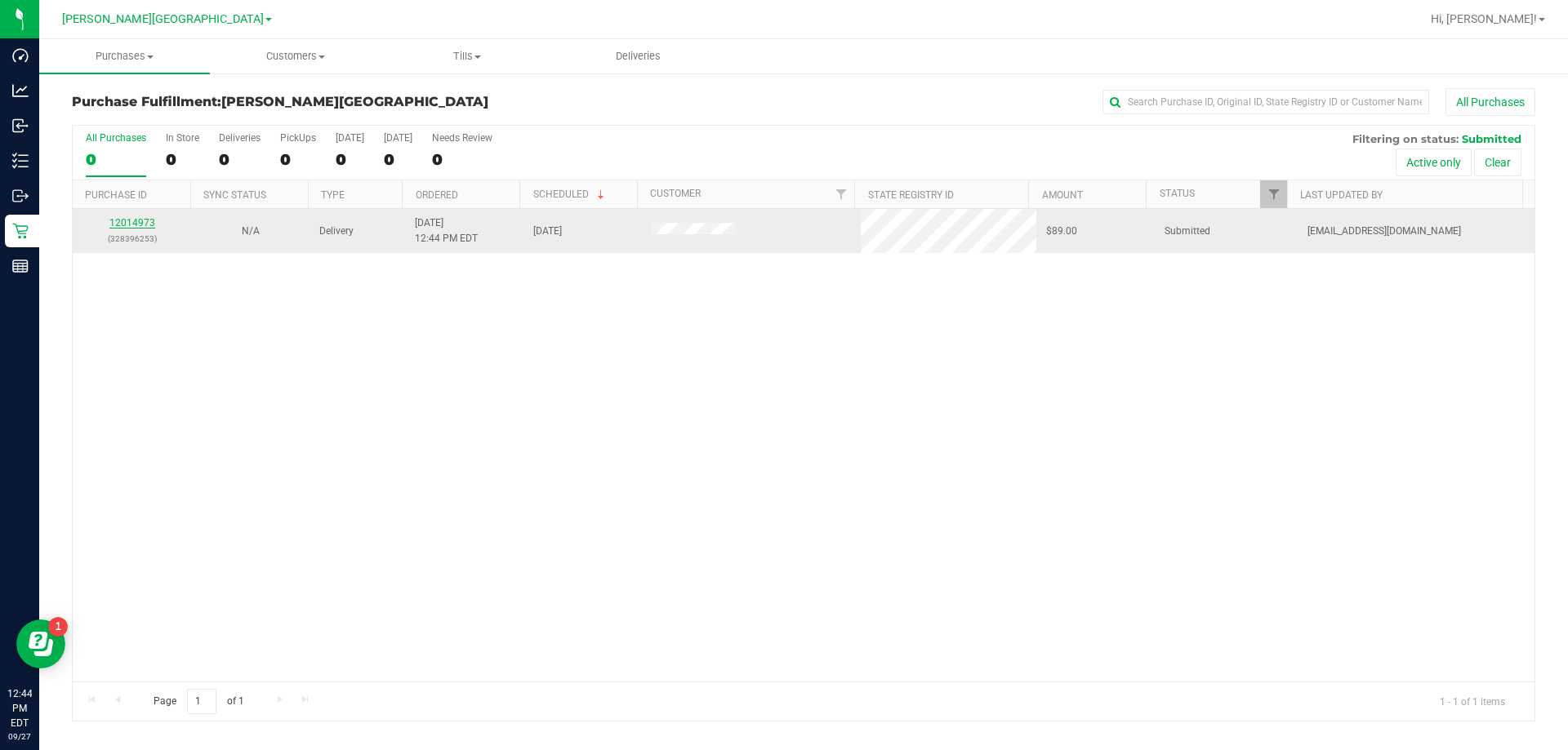
click at [146, 219] on link "12014973" at bounding box center [132, 223] width 46 height 12
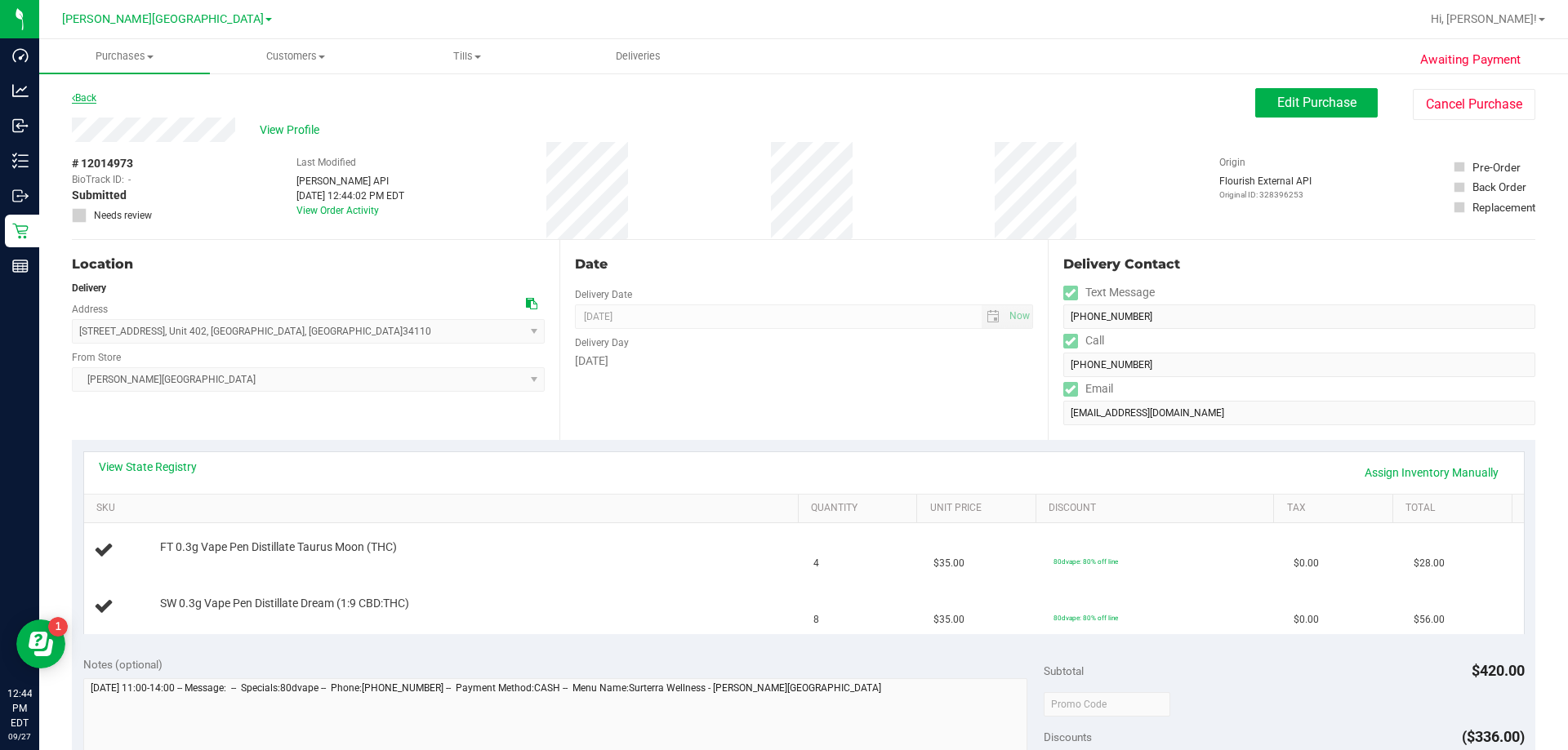
click at [87, 98] on link "Back" at bounding box center [83, 98] width 24 height 12
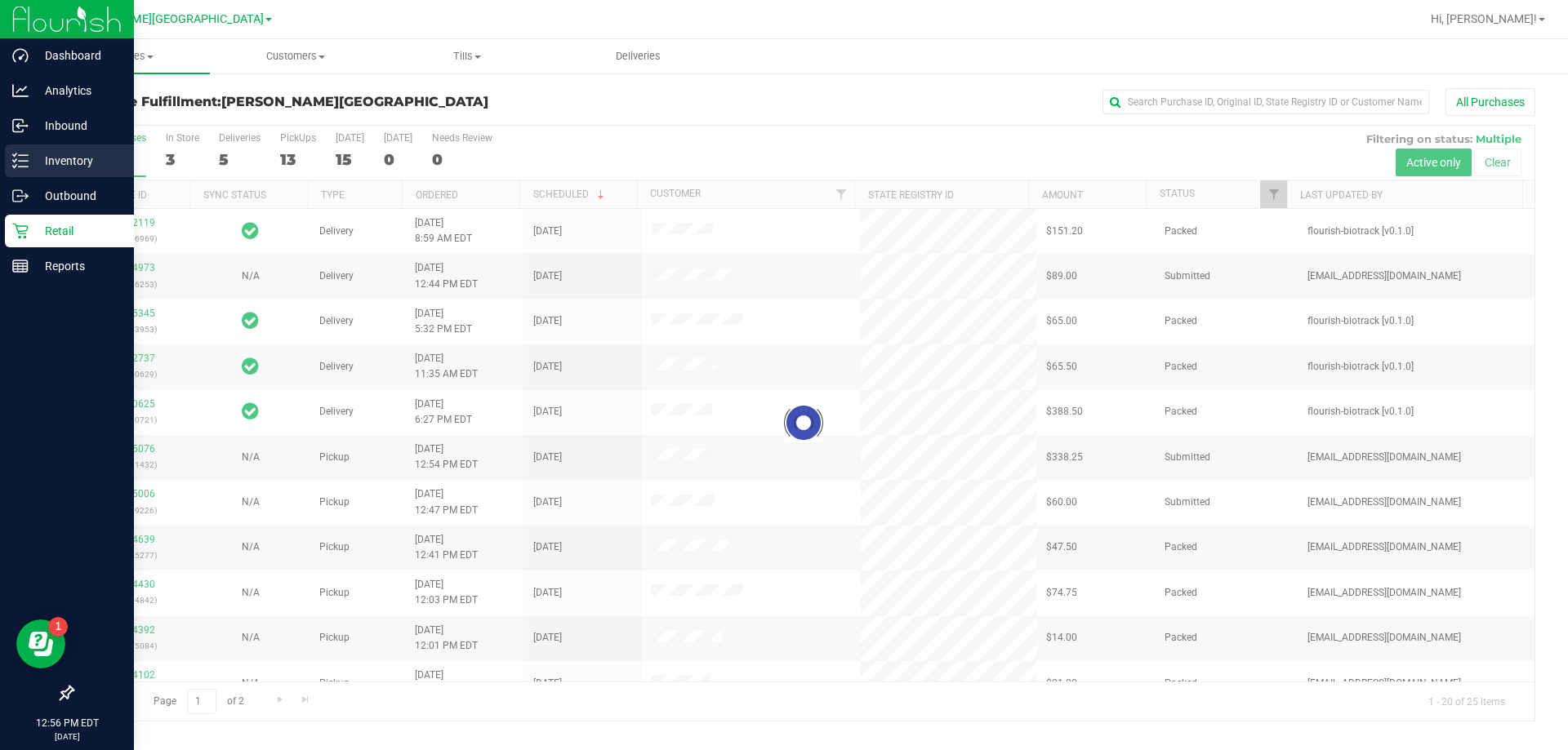
click at [46, 160] on p "Inventory" at bounding box center [77, 161] width 98 height 20
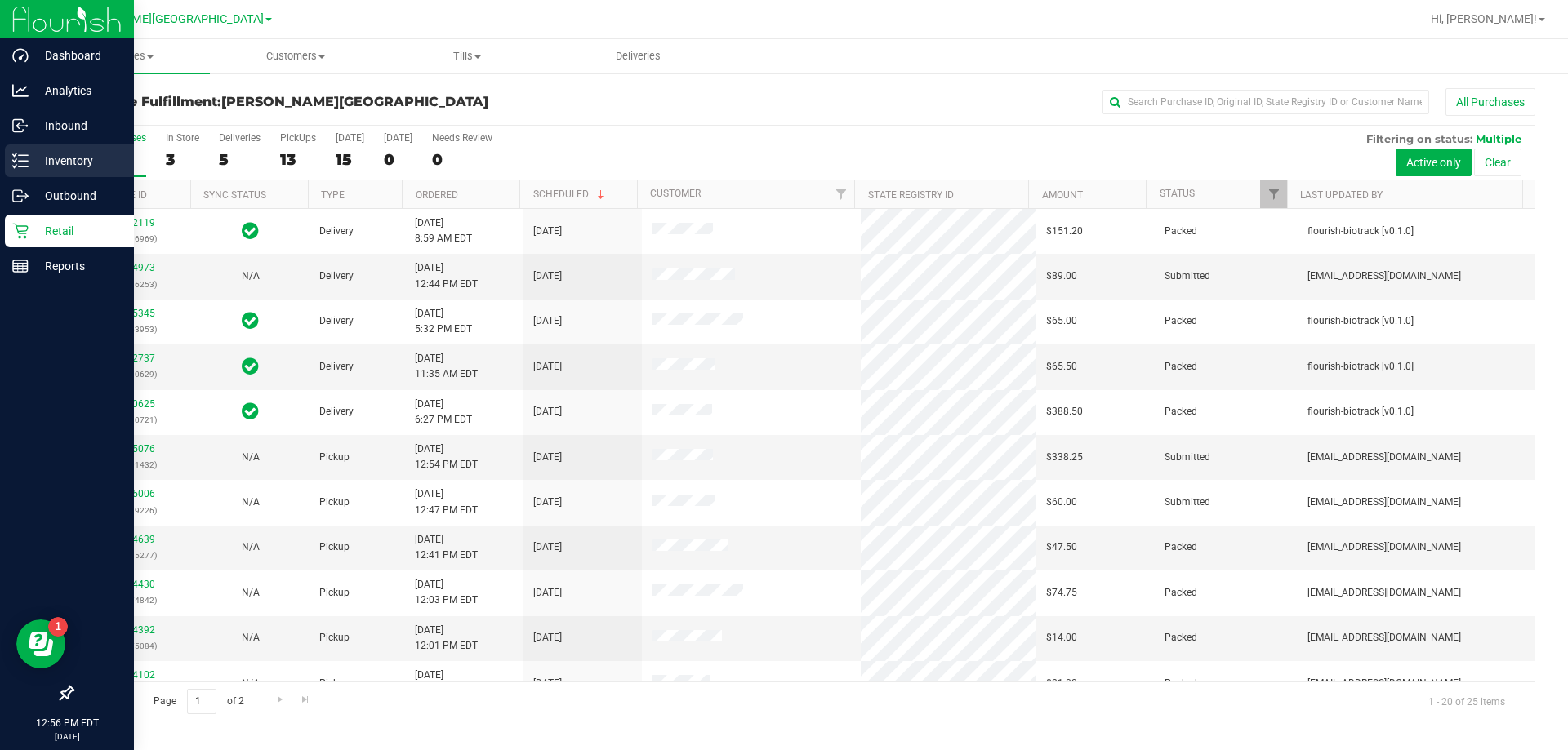
click at [14, 159] on icon at bounding box center [21, 161] width 17 height 17
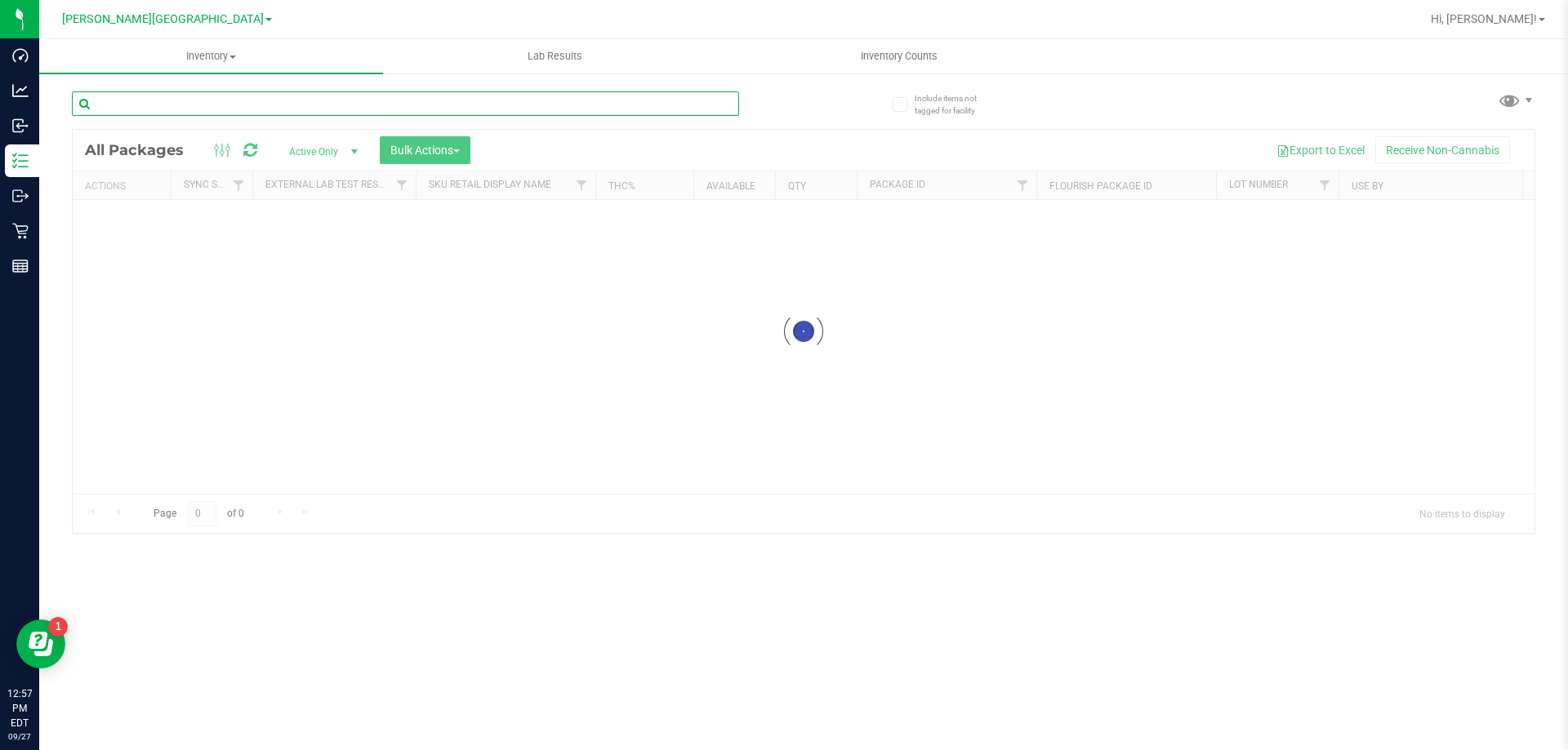
click at [445, 115] on input "text" at bounding box center [405, 103] width 667 height 24
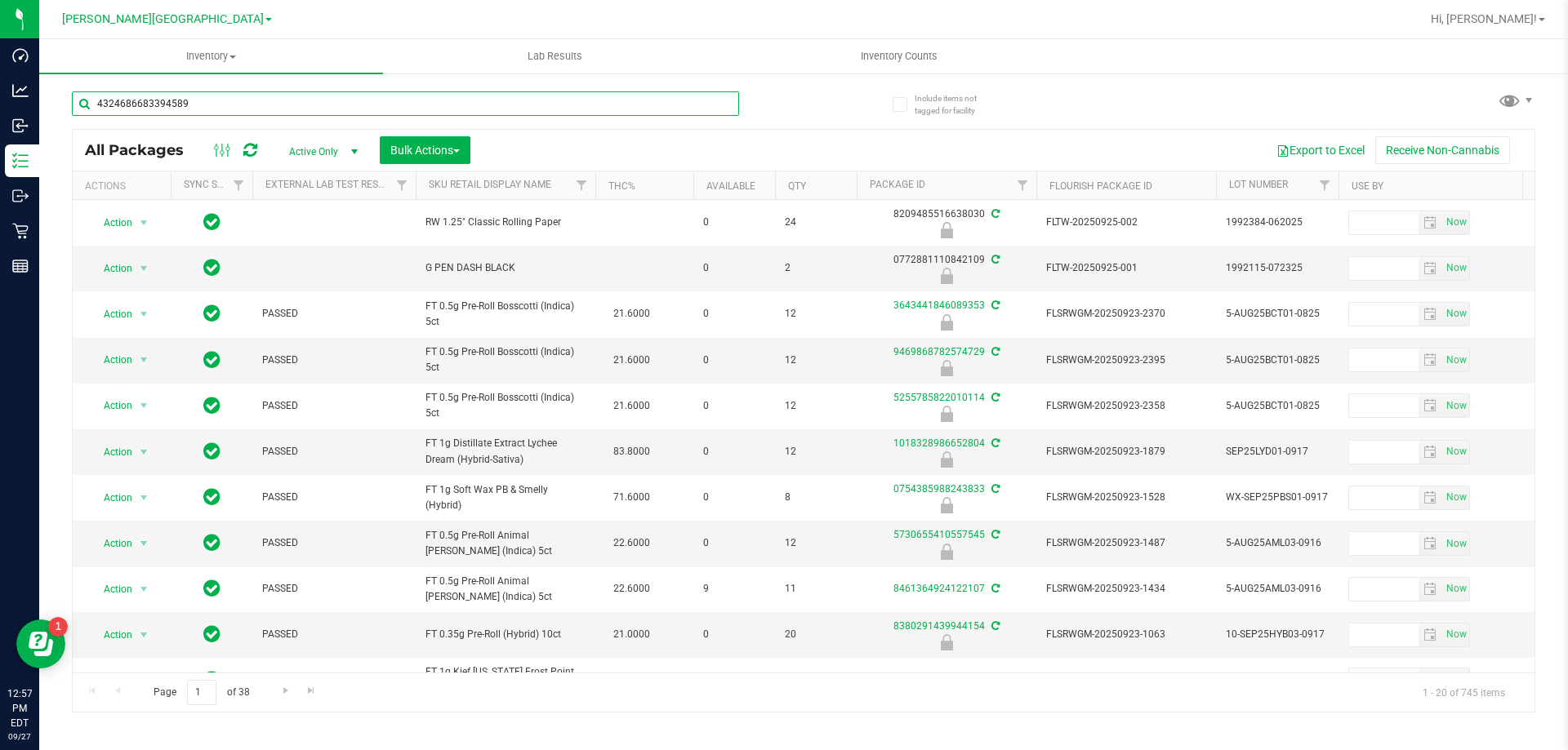
type input "4324686683394589"
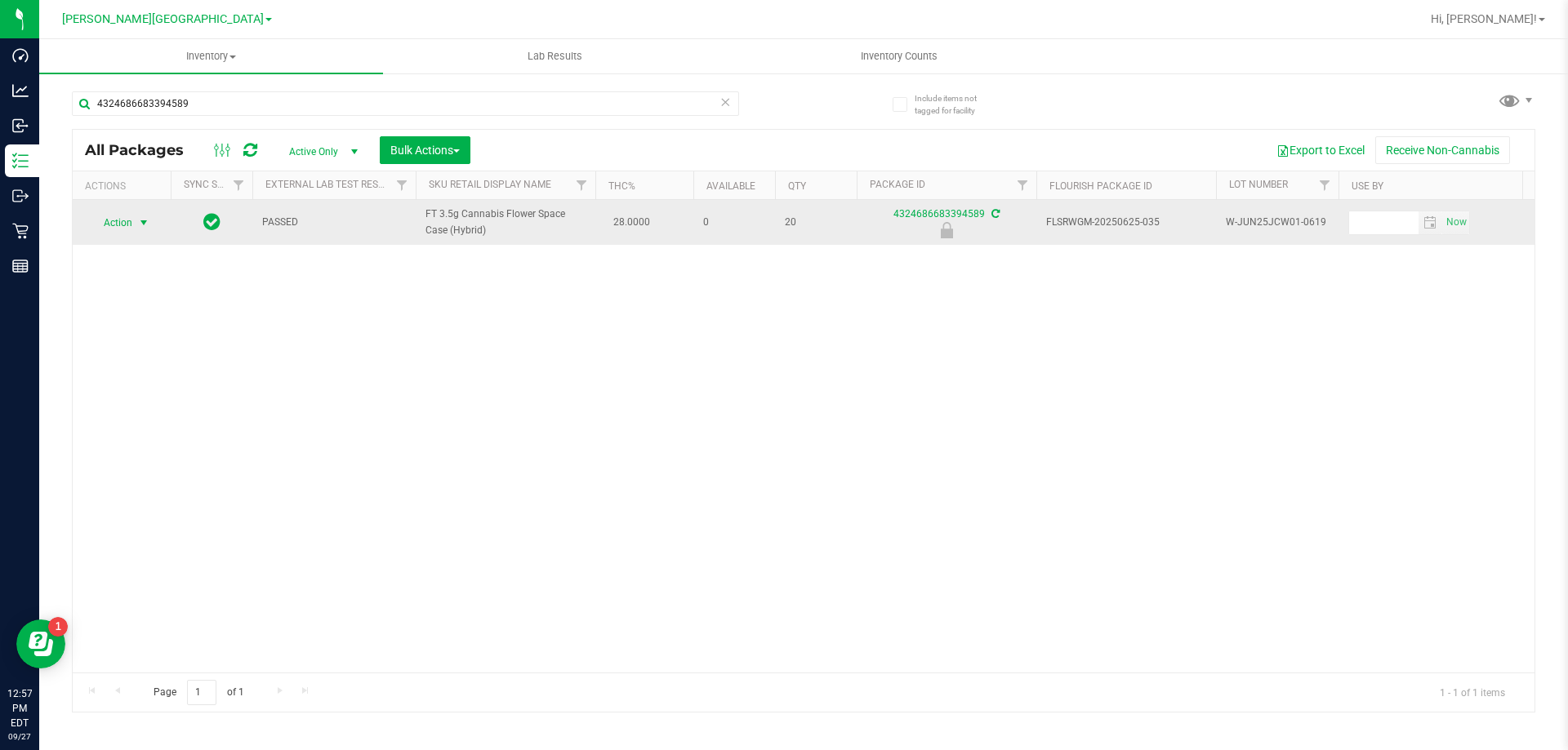
click at [130, 226] on span "Action" at bounding box center [111, 223] width 44 height 23
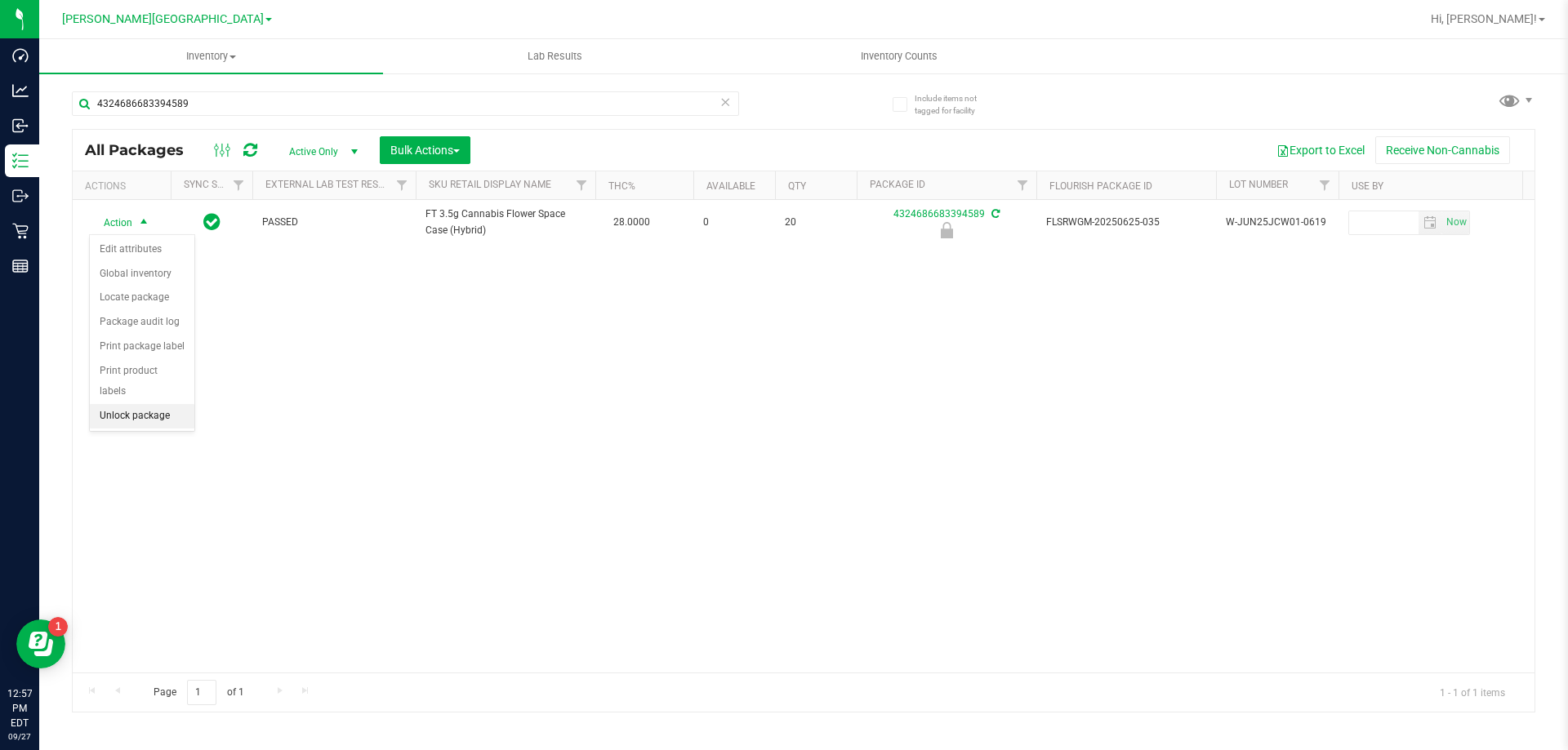
click at [163, 404] on li "Unlock package" at bounding box center [142, 416] width 105 height 24
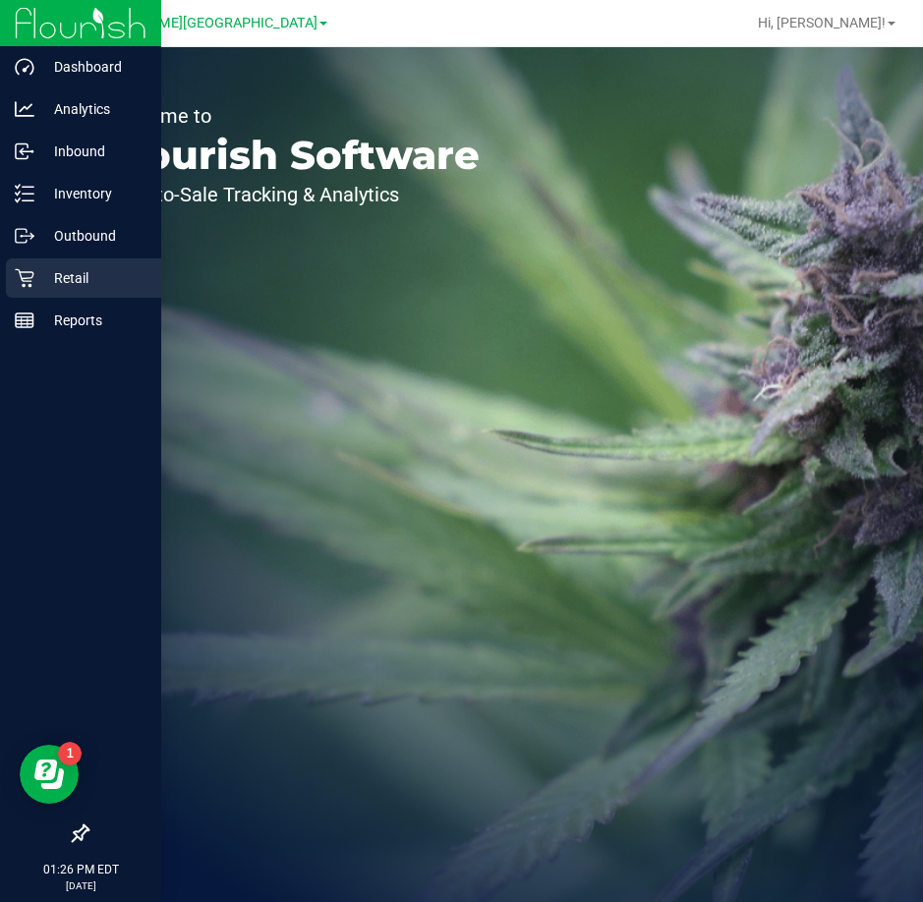
click at [73, 271] on p "Retail" at bounding box center [93, 278] width 118 height 24
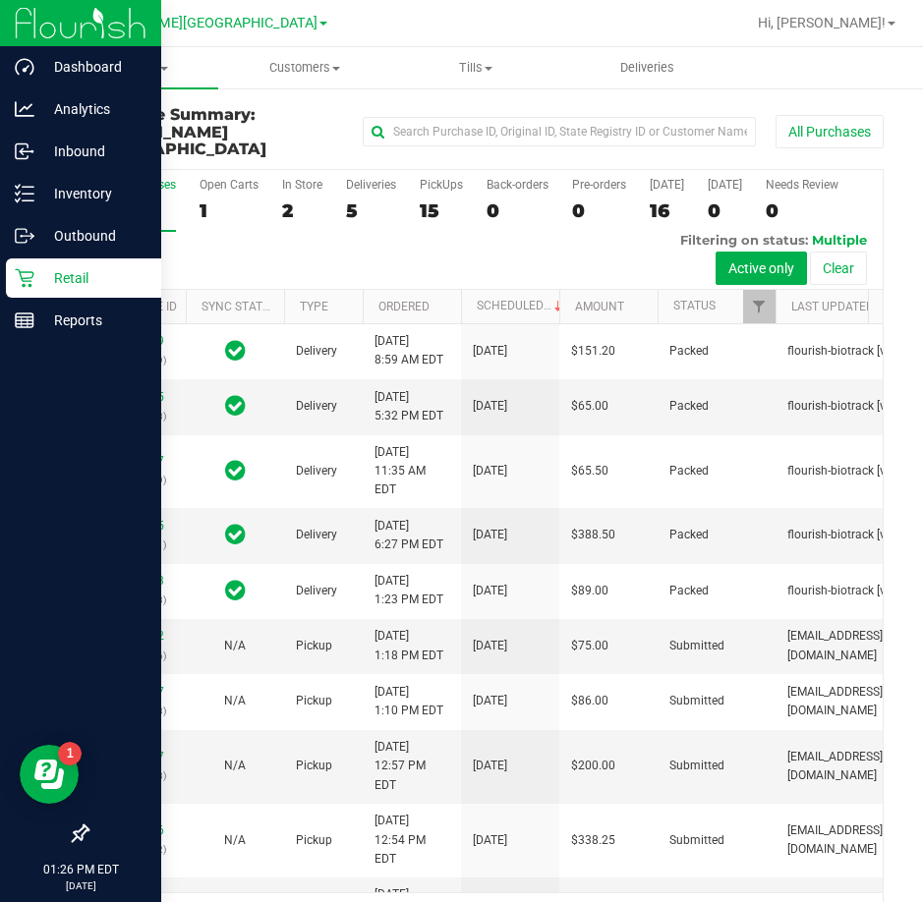
click at [66, 276] on p "Retail" at bounding box center [93, 278] width 118 height 24
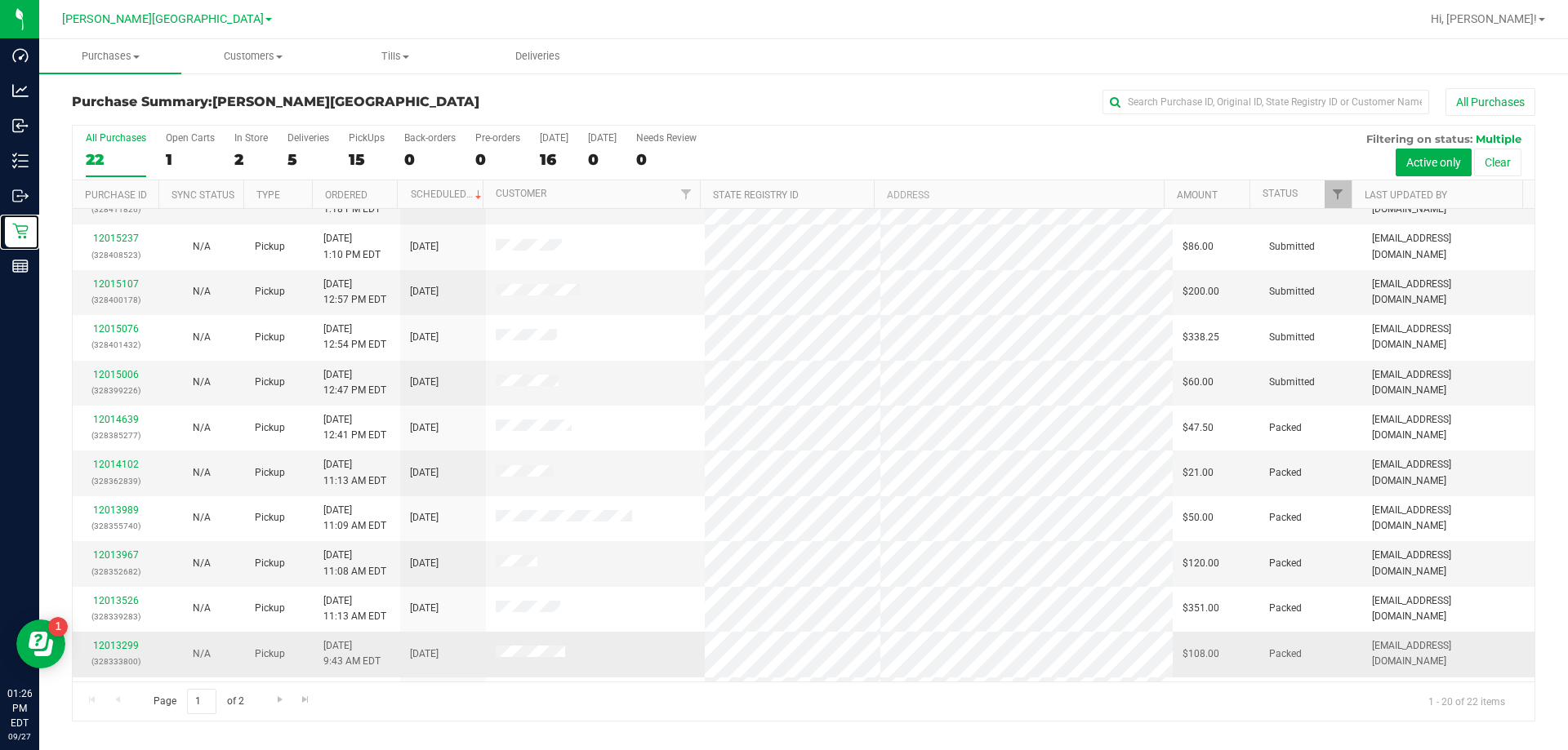
scroll to position [408, 0]
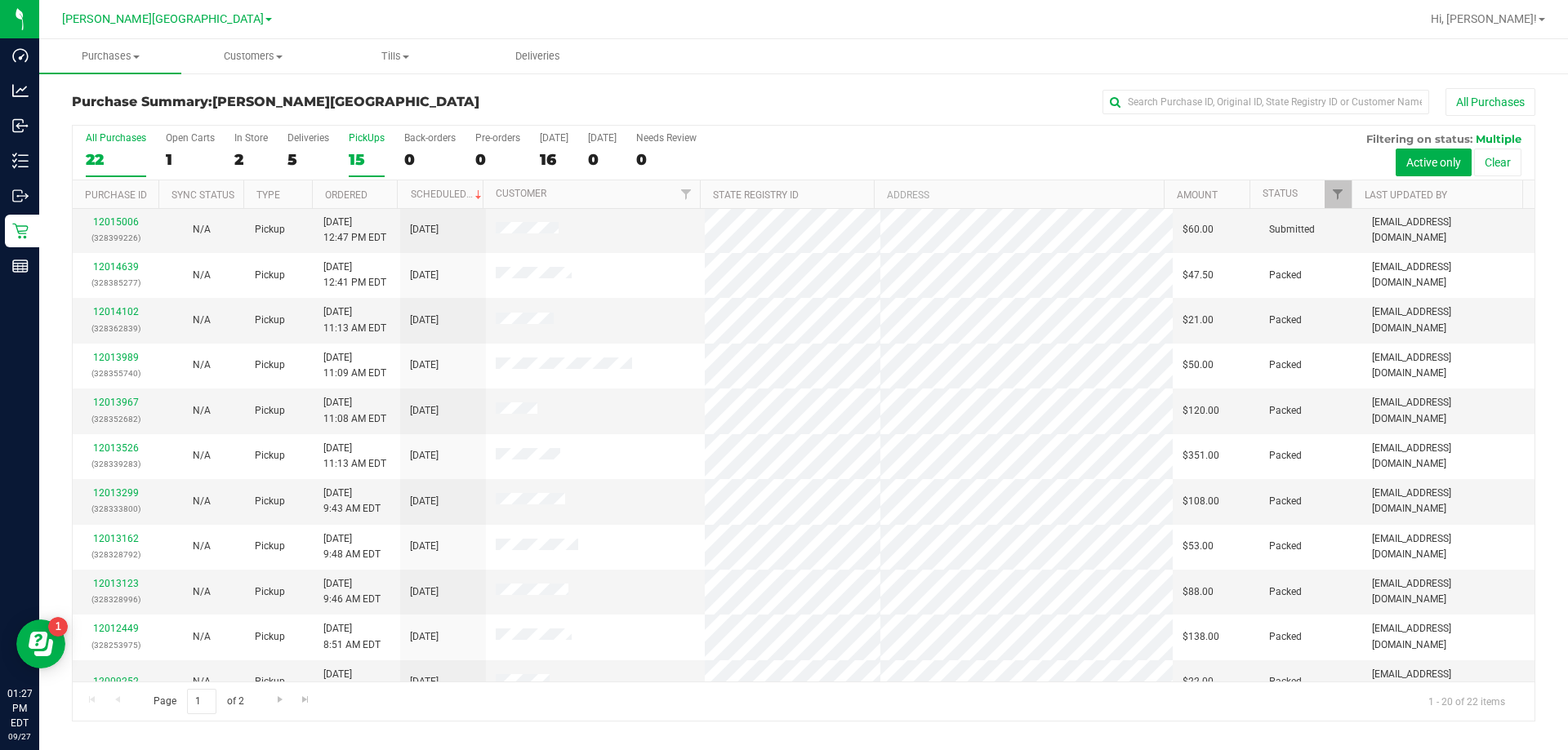
click at [366, 134] on div "PickUps" at bounding box center [366, 138] width 36 height 12
click at [0, 0] on input "PickUps 15" at bounding box center [0, 0] width 0 height 0
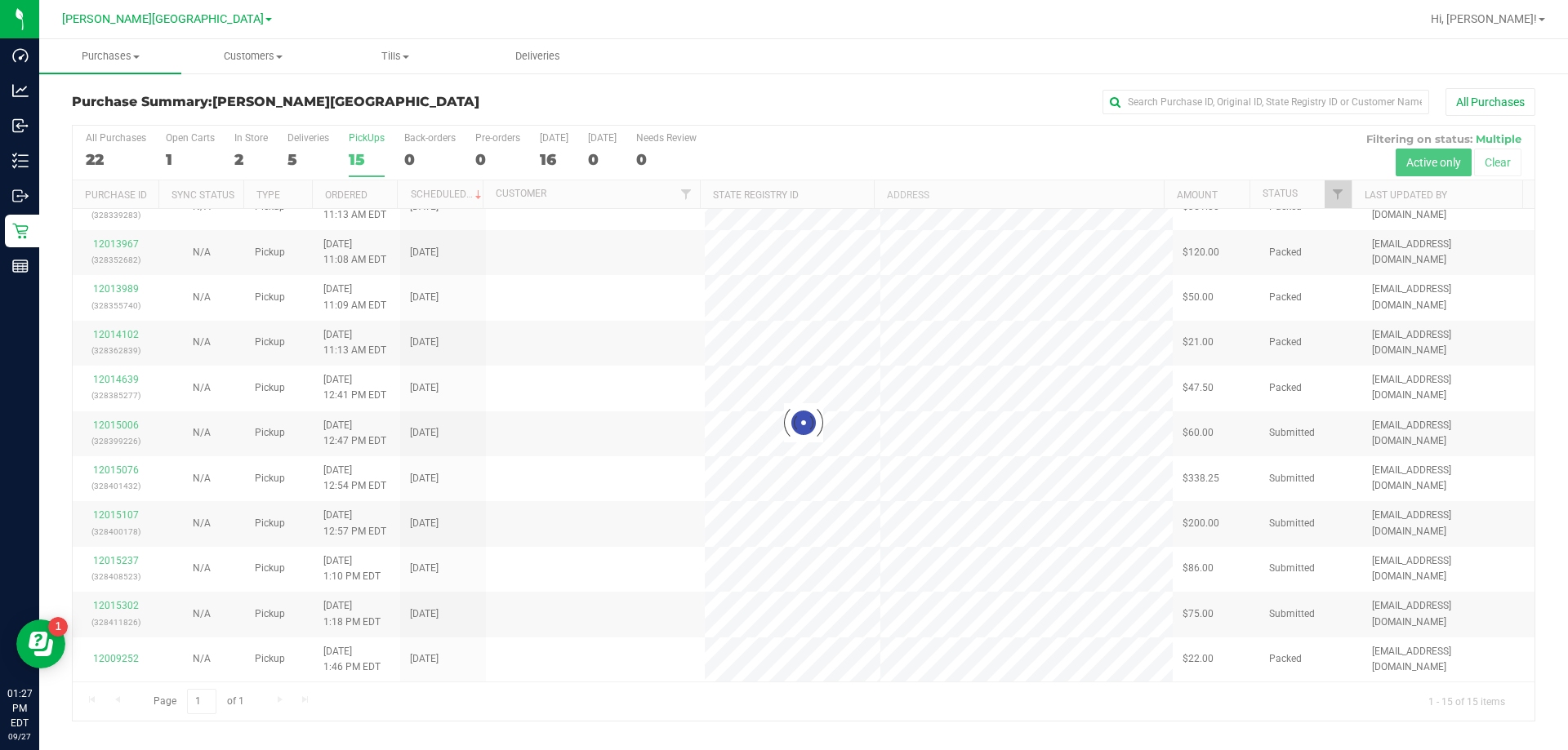
scroll to position [0, 0]
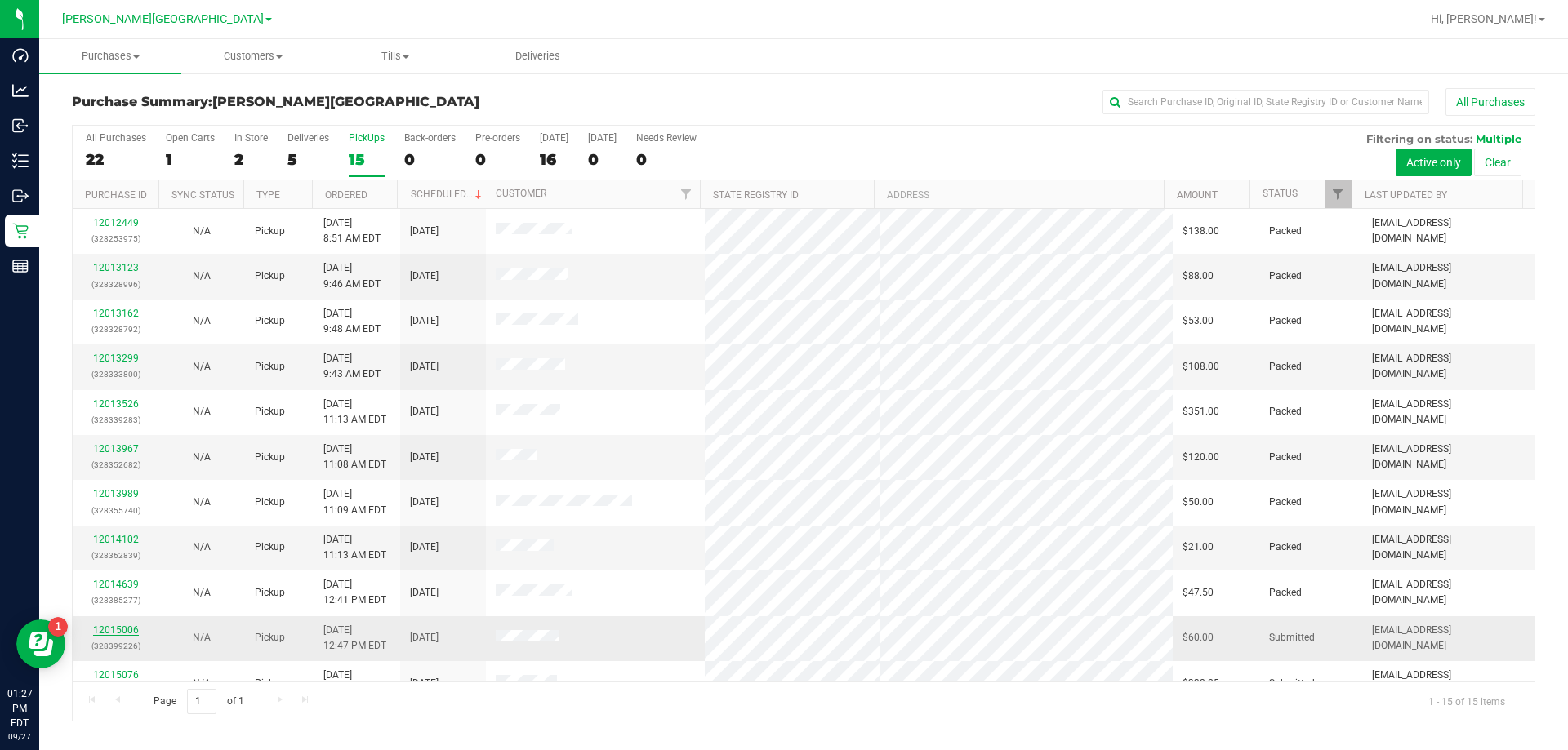
click at [115, 626] on link "12015006" at bounding box center [116, 630] width 46 height 12
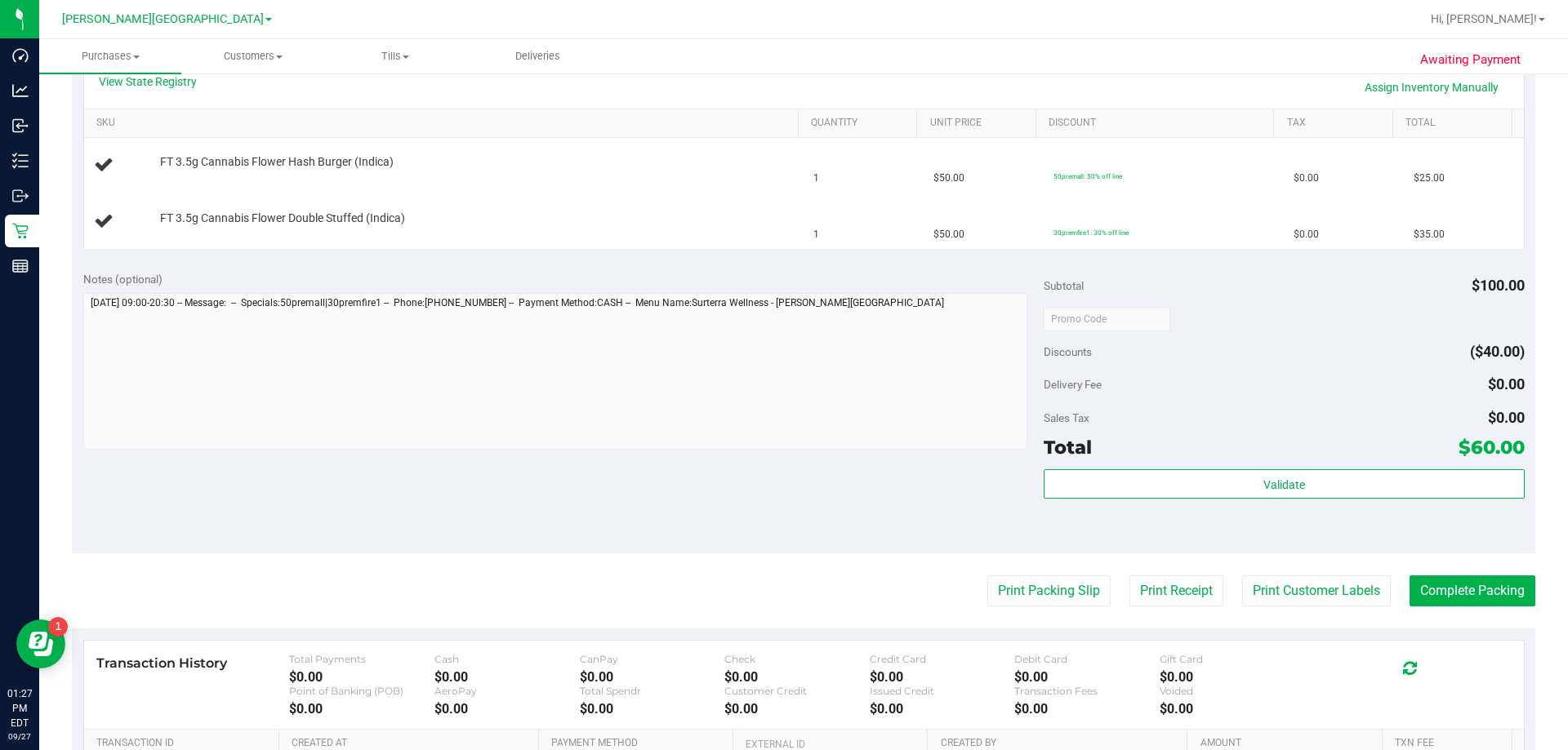
scroll to position [408, 0]
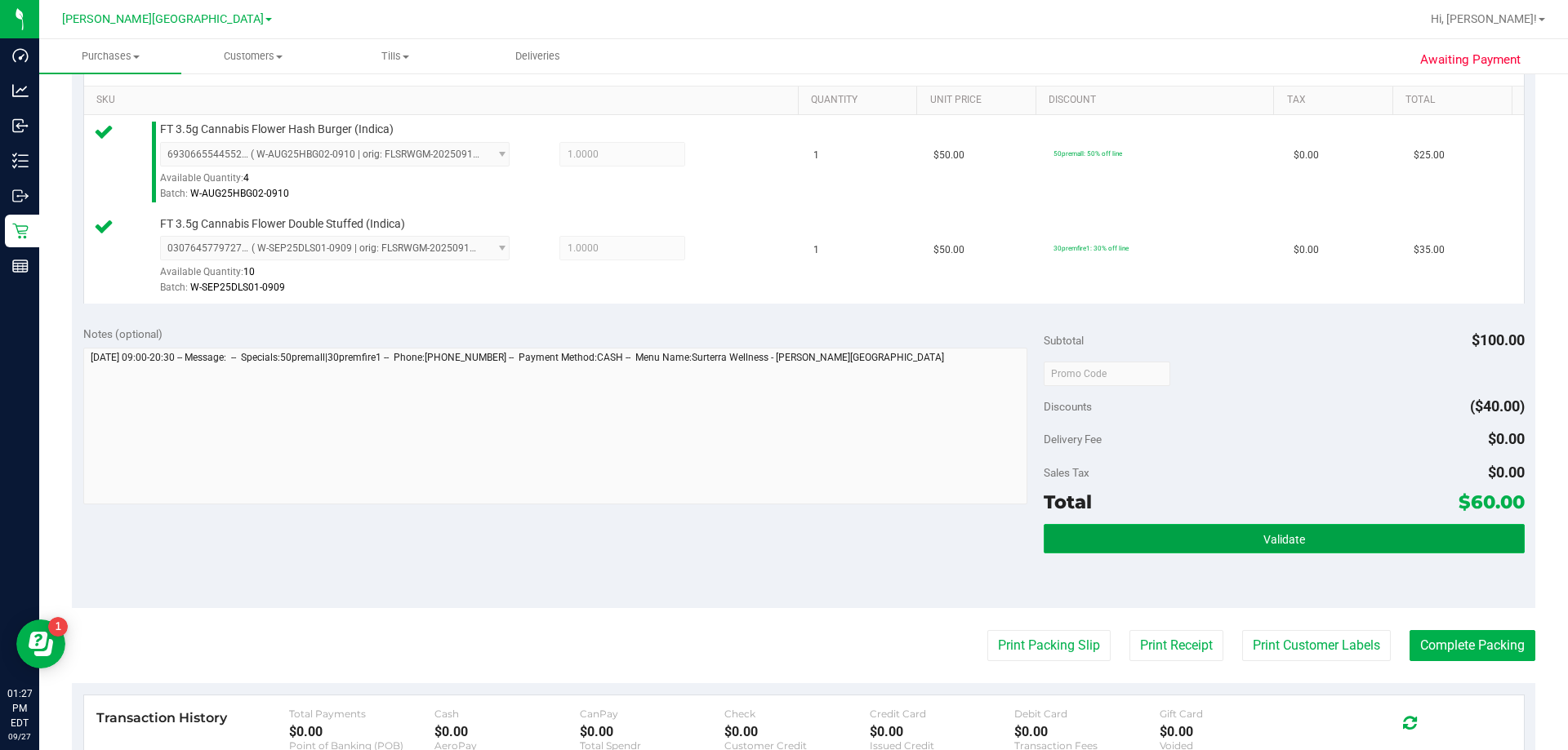
click at [766, 535] on span "Validate" at bounding box center [1285, 540] width 42 height 13
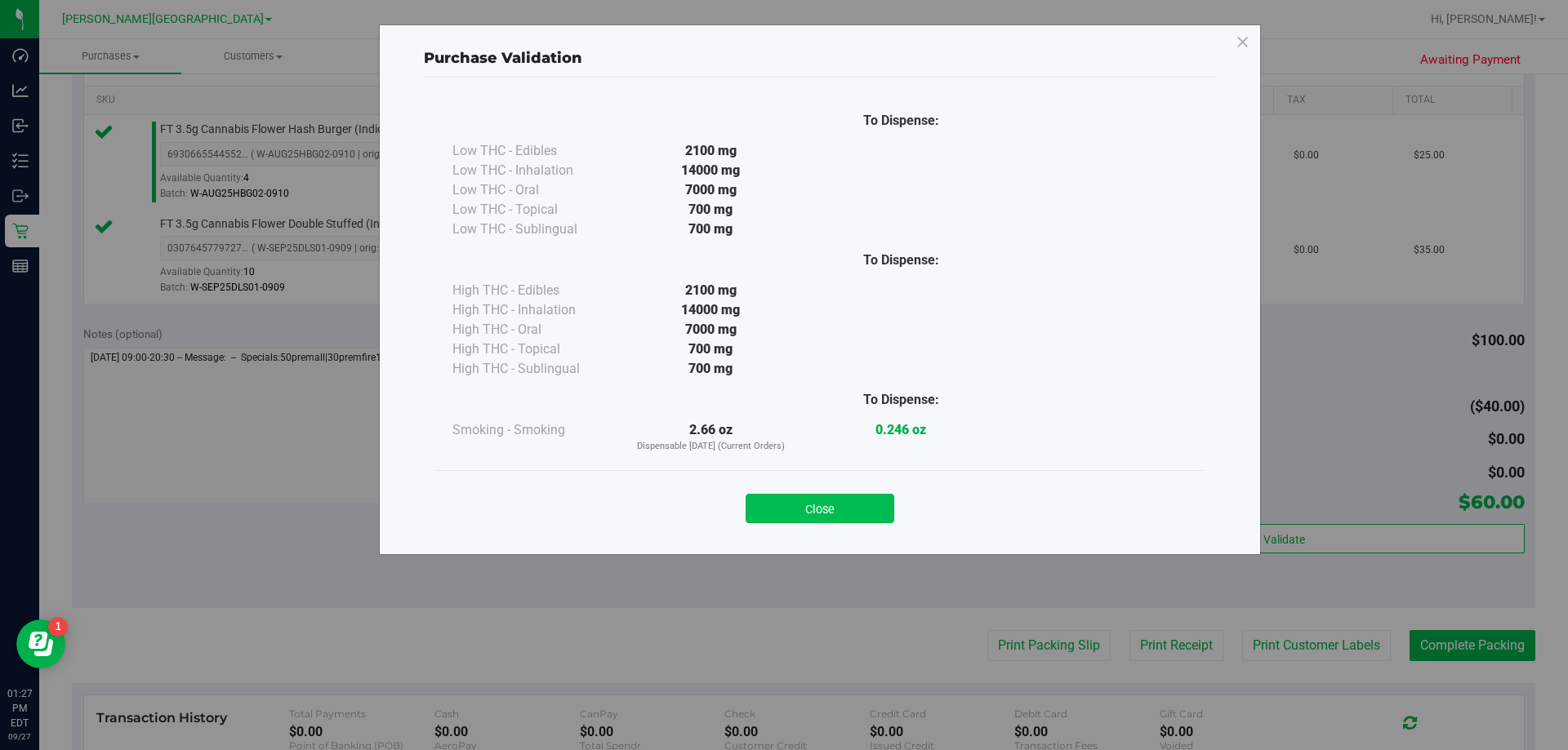
click at [766, 508] on button "Close" at bounding box center [819, 508] width 149 height 29
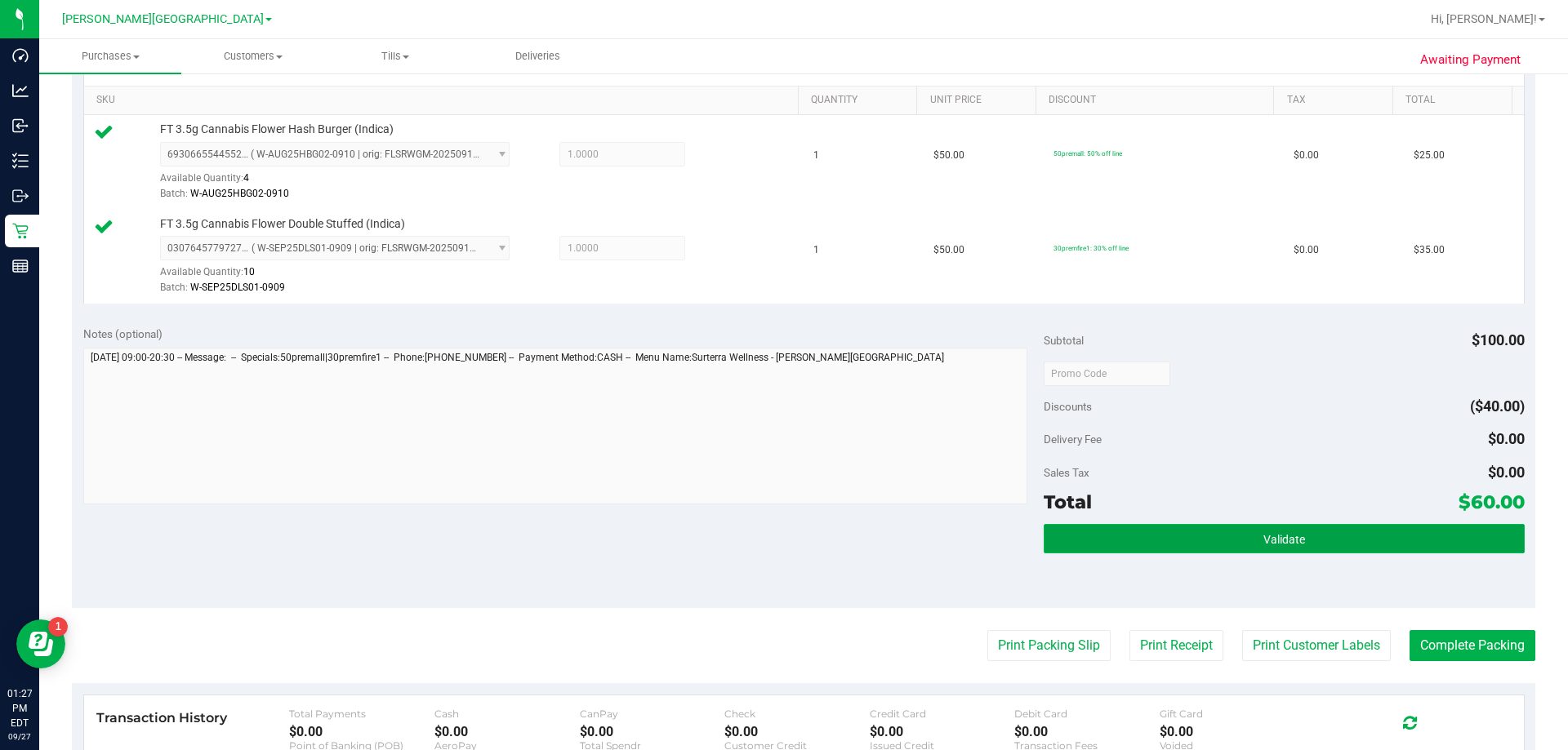
click at [766, 541] on span "Validate" at bounding box center [1285, 540] width 42 height 13
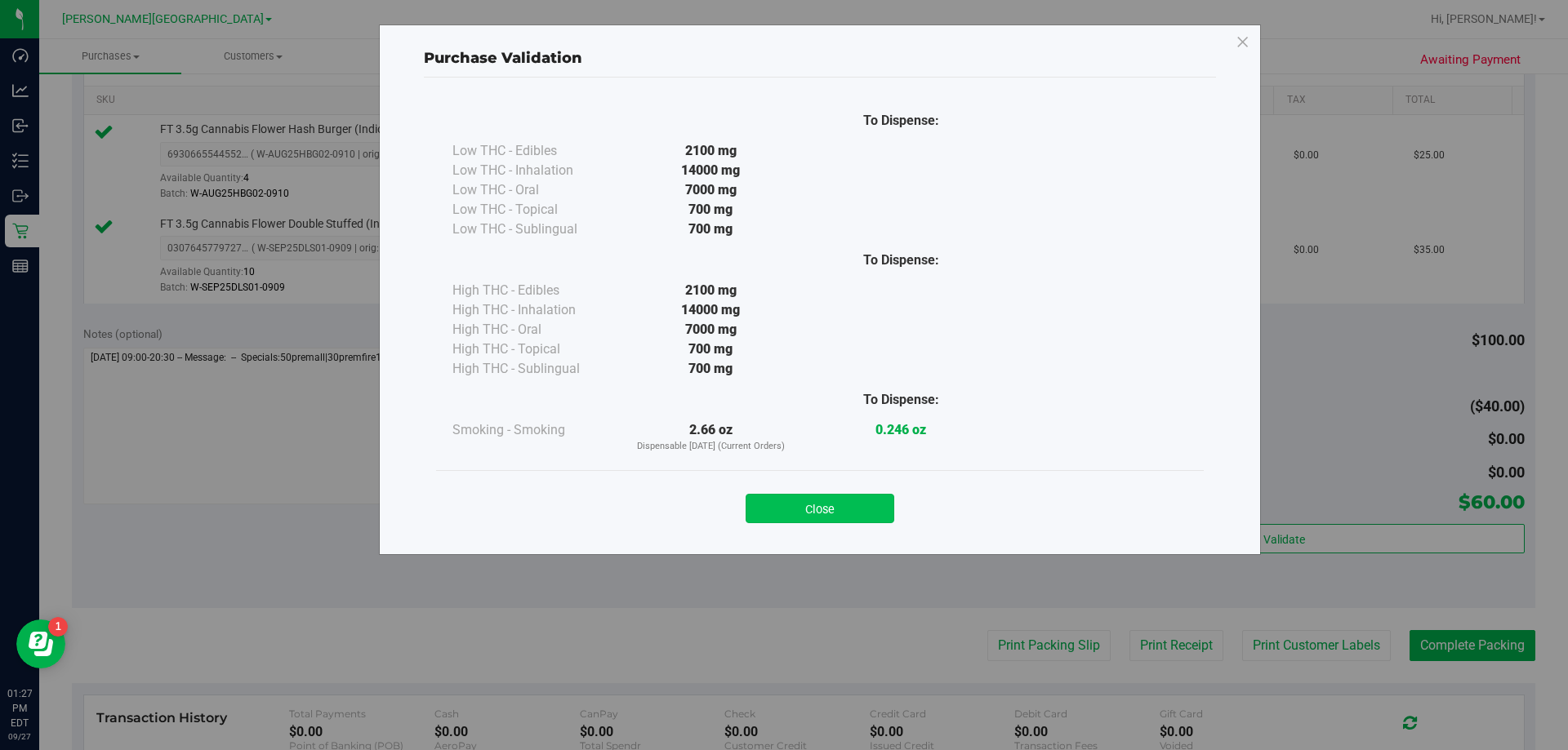
click at [766, 505] on button "Close" at bounding box center [819, 508] width 149 height 29
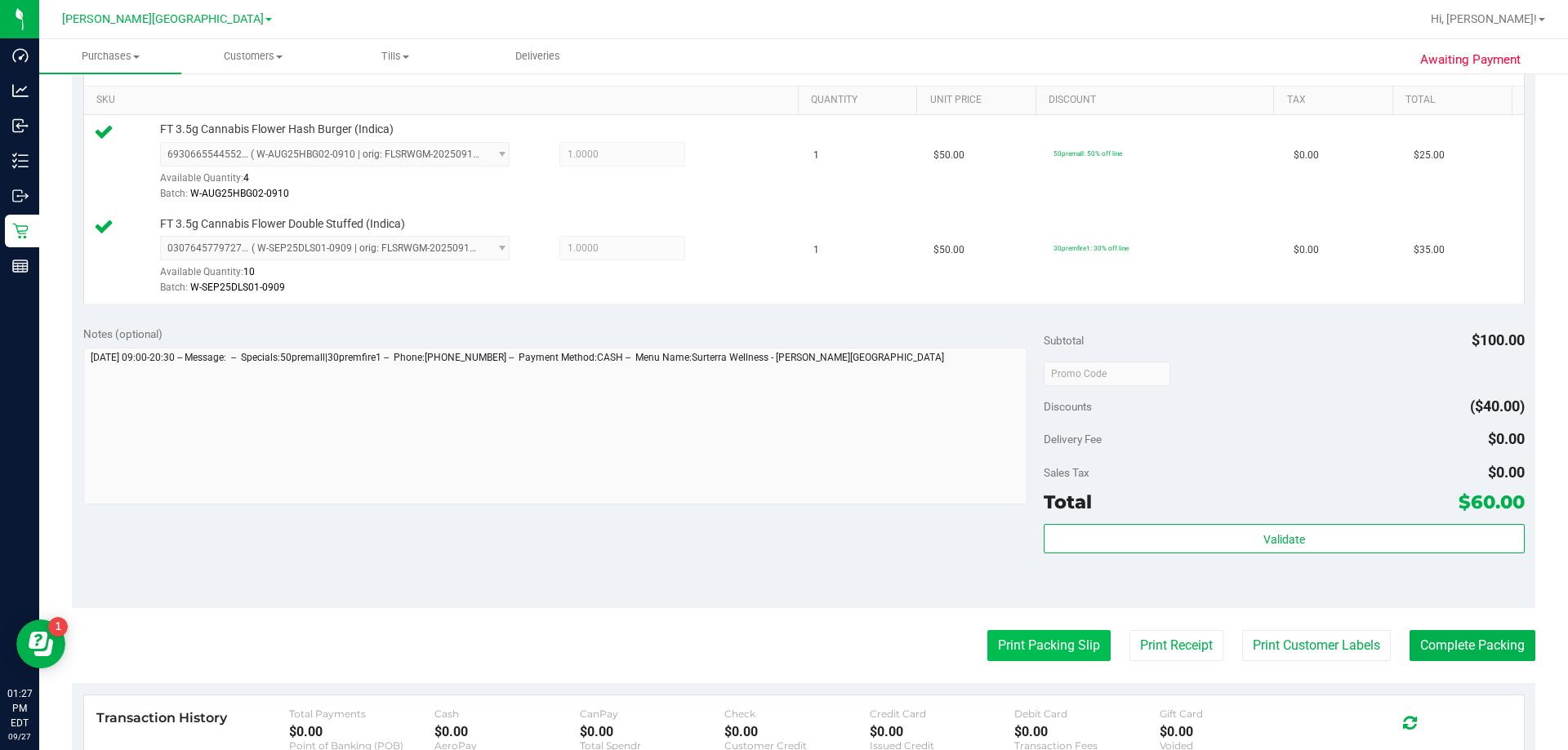
click at [766, 649] on button "Print Packing Slip" at bounding box center [1049, 645] width 123 height 31
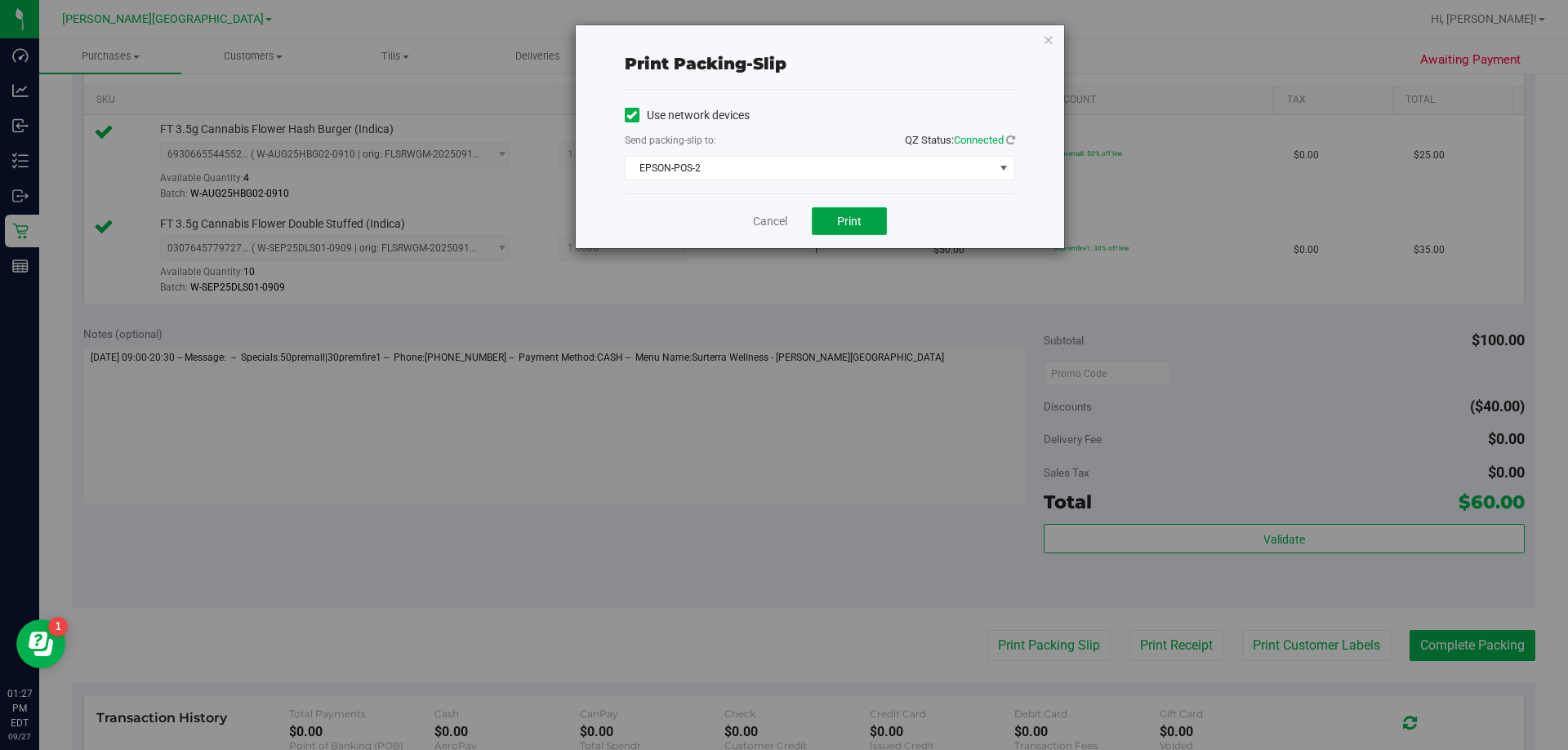
click at [766, 218] on span "Print" at bounding box center [849, 222] width 24 height 13
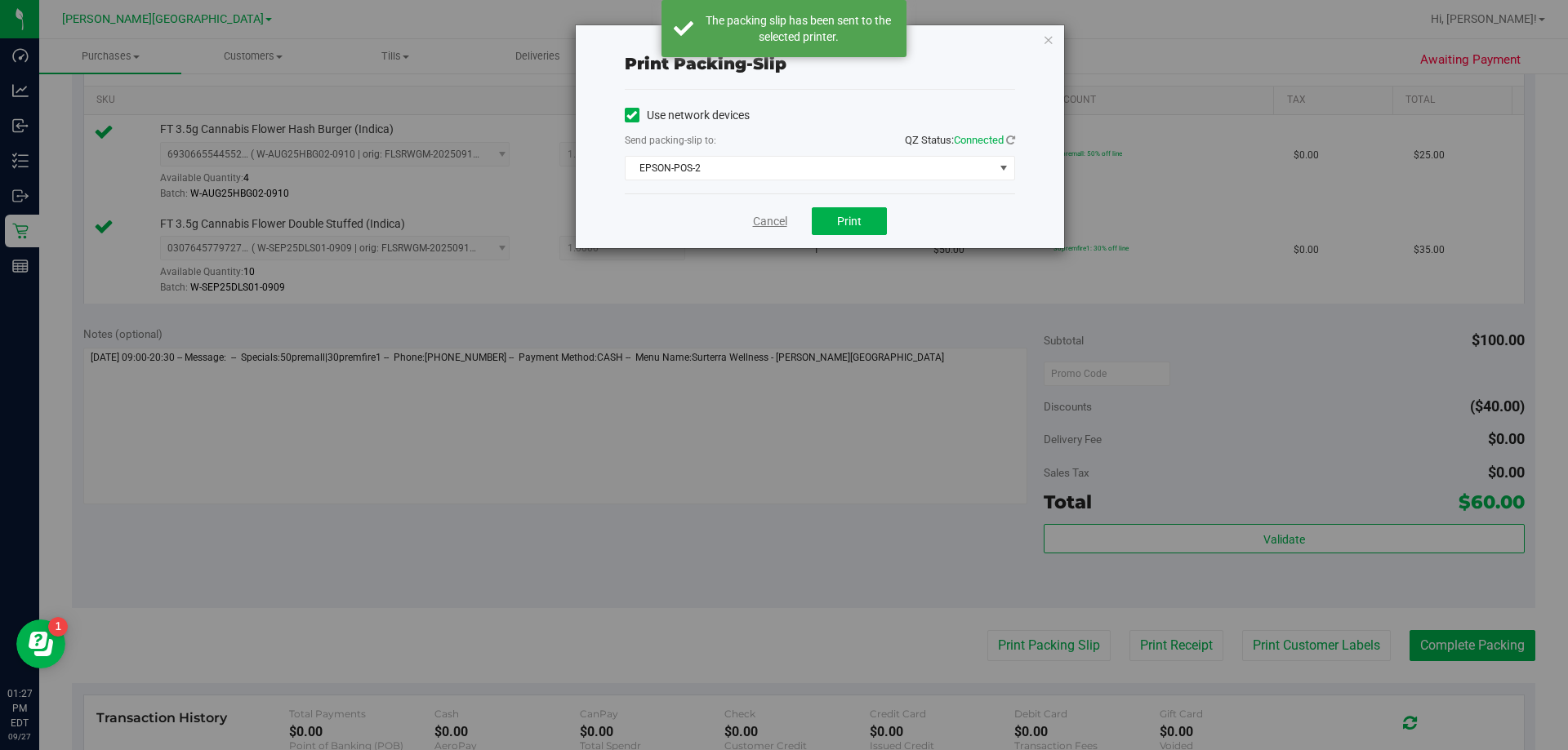
click at [766, 224] on link "Cancel" at bounding box center [769, 222] width 34 height 17
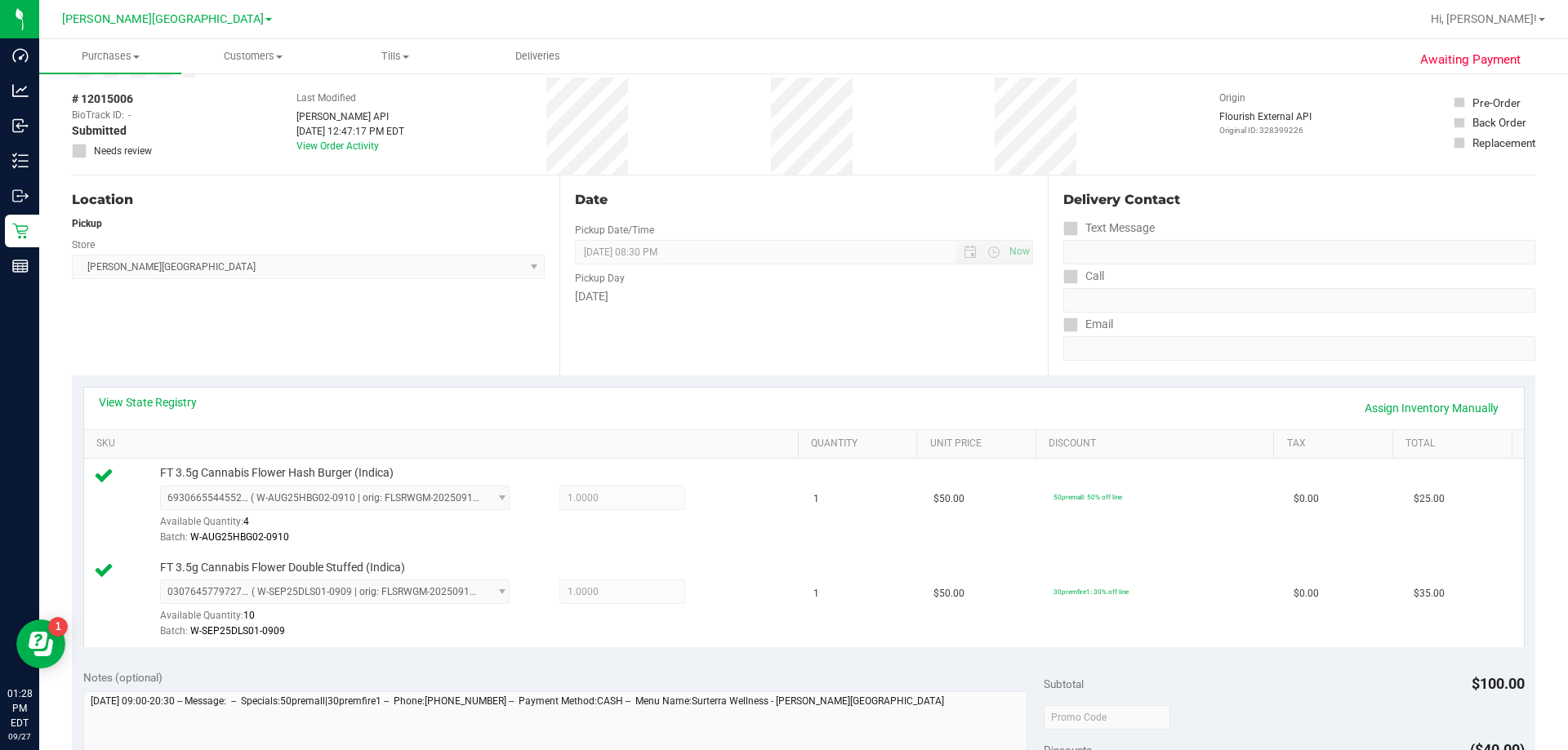
scroll to position [653, 0]
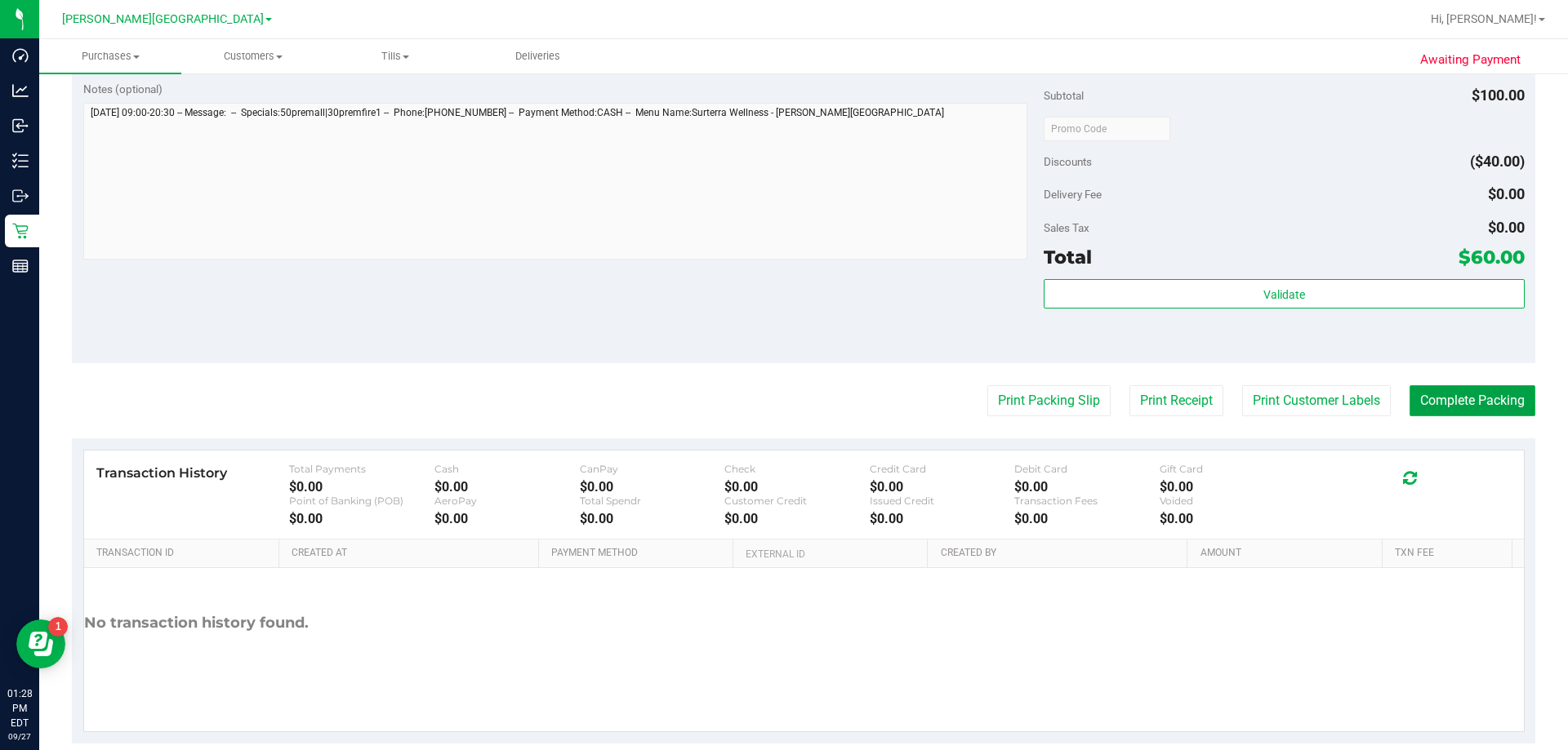
click at [766, 406] on button "Complete Packing" at bounding box center [1472, 400] width 125 height 31
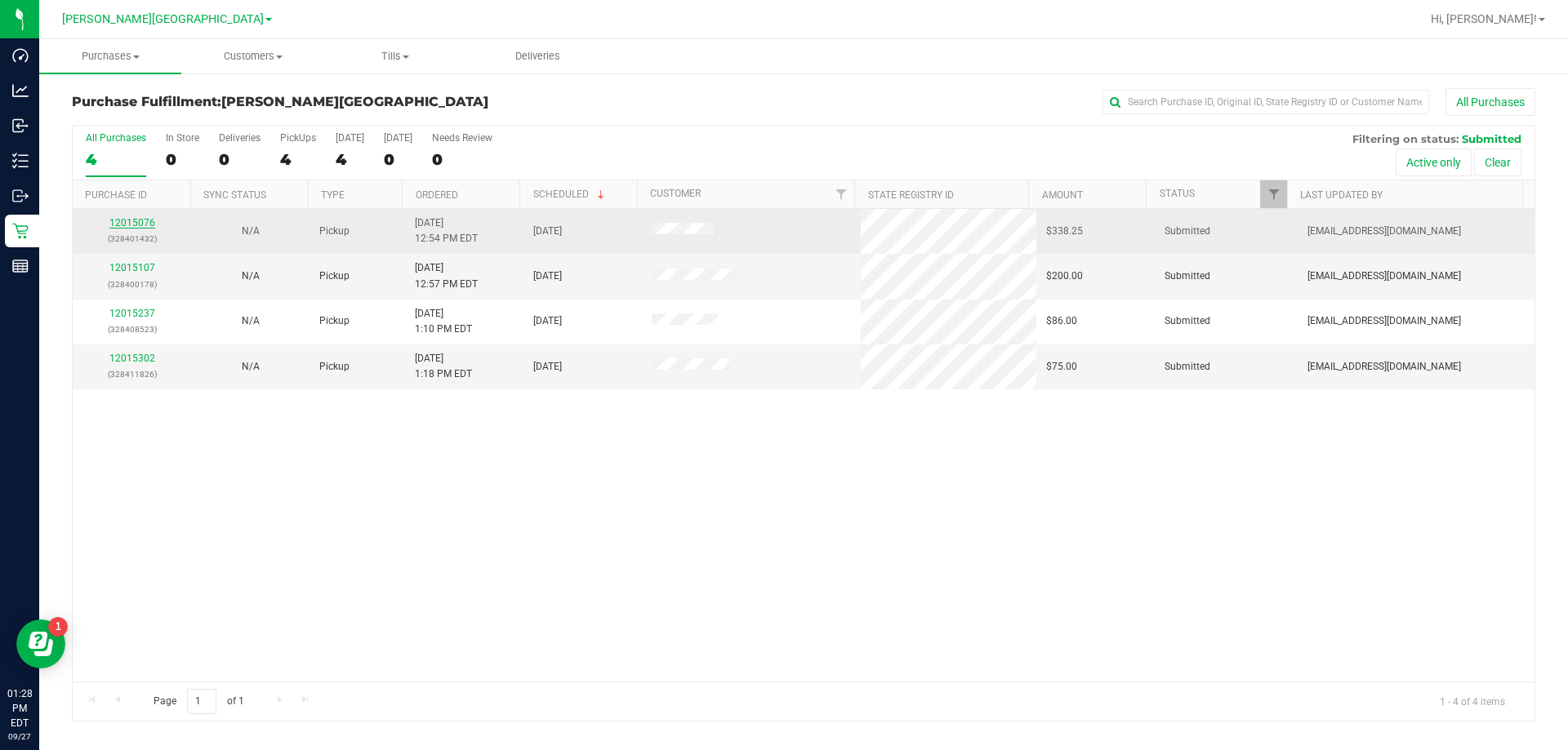
click at [130, 219] on link "12015076" at bounding box center [132, 223] width 46 height 12
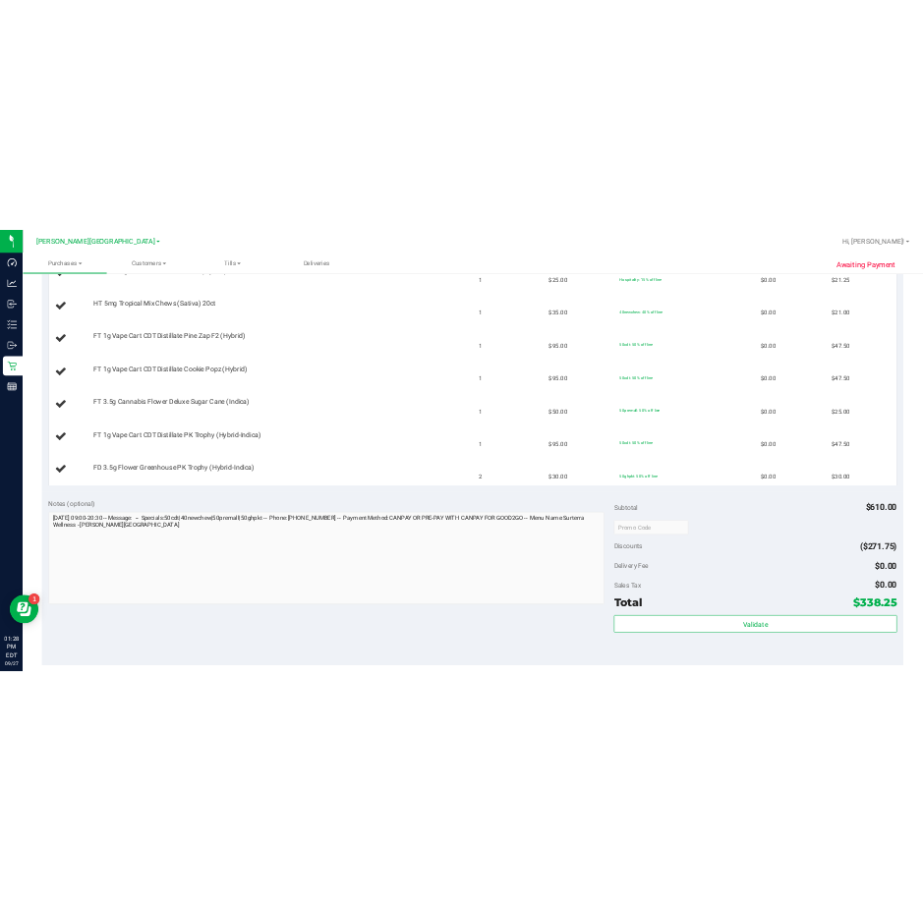
scroll to position [1081, 0]
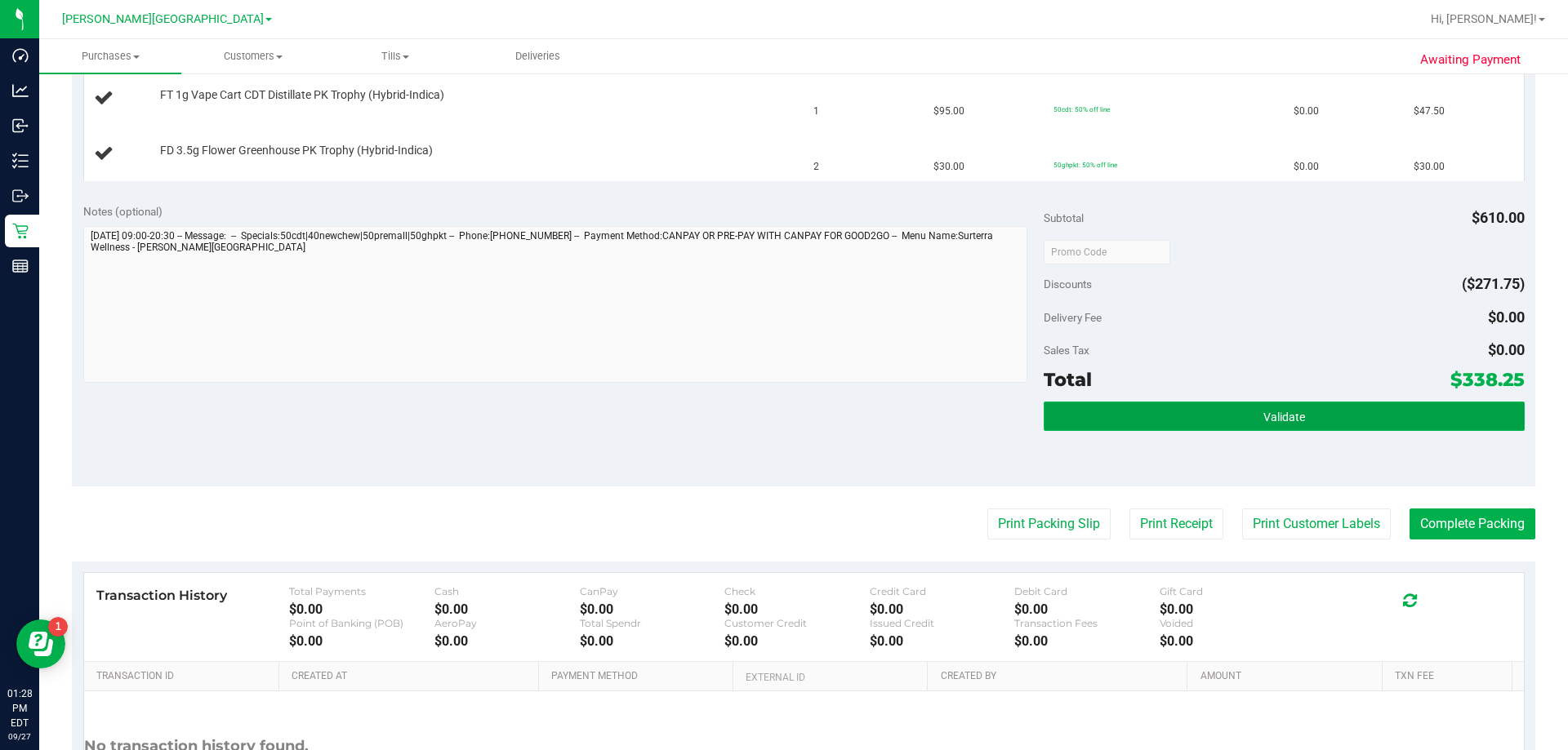
click at [766, 418] on button "Validate" at bounding box center [1284, 416] width 480 height 29
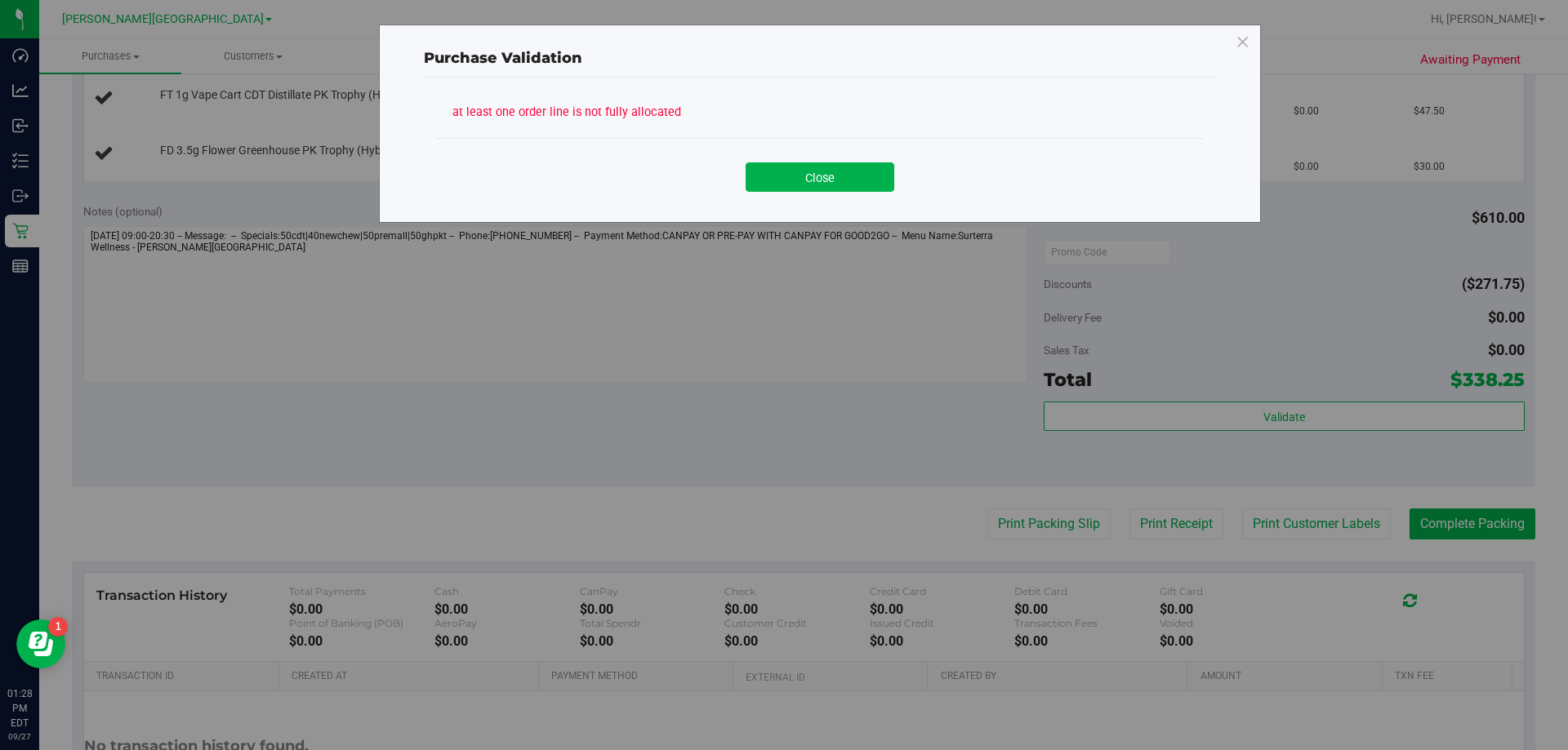
click at [766, 178] on button "Close" at bounding box center [819, 177] width 149 height 29
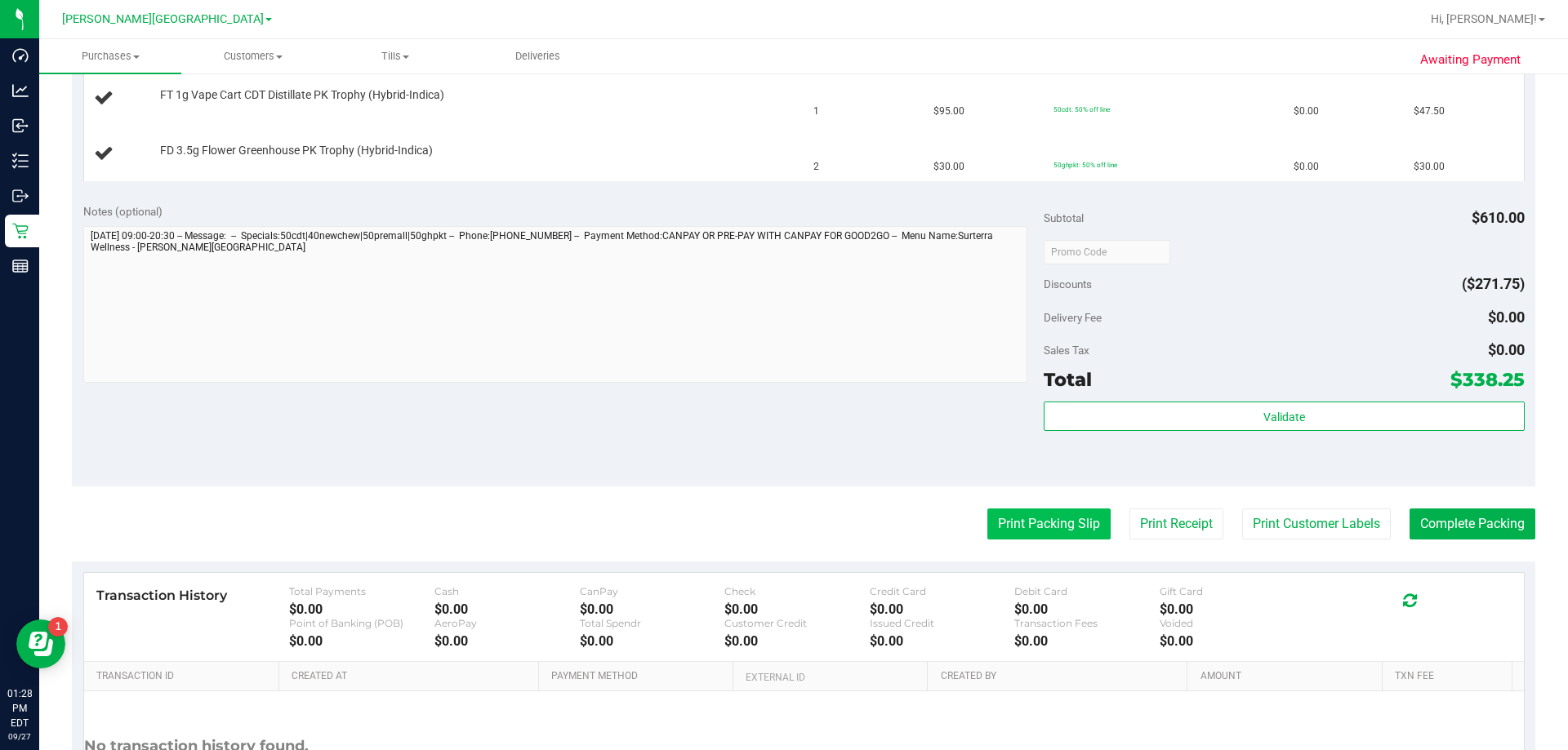
click at [766, 523] on button "Print Packing Slip" at bounding box center [1049, 523] width 123 height 31
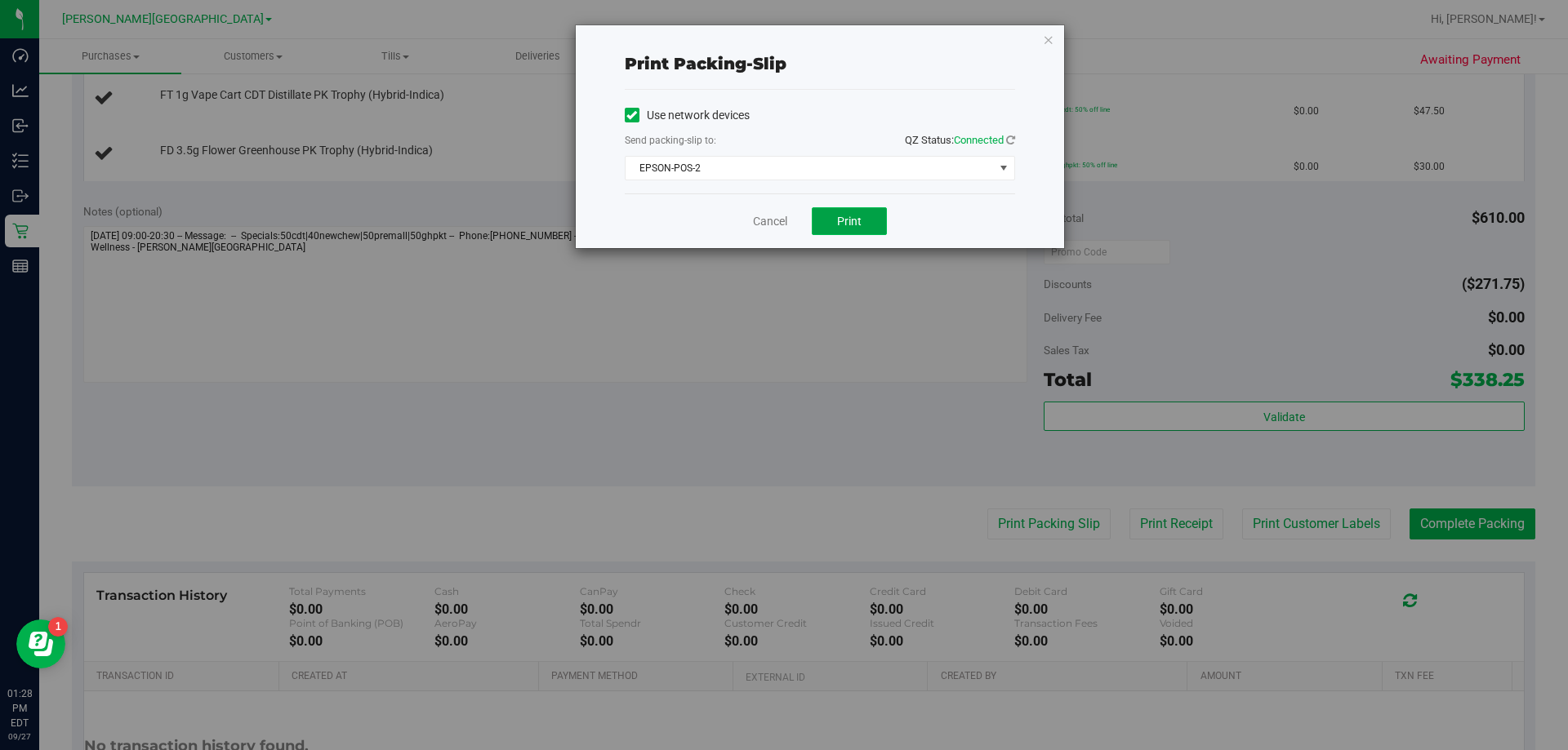
click at [766, 226] on span "Print" at bounding box center [849, 222] width 24 height 13
click at [760, 225] on link "Cancel" at bounding box center [769, 222] width 34 height 17
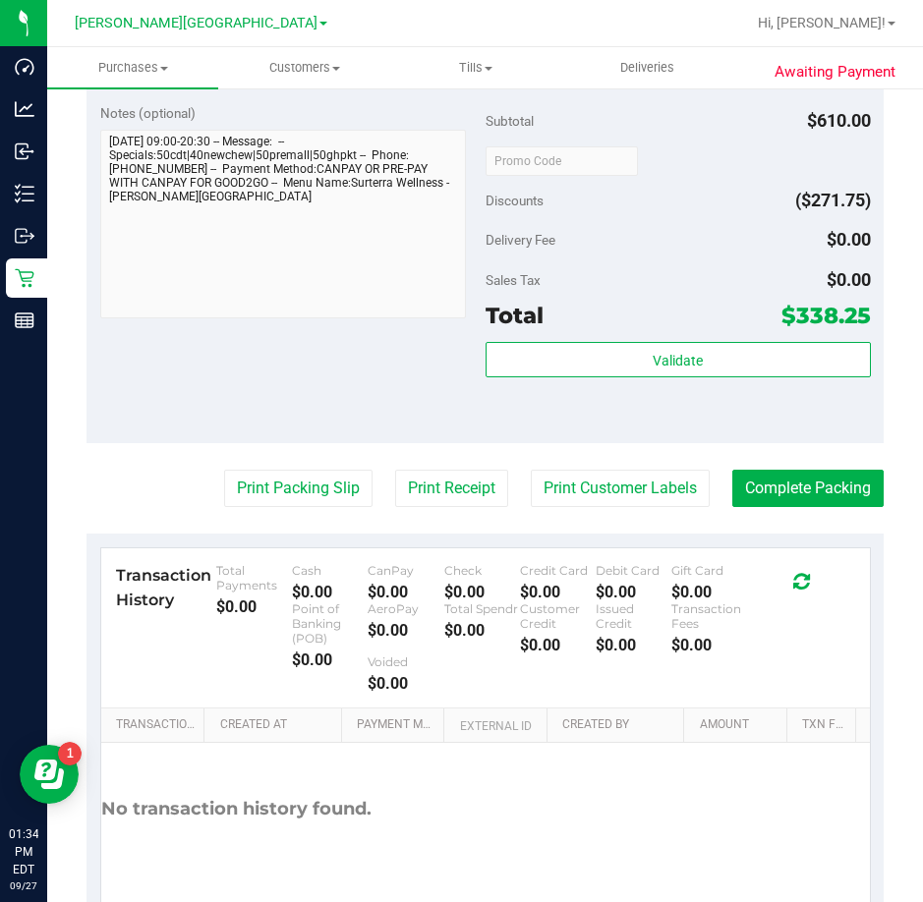
scroll to position [1432, 0]
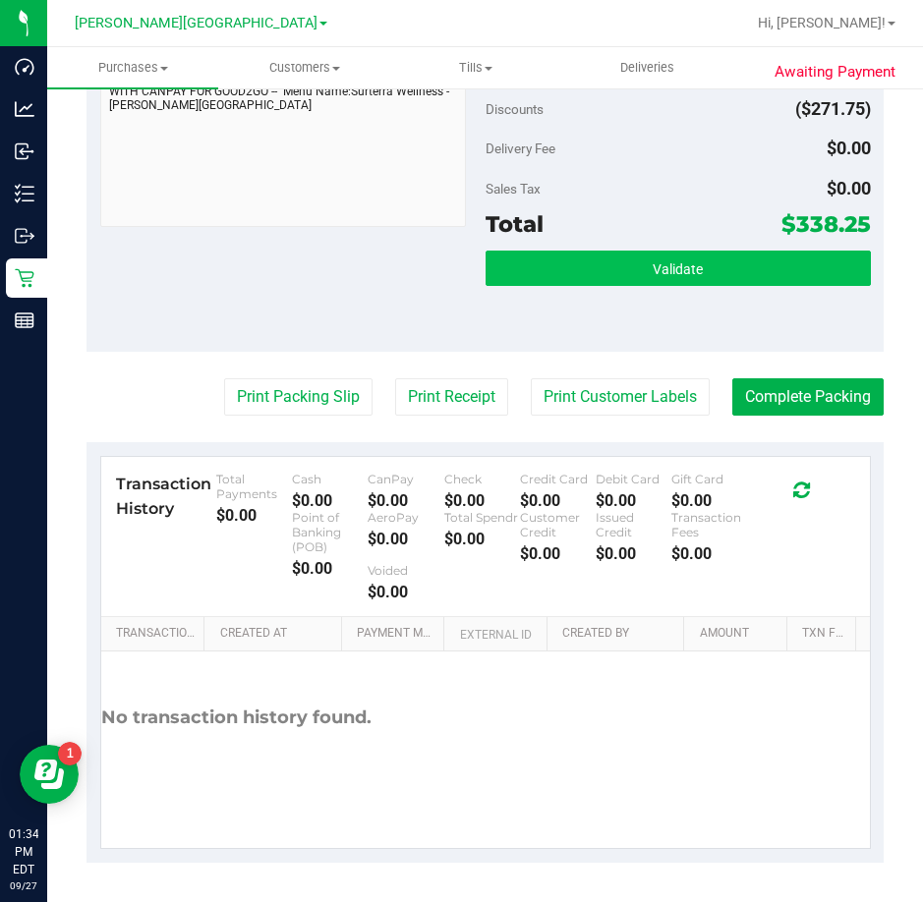
drag, startPoint x: 544, startPoint y: 183, endPoint x: 547, endPoint y: 252, distance: 68.9
click at [541, 211] on div "Subtotal $610.00 Discounts ($271.75) Delivery Fee $0.00 Sales Tax $0.00 Total $…" at bounding box center [678, 175] width 385 height 327
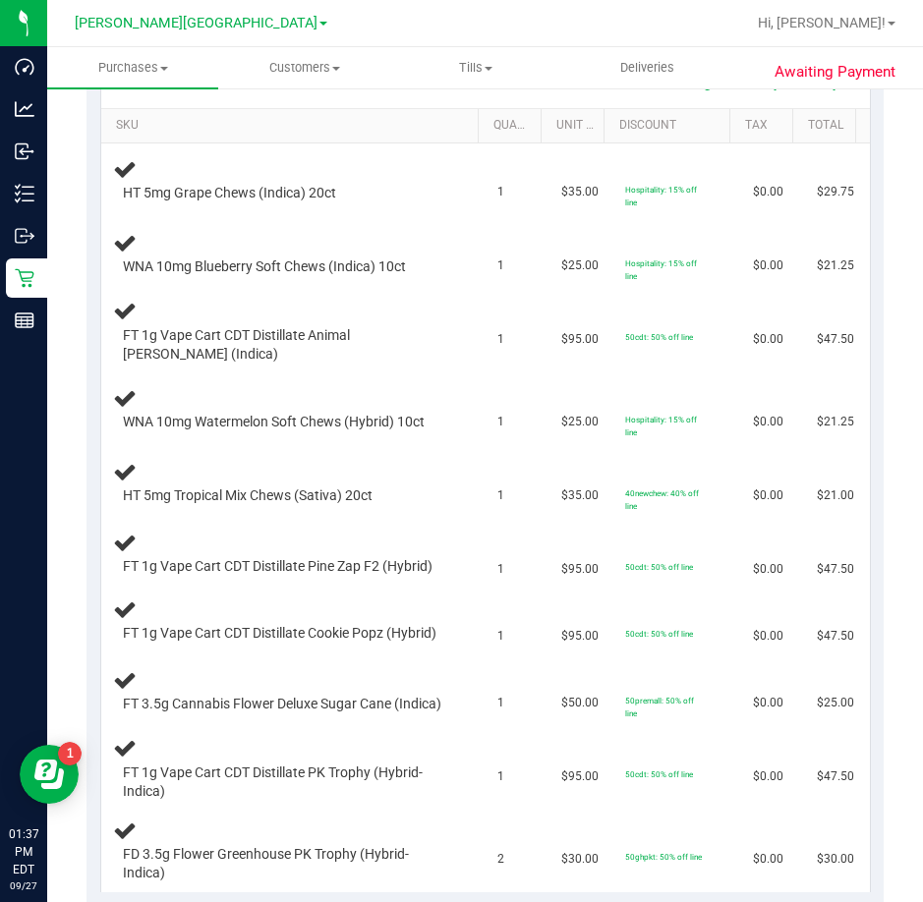
scroll to position [488, 0]
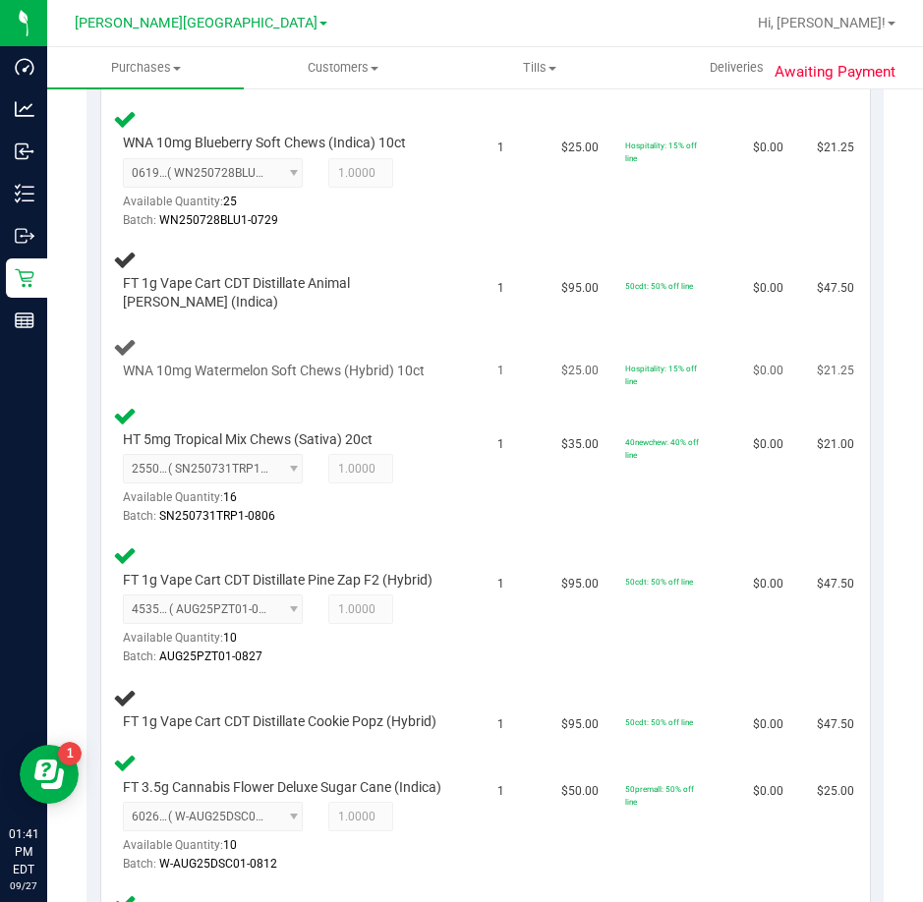
scroll to position [687, 0]
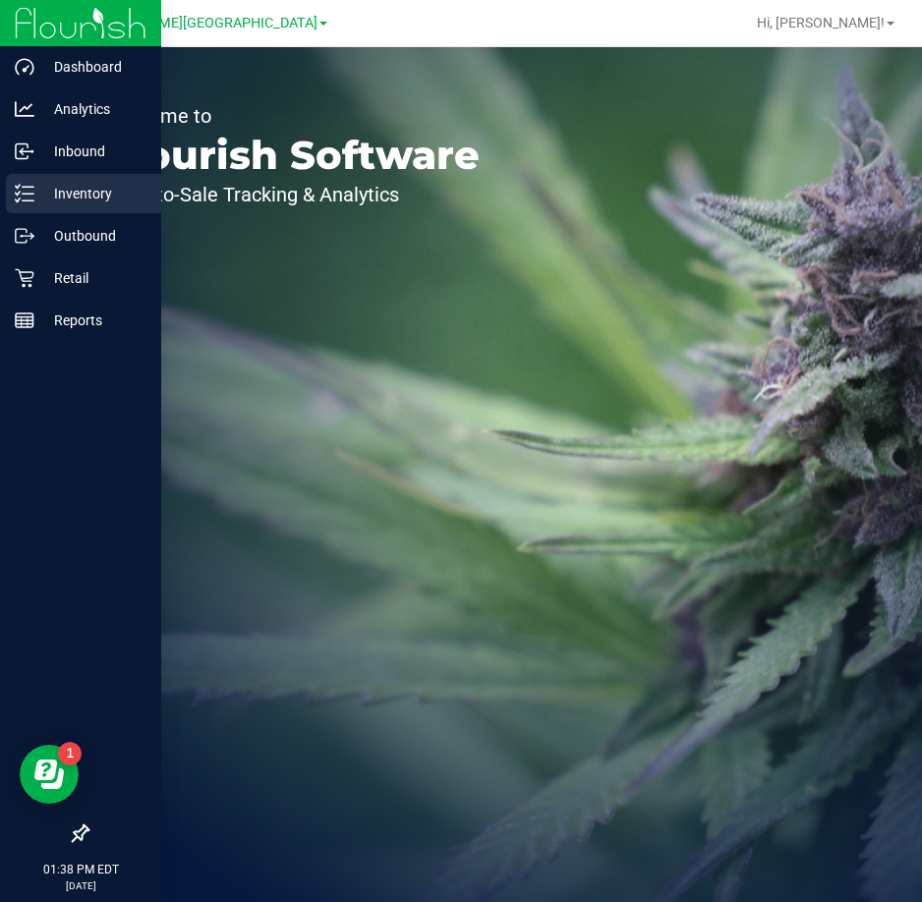
click at [18, 200] on icon at bounding box center [25, 194] width 20 height 20
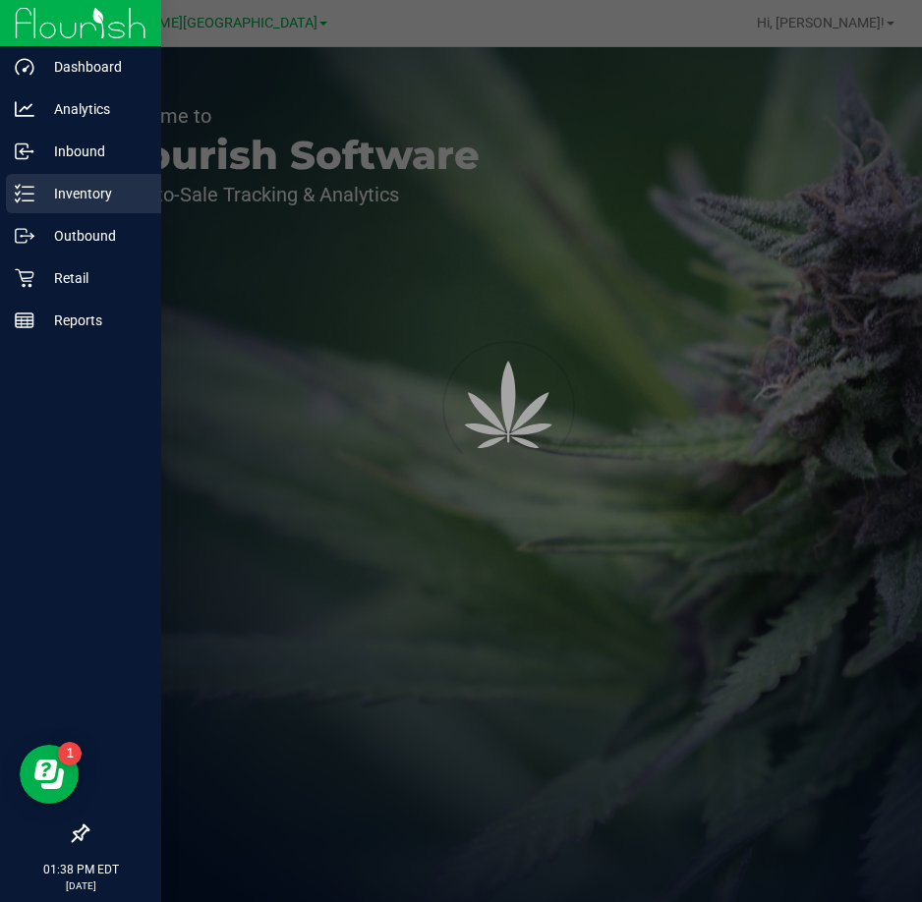
click at [96, 189] on p "Inventory" at bounding box center [93, 194] width 118 height 24
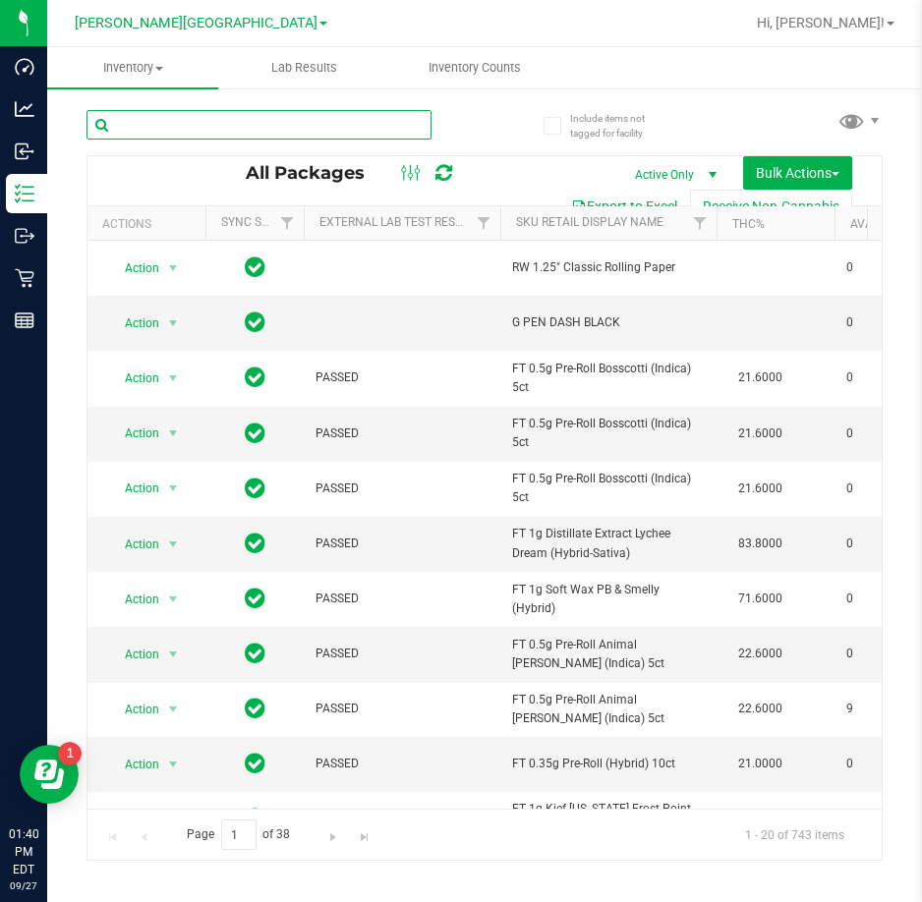
click at [154, 121] on input "text" at bounding box center [258, 124] width 345 height 29
type input "wna"
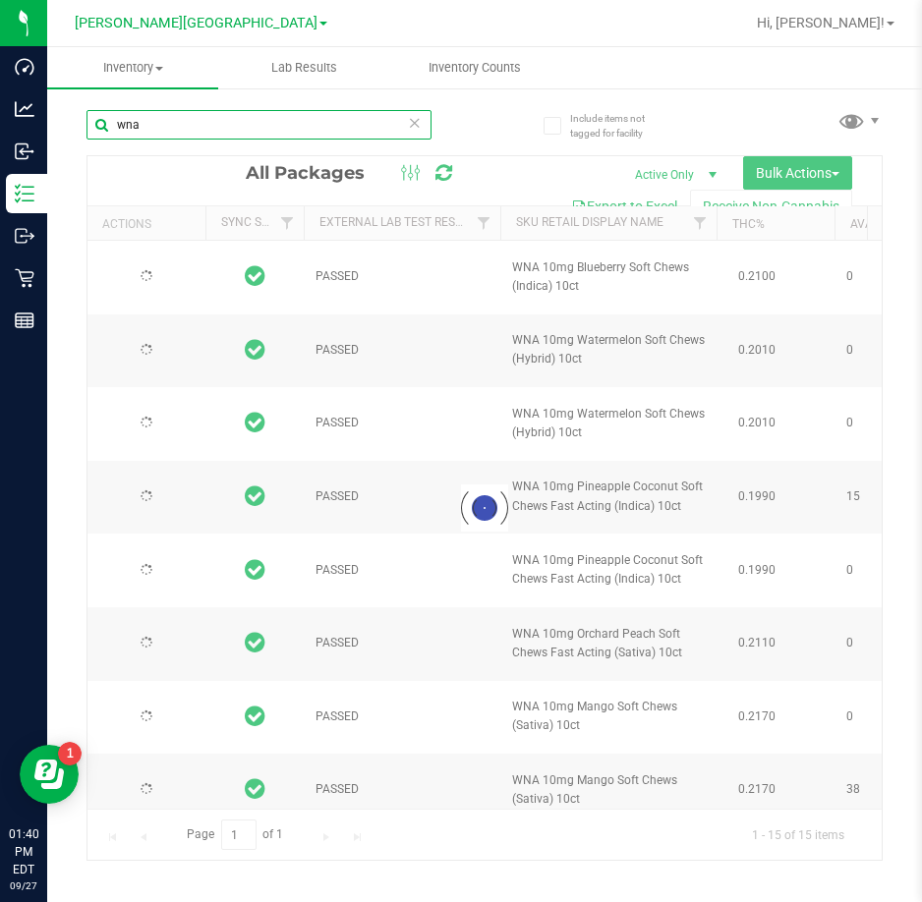
type input "[DATE]"
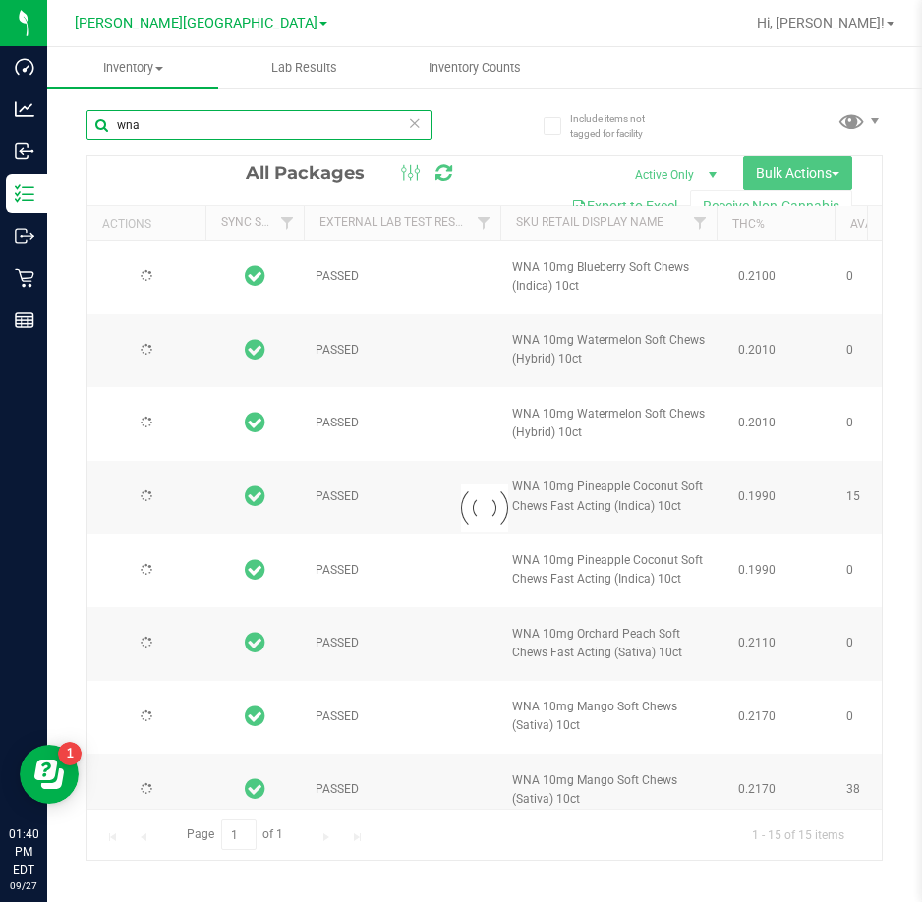
type input "[DATE]"
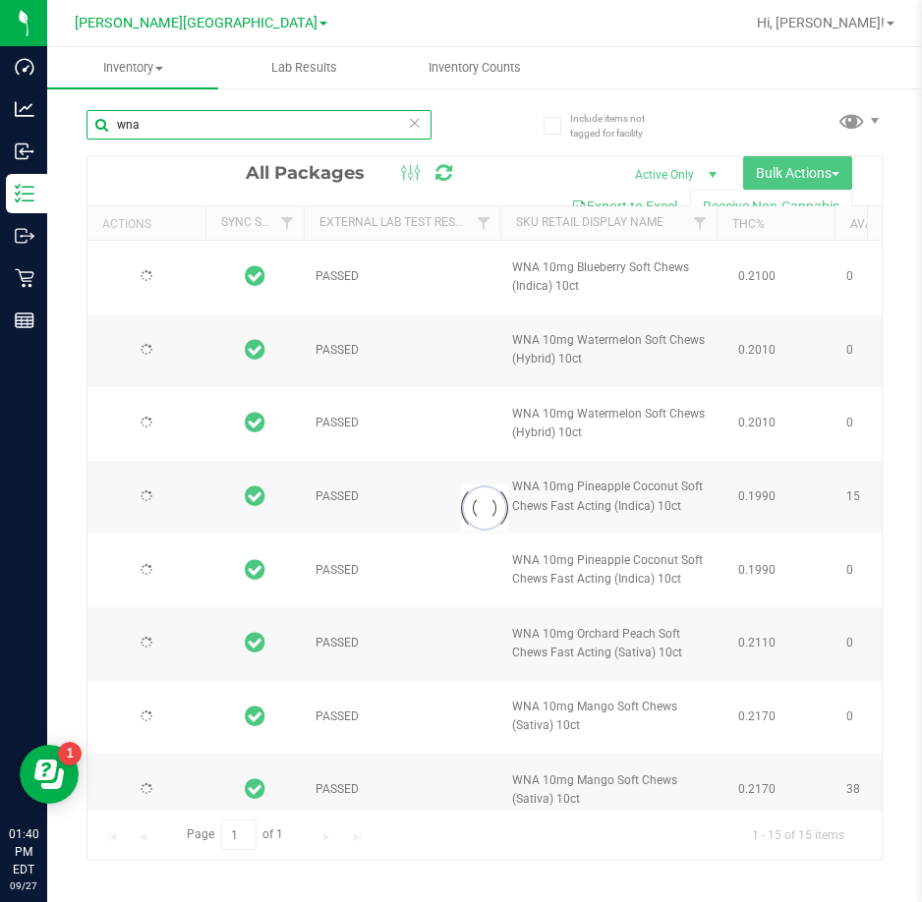
type input "[DATE]"
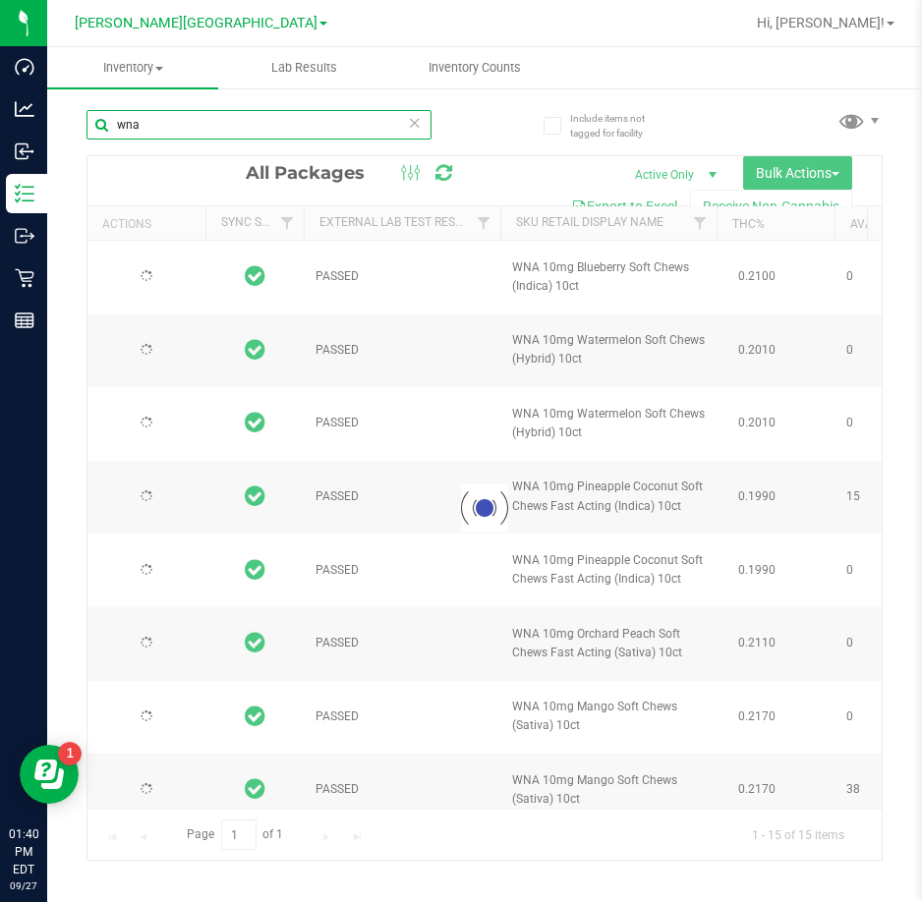
type input "[DATE]"
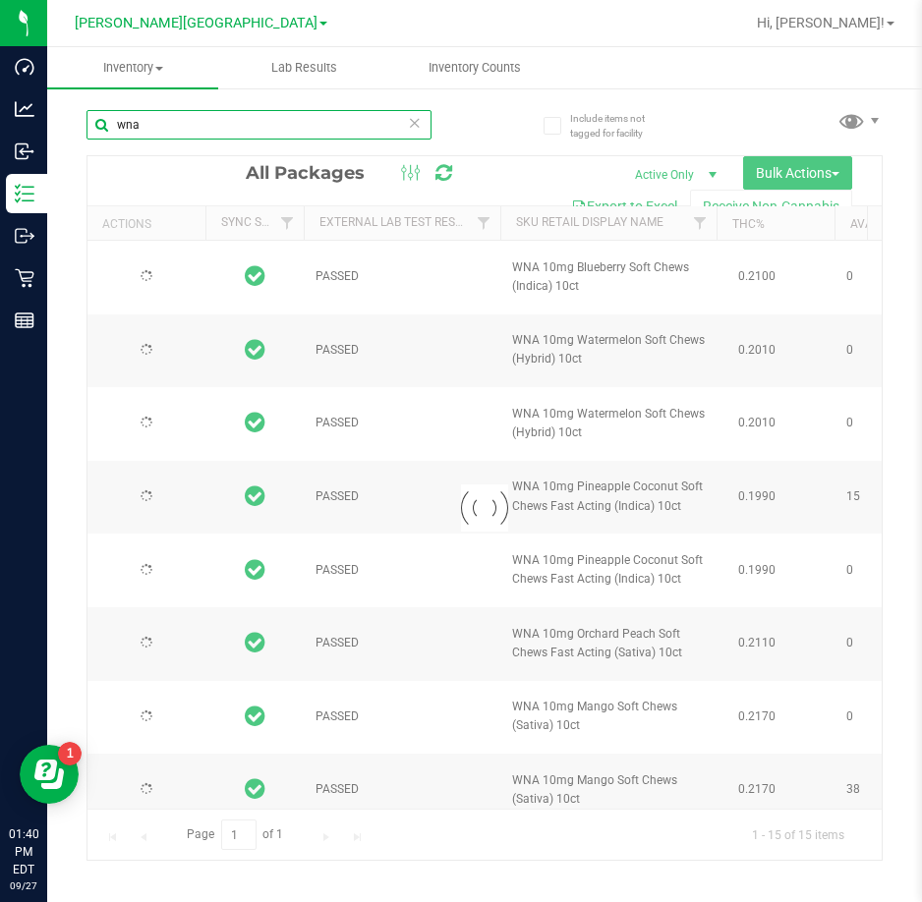
type input "[DATE]"
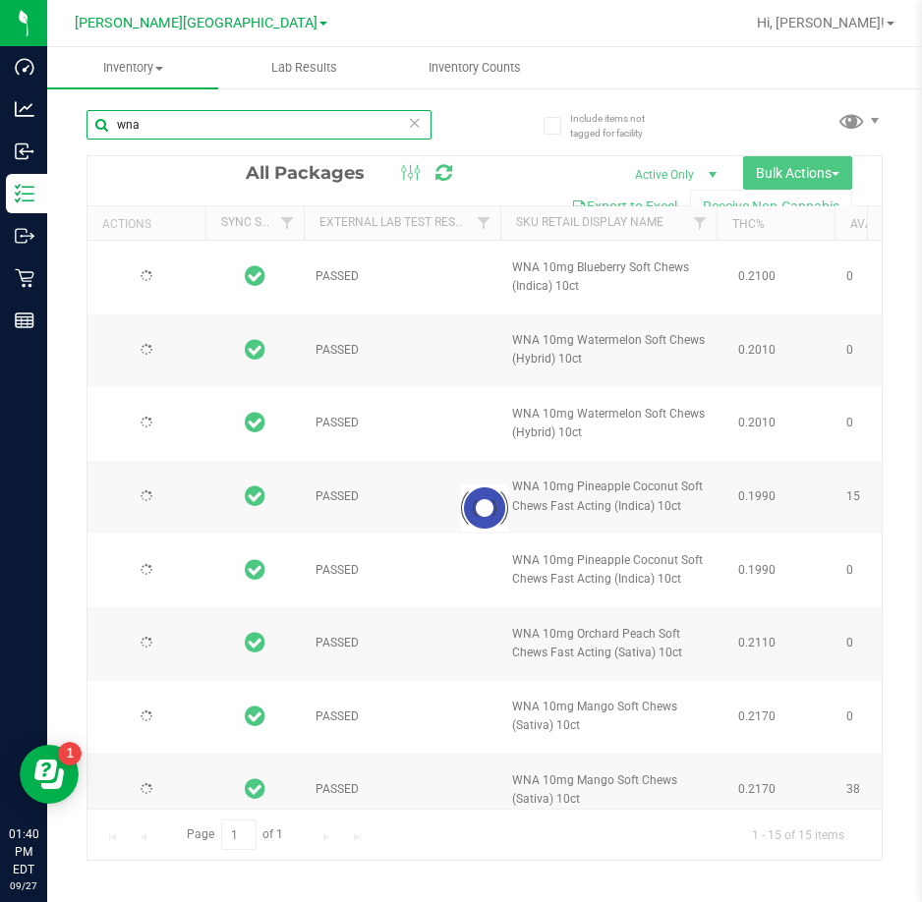
type input "[DATE]"
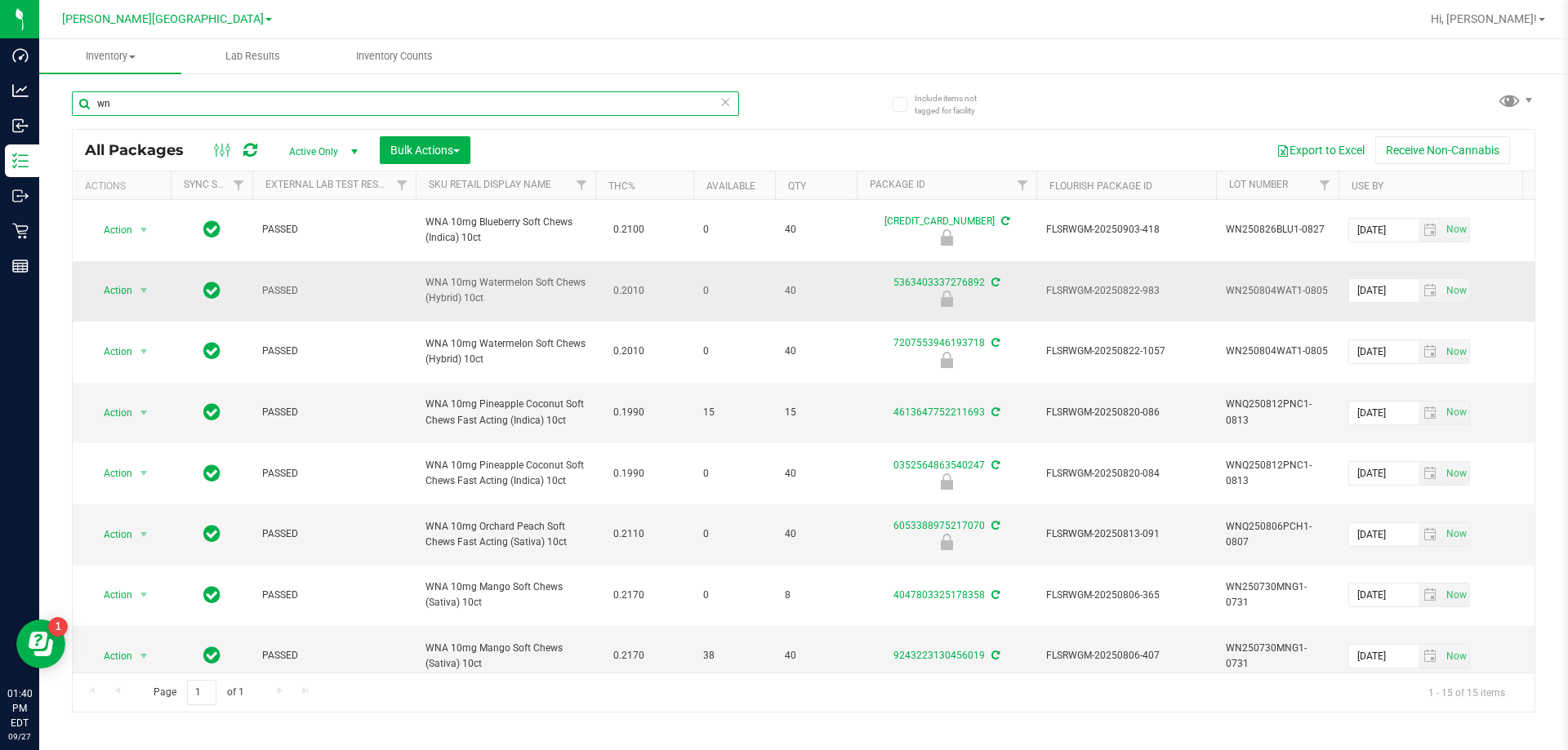
type input "w"
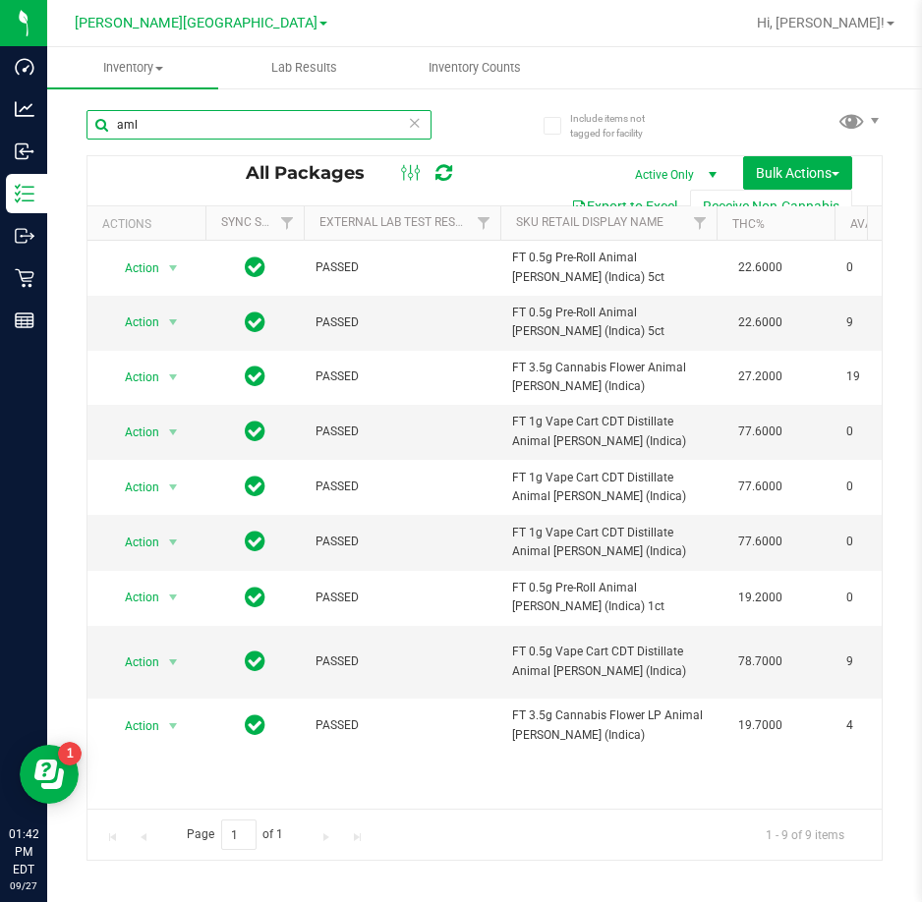
type input "aml"
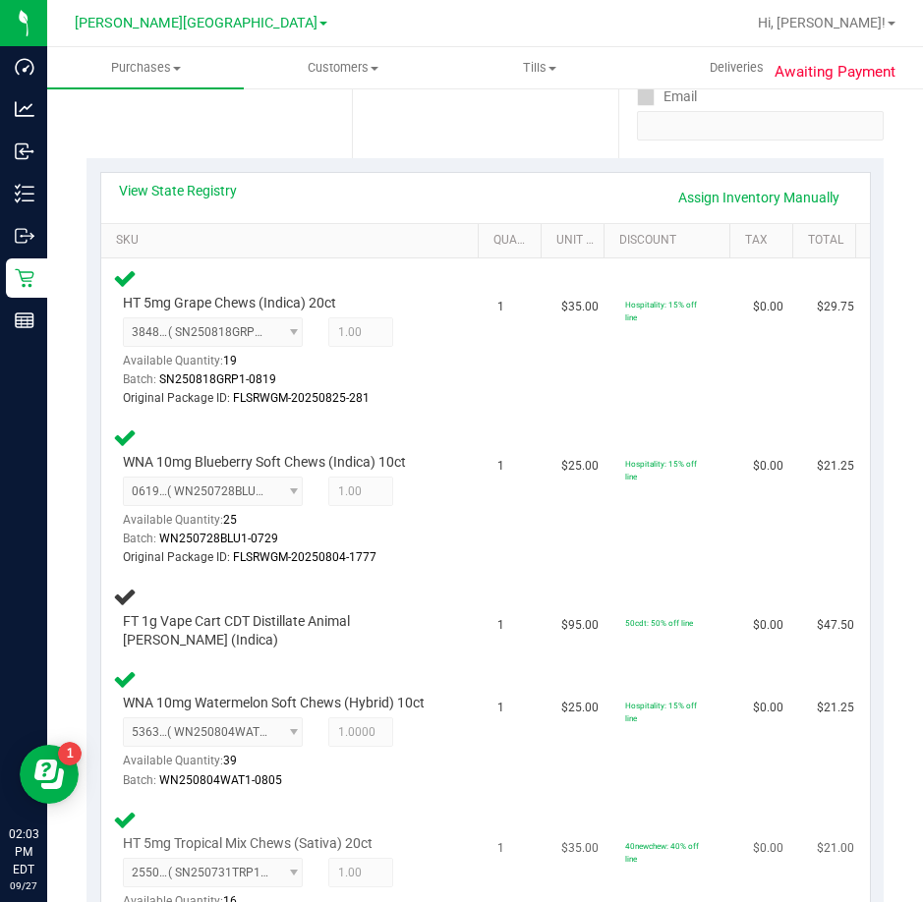
scroll to position [590, 0]
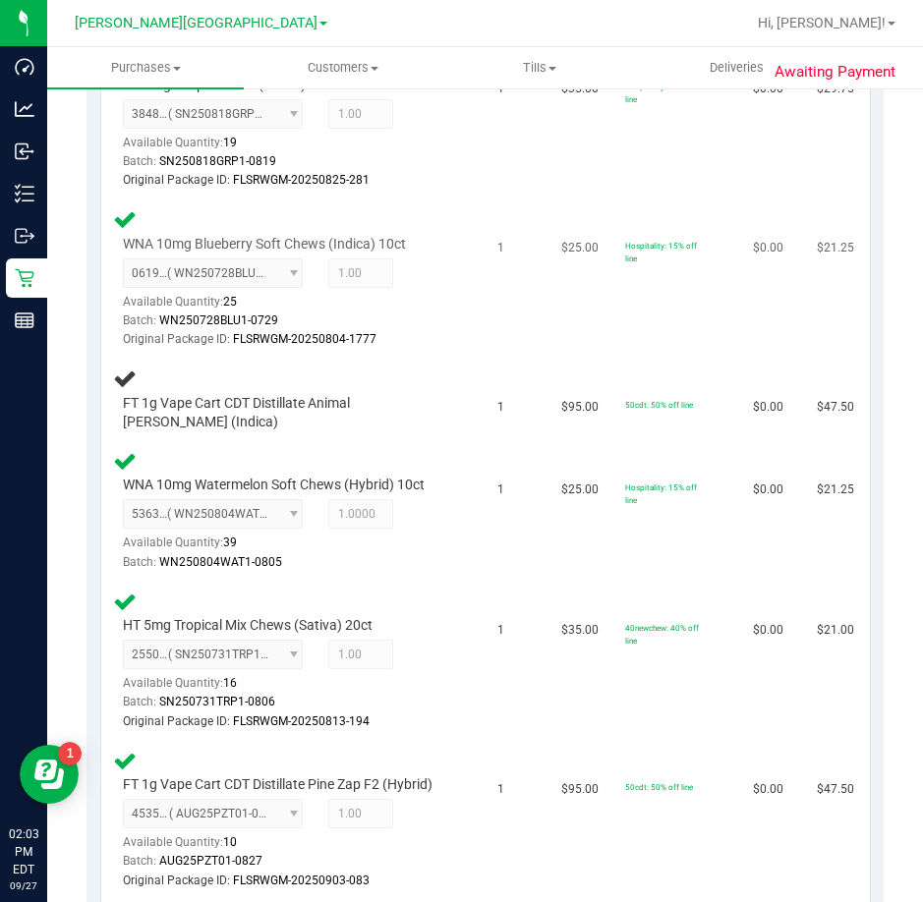
click at [412, 349] on div at bounding box center [285, 349] width 324 height 1
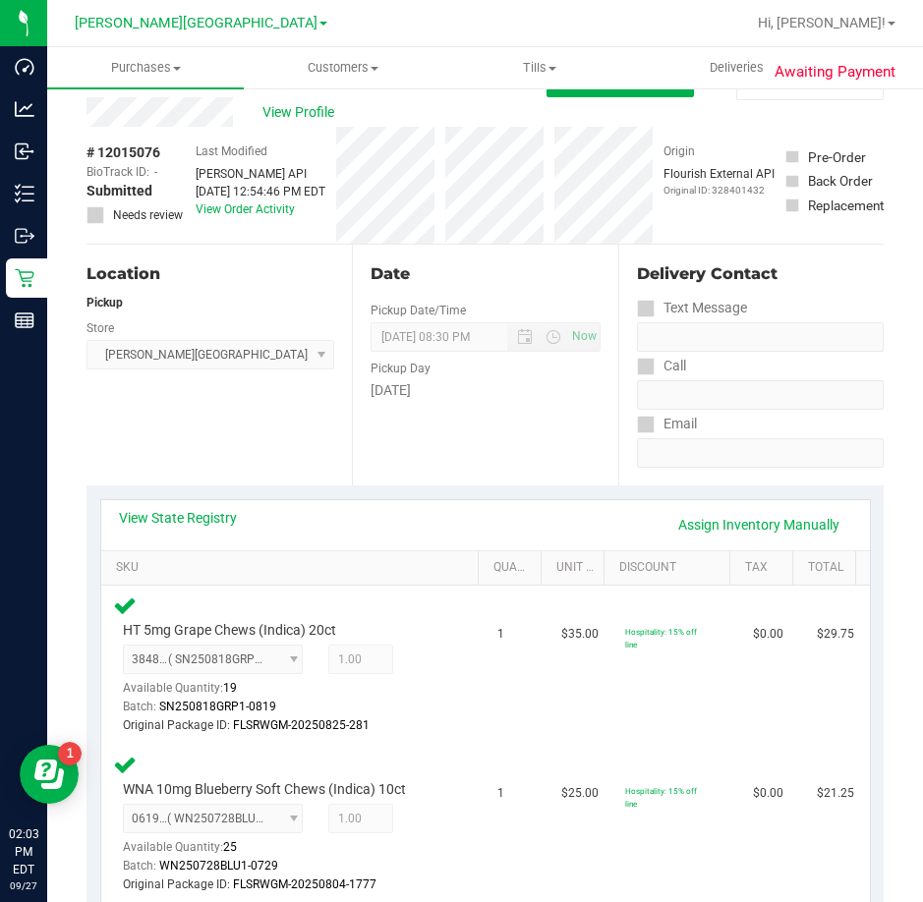
scroll to position [0, 0]
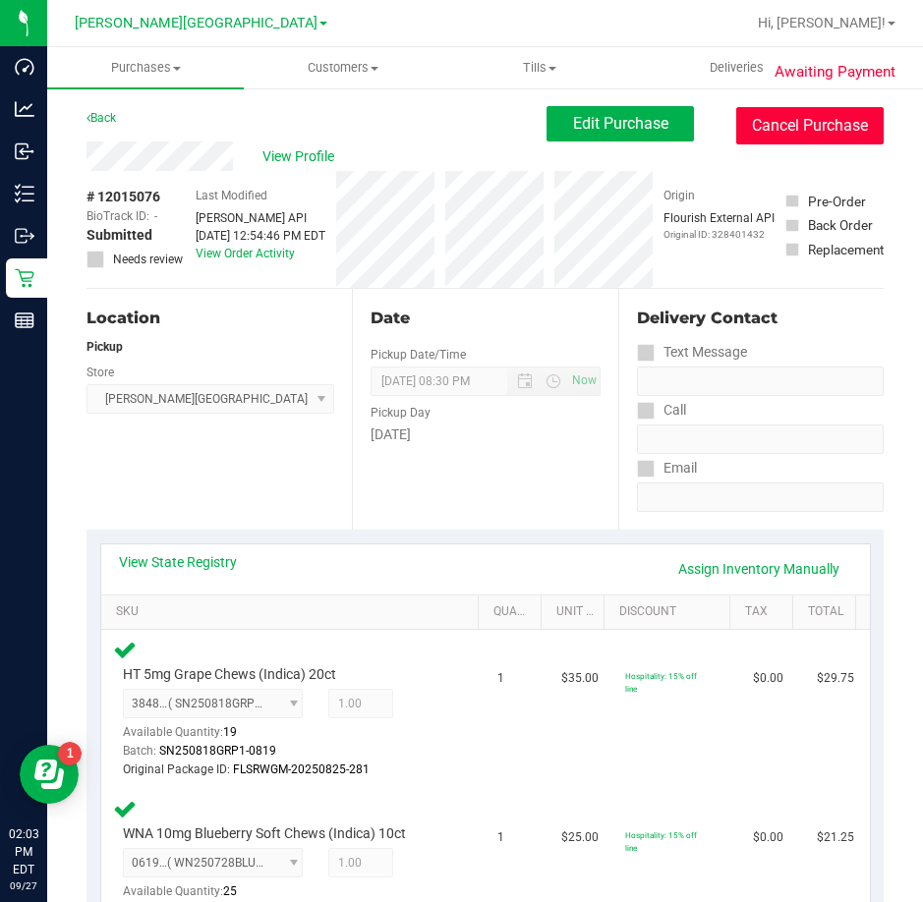
click at [761, 126] on button "Cancel Purchase" at bounding box center [809, 125] width 147 height 37
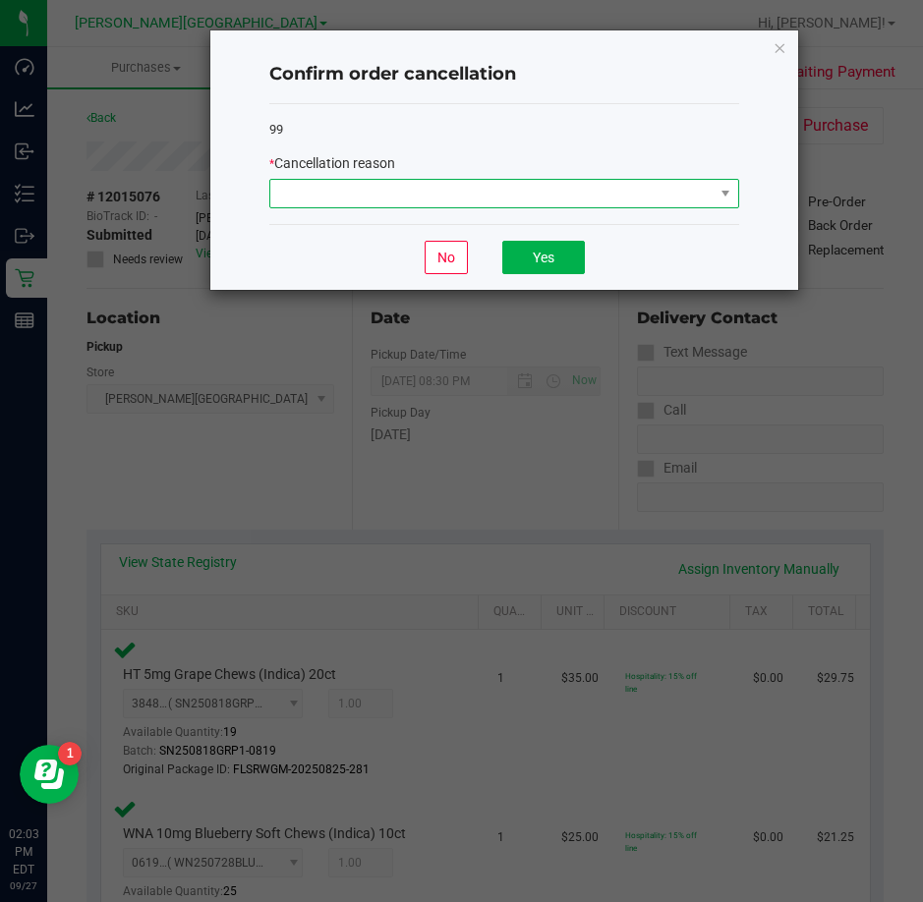
click at [530, 202] on span at bounding box center [491, 194] width 443 height 28
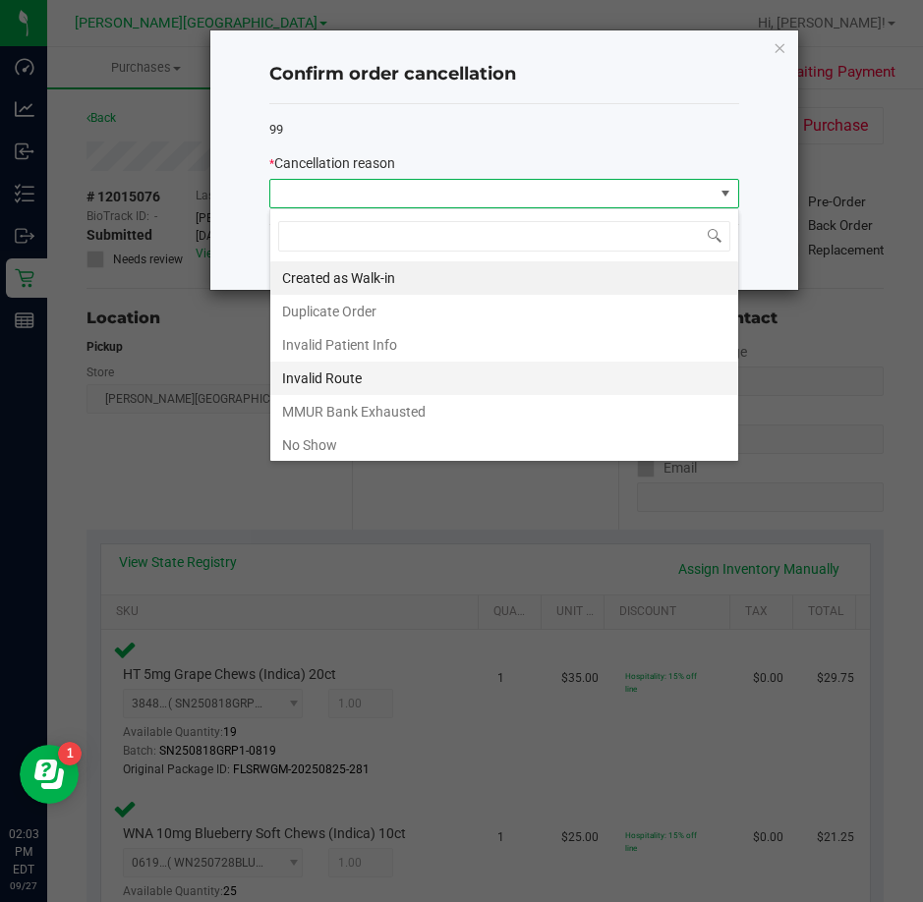
scroll to position [29, 470]
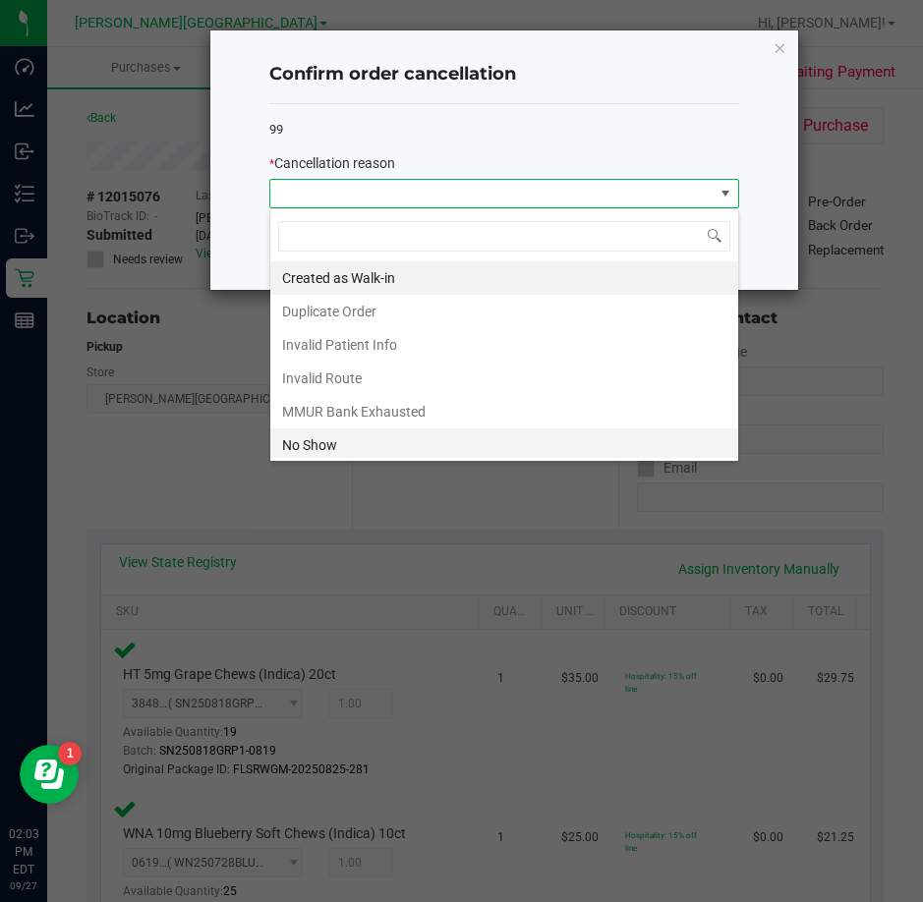
click at [345, 446] on li "No Show" at bounding box center [504, 445] width 468 height 33
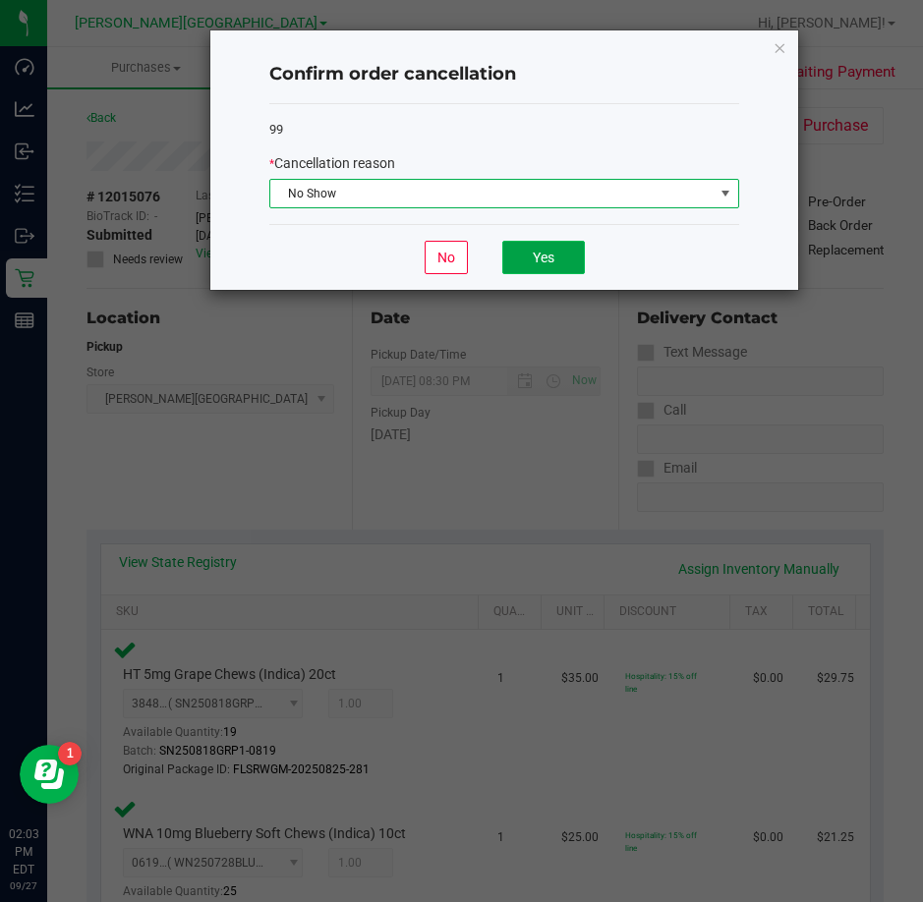
click at [523, 254] on button "Yes" at bounding box center [543, 257] width 83 height 33
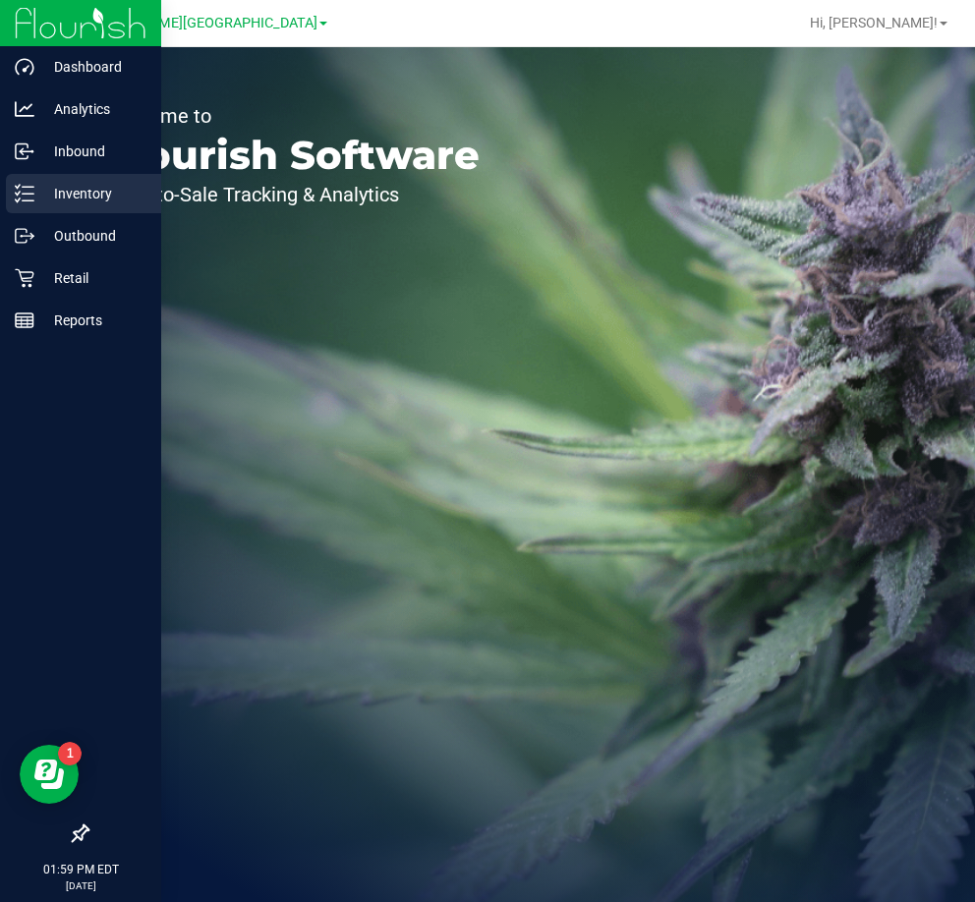
click at [61, 195] on p "Inventory" at bounding box center [93, 194] width 118 height 24
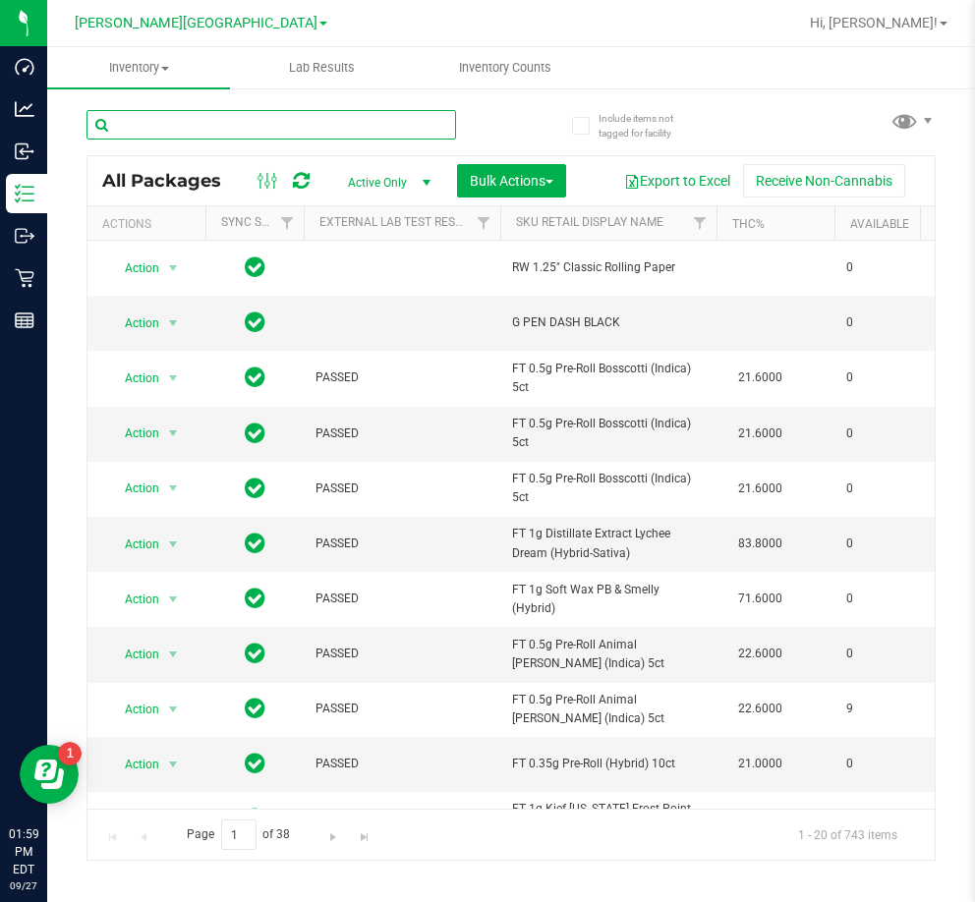
click at [227, 123] on input "text" at bounding box center [271, 124] width 370 height 29
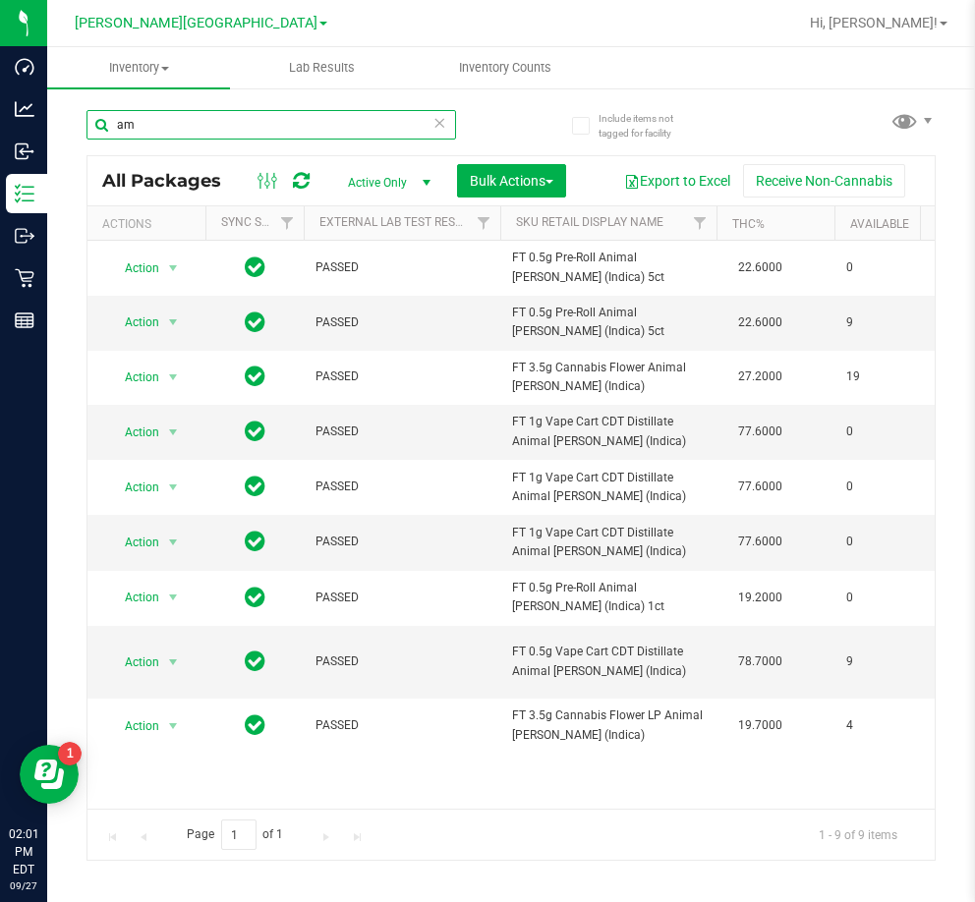
type input "a"
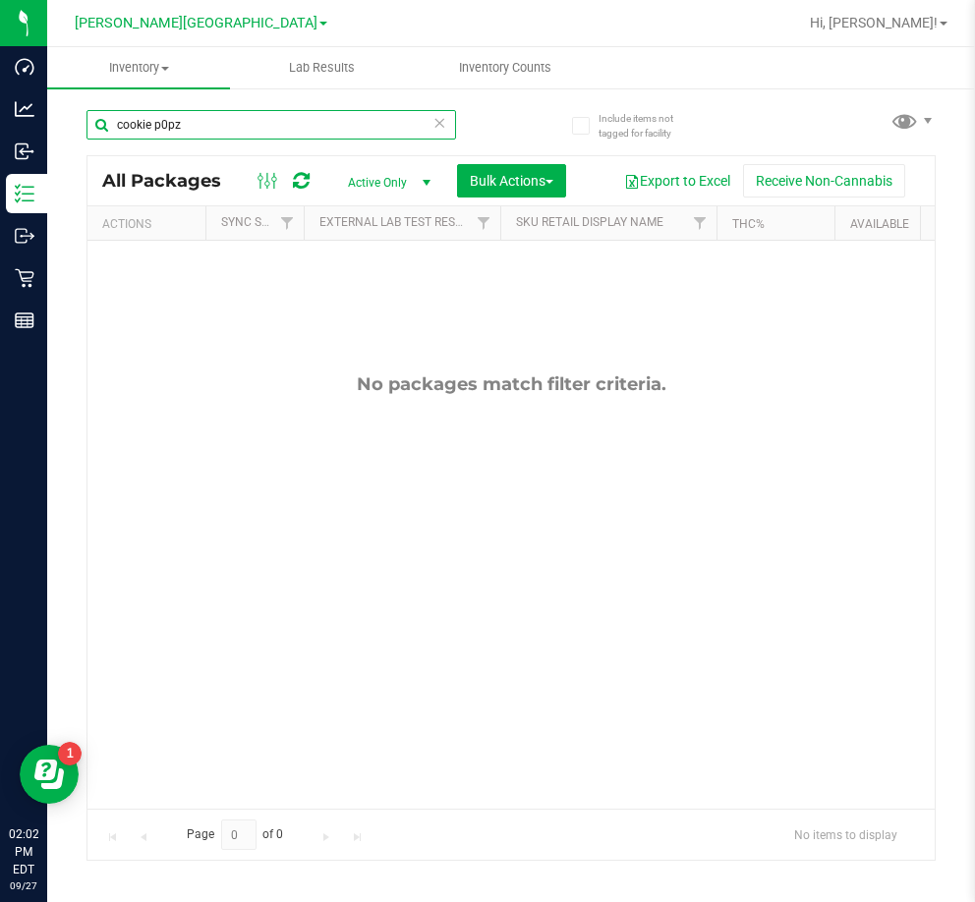
click at [165, 123] on input "cookie p0pz" at bounding box center [271, 124] width 370 height 29
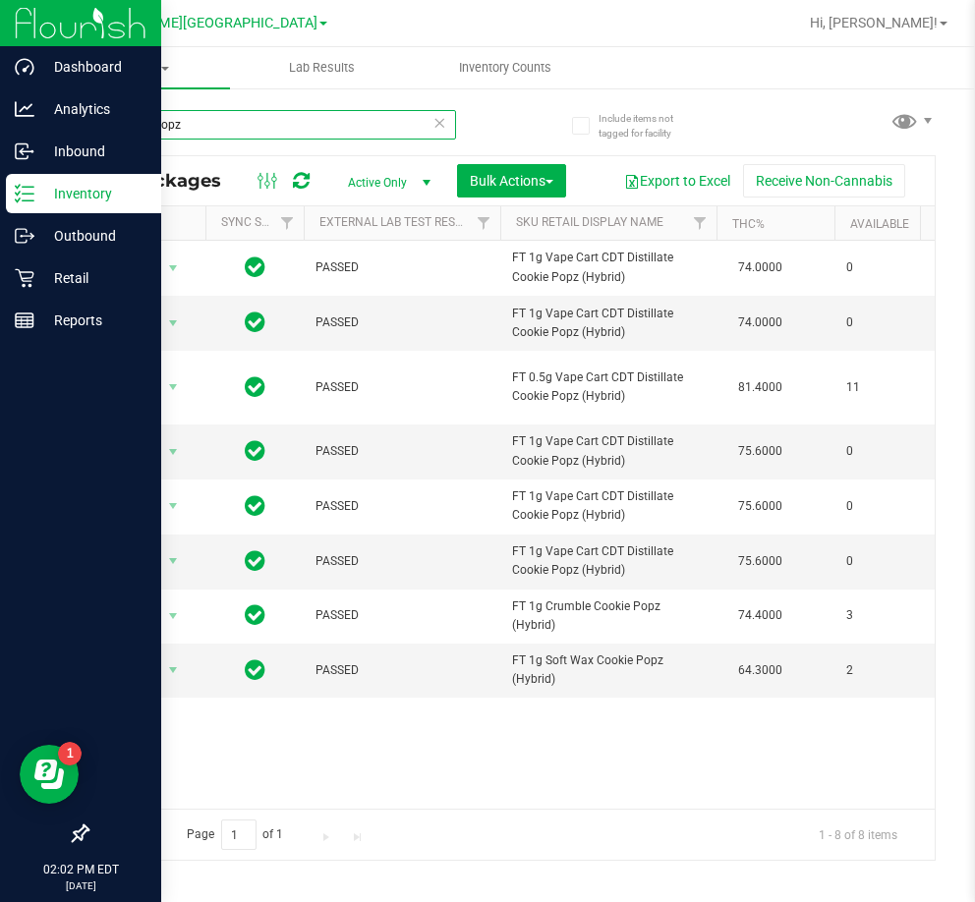
type input "cookie popz"
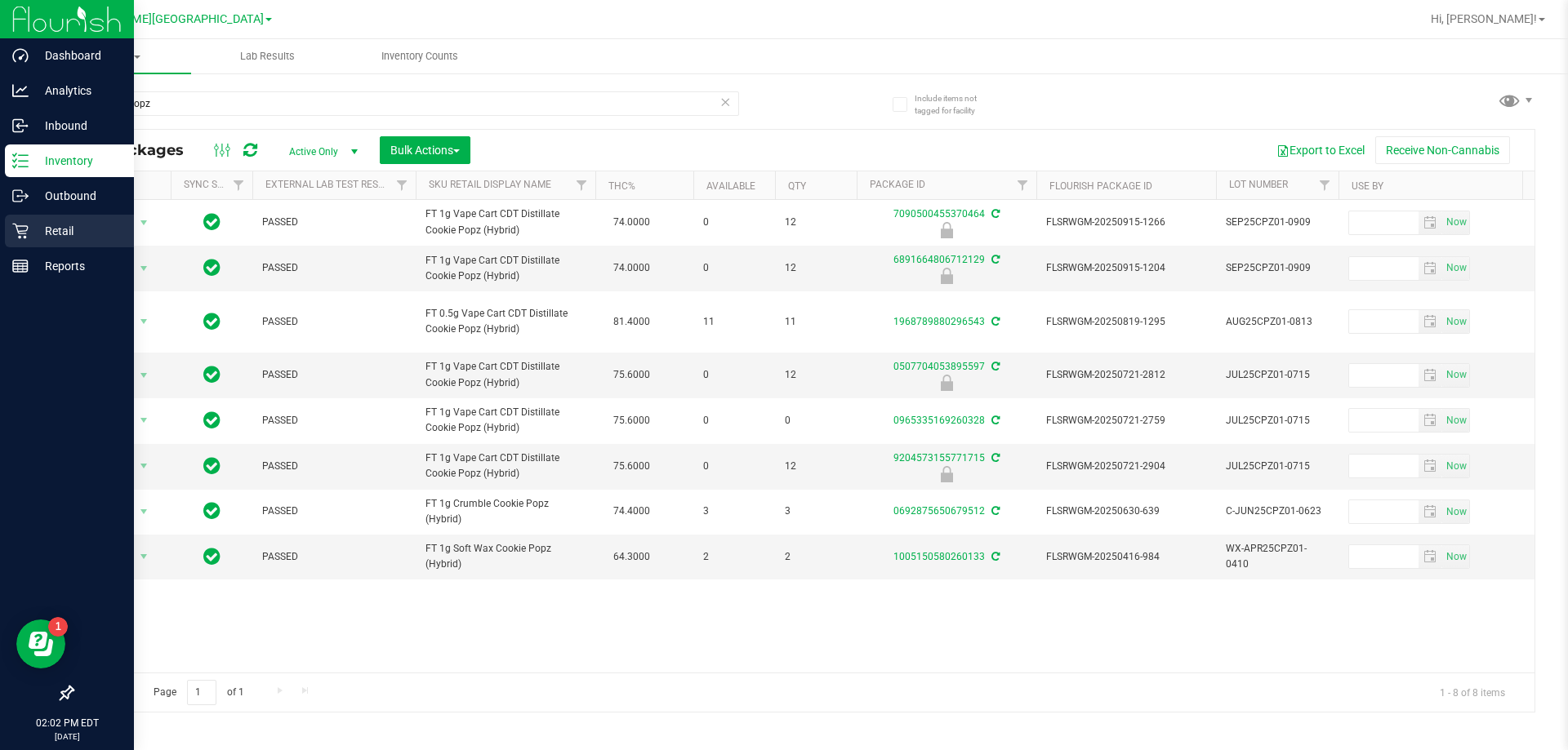
click at [17, 226] on icon at bounding box center [20, 231] width 16 height 16
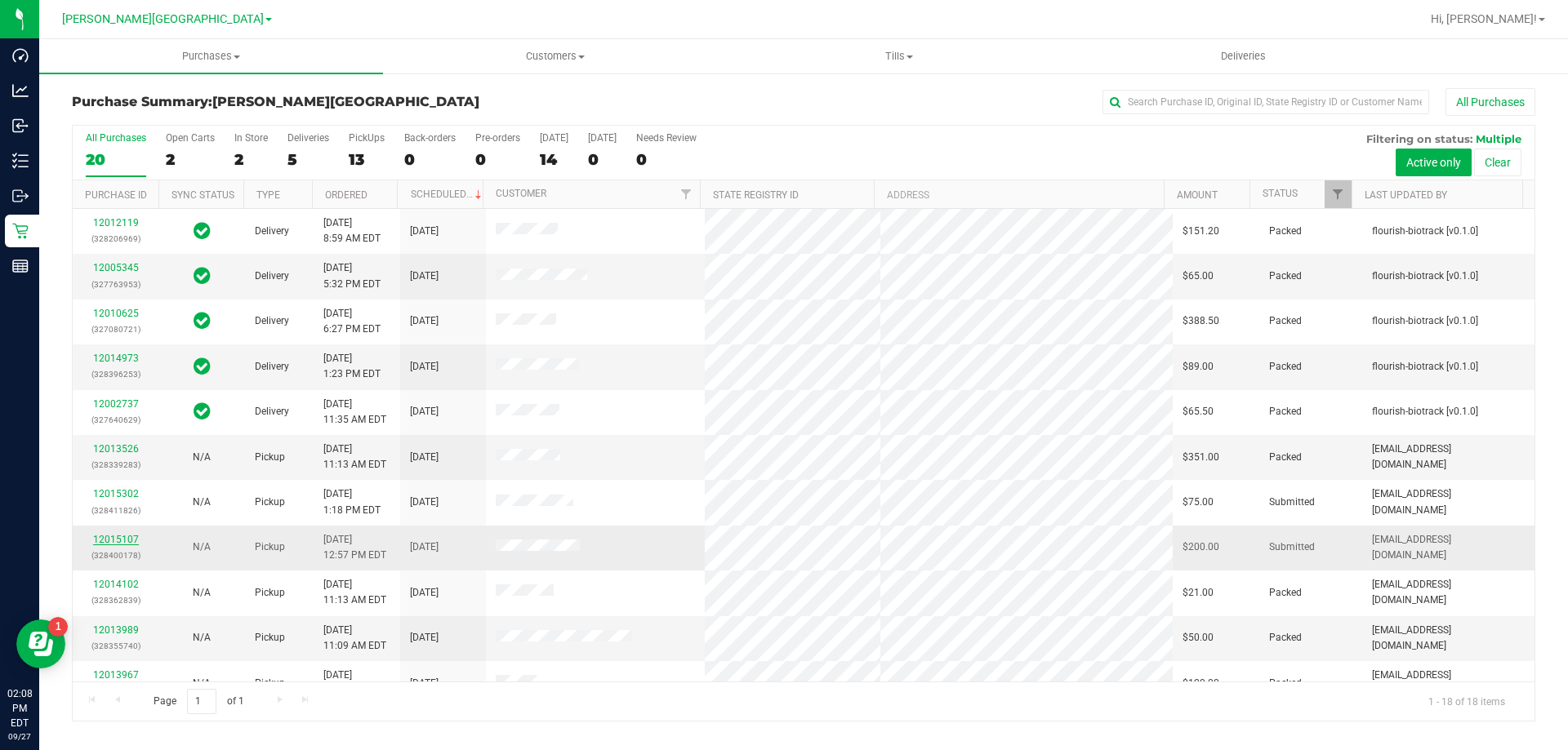
click at [111, 534] on link "12015107" at bounding box center [116, 540] width 46 height 12
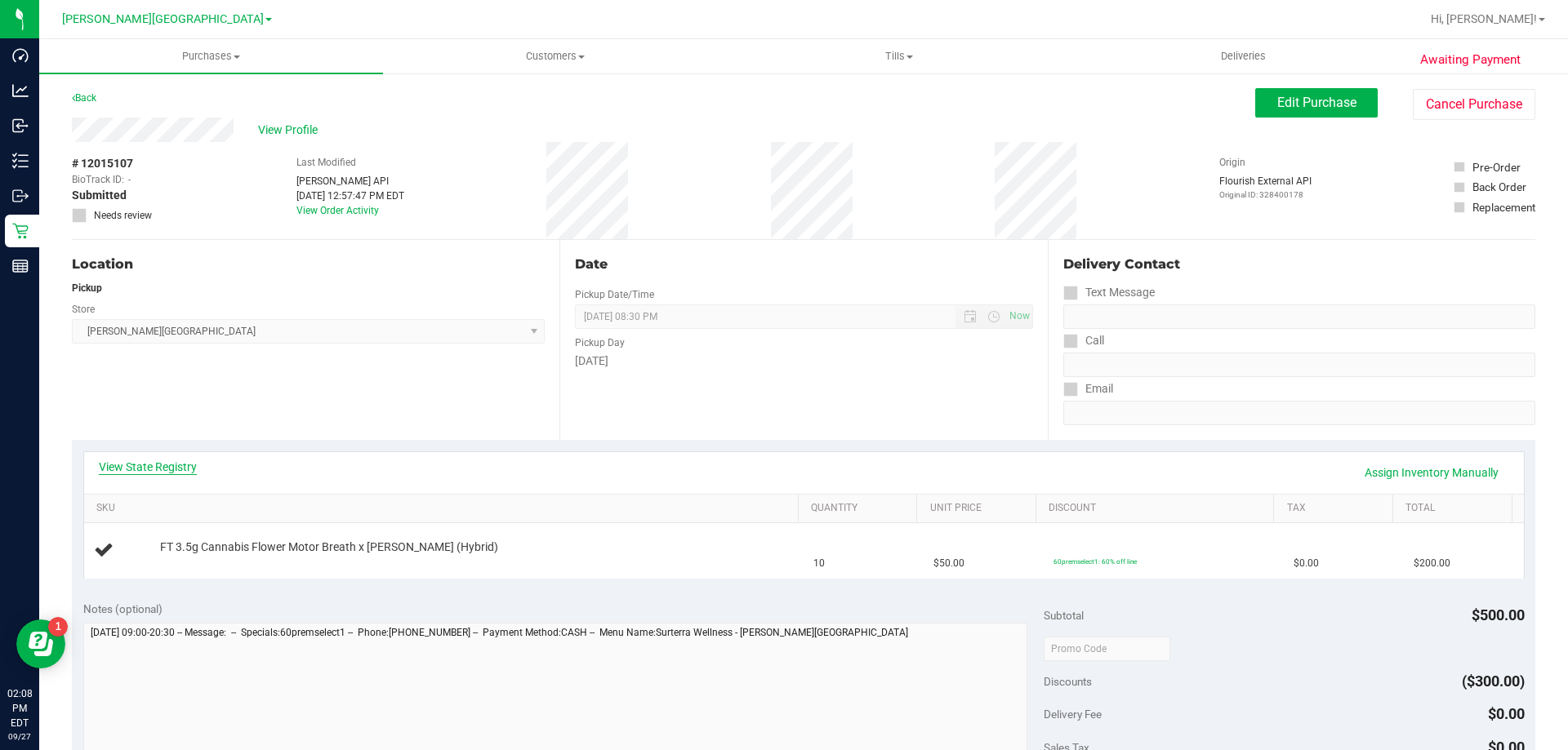
click at [184, 462] on link "View State Registry" at bounding box center [148, 467] width 98 height 17
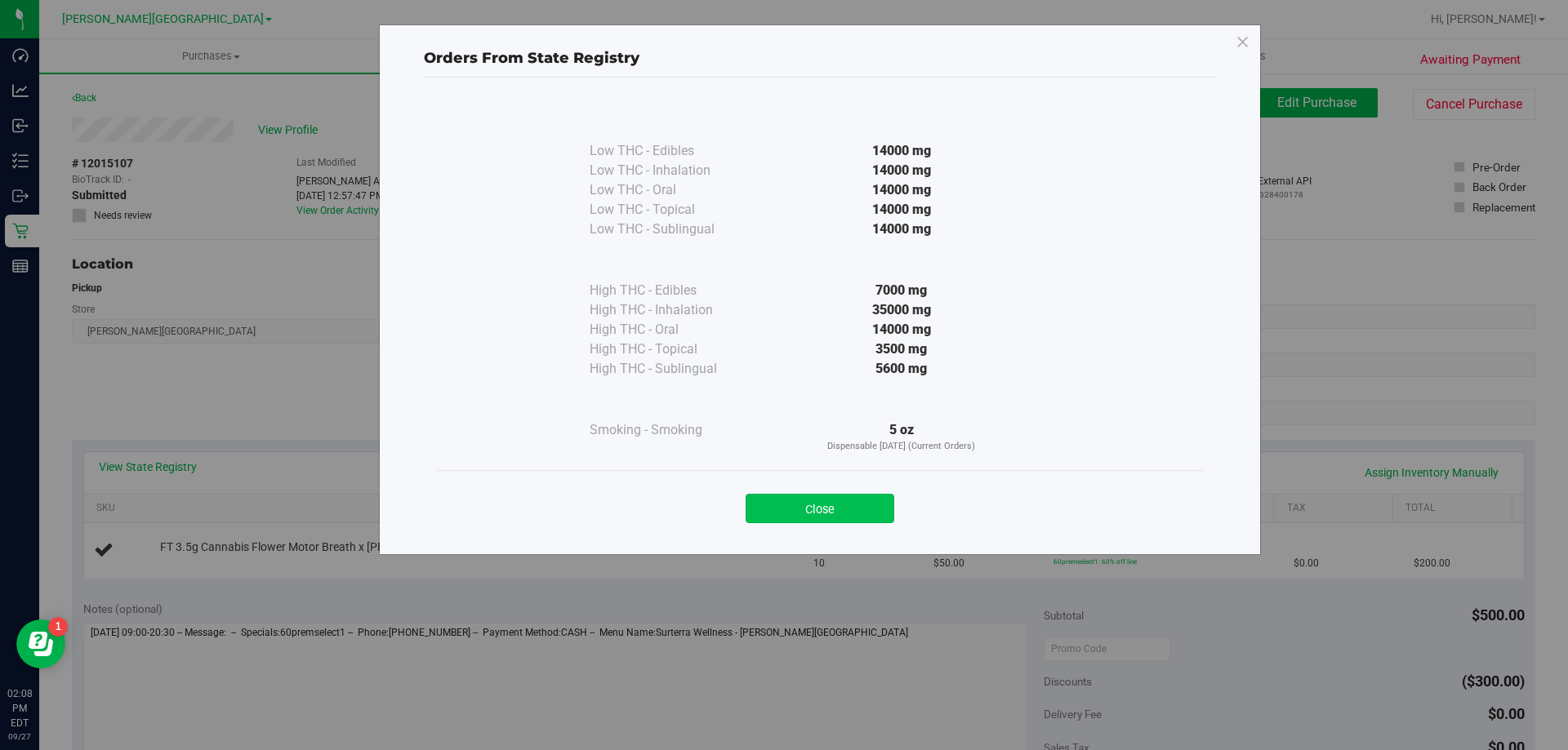
click at [809, 510] on button "Close" at bounding box center [819, 508] width 149 height 29
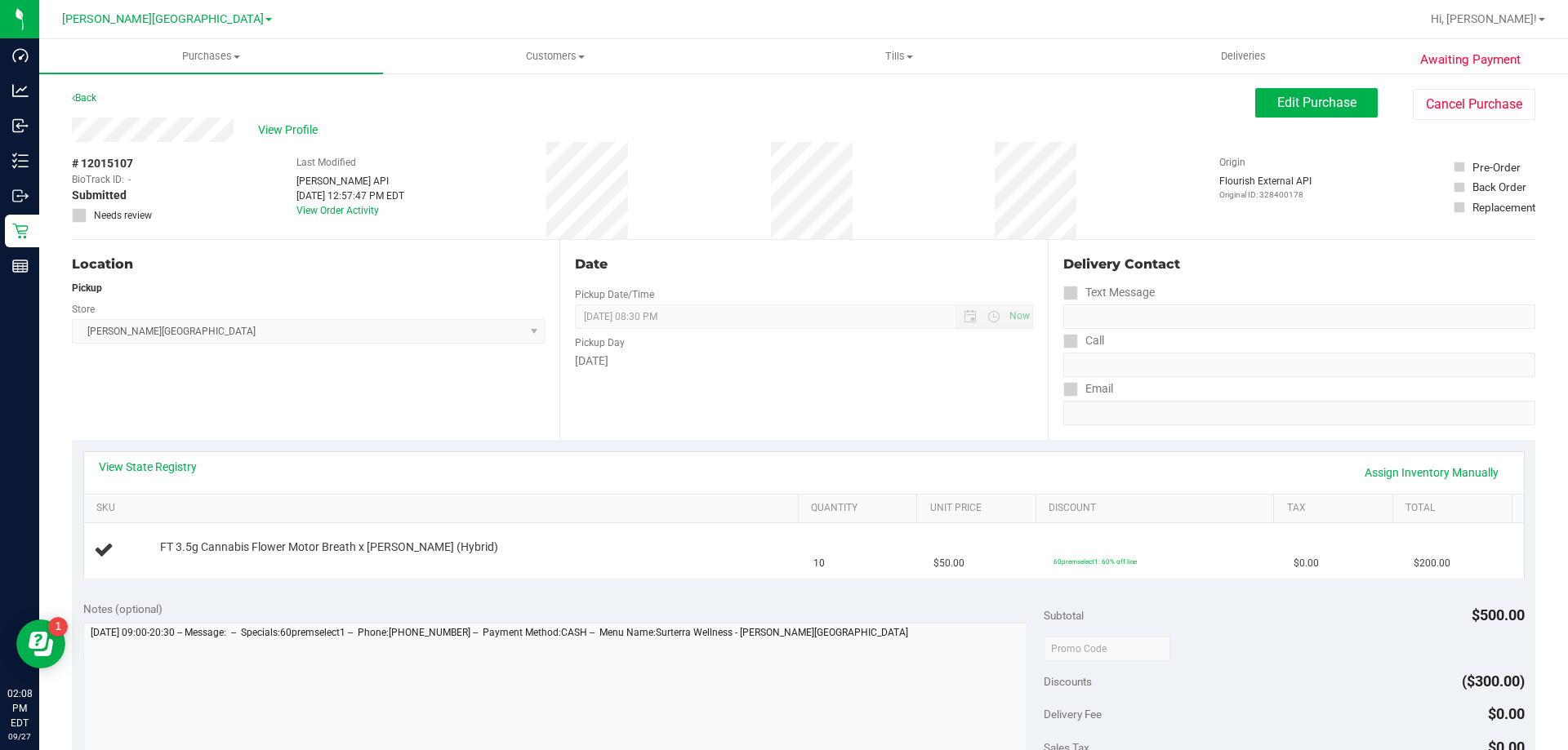
click at [809, 188] on div "# 12015107 BioTrack ID: - Submitted Needs review Last Modified Jane API Sep 27,…" at bounding box center [803, 190] width 1463 height 97
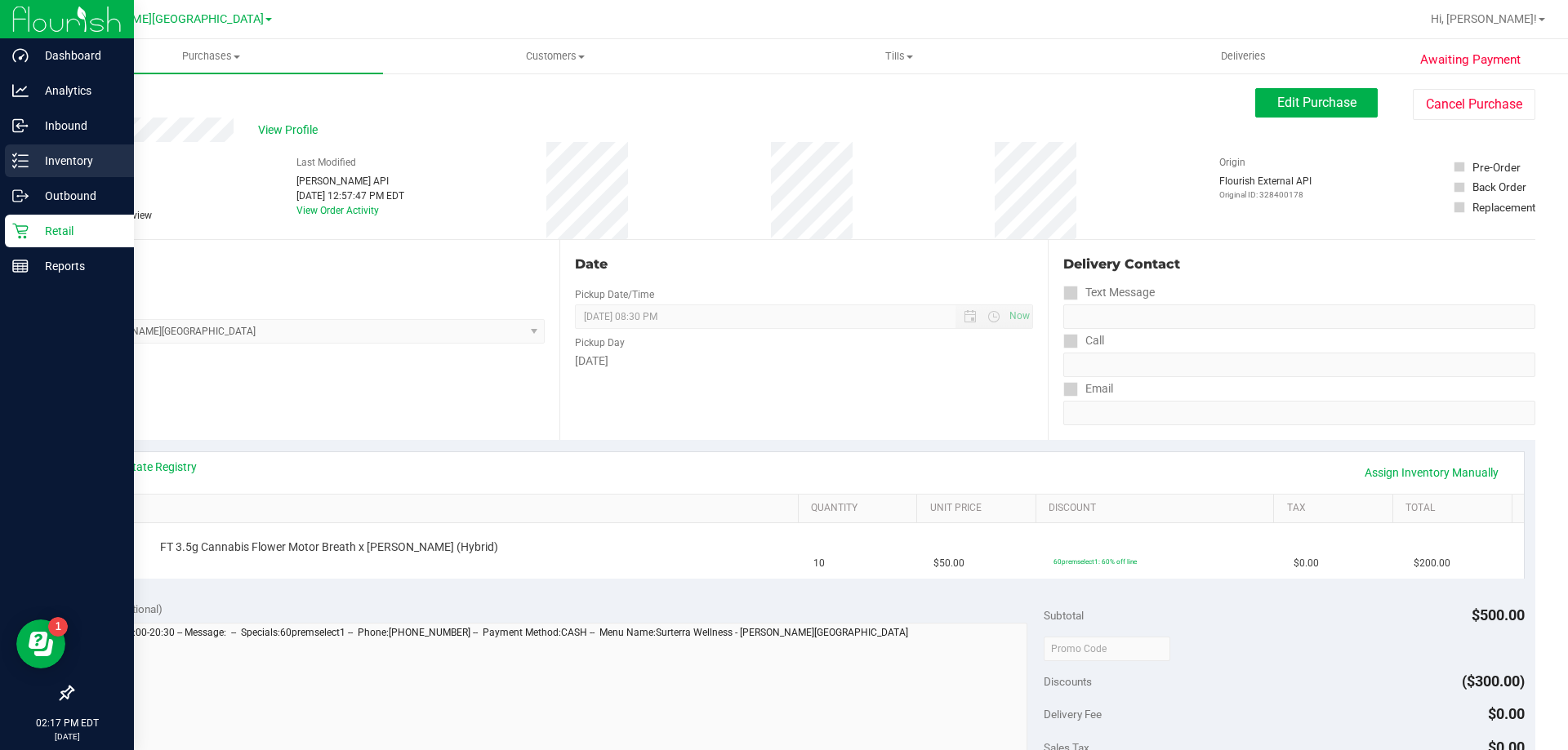
click at [24, 154] on icon at bounding box center [21, 161] width 17 height 17
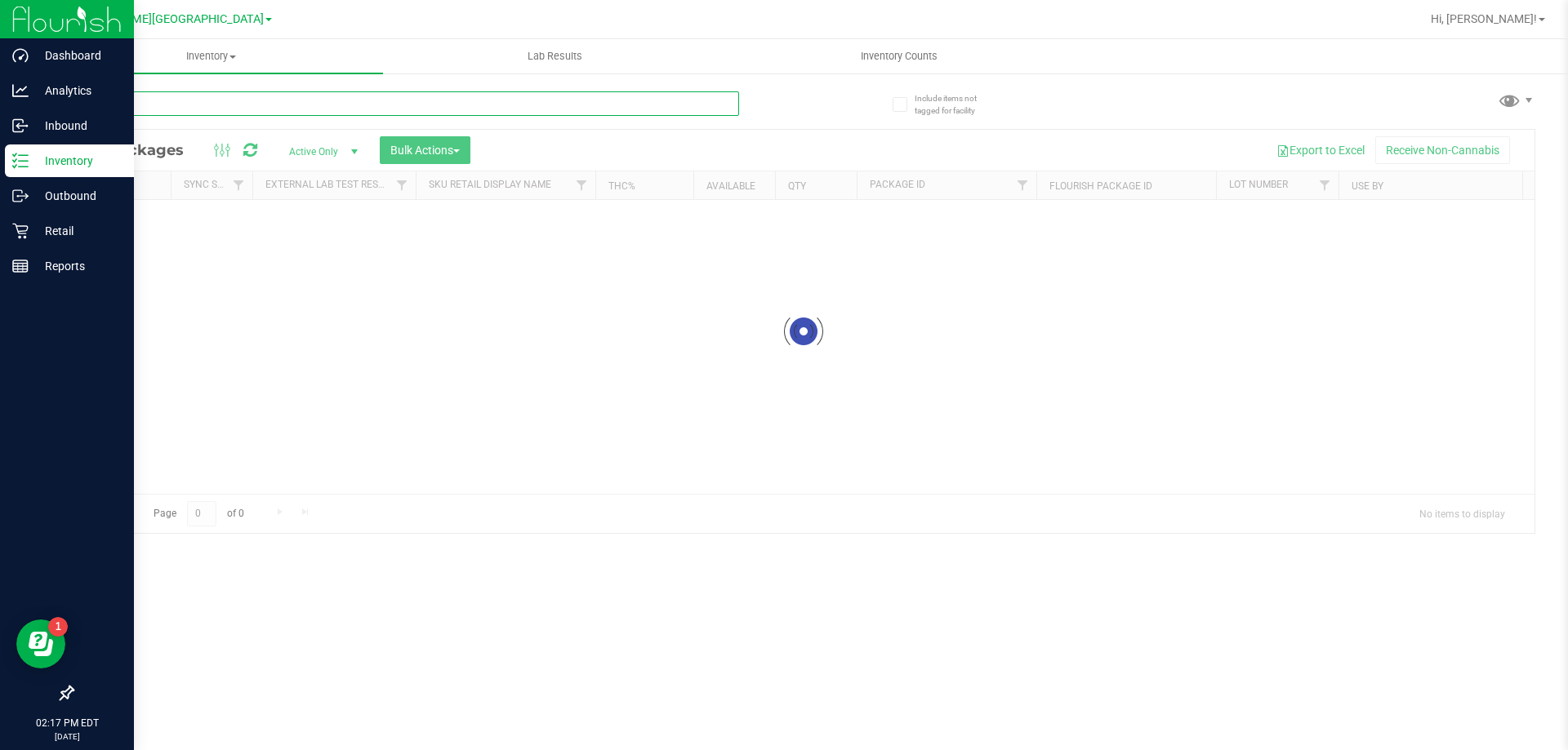
click at [230, 112] on input "text" at bounding box center [405, 103] width 667 height 24
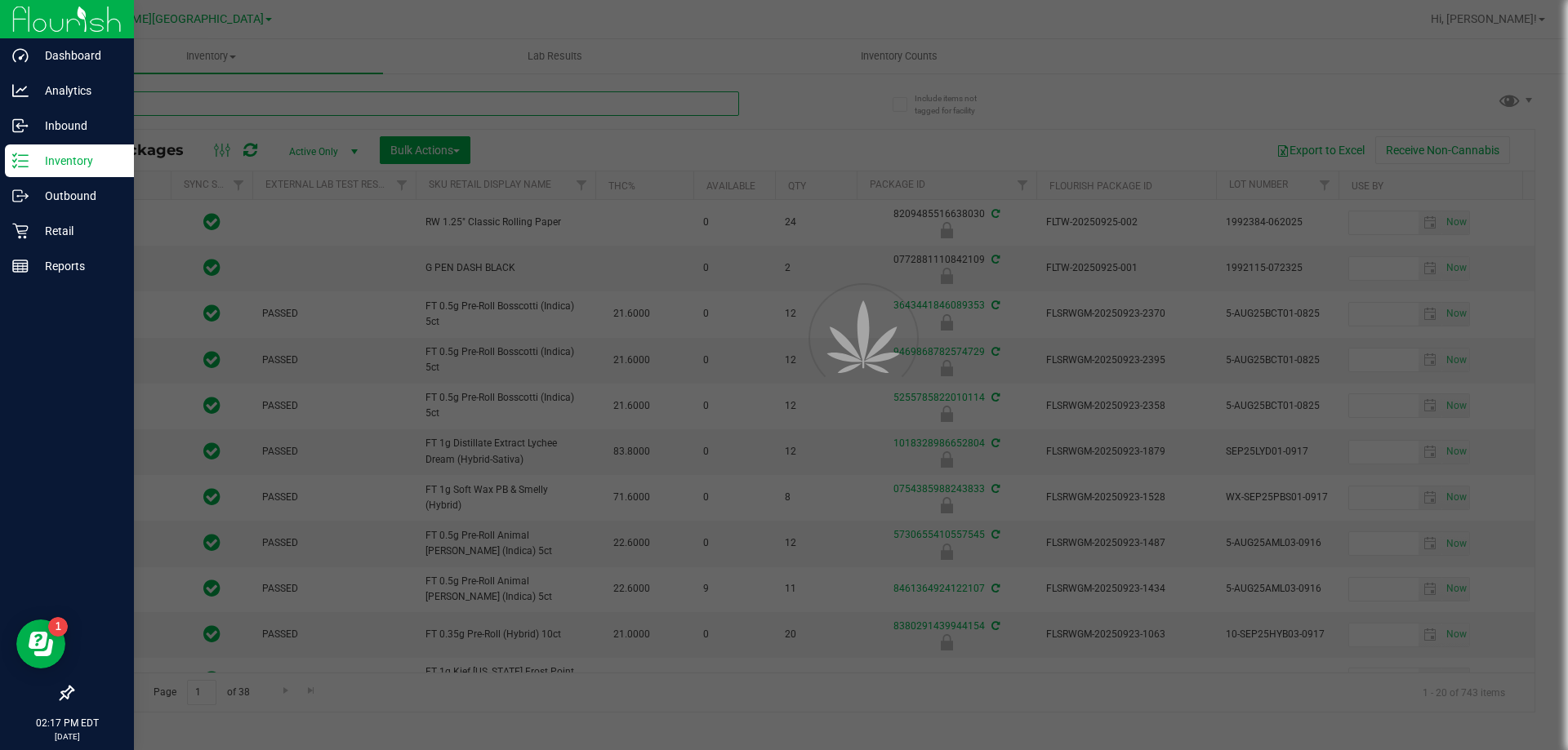
type input "gpen"
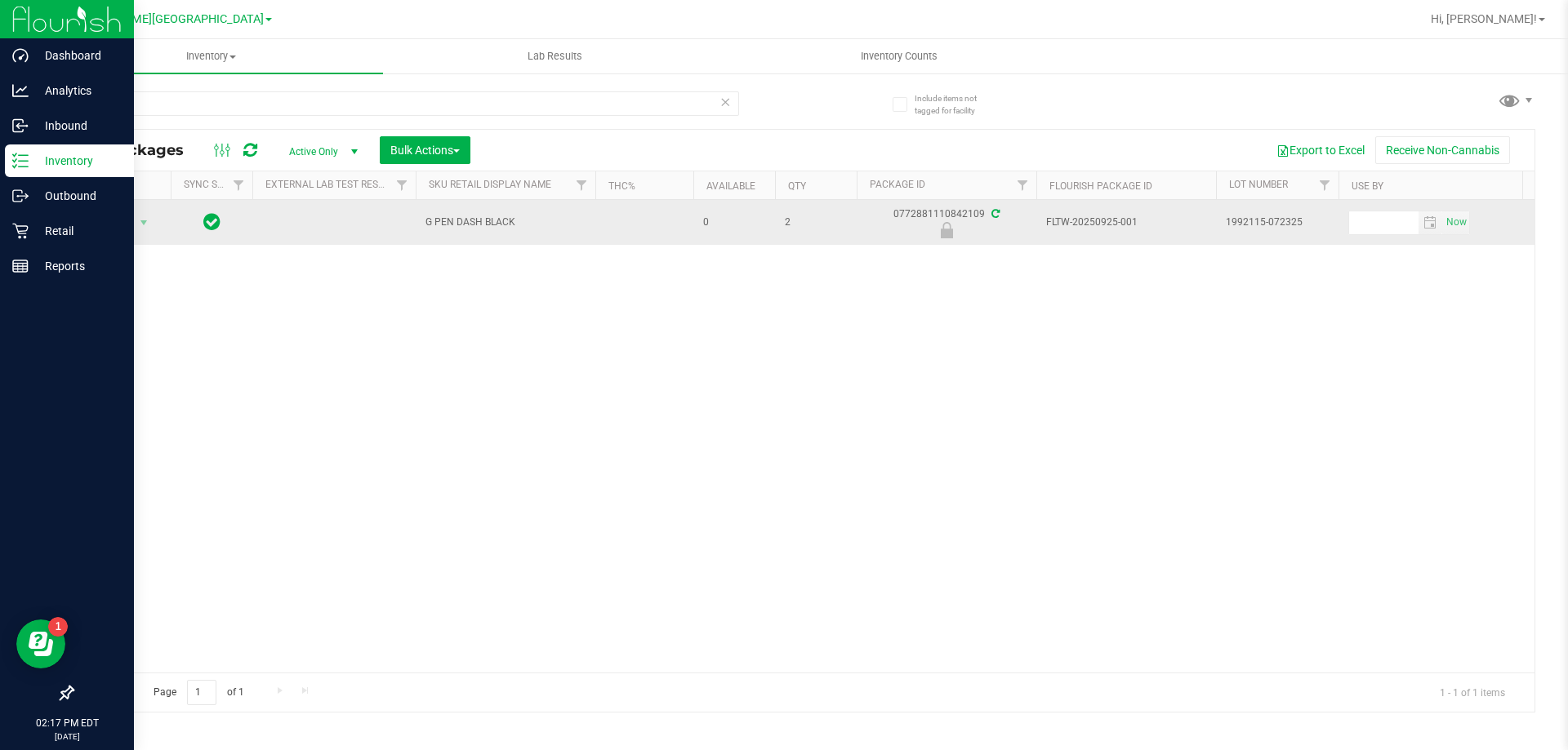
click at [809, 228] on icon at bounding box center [946, 230] width 21 height 17
click at [125, 227] on span "Action" at bounding box center [111, 223] width 44 height 23
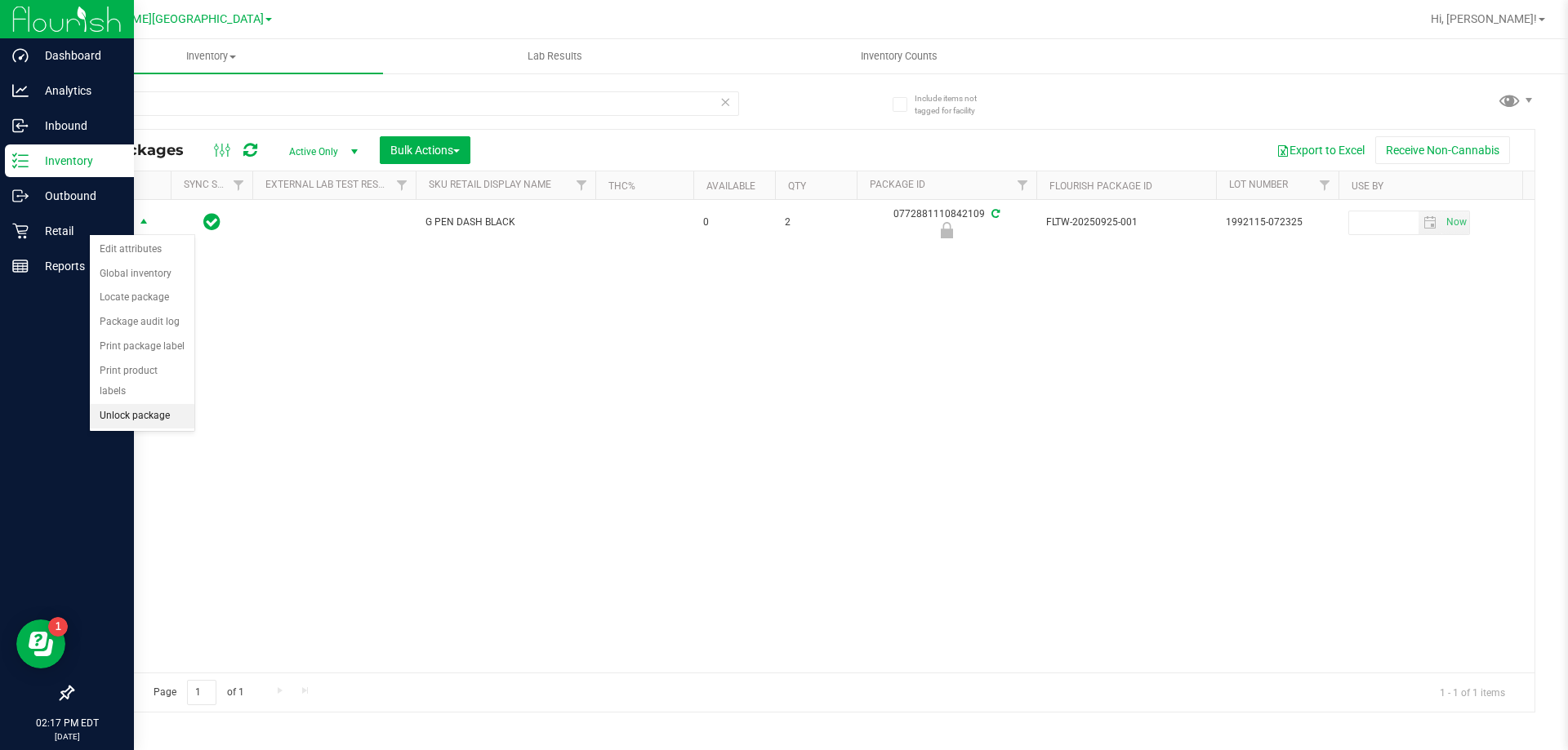
click at [165, 404] on li "Unlock package" at bounding box center [142, 416] width 105 height 24
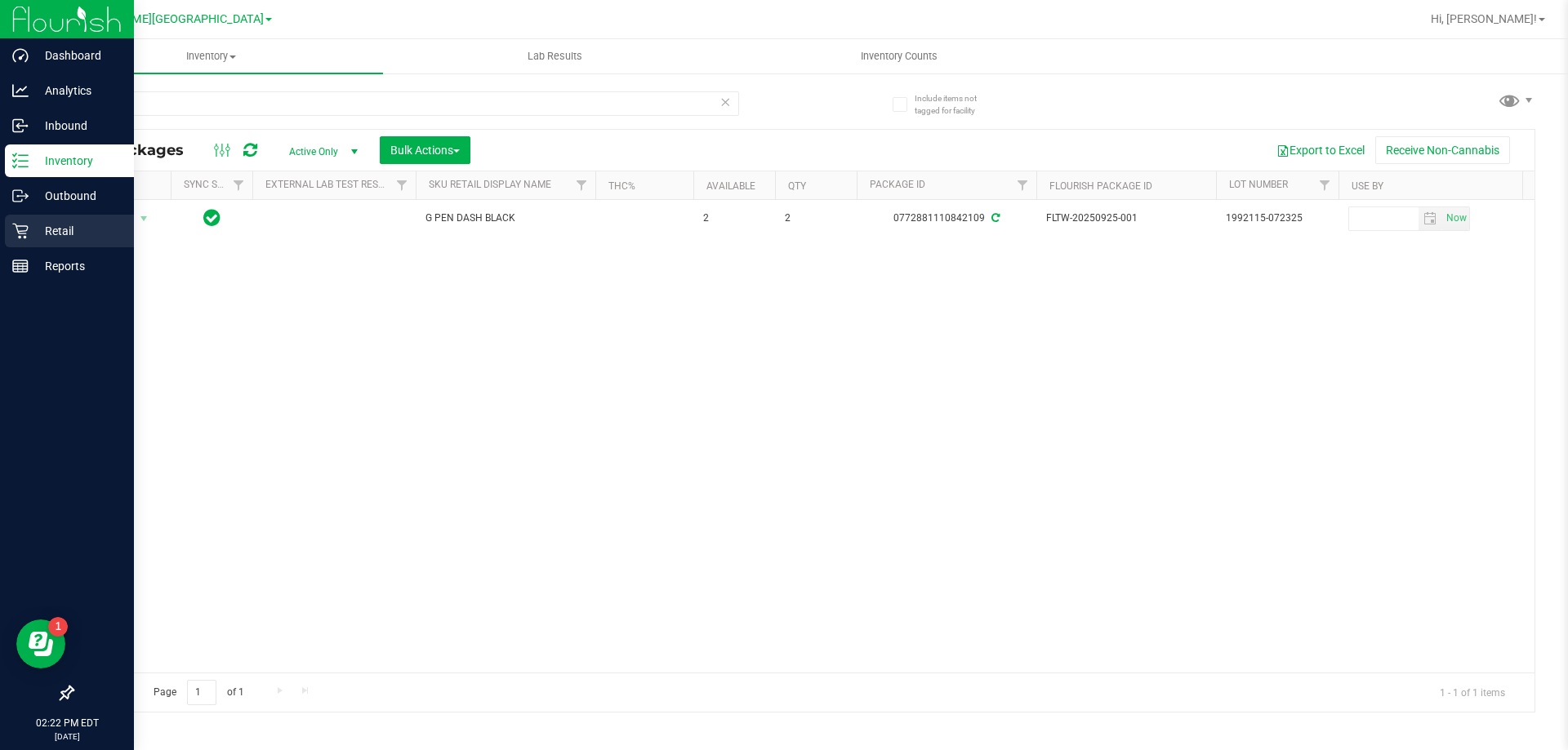
click at [41, 228] on p "Retail" at bounding box center [77, 231] width 98 height 20
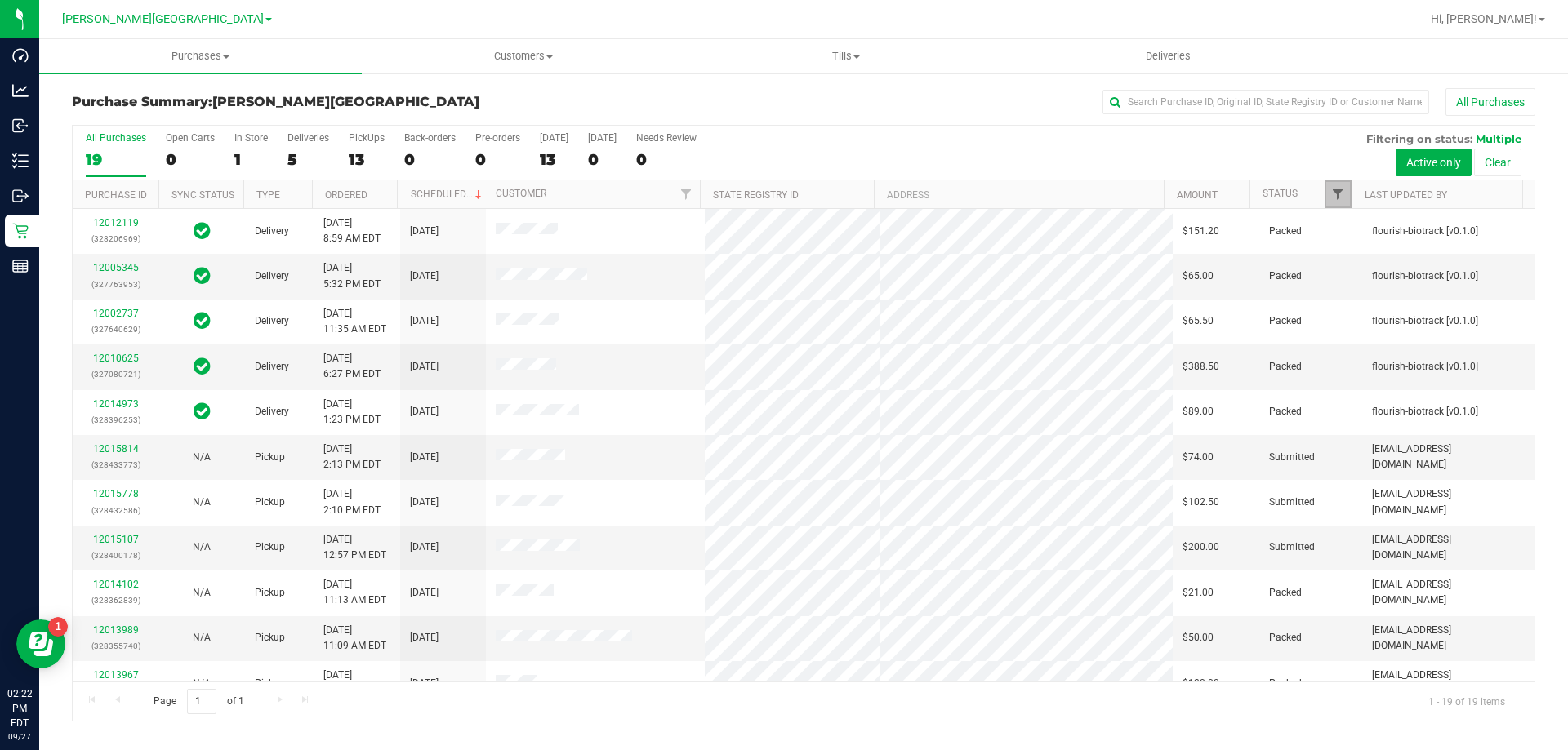
click at [809, 195] on span "Filter" at bounding box center [1338, 194] width 13 height 13
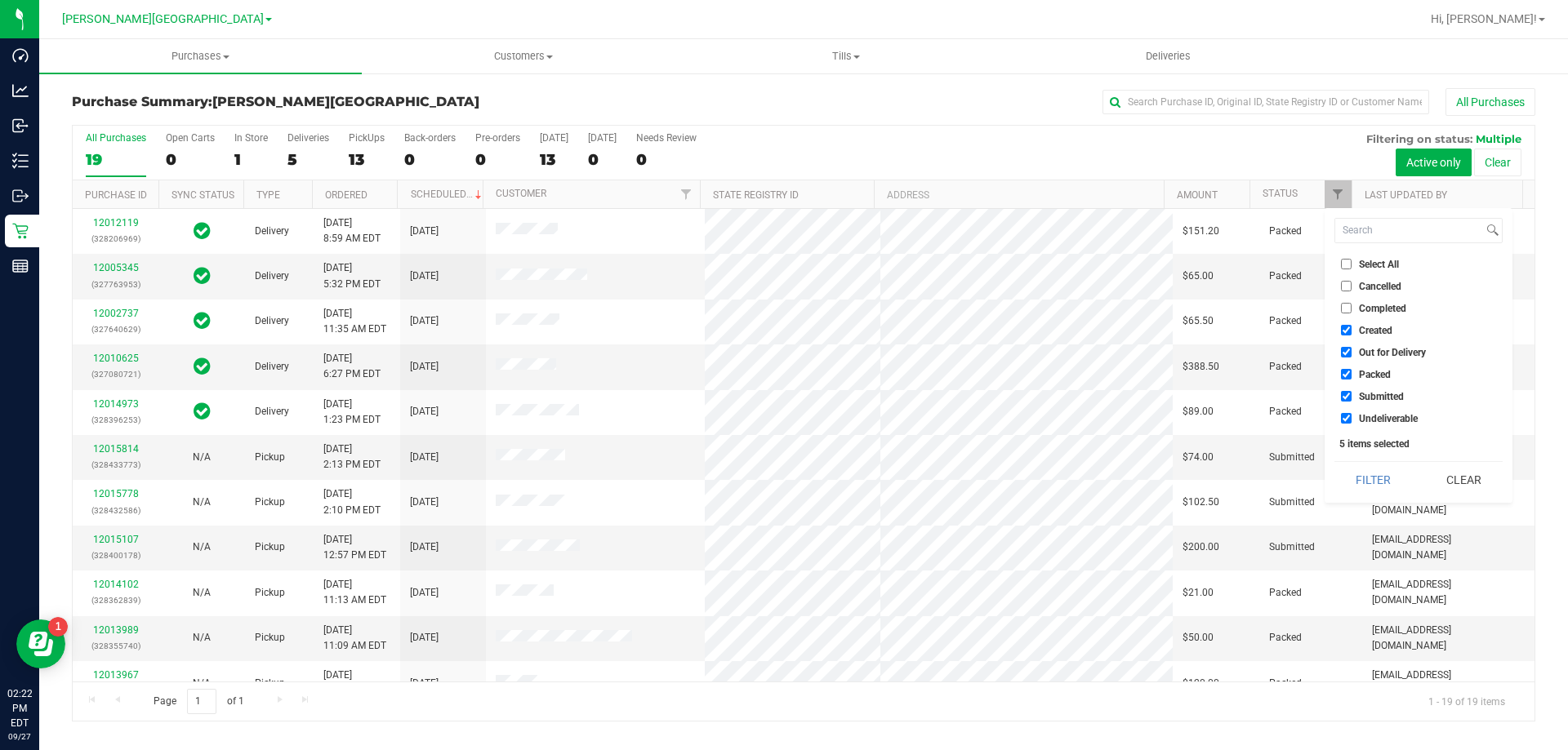
click at [809, 329] on input "Created" at bounding box center [1346, 330] width 11 height 11
checkbox input "false"
click at [809, 359] on li "Out for Delivery" at bounding box center [1418, 352] width 168 height 17
click at [809, 351] on input "Out for Delivery" at bounding box center [1346, 352] width 11 height 11
checkbox input "false"
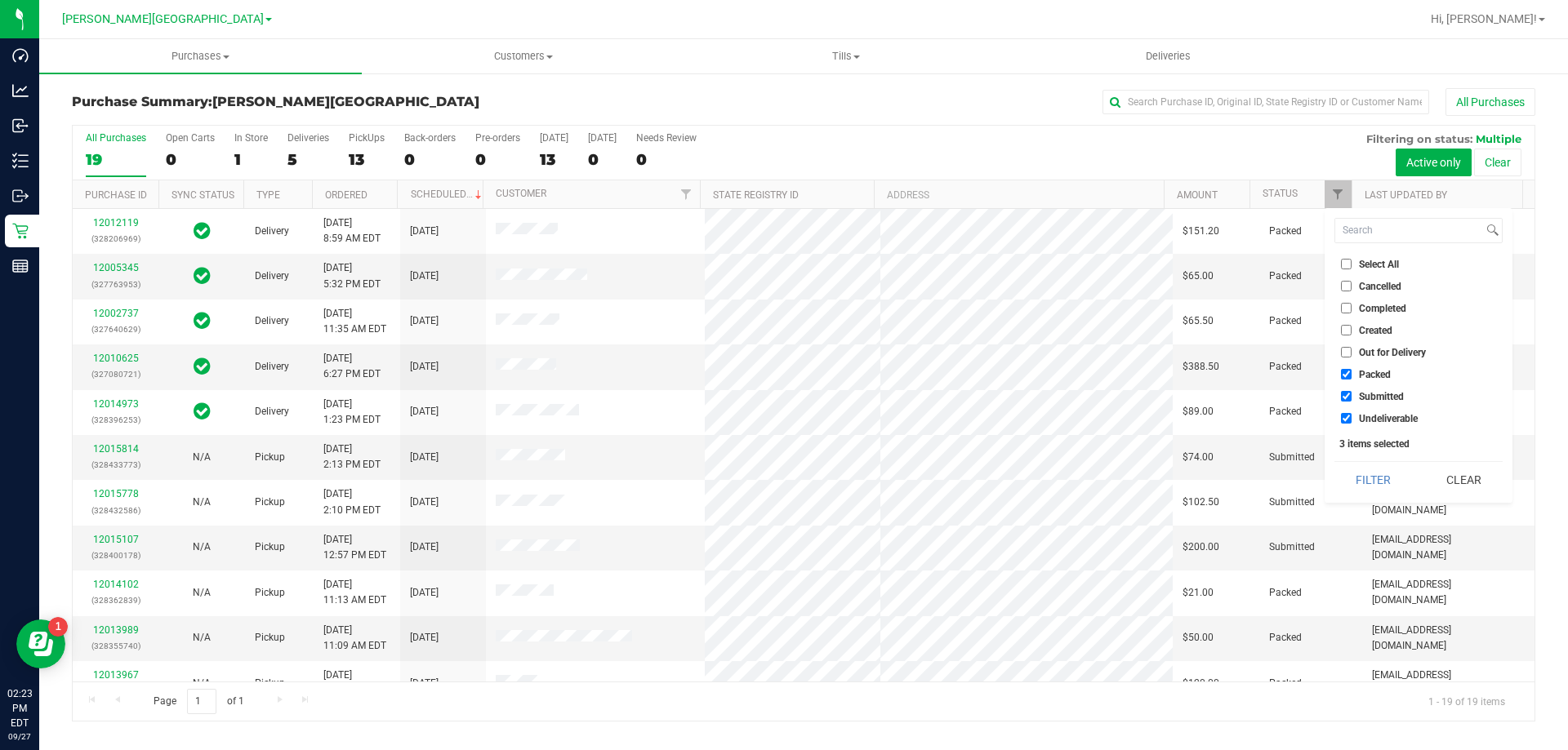
click at [809, 361] on ul "Select All Cancelled Completed Created Out for Delivery Packed Submitted Undeli…" at bounding box center [1418, 341] width 168 height 171
click at [809, 376] on input "Packed" at bounding box center [1346, 374] width 11 height 11
checkbox input "false"
click at [809, 395] on input "Submitted" at bounding box center [1346, 396] width 11 height 11
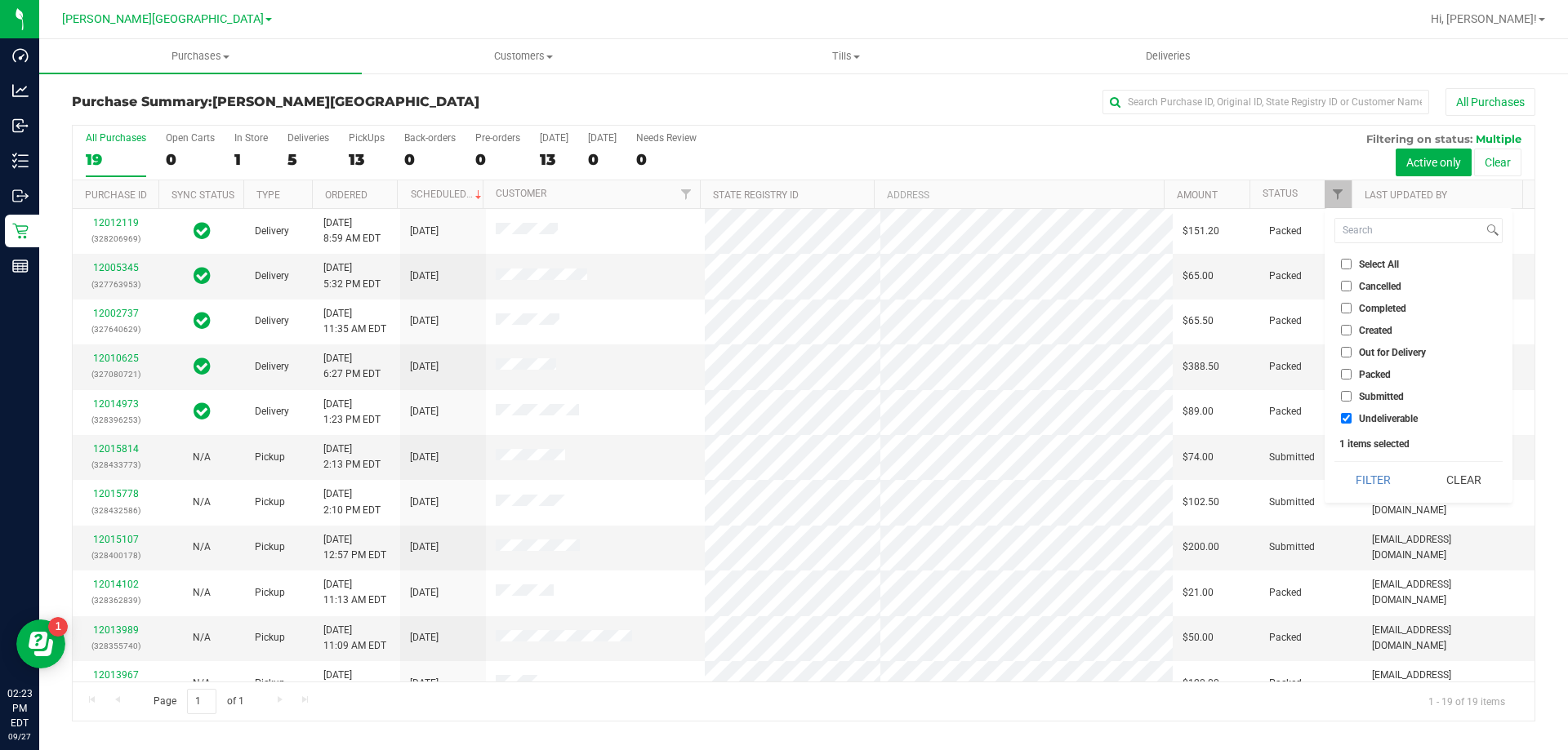
checkbox input "true"
click at [809, 420] on input "Undeliverable" at bounding box center [1346, 418] width 11 height 11
checkbox input "false"
click at [809, 486] on button "Filter" at bounding box center [1374, 479] width 78 height 36
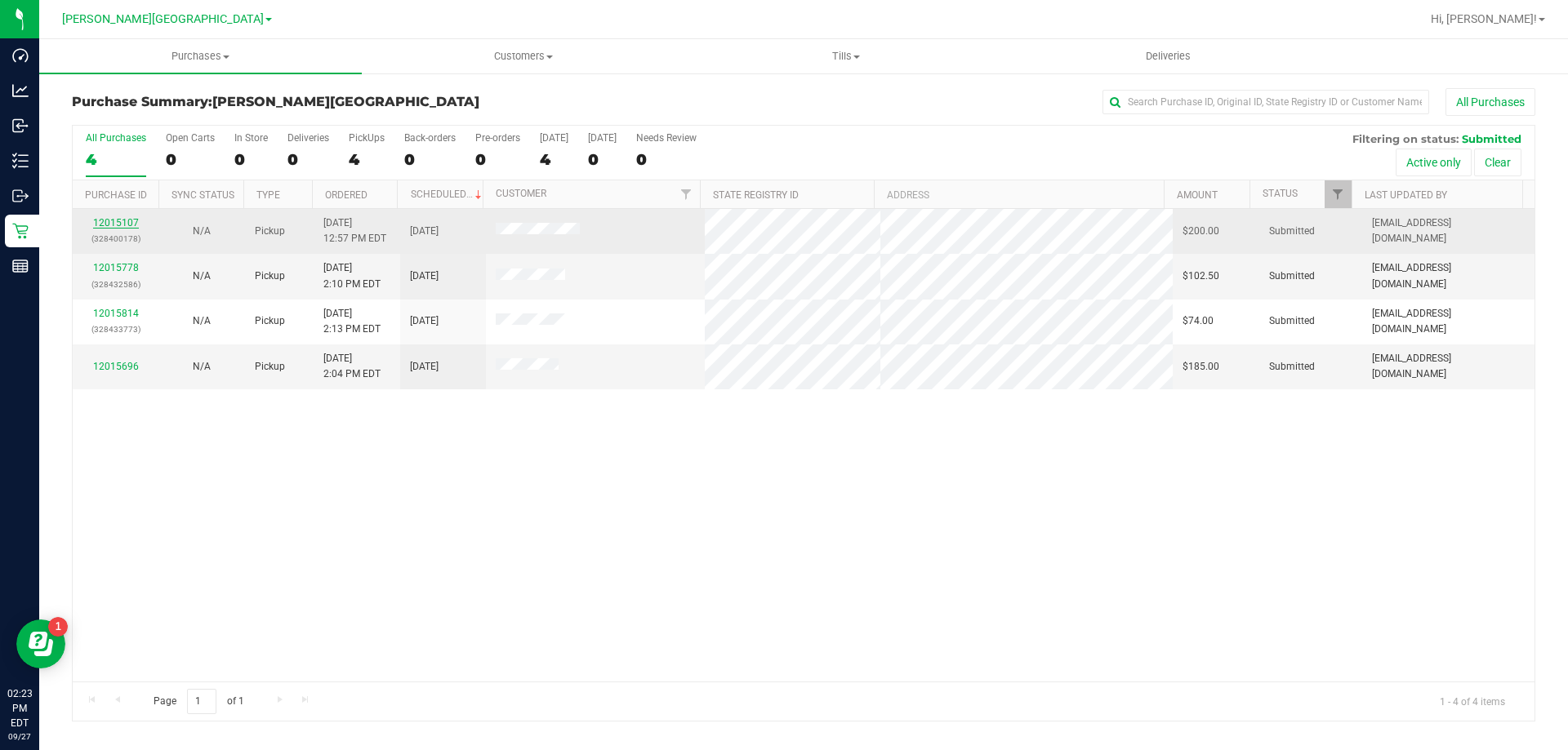
click at [111, 223] on link "12015107" at bounding box center [116, 223] width 46 height 12
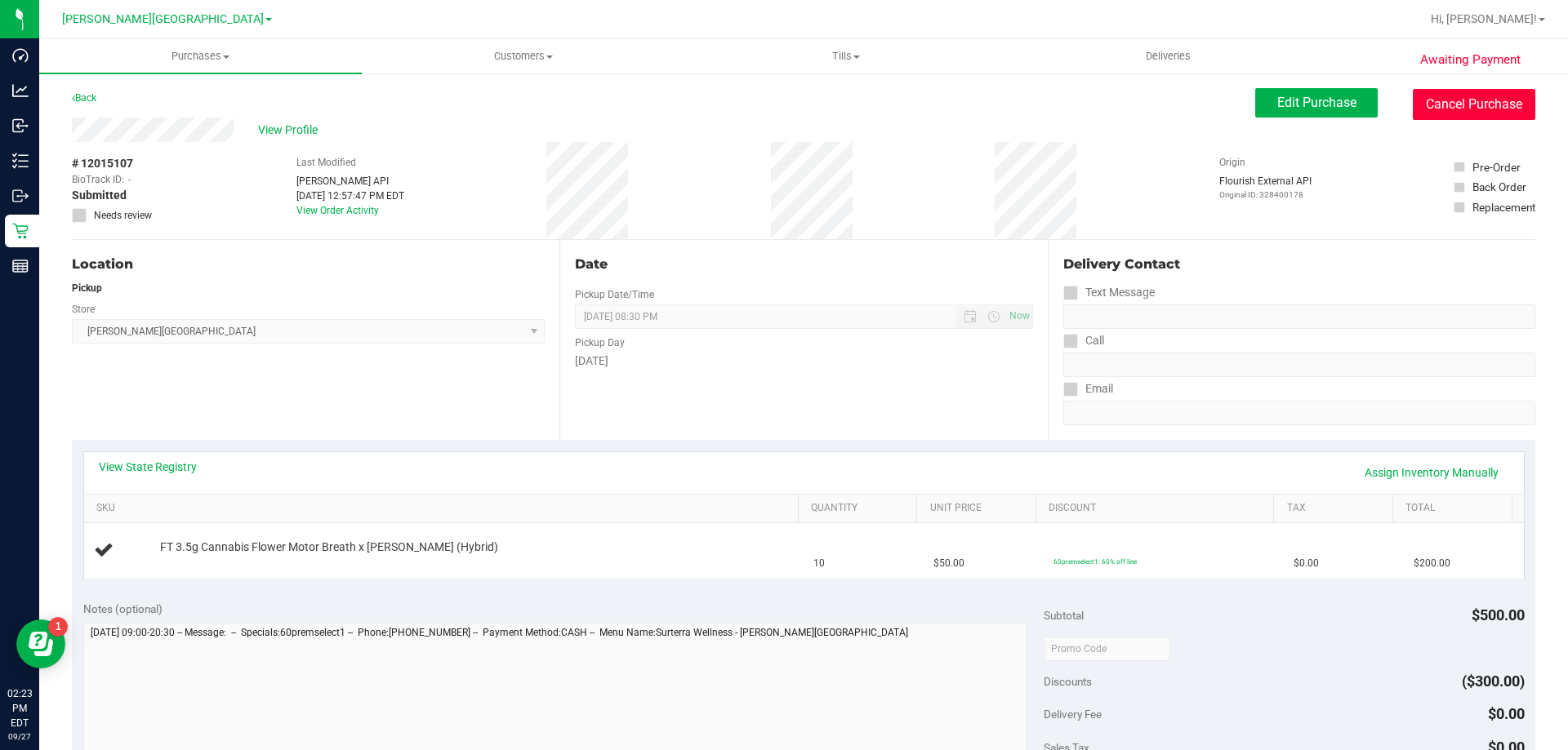
click at [809, 98] on button "Cancel Purchase" at bounding box center [1474, 104] width 122 height 31
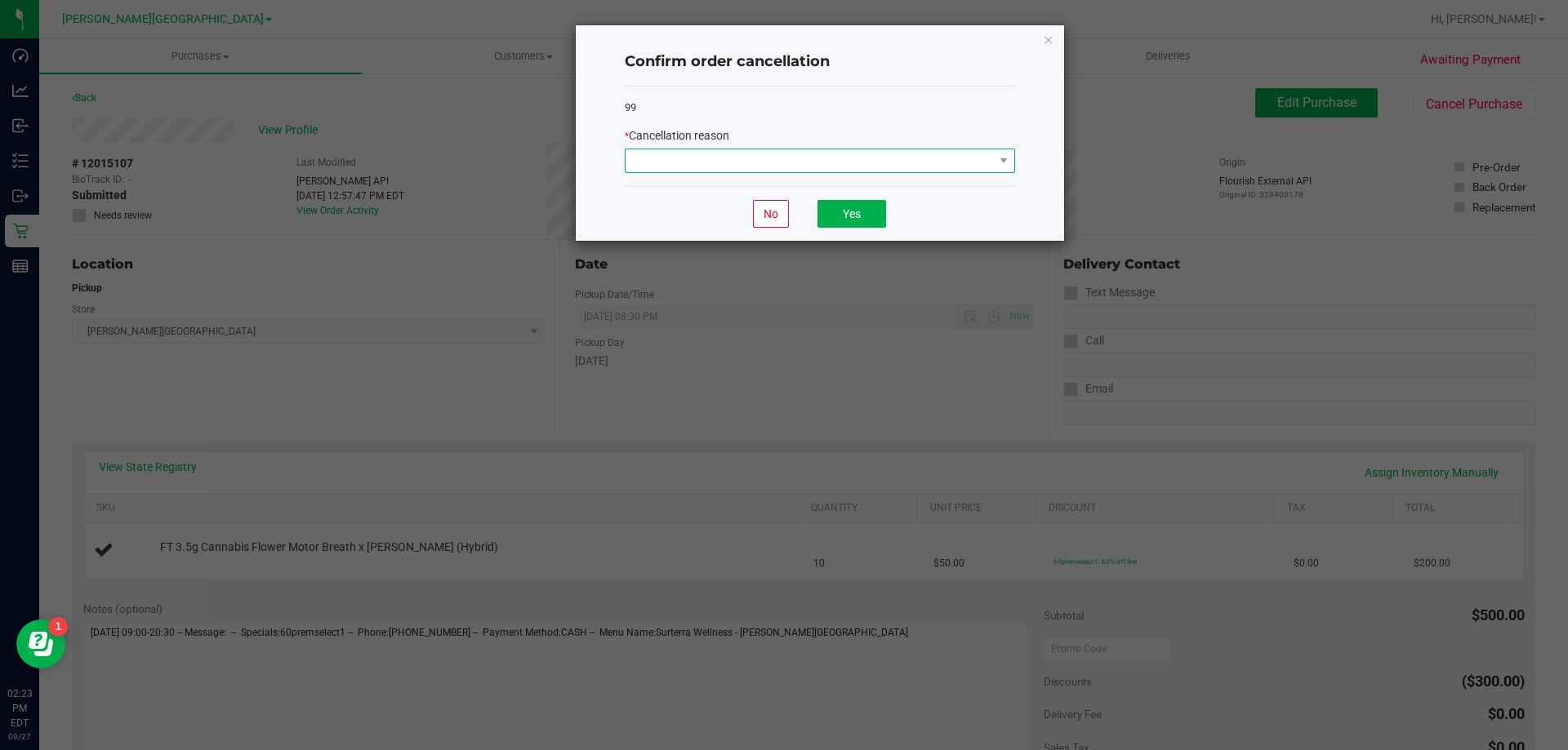
click at [809, 149] on span at bounding box center [820, 160] width 391 height 24
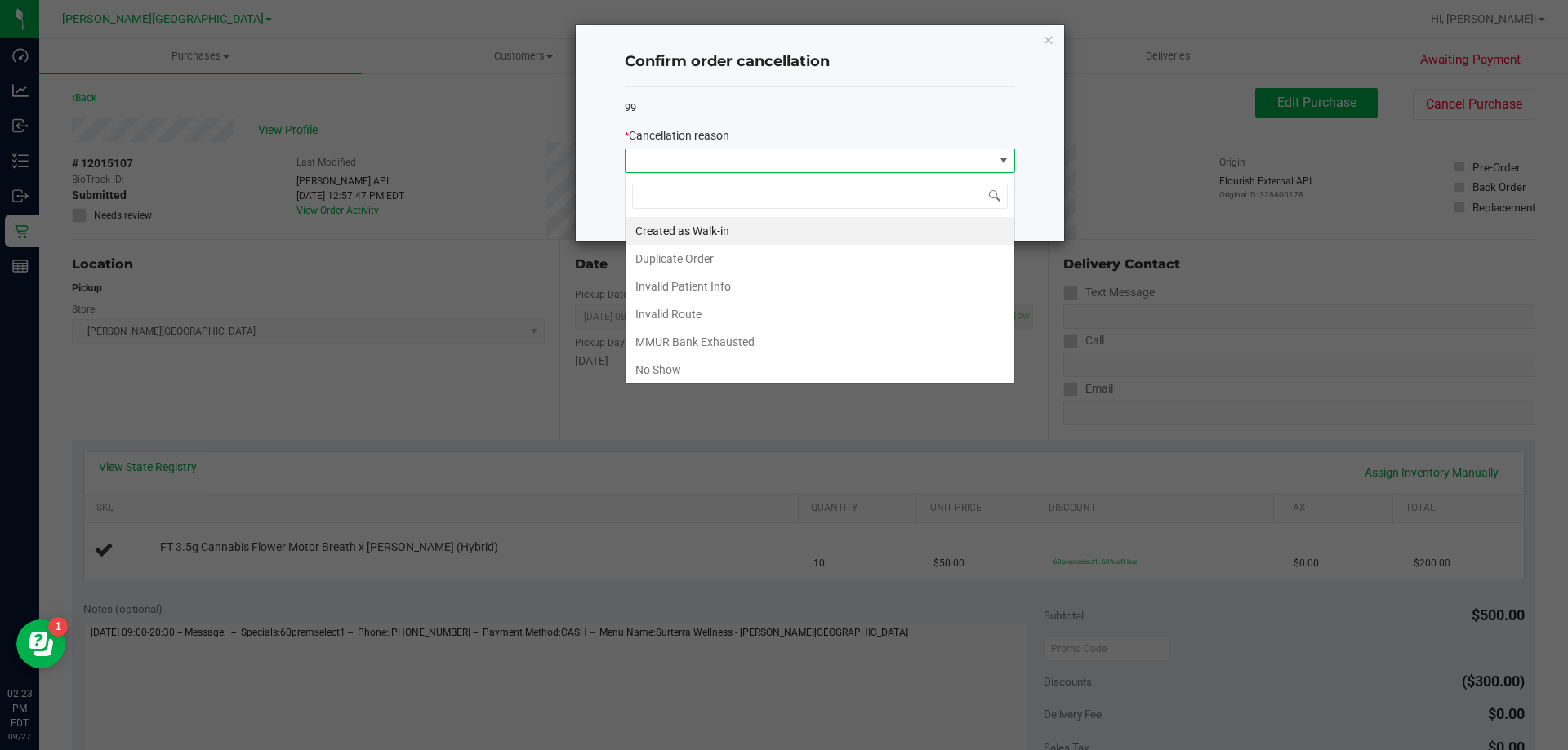
scroll to position [24, 391]
click at [652, 364] on li "No Show" at bounding box center [820, 370] width 389 height 27
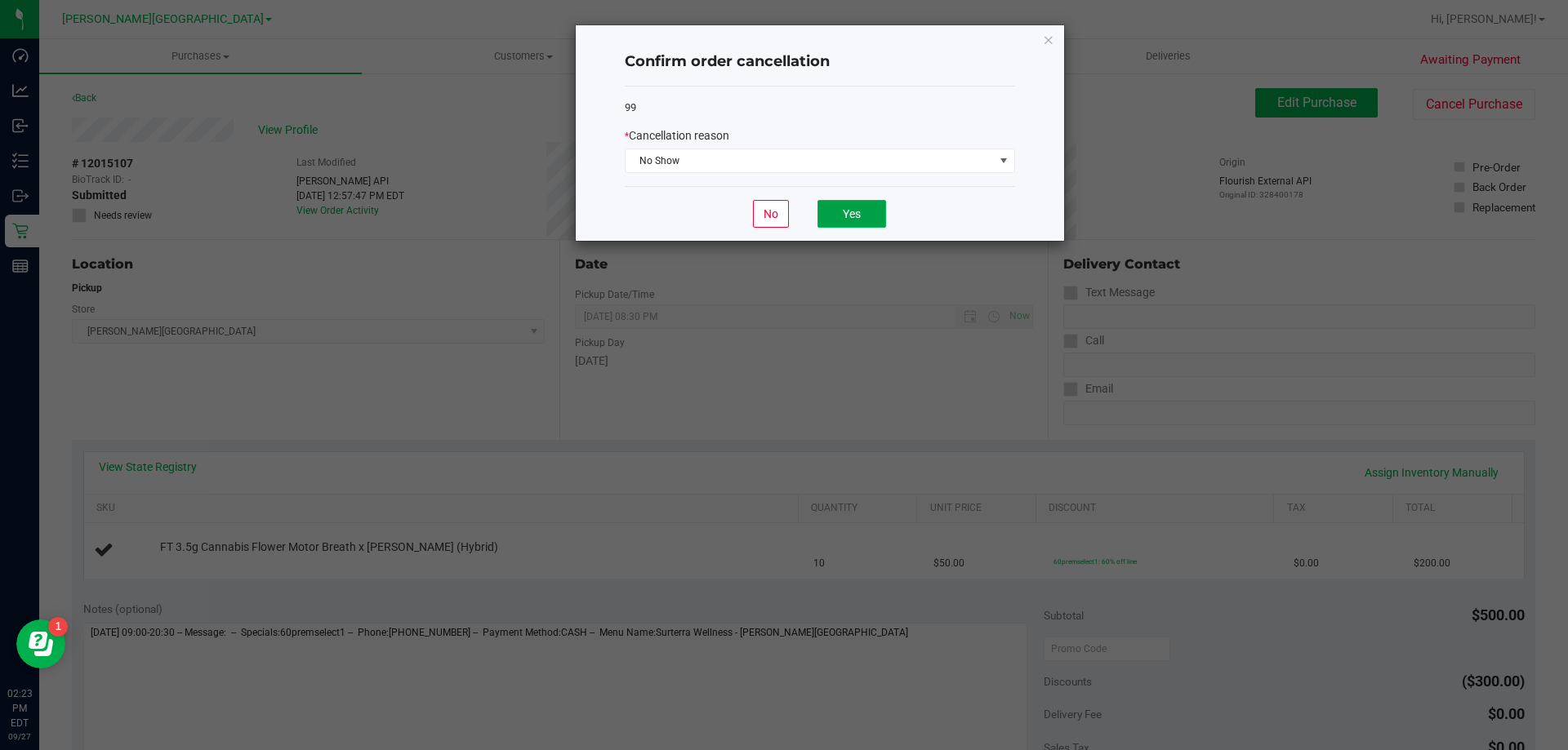
click at [809, 218] on button "Yes" at bounding box center [852, 213] width 69 height 27
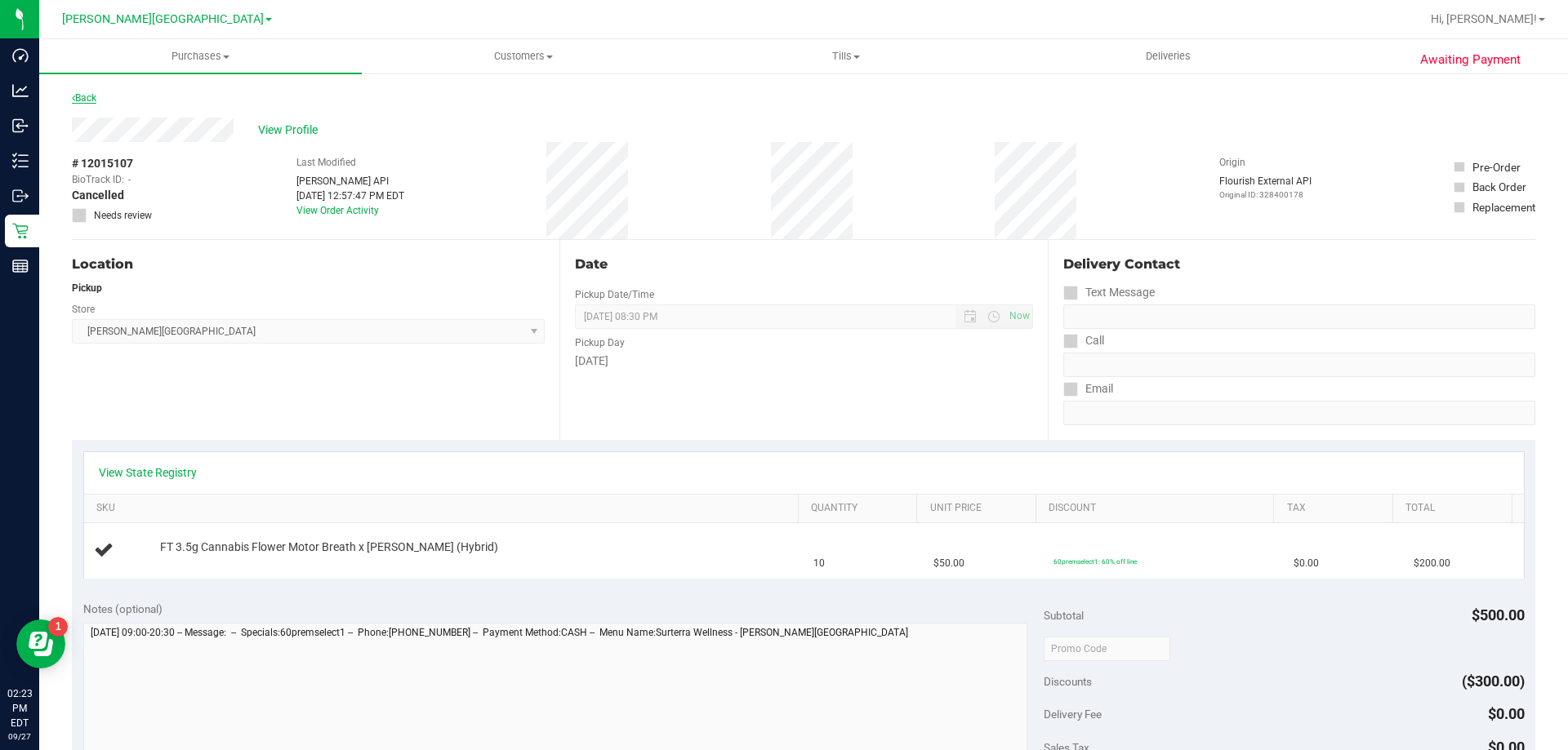
click at [92, 96] on link "Back" at bounding box center [83, 98] width 24 height 12
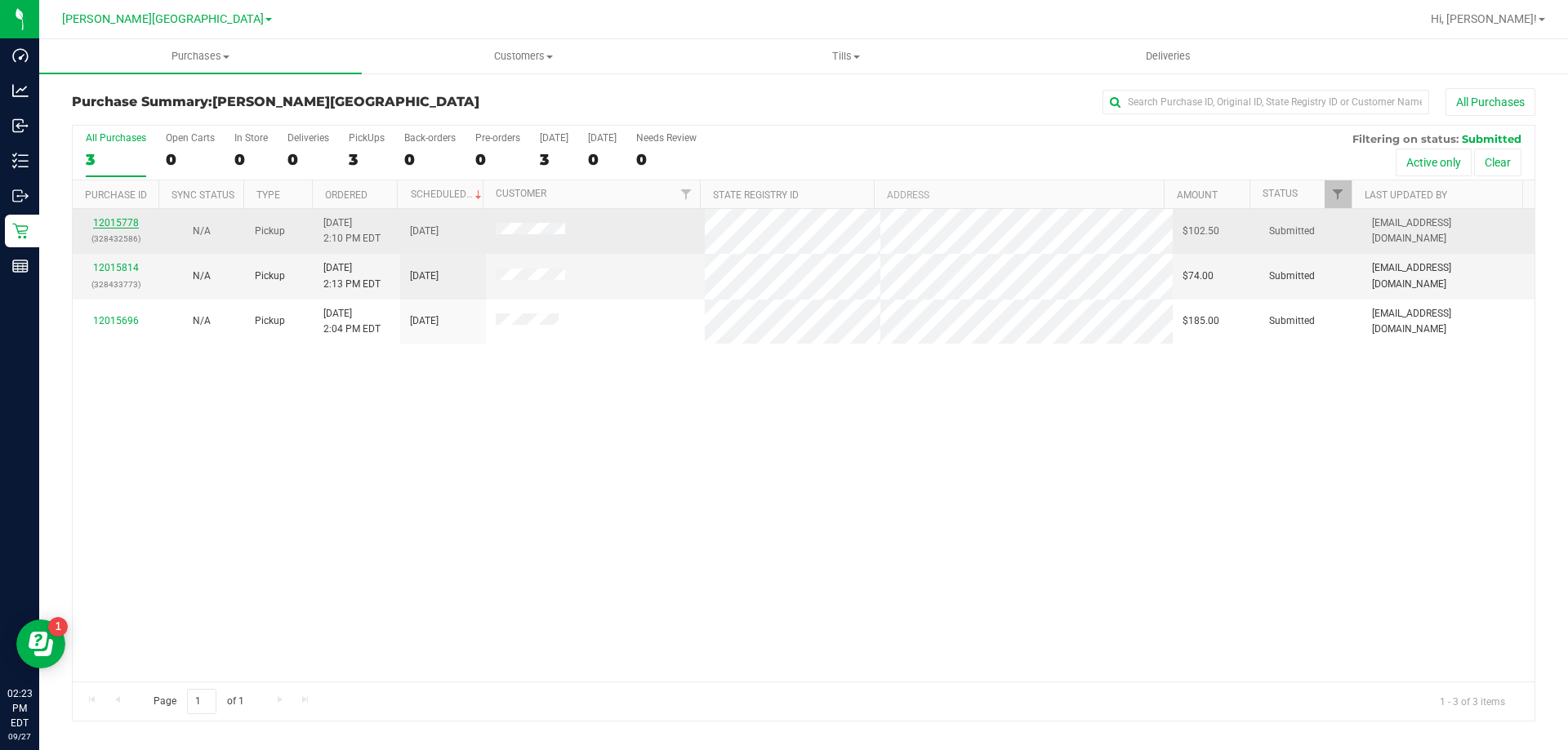
click at [116, 225] on link "12015778" at bounding box center [116, 223] width 46 height 12
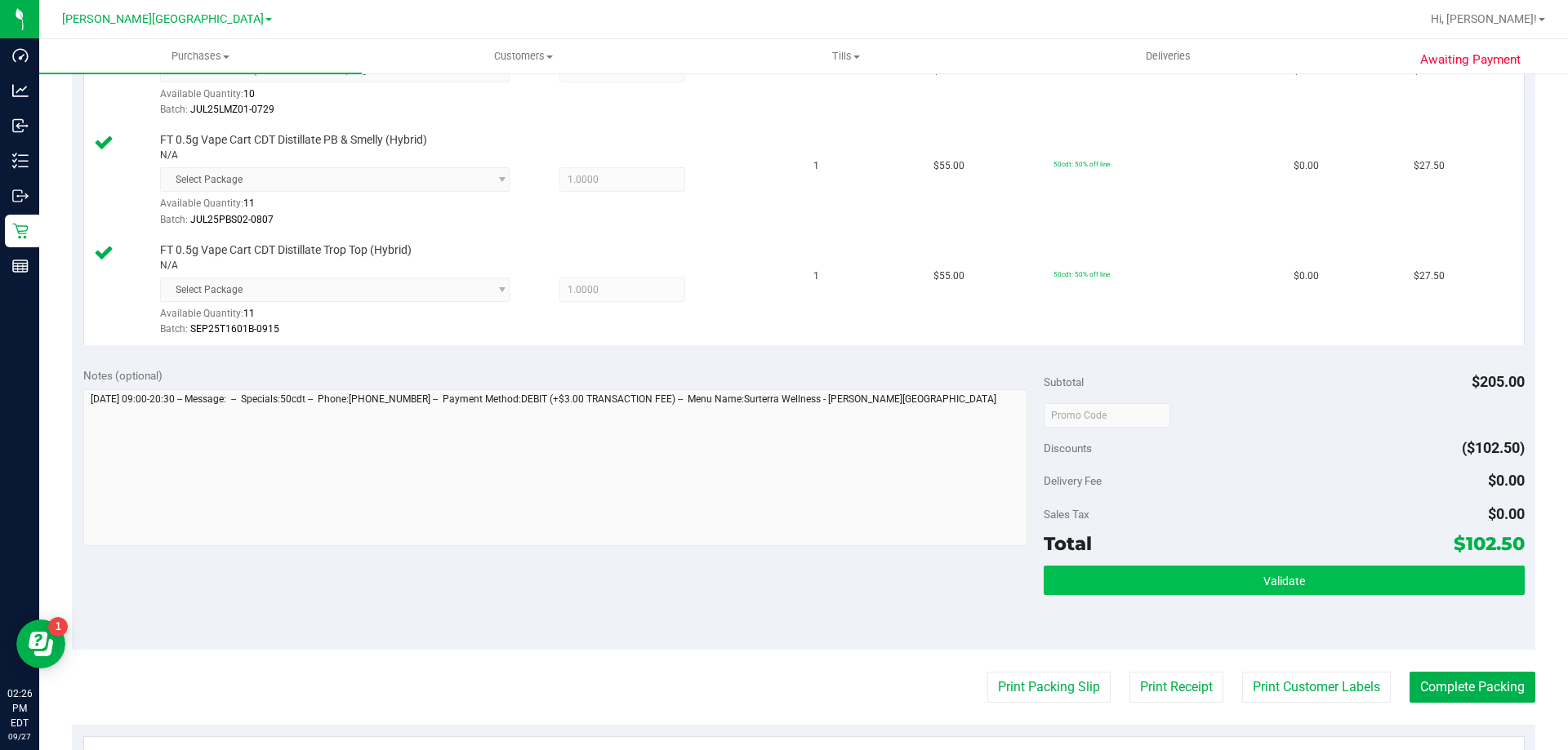
scroll to position [571, 0]
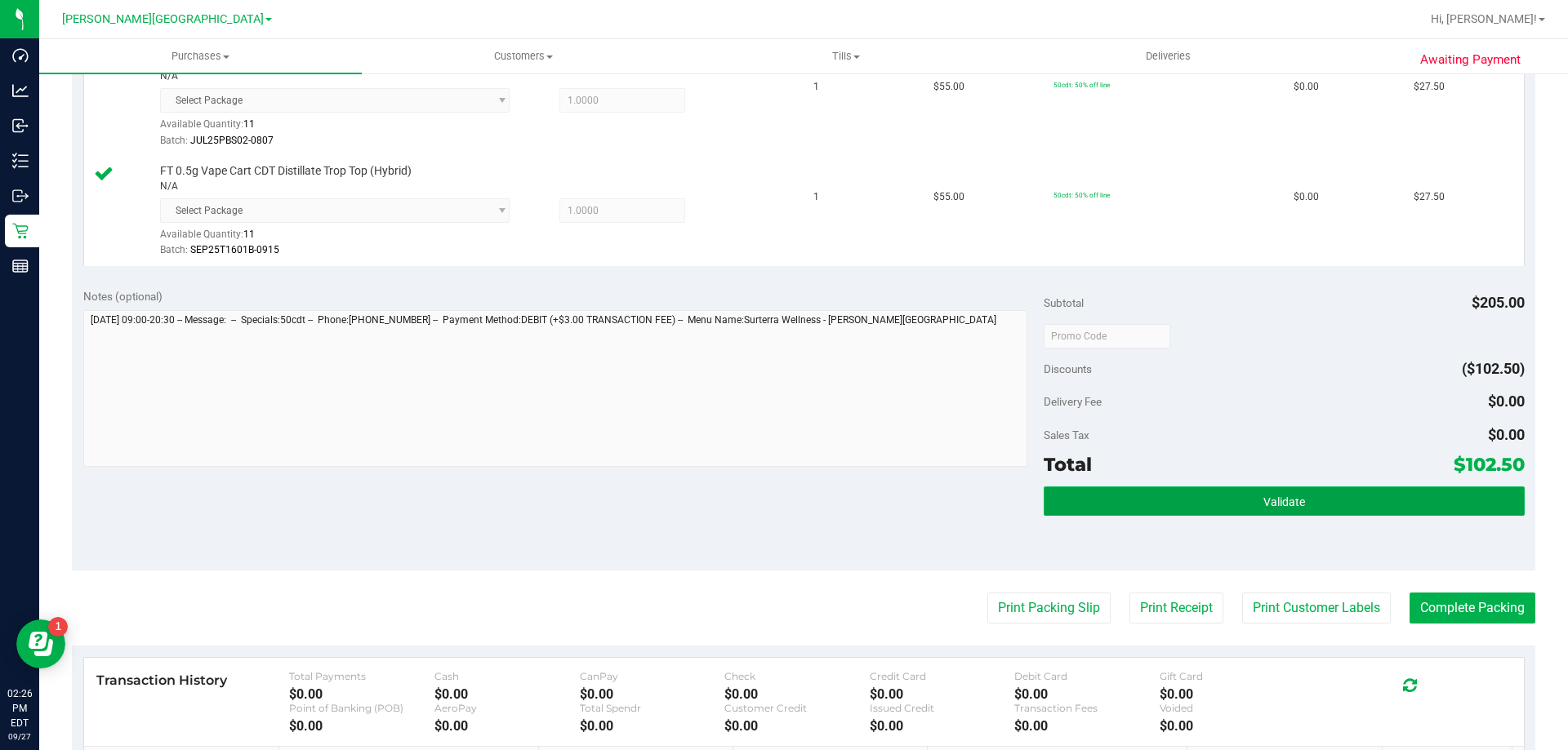
click at [809, 500] on button "Validate" at bounding box center [1284, 501] width 480 height 29
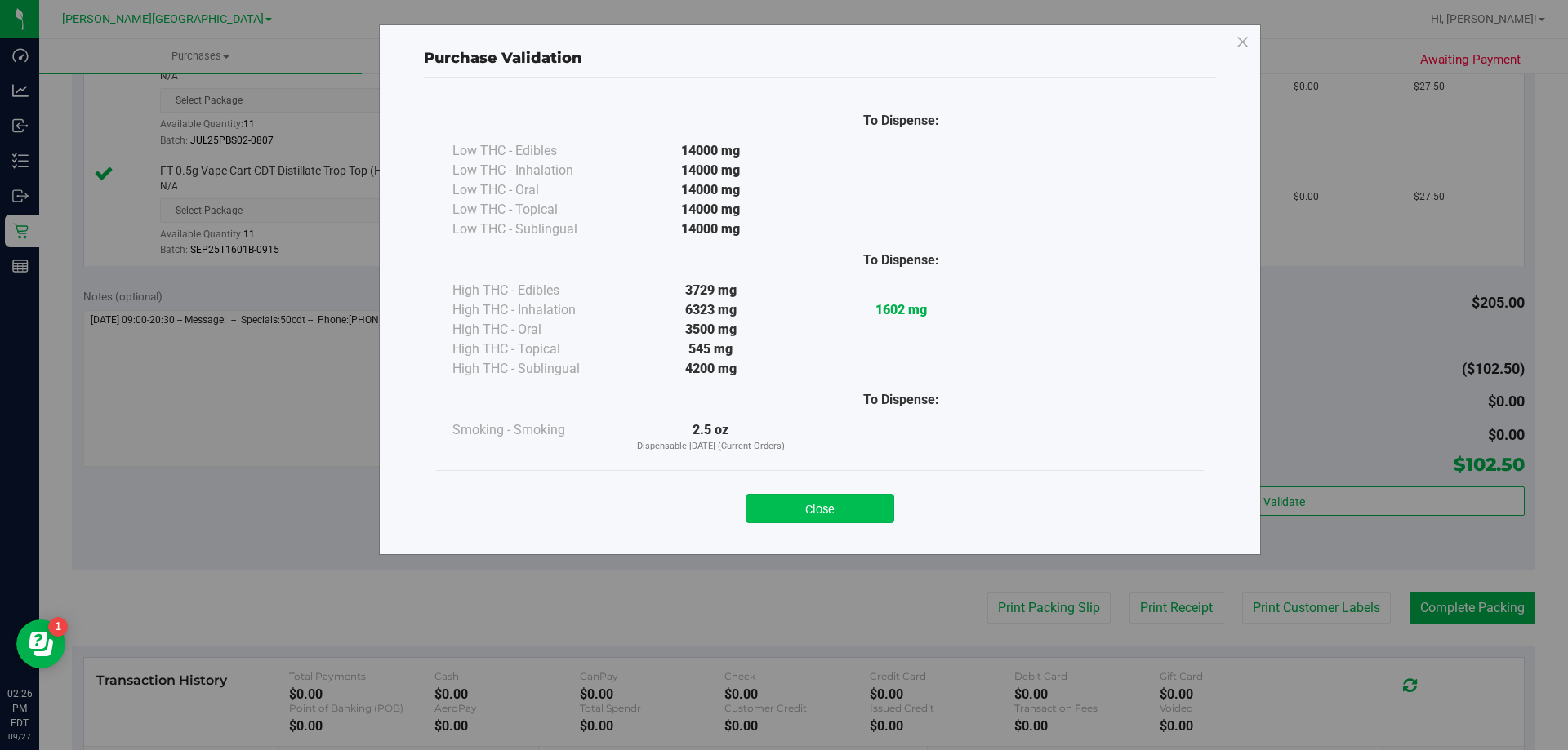
click at [809, 516] on button "Close" at bounding box center [819, 508] width 149 height 29
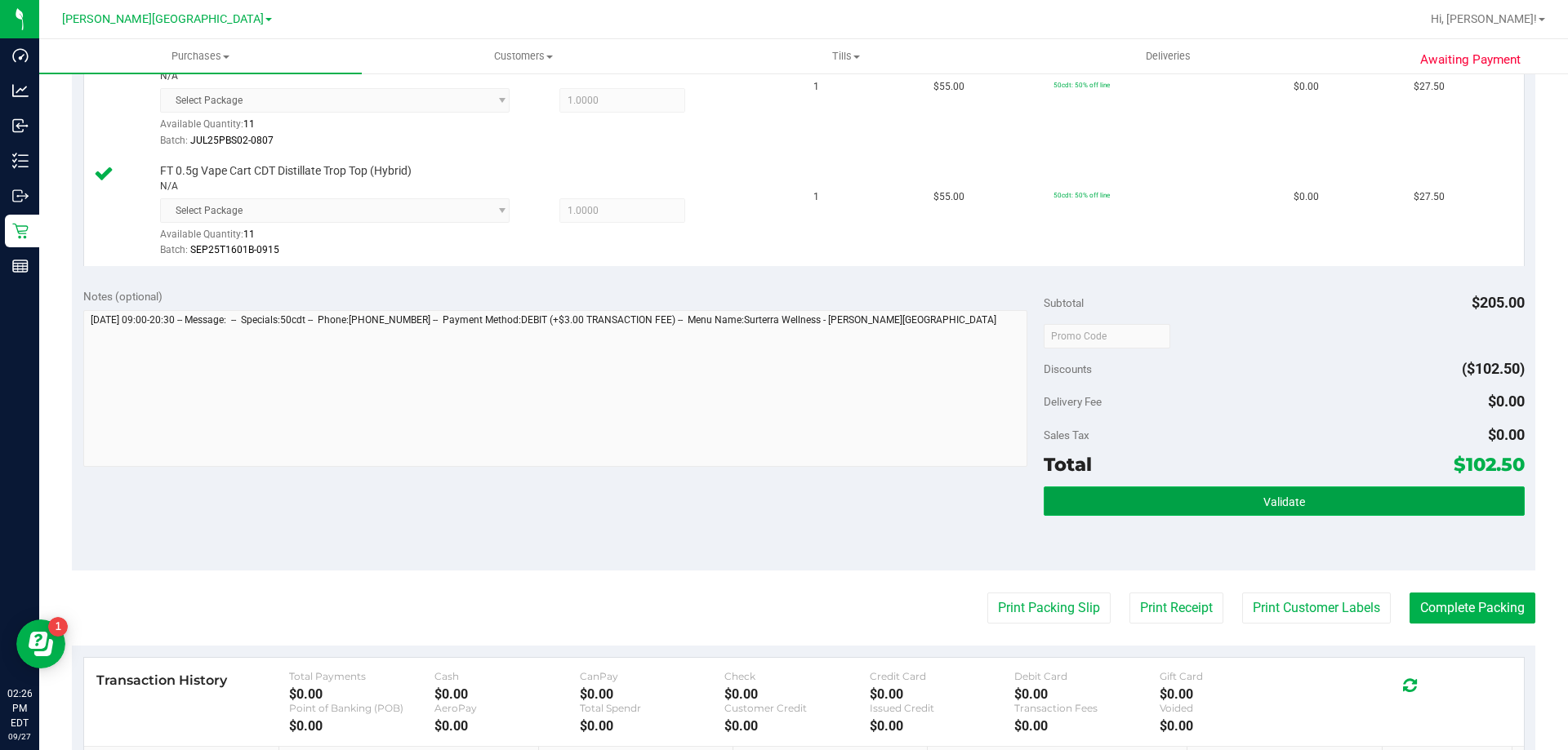
click at [809, 487] on button "Validate" at bounding box center [1284, 501] width 480 height 29
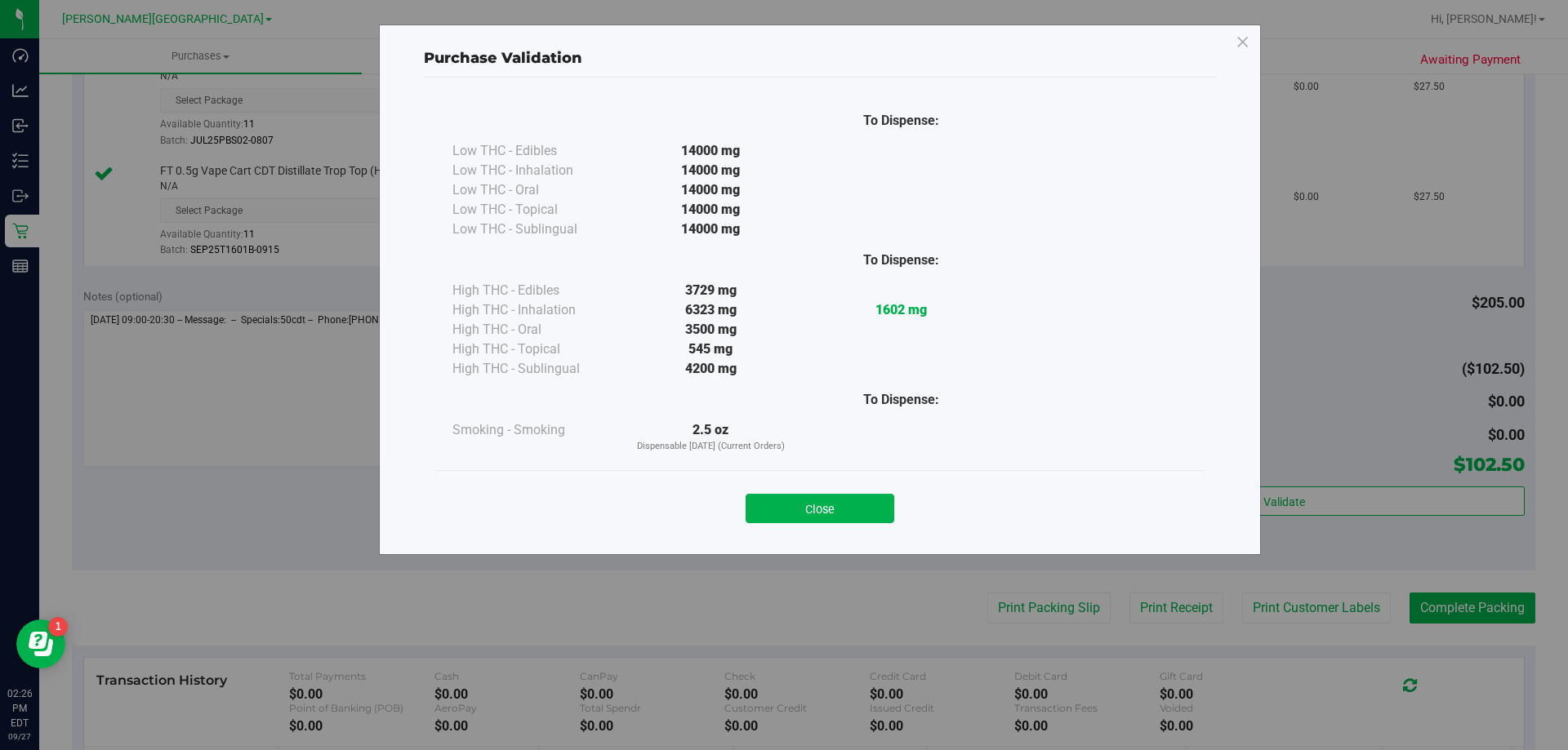
click at [809, 525] on div "Close" at bounding box center [820, 503] width 768 height 66
click at [809, 507] on button "Close" at bounding box center [819, 508] width 149 height 29
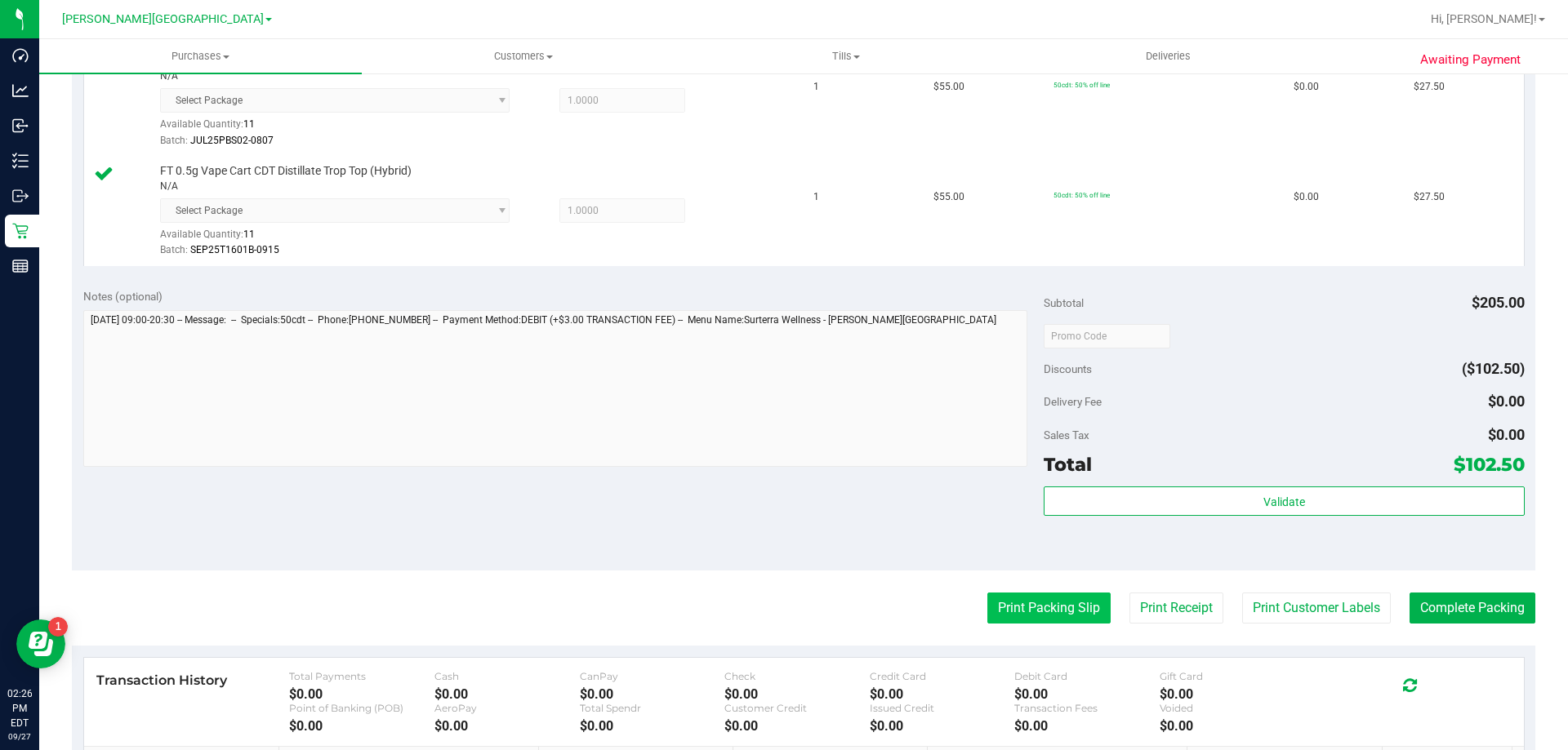
click at [809, 606] on button "Print Packing Slip" at bounding box center [1049, 608] width 123 height 31
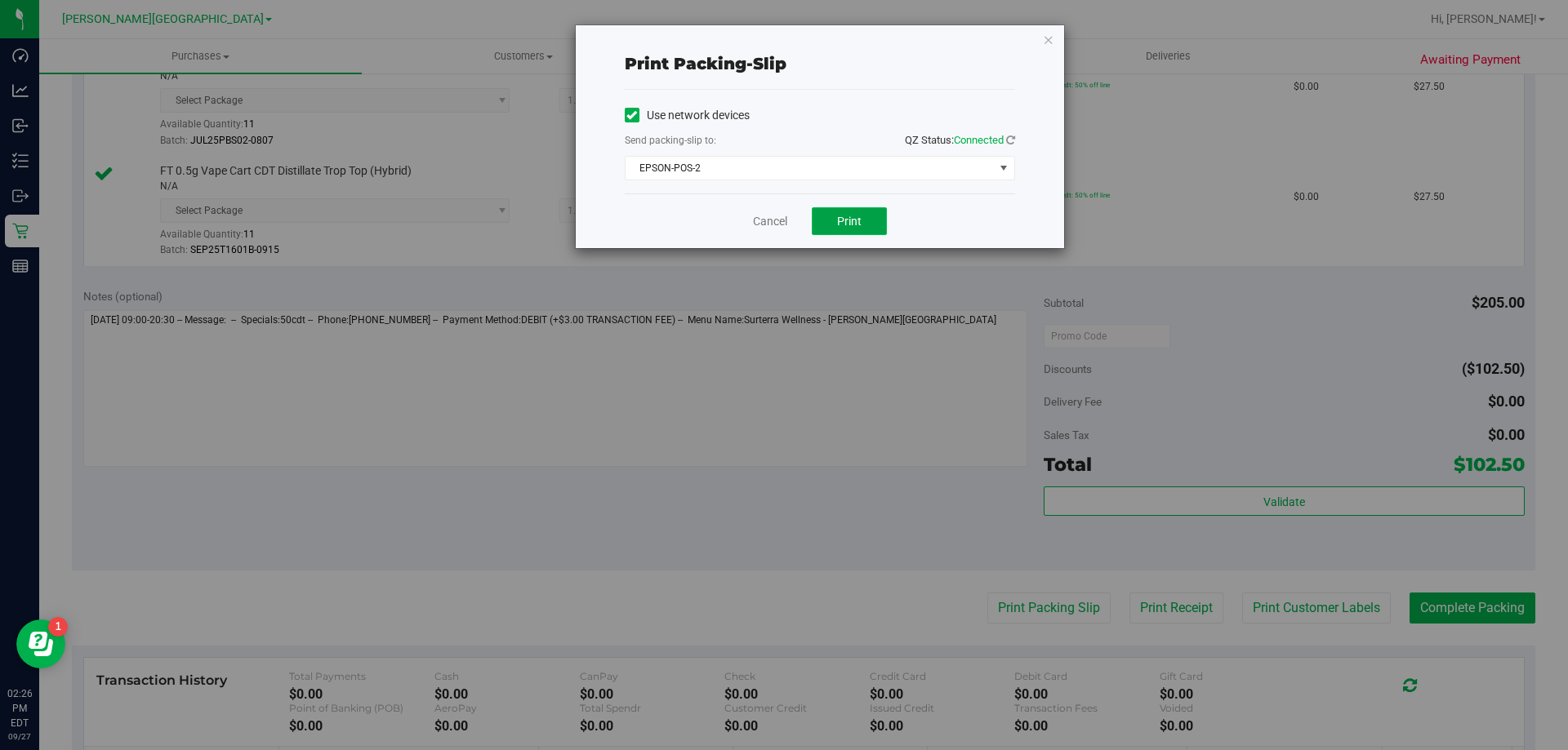
click at [809, 226] on button "Print" at bounding box center [849, 221] width 75 height 27
click at [779, 223] on link "Cancel" at bounding box center [769, 222] width 34 height 17
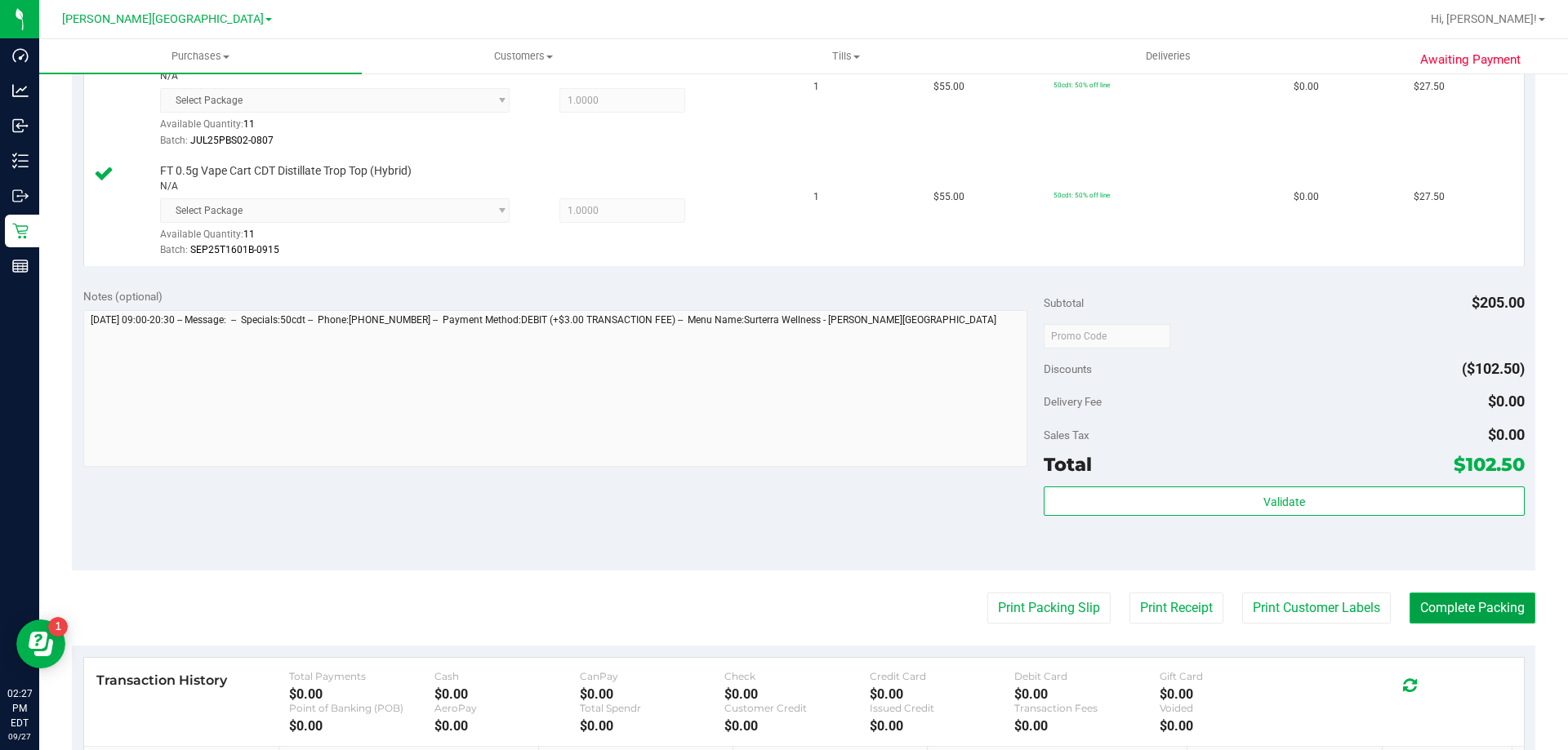
click at [809, 606] on button "Complete Packing" at bounding box center [1472, 608] width 125 height 31
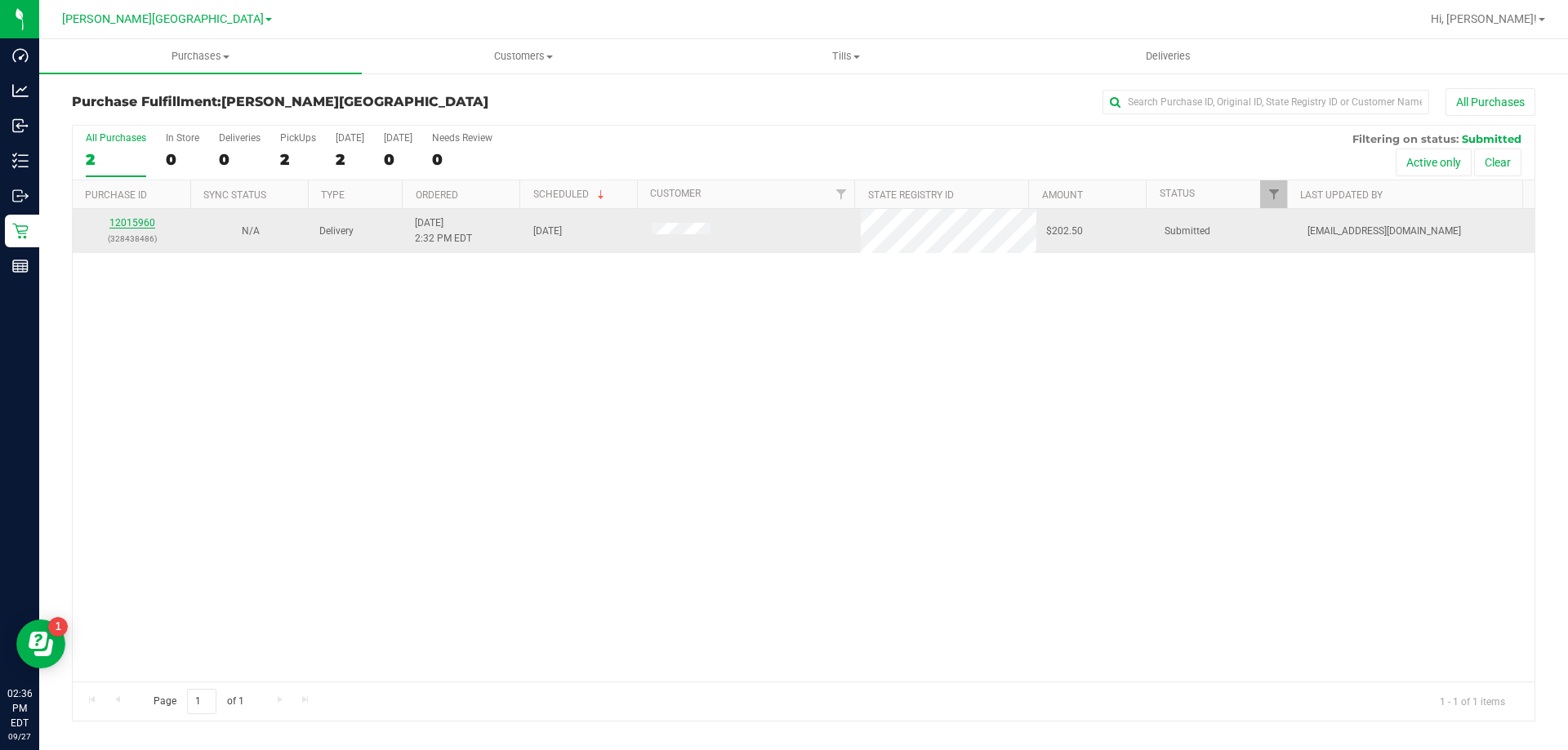
click at [142, 228] on link "12015960" at bounding box center [132, 223] width 46 height 12
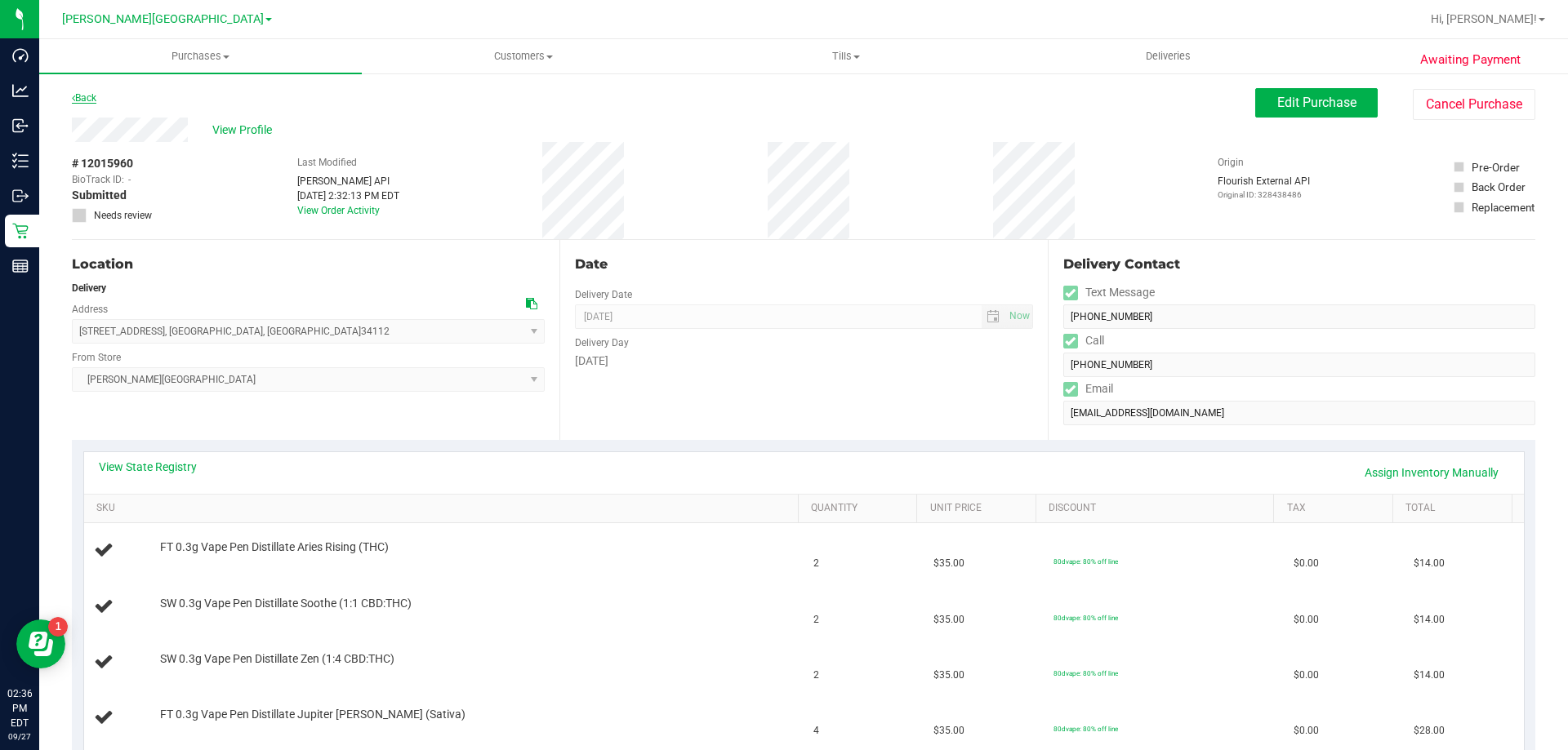
click at [81, 102] on link "Back" at bounding box center [83, 98] width 24 height 12
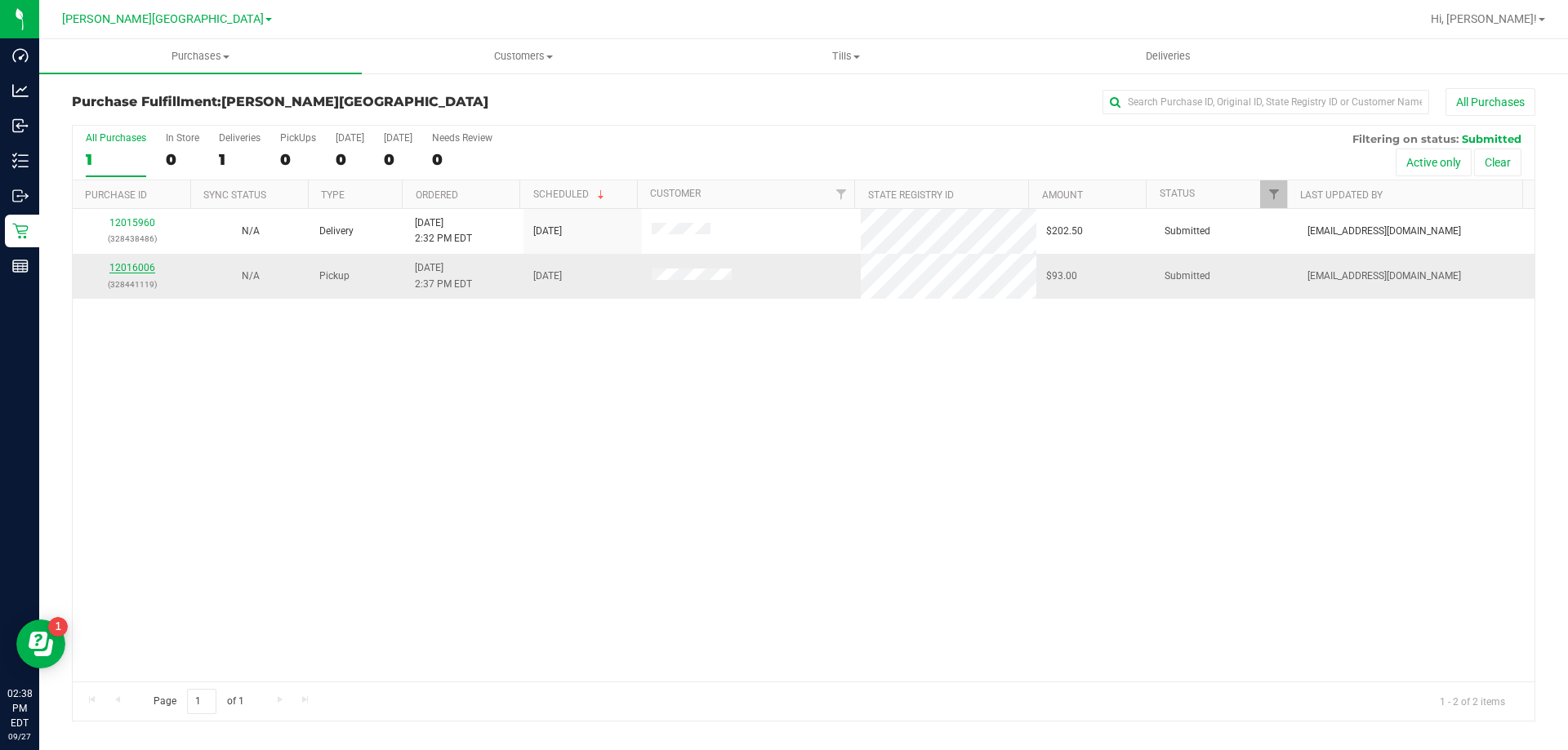
click at [133, 265] on link "12016006" at bounding box center [132, 268] width 46 height 12
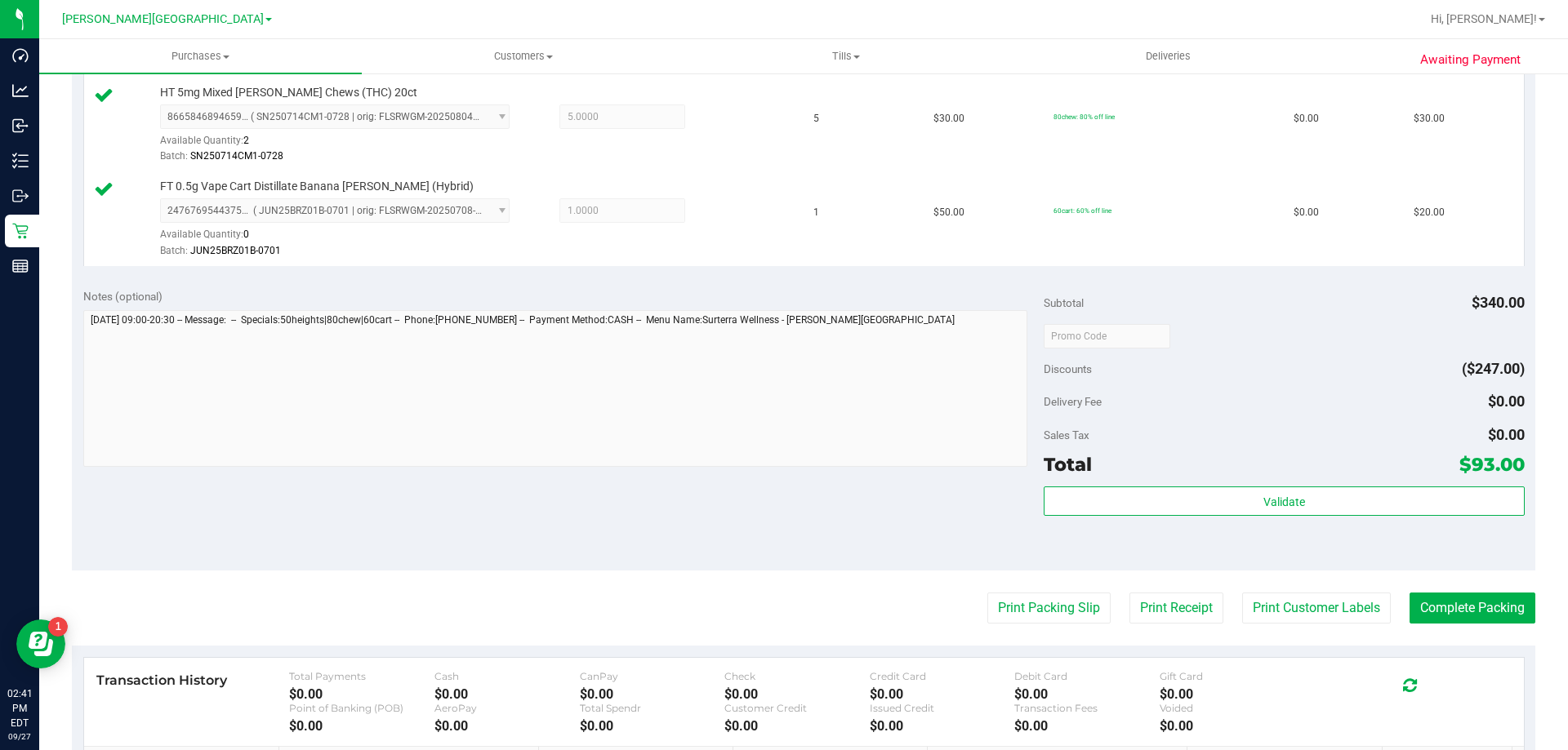
scroll to position [653, 0]
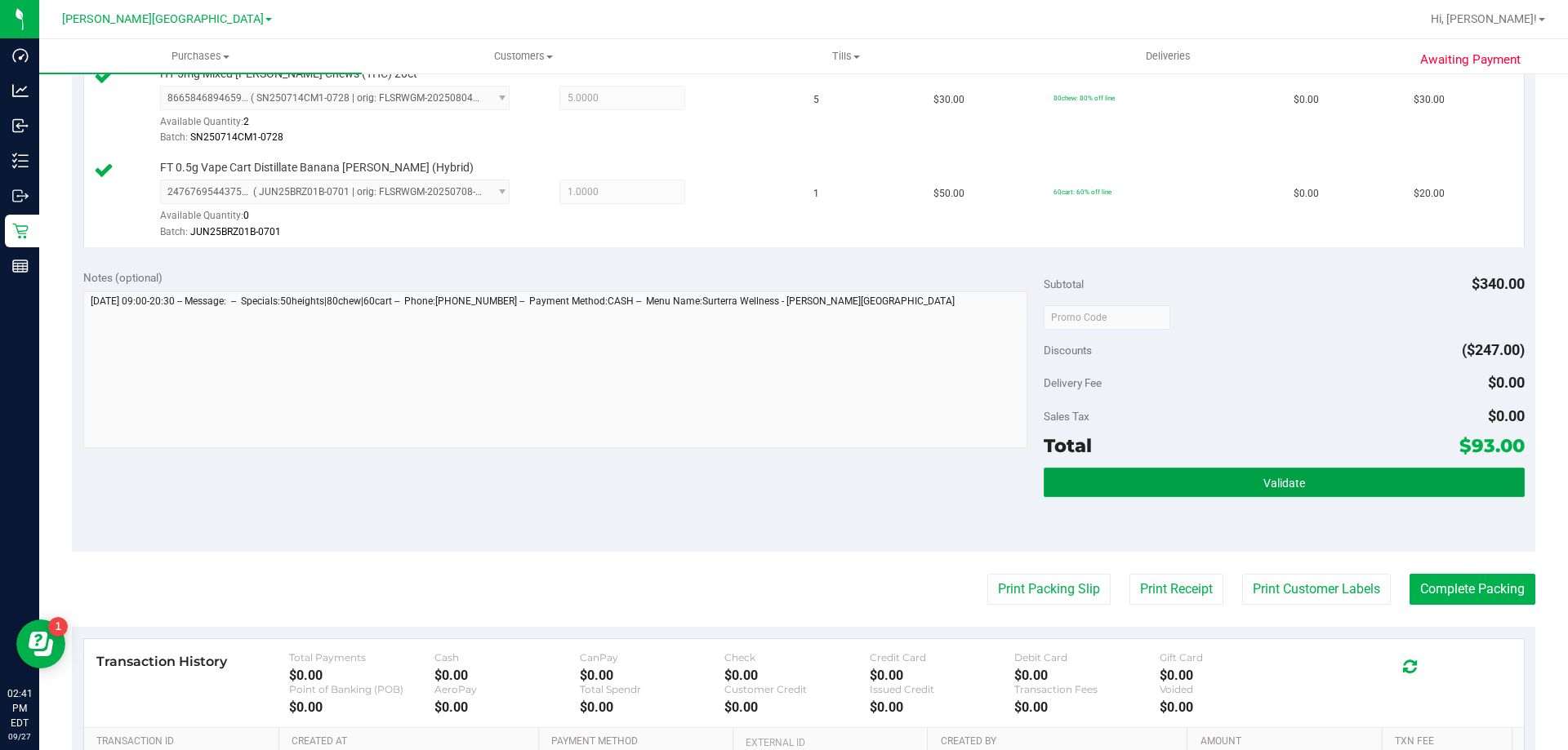
click at [809, 488] on span "Validate" at bounding box center [1285, 483] width 42 height 13
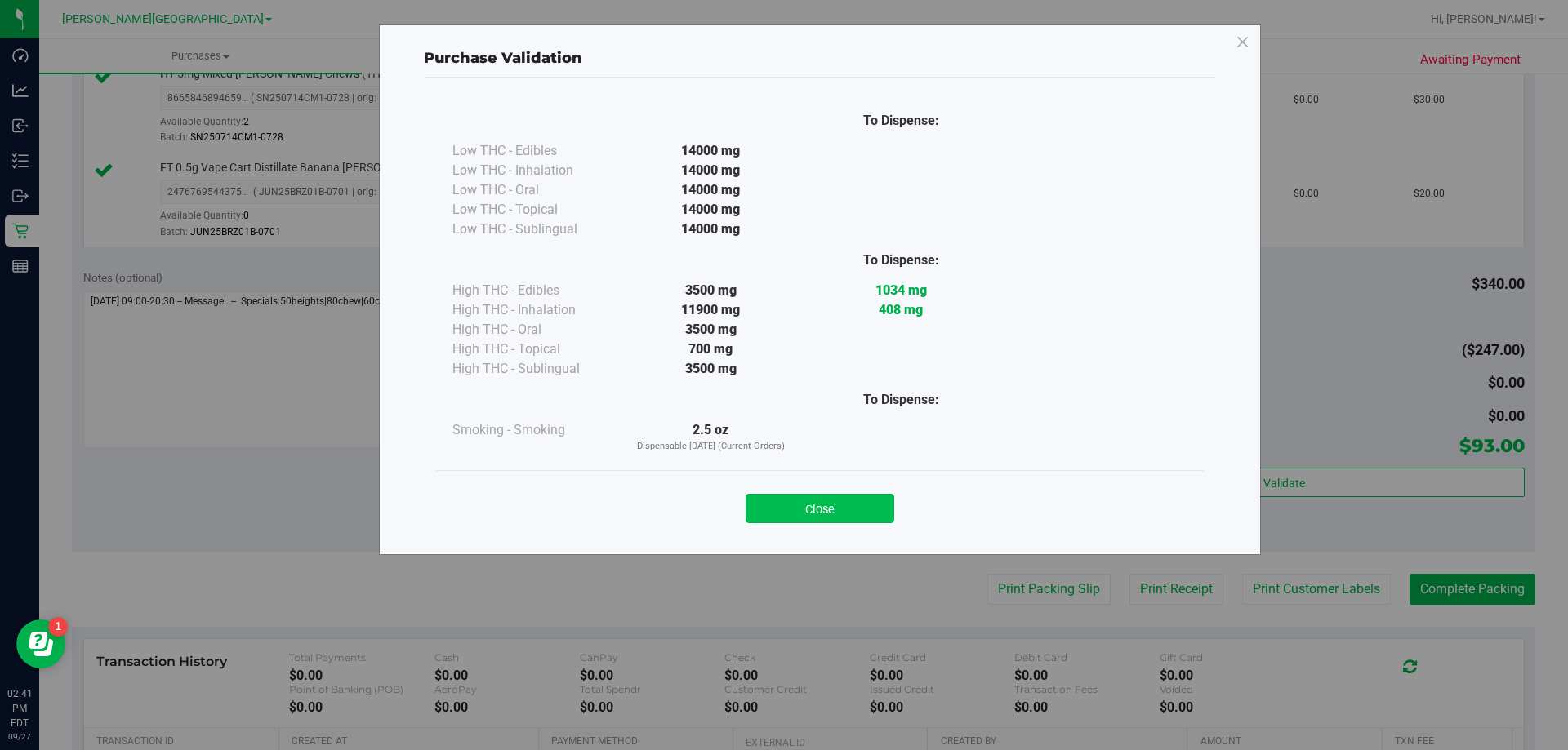
click at [809, 502] on button "Close" at bounding box center [819, 508] width 149 height 29
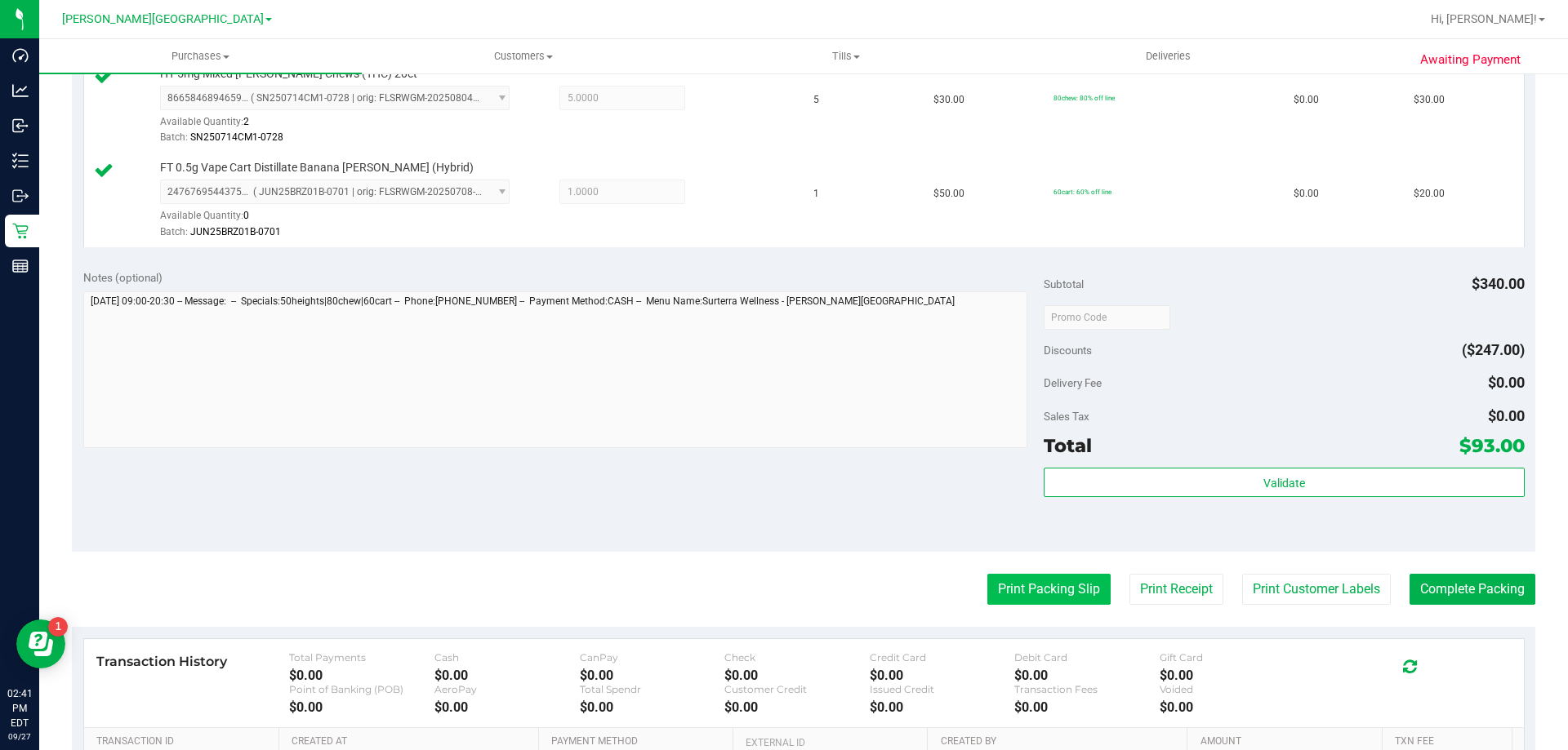
click at [809, 590] on button "Print Packing Slip" at bounding box center [1049, 589] width 123 height 31
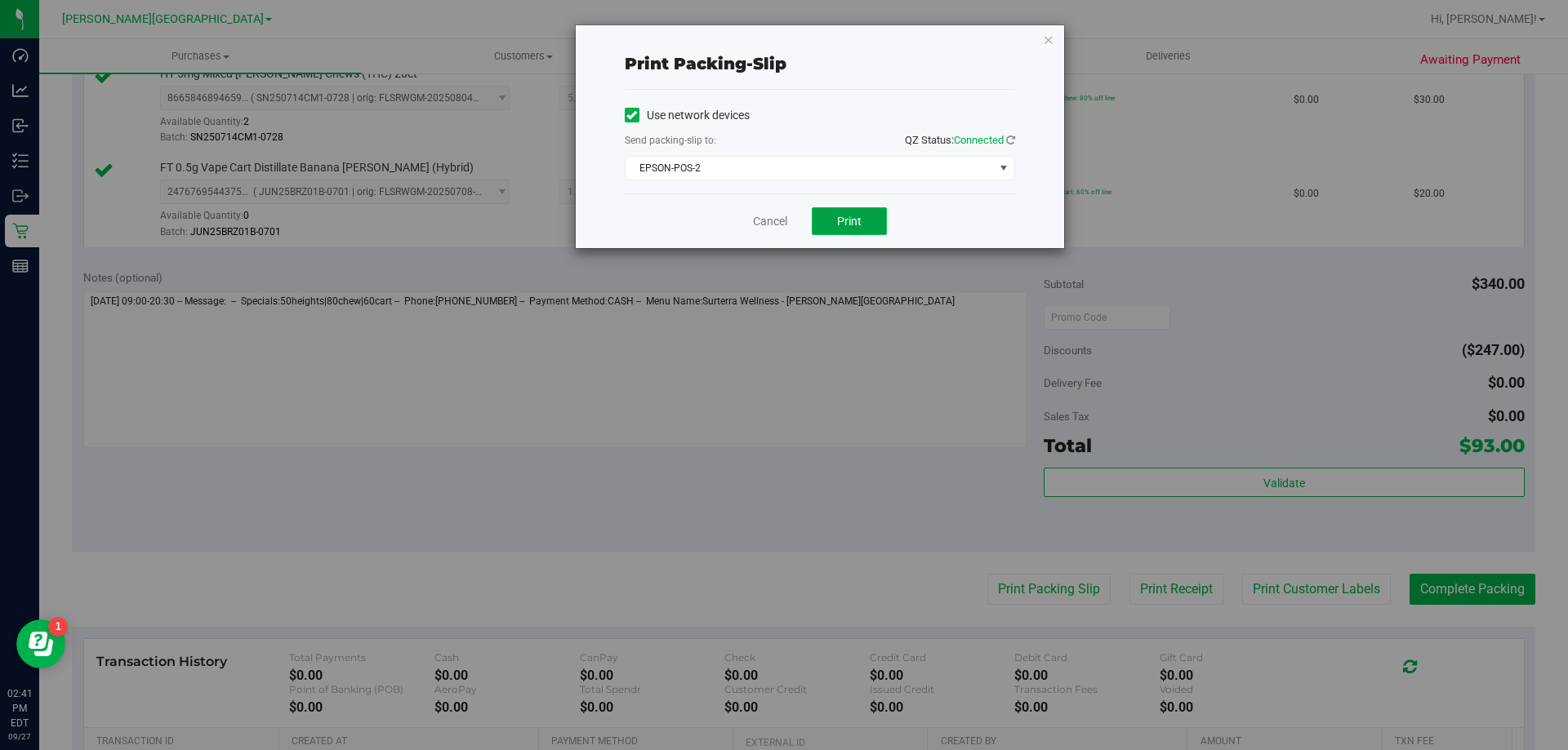
click at [809, 223] on button "Print" at bounding box center [849, 221] width 75 height 27
drag, startPoint x: 45, startPoint y: 227, endPoint x: 21, endPoint y: 311, distance: 87.4
drag, startPoint x: 21, startPoint y: 311, endPoint x: 784, endPoint y: 263, distance: 764.5
click at [767, 347] on div "Print packing-slip Use network devices Send packing-slip to: QZ Status: Connect…" at bounding box center [790, 375] width 1580 height 750
click at [777, 215] on link "Cancel" at bounding box center [769, 222] width 34 height 17
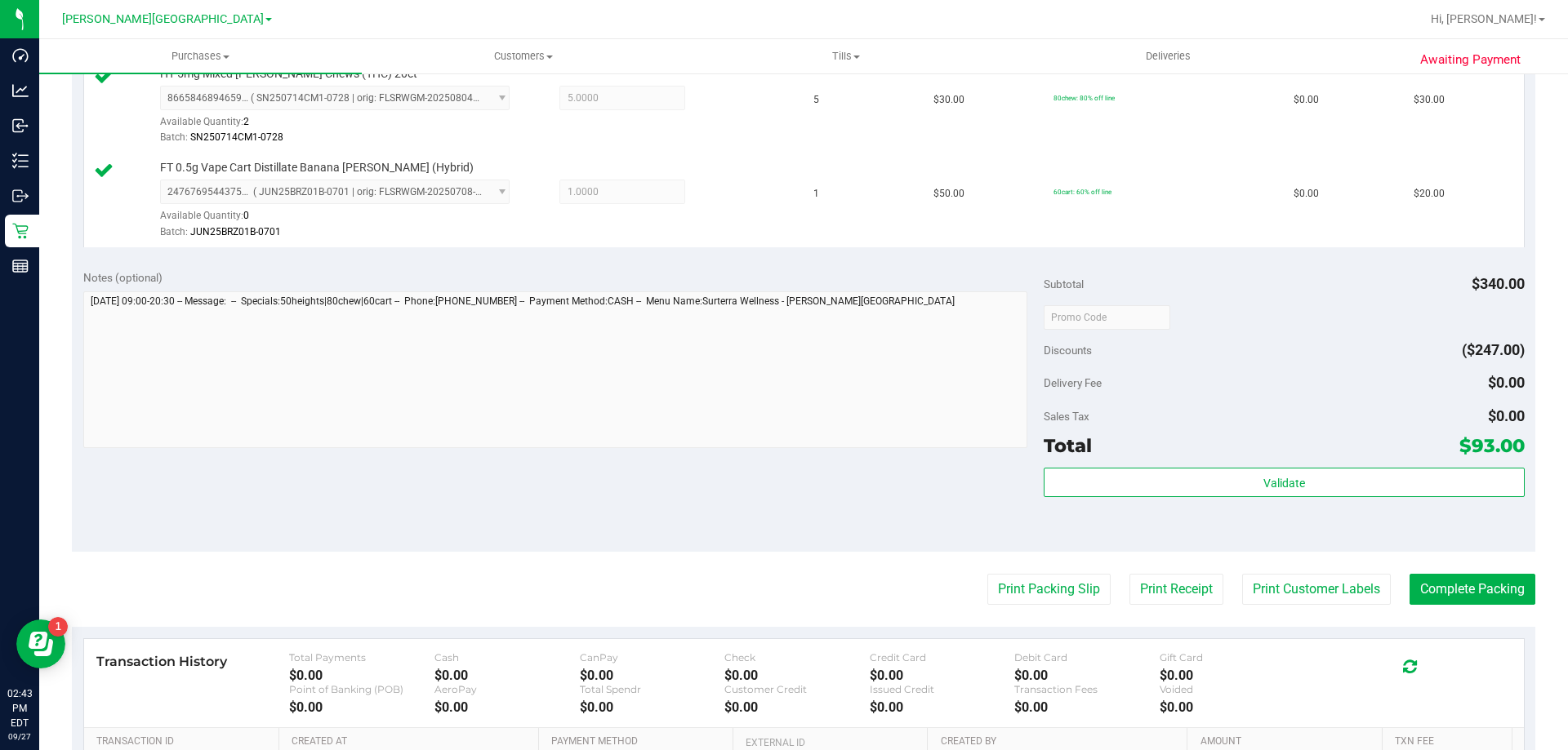
click at [777, 215] on div "2476769544375185 ( JUN25BRZ01B-0701 | orig: FLSRWGM-20250708-091 ) 247676954437…" at bounding box center [475, 209] width 631 height 60
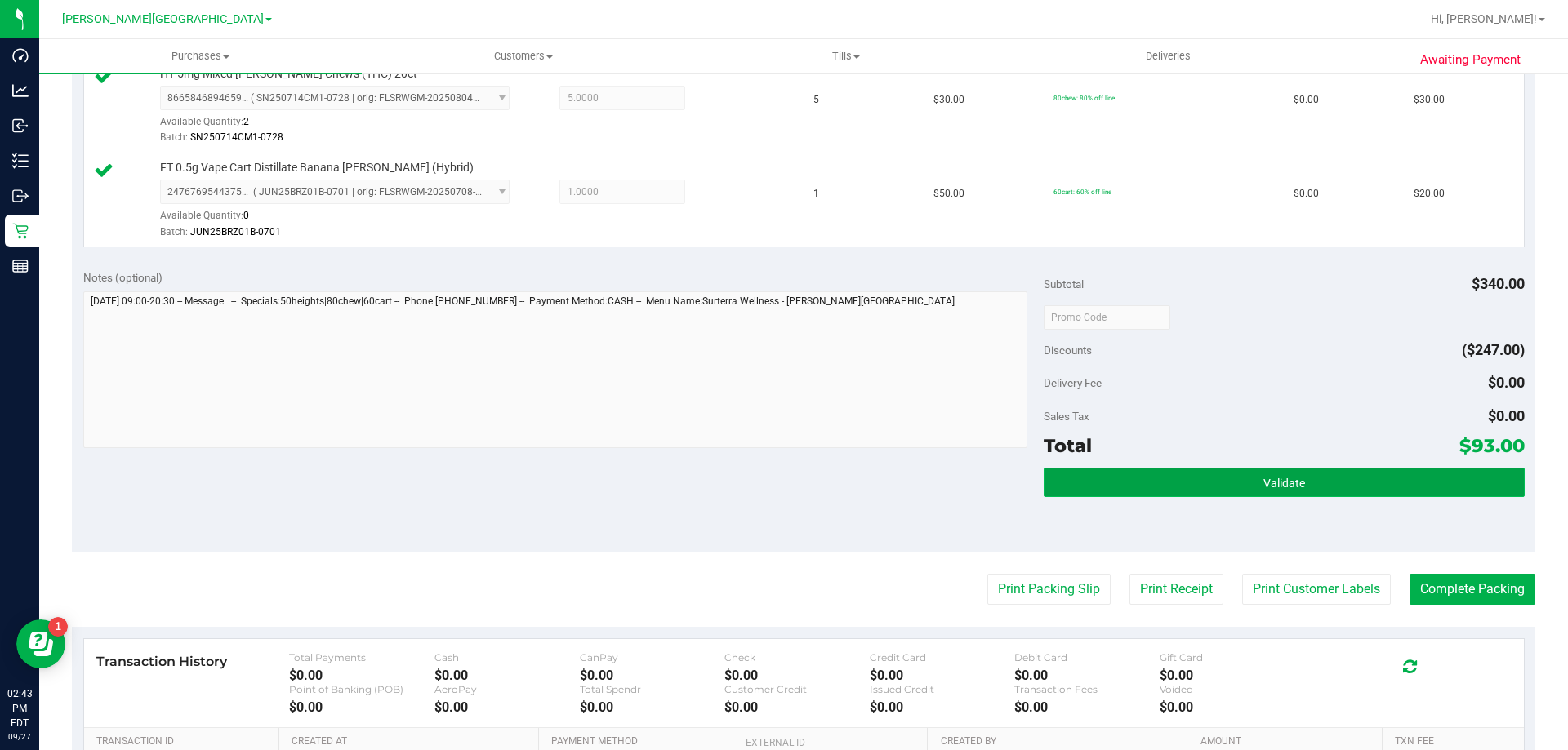
click at [809, 482] on button "Validate" at bounding box center [1284, 482] width 480 height 29
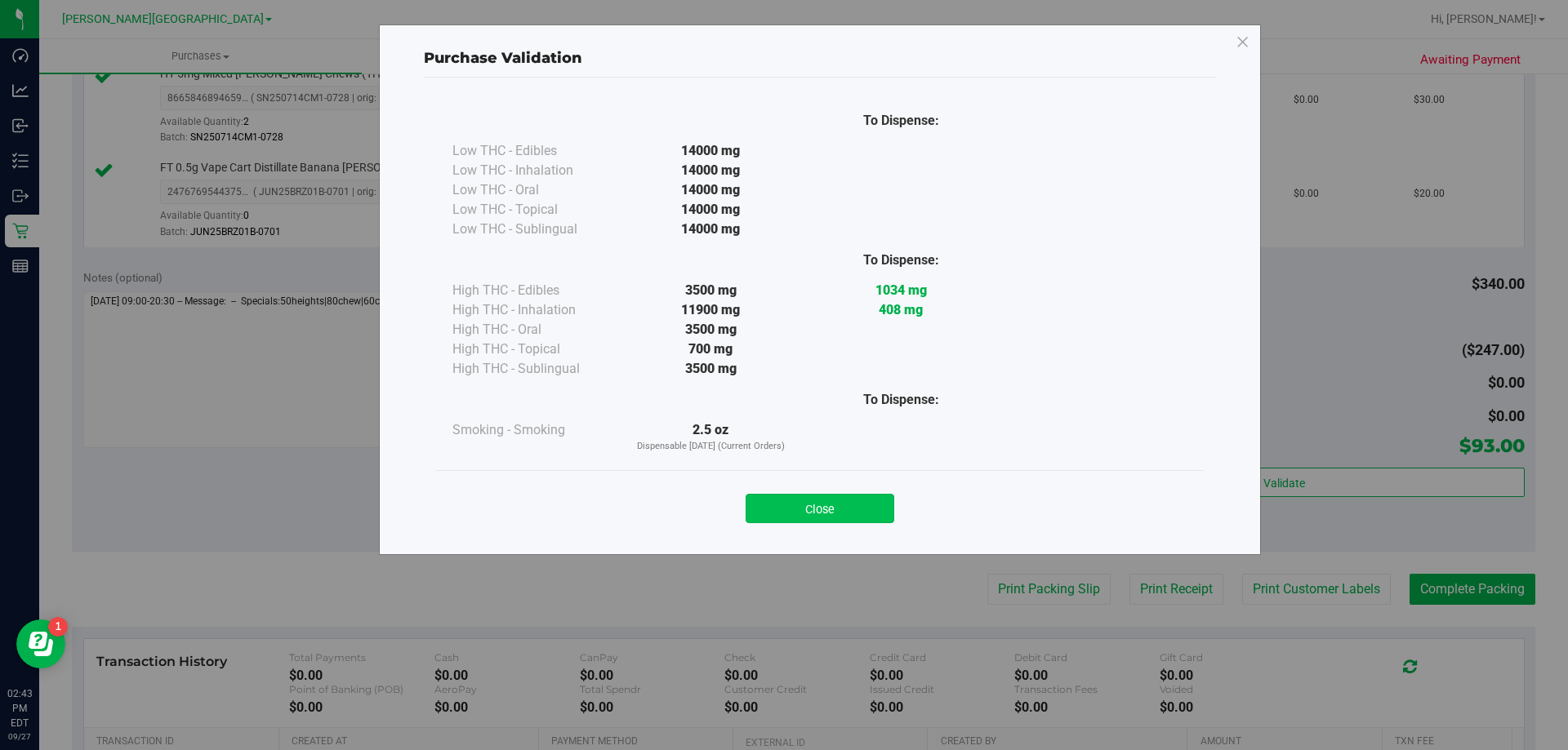
click at [809, 502] on button "Close" at bounding box center [819, 508] width 149 height 29
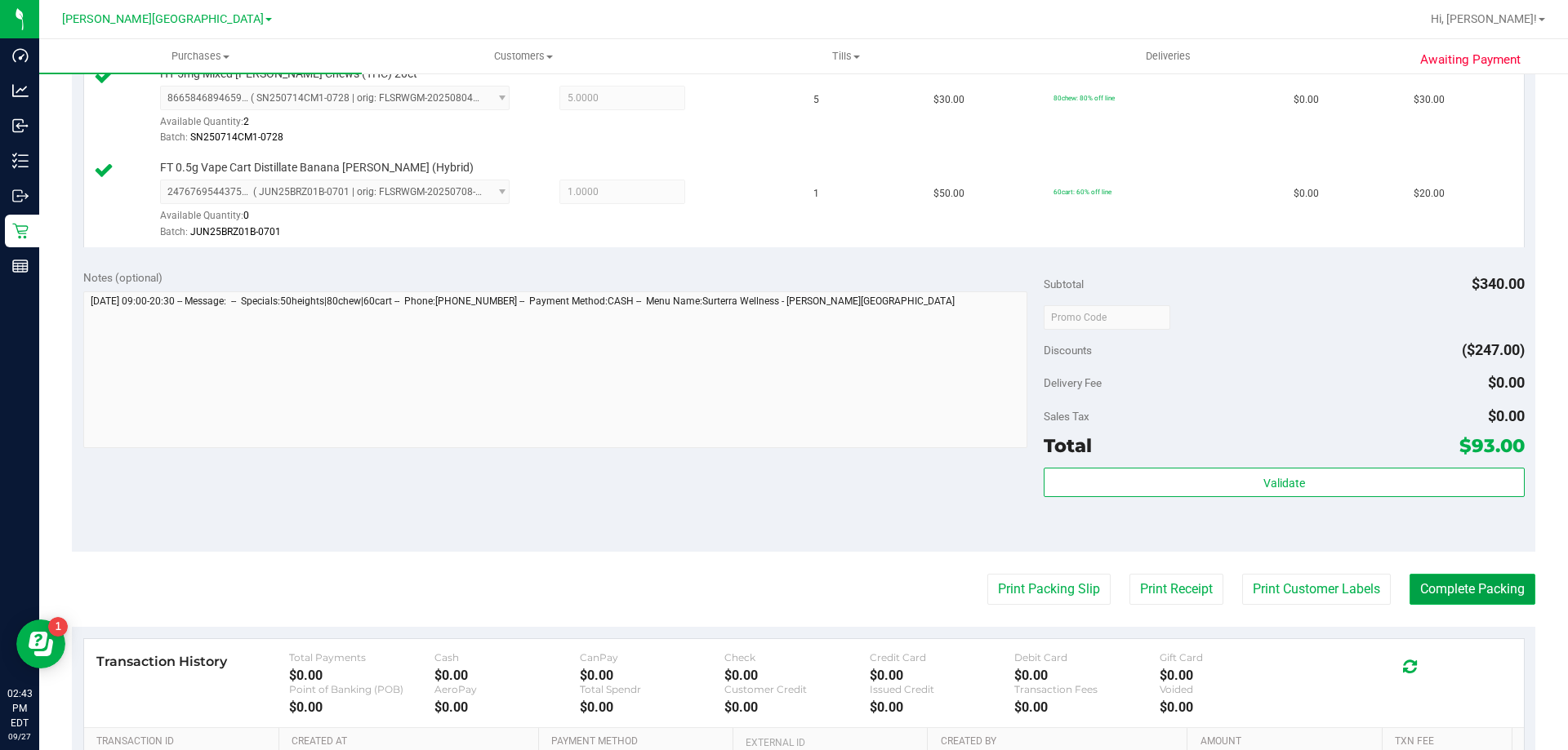
click at [809, 591] on button "Complete Packing" at bounding box center [1472, 589] width 125 height 31
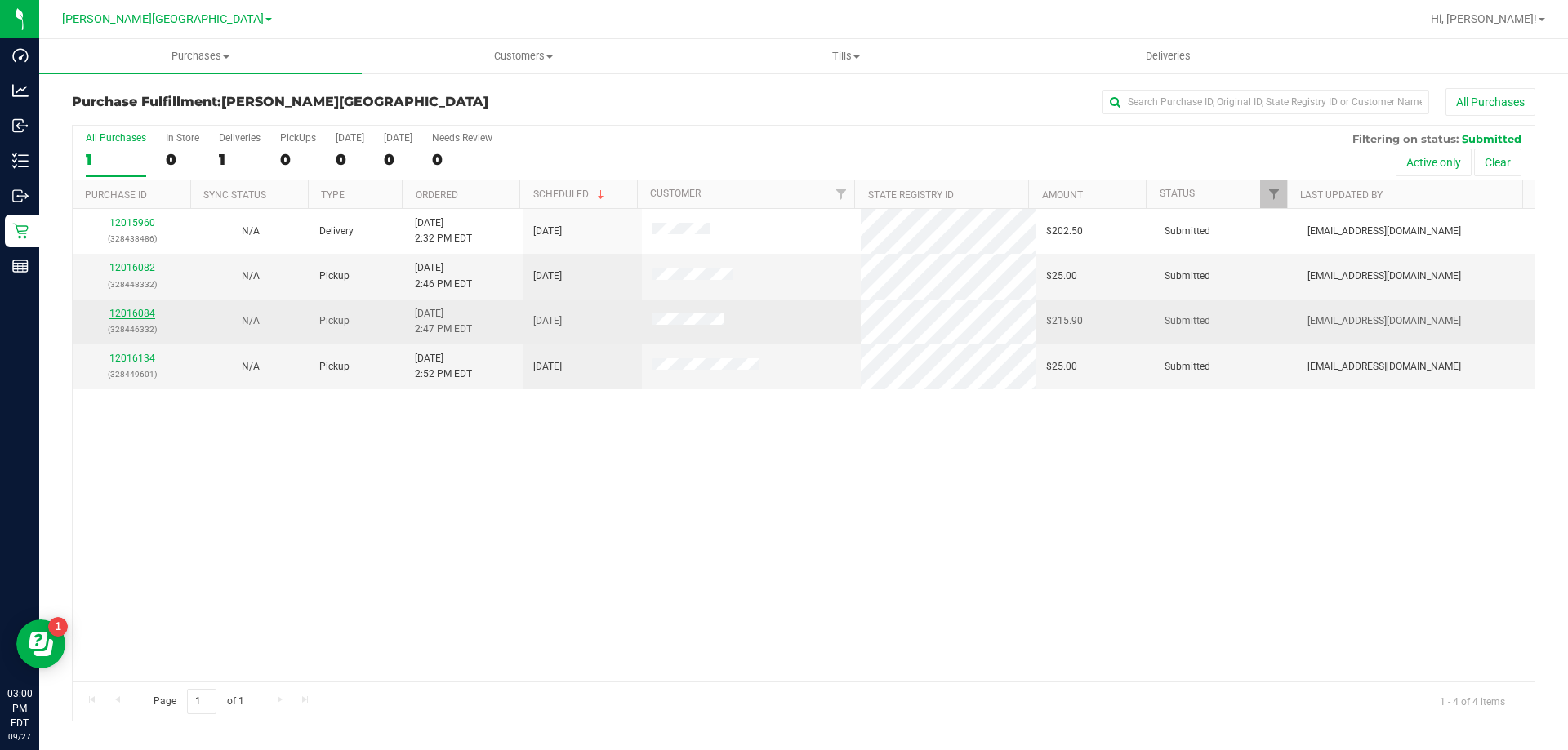
click at [131, 311] on link "12016084" at bounding box center [132, 314] width 46 height 12
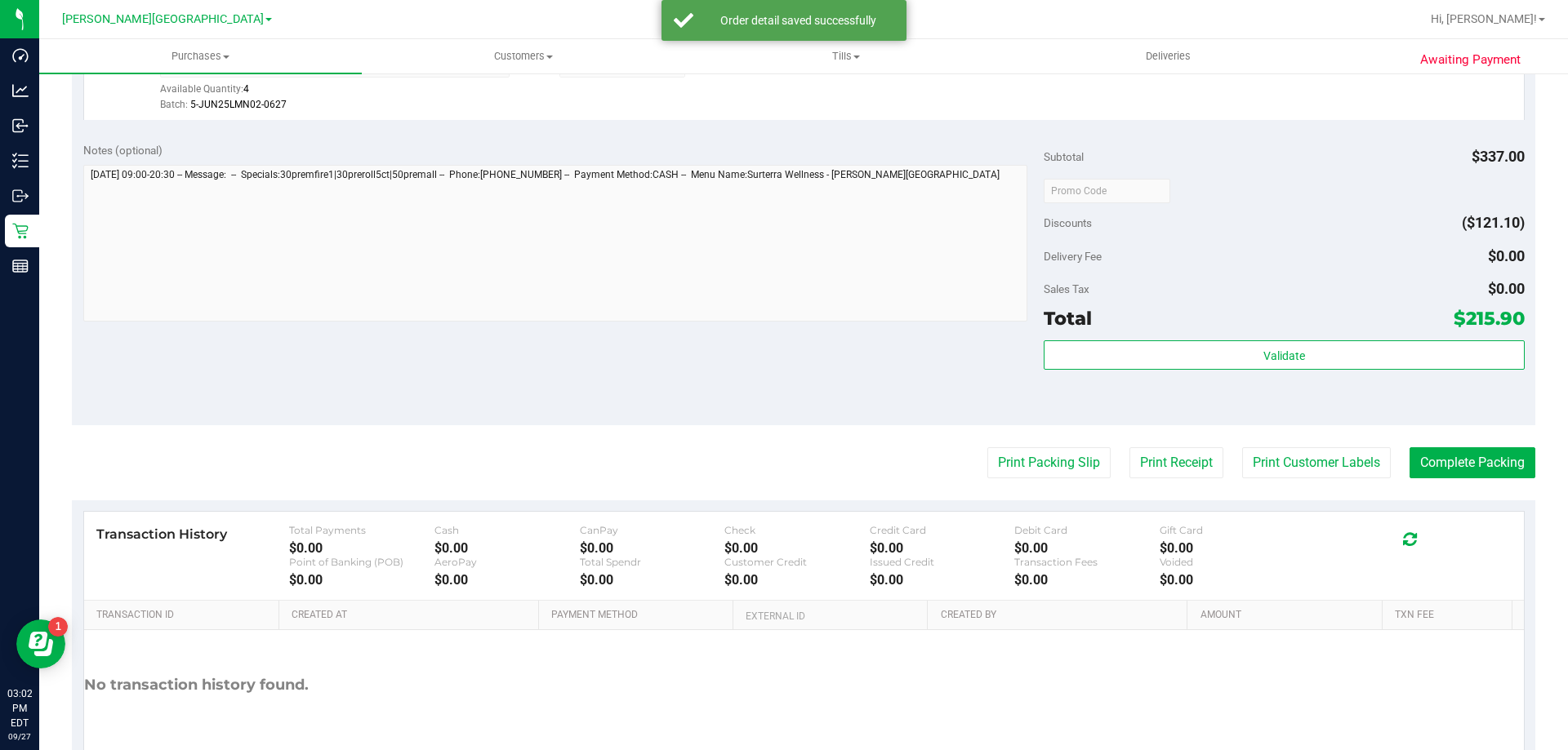
scroll to position [1073, 0]
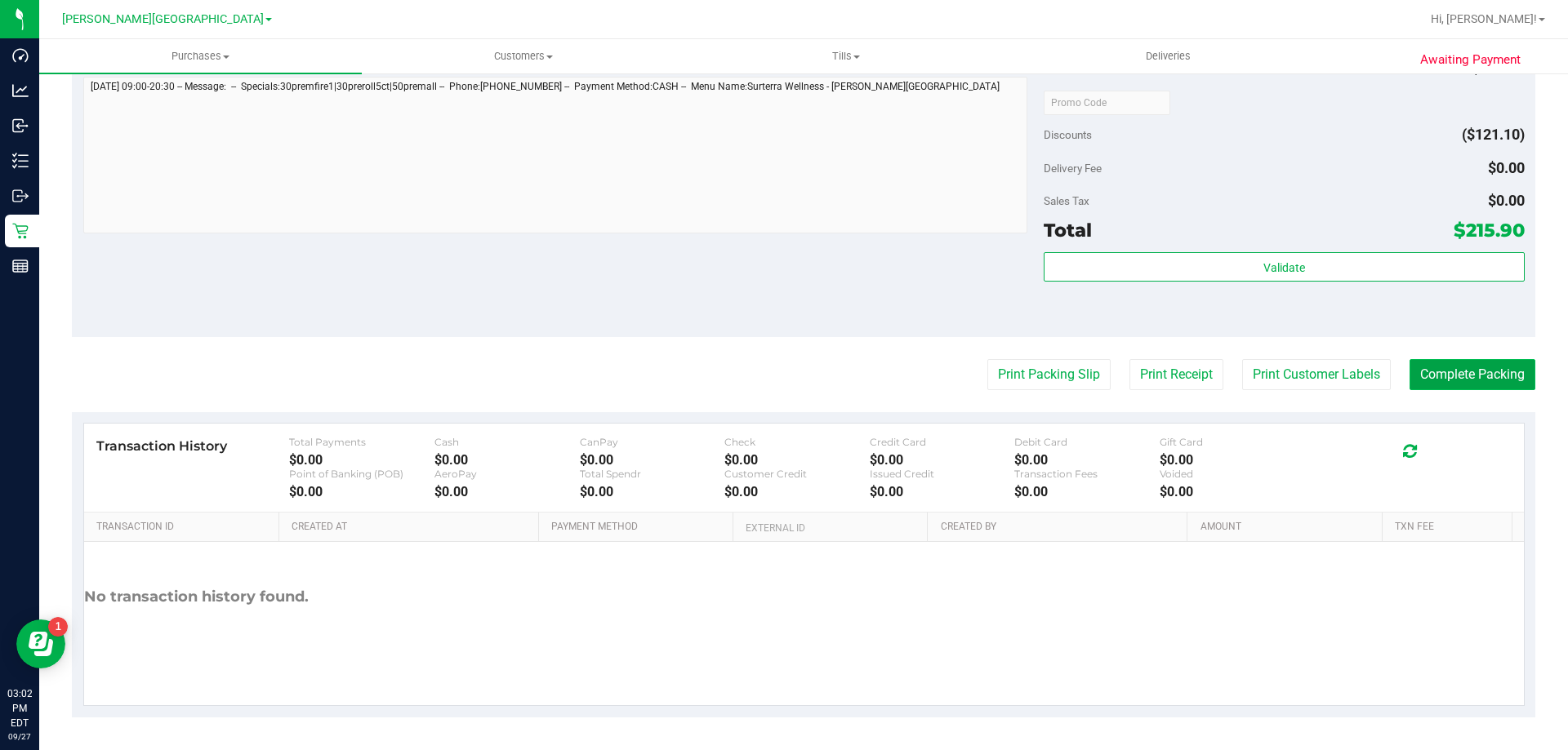
click at [809, 374] on button "Complete Packing" at bounding box center [1472, 374] width 125 height 31
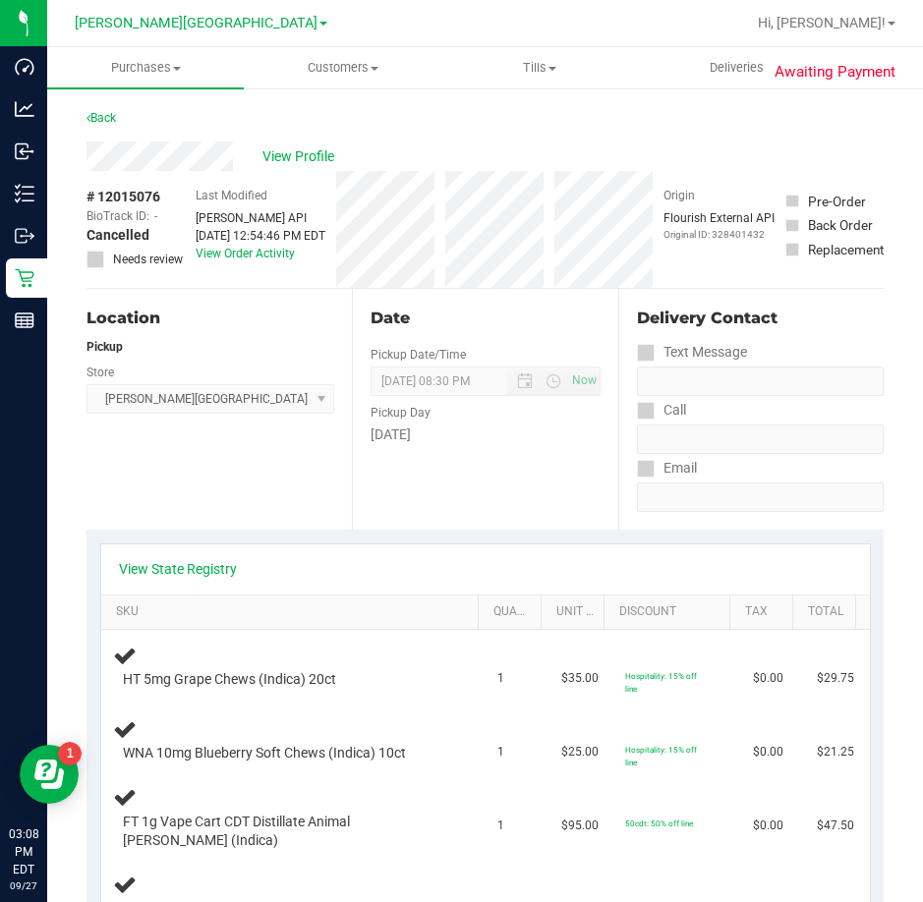
click at [390, 527] on div "Date Pickup Date/Time [DATE] Now [DATE] 08:30 PM Now Pickup Day [DATE]" at bounding box center [484, 409] width 265 height 241
click at [862, 23] on span "Hi, [PERSON_NAME]!" at bounding box center [822, 23] width 128 height 16
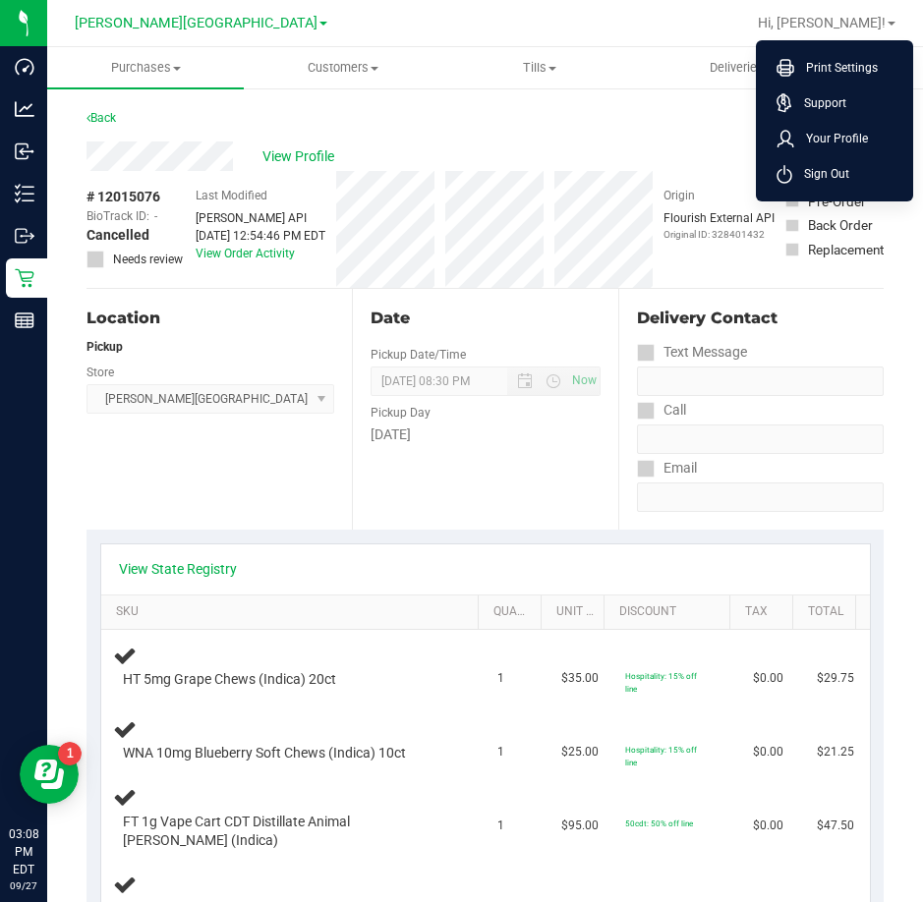
click at [852, 174] on li "Sign Out" at bounding box center [834, 173] width 147 height 35
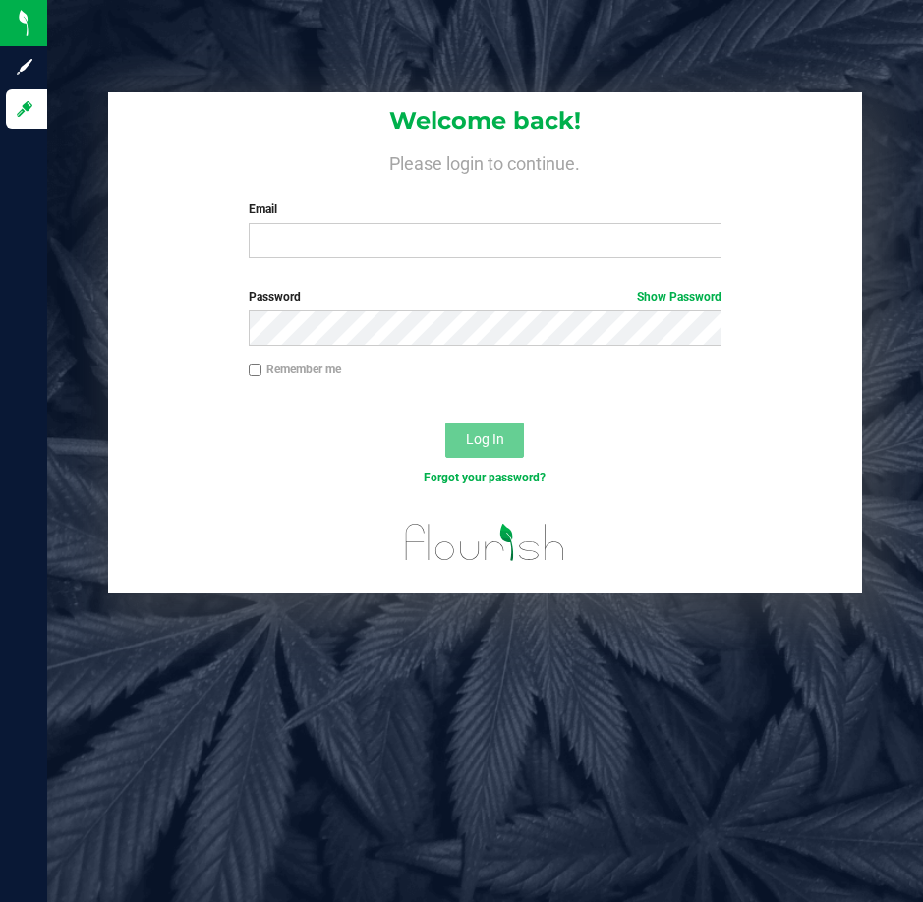
click at [536, 259] on div "Welcome back! Please login to continue. Email Required Please format your email…" at bounding box center [485, 183] width 755 height 182
click at [536, 254] on input "Email" at bounding box center [486, 240] width 474 height 35
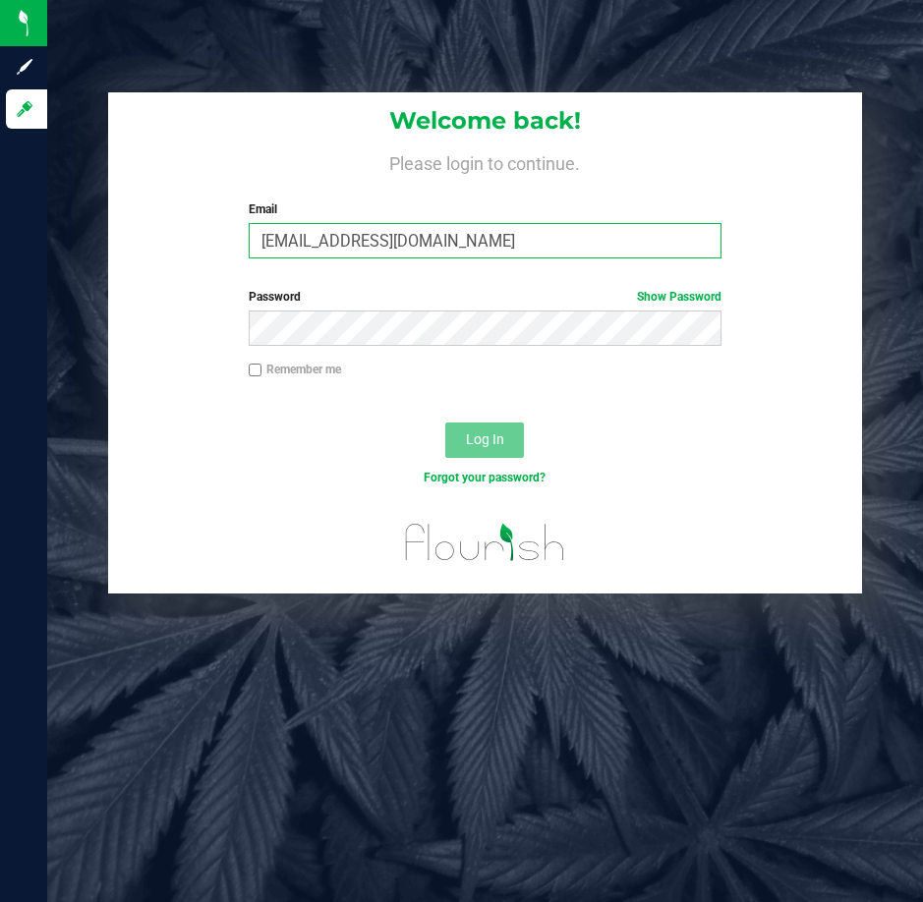
type input "[EMAIL_ADDRESS][DOMAIN_NAME]"
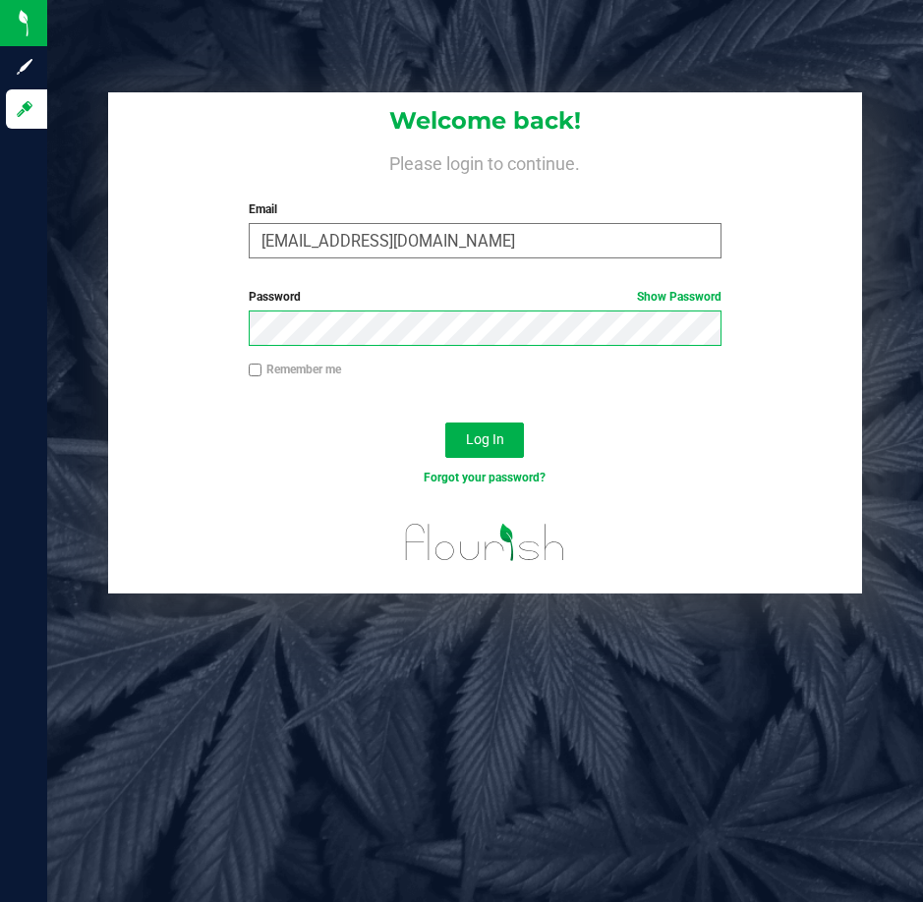
click at [445, 423] on button "Log In" at bounding box center [484, 440] width 79 height 35
